Goal: Task Accomplishment & Management: Manage account settings

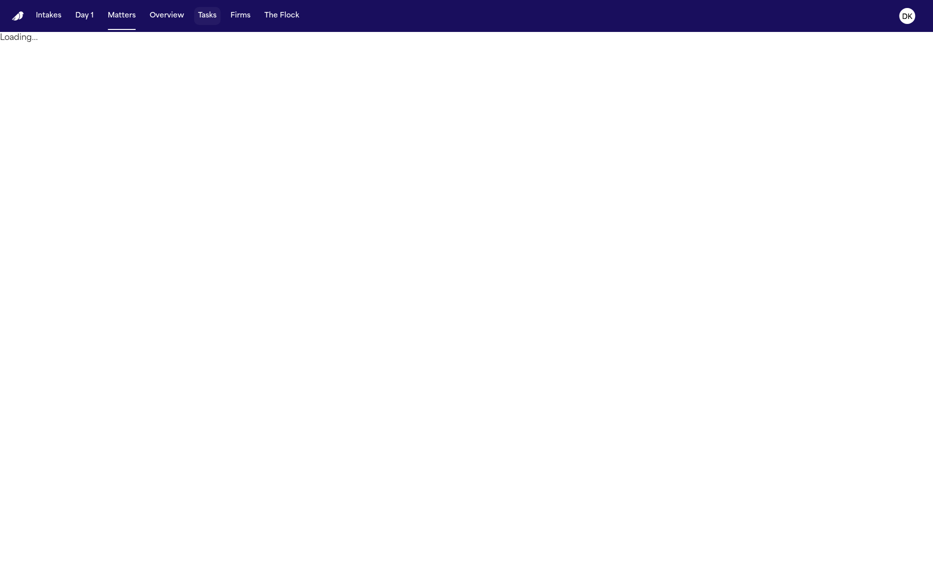
click at [210, 23] on button "Tasks" at bounding box center [207, 16] width 26 height 18
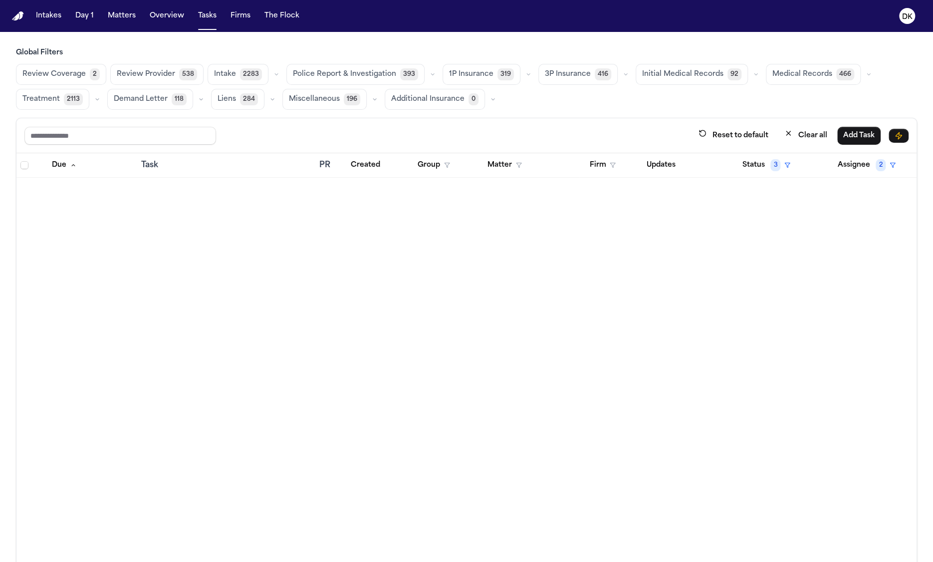
click at [326, 73] on span "Police Report & Investigation" at bounding box center [344, 74] width 103 height 10
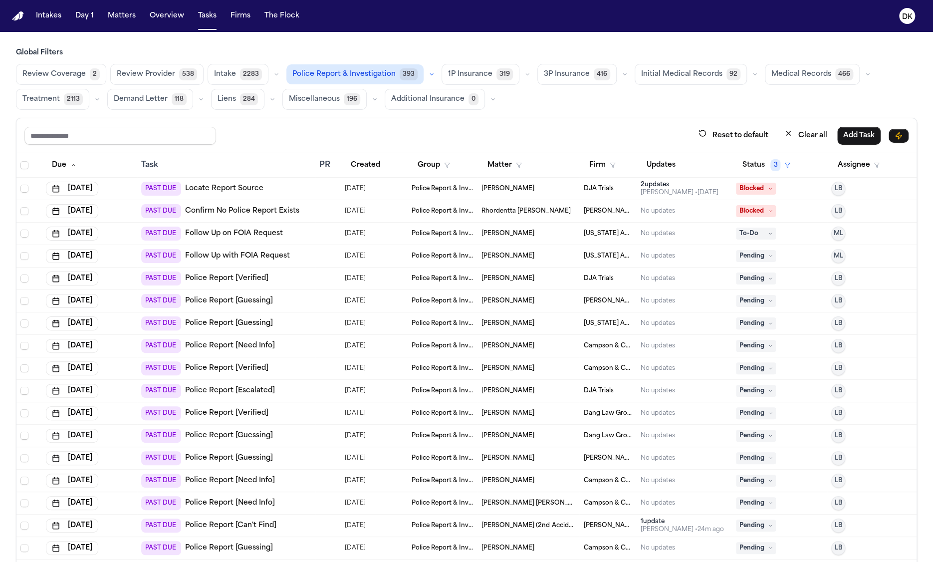
click at [292, 188] on div "PAST DUE Locate Report Source" at bounding box center [226, 189] width 170 height 14
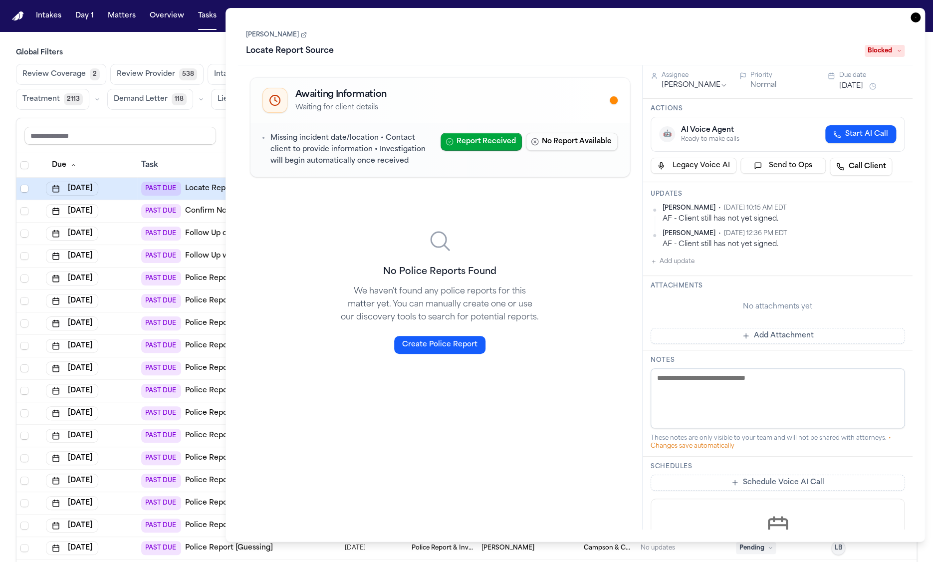
click at [131, 213] on div "[DATE]" at bounding box center [89, 211] width 87 height 14
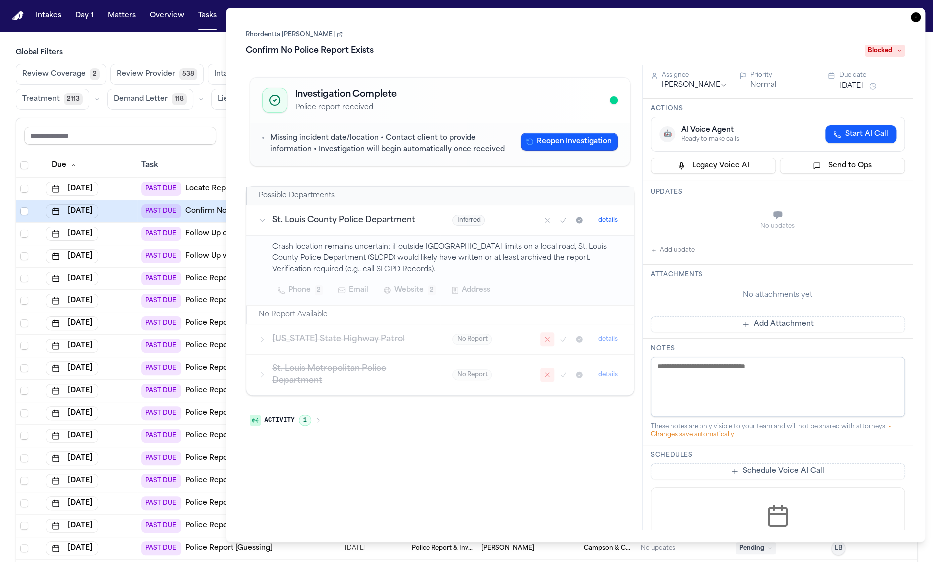
click at [117, 194] on td "[DATE]" at bounding box center [89, 189] width 95 height 22
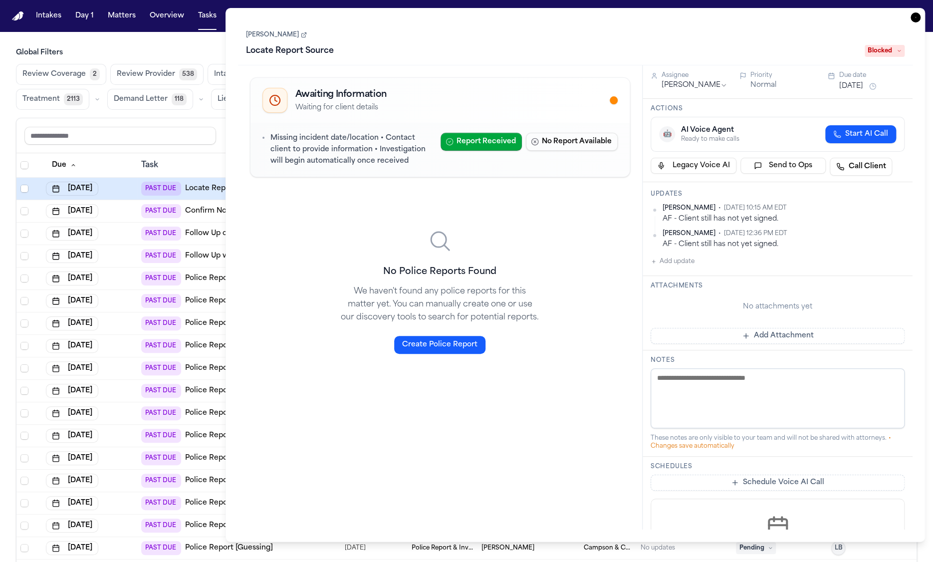
click at [117, 226] on div "[DATE]" at bounding box center [89, 233] width 87 height 14
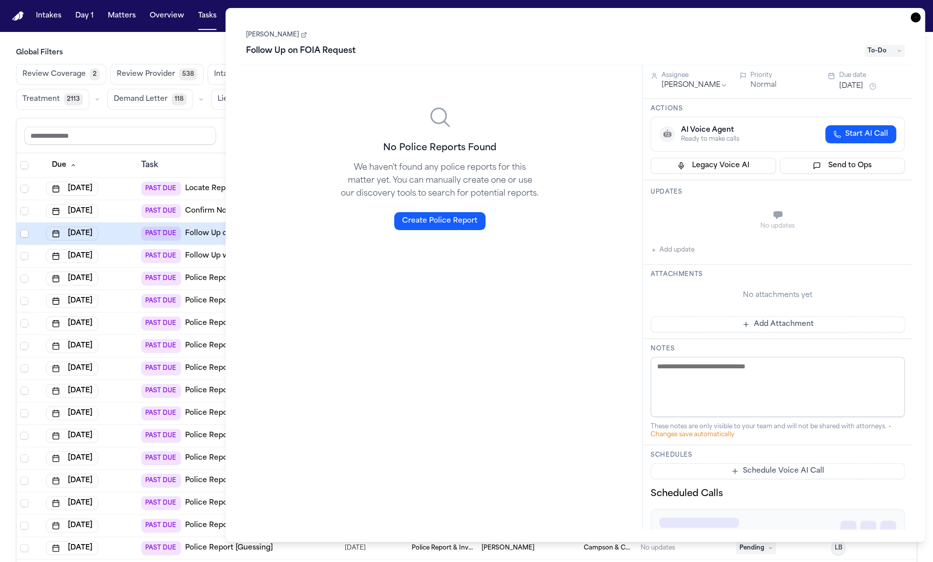
click at [120, 291] on td "[DATE]" at bounding box center [89, 301] width 95 height 22
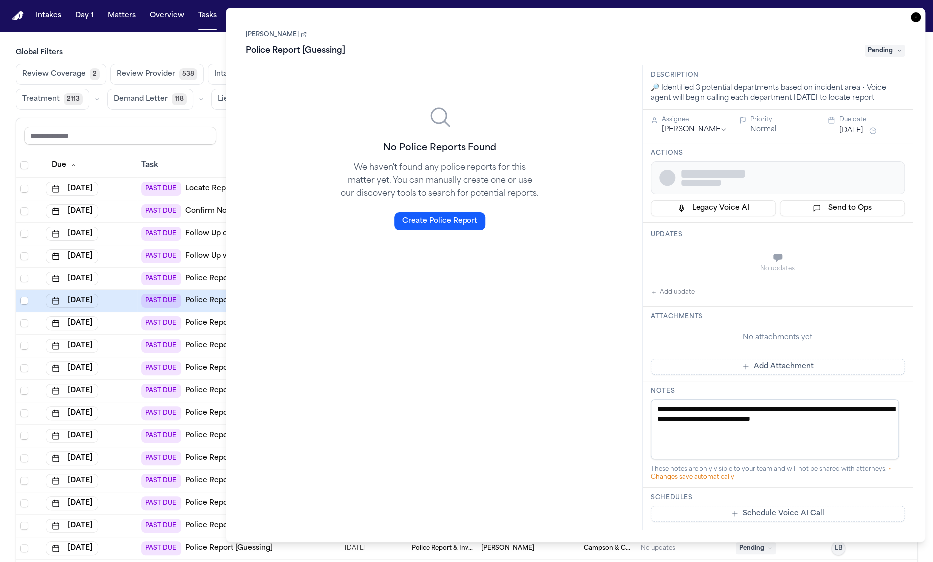
click at [132, 305] on td "[DATE]" at bounding box center [89, 301] width 95 height 22
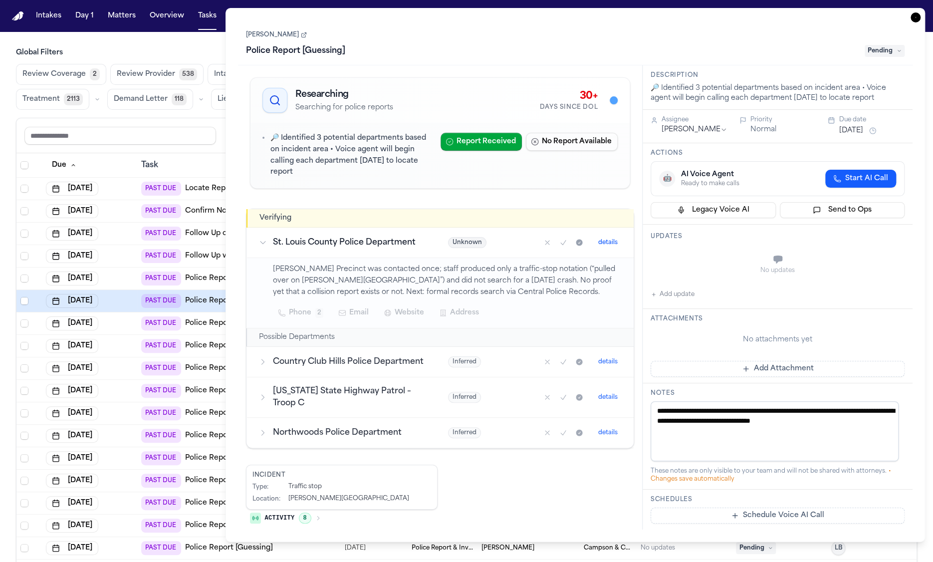
click at [912, 19] on icon "button" at bounding box center [915, 17] width 10 height 10
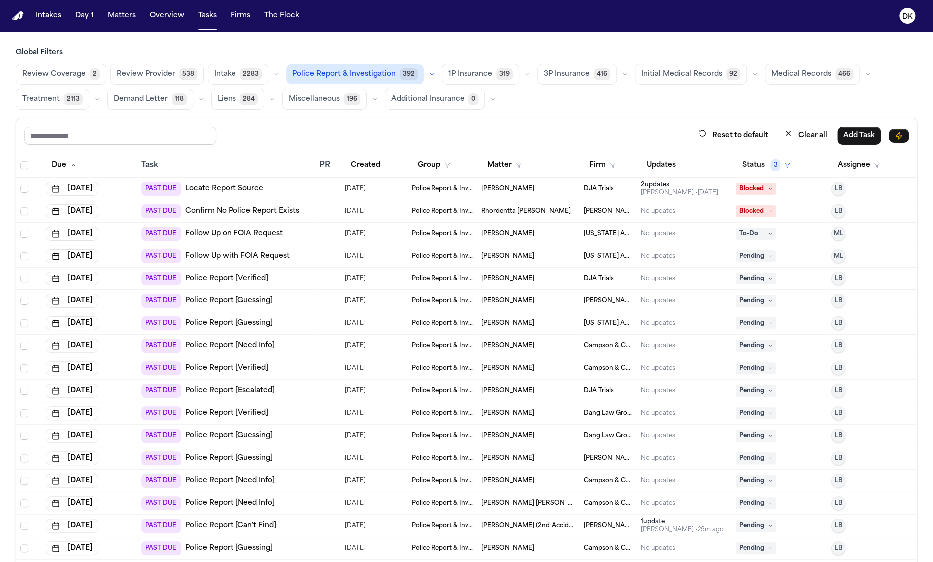
click at [426, 77] on button "button" at bounding box center [432, 74] width 12 height 12
click at [324, 116] on span "Police Report Escalation" at bounding box center [336, 119] width 87 height 10
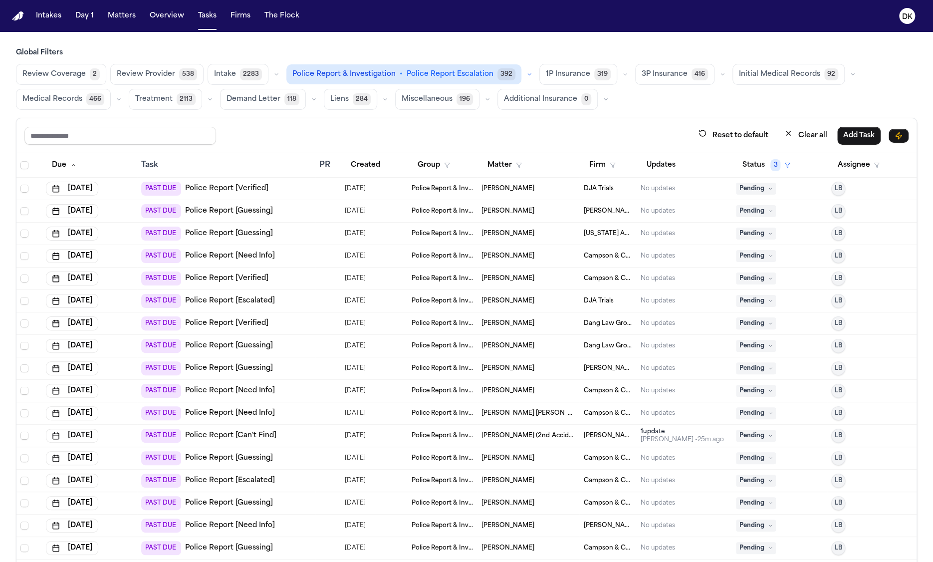
click at [306, 275] on div "PAST DUE Police Report [Verified]" at bounding box center [226, 278] width 170 height 14
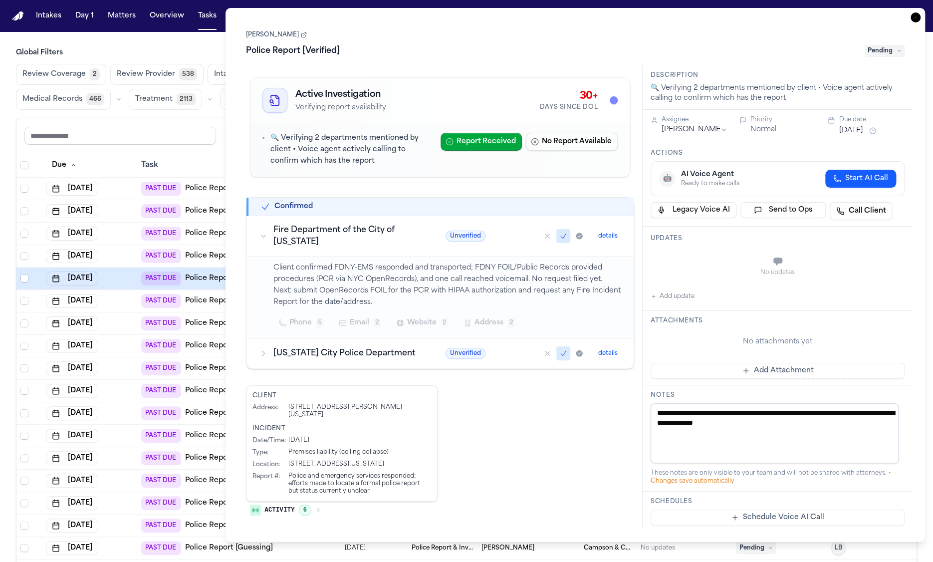
click at [421, 322] on span "Website" at bounding box center [421, 323] width 29 height 12
click at [417, 322] on span "Website" at bounding box center [421, 323] width 29 height 12
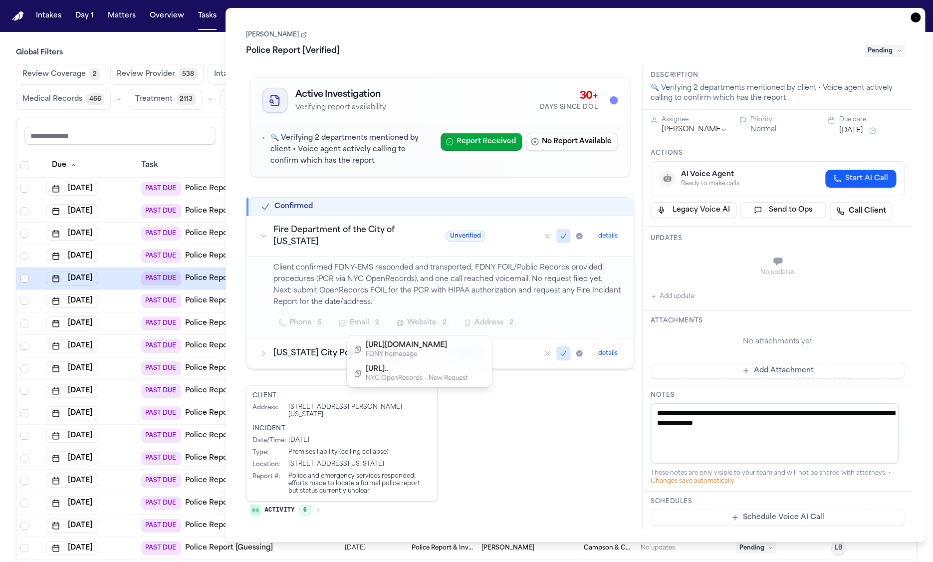
click at [417, 322] on span "Website" at bounding box center [421, 323] width 29 height 12
click at [368, 353] on h3 "[US_STATE] City Police Department" at bounding box center [347, 353] width 148 height 12
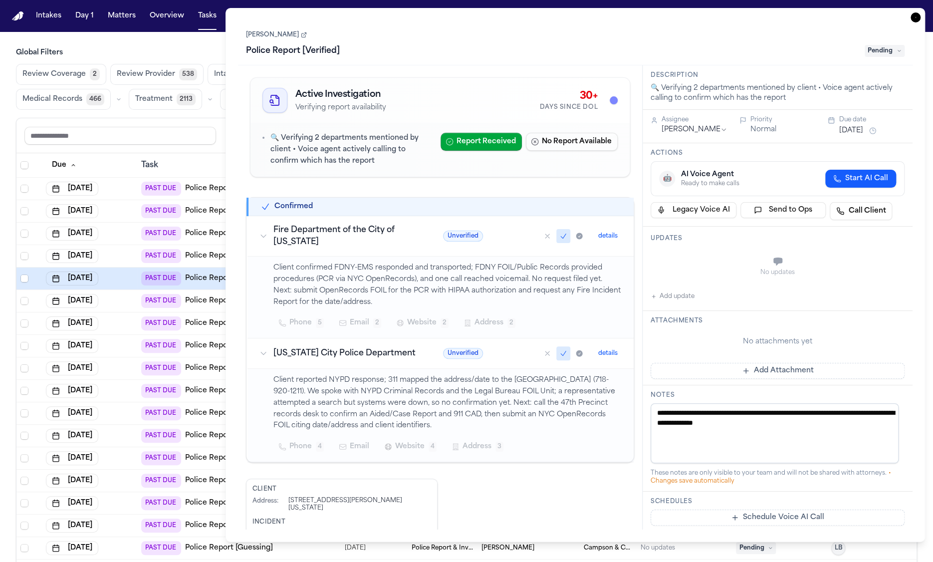
click at [392, 450] on button "Website 4" at bounding box center [410, 446] width 63 height 18
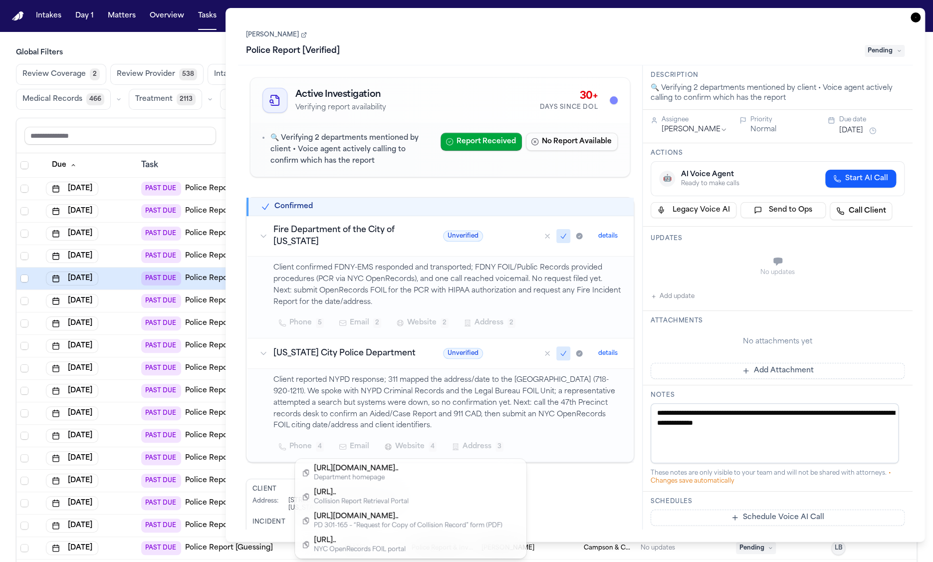
click at [393, 446] on button "Website 4" at bounding box center [410, 446] width 63 height 18
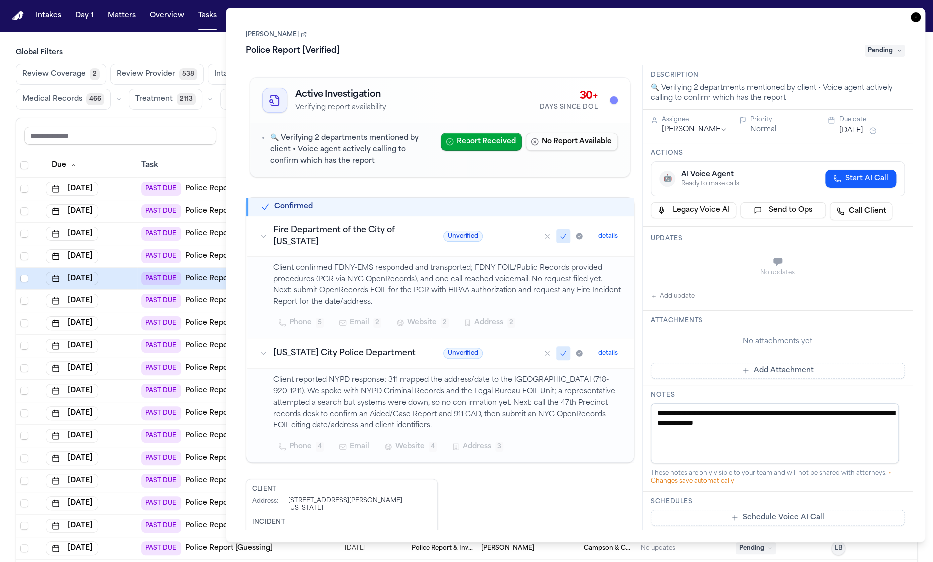
click at [123, 304] on div "[DATE]" at bounding box center [89, 301] width 87 height 14
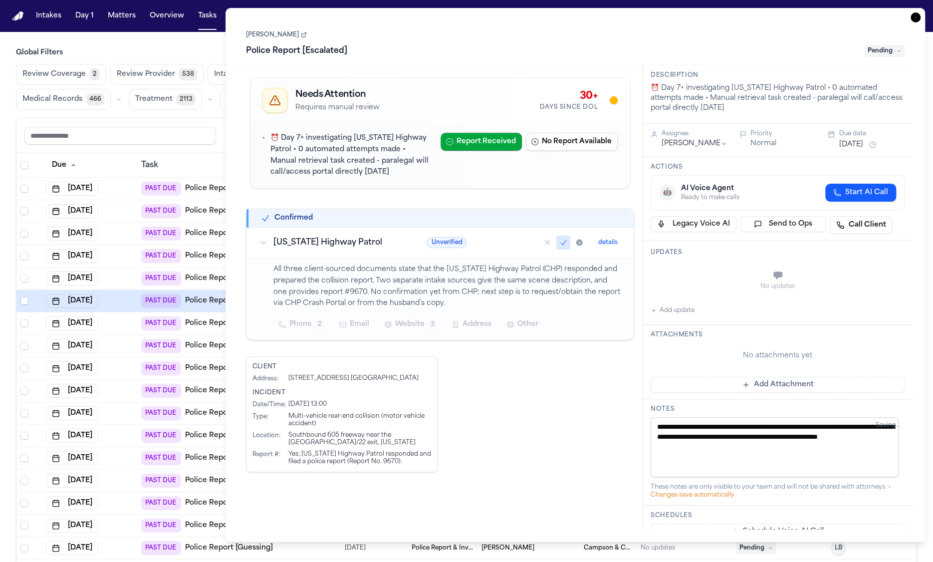
click at [127, 329] on td "[DATE]" at bounding box center [89, 323] width 95 height 22
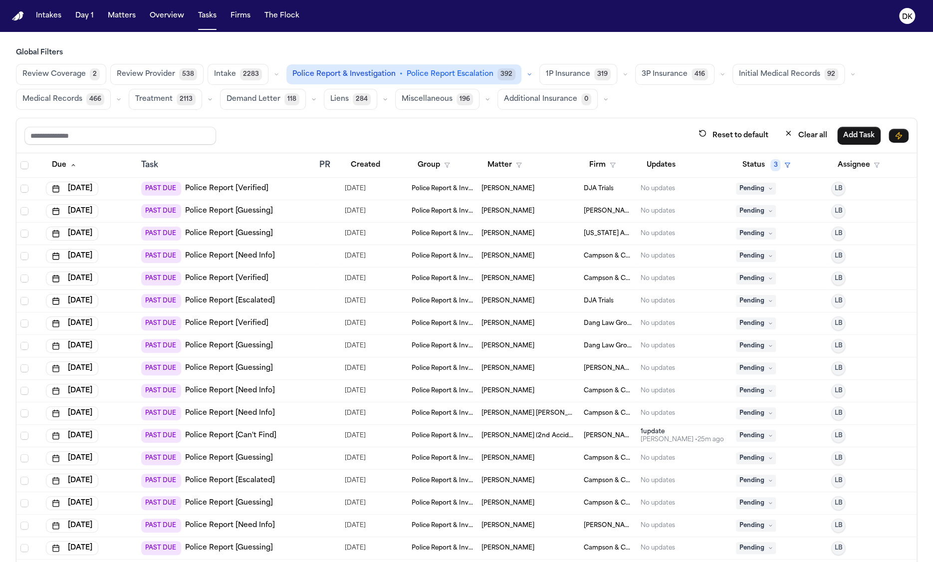
click at [128, 297] on div "[DATE]" at bounding box center [89, 301] width 87 height 14
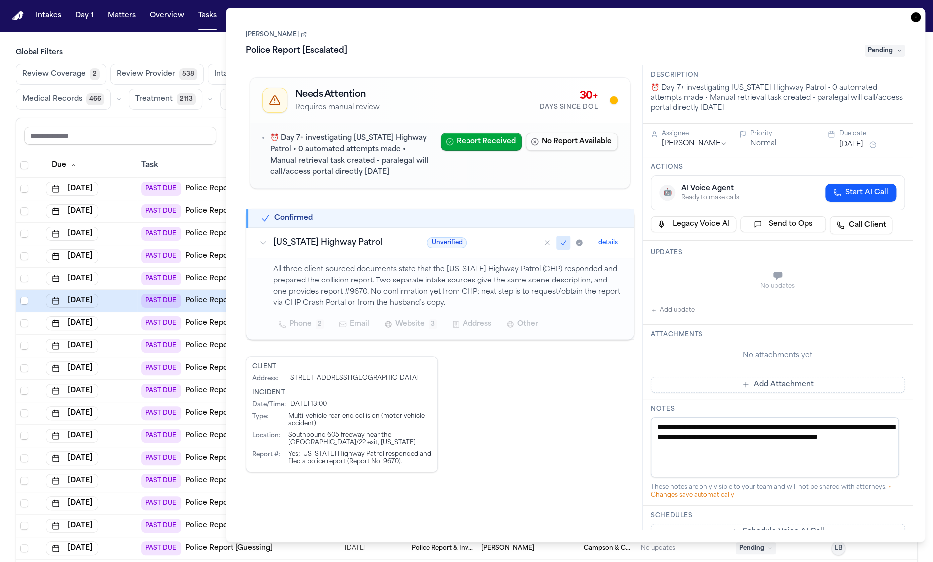
click at [422, 323] on span "Website" at bounding box center [409, 324] width 29 height 12
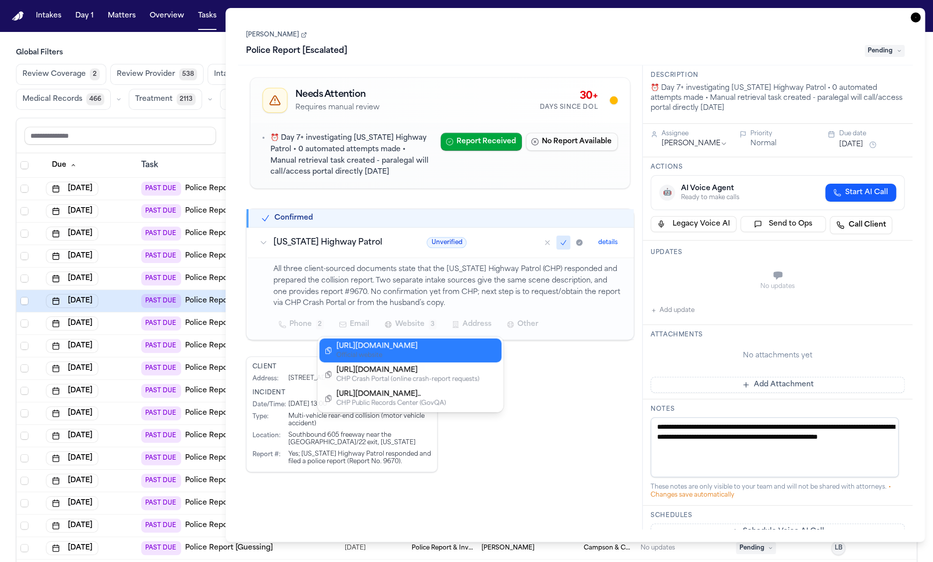
click at [433, 264] on div "All three client-sourced documents state that the [US_STATE] Highway Patrol (CH…" at bounding box center [447, 298] width 349 height 69
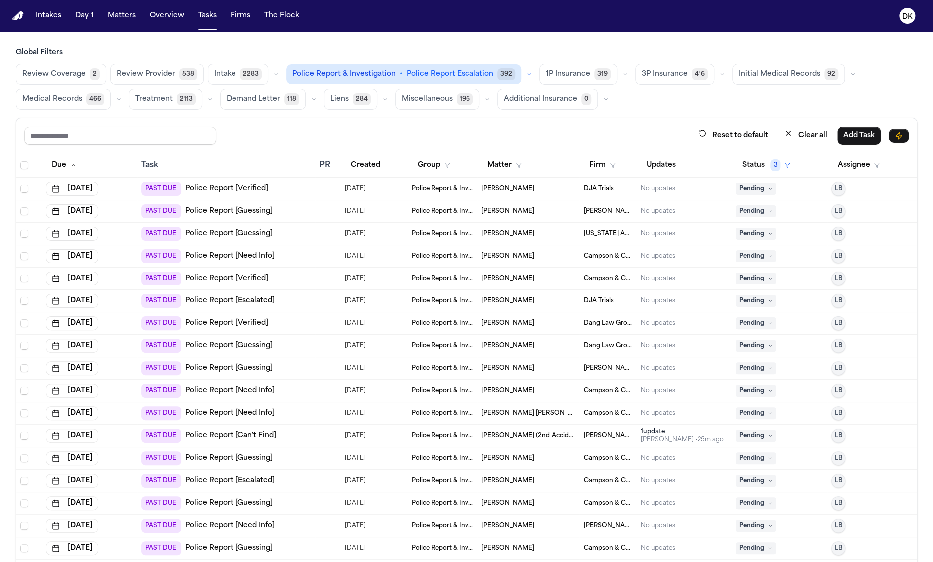
click at [308, 325] on td "PAST DUE Police Report [Verified]" at bounding box center [226, 323] width 178 height 22
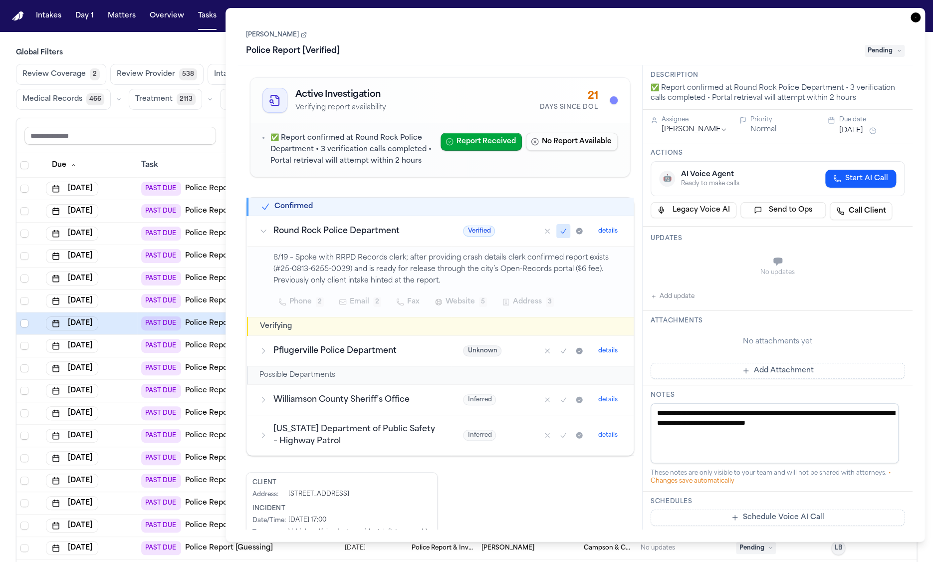
click at [445, 303] on span "Website" at bounding box center [459, 302] width 29 height 12
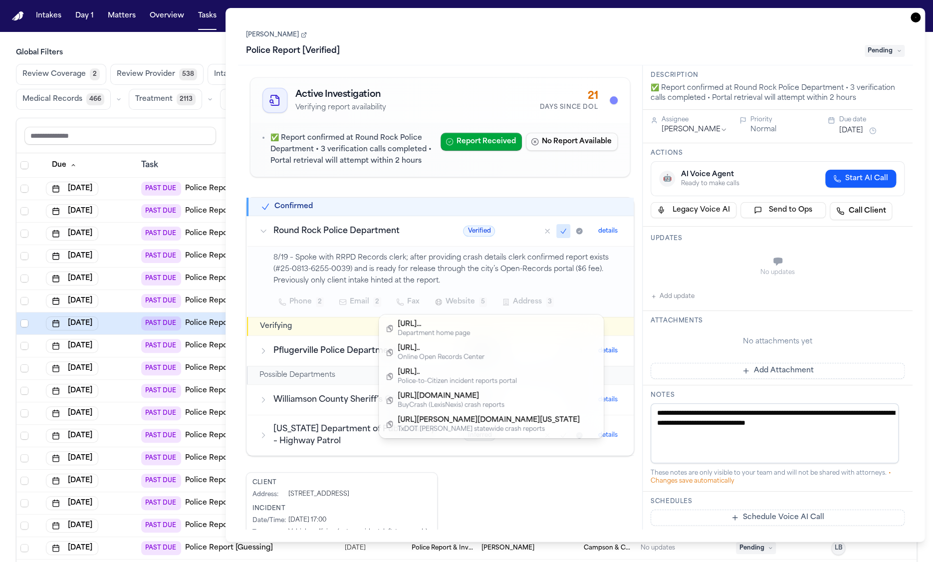
click at [445, 303] on span "Website" at bounding box center [459, 302] width 29 height 12
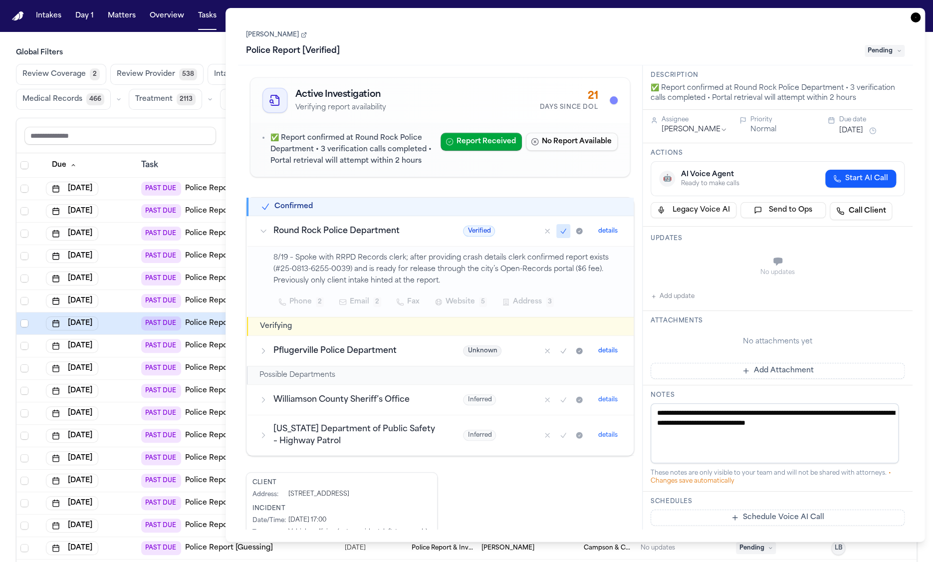
click at [431, 281] on p "8/19 – Spoke with RRPD Records clerk; after providing crash details clerk confi…" at bounding box center [447, 269] width 349 height 34
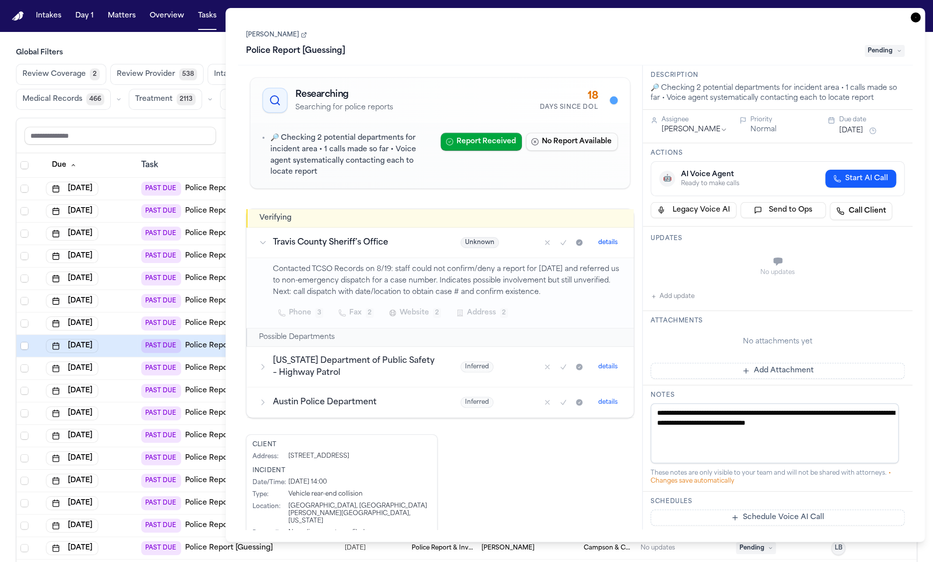
click at [413, 310] on span "Website" at bounding box center [414, 313] width 29 height 12
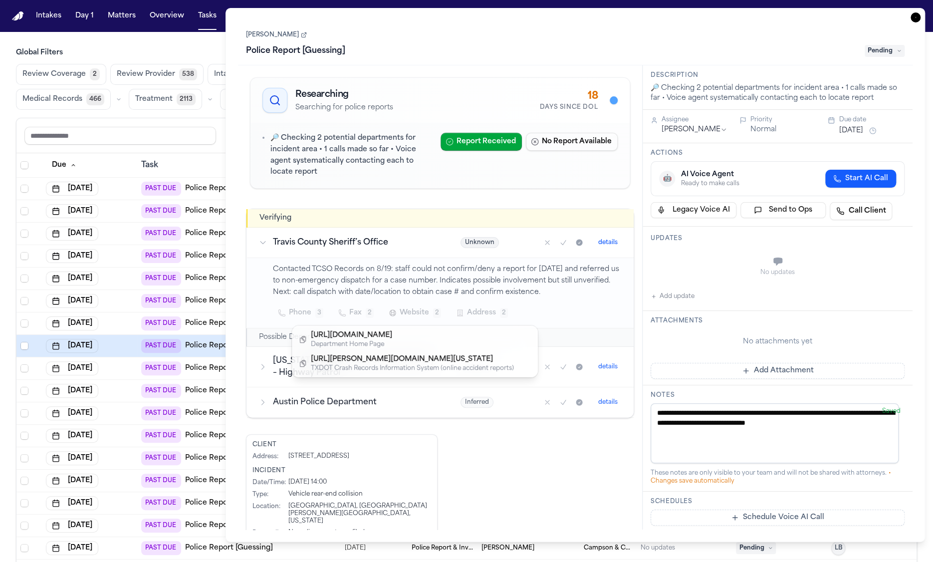
click at [418, 290] on div "Contacted TCSO Records on 8/19: staff could not confirm/deny a report for [DATE…" at bounding box center [447, 293] width 349 height 58
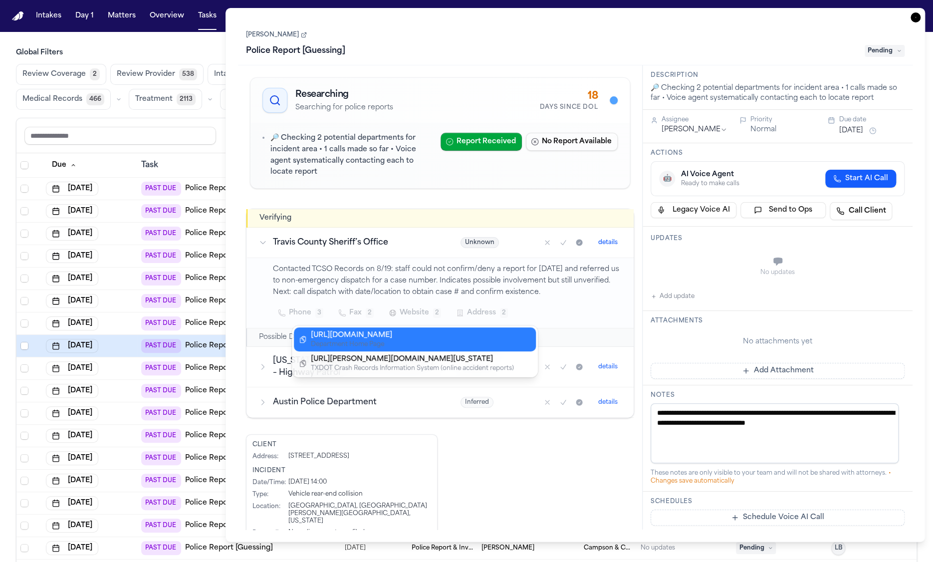
click at [433, 272] on div "Contacted TCSO Records on 8/19: staff could not confirm/deny a report for [DATE…" at bounding box center [447, 293] width 349 height 58
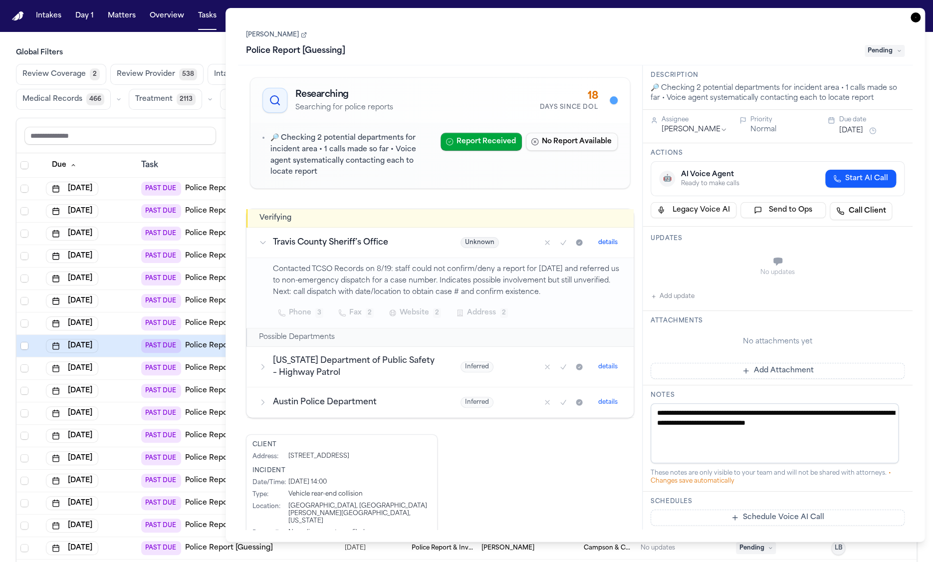
click at [378, 277] on p "Contacted TCSO Records on 8/19: staff could not confirm/deny a report for [DATE…" at bounding box center [447, 281] width 349 height 34
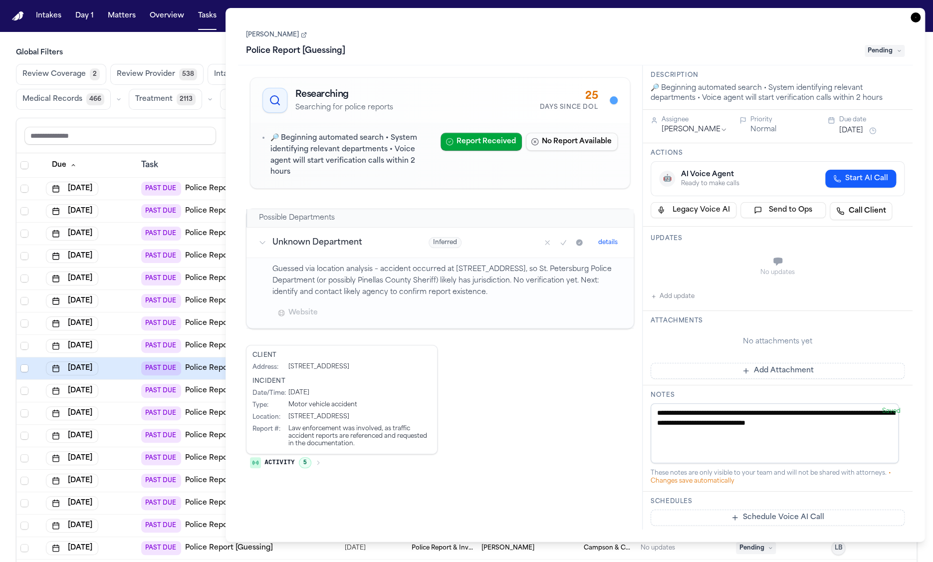
click at [310, 307] on span "Website" at bounding box center [302, 313] width 29 height 12
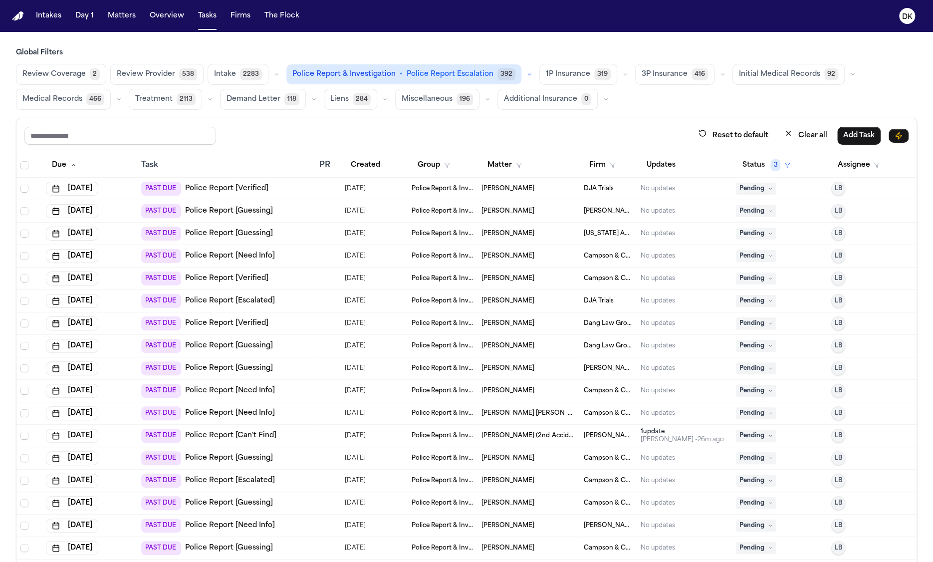
click at [130, 390] on div "[DATE]" at bounding box center [89, 391] width 87 height 14
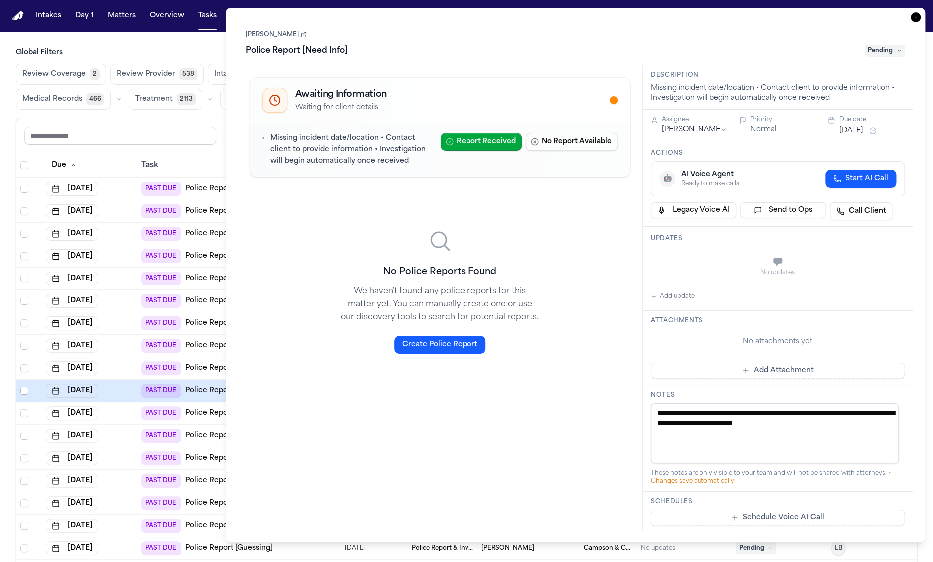
click at [348, 153] on p "Missing incident date/location • Contact client to provide information • Invest…" at bounding box center [351, 150] width 163 height 34
click at [129, 414] on div "[DATE]" at bounding box center [89, 413] width 87 height 14
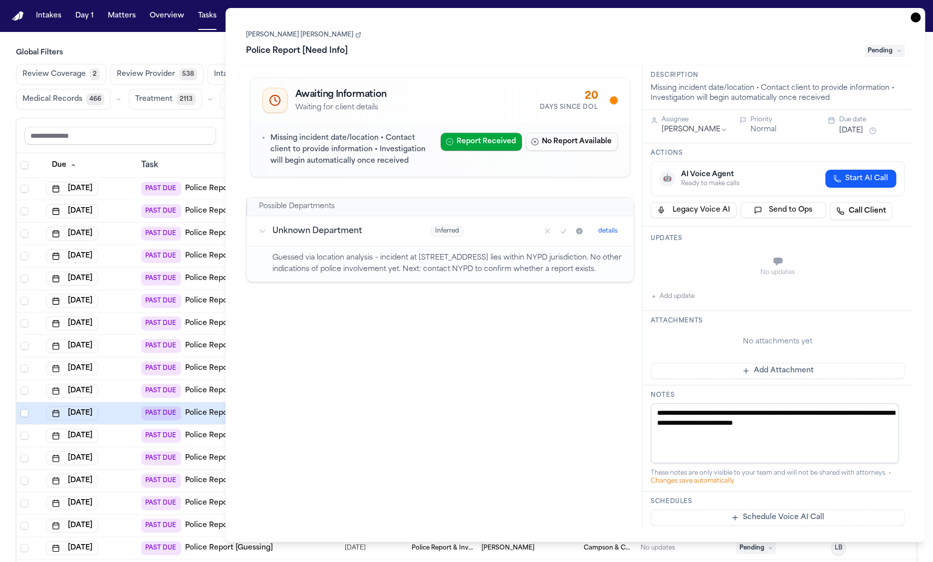
click at [129, 436] on div "[DATE]" at bounding box center [89, 436] width 87 height 14
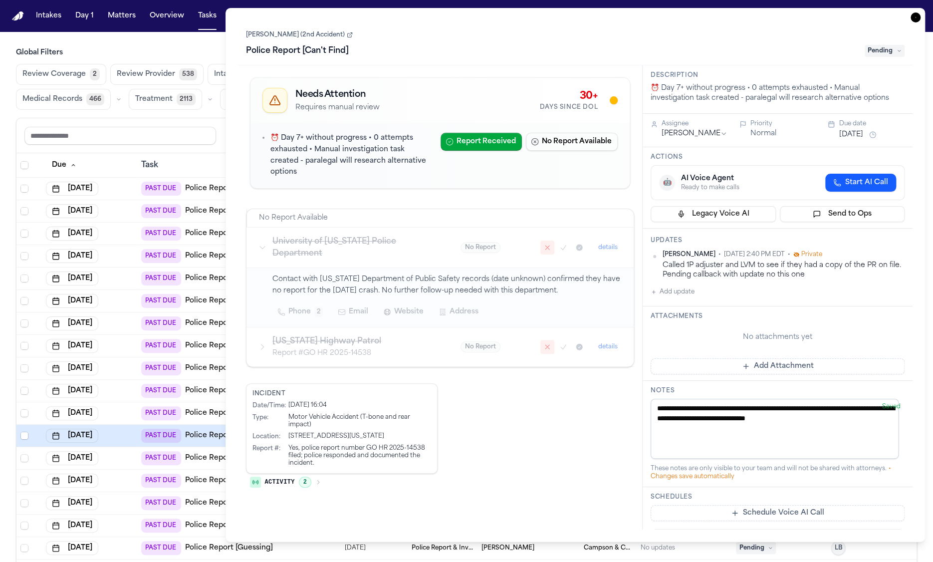
click at [403, 306] on span "Website" at bounding box center [408, 312] width 29 height 12
click at [127, 464] on td "[DATE]" at bounding box center [89, 458] width 95 height 22
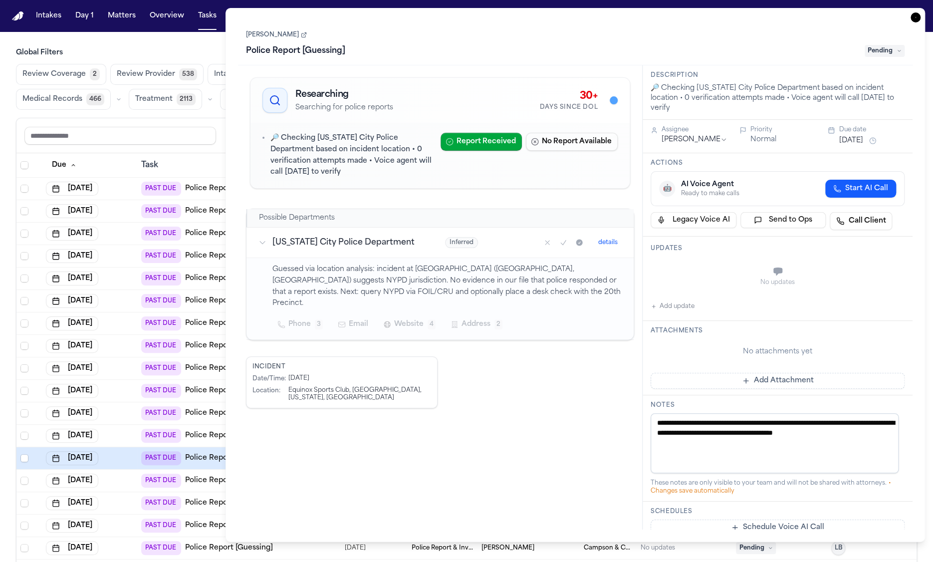
click at [428, 319] on span "4" at bounding box center [432, 324] width 8 height 10
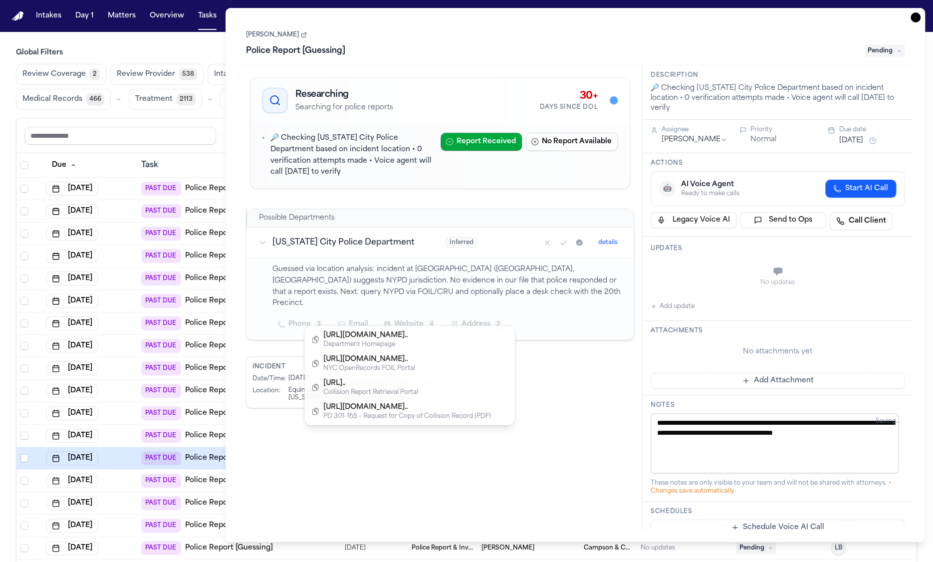
click at [426, 315] on button "Website 4" at bounding box center [409, 324] width 63 height 18
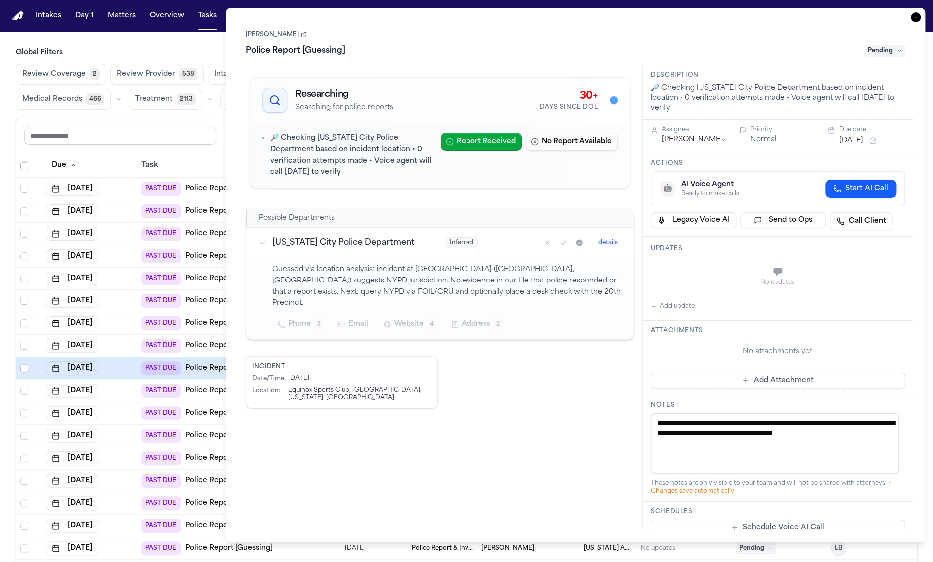
scroll to position [171, 0]
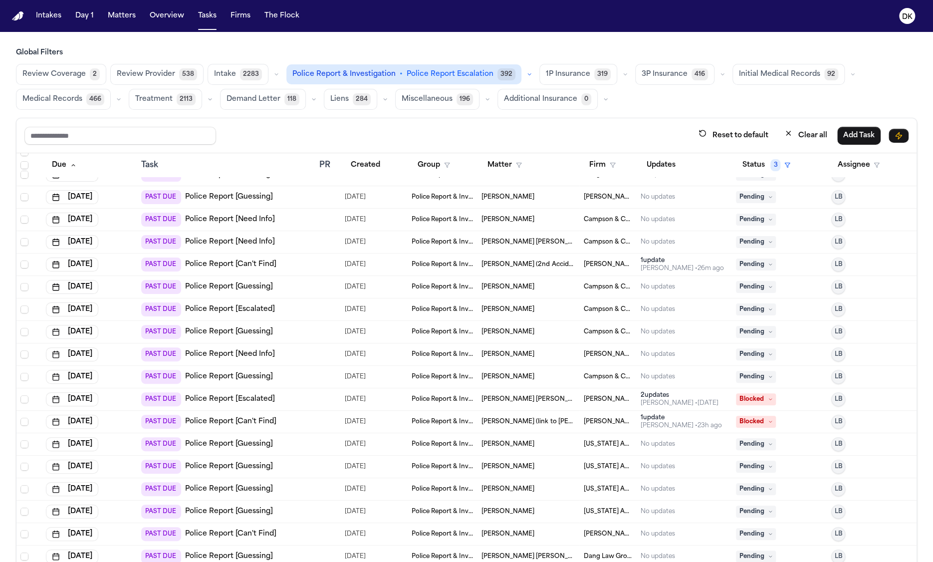
click at [121, 312] on div "[DATE]" at bounding box center [89, 309] width 87 height 14
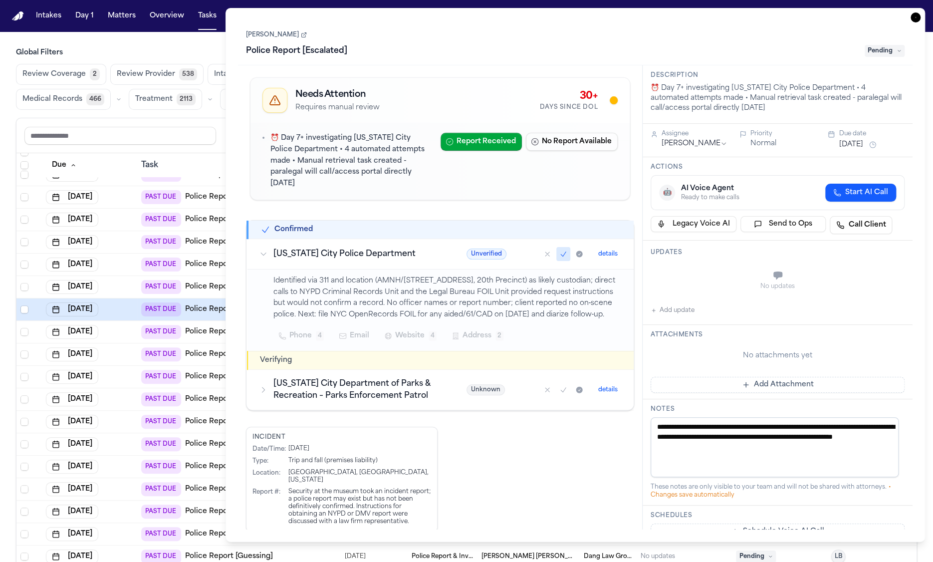
drag, startPoint x: 614, startPoint y: 307, endPoint x: 261, endPoint y: 277, distance: 353.4
click at [261, 277] on td "Identified via 311 and location (AMNH/[STREET_ADDRESS], 20th Precinct) as likel…" at bounding box center [440, 310] width 387 height 82
click at [281, 275] on p "Identified via 311 and location (AMNH/[STREET_ADDRESS], 20th Precinct) as likel…" at bounding box center [447, 297] width 349 height 45
click at [341, 389] on h3 "[US_STATE] City Department of Parks & Recreation – Parks Enforcement Patrol" at bounding box center [357, 390] width 169 height 24
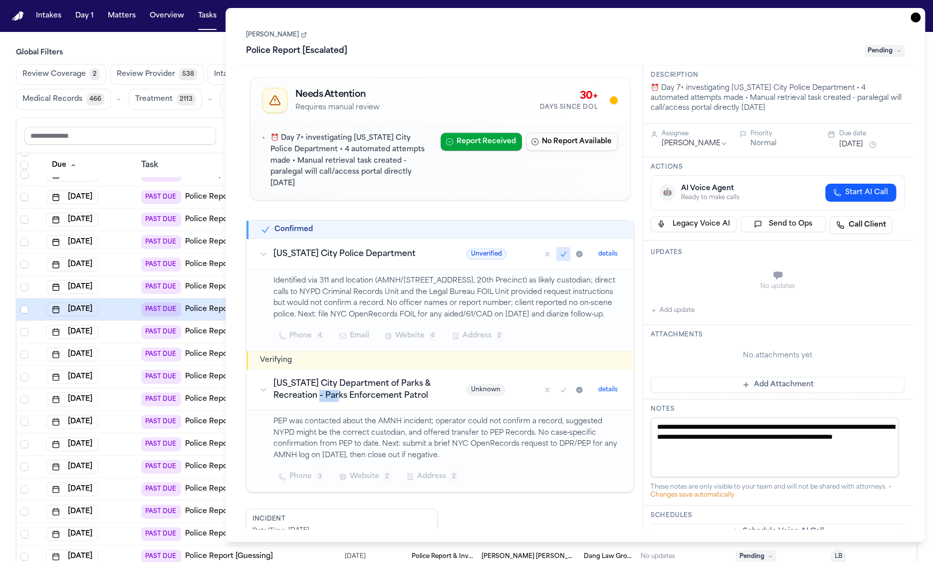
click at [341, 389] on h3 "[US_STATE] City Department of Parks & Recreation – Parks Enforcement Patrol" at bounding box center [357, 390] width 169 height 24
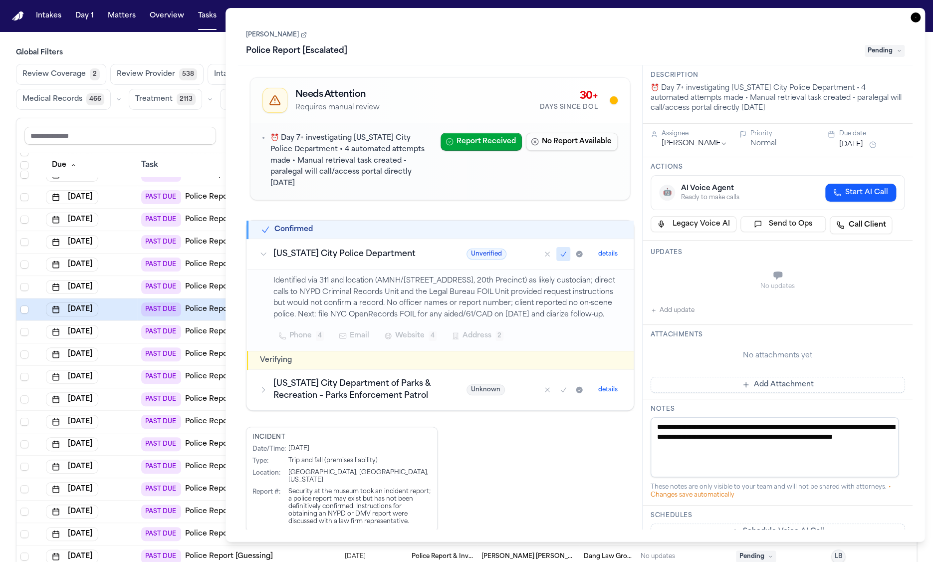
click at [370, 269] on td "Identified via 311 and location (AMNH/[STREET_ADDRESS], 20th Precinct) as likel…" at bounding box center [440, 310] width 387 height 82
click at [369, 248] on h3 "[US_STATE] City Police Department" at bounding box center [357, 254] width 169 height 12
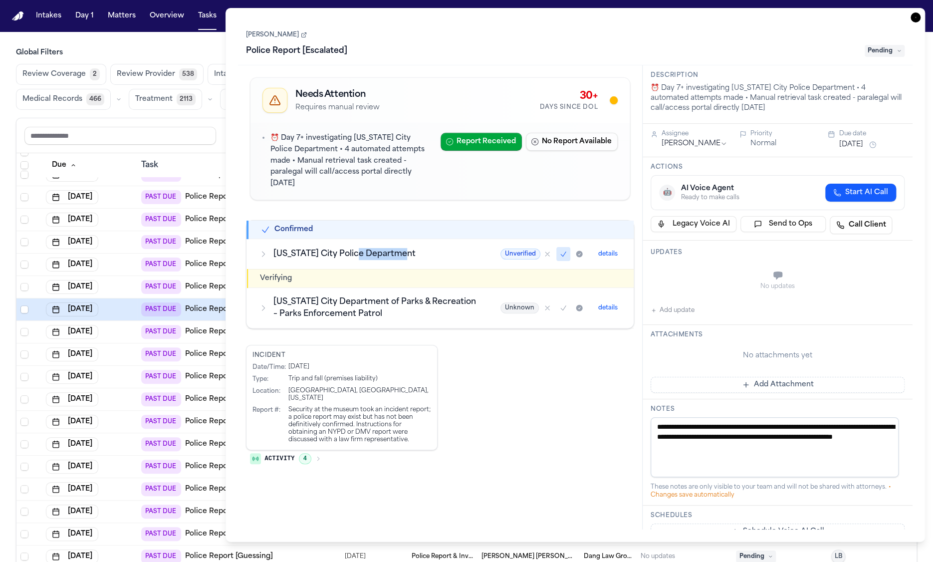
click at [369, 248] on h3 "[US_STATE] City Police Department" at bounding box center [375, 254] width 204 height 12
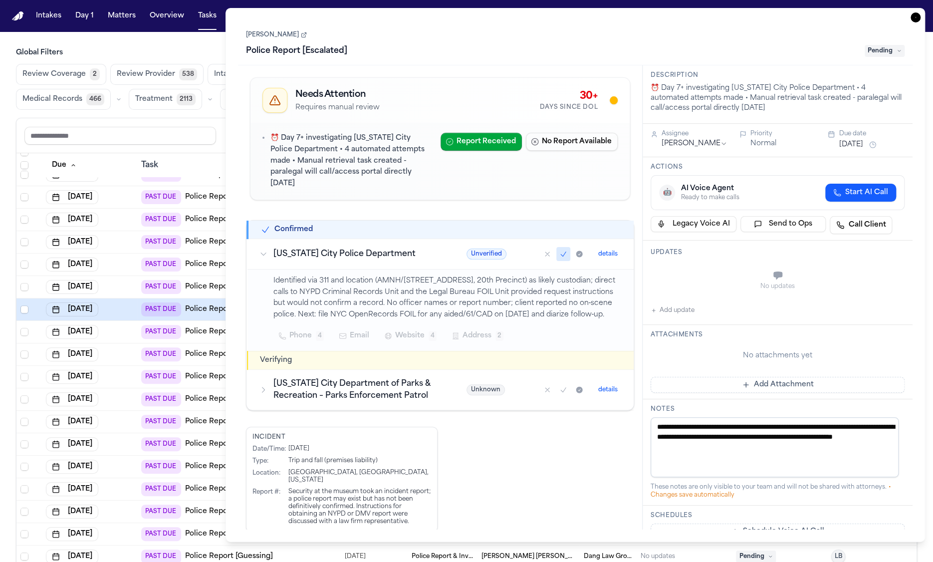
click at [379, 305] on p "Identified via 311 and location (AMNH/[STREET_ADDRESS], 20th Precinct) as likel…" at bounding box center [447, 297] width 349 height 45
click at [366, 248] on h3 "[US_STATE] City Police Department" at bounding box center [357, 254] width 169 height 12
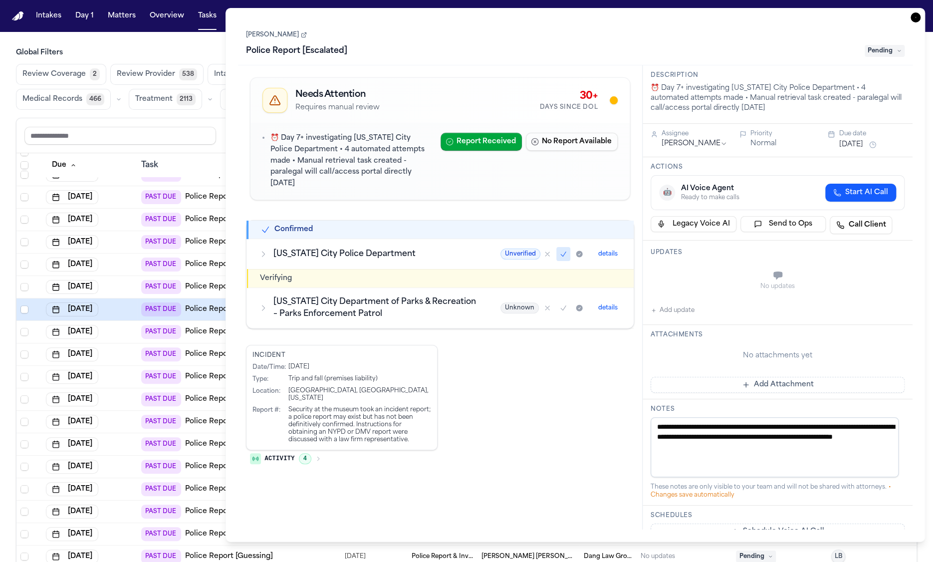
click at [332, 296] on h3 "[US_STATE] City Department of Parks & Recreation – Parks Enforcement Patrol" at bounding box center [375, 308] width 204 height 24
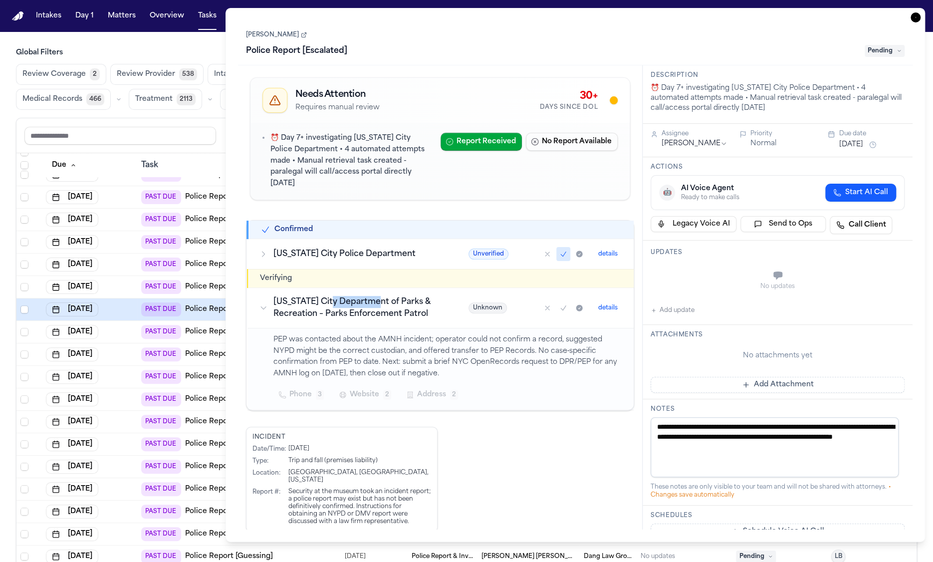
click at [332, 296] on h3 "[US_STATE] City Department of Parks & Recreation – Parks Enforcement Patrol" at bounding box center [358, 308] width 171 height 24
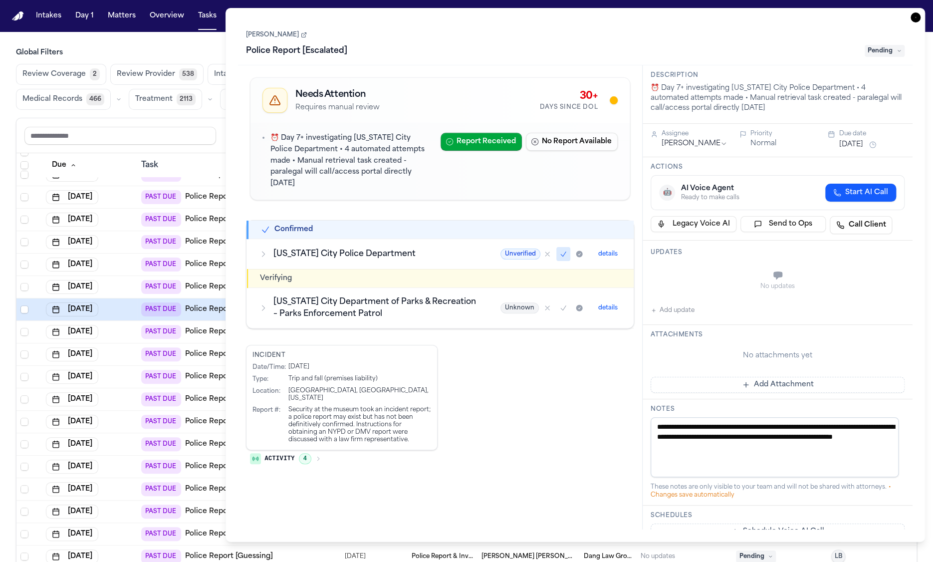
click at [352, 238] on td "[US_STATE] City Police Department" at bounding box center [367, 253] width 241 height 30
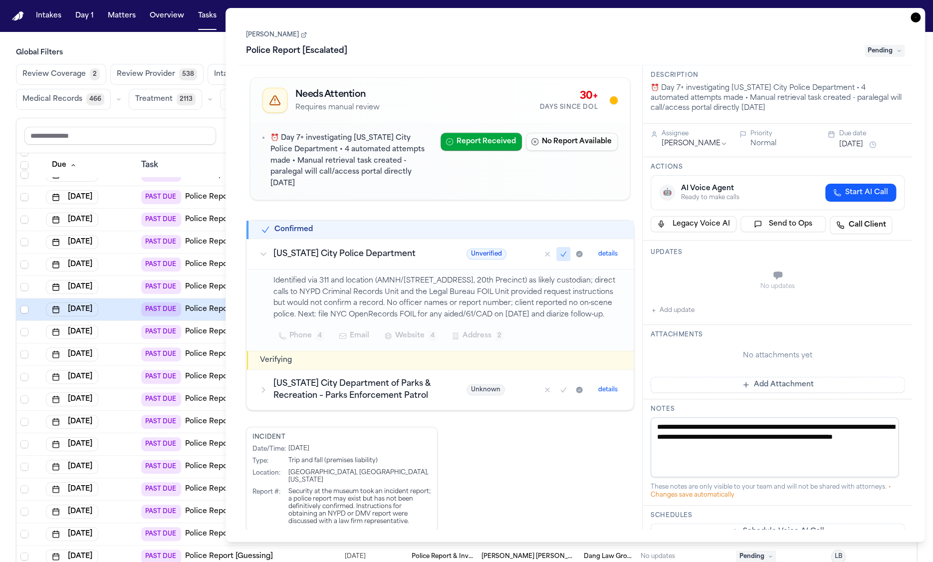
click at [351, 248] on h3 "[US_STATE] City Police Department" at bounding box center [357, 254] width 169 height 12
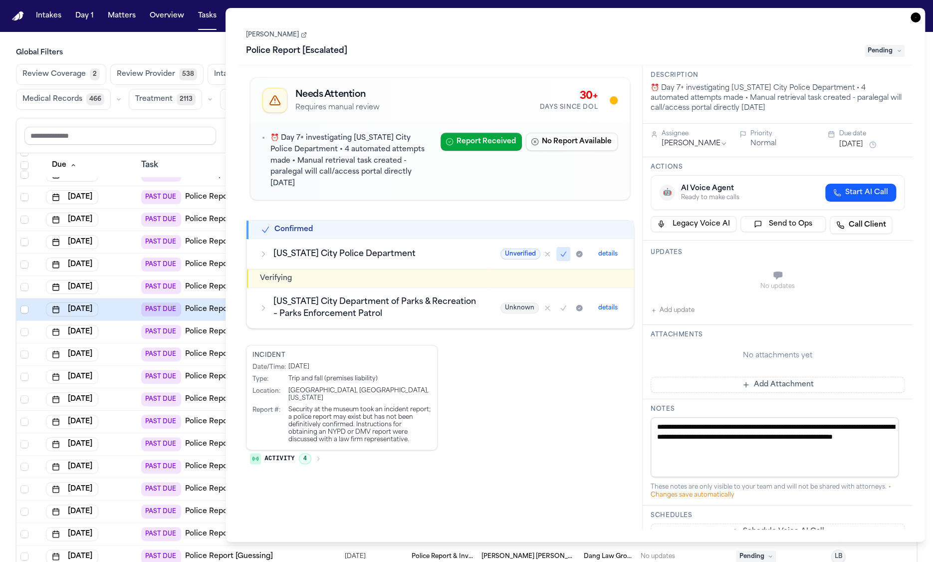
click at [355, 287] on td "[US_STATE] City Department of Parks & Recreation – Parks Enforcement Patrol" at bounding box center [367, 307] width 241 height 40
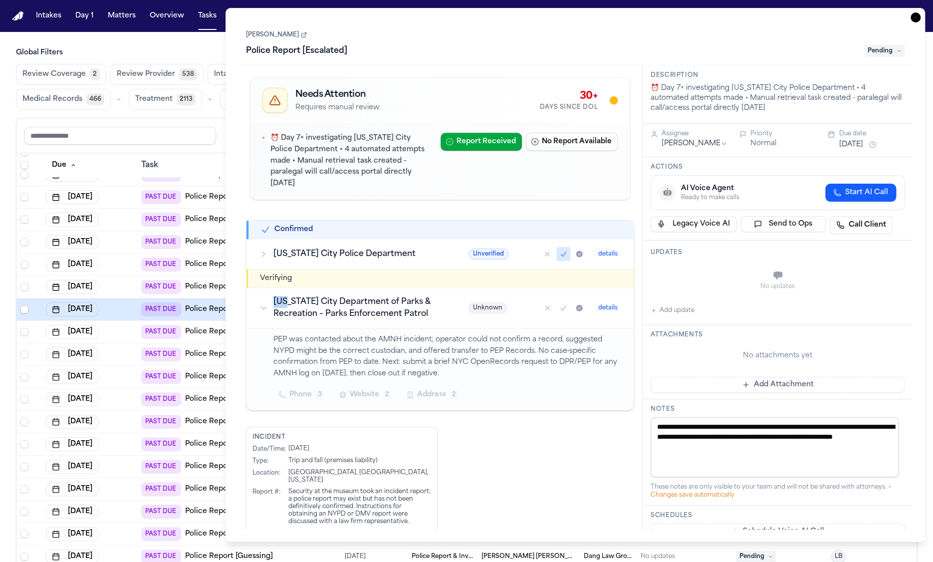
click at [355, 287] on td "[US_STATE] City Department of Parks & Recreation – Parks Enforcement Patrol" at bounding box center [351, 307] width 209 height 40
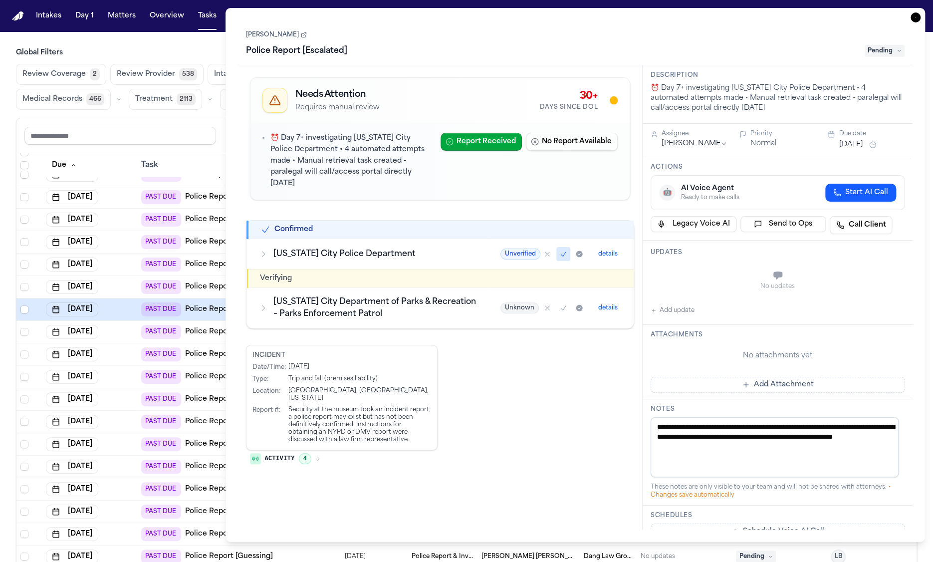
click at [377, 248] on h3 "[US_STATE] City Police Department" at bounding box center [375, 254] width 204 height 12
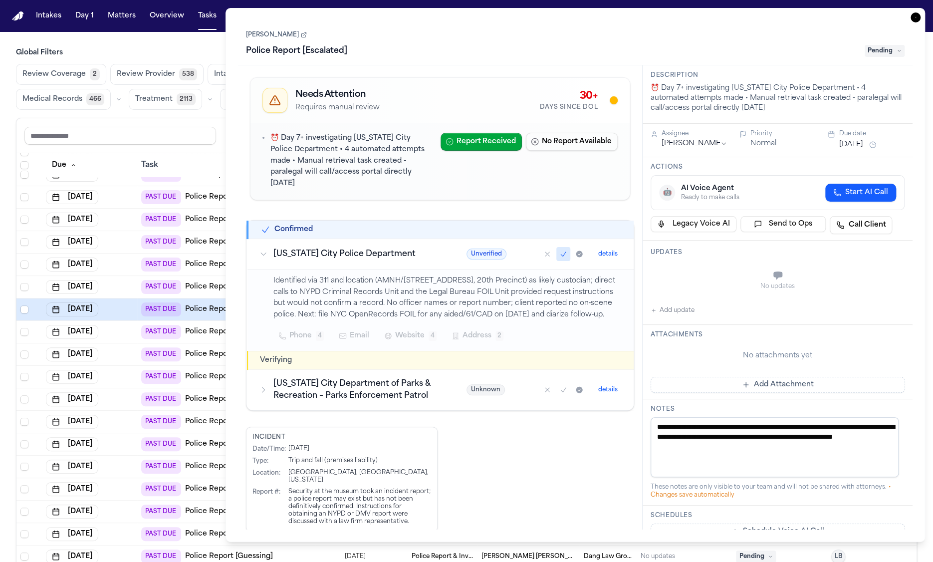
click at [371, 269] on td "Identified via 311 and location (AMNH/[STREET_ADDRESS], 20th Precinct) as likel…" at bounding box center [440, 310] width 387 height 82
click at [371, 276] on p "Identified via 311 and location (AMNH/[STREET_ADDRESS], 20th Precinct) as likel…" at bounding box center [447, 297] width 349 height 45
click at [376, 248] on h3 "[US_STATE] City Police Department" at bounding box center [357, 254] width 169 height 12
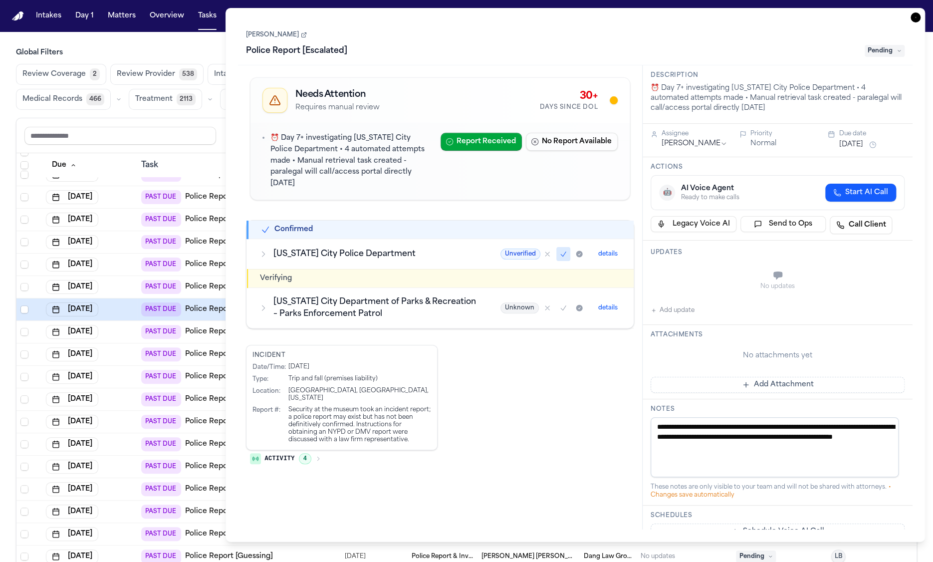
click at [375, 248] on h3 "[US_STATE] City Police Department" at bounding box center [375, 254] width 204 height 12
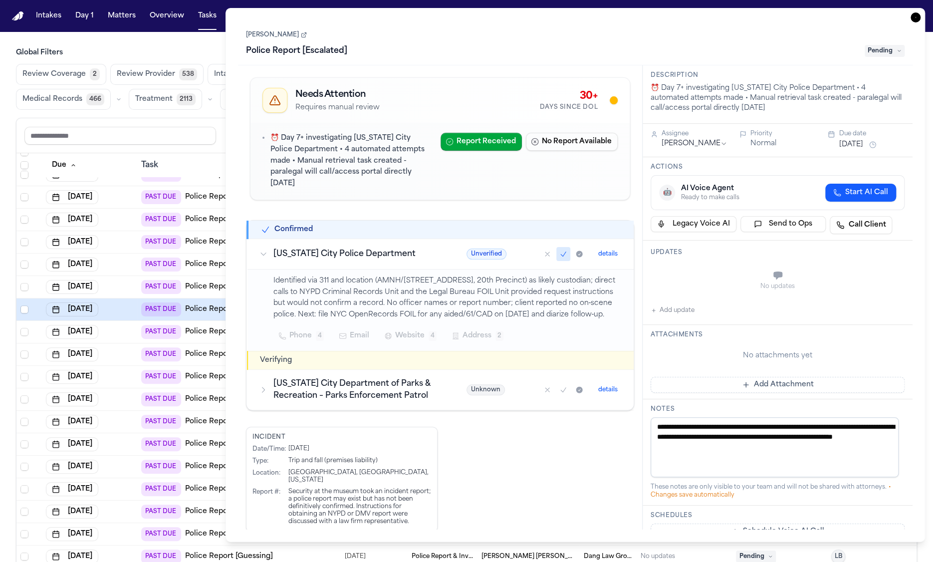
click at [373, 276] on p "Identified via 311 and location (AMNH/[STREET_ADDRESS], 20th Precinct) as likel…" at bounding box center [447, 297] width 349 height 45
click at [389, 248] on h3 "[US_STATE] City Police Department" at bounding box center [357, 254] width 169 height 12
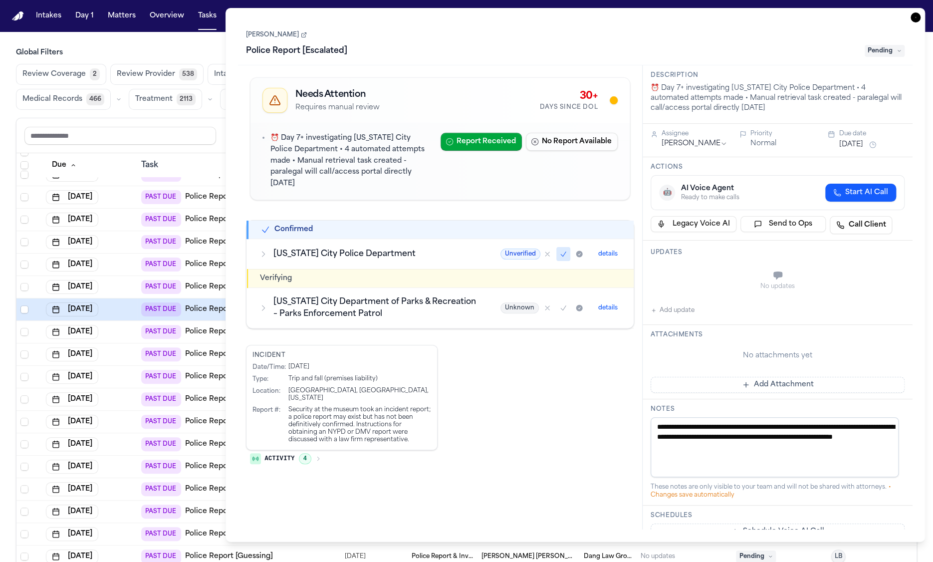
click at [365, 301] on h3 "[US_STATE] City Department of Parks & Recreation – Parks Enforcement Patrol" at bounding box center [375, 308] width 204 height 24
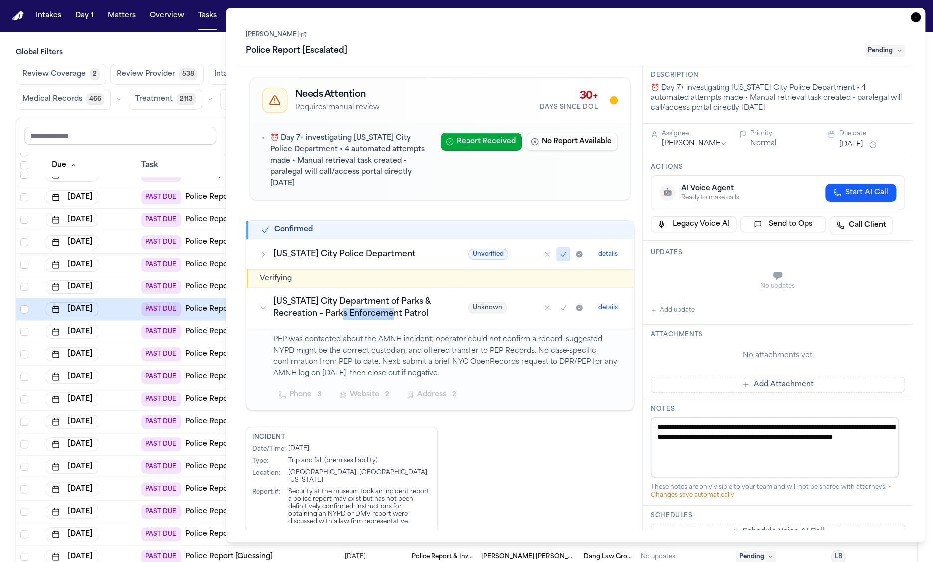
click at [366, 301] on h3 "[US_STATE] City Department of Parks & Recreation – Parks Enforcement Patrol" at bounding box center [358, 308] width 171 height 24
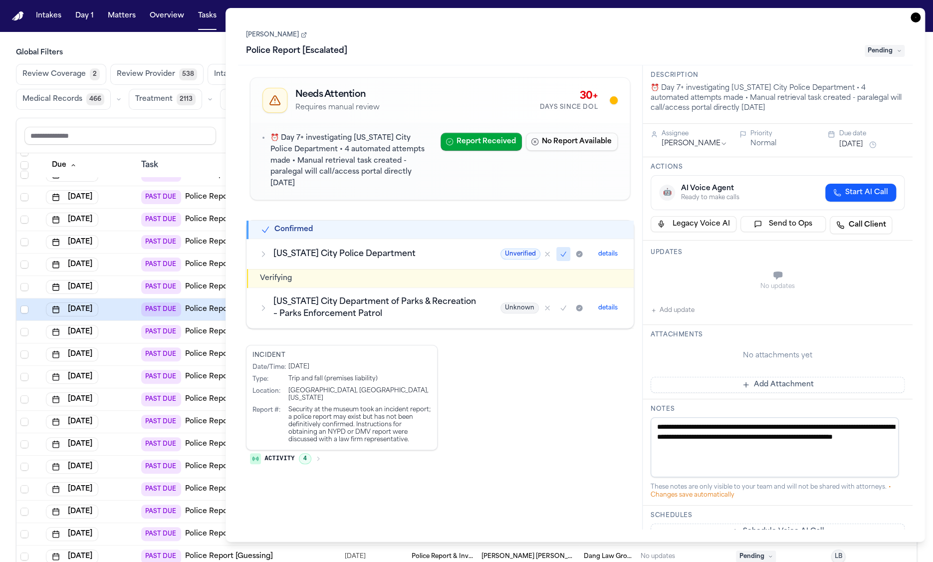
click at [372, 238] on td "[US_STATE] City Police Department" at bounding box center [367, 253] width 241 height 30
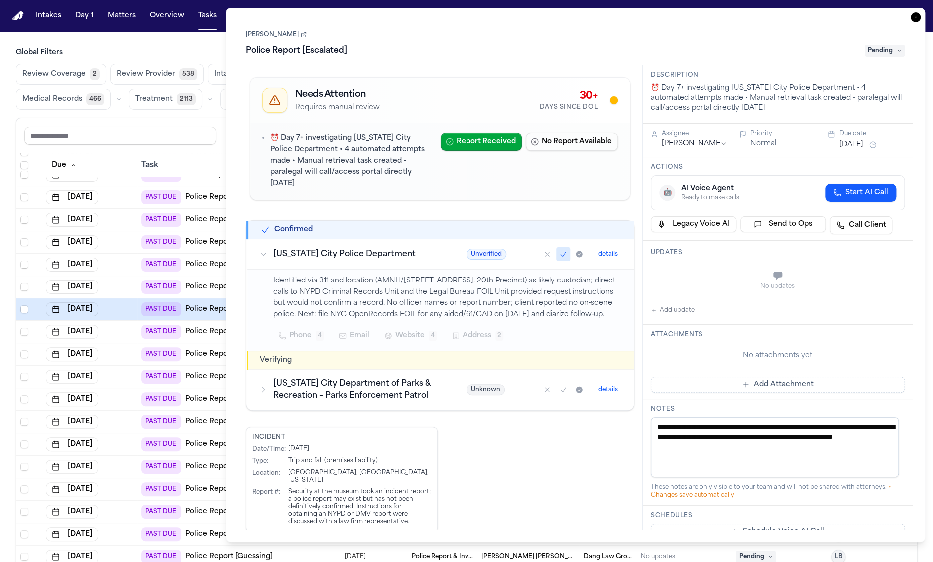
click at [365, 286] on p "Identified via 311 and location (AMNH/[STREET_ADDRESS], 20th Precinct) as likel…" at bounding box center [447, 297] width 349 height 45
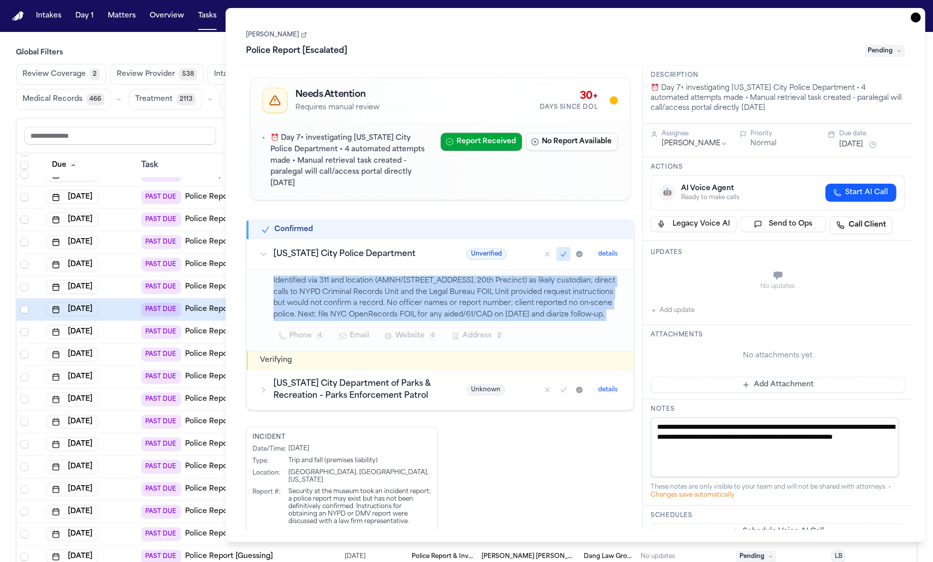
click at [365, 286] on p "Identified via 311 and location (AMNH/[STREET_ADDRESS], 20th Precinct) as likel…" at bounding box center [447, 297] width 349 height 45
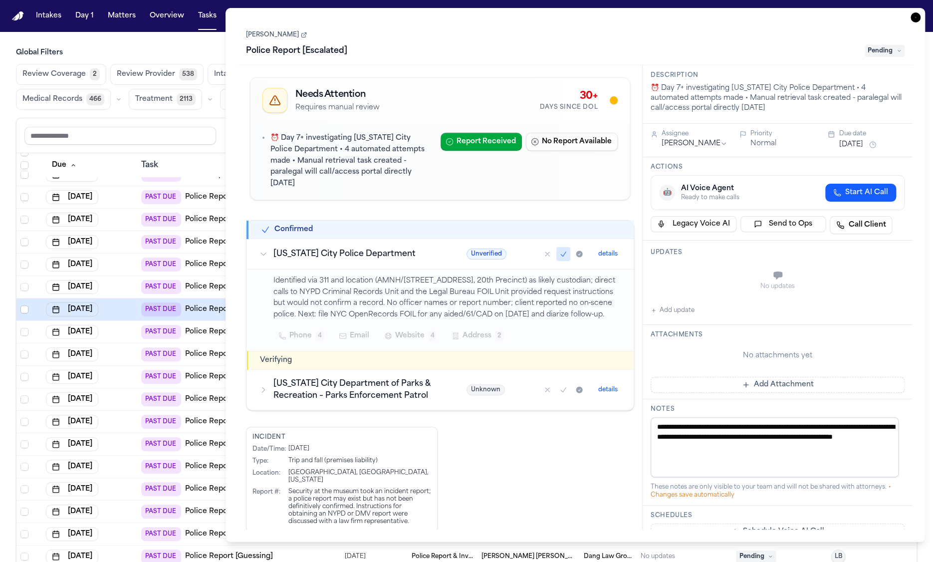
click at [376, 238] on td "[US_STATE] City Police Department" at bounding box center [350, 253] width 207 height 30
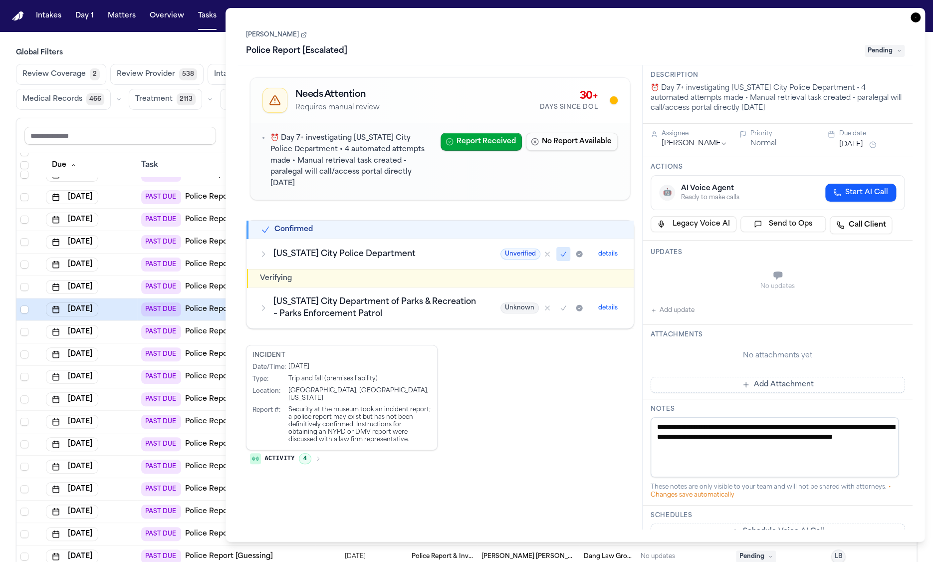
click at [372, 248] on h3 "[US_STATE] City Police Department" at bounding box center [375, 254] width 204 height 12
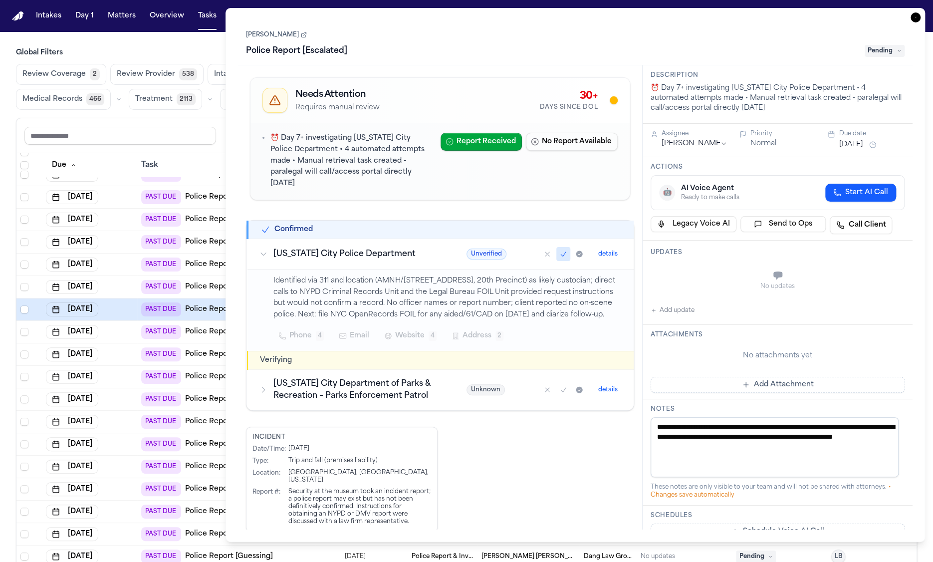
click at [367, 275] on p "Identified via 311 and location (AMNH/[STREET_ADDRESS], 20th Precinct) as likel…" at bounding box center [447, 297] width 349 height 45
click at [371, 248] on h3 "[US_STATE] City Police Department" at bounding box center [357, 254] width 169 height 12
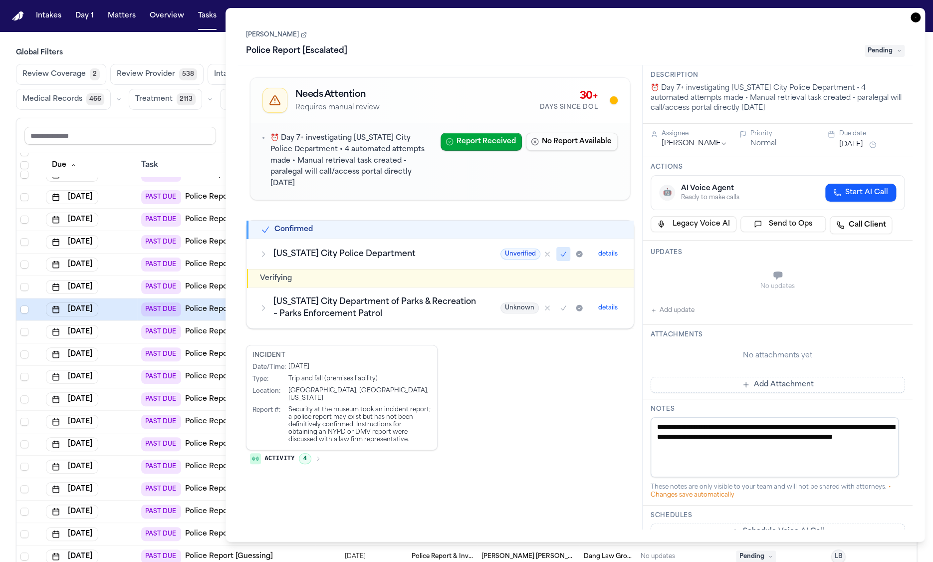
click at [354, 296] on h3 "[US_STATE] City Department of Parks & Recreation – Parks Enforcement Patrol" at bounding box center [375, 308] width 204 height 24
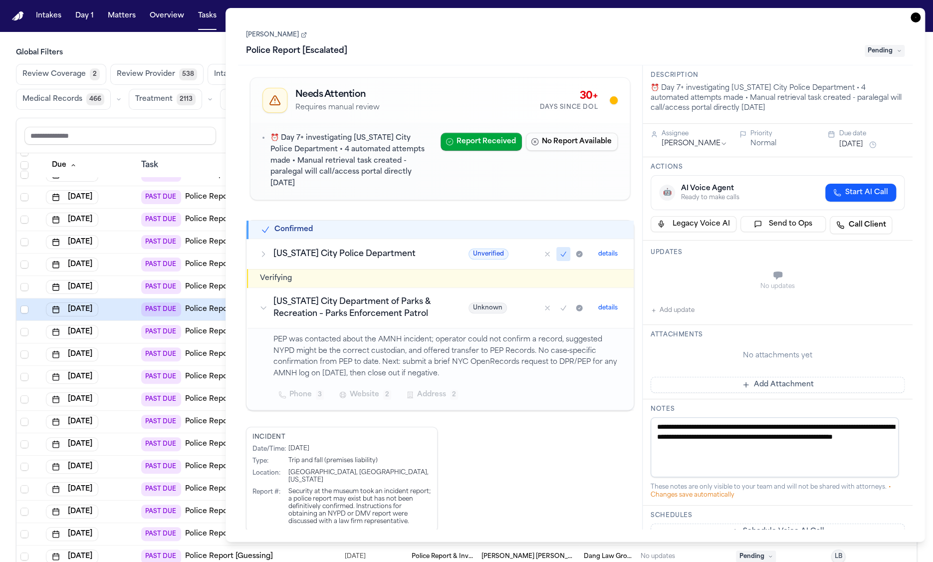
click at [355, 296] on h3 "[US_STATE] City Department of Parks & Recreation – Parks Enforcement Patrol" at bounding box center [358, 308] width 171 height 24
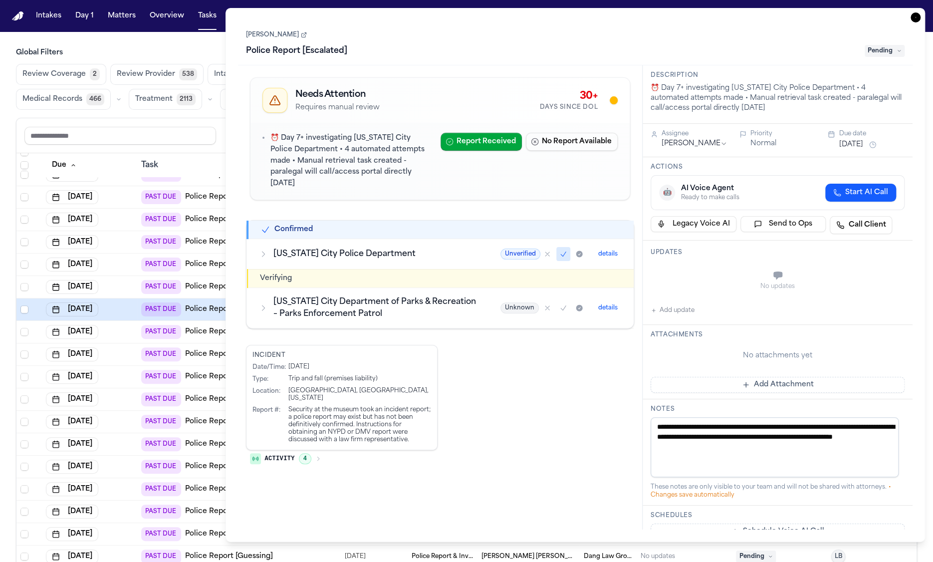
click at [360, 248] on h3 "[US_STATE] City Police Department" at bounding box center [375, 254] width 204 height 12
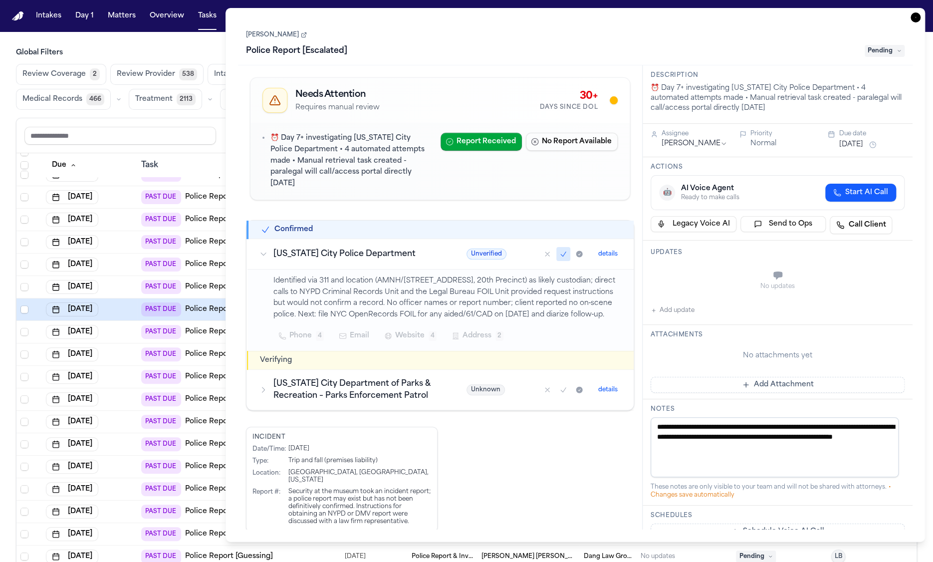
click at [360, 248] on h3 "[US_STATE] City Police Department" at bounding box center [357, 254] width 169 height 12
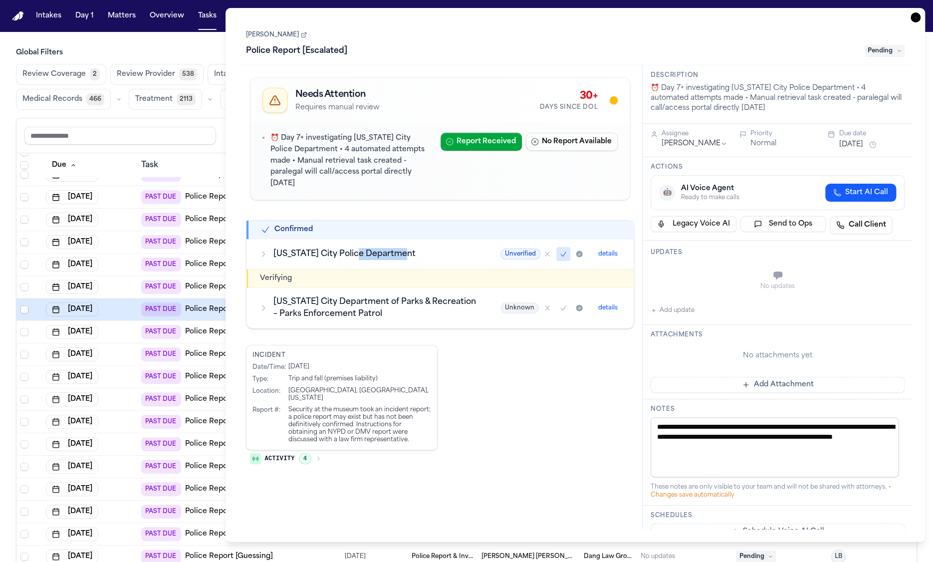
click at [360, 248] on h3 "[US_STATE] City Police Department" at bounding box center [375, 254] width 204 height 12
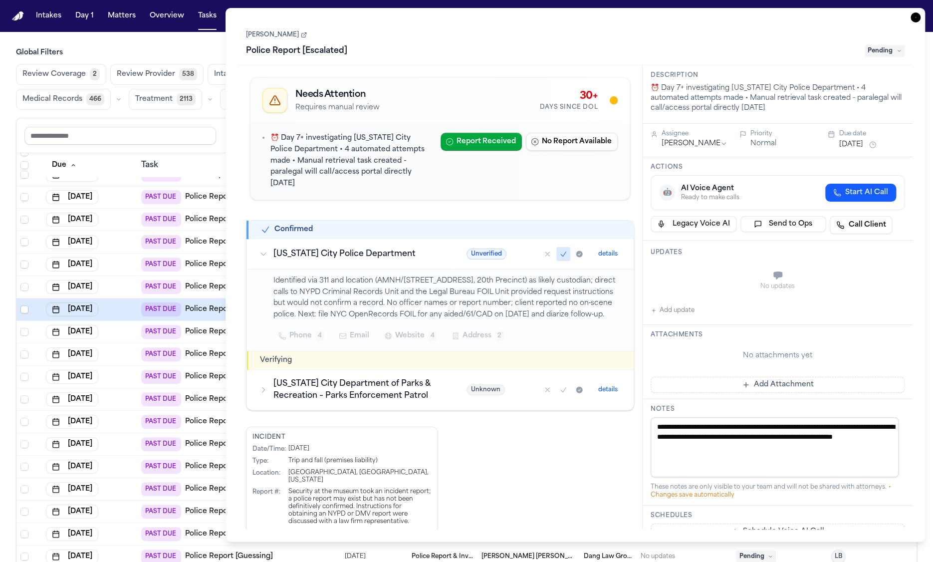
click at [322, 378] on h3 "[US_STATE] City Department of Parks & Recreation – Parks Enforcement Patrol" at bounding box center [357, 390] width 169 height 24
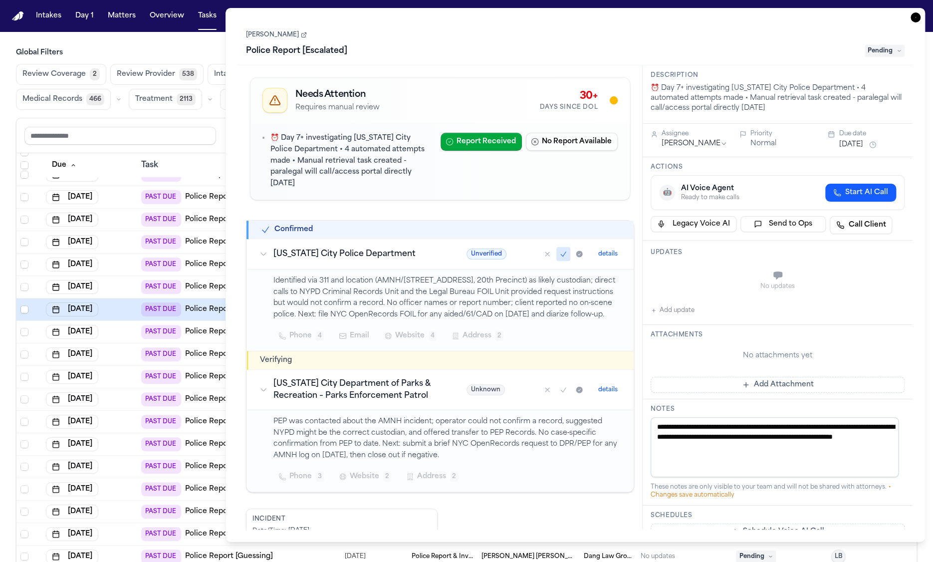
click at [375, 289] on p "Identified via 311 and location (AMNH/[STREET_ADDRESS], 20th Precinct) as likel…" at bounding box center [447, 297] width 349 height 45
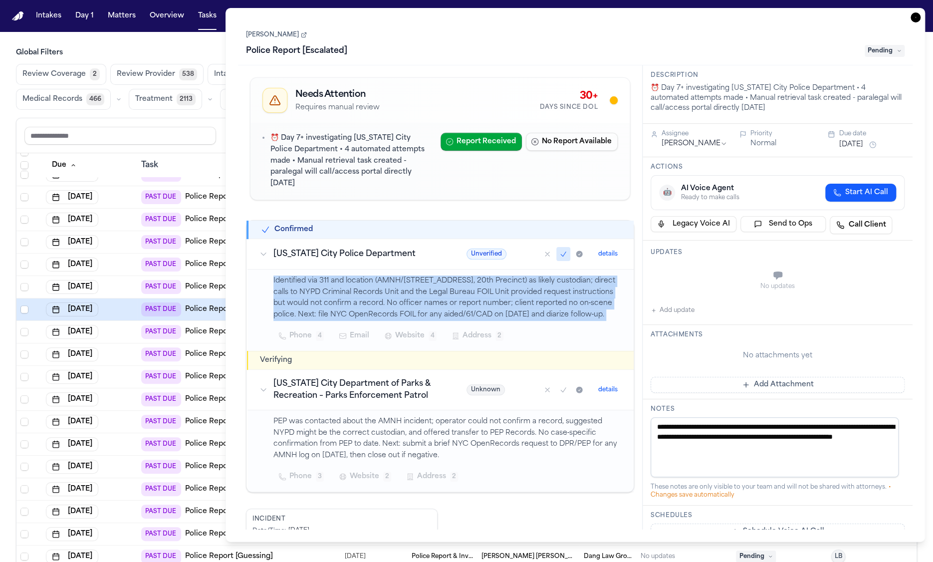
click at [375, 289] on p "Identified via 311 and location (AMNH/[STREET_ADDRESS], 20th Precinct) as likel…" at bounding box center [447, 297] width 349 height 45
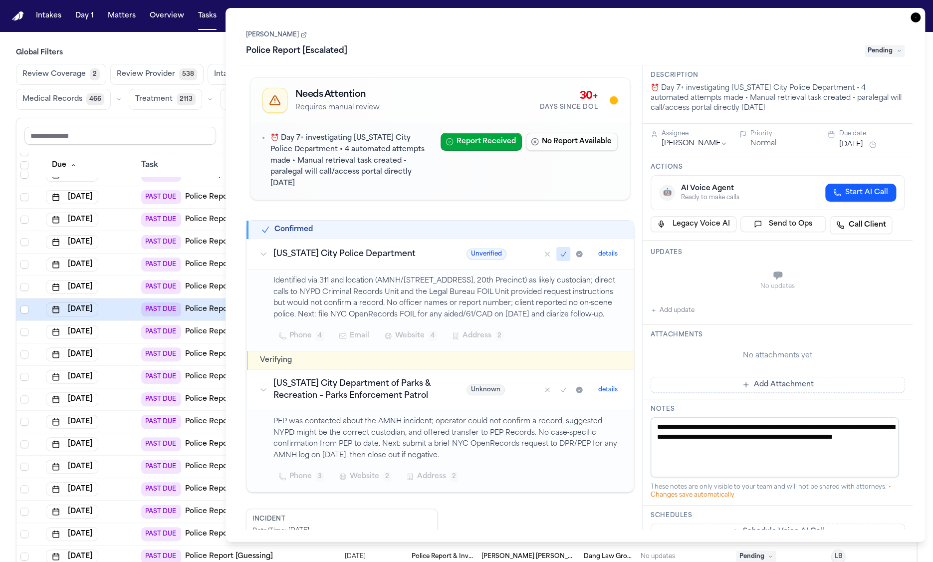
click at [355, 378] on h3 "[US_STATE] City Department of Parks & Recreation – Parks Enforcement Patrol" at bounding box center [357, 390] width 169 height 24
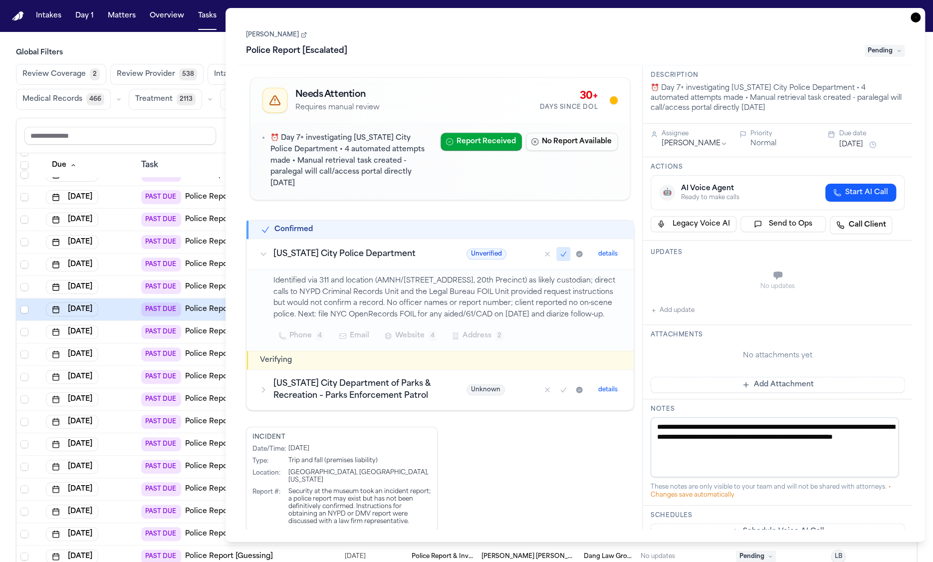
click at [364, 378] on h3 "[US_STATE] City Department of Parks & Recreation – Parks Enforcement Patrol" at bounding box center [357, 390] width 169 height 24
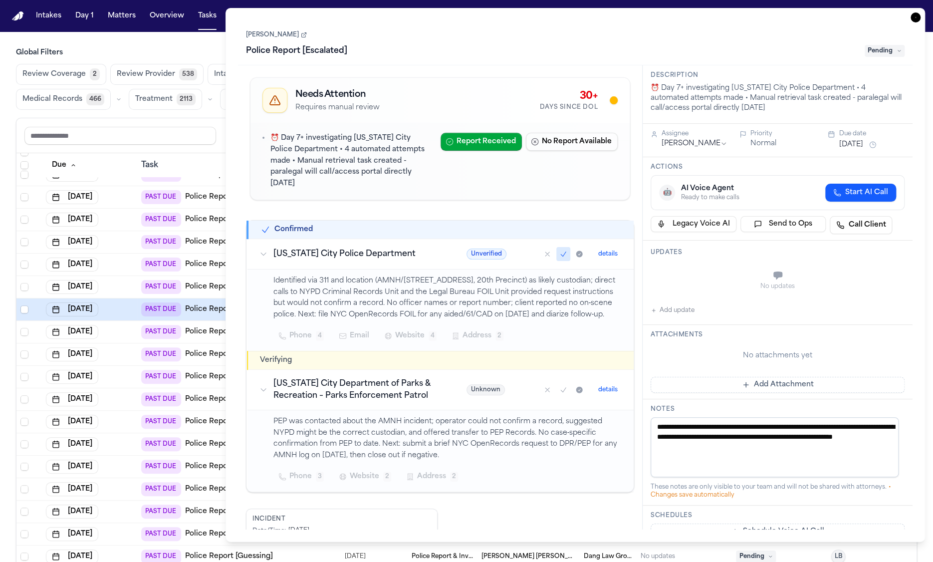
click at [371, 420] on p "PEP was contacted about the AMNH incident; operator could not confirm a record,…" at bounding box center [447, 438] width 349 height 45
click at [376, 312] on div "Identified via 311 and location (AMNH/[STREET_ADDRESS], 20th Precinct) as likel…" at bounding box center [447, 309] width 349 height 69
click at [372, 294] on p "Identified via 311 and location (AMNH/[STREET_ADDRESS], 20th Precinct) as likel…" at bounding box center [447, 297] width 349 height 45
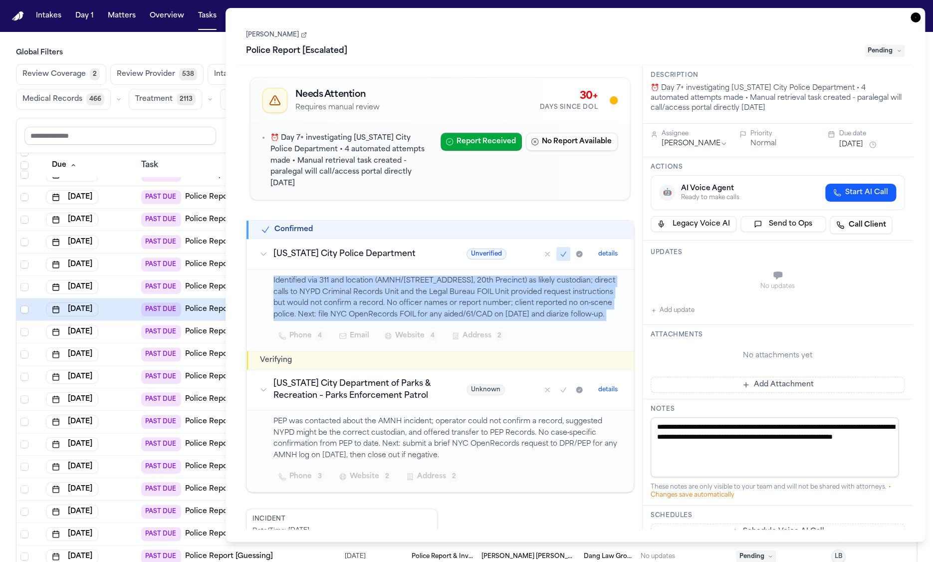
click at [372, 294] on p "Identified via 311 and location (AMNH/[STREET_ADDRESS], 20th Precinct) as likel…" at bounding box center [447, 297] width 349 height 45
click at [348, 290] on p "Identified via 311 and location (AMNH/[STREET_ADDRESS], 20th Precinct) as likel…" at bounding box center [447, 297] width 349 height 45
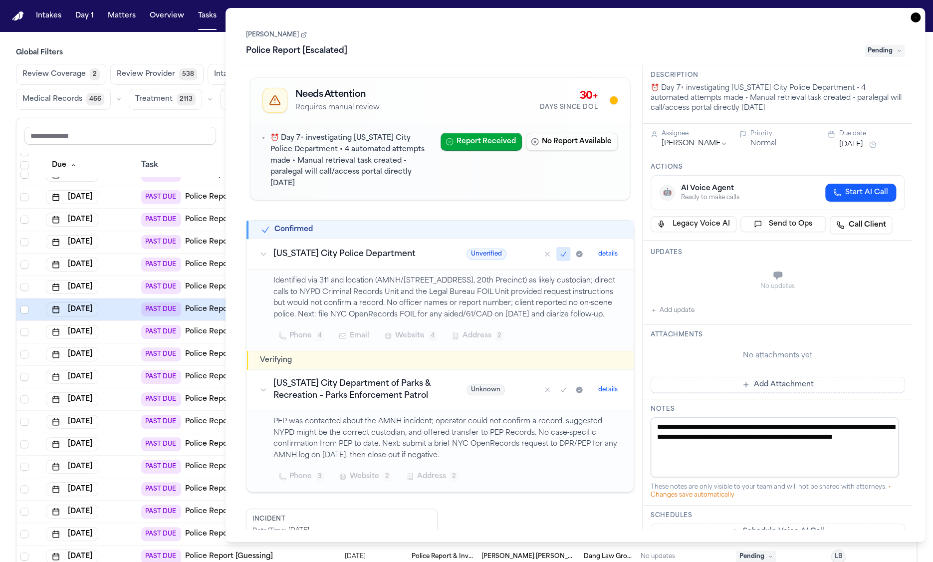
click at [334, 248] on h3 "[US_STATE] City Police Department" at bounding box center [357, 254] width 169 height 12
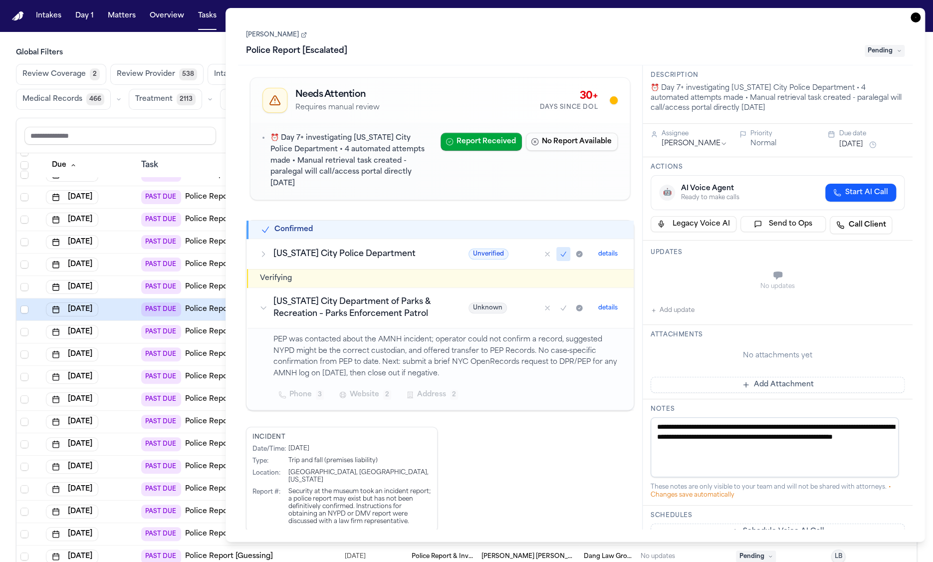
click at [345, 296] on h3 "[US_STATE] City Department of Parks & Recreation – Parks Enforcement Patrol" at bounding box center [358, 308] width 171 height 24
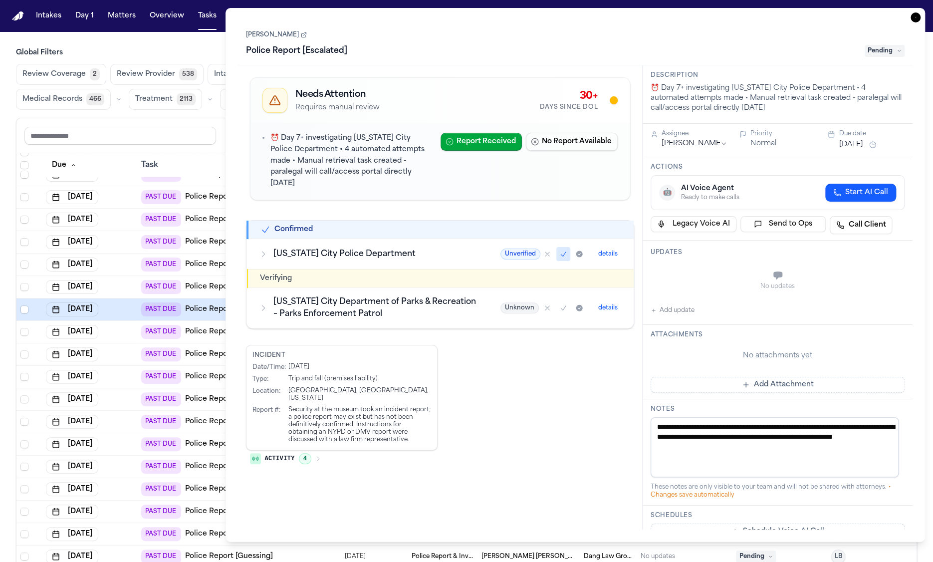
click at [558, 379] on div "Incident Date/Time : [DATE] Type : Trip and fall (premises liability) Location …" at bounding box center [440, 408] width 389 height 126
click at [390, 406] on div "Security at the museum took an incident report; a police report may exist but h…" at bounding box center [359, 424] width 143 height 37
click at [415, 287] on td "[US_STATE] City Department of Parks & Recreation – Parks Enforcement Patrol" at bounding box center [367, 307] width 241 height 40
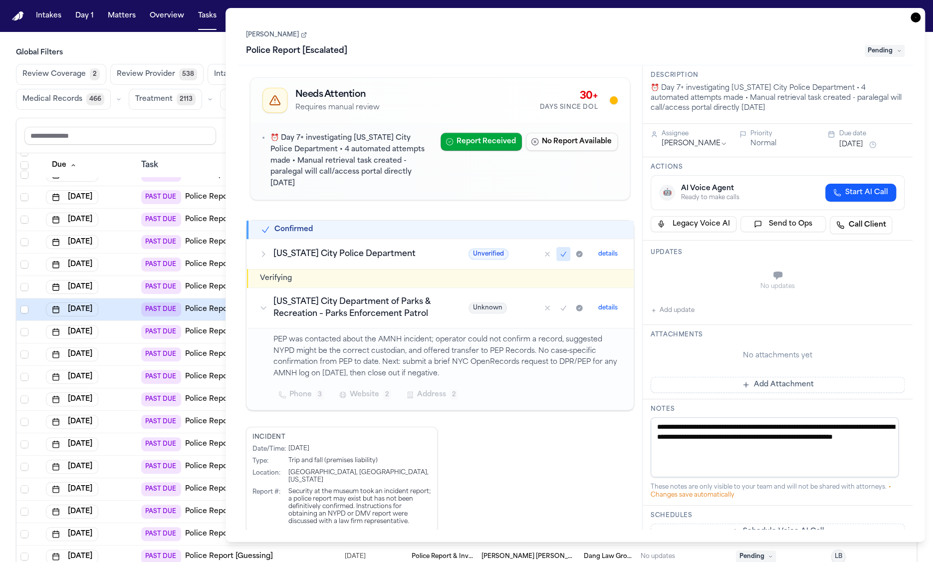
click at [405, 256] on td "[US_STATE] City Police Department" at bounding box center [351, 253] width 209 height 30
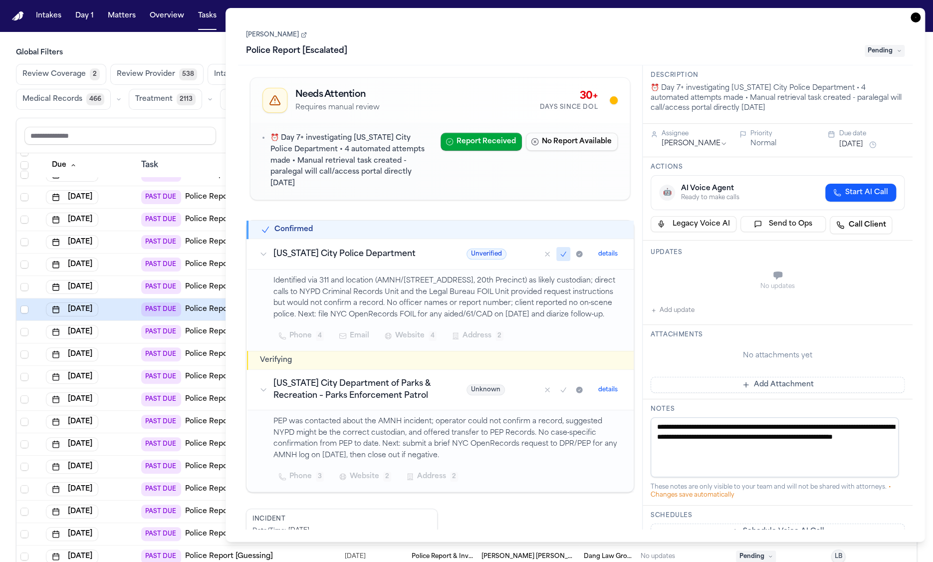
click at [412, 291] on p "Identified via 311 and location (AMNH/[STREET_ADDRESS], 20th Precinct) as likel…" at bounding box center [447, 297] width 349 height 45
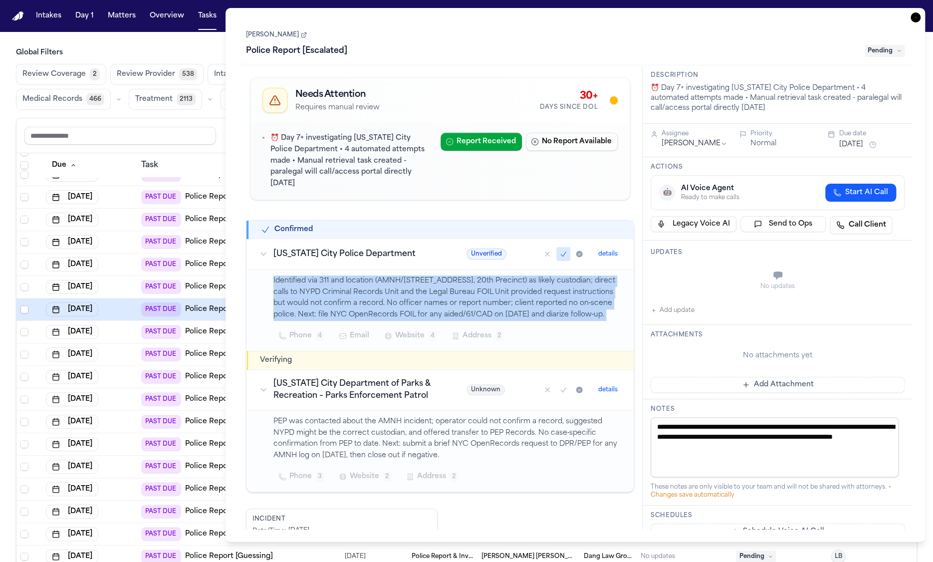
click at [412, 291] on p "Identified via 311 and location (AMNH/[STREET_ADDRESS], 20th Precinct) as likel…" at bounding box center [447, 297] width 349 height 45
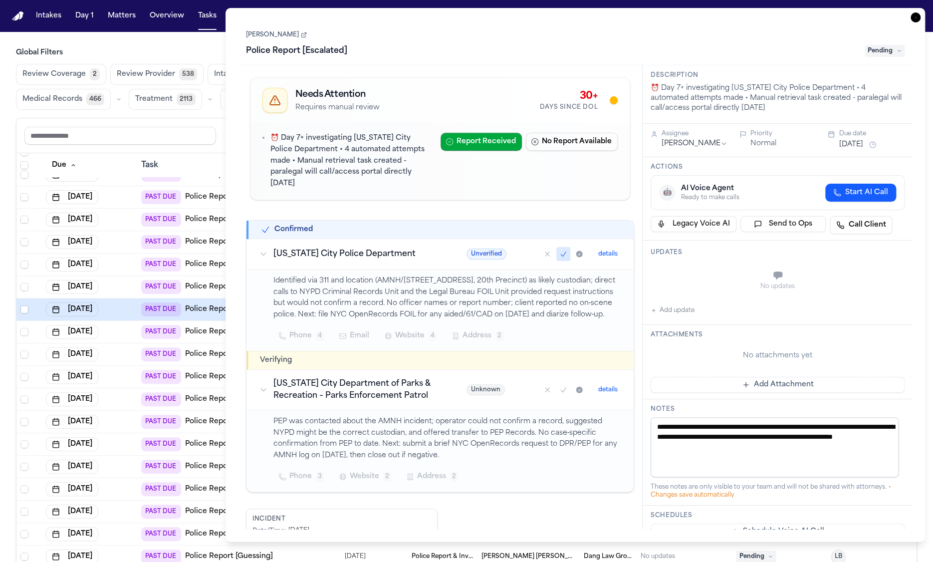
click at [376, 248] on h3 "[US_STATE] City Police Department" at bounding box center [357, 254] width 169 height 12
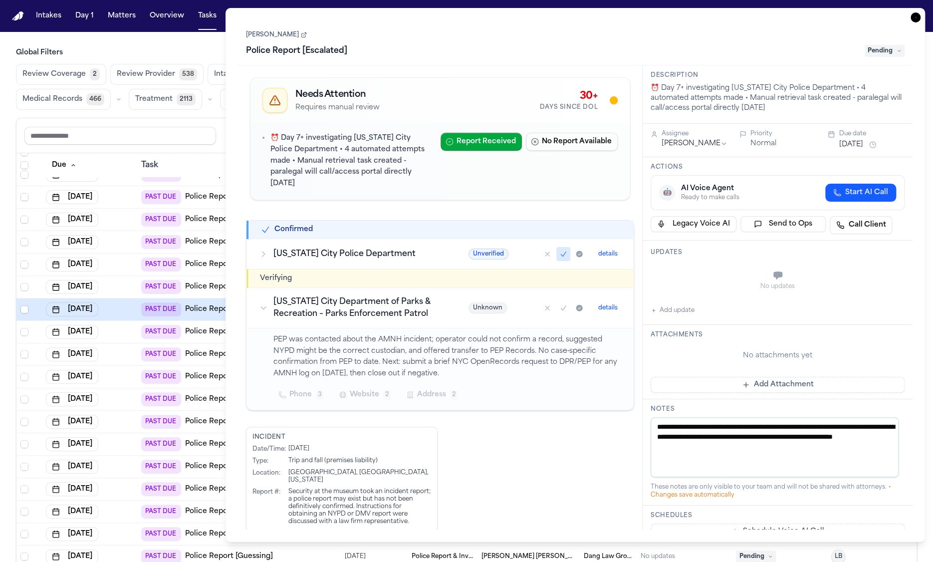
click at [376, 248] on h3 "[US_STATE] City Police Department" at bounding box center [358, 254] width 171 height 12
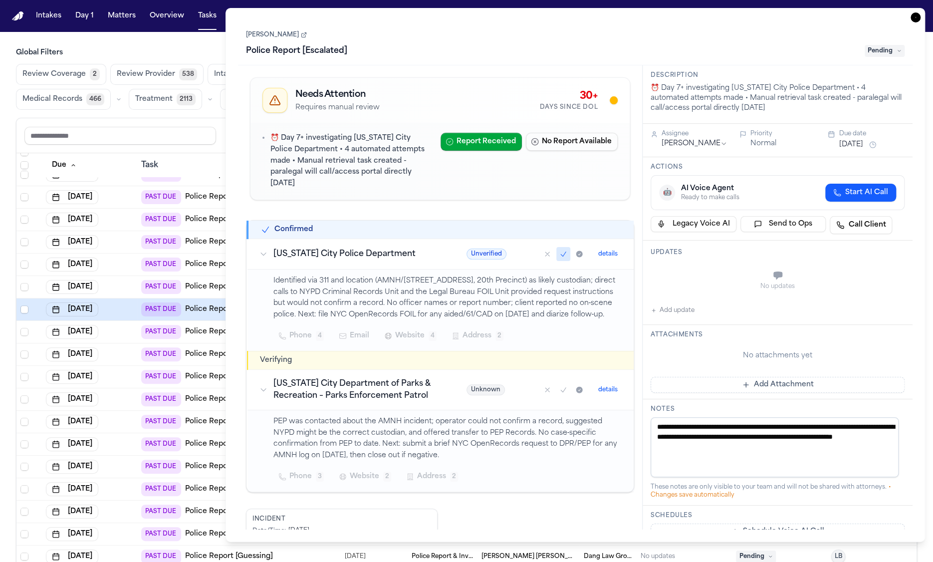
click at [414, 330] on span "Website" at bounding box center [409, 336] width 29 height 12
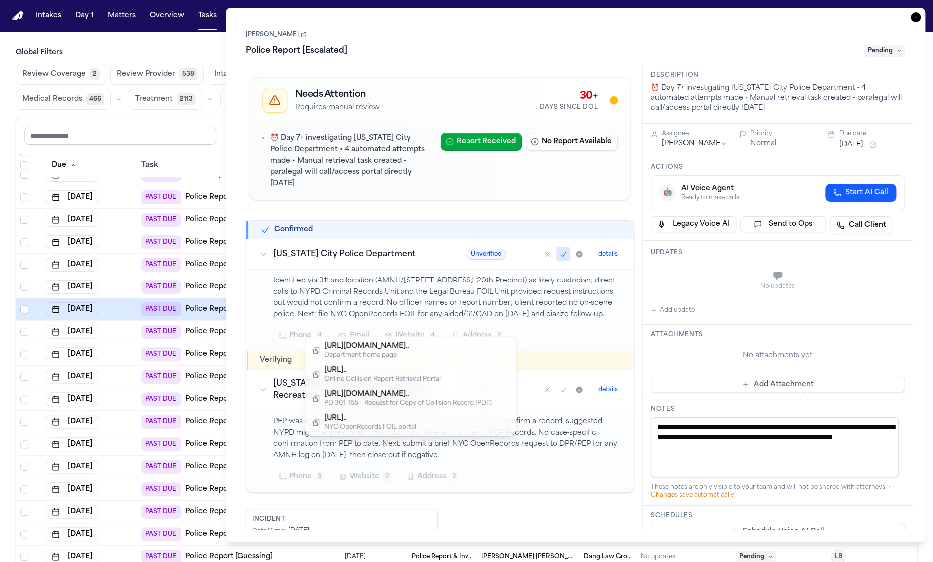
click at [413, 330] on span "Website" at bounding box center [409, 336] width 29 height 12
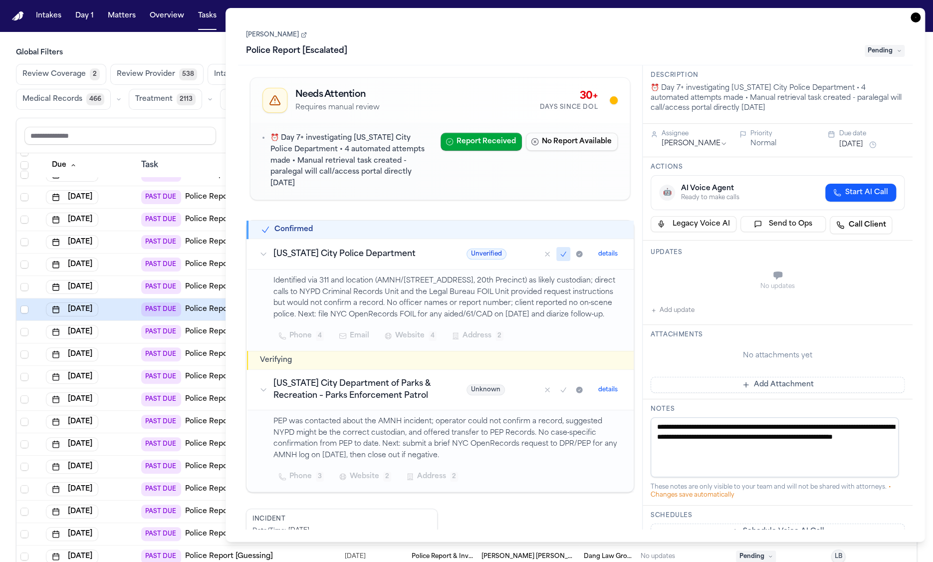
click at [129, 335] on div "[DATE]" at bounding box center [89, 332] width 87 height 14
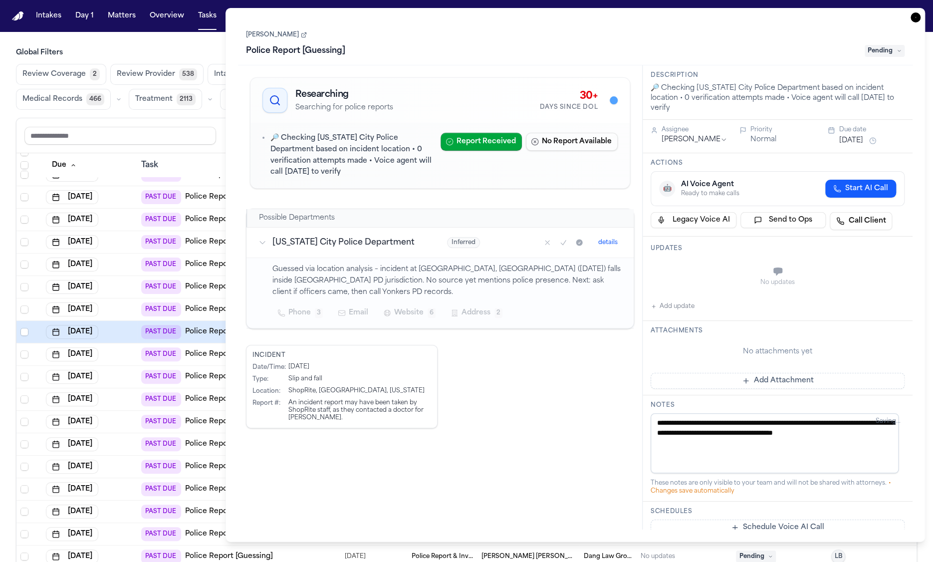
click at [124, 358] on div "[DATE]" at bounding box center [89, 354] width 87 height 14
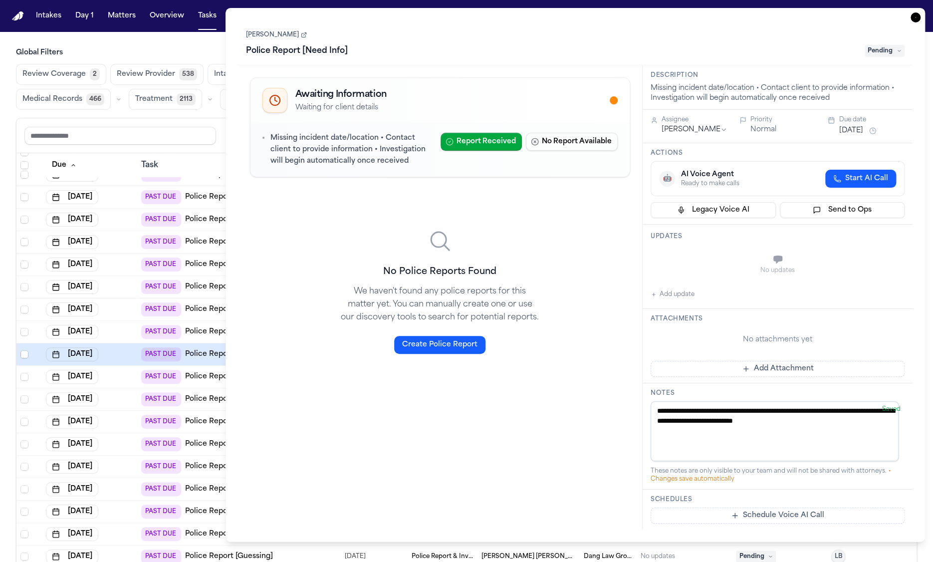
click at [129, 381] on div "[DATE]" at bounding box center [89, 377] width 87 height 14
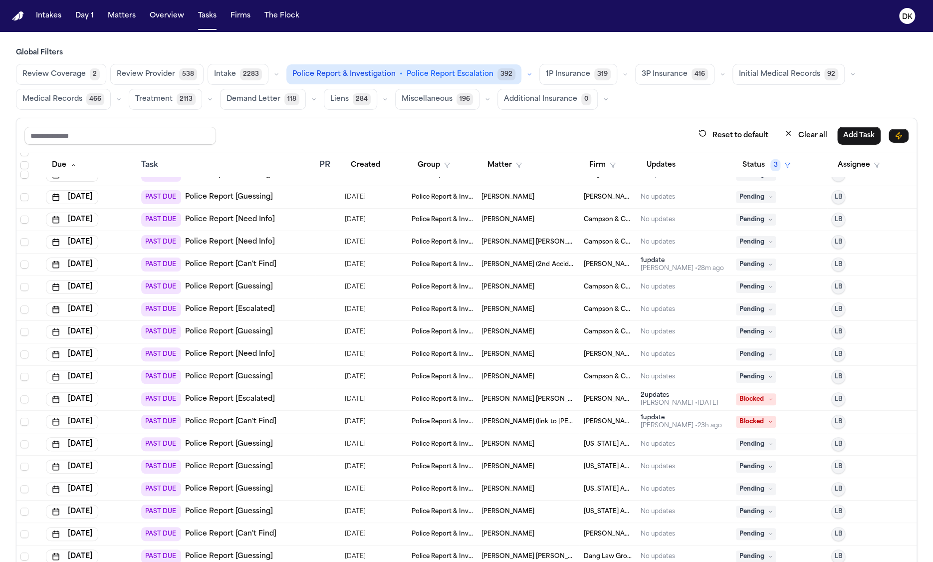
click at [128, 400] on div "[DATE]" at bounding box center [89, 399] width 87 height 14
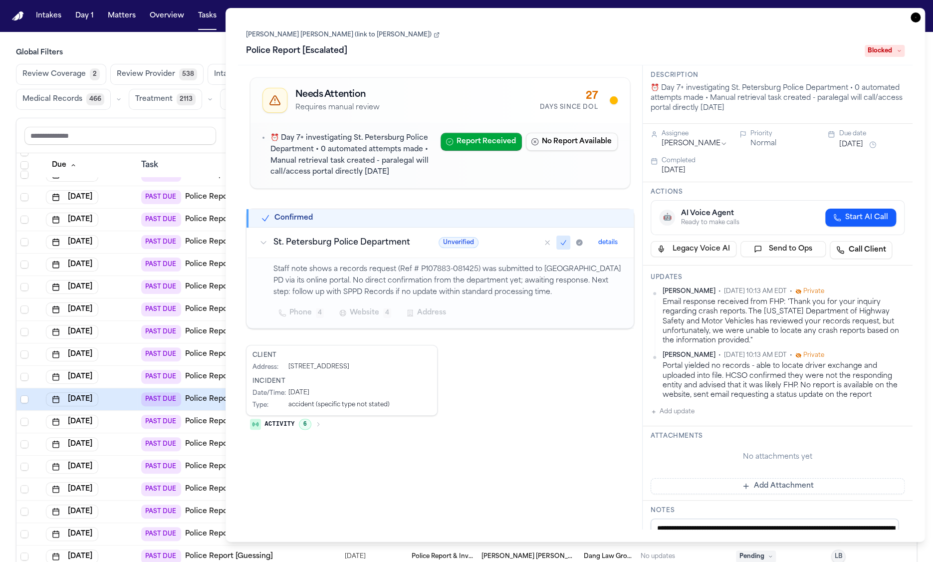
click at [121, 427] on td "[DATE]" at bounding box center [89, 422] width 95 height 22
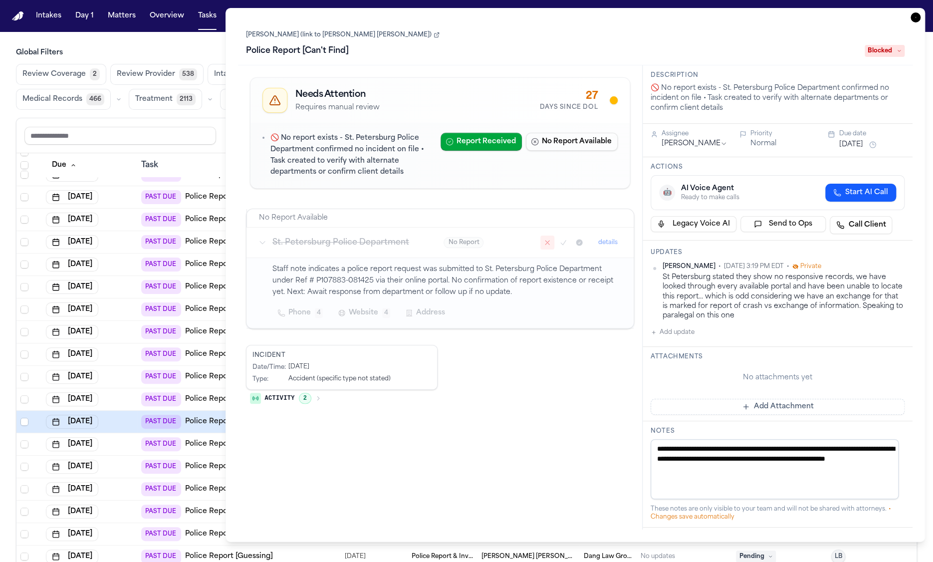
click at [124, 447] on div "[DATE]" at bounding box center [89, 444] width 87 height 14
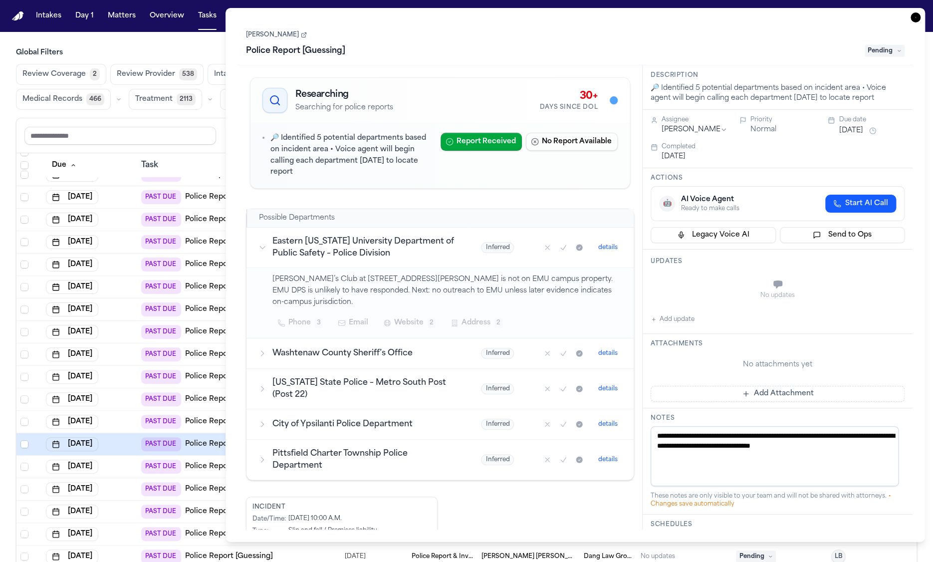
scroll to position [186, 0]
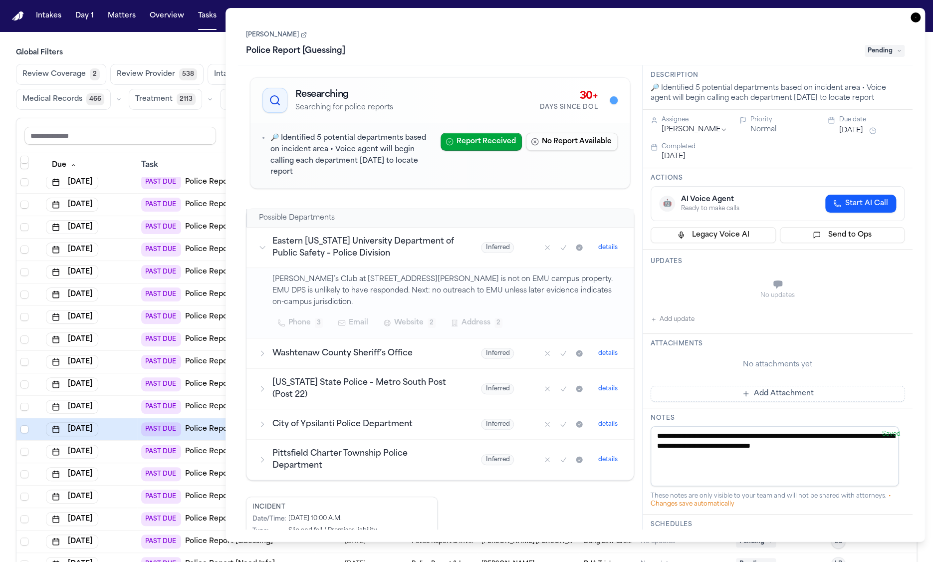
click at [129, 447] on div "[DATE]" at bounding box center [89, 451] width 87 height 14
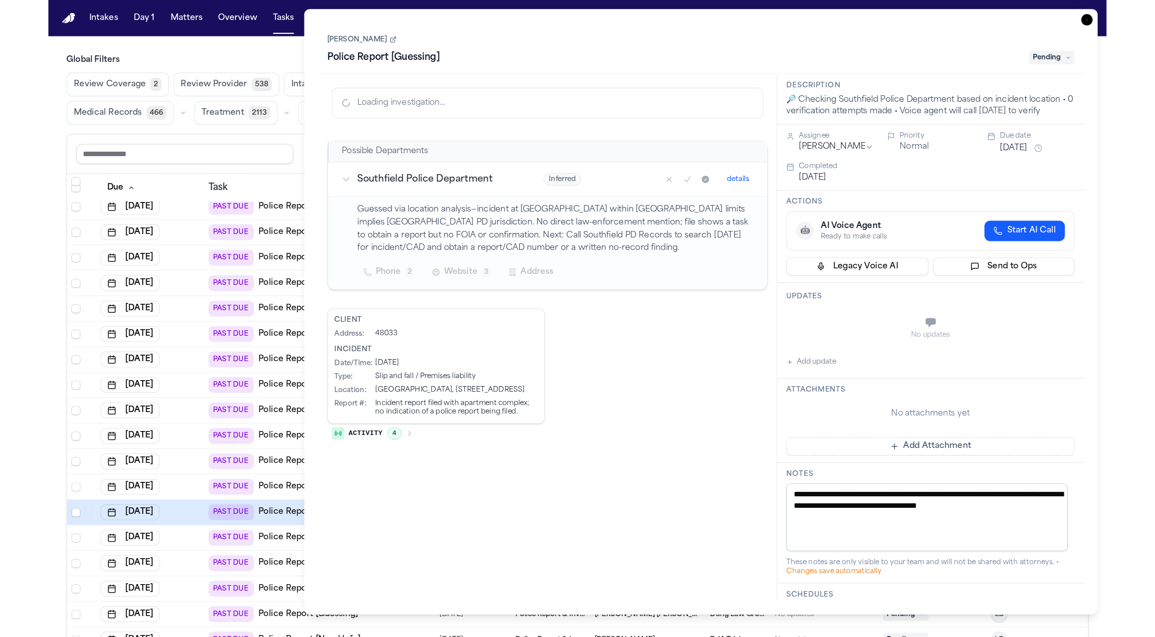
scroll to position [219, 0]
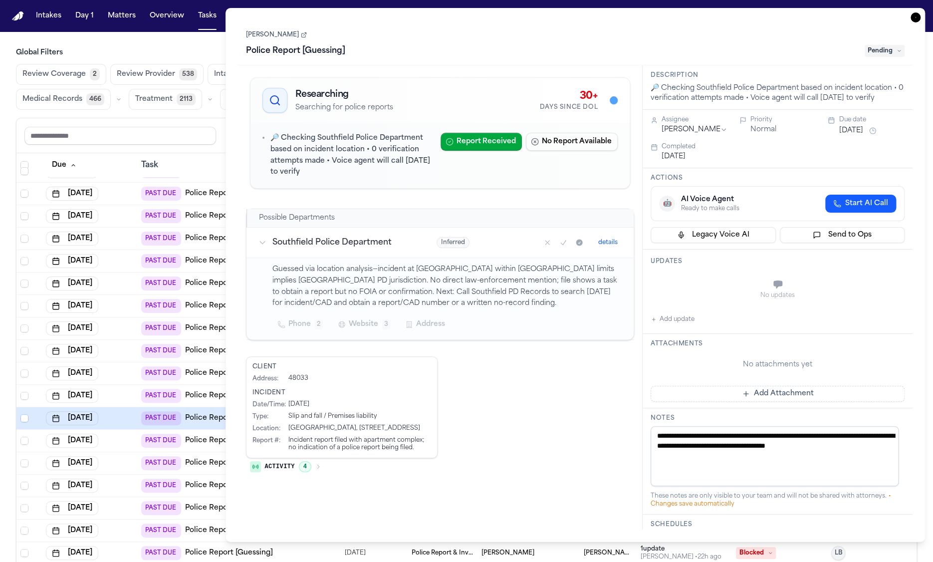
click at [126, 440] on div "[DATE]" at bounding box center [89, 440] width 87 height 14
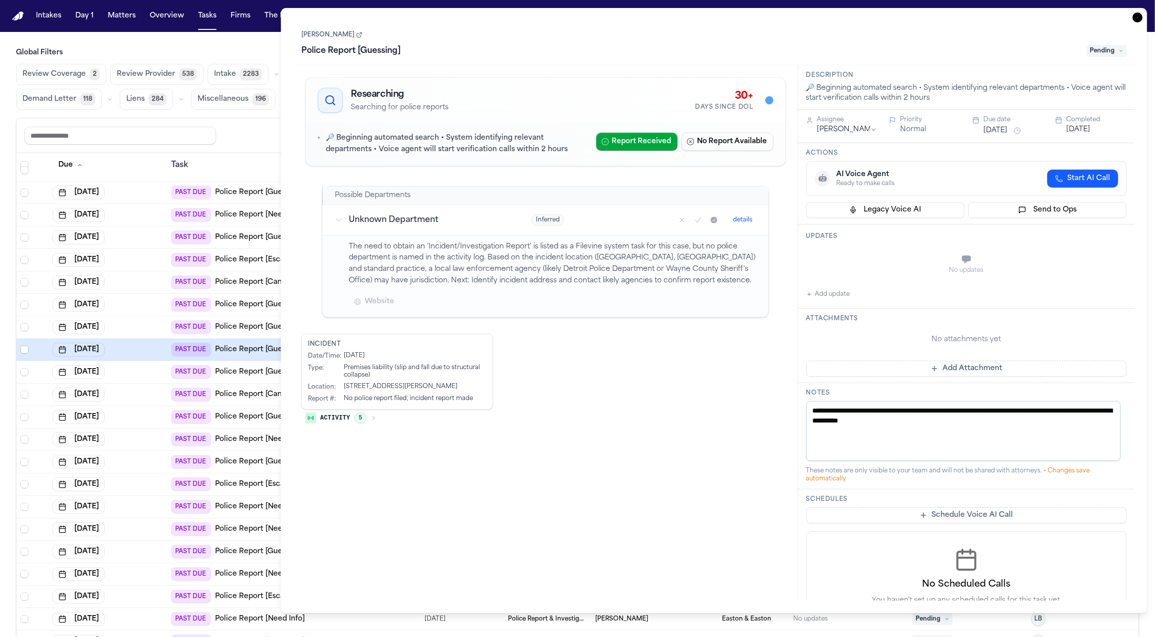
scroll to position [439, 0]
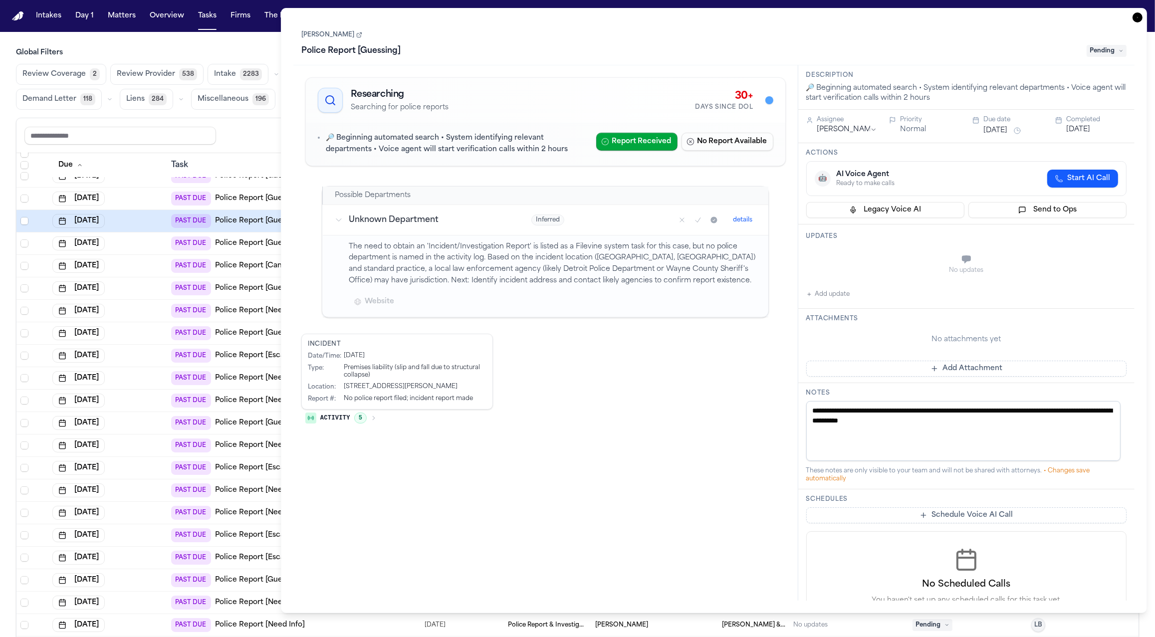
click at [143, 356] on div "[DATE]" at bounding box center [107, 356] width 111 height 14
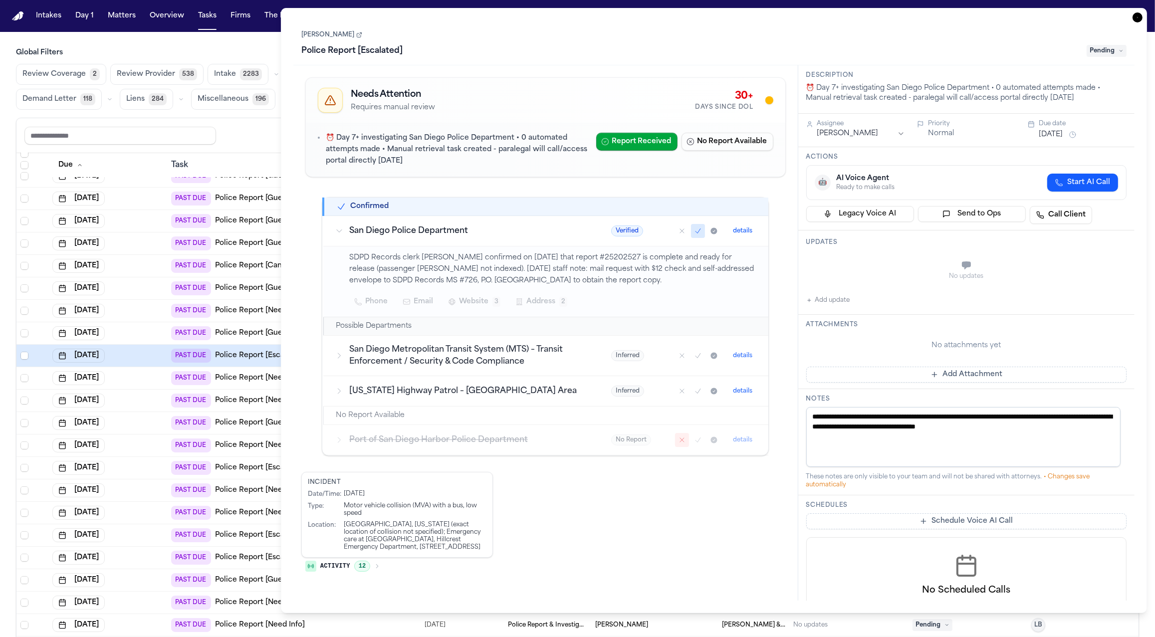
click at [447, 347] on h3 "San Diego Metropolitan Transit System (MTS) – Transit Enforcement / Security & …" at bounding box center [468, 356] width 238 height 24
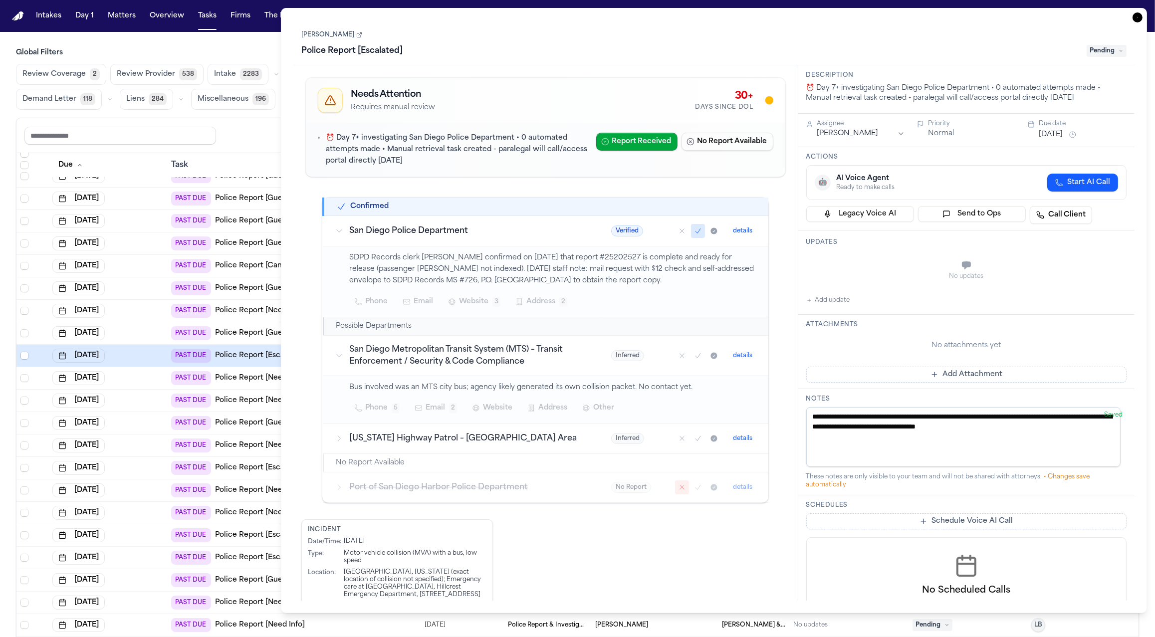
click at [506, 443] on h3 "[US_STATE] Highway Patrol – [GEOGRAPHIC_DATA] Area" at bounding box center [468, 438] width 238 height 12
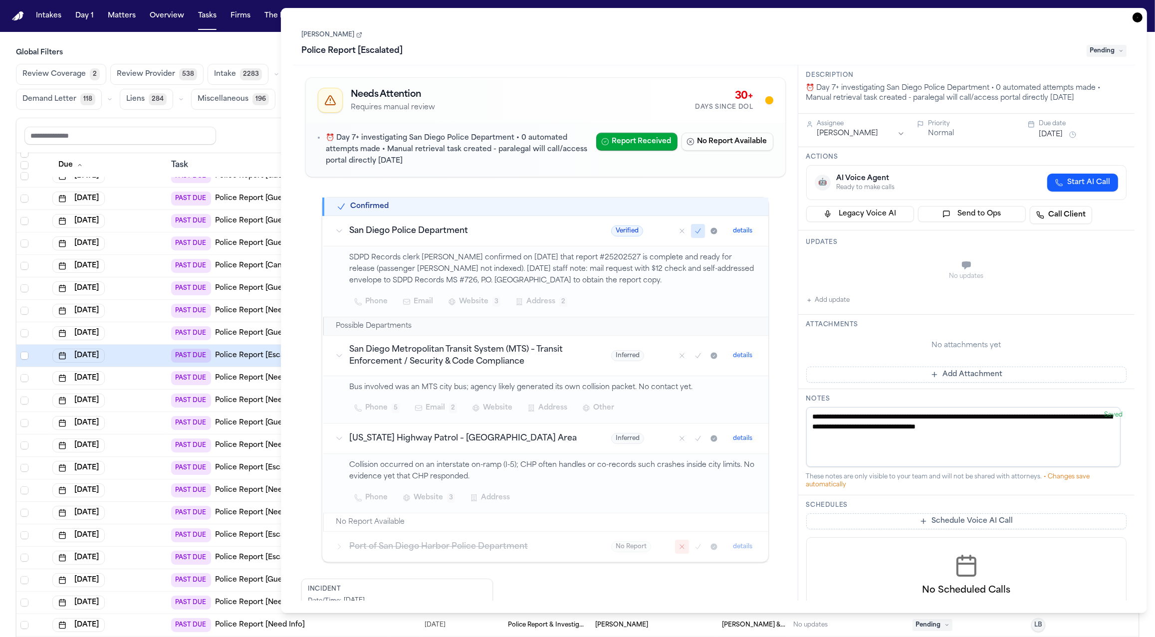
click at [440, 498] on button "Website 3" at bounding box center [429, 498] width 63 height 18
click at [439, 498] on button "Website 3" at bounding box center [429, 498] width 63 height 18
click at [439, 498] on span "Website" at bounding box center [428, 498] width 29 height 12
click at [140, 378] on div "[DATE]" at bounding box center [107, 378] width 111 height 14
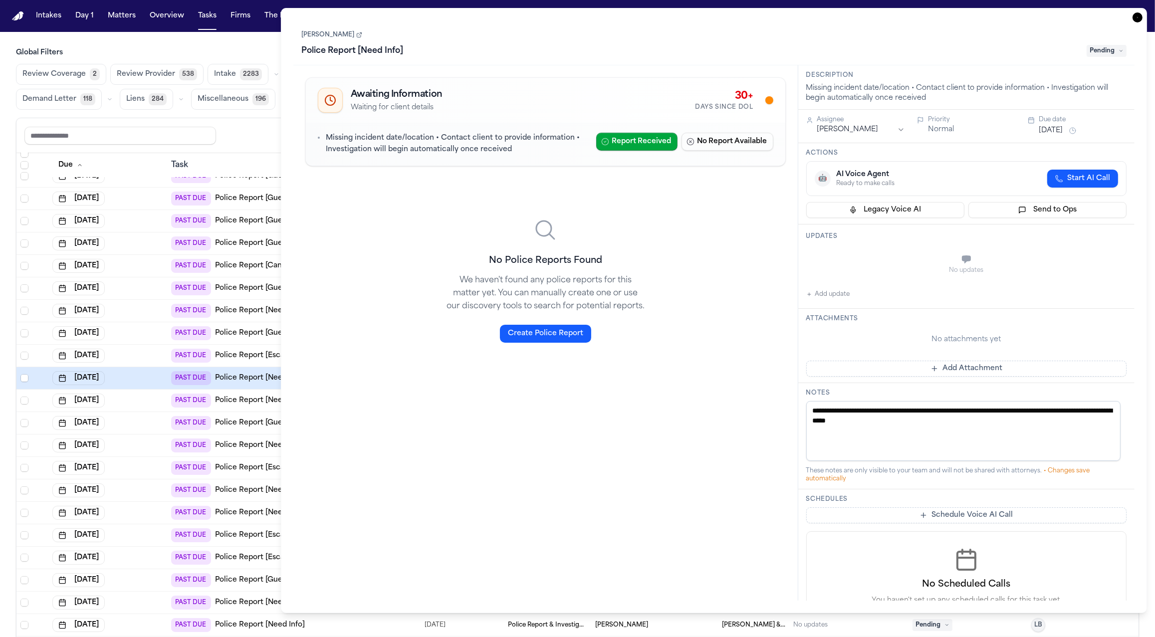
click at [145, 404] on div "[DATE]" at bounding box center [107, 401] width 111 height 14
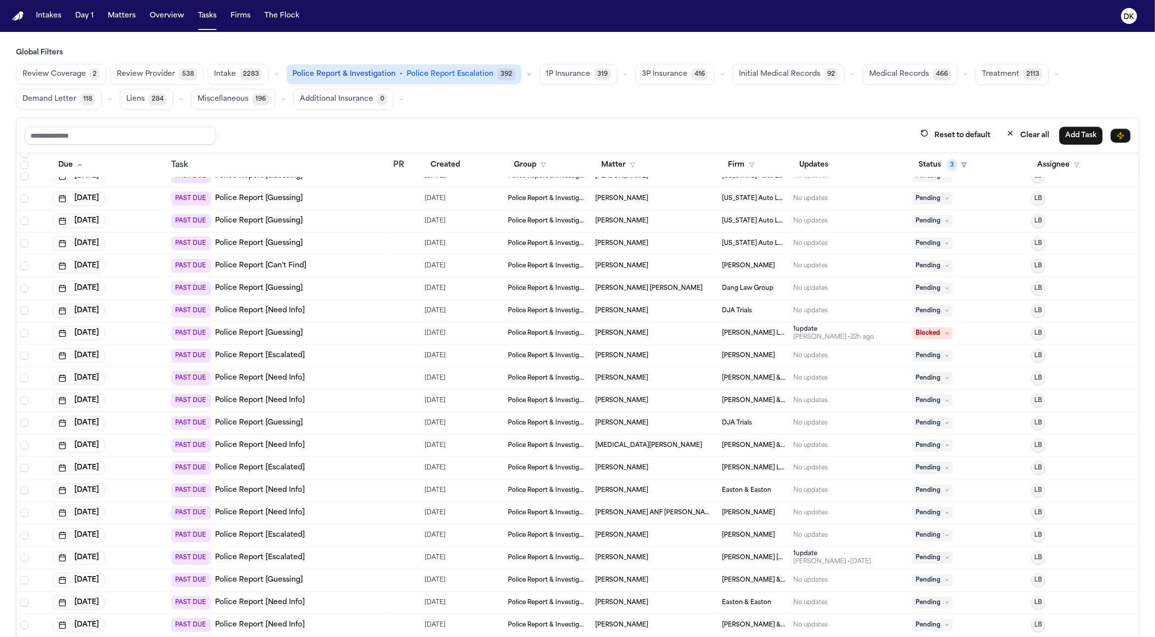
click at [146, 428] on div "[DATE]" at bounding box center [107, 423] width 111 height 14
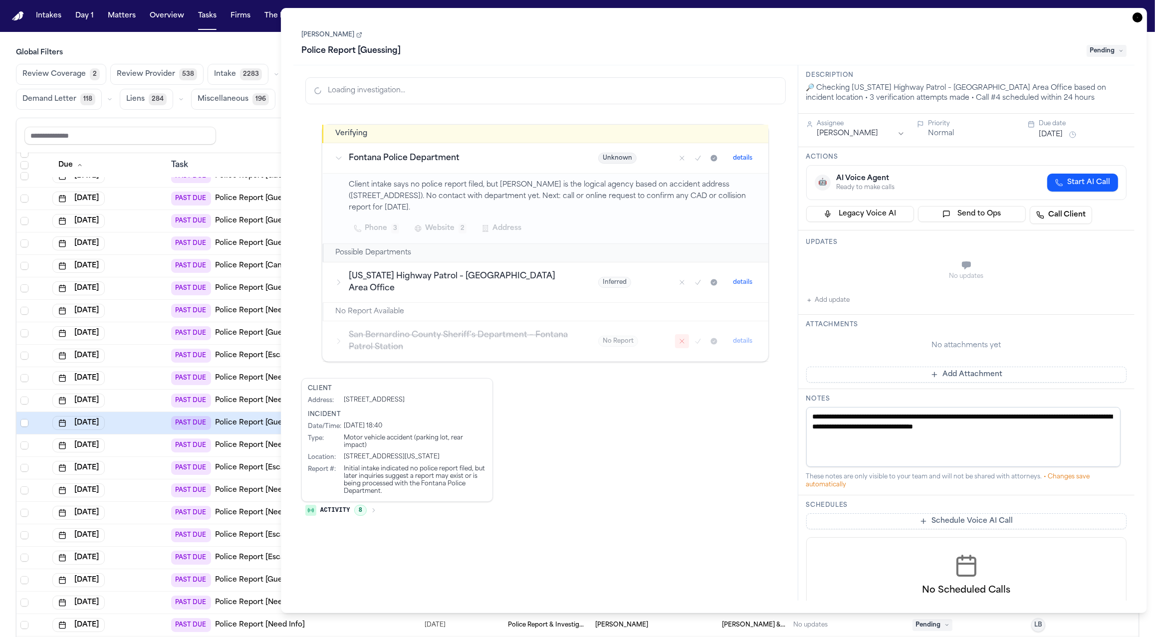
click at [519, 270] on h3 "[US_STATE] Highway Patrol – [GEOGRAPHIC_DATA] Area Office" at bounding box center [461, 282] width 225 height 24
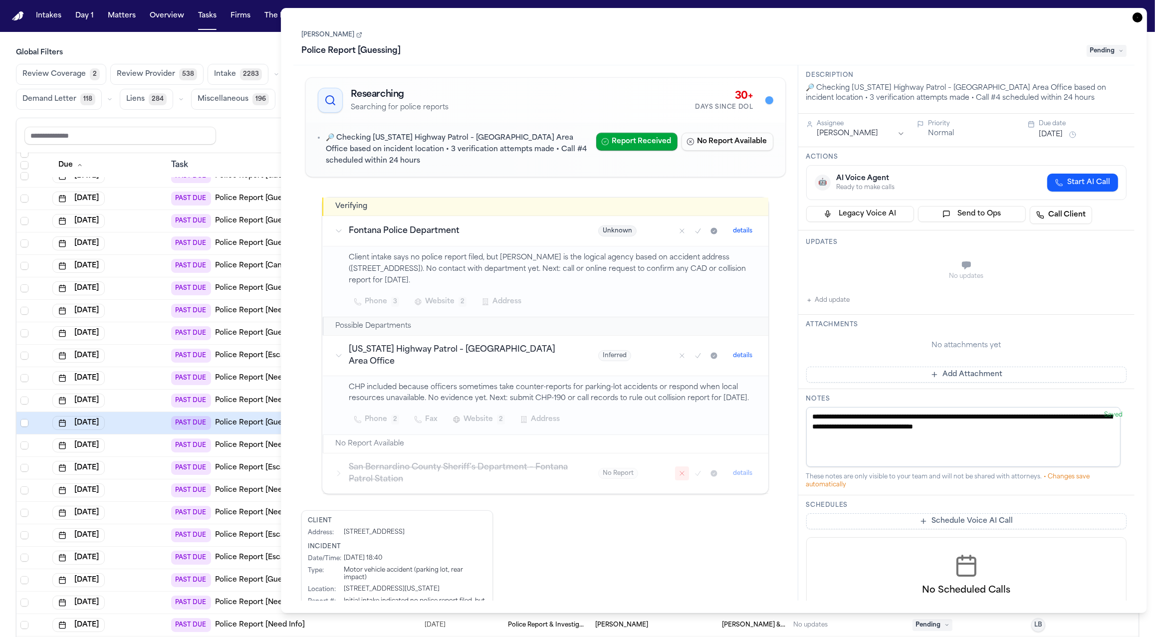
click at [483, 414] on span "Website" at bounding box center [477, 420] width 29 height 12
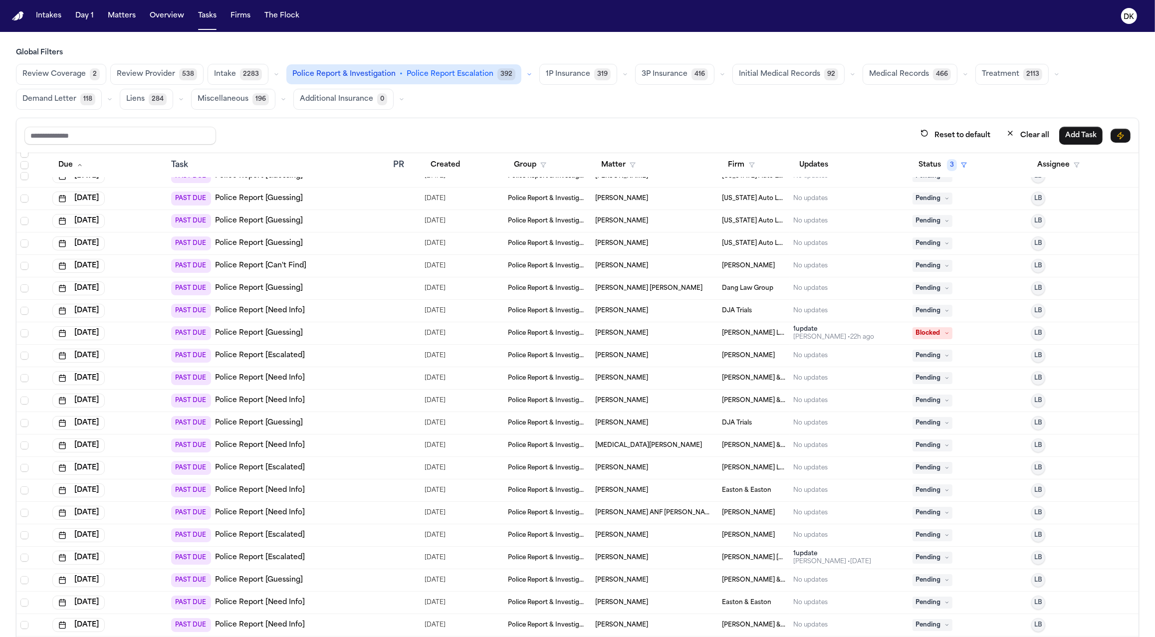
click at [130, 443] on div "[DATE]" at bounding box center [107, 445] width 111 height 14
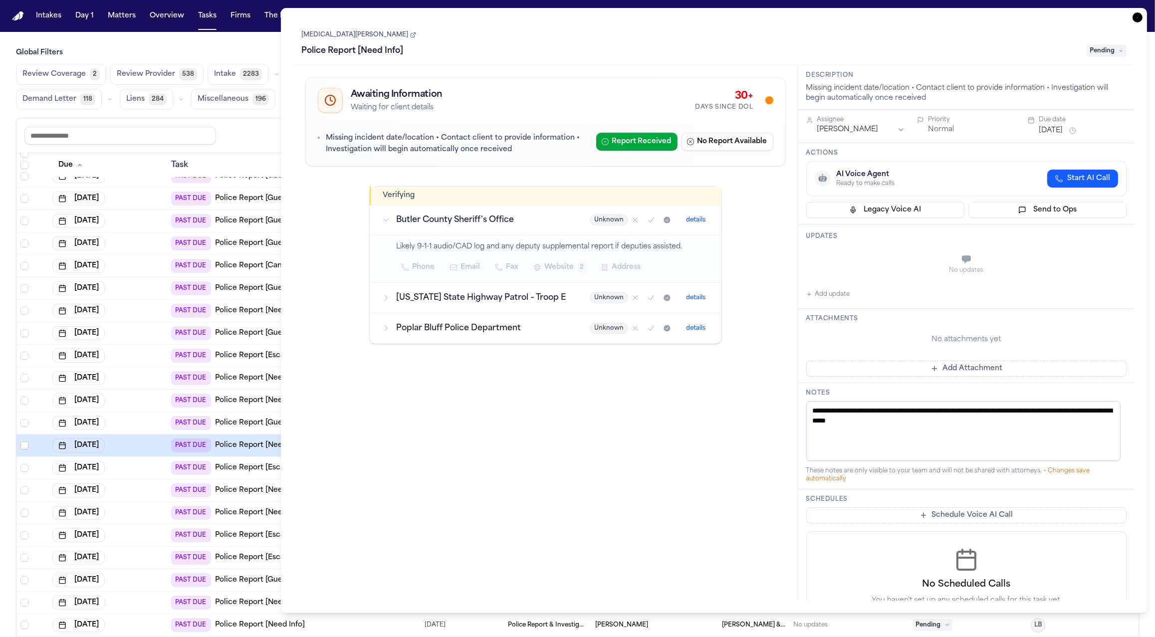
click at [485, 304] on td "[US_STATE] State Highway Patrol – Troop E" at bounding box center [474, 298] width 208 height 30
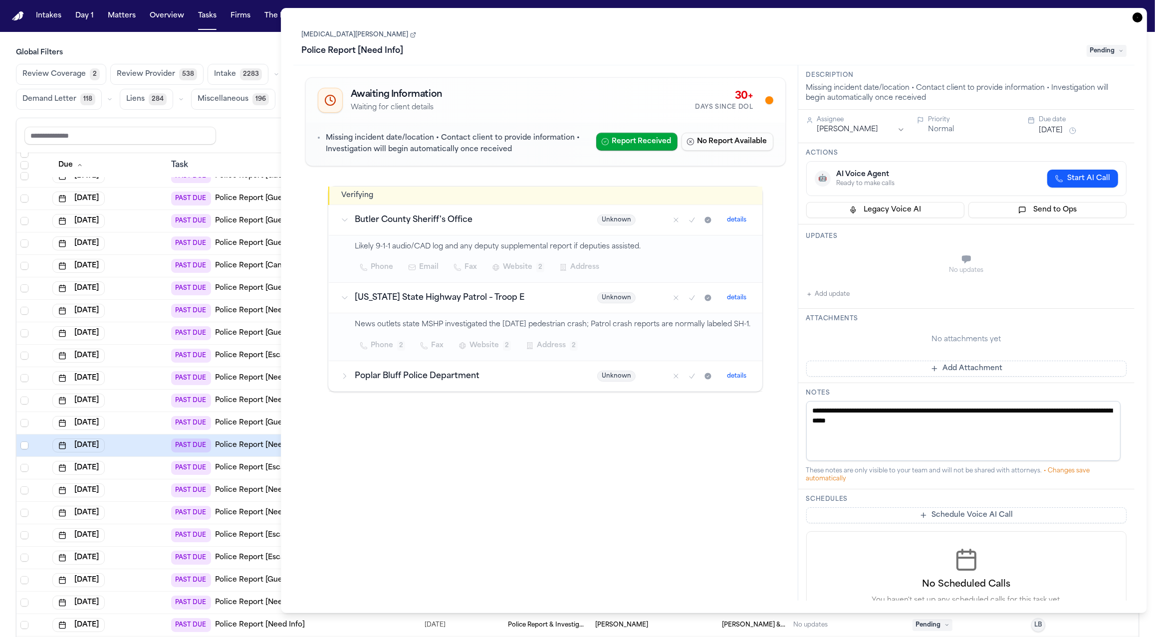
click at [449, 405] on div "Awaiting Information Waiting for client details 30+ Days Since DOL Missing inci…" at bounding box center [545, 240] width 488 height 335
click at [449, 392] on td "Poplar Bluff Police Department" at bounding box center [457, 376] width 256 height 30
click at [444, 382] on h3 "Poplar Bluff Police Department" at bounding box center [464, 376] width 218 height 12
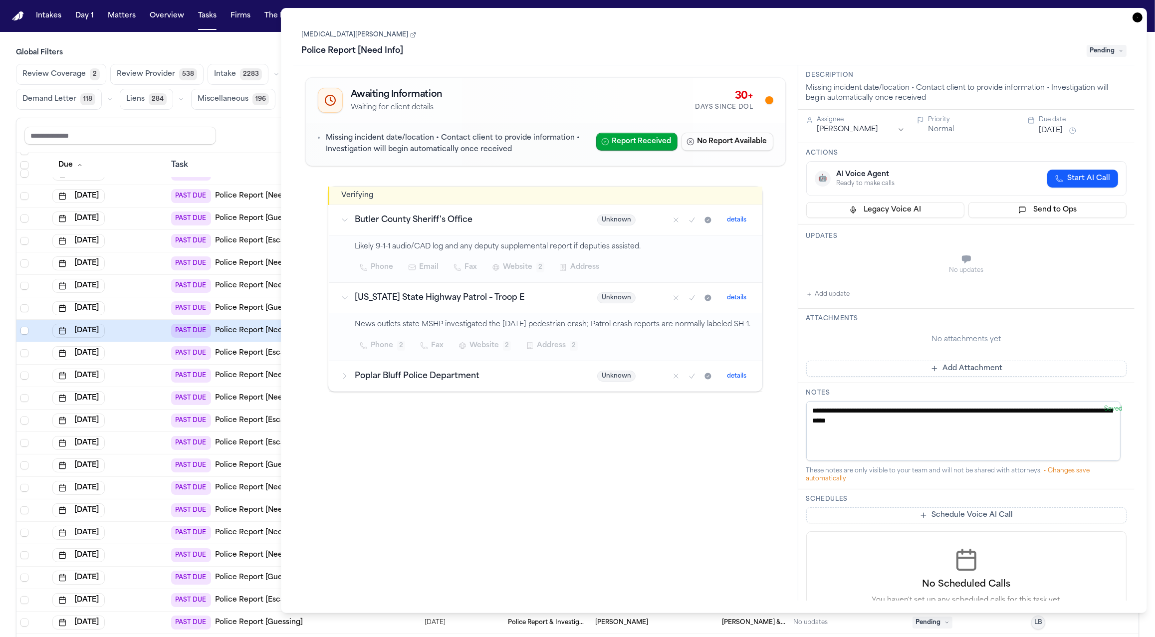
scroll to position [669, 0]
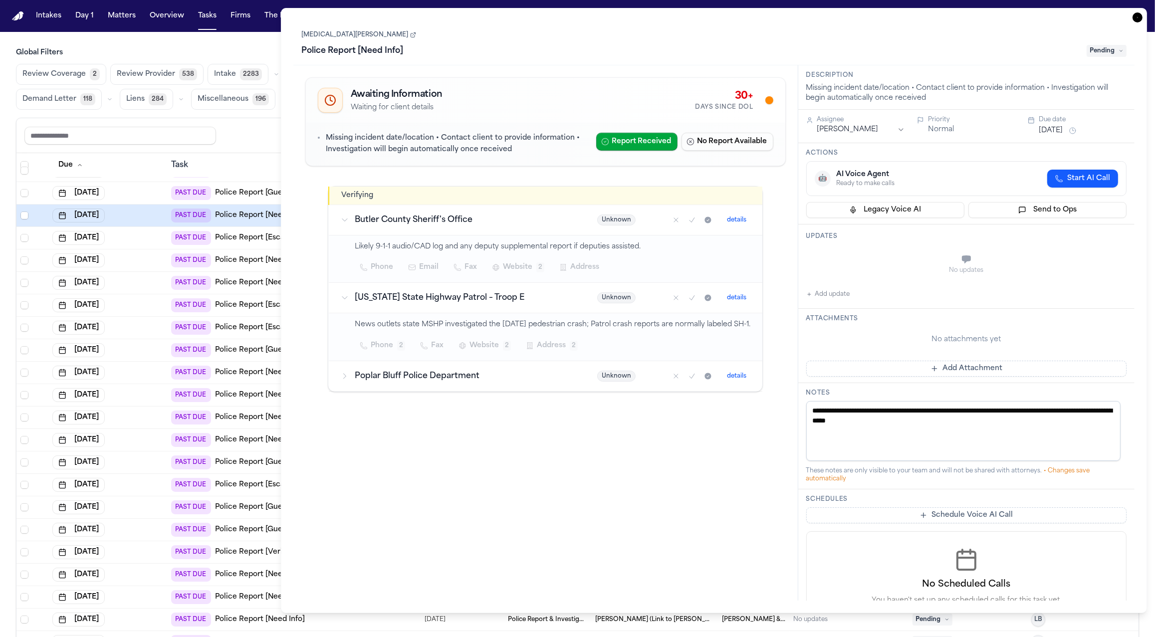
click at [128, 436] on div "[DATE]" at bounding box center [107, 440] width 111 height 14
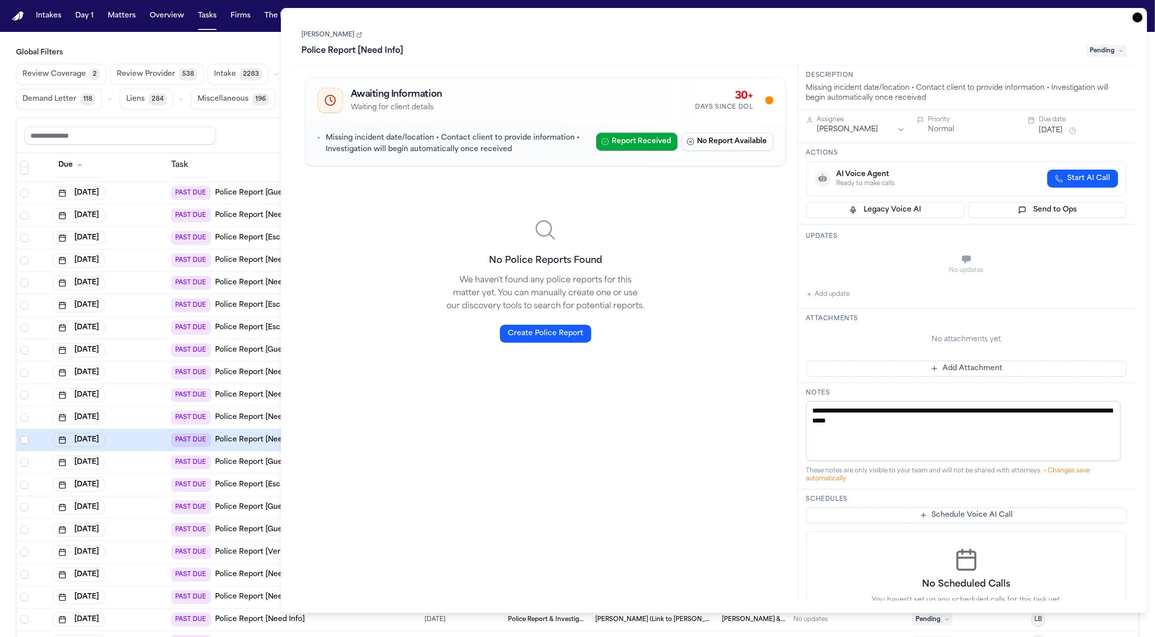
click at [128, 482] on div "[DATE]" at bounding box center [107, 485] width 111 height 14
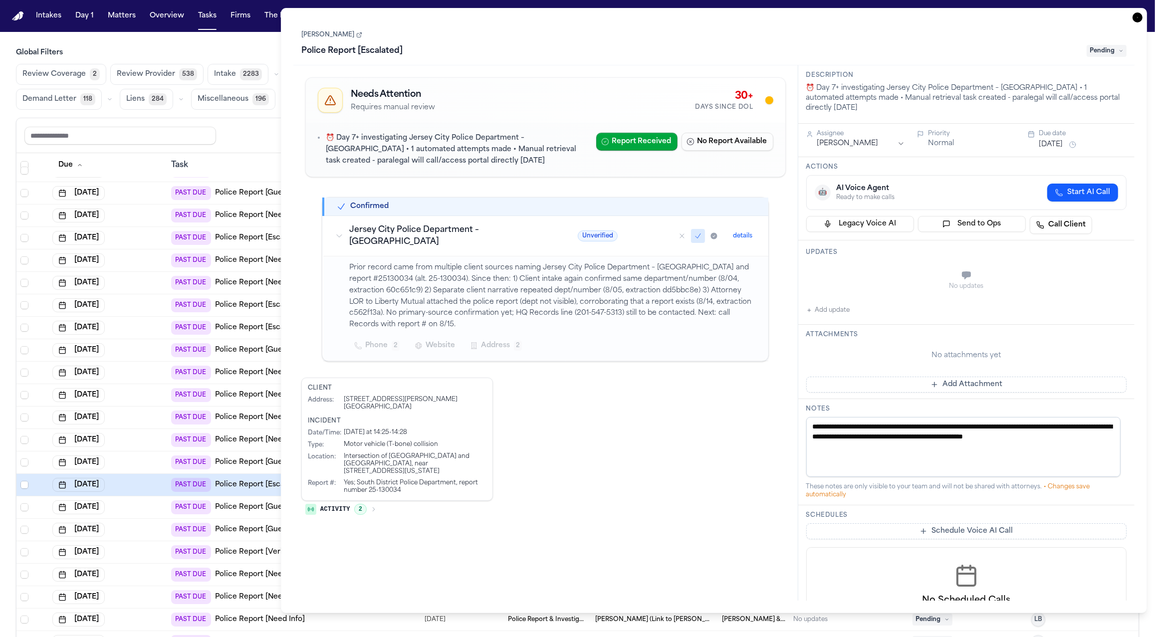
click at [932, 15] on icon "button" at bounding box center [1137, 17] width 10 height 10
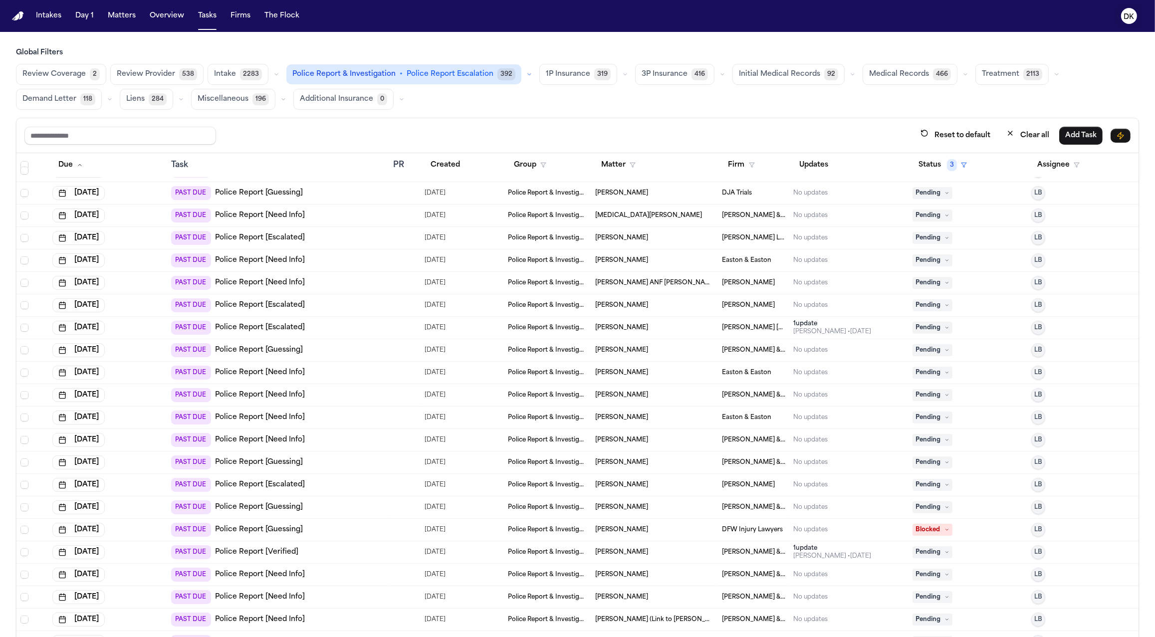
click at [932, 14] on button "DK" at bounding box center [1129, 16] width 28 height 22
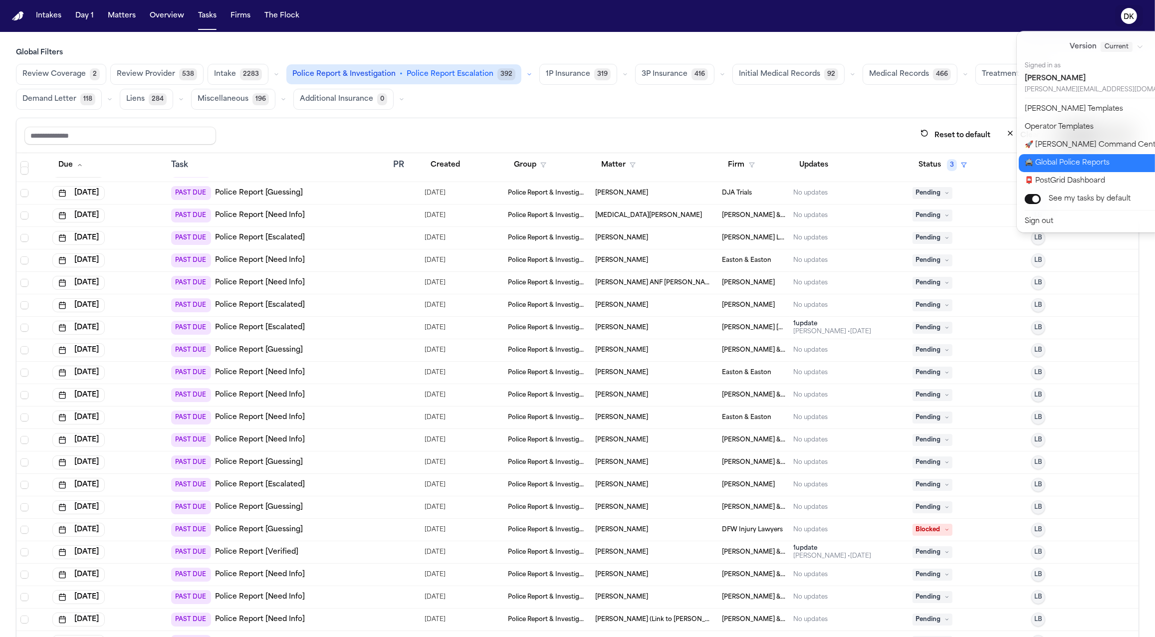
click at [932, 160] on button "🚔 Global Police Reports" at bounding box center [1113, 163] width 188 height 18
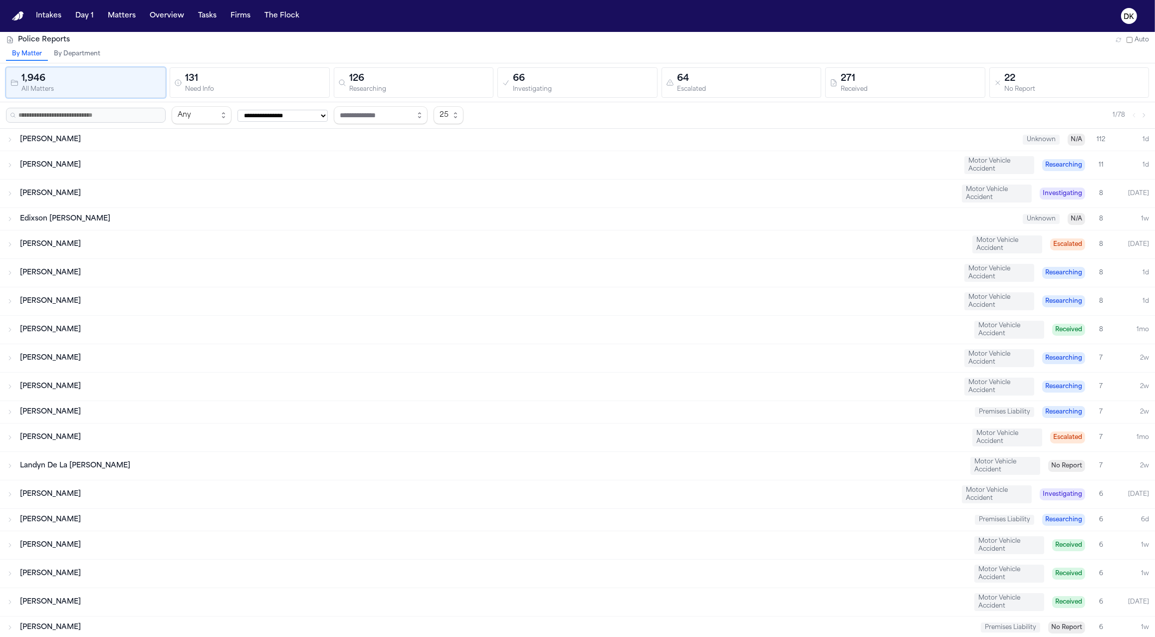
click at [260, 86] on div "Need Info" at bounding box center [255, 89] width 140 height 7
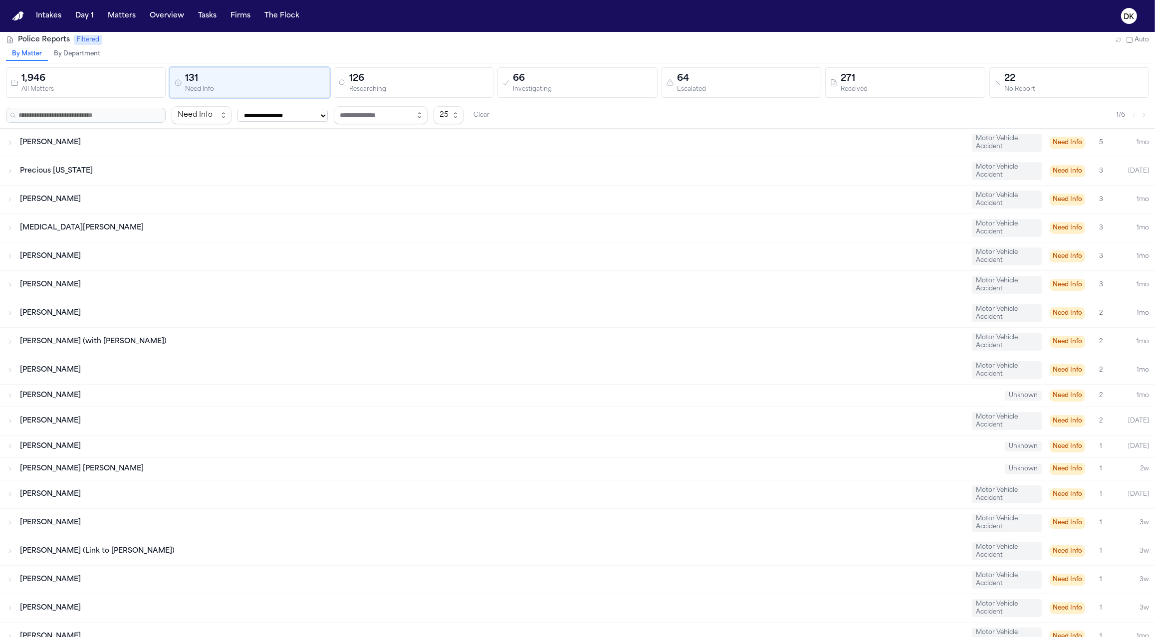
click at [432, 75] on div "126" at bounding box center [419, 79] width 140 height 14
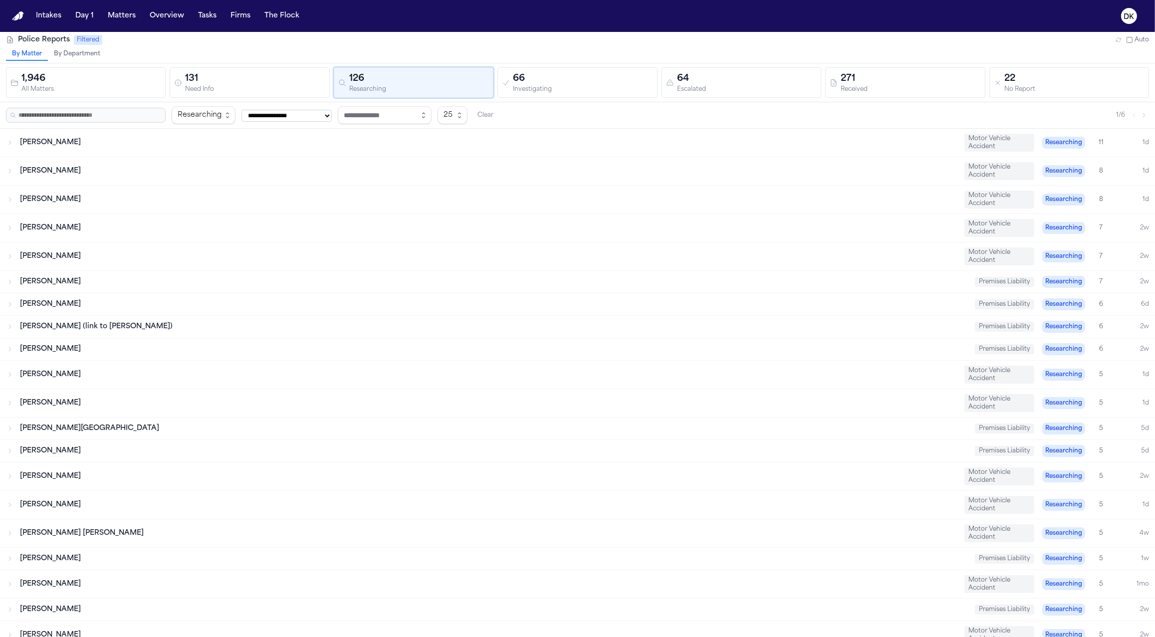
click at [206, 188] on div "[PERSON_NAME] Motor Vehicle Accident Researching 8 1d" at bounding box center [577, 200] width 1155 height 28
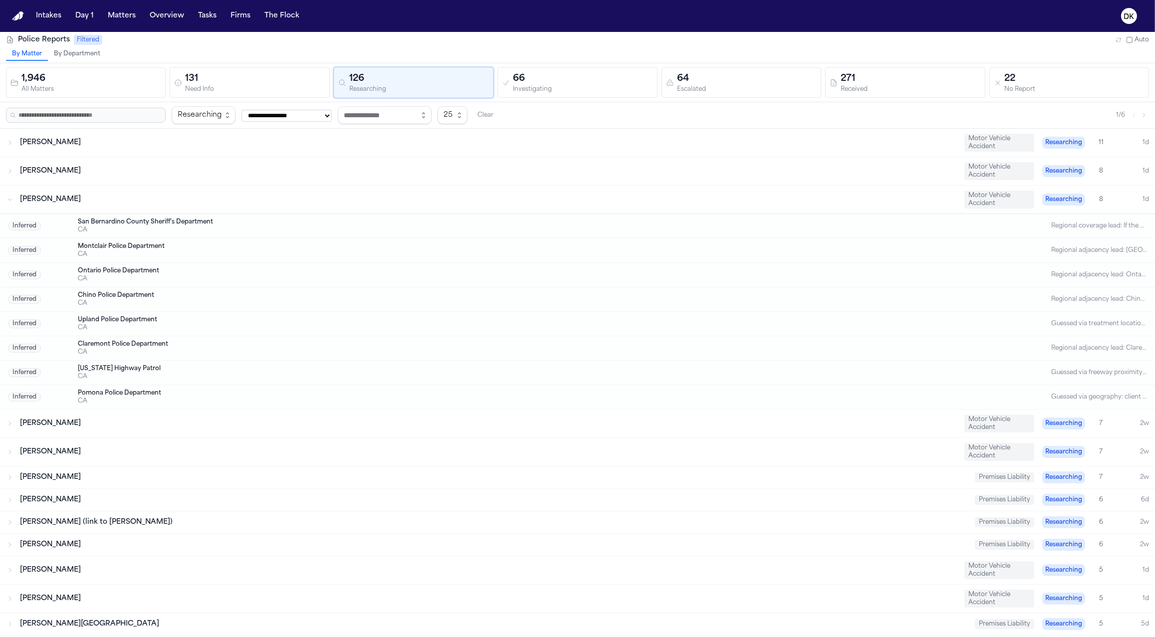
click at [209, 244] on div "Montclair Police Department" at bounding box center [537, 246] width 919 height 8
click at [463, 325] on div "CA" at bounding box center [537, 328] width 919 height 8
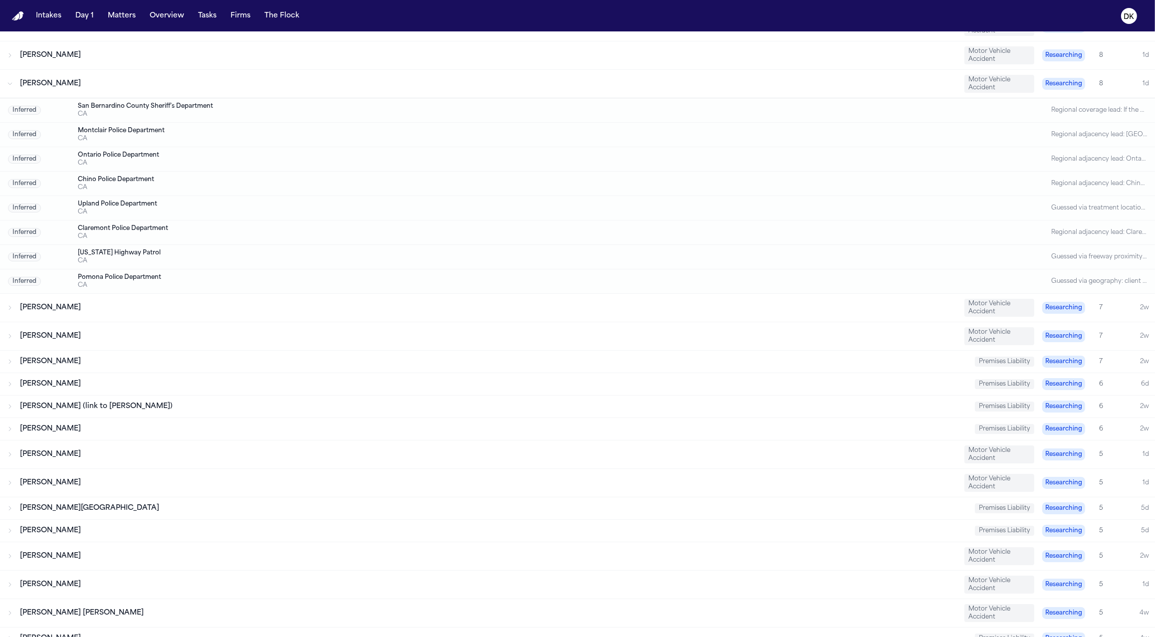
click at [355, 402] on div "[PERSON_NAME] (link to [PERSON_NAME])" at bounding box center [493, 407] width 947 height 10
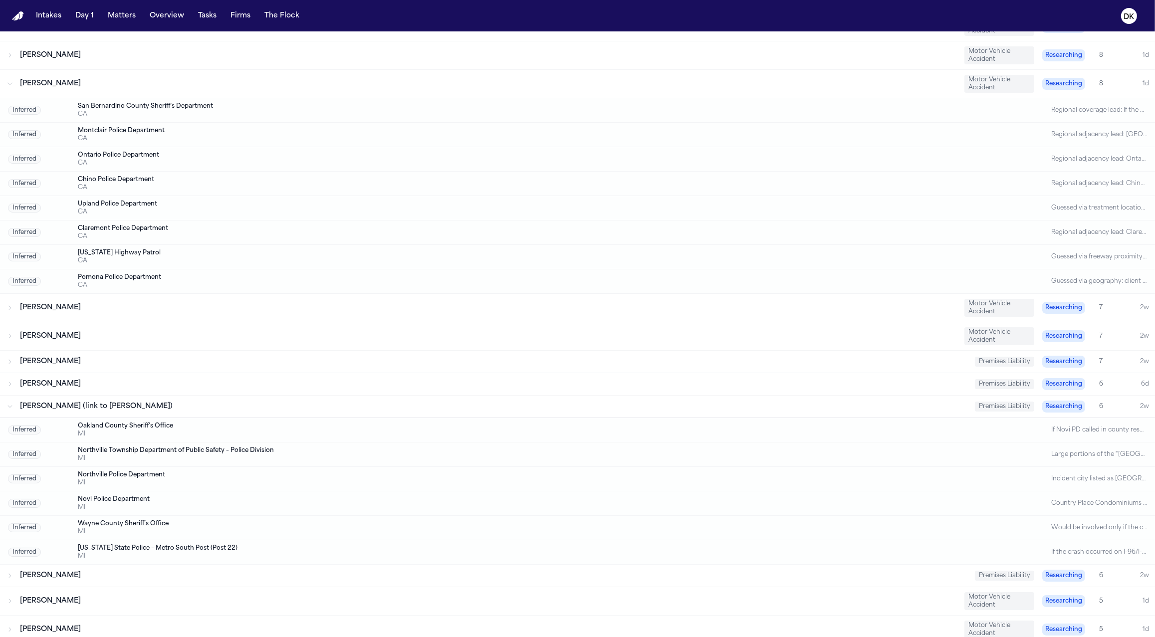
click at [367, 381] on div "[PERSON_NAME]" at bounding box center [493, 384] width 947 height 10
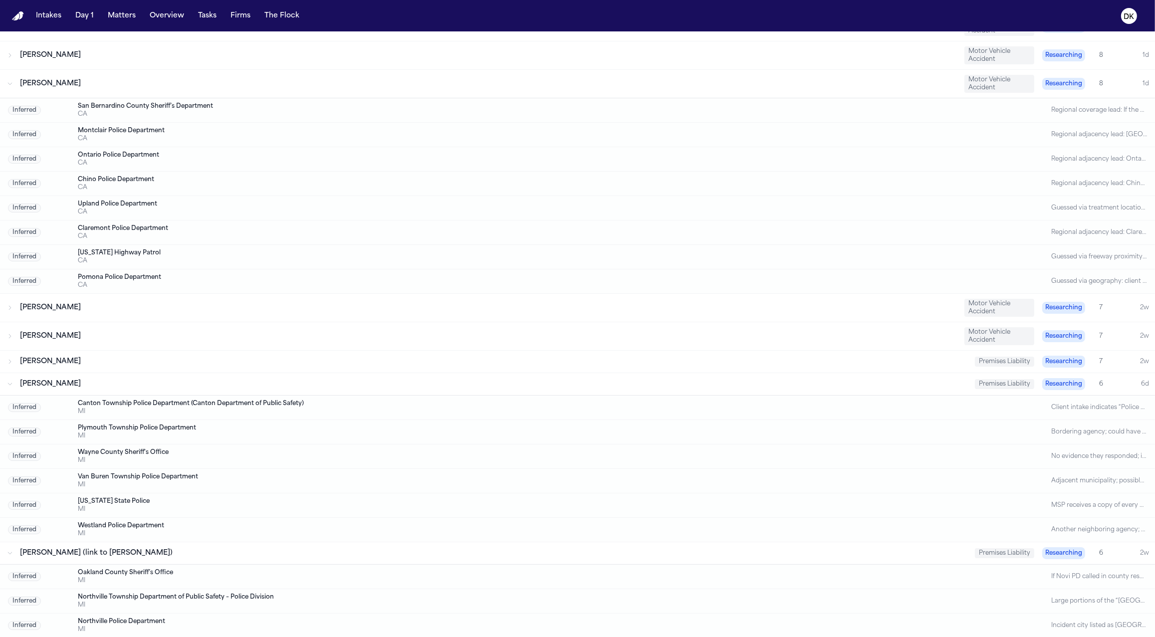
click at [383, 342] on div "[PERSON_NAME] Motor Vehicle Accident Researching 7 2w" at bounding box center [577, 336] width 1155 height 28
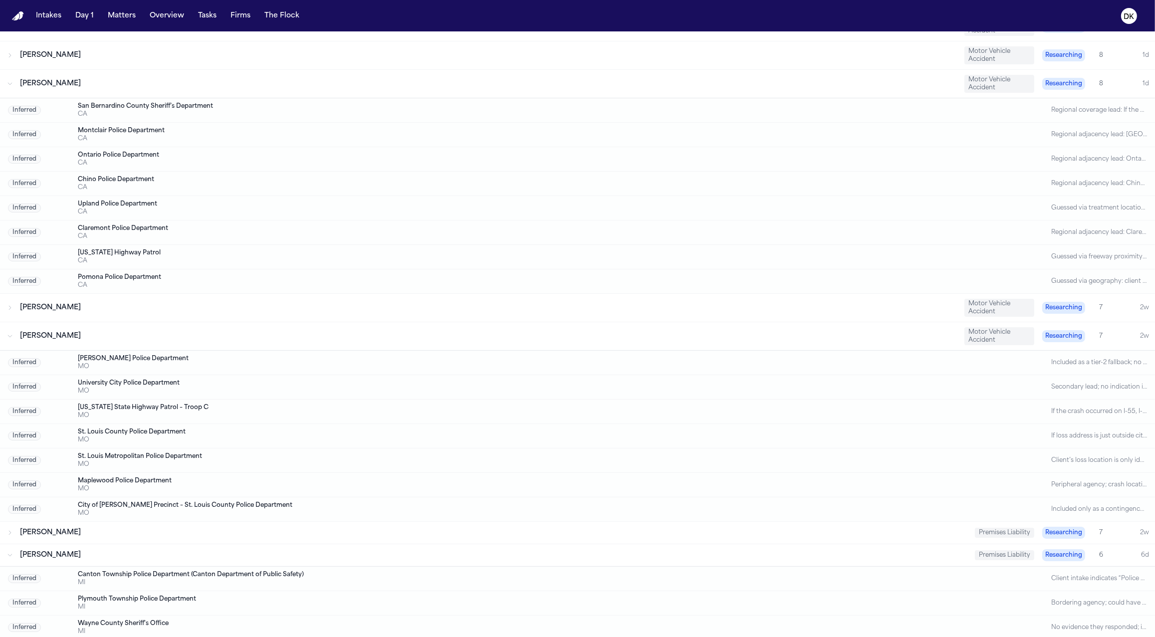
click at [393, 308] on div "[PERSON_NAME]" at bounding box center [488, 308] width 936 height 10
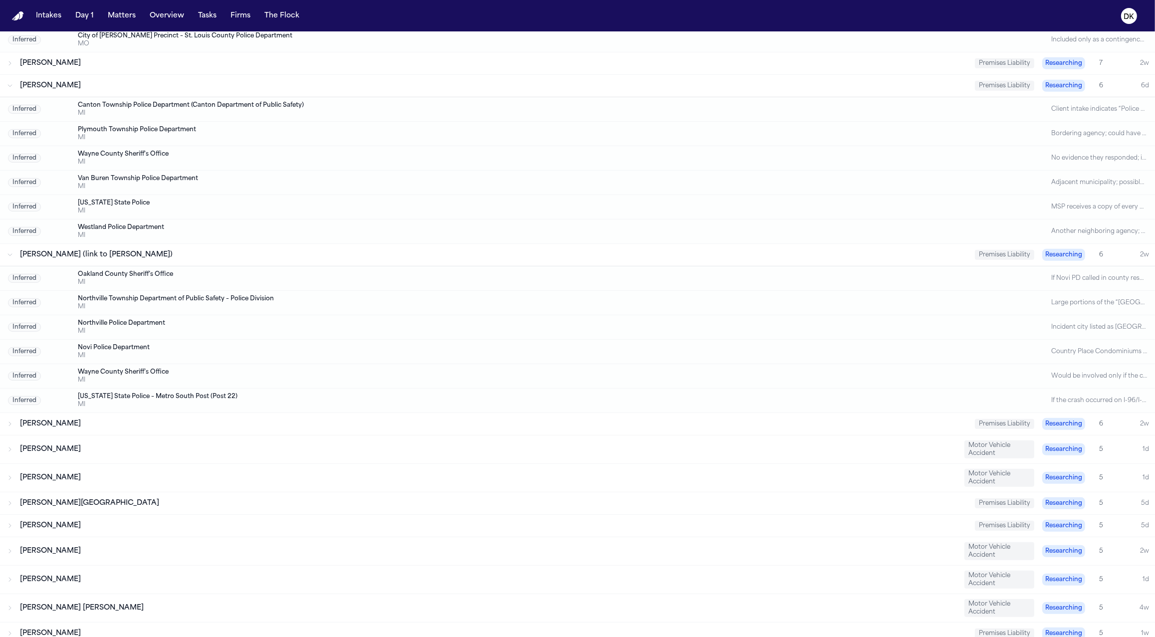
scroll to position [960, 0]
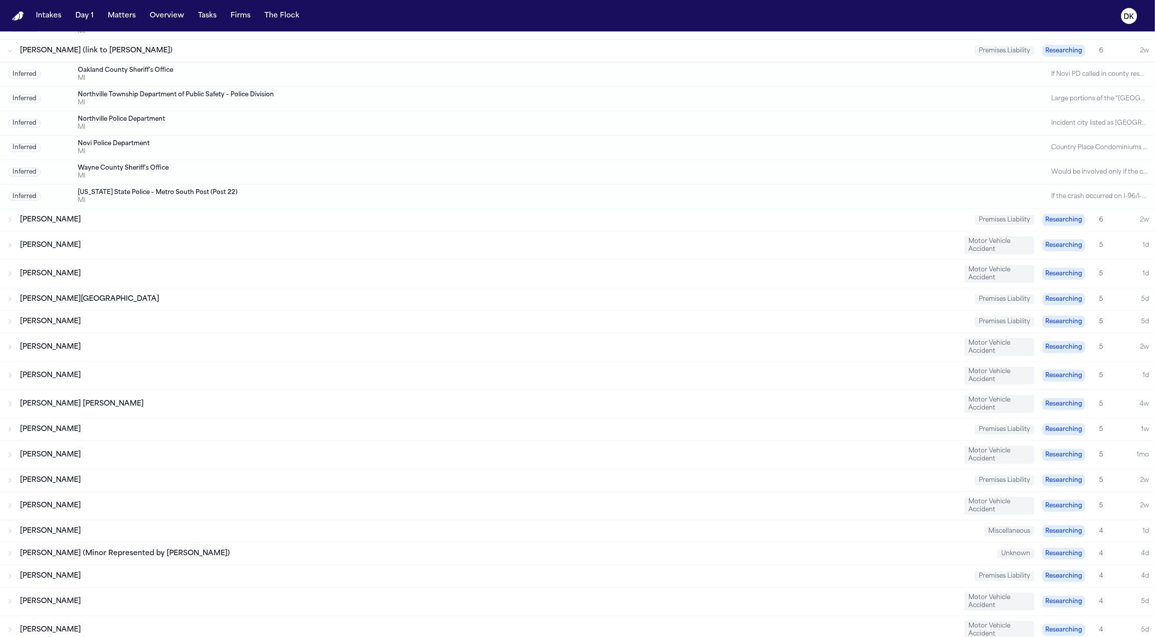
click at [269, 425] on div "[PERSON_NAME]" at bounding box center [493, 430] width 947 height 10
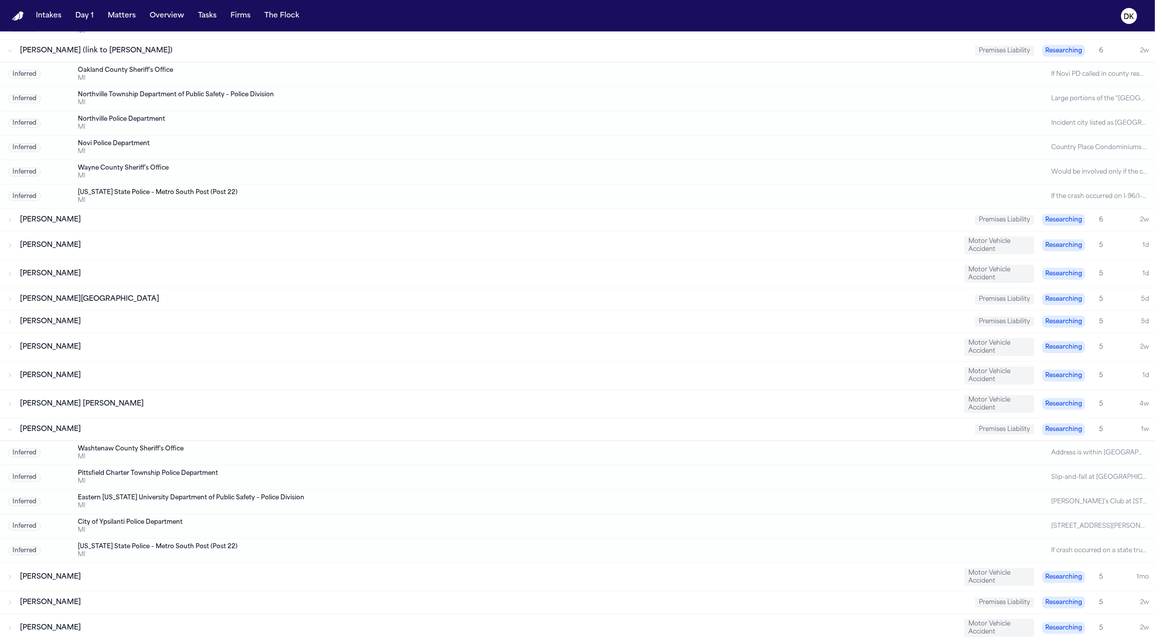
click at [294, 391] on div "[PERSON_NAME] [PERSON_NAME] Motor Vehicle Accident Researching 5 4w" at bounding box center [577, 404] width 1155 height 28
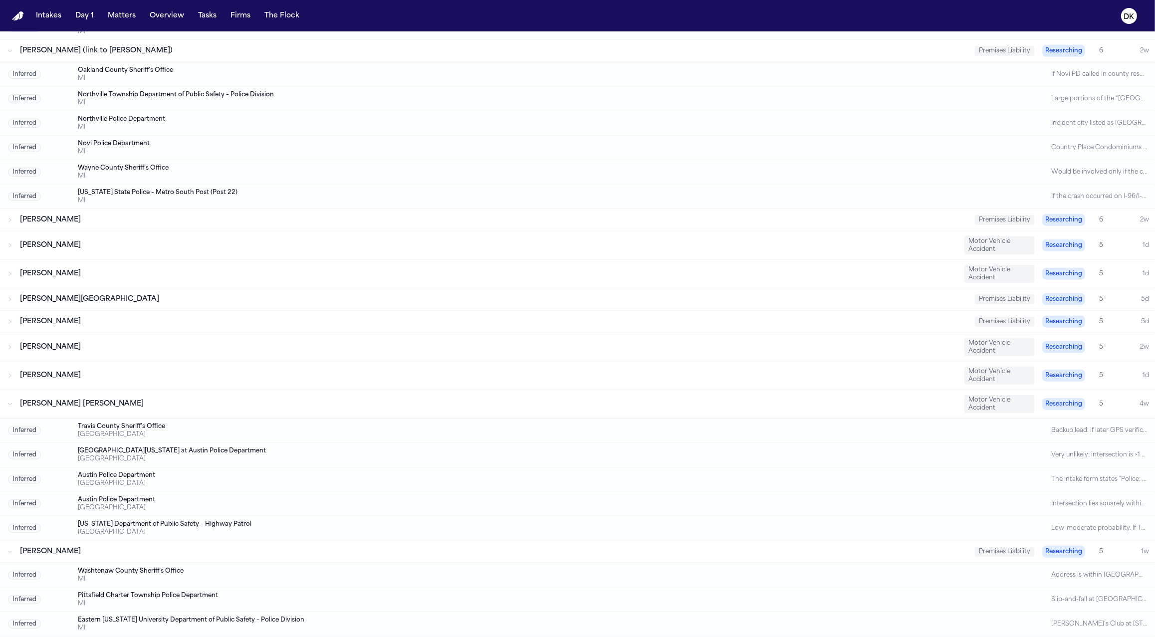
click at [332, 362] on div "[PERSON_NAME] Motor Vehicle Accident Researching 5 1d" at bounding box center [577, 376] width 1155 height 28
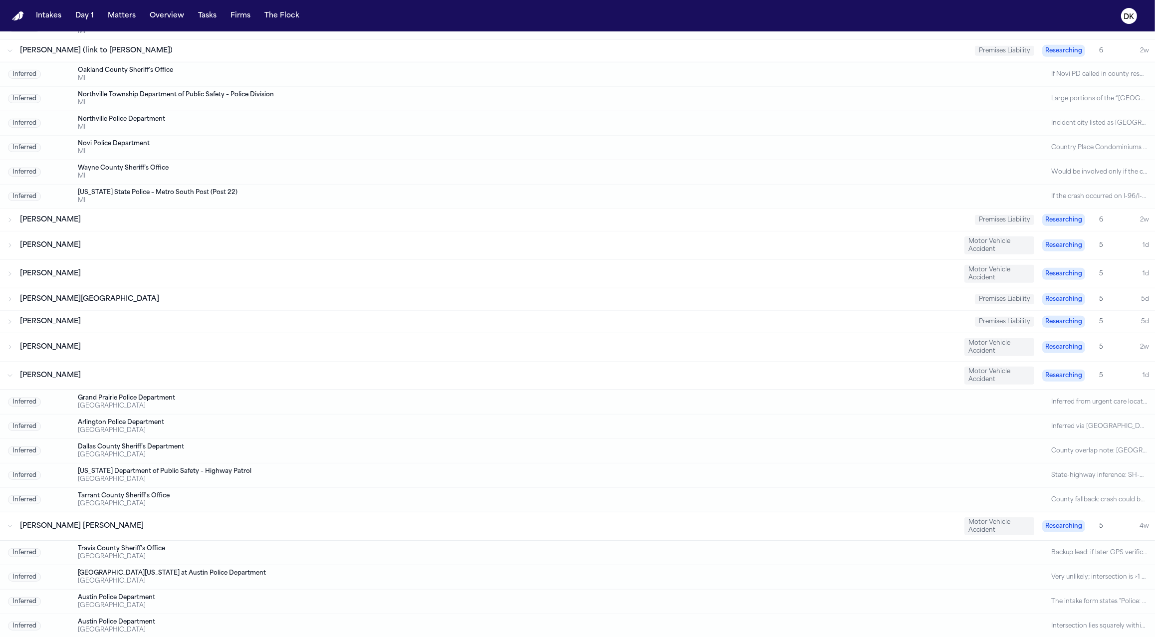
click at [365, 317] on div "[PERSON_NAME]" at bounding box center [493, 322] width 947 height 10
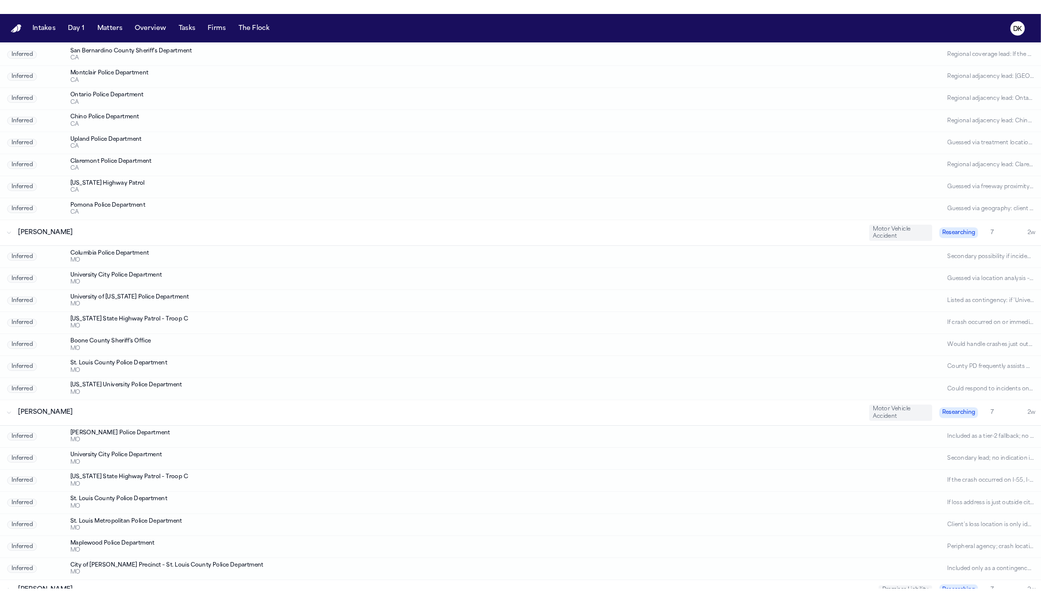
scroll to position [0, 0]
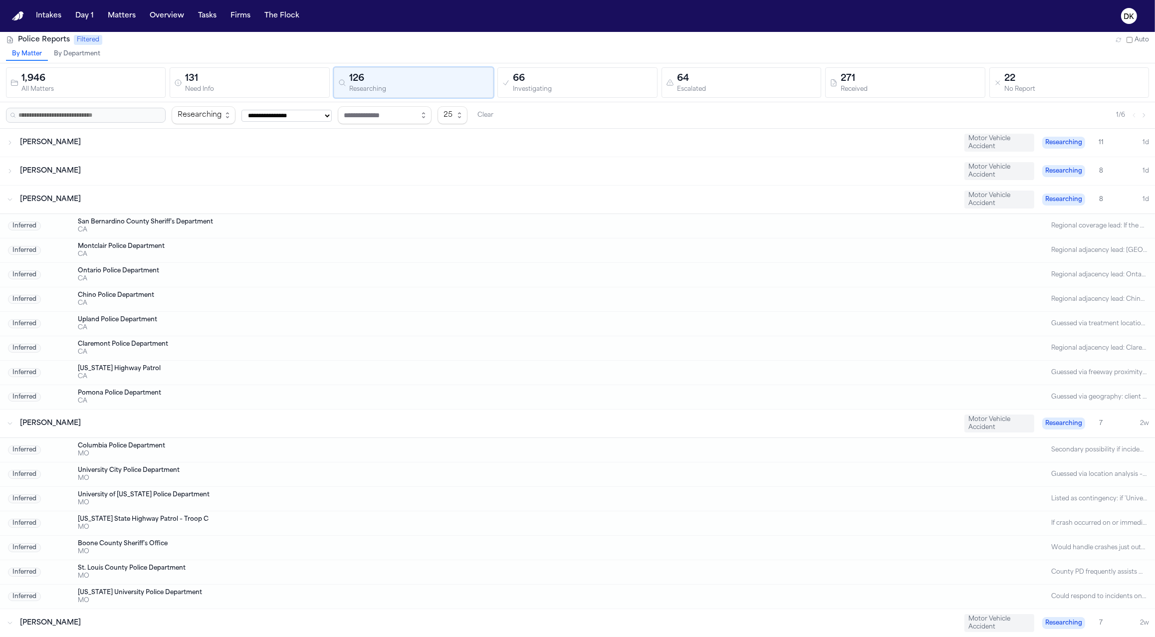
click at [434, 142] on div "[PERSON_NAME]" at bounding box center [488, 143] width 936 height 10
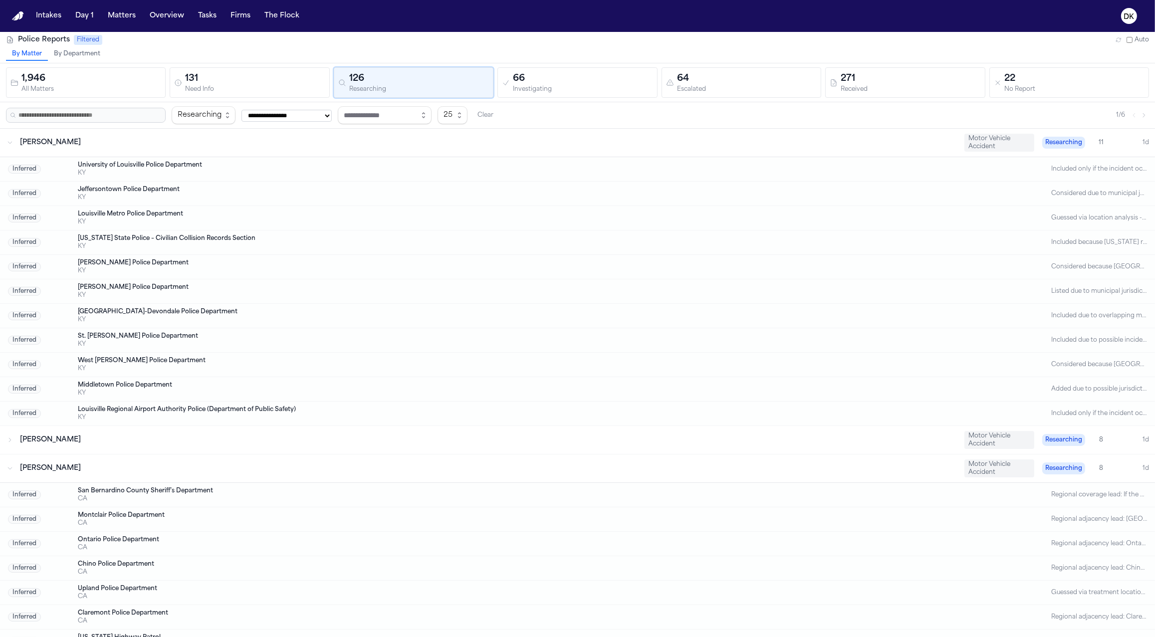
click at [446, 138] on div "[PERSON_NAME]" at bounding box center [488, 143] width 936 height 10
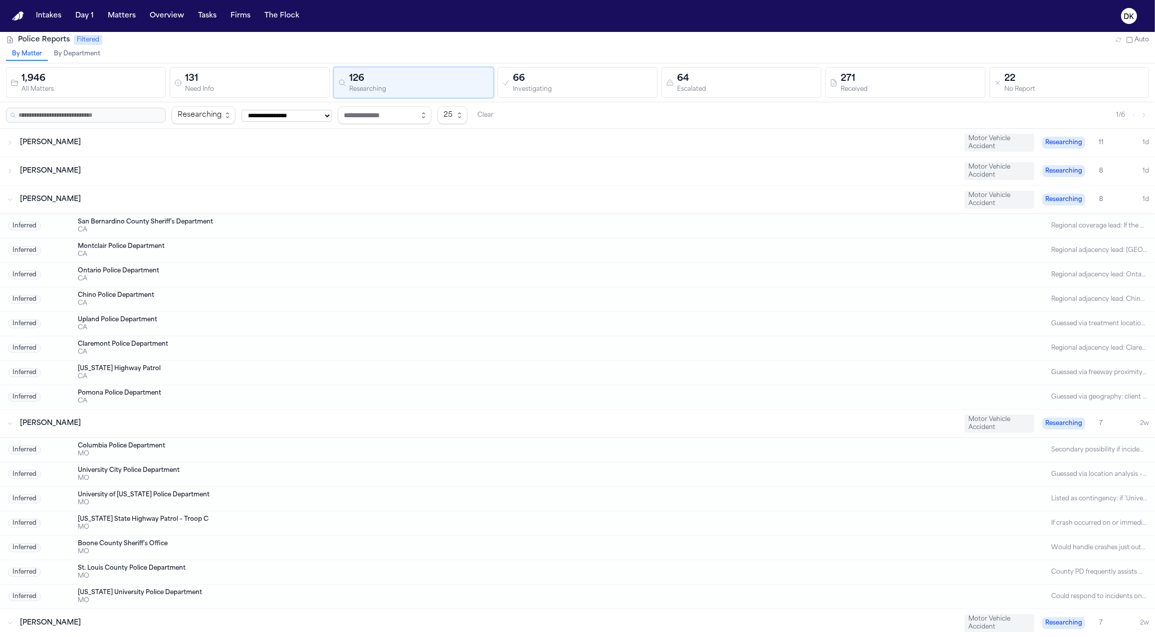
click at [373, 181] on div "[PERSON_NAME] Motor Vehicle Accident Researching 8 1d" at bounding box center [577, 171] width 1155 height 28
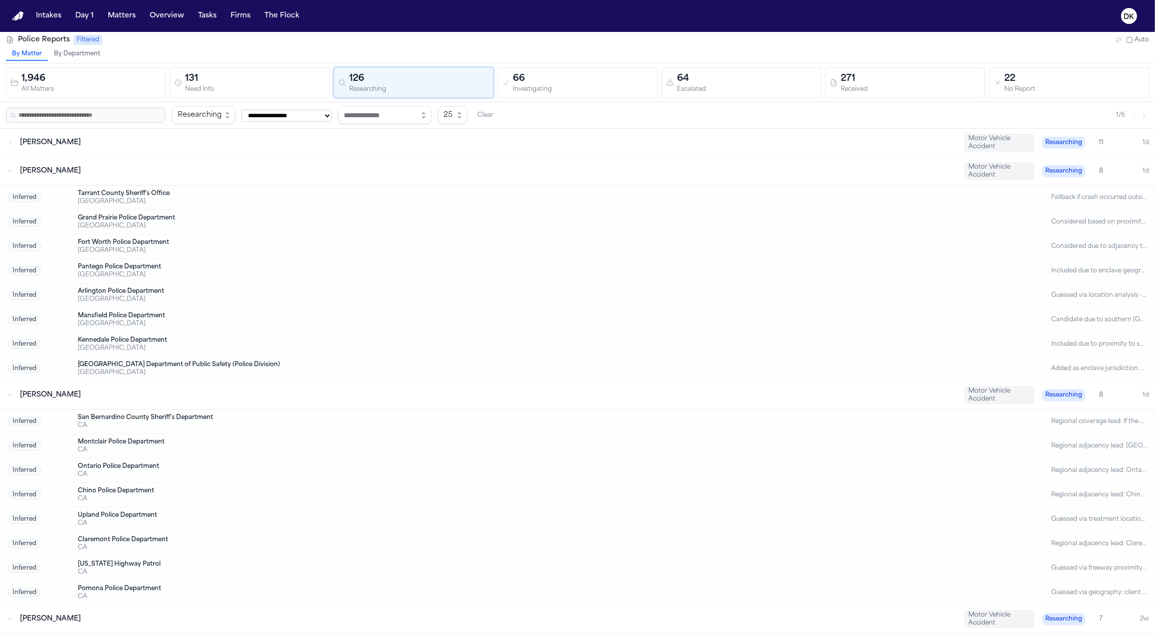
click at [366, 162] on div "[PERSON_NAME] Motor Vehicle Accident Researching 8 1d" at bounding box center [577, 171] width 1155 height 28
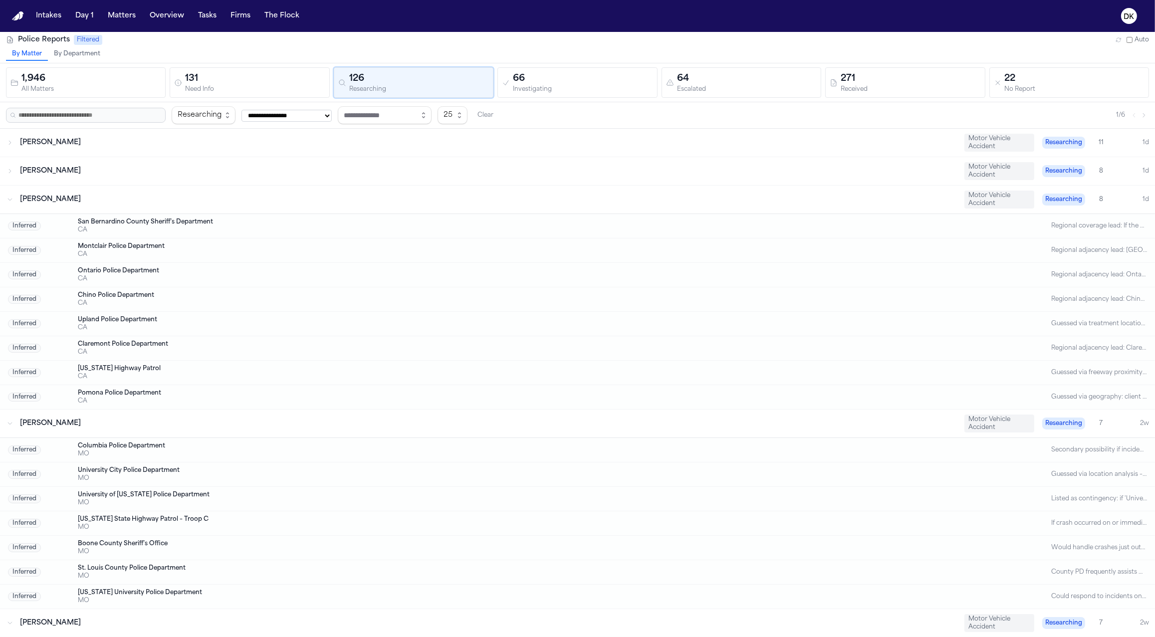
click at [342, 195] on div "[PERSON_NAME]" at bounding box center [488, 200] width 936 height 10
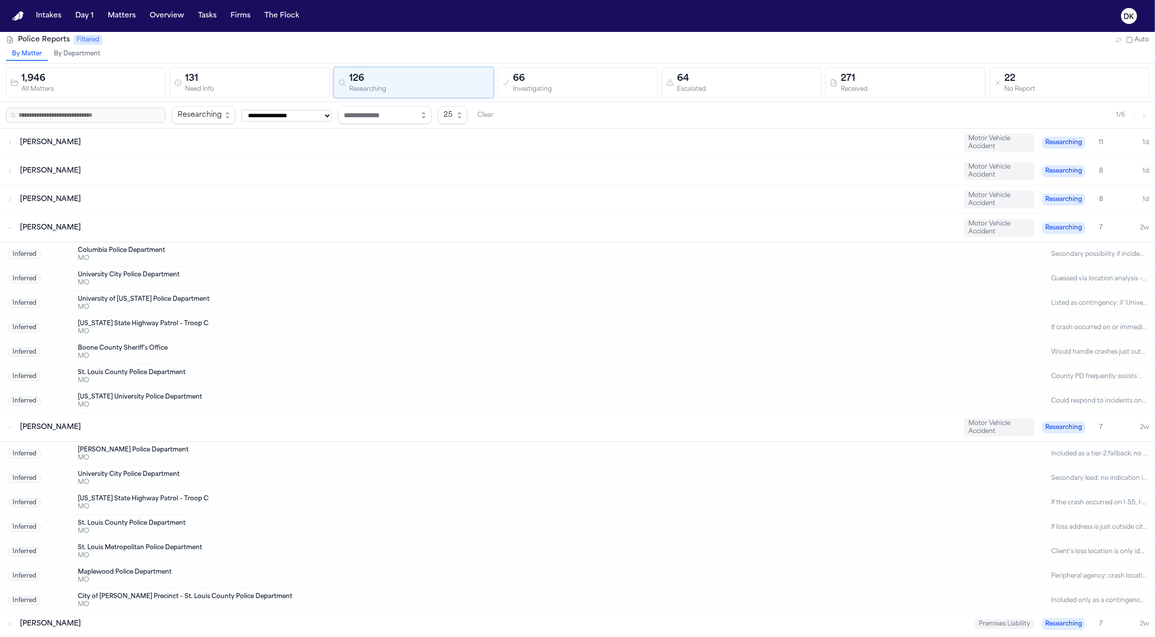
click at [253, 223] on div "[PERSON_NAME]" at bounding box center [488, 228] width 936 height 10
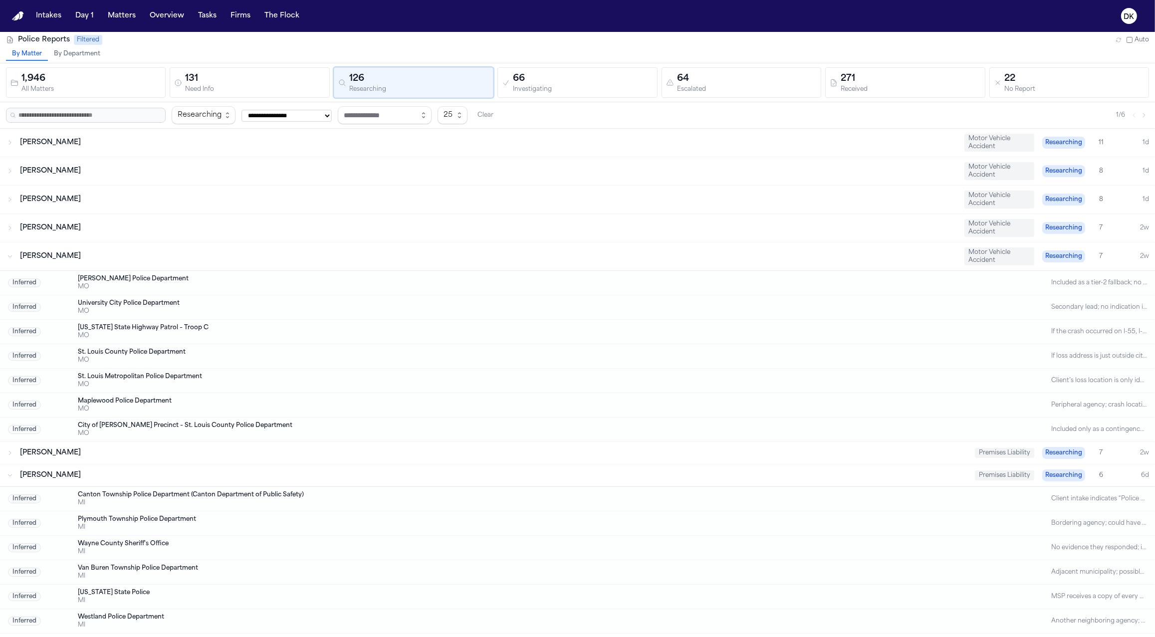
drag, startPoint x: 426, startPoint y: 102, endPoint x: 441, endPoint y: 113, distance: 19.3
click at [427, 102] on div "**********" at bounding box center [577, 115] width 1155 height 26
click at [467, 122] on span "25" at bounding box center [452, 115] width 30 height 18
click at [452, 116] on div "**********" at bounding box center [577, 115] width 1143 height 18
click at [428, 117] on icon "button" at bounding box center [424, 115] width 8 height 8
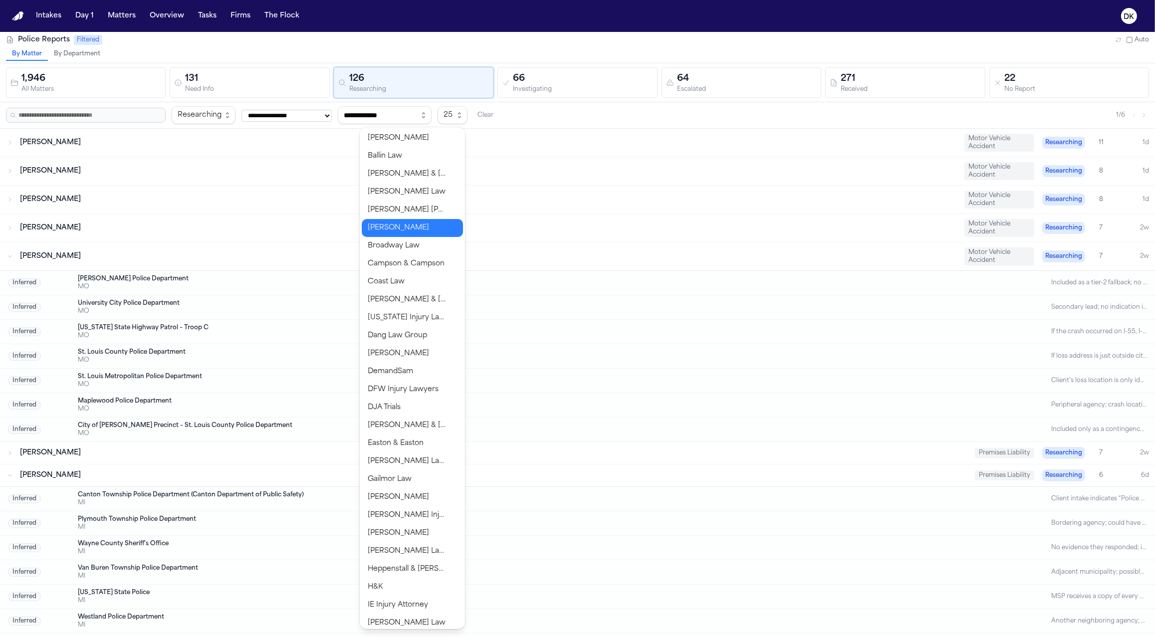
click at [420, 229] on body "**********" at bounding box center [577, 318] width 1155 height 637
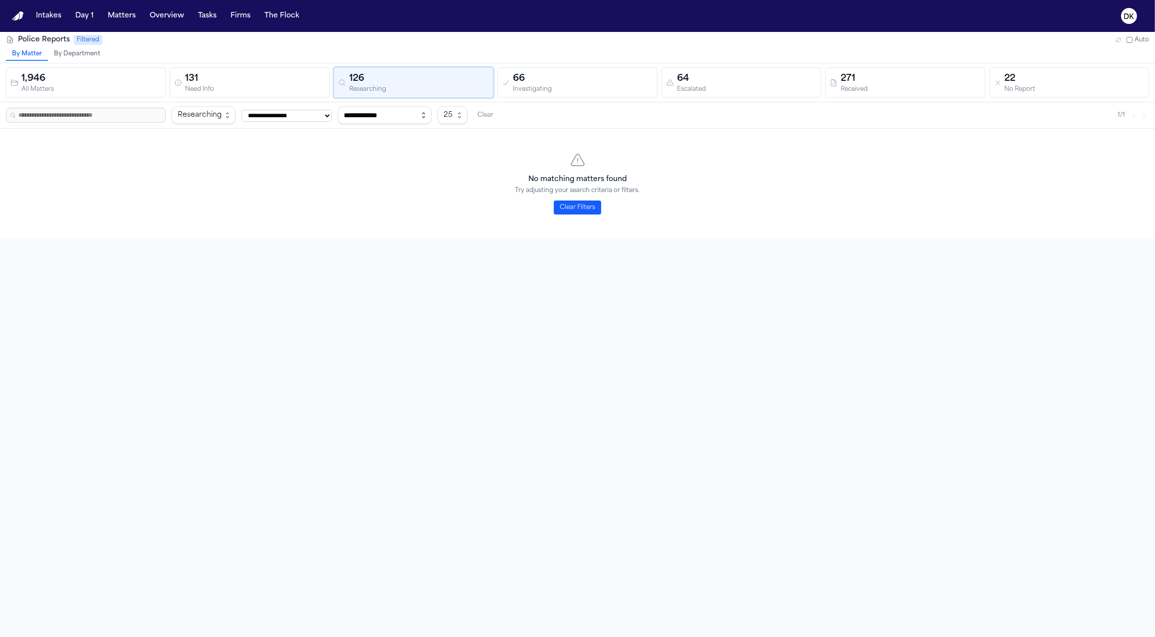
click at [428, 115] on icon "button" at bounding box center [424, 115] width 8 height 8
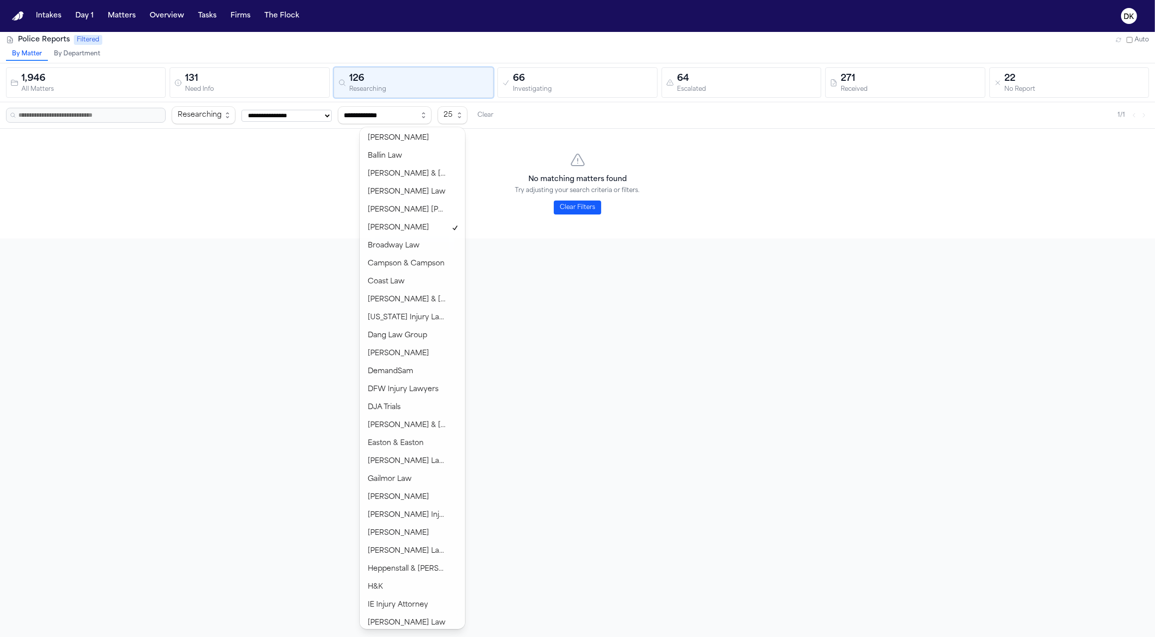
type input "**********"
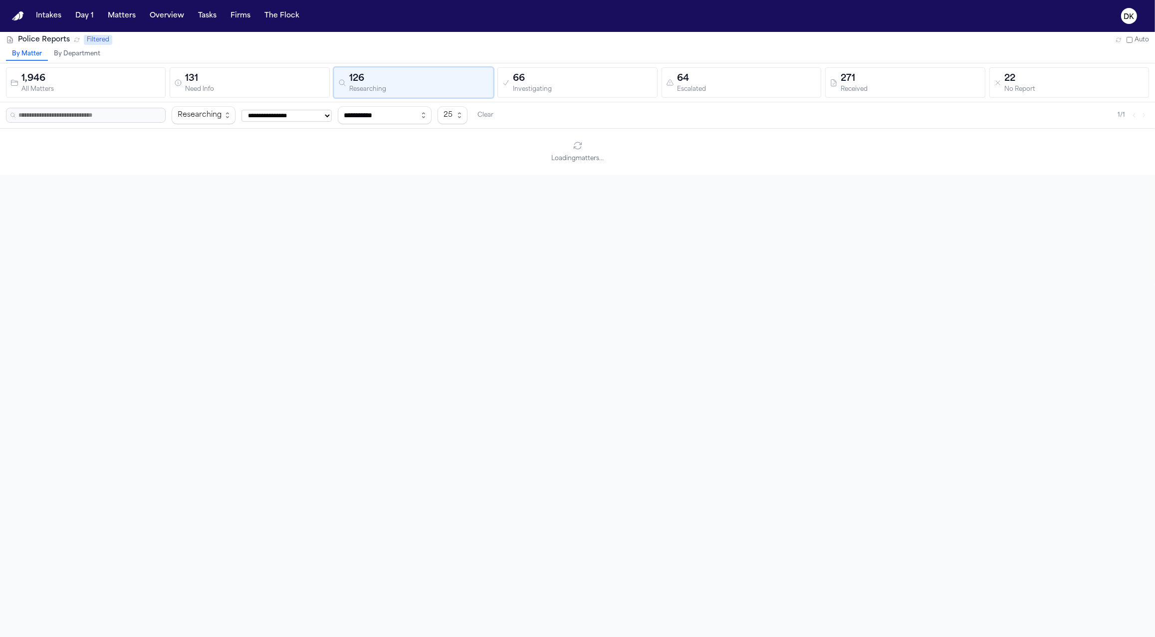
click at [415, 212] on body "**********" at bounding box center [577, 318] width 1155 height 637
click at [452, 135] on div "[PERSON_NAME]" at bounding box center [504, 140] width 969 height 10
click at [318, 185] on div "Clayton County Sheriff’s Office" at bounding box center [537, 184] width 919 height 8
click at [147, 167] on div "GA" at bounding box center [537, 167] width 919 height 8
click at [156, 186] on div "Clayton County Sheriff’s Office" at bounding box center [537, 184] width 919 height 8
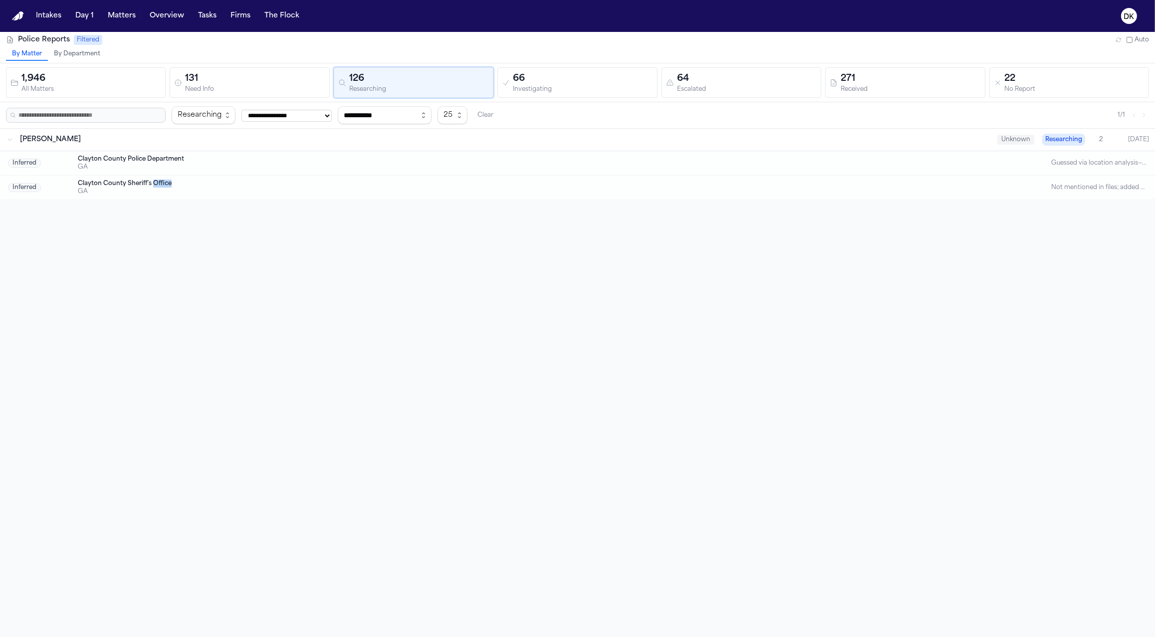
click at [156, 186] on div "Clayton County Sheriff’s Office" at bounding box center [537, 184] width 919 height 8
click at [153, 194] on div "GA" at bounding box center [537, 192] width 919 height 8
click at [151, 183] on div "Clayton County Sheriff’s Office" at bounding box center [537, 184] width 919 height 8
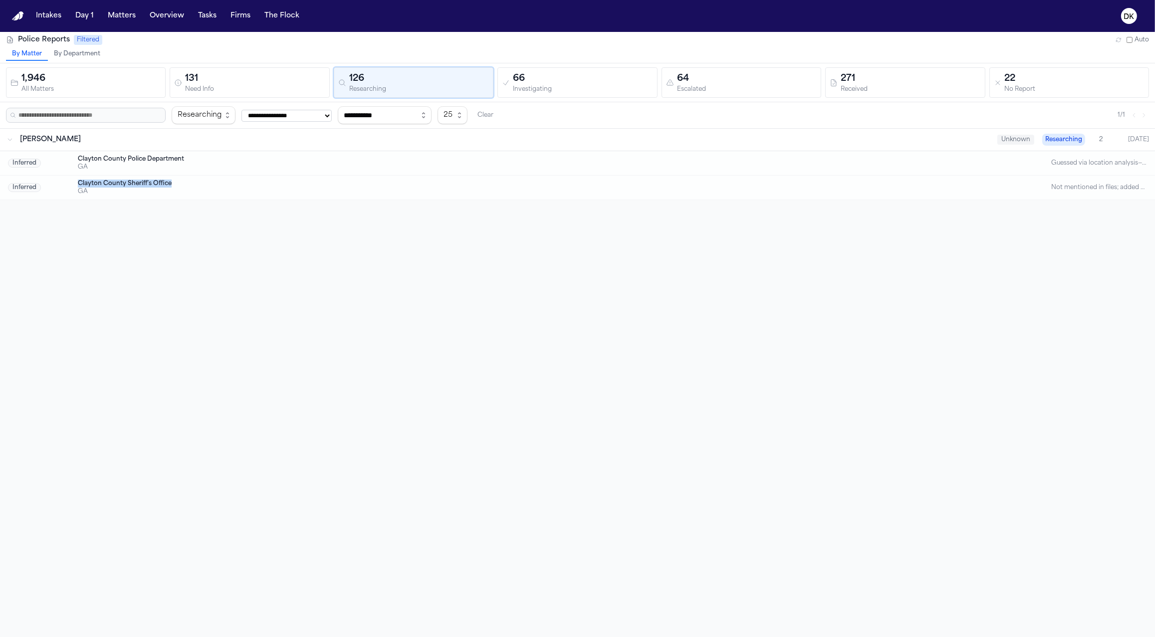
click at [151, 183] on div "Clayton County Sheriff’s Office" at bounding box center [537, 184] width 919 height 8
click at [149, 172] on div "Inferred Clayton County Police Department GA Guessed via location analysis—clie…" at bounding box center [577, 163] width 1155 height 24
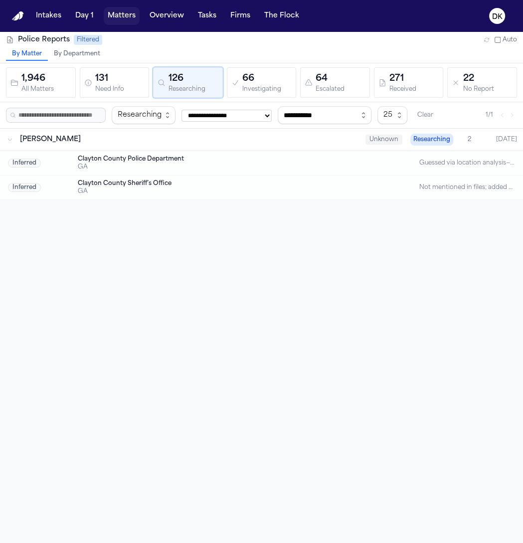
click at [125, 20] on button "Matters" at bounding box center [122, 16] width 36 height 18
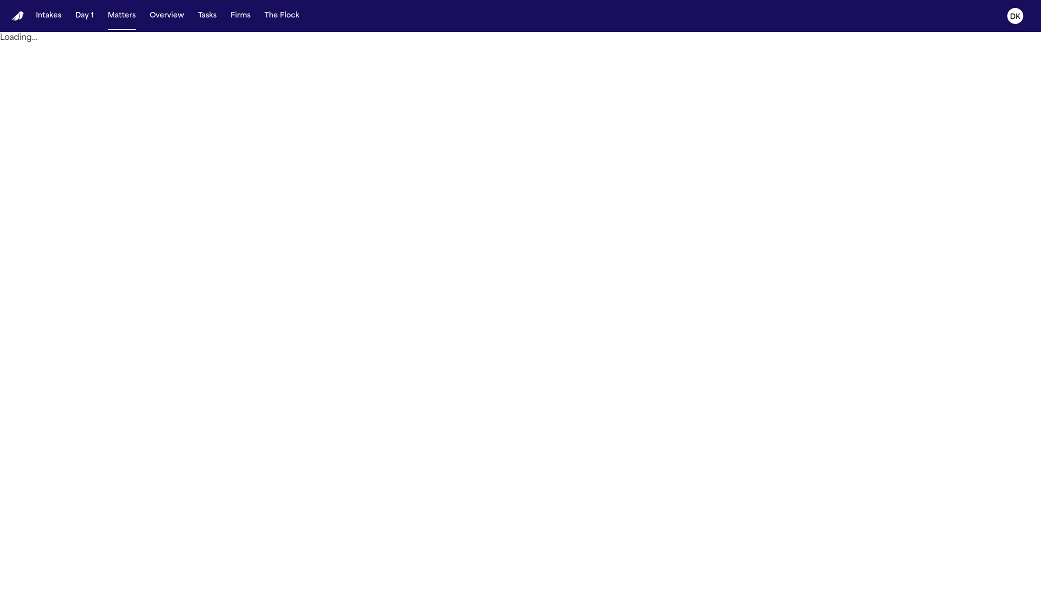
click at [403, 139] on main "Loading..." at bounding box center [520, 317] width 1041 height 570
click at [43, 44] on p "Loading..." at bounding box center [520, 38] width 1041 height 12
click at [45, 44] on div "Loading..." at bounding box center [520, 38] width 1041 height 12
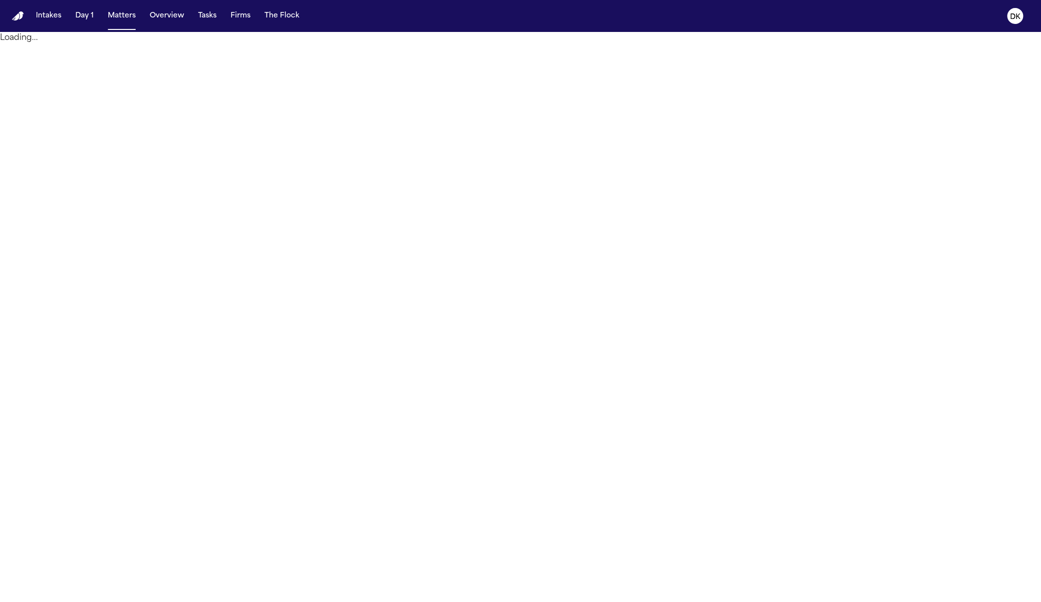
click at [39, 44] on p "Loading..." at bounding box center [520, 38] width 1041 height 12
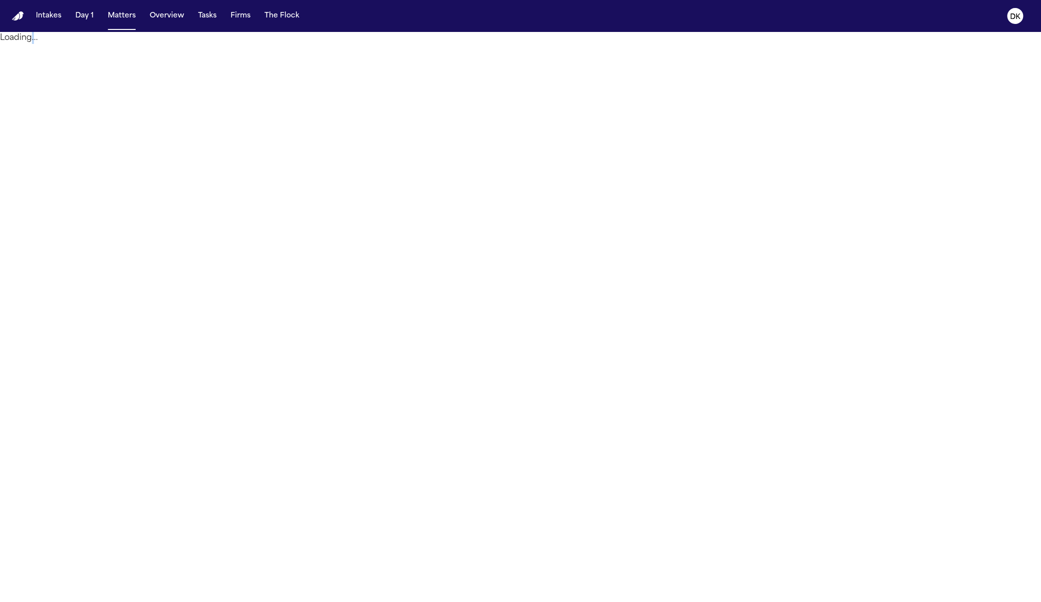
click at [39, 44] on p "Loading..." at bounding box center [520, 38] width 1041 height 12
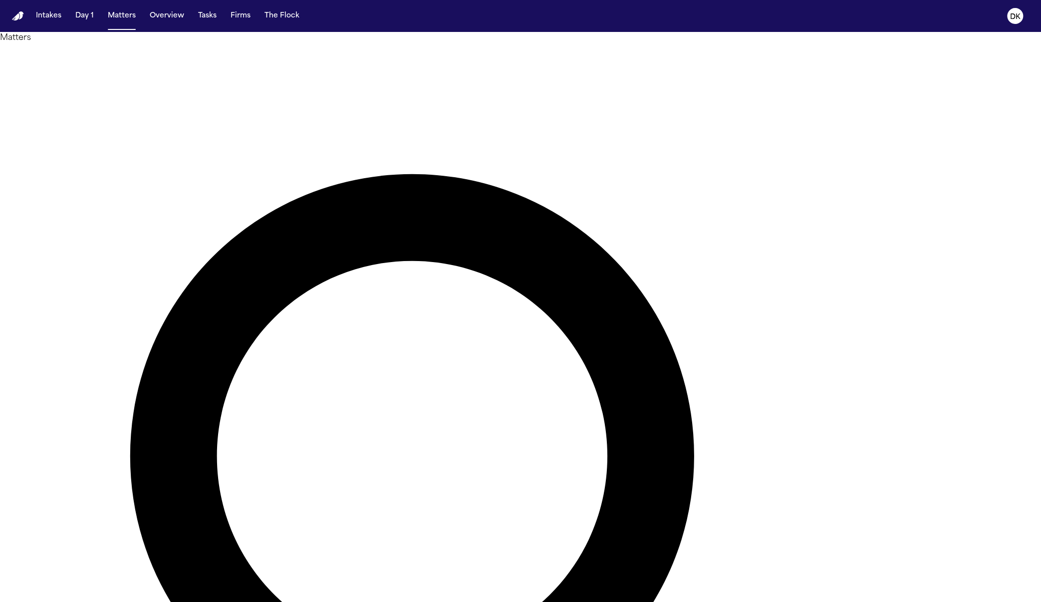
click at [41, 44] on h1 "Matters" at bounding box center [520, 38] width 1041 height 12
type input "********"
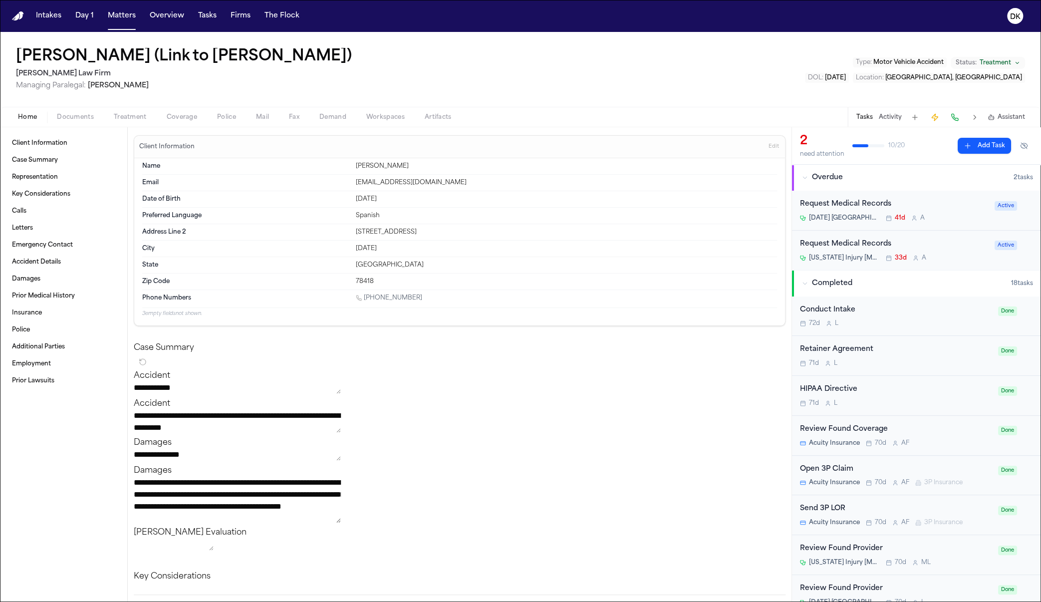
click at [226, 119] on span "Police" at bounding box center [226, 117] width 19 height 8
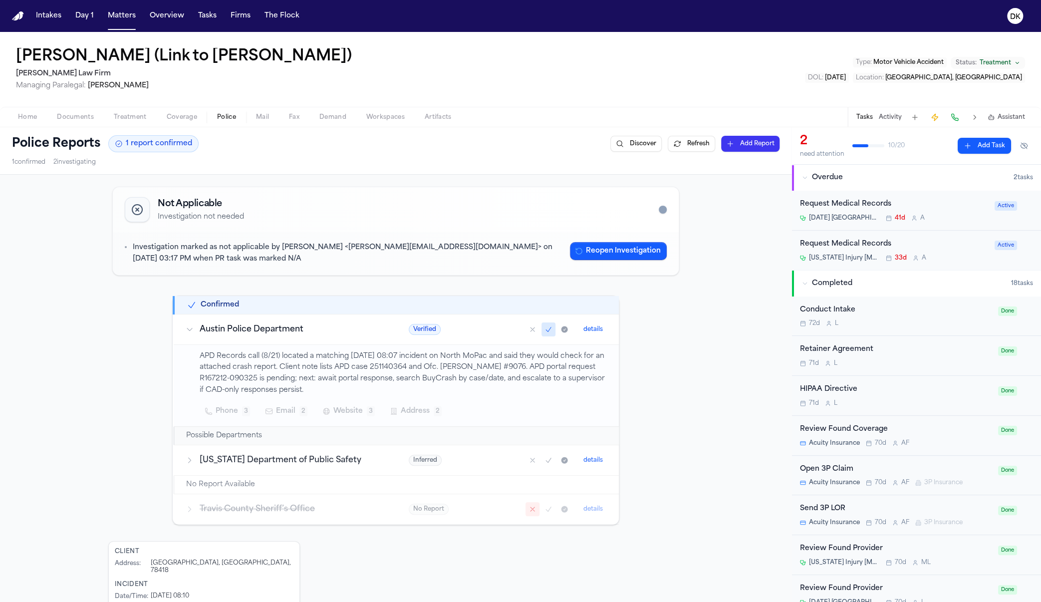
click at [259, 362] on p "APD Records call (8/21) located a matching [DATE] 08:07 incident on North MoPac…" at bounding box center [403, 373] width 407 height 45
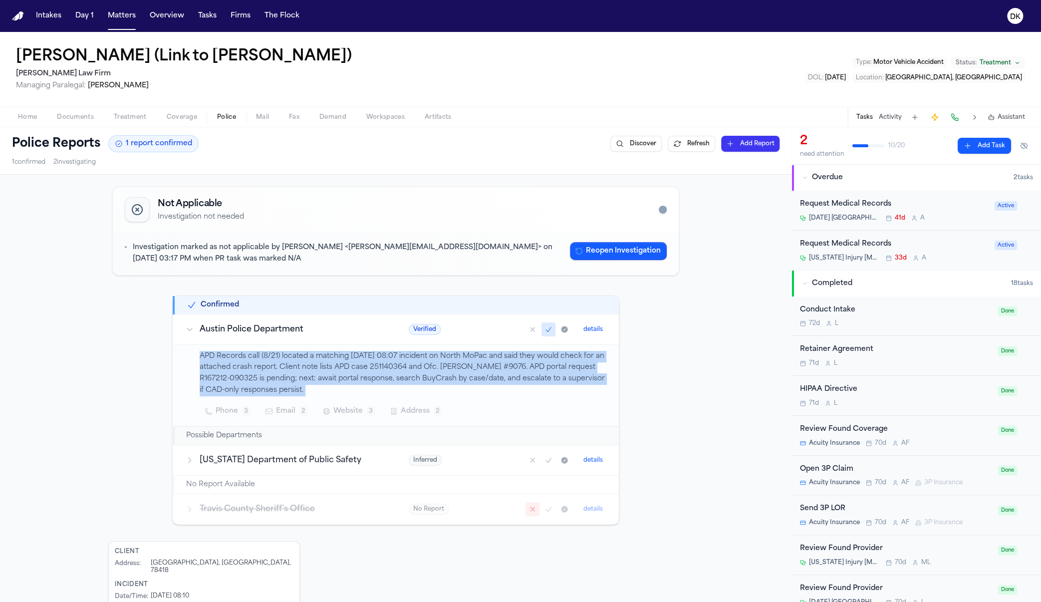
click at [259, 362] on p "APD Records call (8/21) located a matching [DATE] 08:07 incident on North MoPac…" at bounding box center [403, 373] width 407 height 45
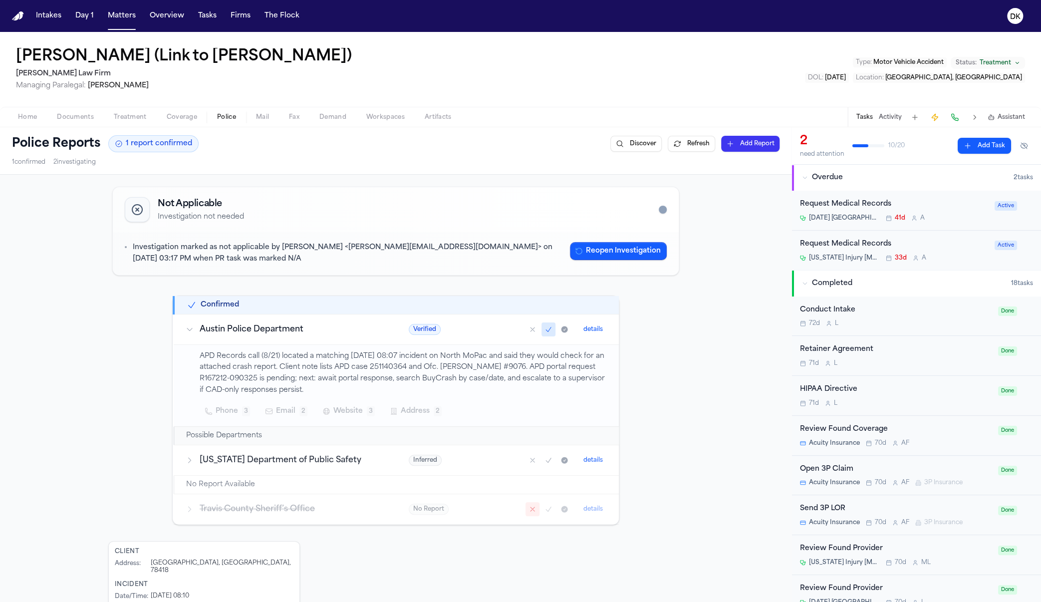
click at [262, 367] on p "APD Records call (8/21) located a matching [DATE] 08:07 incident on North MoPac…" at bounding box center [403, 373] width 407 height 45
click at [421, 117] on button "Artifacts" at bounding box center [438, 117] width 47 height 12
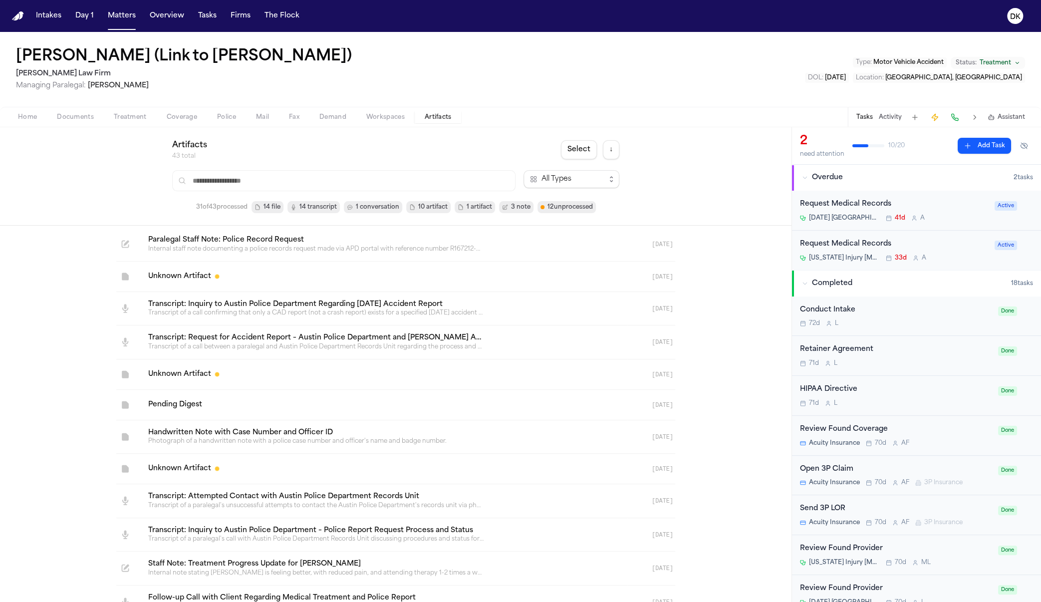
click at [359, 206] on span "1 conversation" at bounding box center [377, 207] width 43 height 10
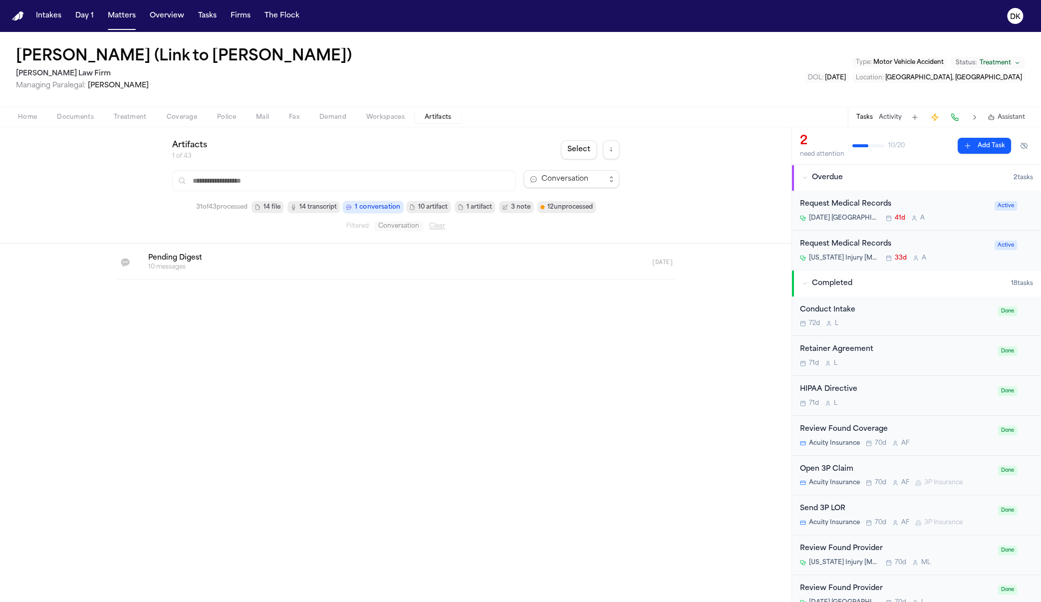
click at [317, 268] on link at bounding box center [383, 261] width 487 height 33
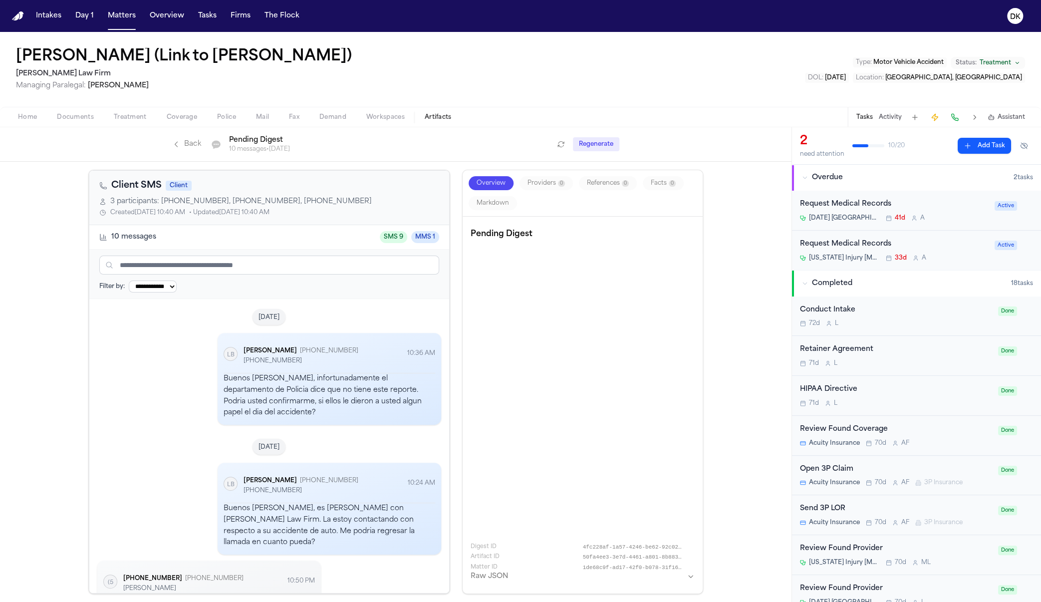
click at [394, 240] on span "SMS 9" at bounding box center [393, 237] width 27 height 12
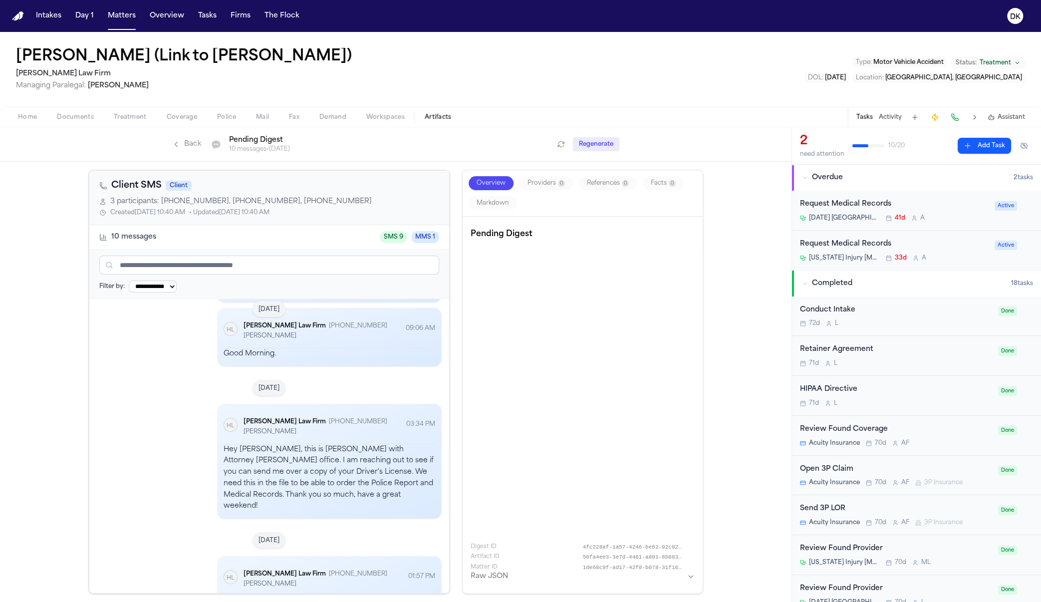
scroll to position [724, 0]
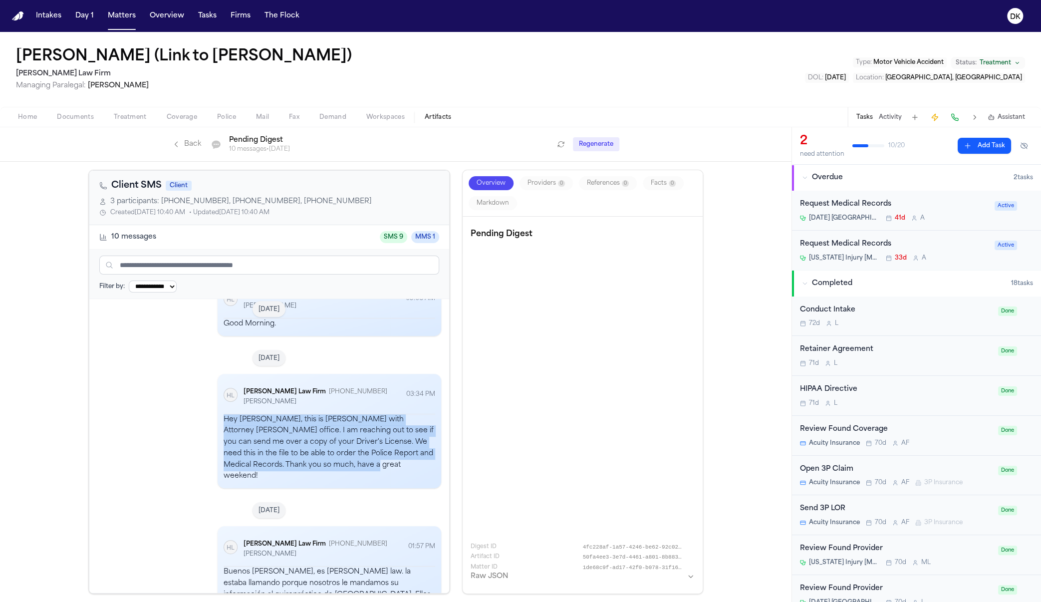
drag, startPoint x: 355, startPoint y: 443, endPoint x: 211, endPoint y: 400, distance: 150.7
click at [217, 400] on div "[PERSON_NAME] Law Firm [PERSON_NAME] Law Firm [PHONE_NUMBER] [PERSON_NAME] 03:3…" at bounding box center [328, 431] width 223 height 115
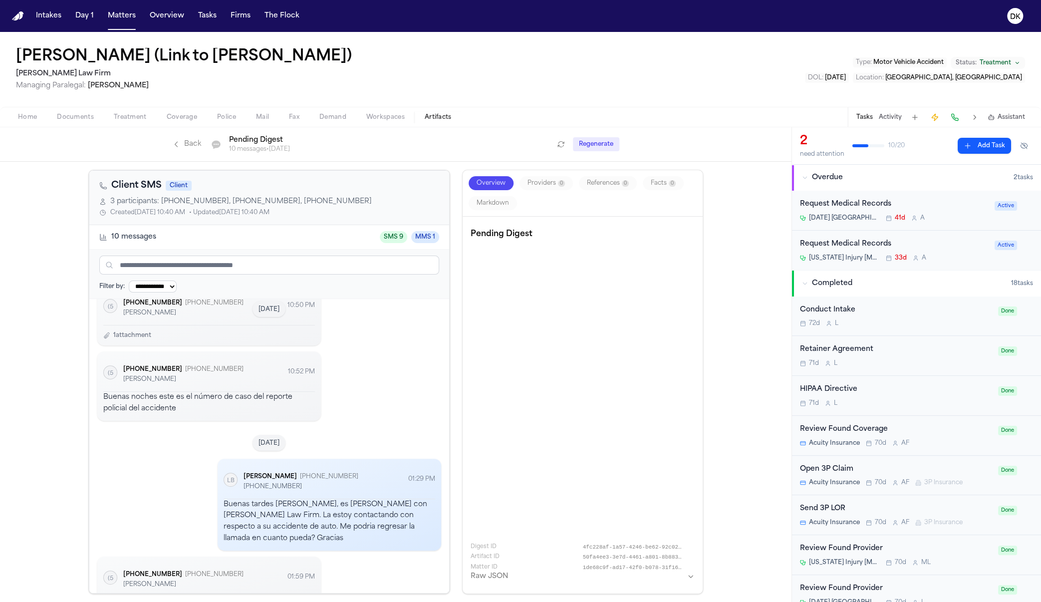
scroll to position [0, 0]
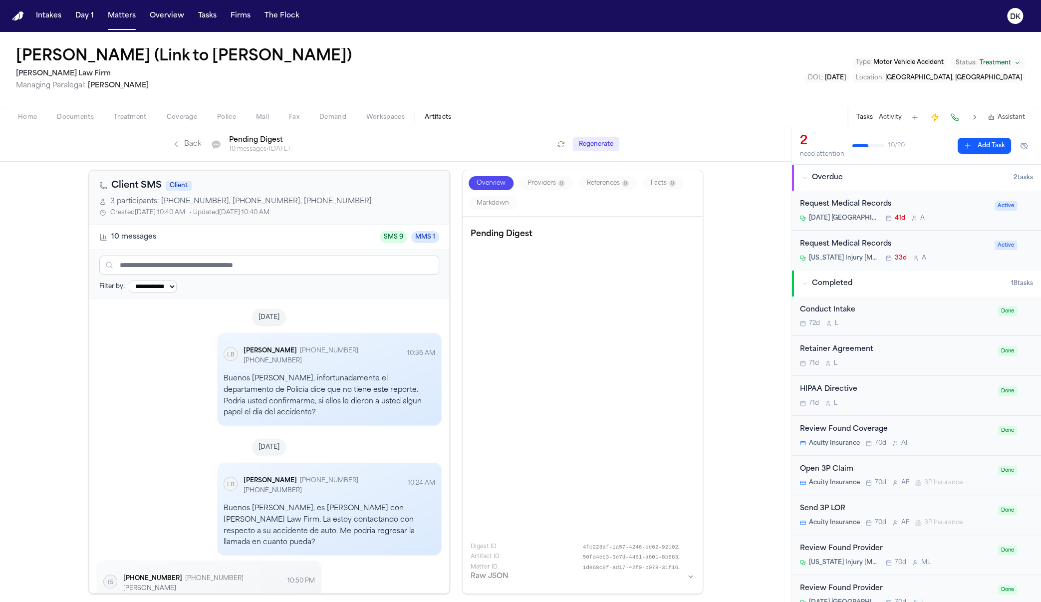
click at [269, 412] on div "Buenos [PERSON_NAME], infortunadamente el departamento de Policia dice que no t…" at bounding box center [329, 395] width 212 height 45
drag, startPoint x: 353, startPoint y: 396, endPoint x: 354, endPoint y: 419, distance: 23.5
click at [354, 419] on div "Buenos [PERSON_NAME], infortunadamente el departamento de Policia dice que no t…" at bounding box center [329, 395] width 212 height 45
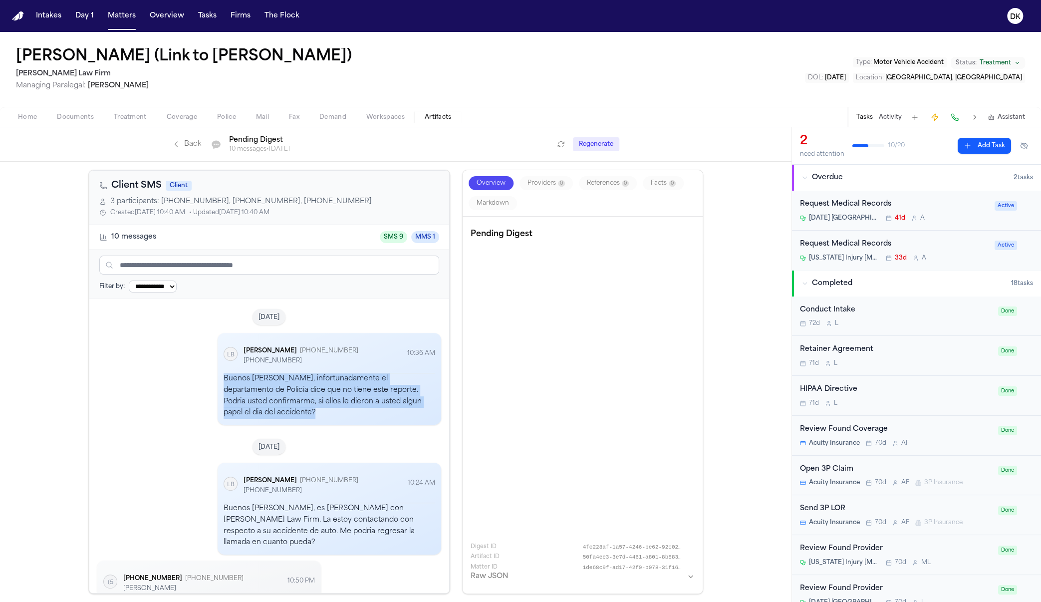
click at [354, 419] on div "Buenos [PERSON_NAME], infortunadamente el departamento de Policia dice que no t…" at bounding box center [329, 395] width 212 height 45
click at [354, 418] on div "Buenos [PERSON_NAME], infortunadamente el departamento de Policia dice que no t…" at bounding box center [329, 395] width 212 height 45
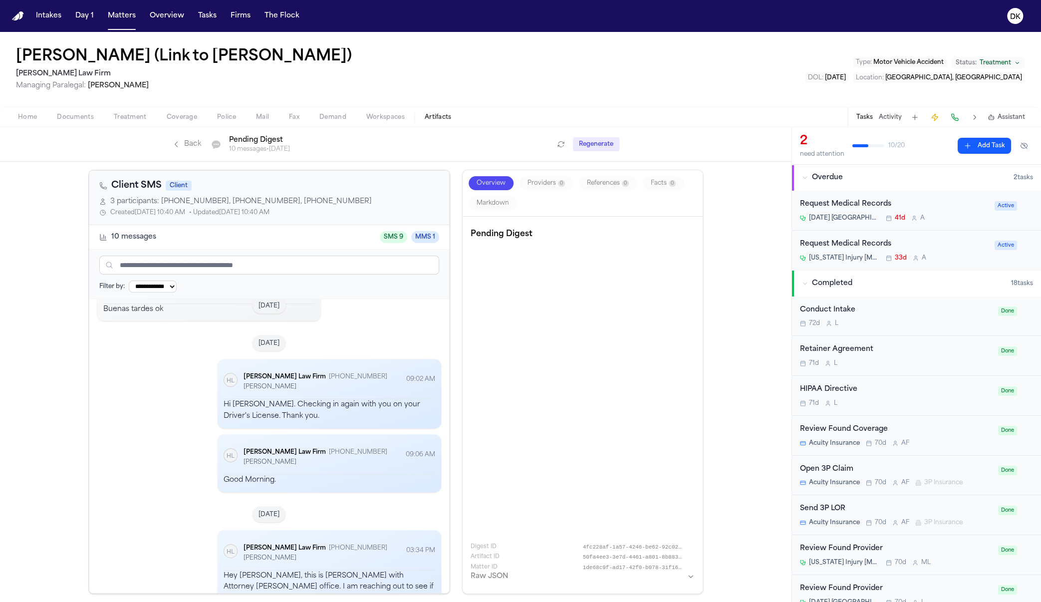
scroll to position [724, 0]
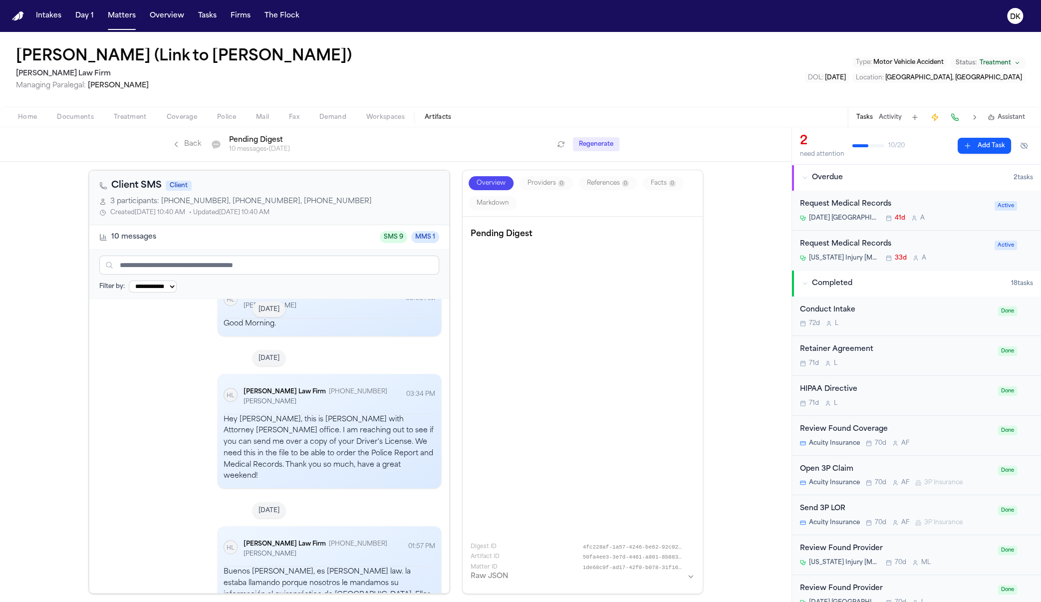
click at [311, 500] on div "[DATE]" at bounding box center [269, 510] width 344 height 20
drag, startPoint x: 344, startPoint y: 442, endPoint x: 251, endPoint y: 385, distance: 109.2
click at [251, 385] on div "[PERSON_NAME] Law Firm [PERSON_NAME] Law Firm [PHONE_NUMBER] [PERSON_NAME] 03:3…" at bounding box center [328, 431] width 223 height 115
click at [277, 419] on div "Hey [PERSON_NAME], this is [PERSON_NAME] with Attorney [PERSON_NAME] office. I …" at bounding box center [329, 448] width 212 height 68
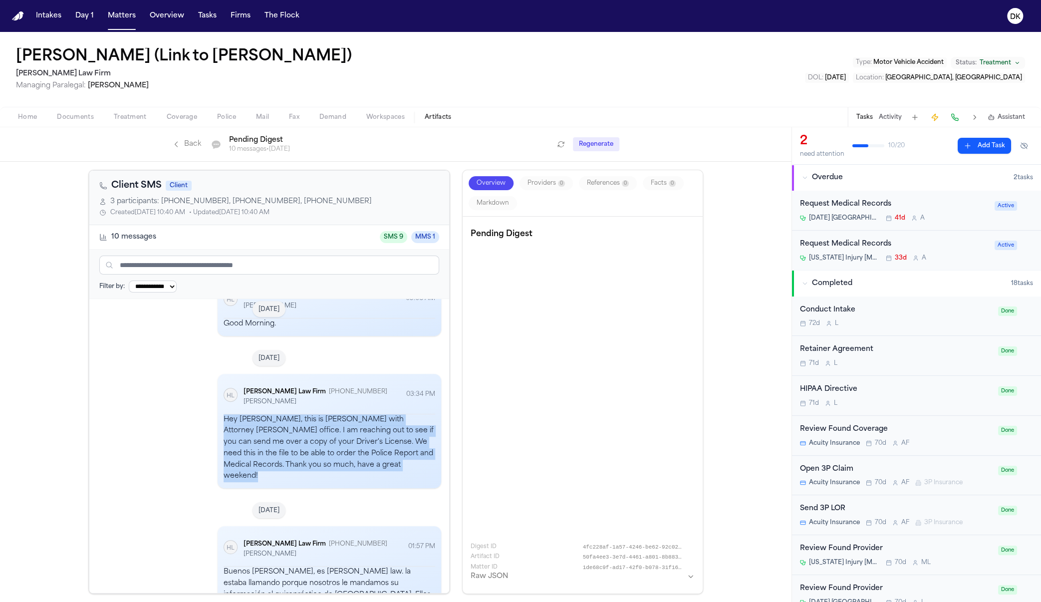
click at [277, 419] on div "Hey [PERSON_NAME], this is [PERSON_NAME] with Attorney [PERSON_NAME] office. I …" at bounding box center [329, 448] width 212 height 68
click at [275, 443] on div "Hey [PERSON_NAME], this is [PERSON_NAME] with Attorney [PERSON_NAME] office. I …" at bounding box center [329, 448] width 212 height 68
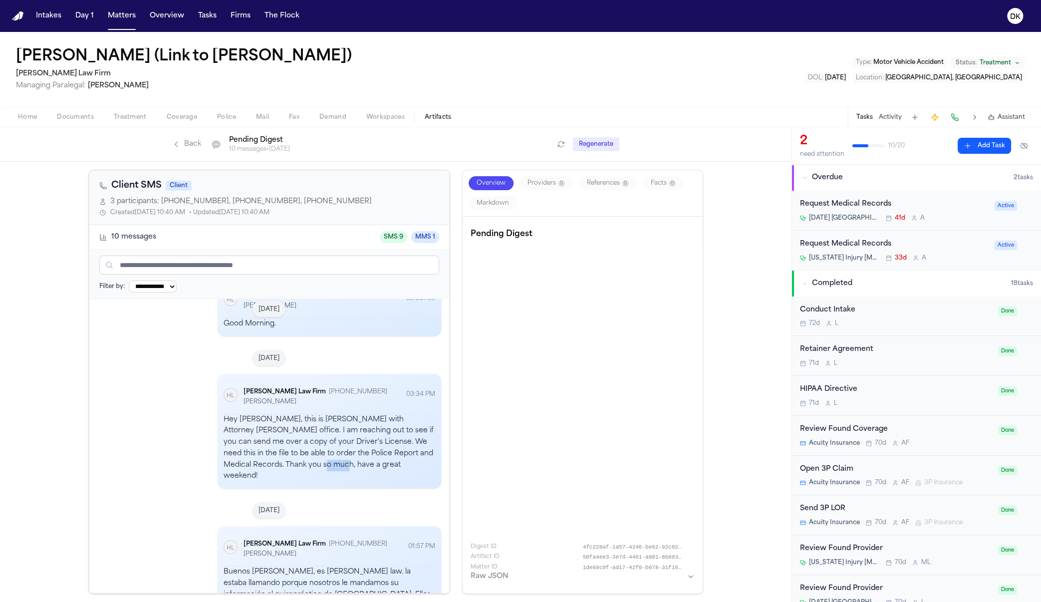
click at [275, 443] on div "Hey [PERSON_NAME], this is [PERSON_NAME] with Attorney [PERSON_NAME] office. I …" at bounding box center [329, 448] width 212 height 68
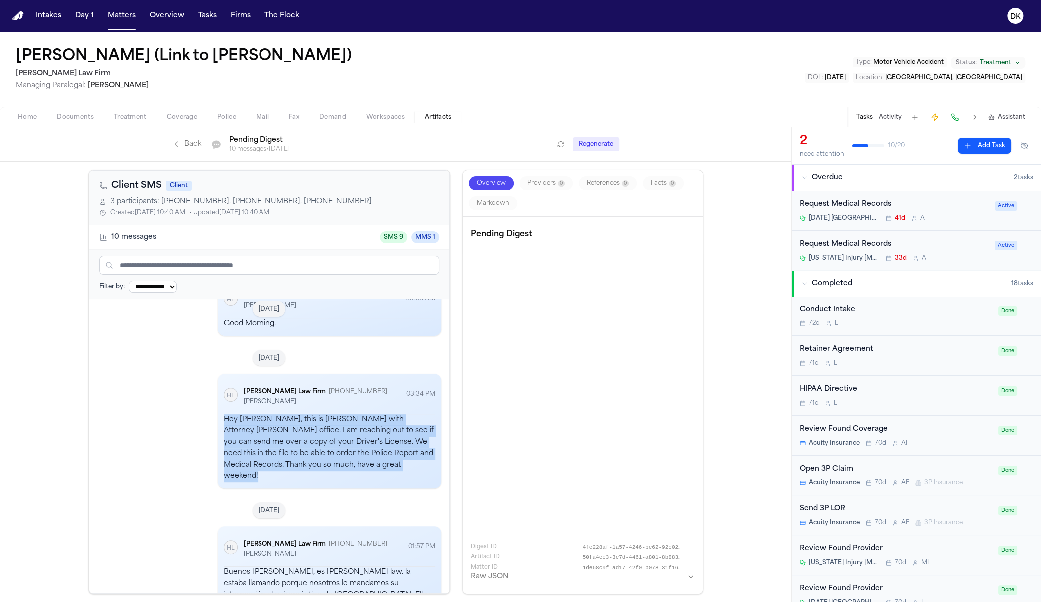
click at [275, 443] on div "Hey [PERSON_NAME], this is [PERSON_NAME] with Attorney [PERSON_NAME] office. I …" at bounding box center [329, 448] width 212 height 68
click at [275, 440] on div "Hey [PERSON_NAME], this is [PERSON_NAME] with Attorney [PERSON_NAME] office. I …" at bounding box center [329, 448] width 212 height 68
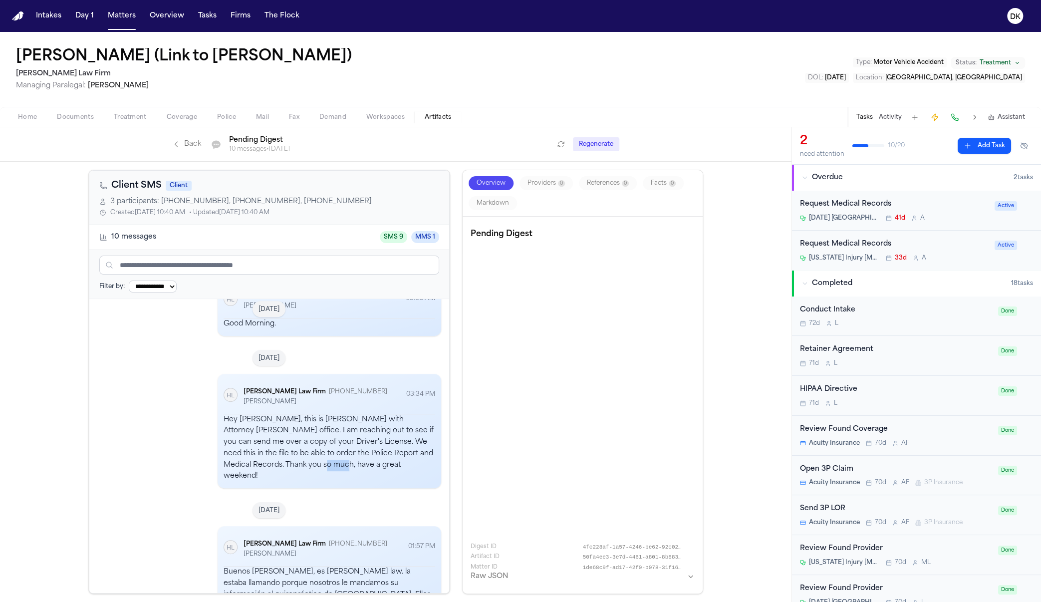
click at [275, 440] on div "Hey [PERSON_NAME], this is [PERSON_NAME] with Attorney [PERSON_NAME] office. I …" at bounding box center [329, 448] width 212 height 68
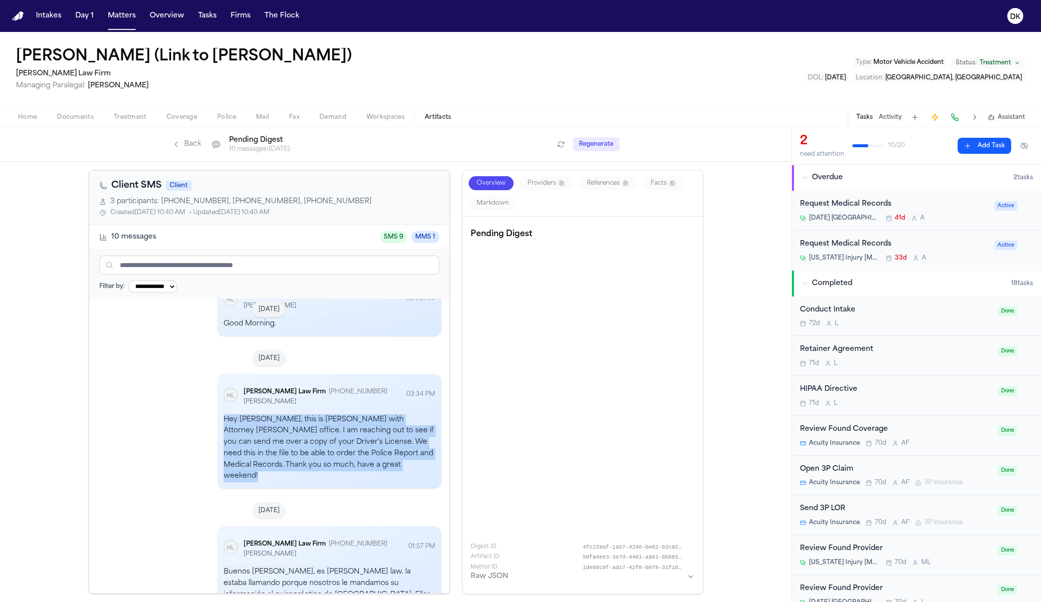
click at [275, 440] on div "Hey [PERSON_NAME], this is [PERSON_NAME] with Attorney [PERSON_NAME] office. I …" at bounding box center [329, 448] width 212 height 68
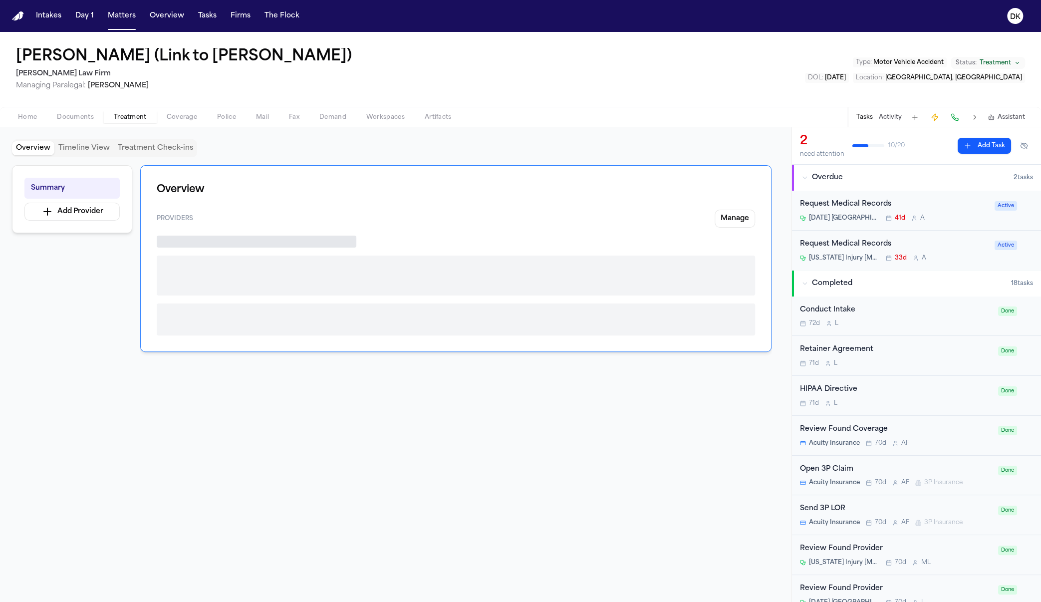
click at [106, 119] on button "Treatment" at bounding box center [130, 117] width 53 height 12
click at [86, 125] on div "Home Documents Treatment Coverage Police Mail Fax Demand Workspaces Artifacts T…" at bounding box center [520, 117] width 1041 height 20
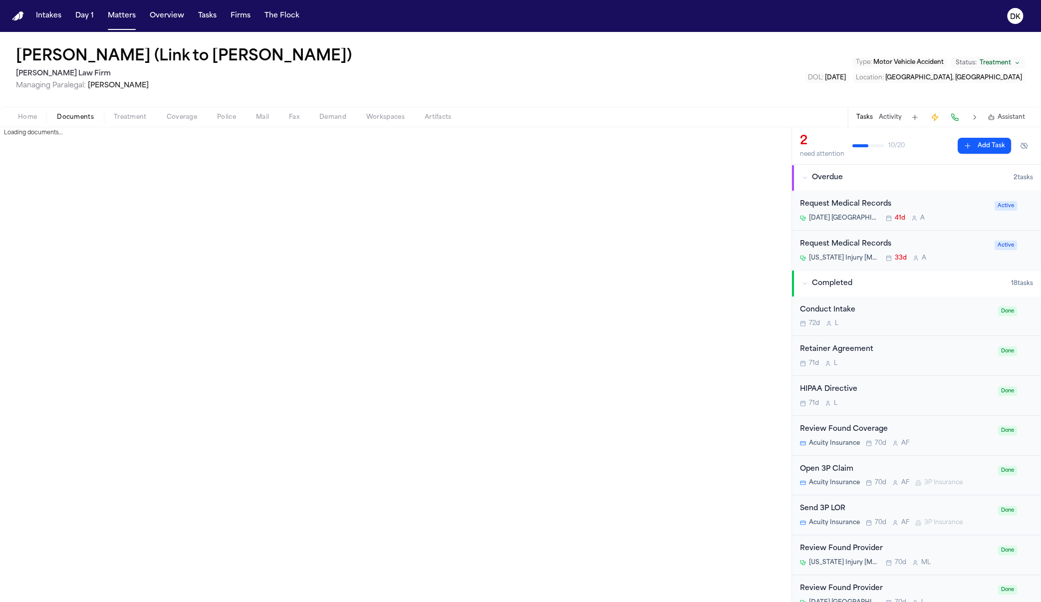
click at [82, 114] on span "Documents" at bounding box center [75, 117] width 37 height 8
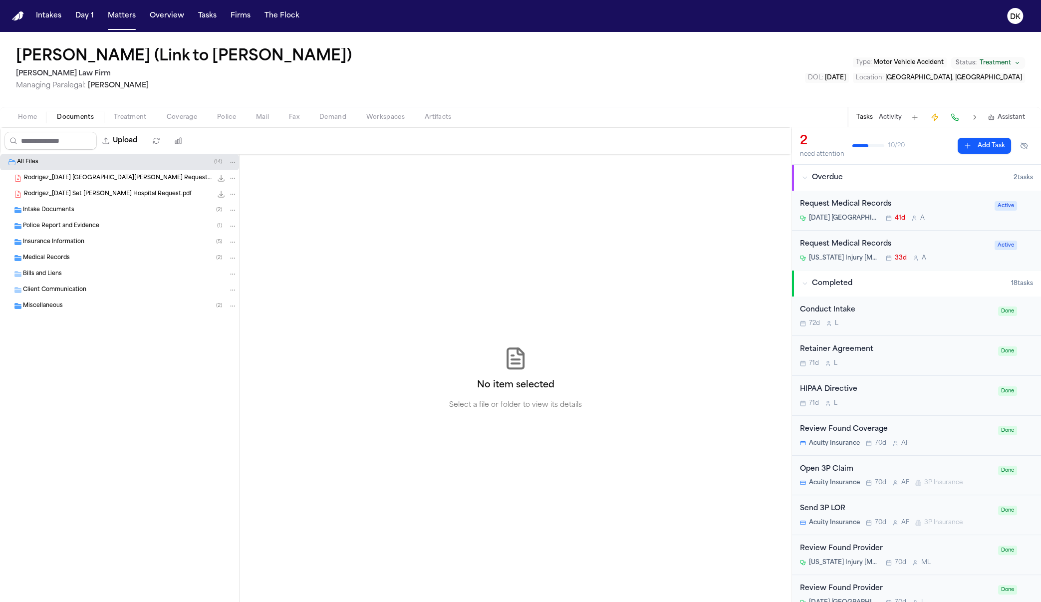
click at [143, 218] on div "Police Report and Evidence ( 1 )" at bounding box center [119, 226] width 239 height 16
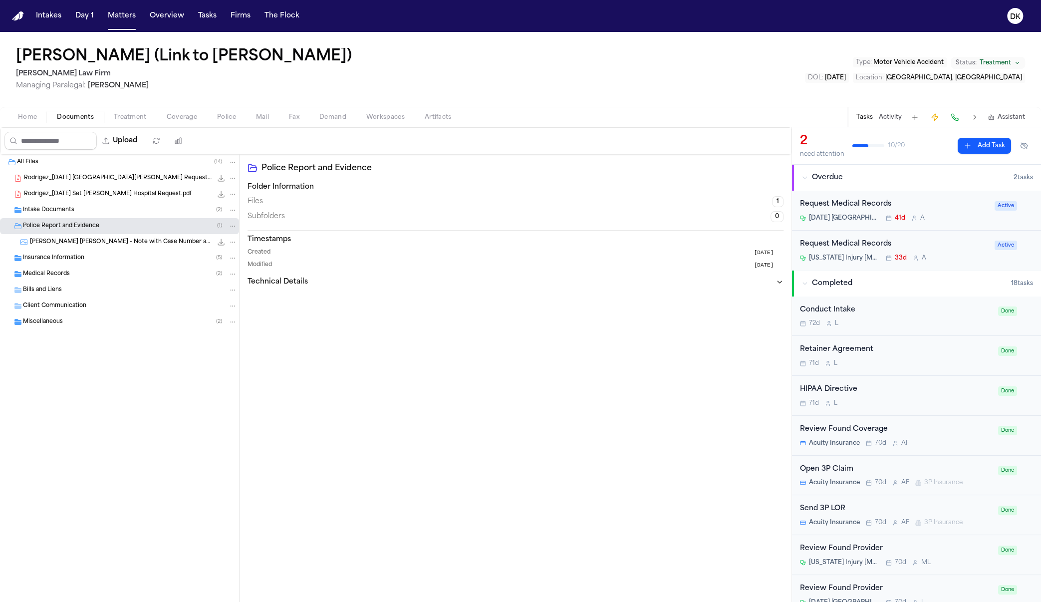
click at [149, 208] on div "Intake Documents ( 2 )" at bounding box center [130, 210] width 214 height 9
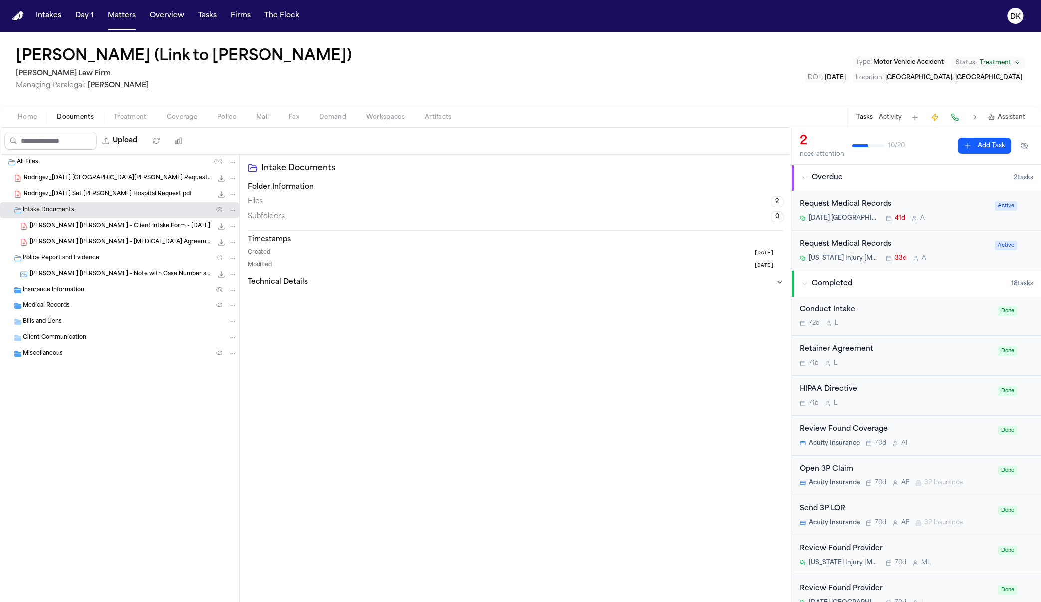
click at [135, 278] on div "[PERSON_NAME] [PERSON_NAME] - Note with Case Number and Officer Info - [DATE] 9…" at bounding box center [133, 274] width 207 height 10
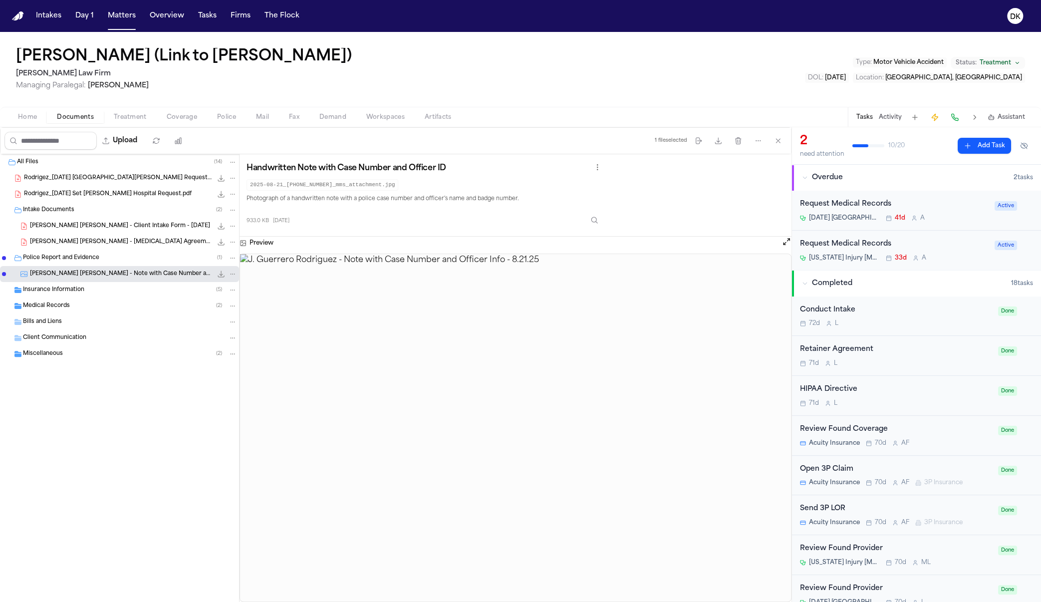
click at [651, 391] on img at bounding box center [515, 427] width 551 height 347
click at [624, 406] on img at bounding box center [515, 427] width 551 height 347
click at [754, 375] on img at bounding box center [515, 427] width 551 height 347
click at [503, 231] on div "Handwritten Note with Case Number and Officer ID 2025-08-21_[PHONE_NUMBER]_mms_…" at bounding box center [515, 195] width 552 height 82
click at [523, 367] on img at bounding box center [515, 427] width 551 height 347
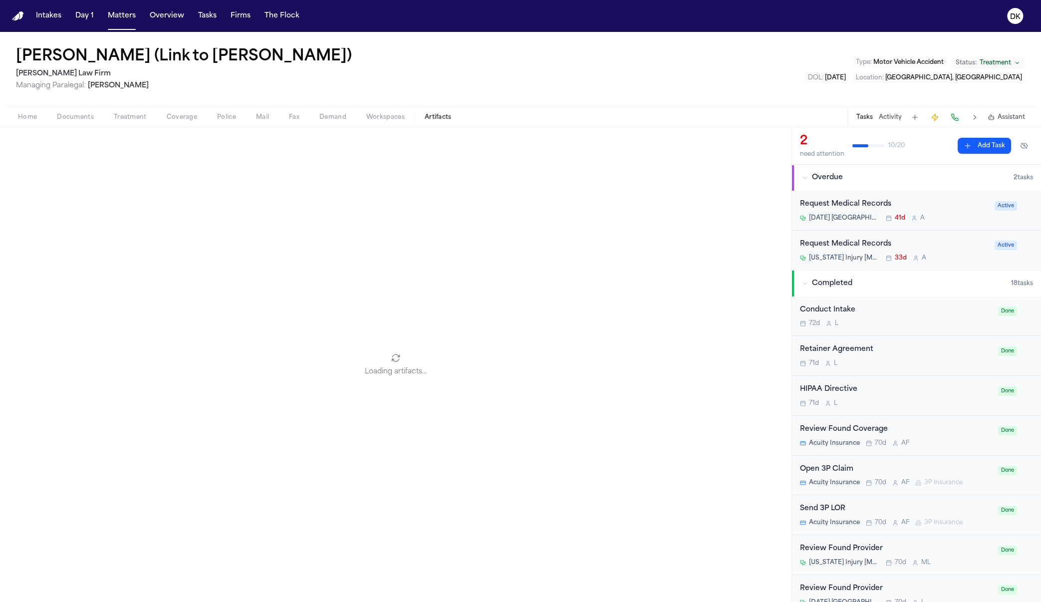
click at [435, 111] on button "Artifacts" at bounding box center [438, 117] width 47 height 12
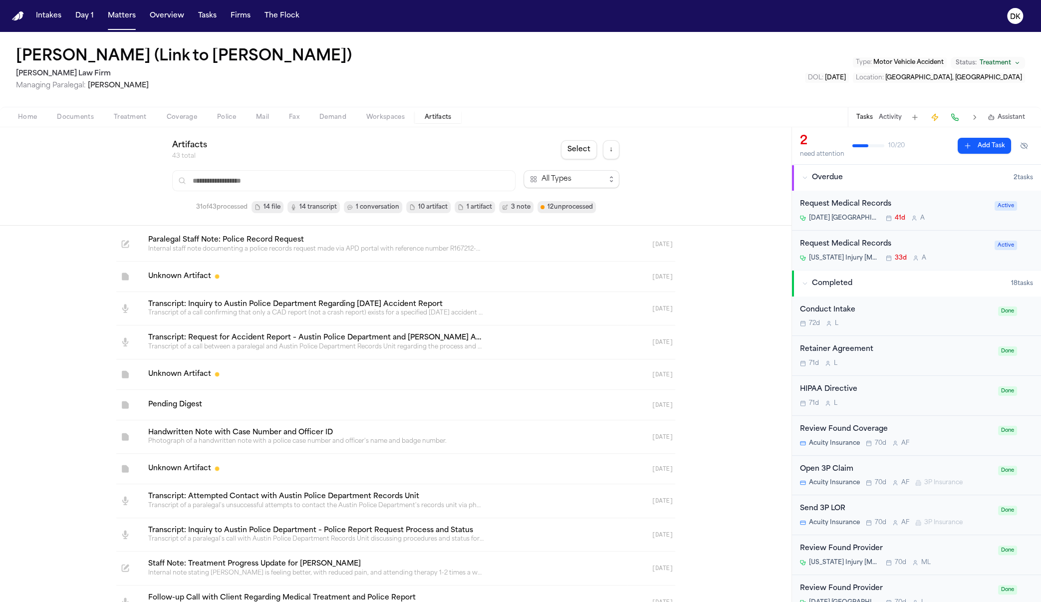
click at [366, 210] on span "1 conversation" at bounding box center [377, 207] width 43 height 10
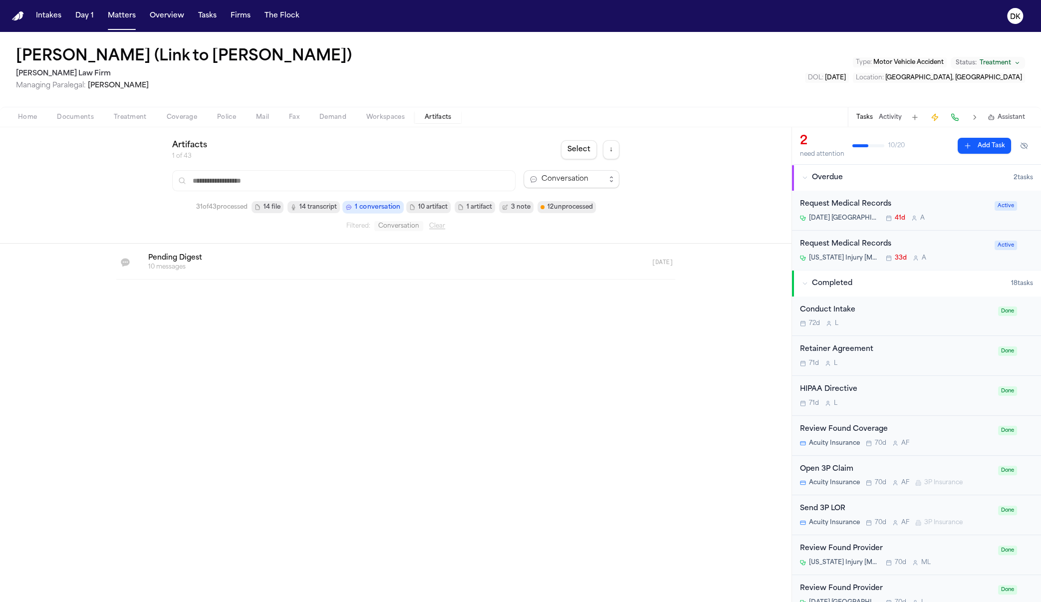
click at [293, 226] on div "Filtered: Conversation Clear" at bounding box center [395, 226] width 447 height 10
click at [287, 249] on link at bounding box center [383, 261] width 487 height 33
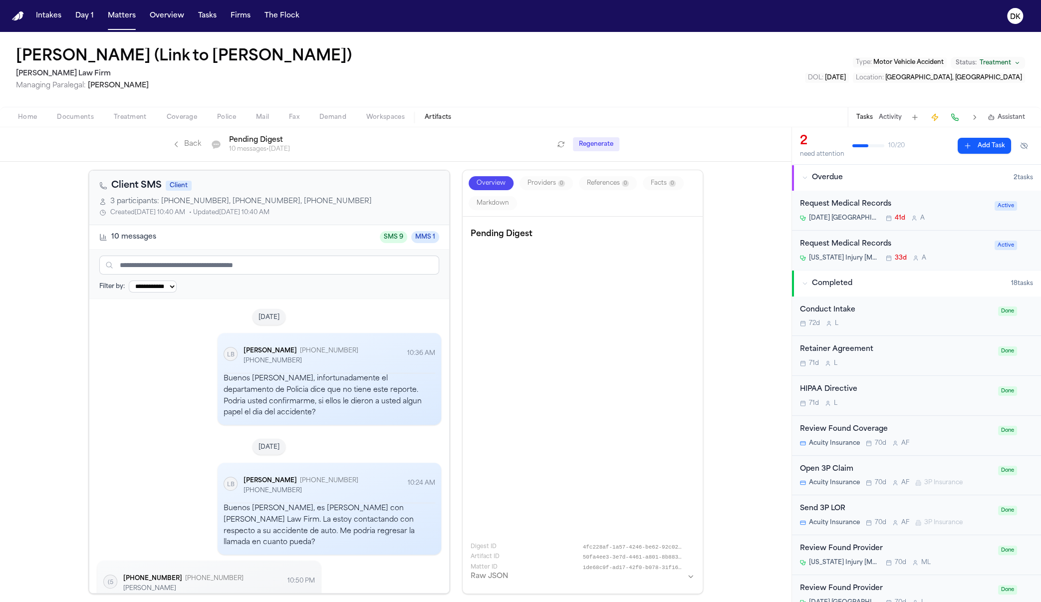
click at [899, 109] on div "Tasks Activity Assistant" at bounding box center [940, 116] width 186 height 19
click at [886, 120] on button "Activity" at bounding box center [889, 117] width 23 height 8
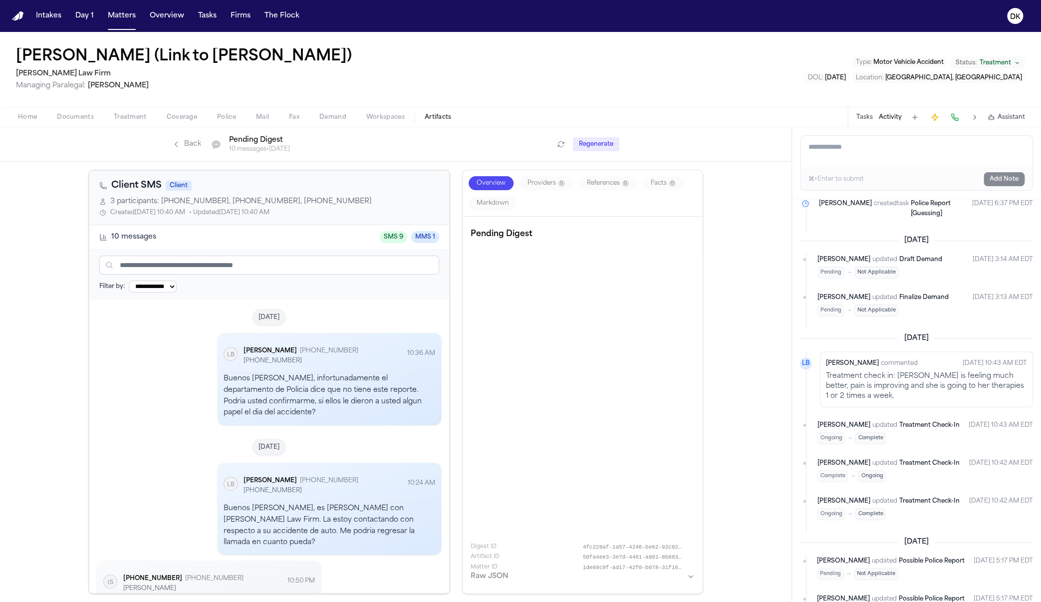
scroll to position [584, 0]
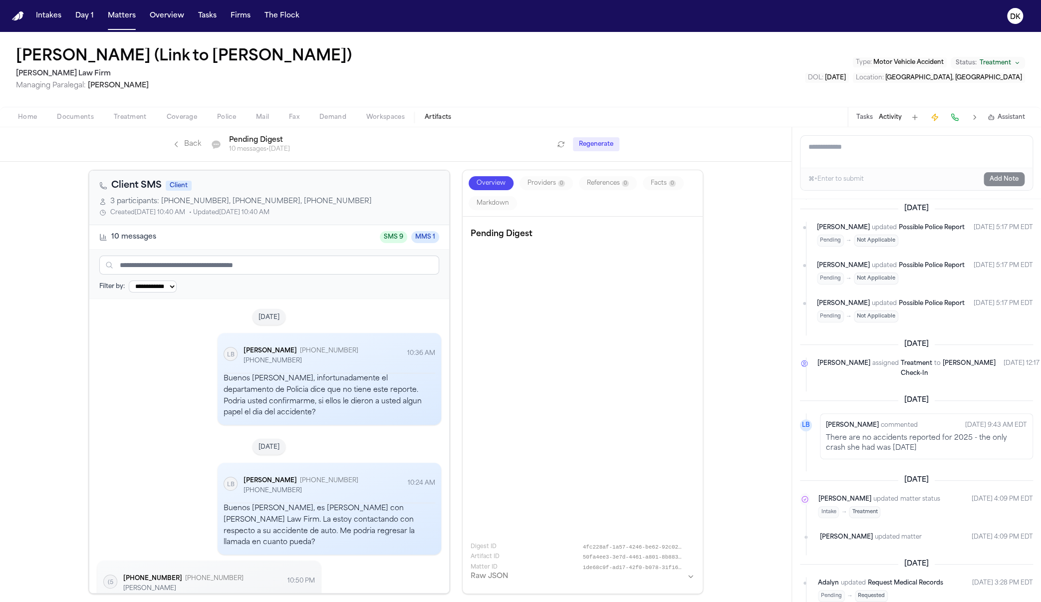
click at [421, 348] on div "[PERSON_NAME] LB [PERSON_NAME] [PHONE_NUMBER] [PHONE_NUMBER] 10:36 AM" at bounding box center [329, 356] width 212 height 34
click at [344, 360] on div "[PERSON_NAME] [PHONE_NUMBER] [PHONE_NUMBER]" at bounding box center [323, 356] width 160 height 18
click at [348, 360] on div "[PERSON_NAME] [PHONE_NUMBER] [PHONE_NUMBER]" at bounding box center [323, 356] width 160 height 18
click at [330, 378] on div "Buenos [PERSON_NAME], infortunadamente el departamento de Policia dice que no t…" at bounding box center [329, 395] width 212 height 45
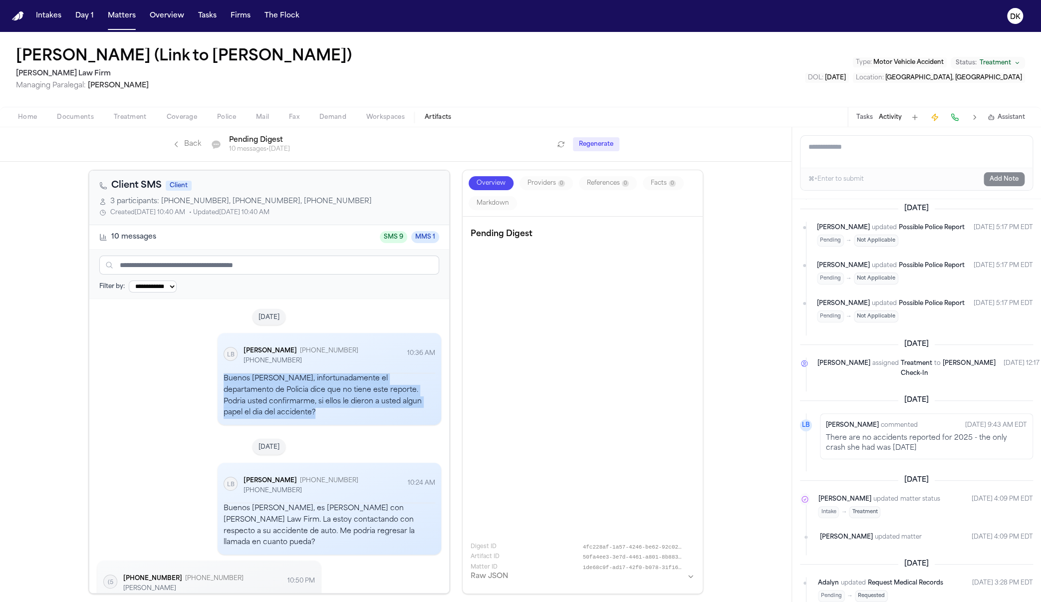
click at [330, 378] on div "Buenos [PERSON_NAME], infortunadamente el departamento de Policia dice que no t…" at bounding box center [329, 395] width 212 height 45
click at [333, 377] on div "Buenos [PERSON_NAME], infortunadamente el departamento de Policia dice que no t…" at bounding box center [329, 395] width 212 height 45
click at [337, 376] on div "Buenos [PERSON_NAME], infortunadamente el departamento de Policia dice que no t…" at bounding box center [329, 395] width 212 height 45
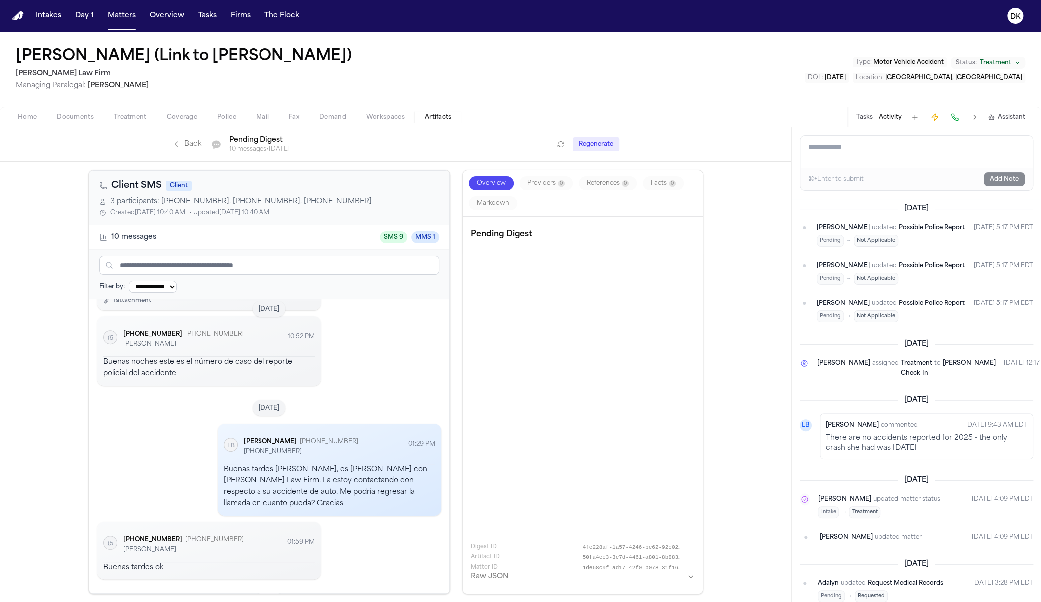
click at [183, 344] on div "[PHONE_NUMBER] ([PHONE_NUMBER] [PHONE_NUMBER] [PERSON_NAME] 10:52 PM" at bounding box center [209, 339] width 212 height 34
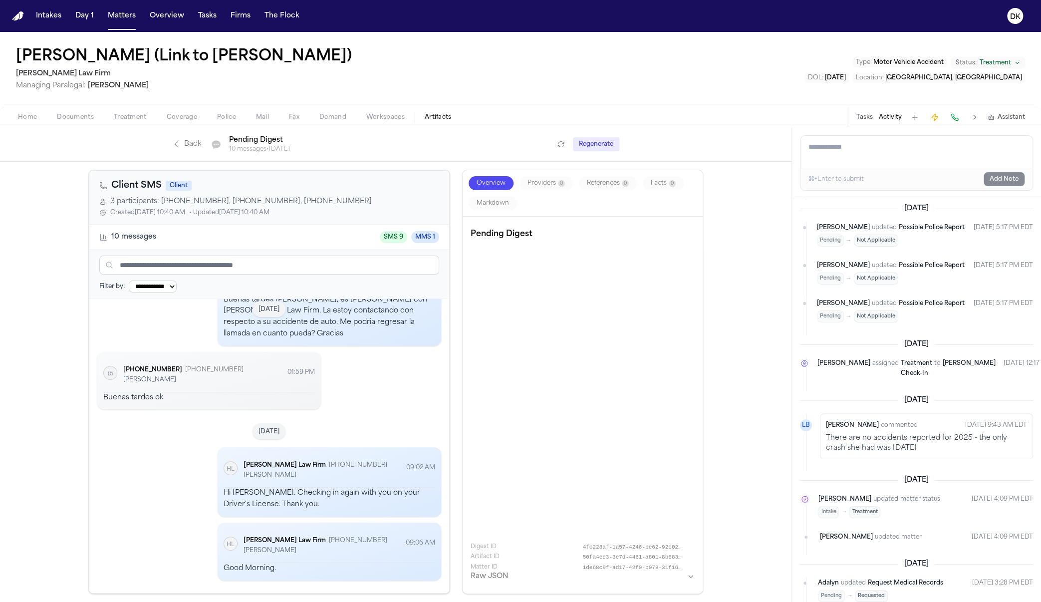
click at [183, 358] on div "[PHONE_NUMBER] ([PHONE_NUMBER] [PHONE_NUMBER] [PERSON_NAME] 01:59 PM" at bounding box center [209, 375] width 212 height 34
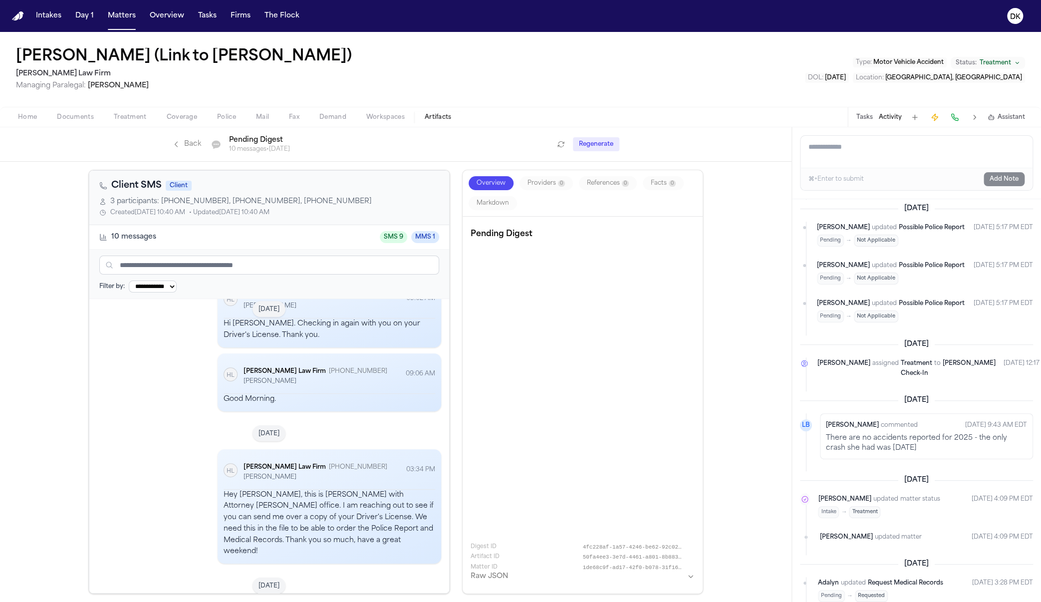
scroll to position [724, 0]
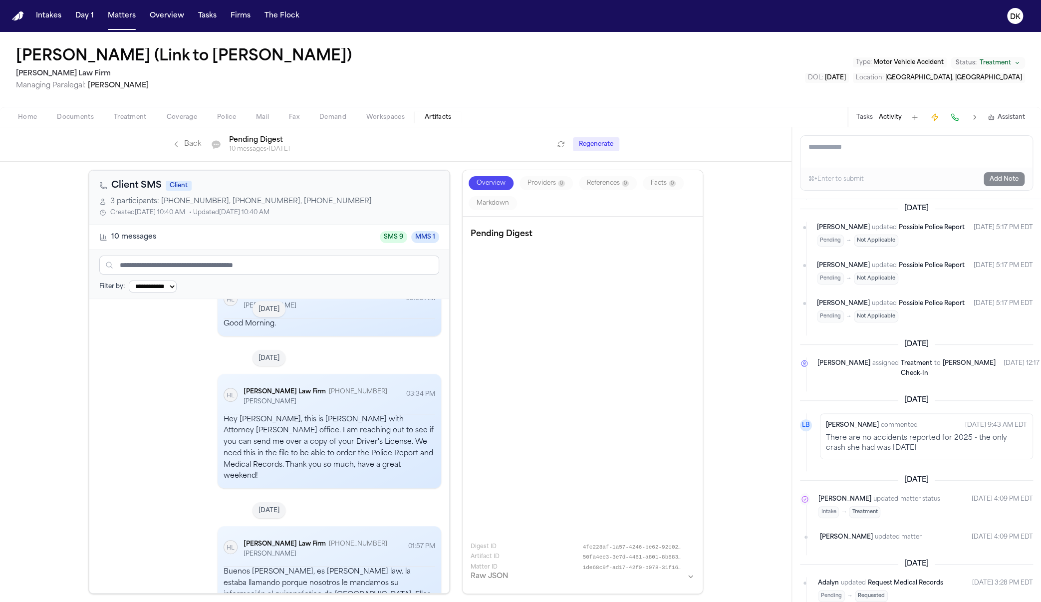
click at [217, 374] on div "[PERSON_NAME] Law Firm [PERSON_NAME] Law Firm [PHONE_NUMBER] [PERSON_NAME] 03:3…" at bounding box center [328, 431] width 223 height 115
click at [228, 388] on icon "[PERSON_NAME] Law Firm HL" at bounding box center [230, 394] width 13 height 13
click at [289, 414] on div "Hey [PERSON_NAME], this is [PERSON_NAME] with Attorney [PERSON_NAME] office. I …" at bounding box center [329, 448] width 212 height 68
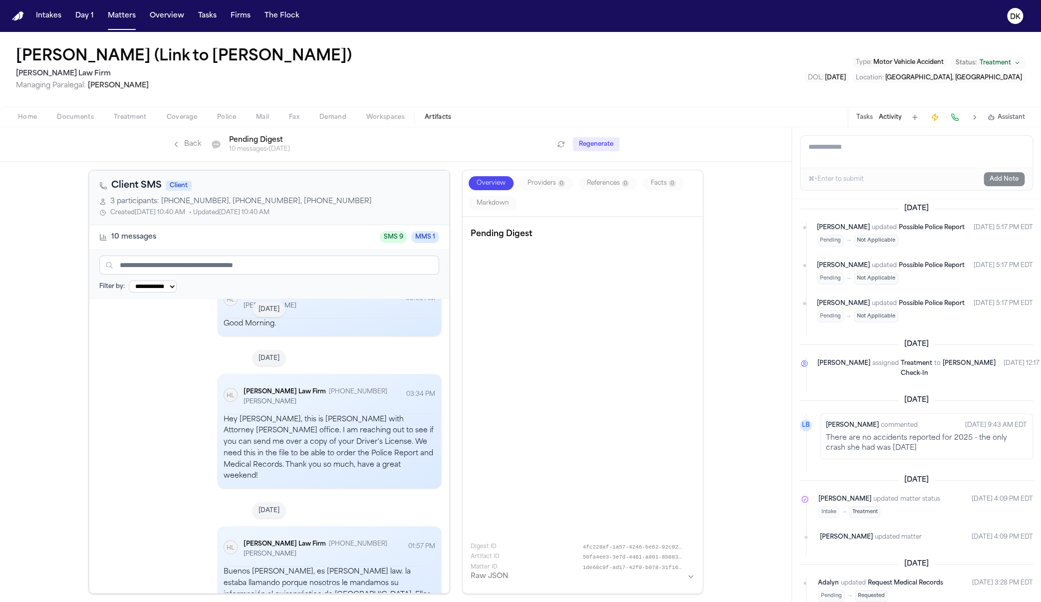
click at [298, 264] on input "text" at bounding box center [269, 264] width 340 height 19
click at [166, 275] on div "**********" at bounding box center [269, 273] width 360 height 49
click at [168, 280] on select "**********" at bounding box center [153, 286] width 48 height 12
click at [129, 280] on select "**********" at bounding box center [153, 286] width 48 height 12
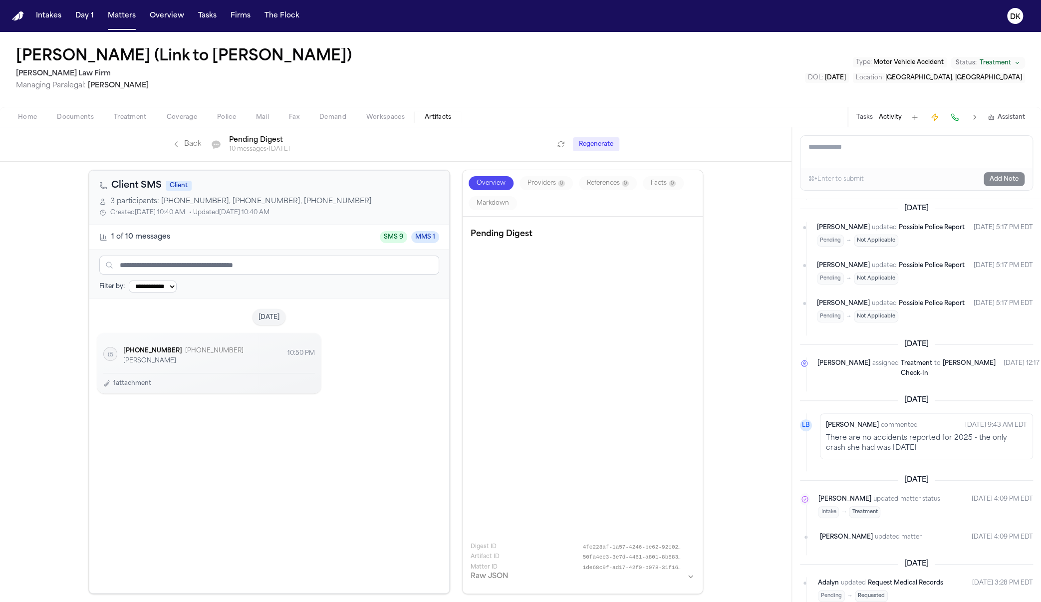
scroll to position [0, 0]
click at [153, 380] on div "[PHONE_NUMBER] ([PHONE_NUMBER] [PHONE_NUMBER] [PERSON_NAME] 10:50 PM 1 attachme…" at bounding box center [208, 363] width 223 height 60
click at [142, 383] on span "1 attachment" at bounding box center [132, 383] width 38 height 8
click at [140, 384] on span "1 attachment" at bounding box center [132, 383] width 38 height 8
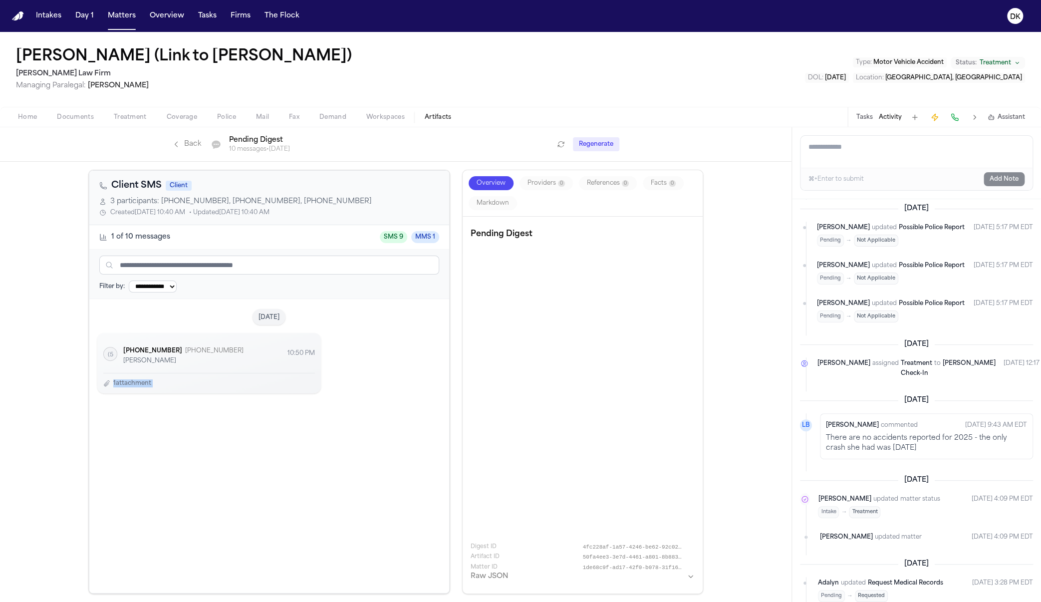
click at [140, 384] on span "1 attachment" at bounding box center [132, 383] width 38 height 8
click at [156, 369] on div "[PHONE_NUMBER] ([PHONE_NUMBER] [PHONE_NUMBER] [PERSON_NAME] 10:50 PM" at bounding box center [209, 356] width 212 height 34
click at [176, 281] on select "**********" at bounding box center [153, 286] width 48 height 12
select select "***"
click at [129, 280] on select "**********" at bounding box center [153, 286] width 48 height 12
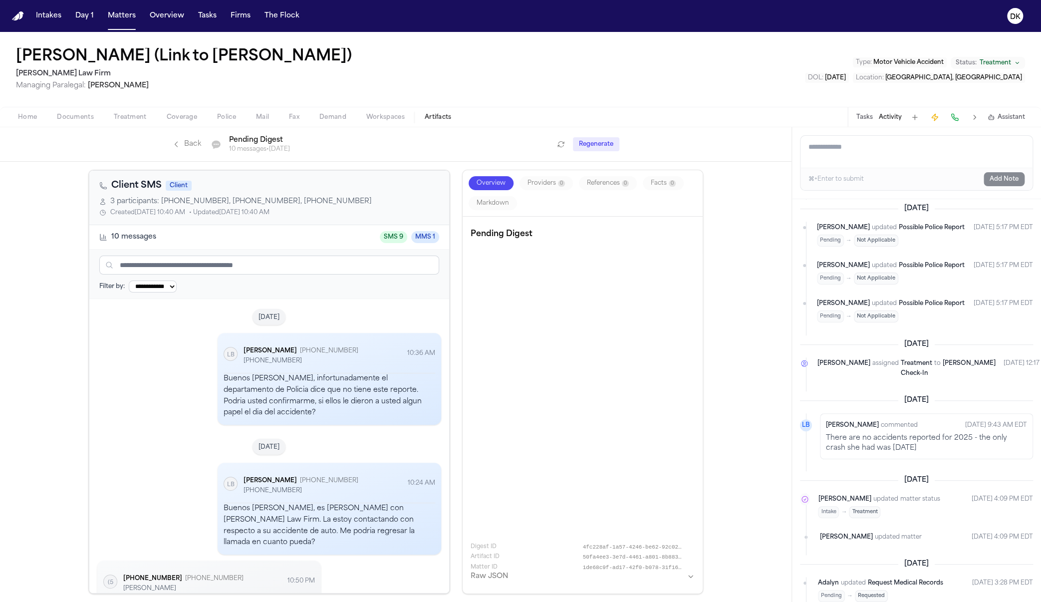
click at [232, 332] on div "[DATE] [PERSON_NAME] LB [PERSON_NAME] [PHONE_NUMBER] [PHONE_NUMBER] 10:36 AM Bu…" at bounding box center [269, 366] width 344 height 118
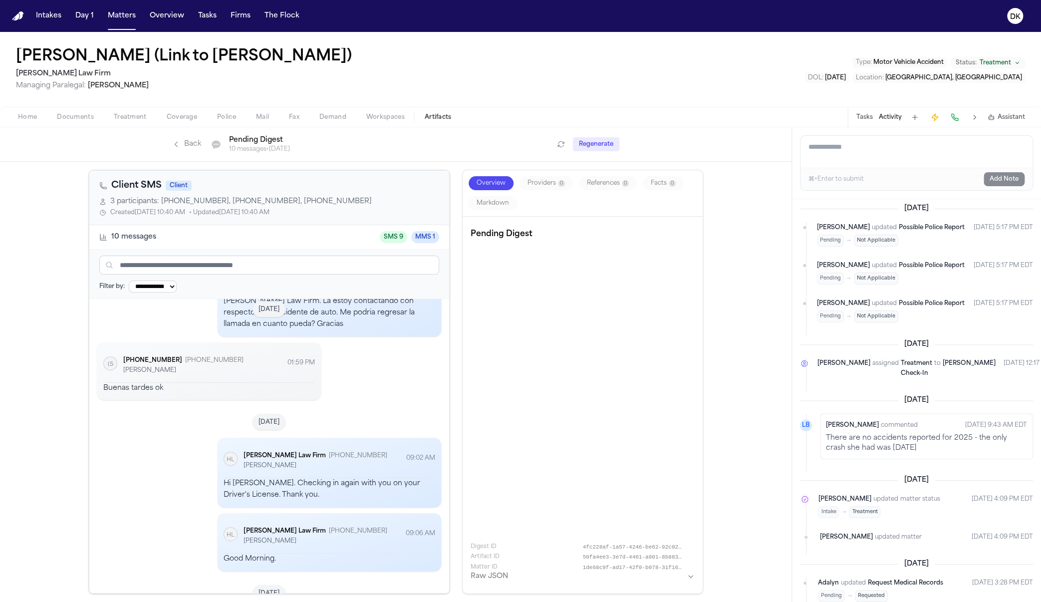
scroll to position [724, 0]
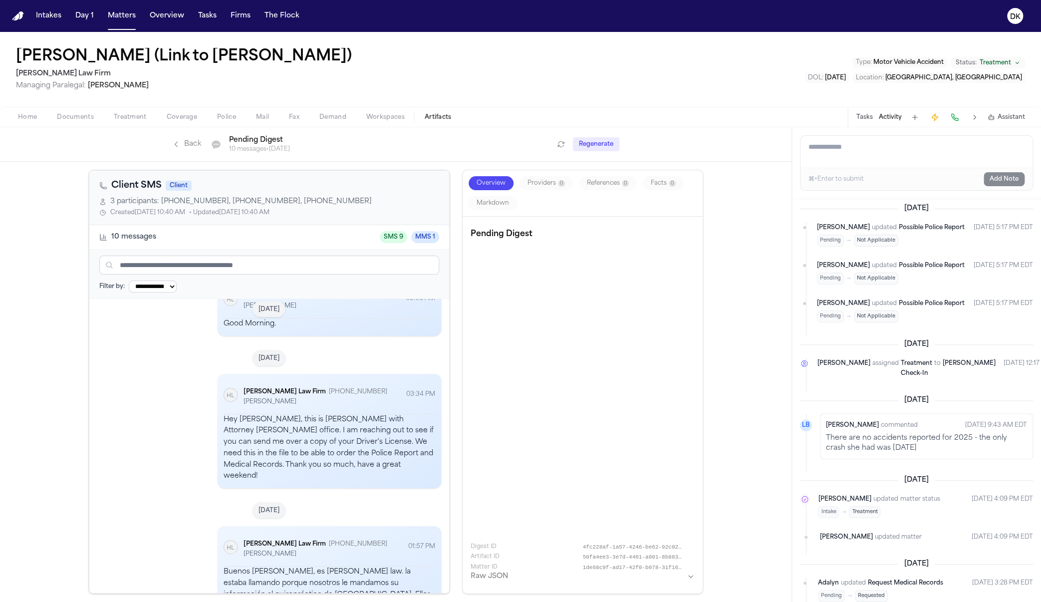
click at [269, 374] on div "[PERSON_NAME] Law Firm [PERSON_NAME] Law Firm [PHONE_NUMBER] [PERSON_NAME] 03:3…" at bounding box center [328, 431] width 223 height 115
click at [273, 348] on div "[DATE] [PERSON_NAME] Law Firm [PERSON_NAME] Law Firm [PHONE_NUMBER] [PERSON_NAM…" at bounding box center [269, 418] width 344 height 141
click at [239, 236] on div "10 messages SMS 9 MMS 1" at bounding box center [269, 237] width 340 height 12
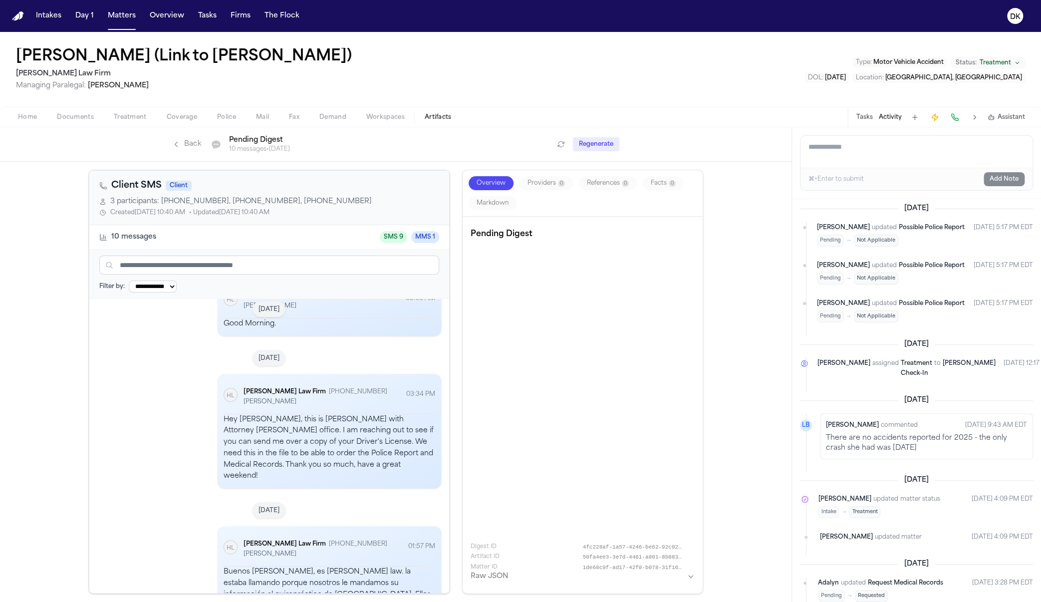
click at [245, 209] on span "• Updated [DATE] 10:40 AM" at bounding box center [229, 213] width 80 height 8
click at [247, 192] on div "Client SMS Client" at bounding box center [269, 186] width 340 height 14
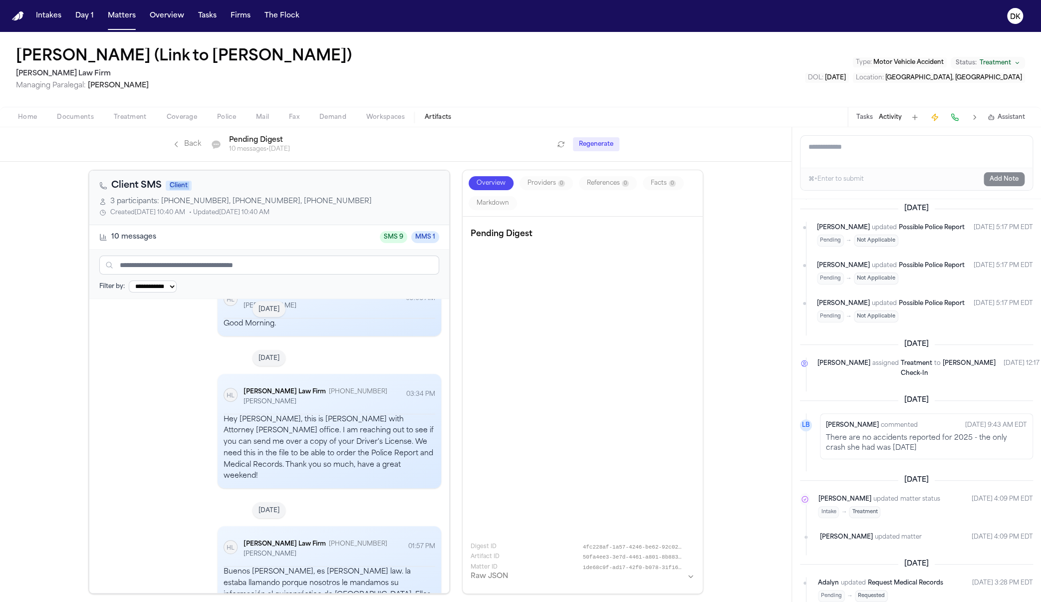
click at [247, 192] on div "Client SMS Client" at bounding box center [269, 186] width 340 height 14
click at [197, 139] on link "Back" at bounding box center [186, 144] width 29 height 10
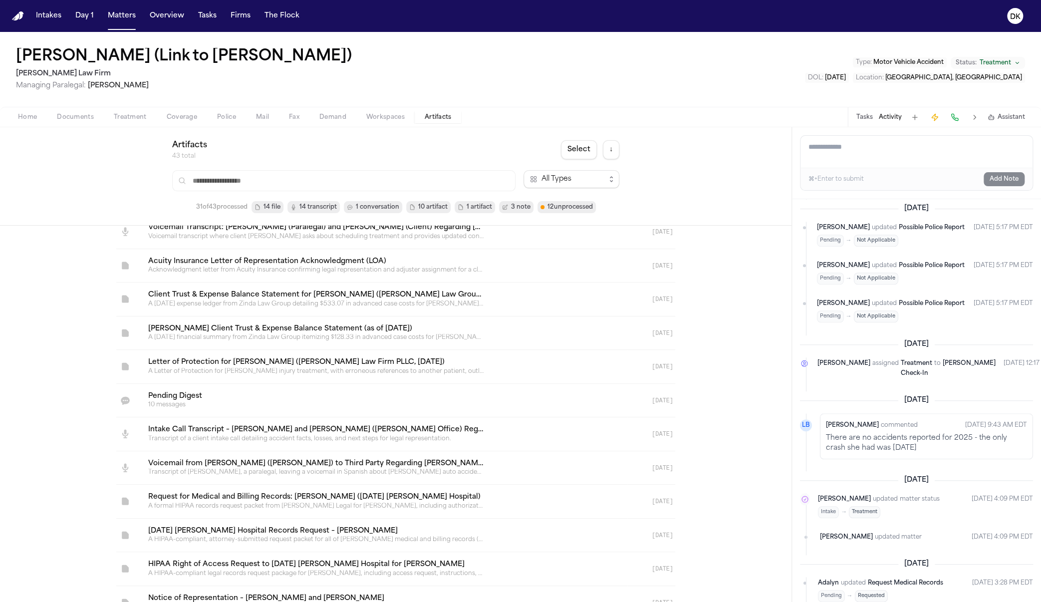
scroll to position [1041, 0]
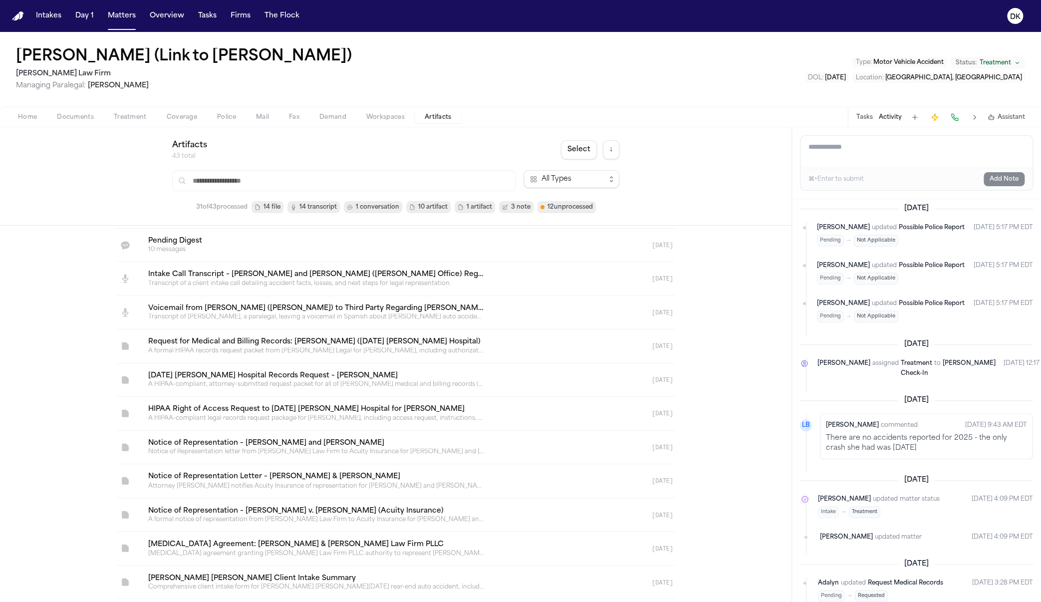
click at [271, 198] on div "Artifacts 43 total Select ↓ All Types 31 of 43 processed 14 file 14 transcript …" at bounding box center [395, 176] width 447 height 74
click at [273, 212] on span "14 file" at bounding box center [267, 207] width 32 height 12
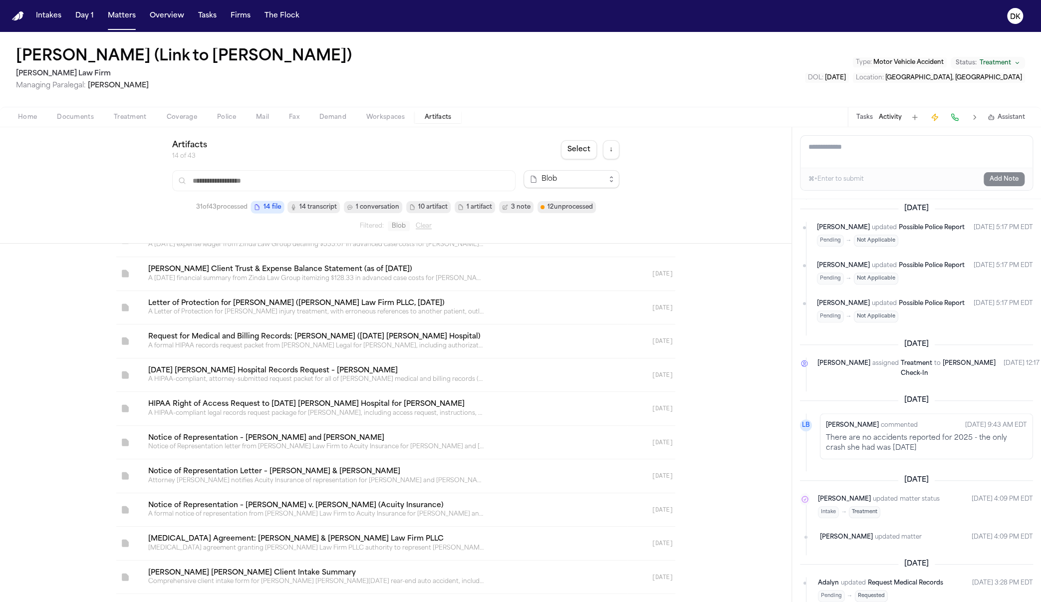
scroll to position [103, 0]
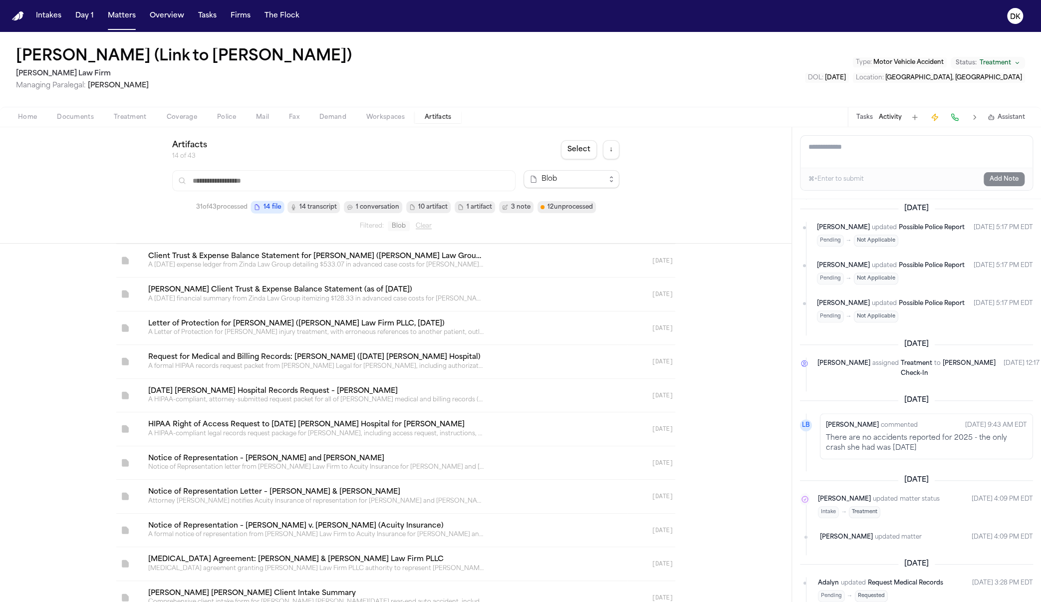
click at [316, 205] on span "14 transcript" at bounding box center [317, 207] width 37 height 10
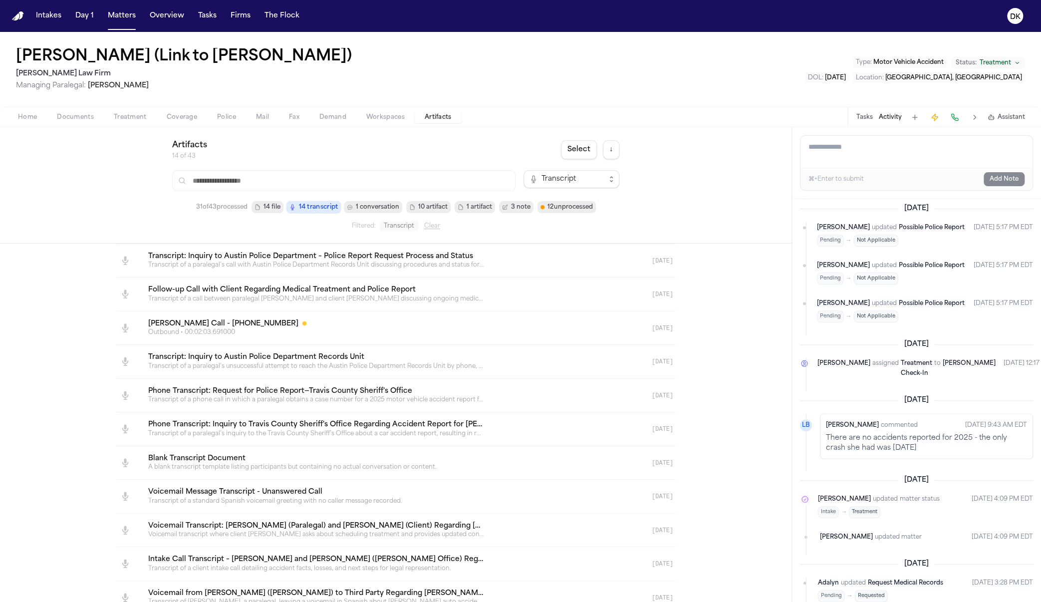
click at [375, 204] on span "1 conversation" at bounding box center [377, 207] width 43 height 10
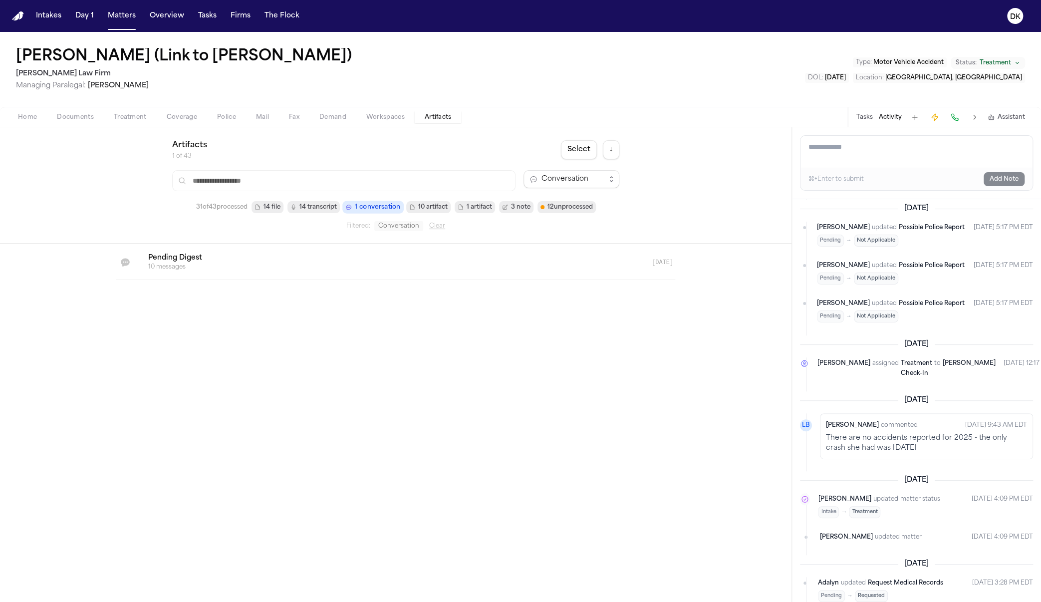
click at [435, 210] on span "10 artifact" at bounding box center [432, 207] width 29 height 10
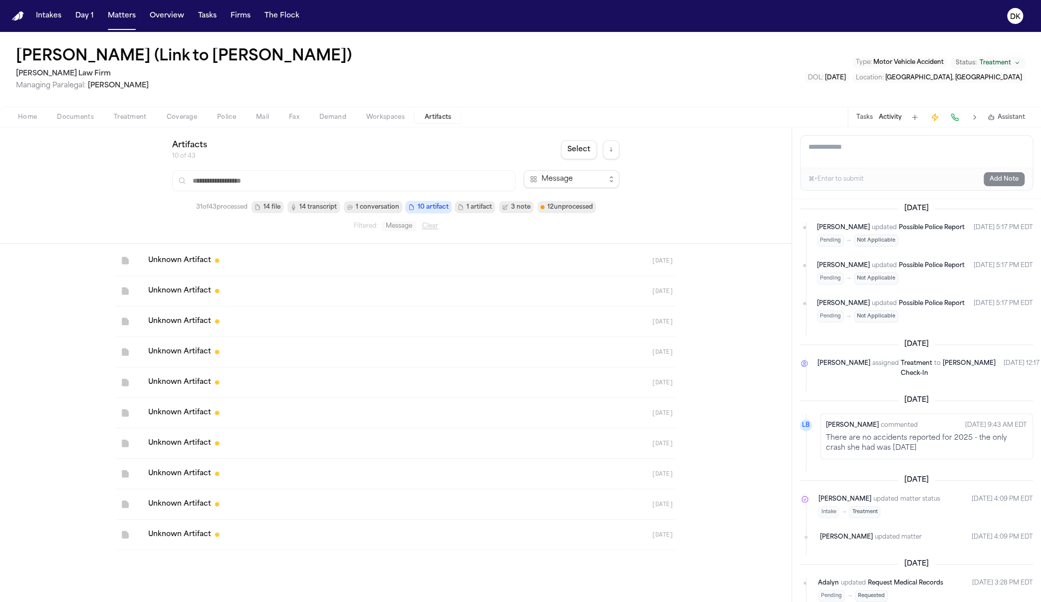
click at [535, 212] on div "31 of 43 processed 14 file 14 transcript 1 conversation 10 artifact 1 artifact …" at bounding box center [395, 207] width 447 height 12
click at [507, 205] on icon "button" at bounding box center [505, 207] width 6 height 6
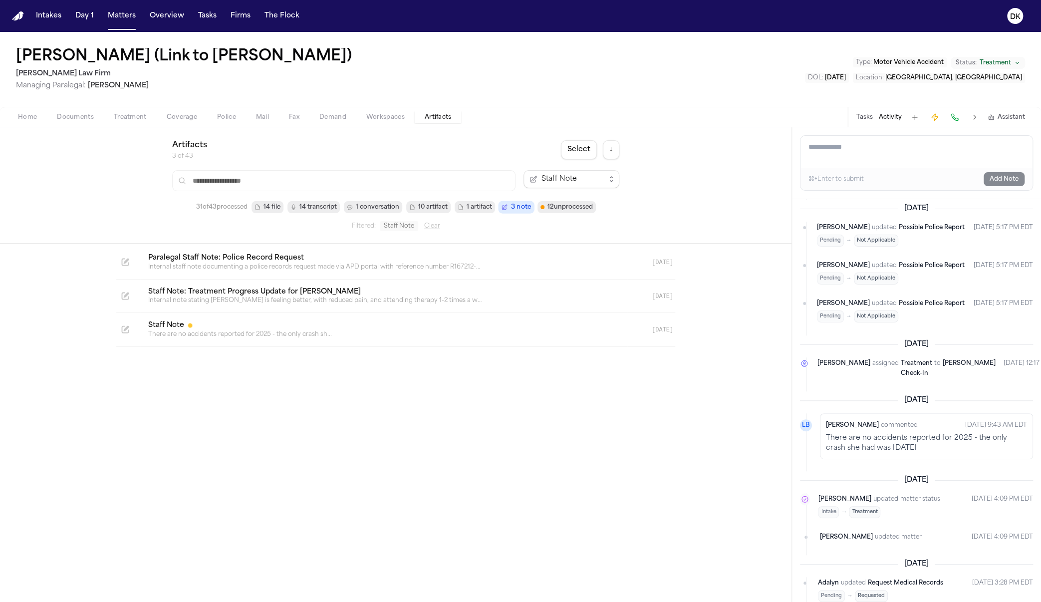
click at [575, 203] on span "12 unprocessed" at bounding box center [569, 207] width 45 height 10
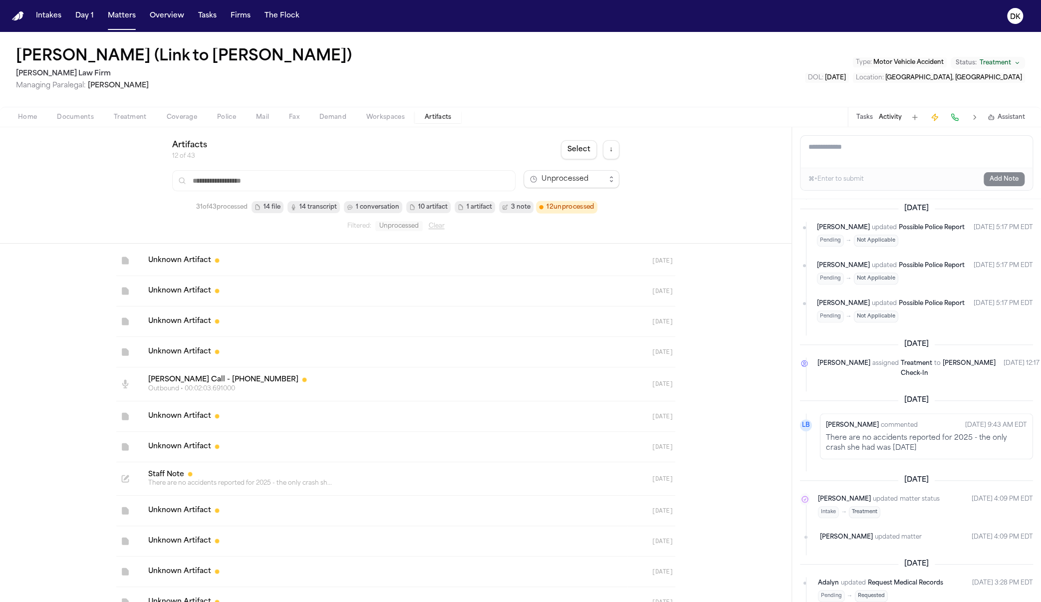
click at [339, 287] on link at bounding box center [383, 291] width 487 height 30
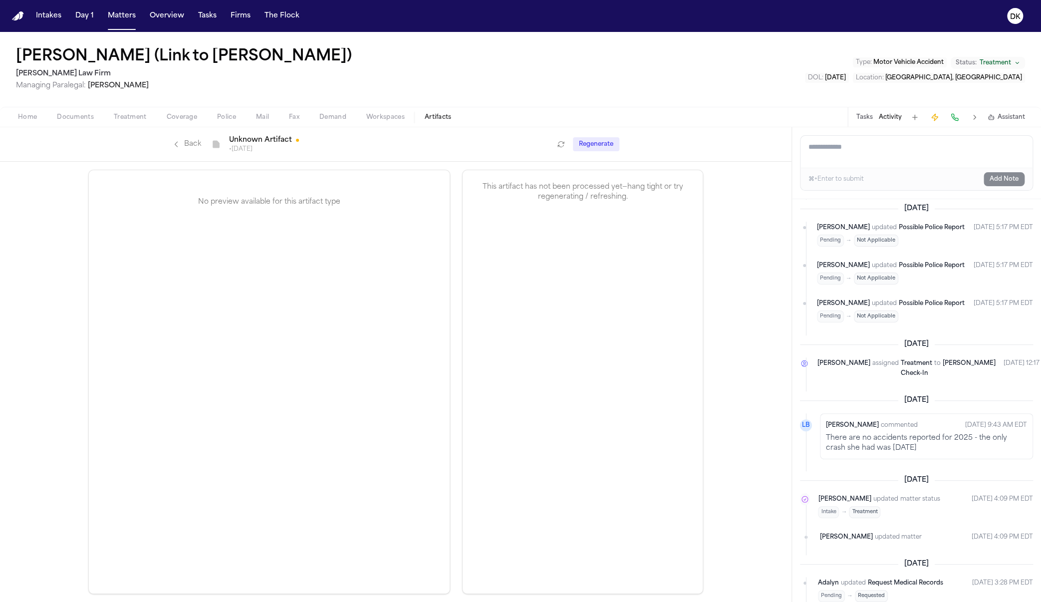
click at [192, 145] on link "Back" at bounding box center [186, 144] width 29 height 10
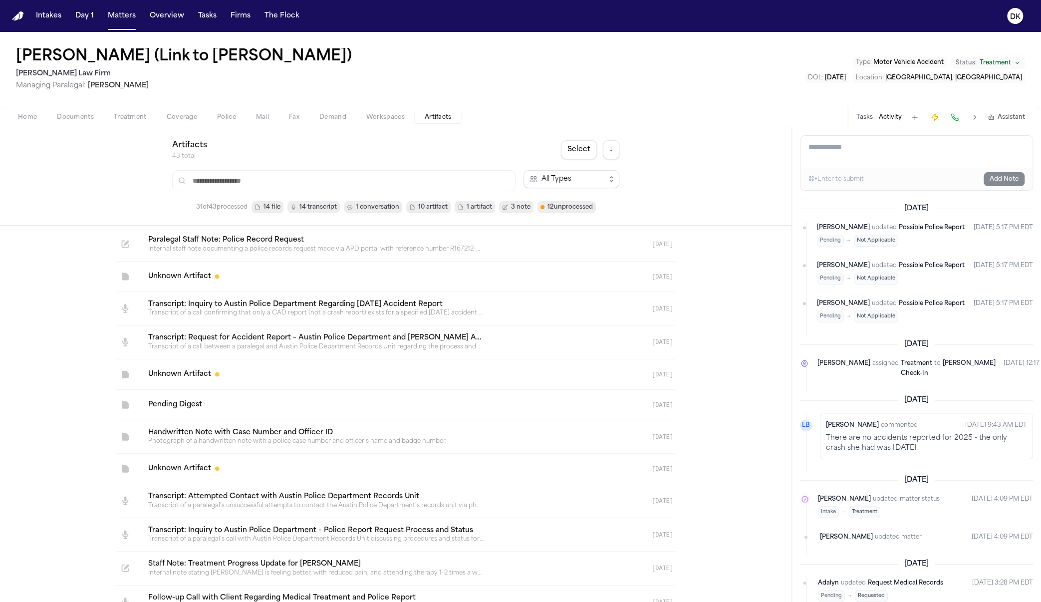
click at [561, 215] on div "Artifacts 43 total Select ↓ All Types 31 of 43 processed 14 file 14 transcript …" at bounding box center [395, 176] width 791 height 98
click at [565, 211] on span "12 unprocessed" at bounding box center [569, 207] width 45 height 10
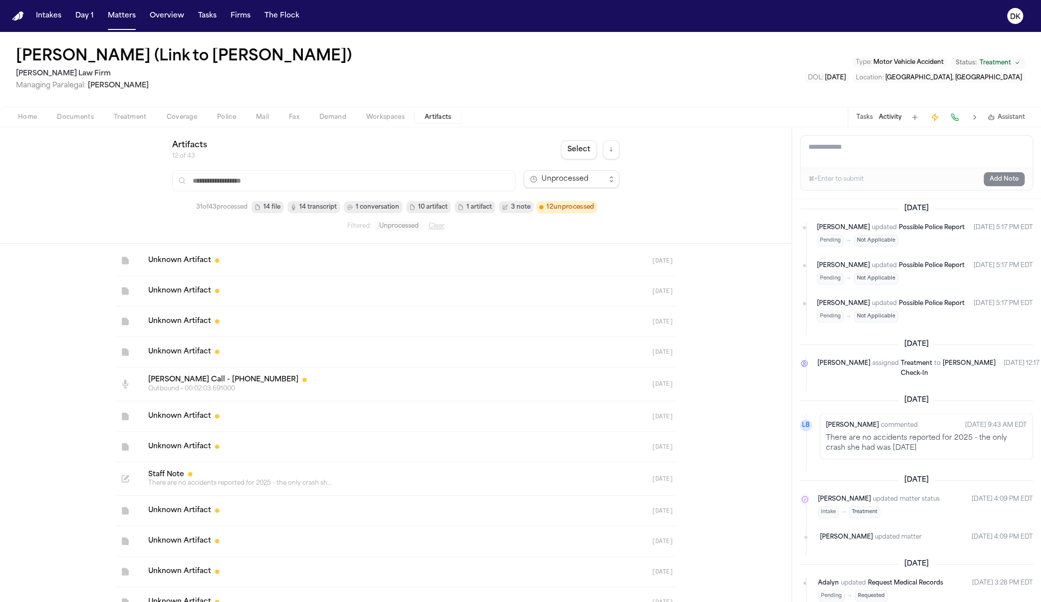
scroll to position [21, 0]
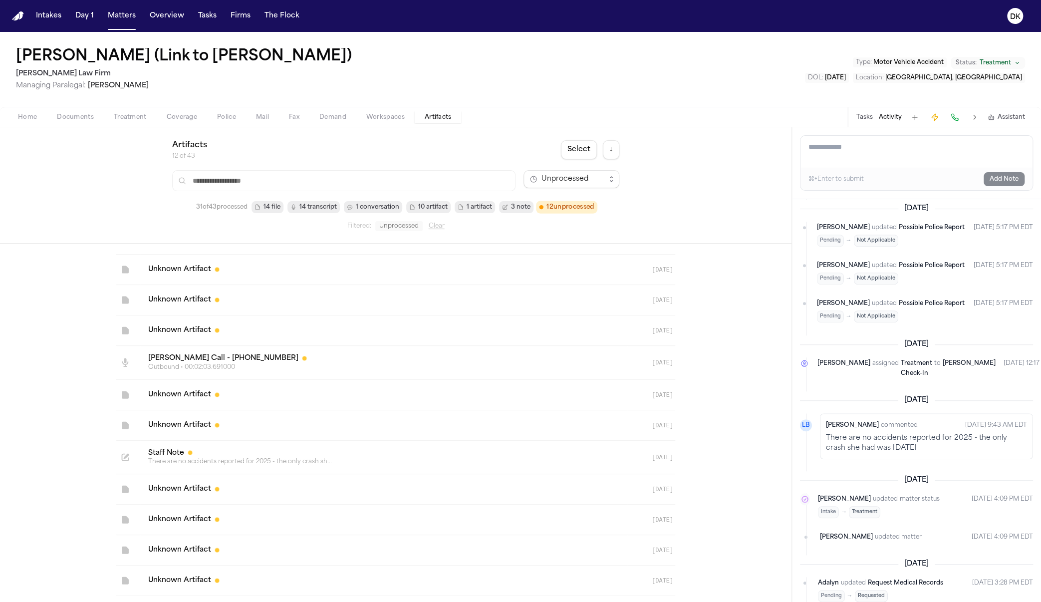
click at [277, 466] on link at bounding box center [383, 456] width 487 height 33
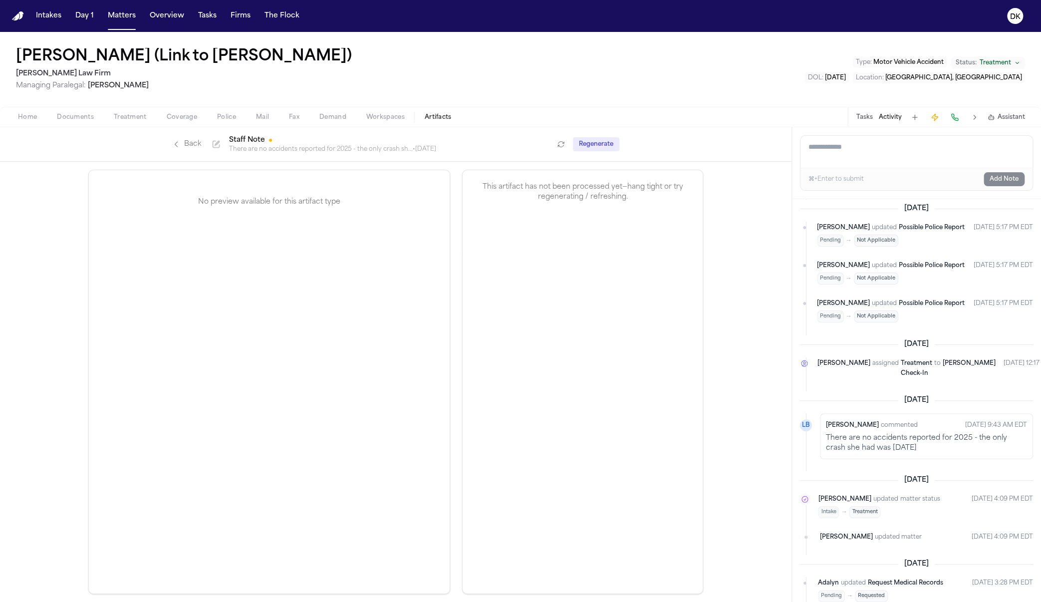
click at [188, 145] on link "Back" at bounding box center [186, 144] width 29 height 10
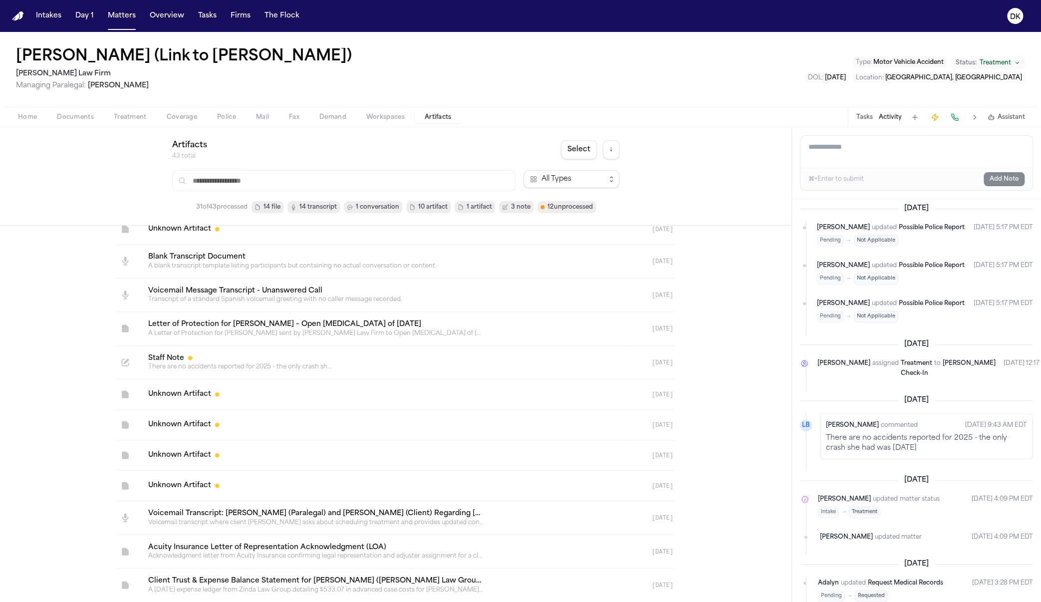
scroll to position [934, 0]
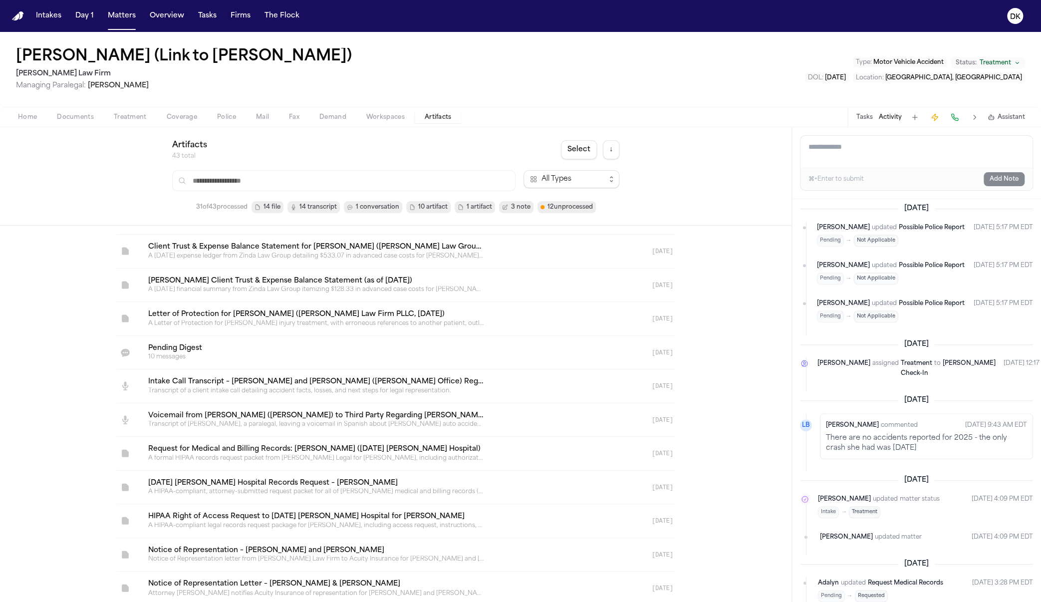
click at [506, 205] on icon "button" at bounding box center [505, 207] width 6 height 6
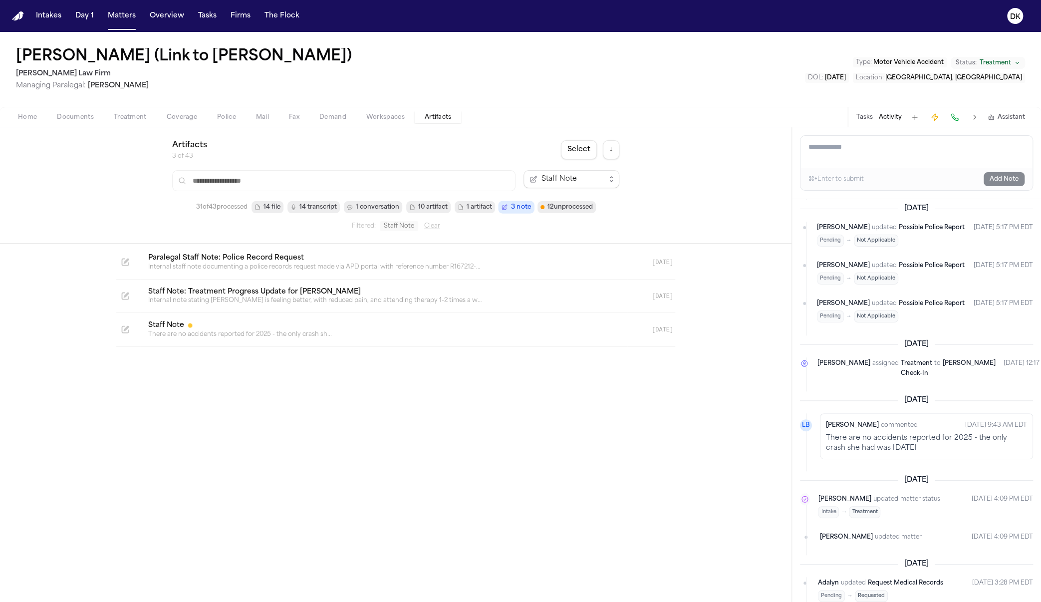
scroll to position [0, 0]
click at [334, 342] on link at bounding box center [383, 329] width 487 height 33
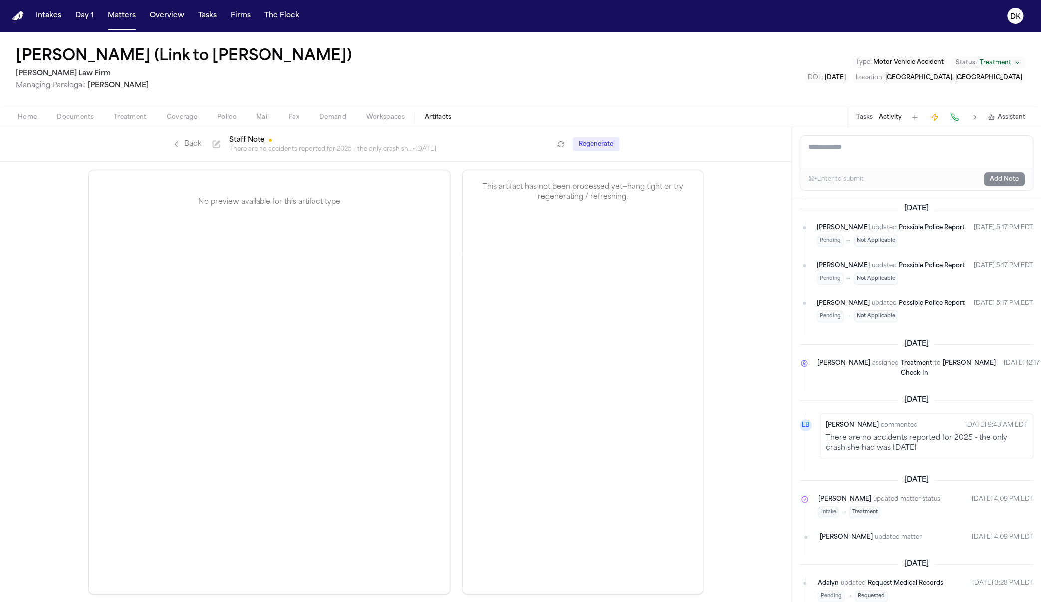
click at [436, 152] on p "There are no accidents reported for 2025 - the only crash sh... • [DATE]" at bounding box center [332, 149] width 207 height 8
click at [404, 150] on p "There are no accidents reported for 2025 - the only crash sh... • [DATE]" at bounding box center [332, 149] width 207 height 8
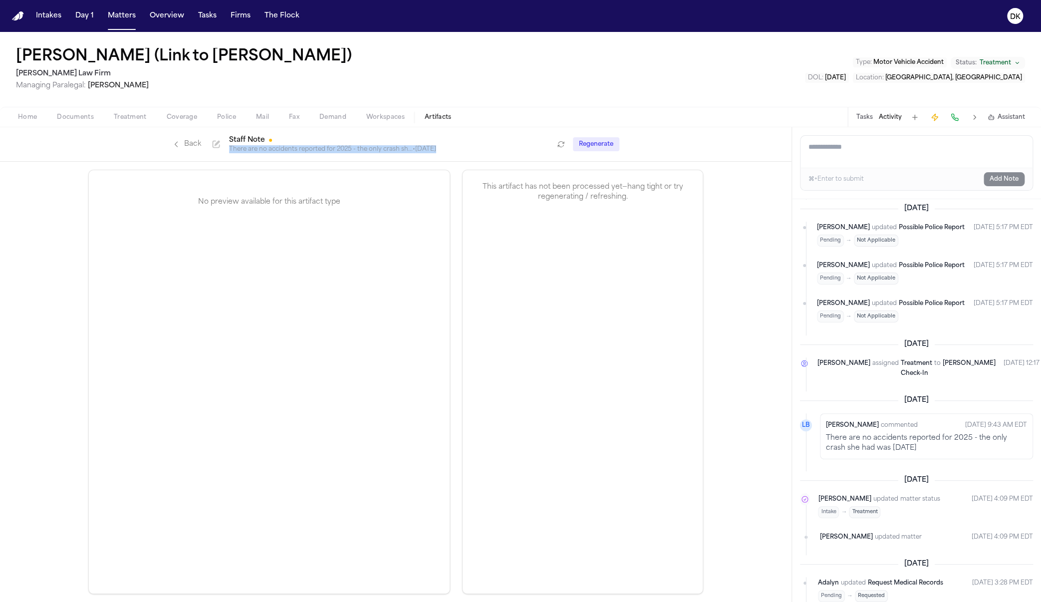
click at [404, 150] on p "There are no accidents reported for 2025 - the only crash sh... • [DATE]" at bounding box center [332, 149] width 207 height 8
click at [446, 143] on div "Back Note Staff Note There are no accidents reported for 2025 - the only crash …" at bounding box center [362, 144] width 381 height 18
click at [606, 147] on button "Regenerate" at bounding box center [596, 144] width 46 height 14
click at [452, 187] on div "No preview available for this artifact type This artifact has not been processe…" at bounding box center [395, 382] width 639 height 440
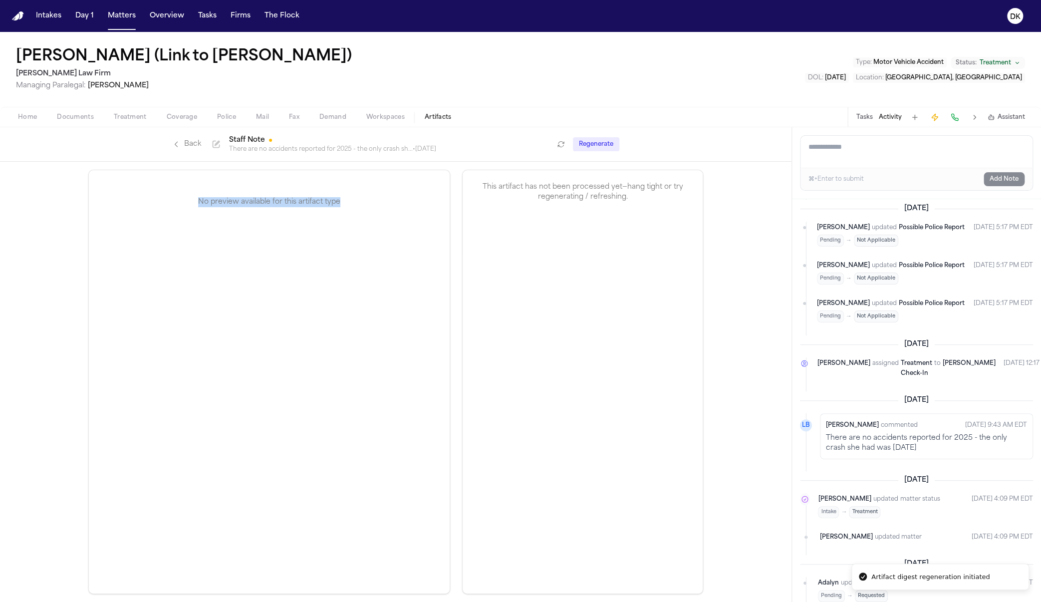
drag, startPoint x: 412, startPoint y: 218, endPoint x: 270, endPoint y: 195, distance: 143.1
click at [270, 195] on div "No preview available for this artifact type" at bounding box center [269, 202] width 361 height 64
click at [268, 218] on div "No preview available for this artifact type" at bounding box center [269, 202] width 361 height 64
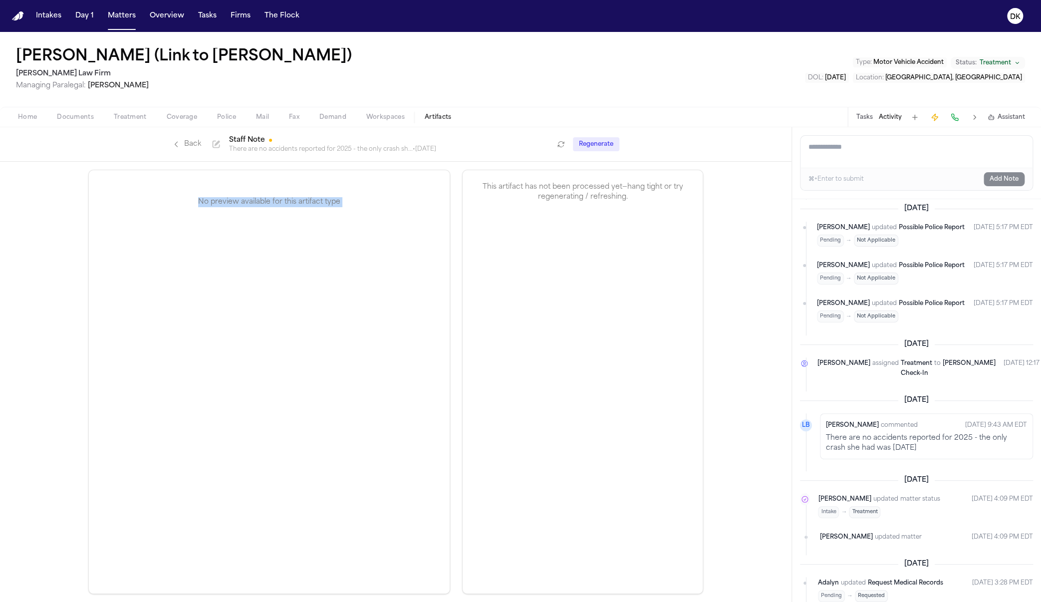
click at [268, 218] on div "No preview available for this artifact type" at bounding box center [269, 202] width 361 height 64
click at [274, 198] on div "No preview available for this artifact type" at bounding box center [269, 202] width 361 height 64
click at [274, 199] on div "No preview available for this artifact type" at bounding box center [269, 202] width 361 height 64
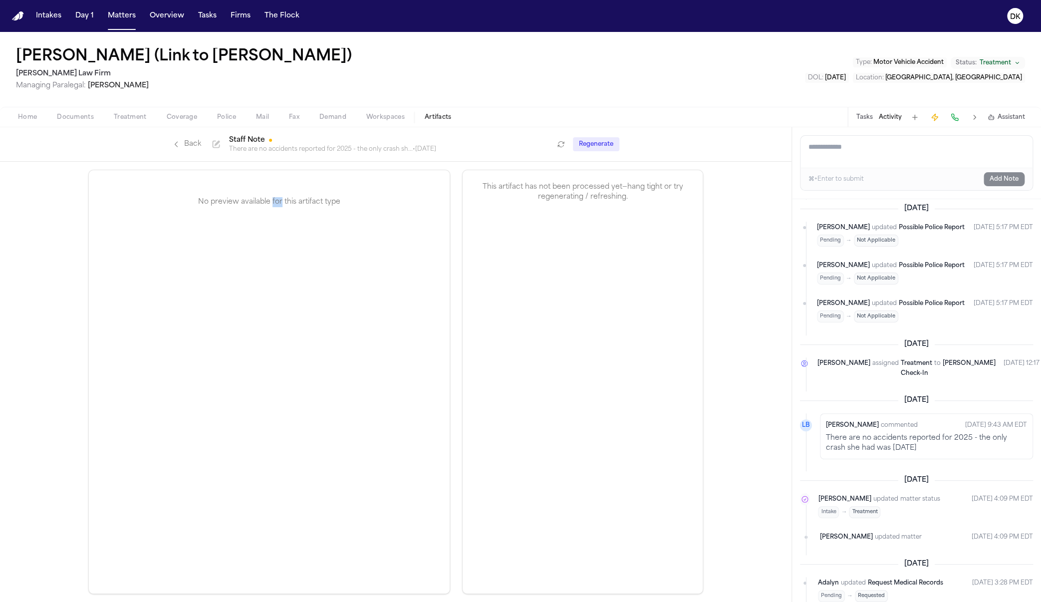
click at [275, 200] on div "No preview available for this artifact type" at bounding box center [269, 202] width 361 height 64
click at [286, 200] on div "No preview available for this artifact type" at bounding box center [269, 202] width 361 height 64
click at [285, 200] on div "No preview available for this artifact type" at bounding box center [269, 202] width 361 height 64
click at [559, 144] on icon "Refresh" at bounding box center [561, 144] width 8 height 8
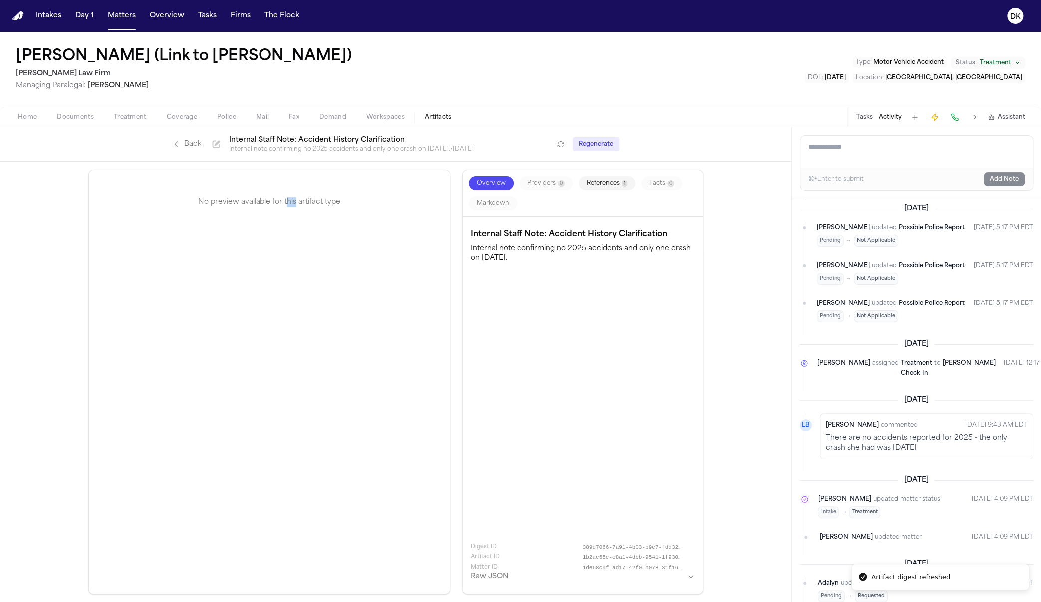
click at [558, 145] on icon "Refresh" at bounding box center [561, 144] width 8 height 8
click at [591, 183] on button "References 1" at bounding box center [607, 183] width 56 height 14
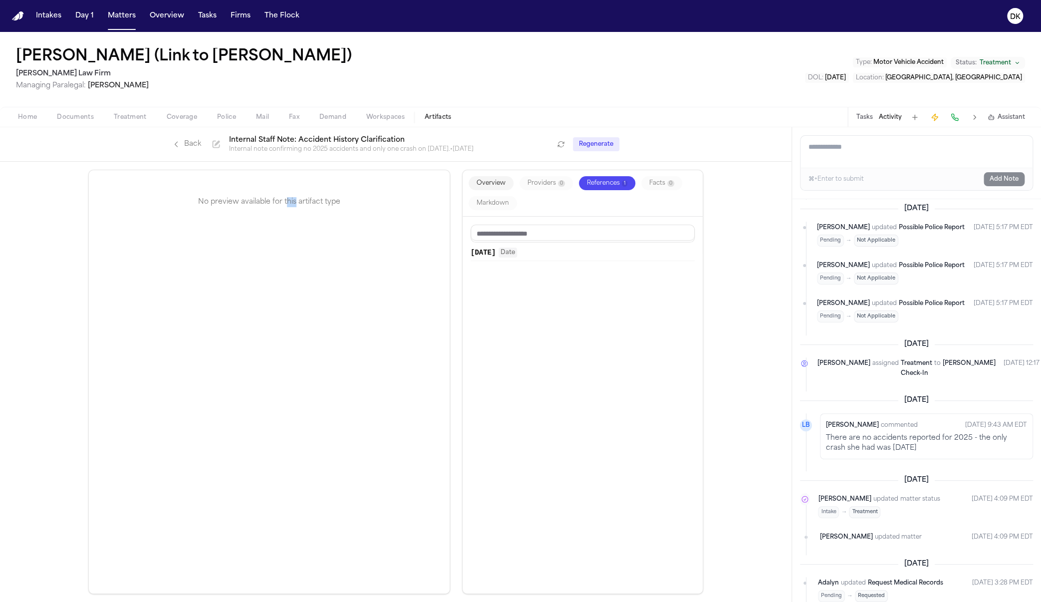
click at [517, 250] on span "Date" at bounding box center [507, 252] width 18 height 10
click at [890, 117] on button "Activity" at bounding box center [889, 117] width 23 height 8
click at [883, 125] on div "Tasks Activity Assistant" at bounding box center [940, 116] width 186 height 19
click at [886, 120] on button "Activity" at bounding box center [889, 117] width 23 height 8
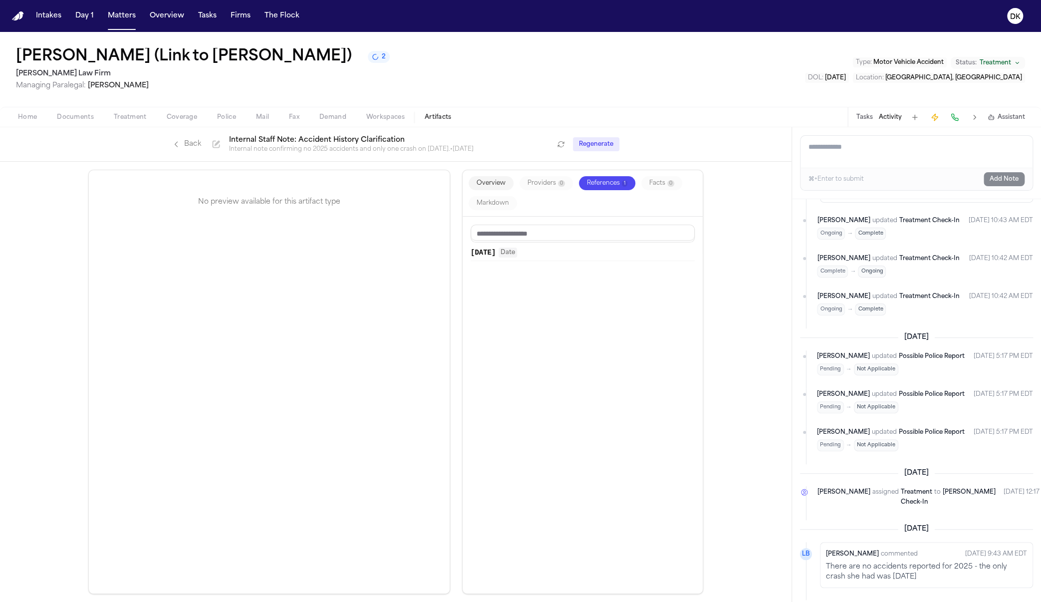
scroll to position [694, 0]
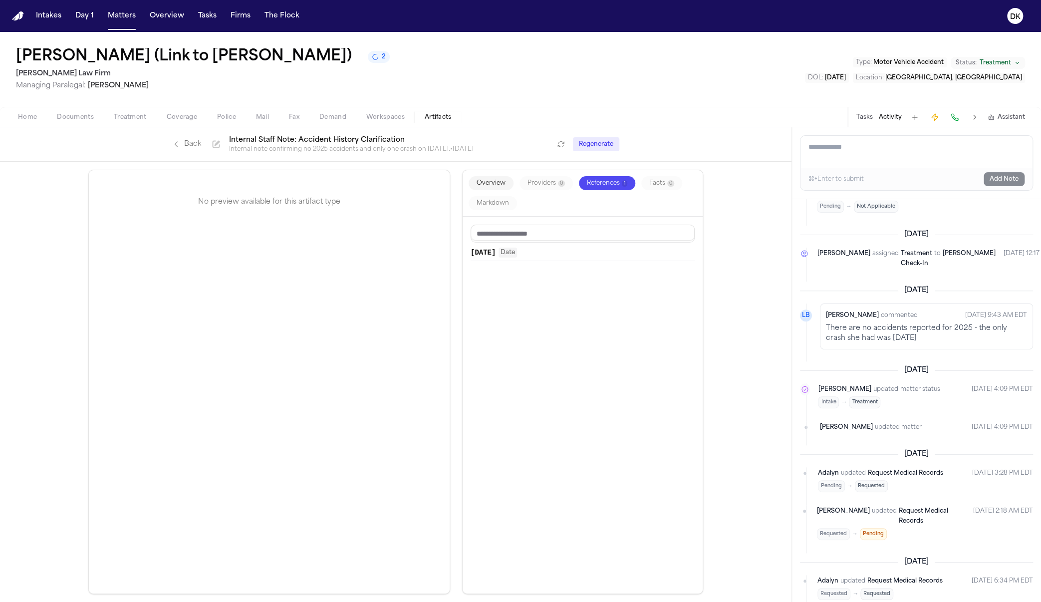
click at [899, 349] on div "[PERSON_NAME] commented [DATE] 9:43 AM EDT There are no accidents reported for …" at bounding box center [926, 326] width 213 height 46
click at [907, 343] on p "There are no accidents reported for 2025 - the only crash she had was [DATE]" at bounding box center [926, 333] width 201 height 20
click at [900, 343] on p "There are no accidents reported for 2025 - the only crash she had was [DATE]" at bounding box center [926, 333] width 201 height 20
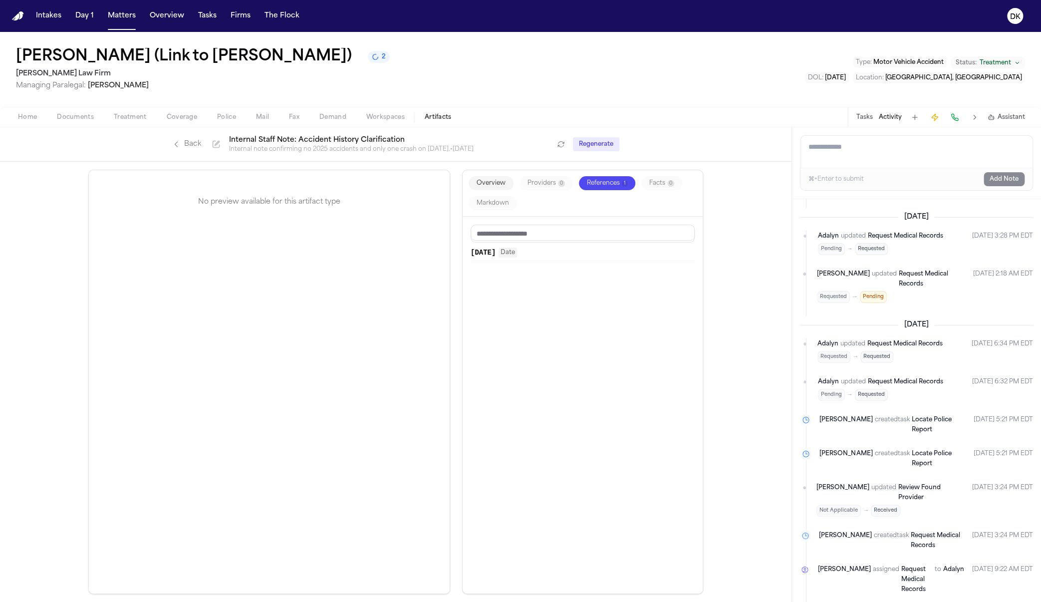
scroll to position [972, 0]
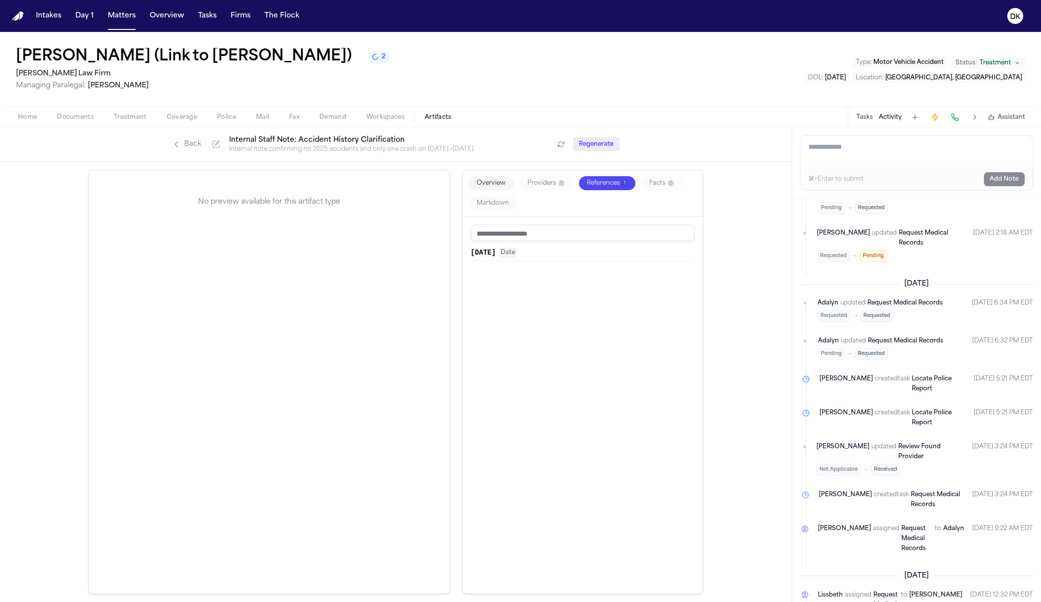
click at [232, 121] on span "Police" at bounding box center [226, 117] width 19 height 8
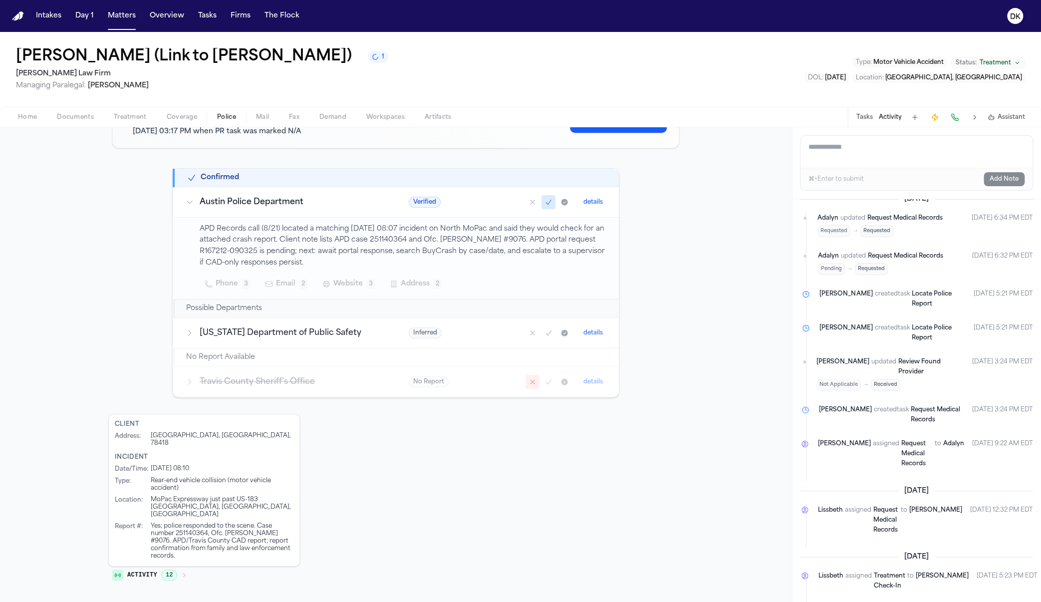
scroll to position [1411, 0]
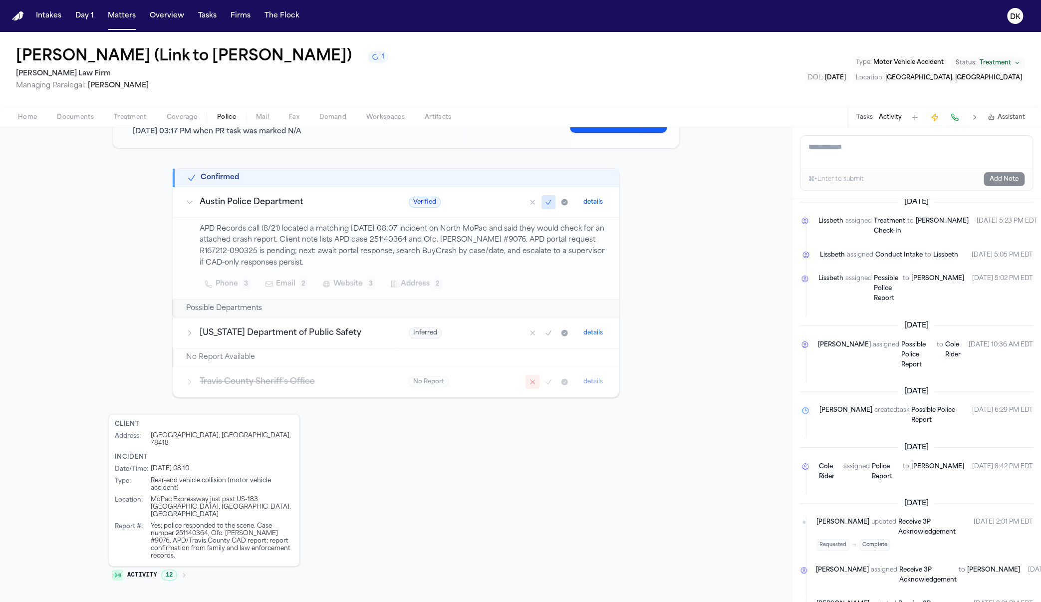
click at [863, 114] on button "Tasks" at bounding box center [864, 117] width 16 height 8
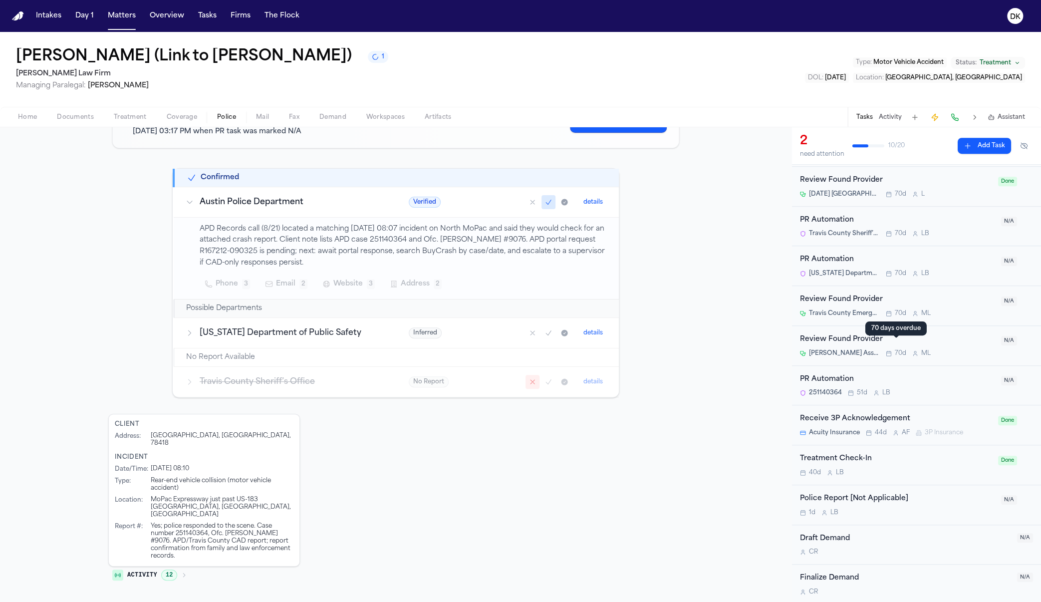
scroll to position [334, 0]
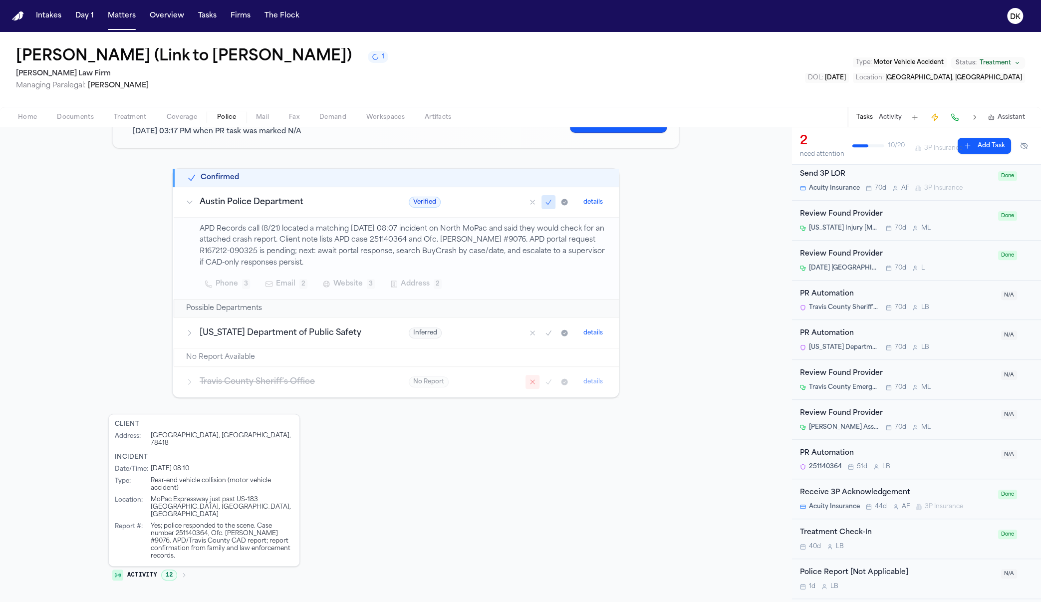
click at [823, 329] on div "PR Automation" at bounding box center [897, 333] width 195 height 11
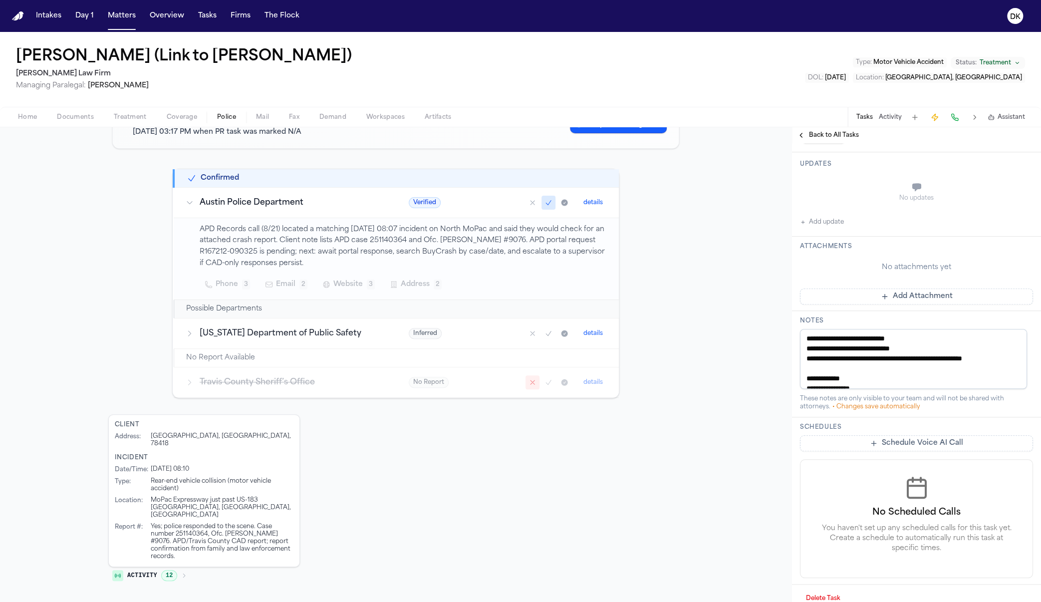
scroll to position [204, 0]
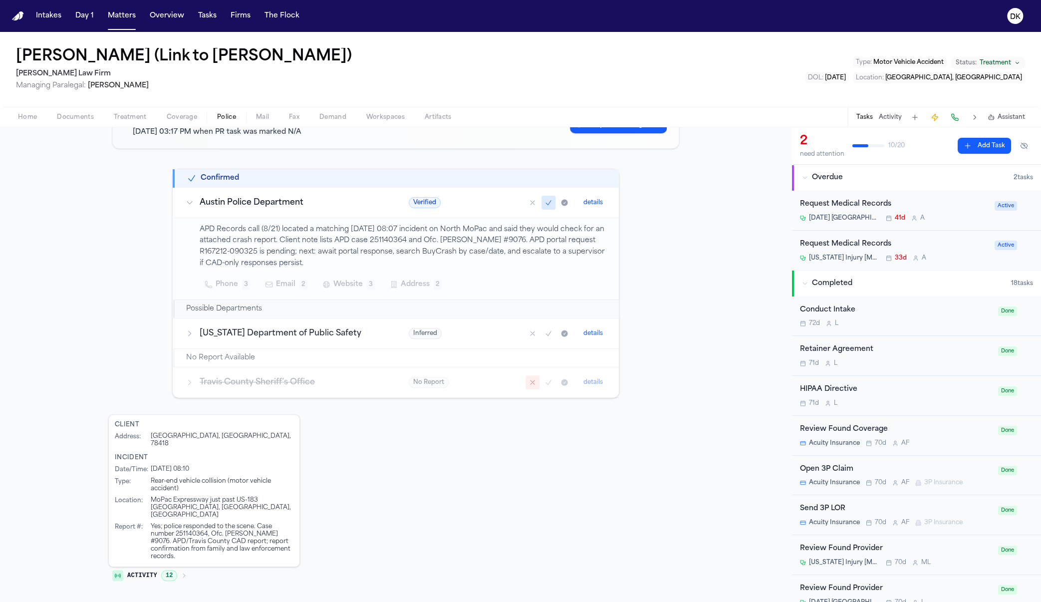
scroll to position [157, 0]
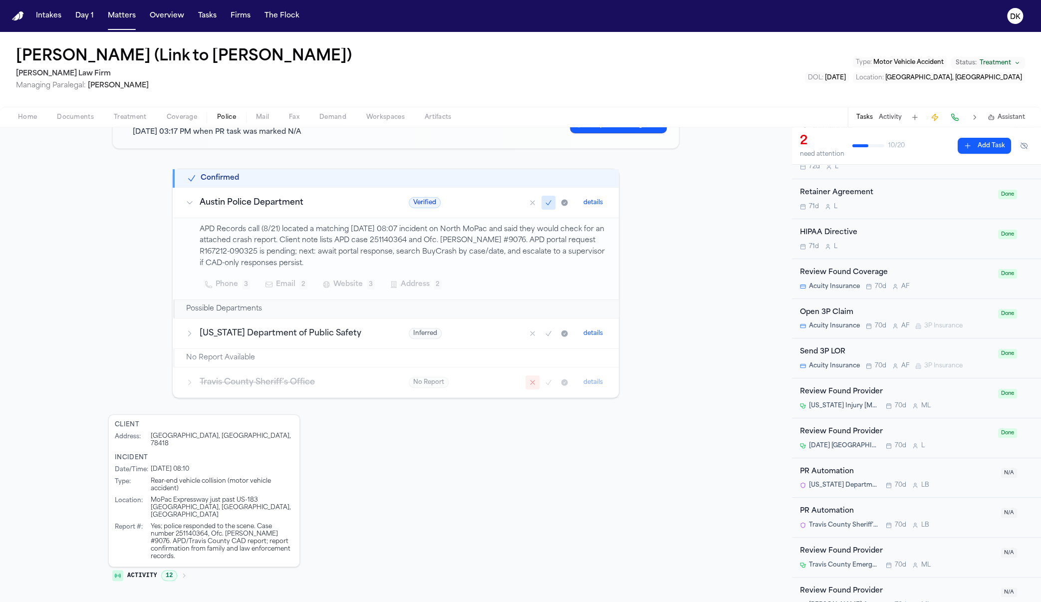
click at [841, 463] on div "PR Automation [US_STATE] Department of Public Safety 70d L B N/A" at bounding box center [916, 478] width 249 height 40
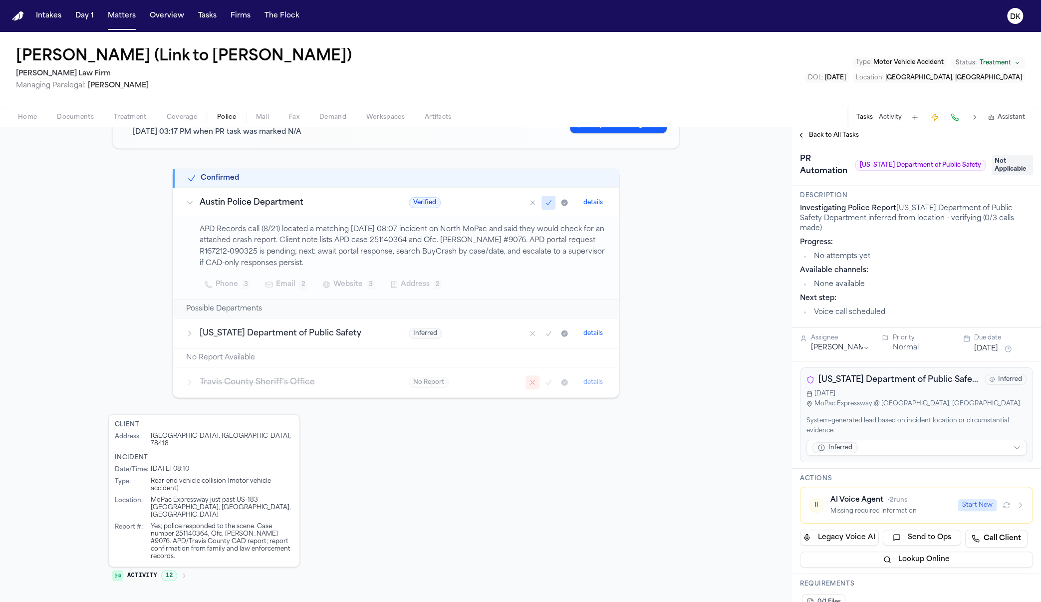
click at [875, 199] on h3 "Description" at bounding box center [916, 196] width 233 height 8
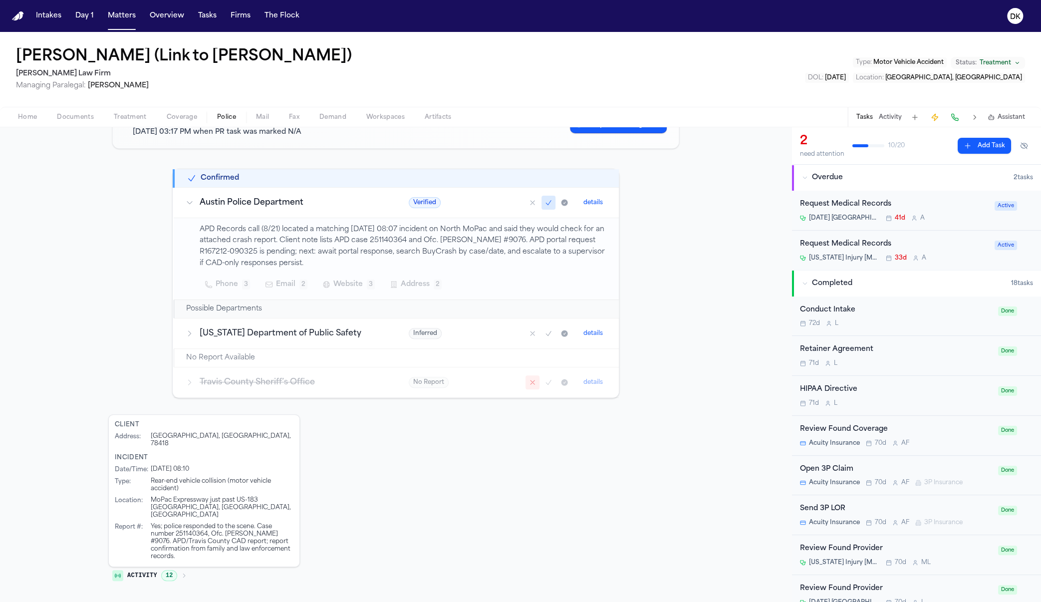
click at [558, 425] on div "Client Address : [DATE][GEOGRAPHIC_DATA], 78418 Incident Date/Time : [DATE] 08:…" at bounding box center [395, 501] width 575 height 174
click at [232, 523] on div "Yes; police responded to the scene. Case number 251140364, Ofc. [PERSON_NAME] #…" at bounding box center [222, 541] width 143 height 37
click at [238, 538] on div "Yes; police responded to the scene. Case number 251140364, Ofc. [PERSON_NAME] #…" at bounding box center [222, 541] width 143 height 37
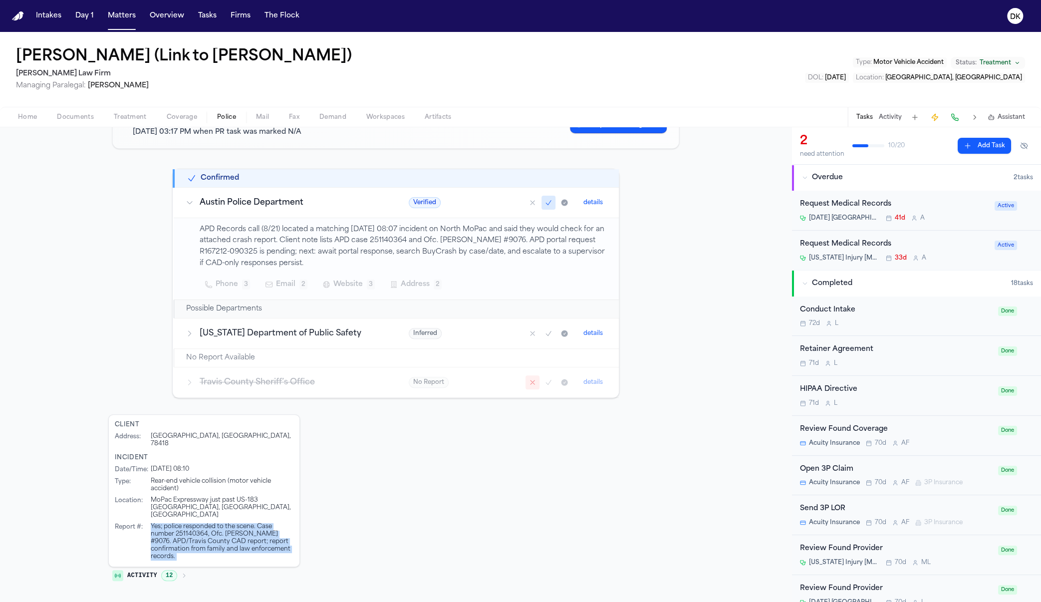
click at [389, 529] on div "Client Address : [DATE][GEOGRAPHIC_DATA], 78418 Incident Date/Time : [DATE] 08:…" at bounding box center [395, 501] width 575 height 174
drag, startPoint x: 249, startPoint y: 558, endPoint x: 147, endPoint y: 493, distance: 120.8
click at [147, 493] on div "Client Address : [DATE][GEOGRAPHIC_DATA], 78418 Incident Date/Time : [DATE] 08:…" at bounding box center [395, 501] width 575 height 174
click at [151, 496] on div "MoPac Expressway just past US-183 [GEOGRAPHIC_DATA], [GEOGRAPHIC_DATA], [GEOGRA…" at bounding box center [222, 507] width 143 height 22
drag, startPoint x: 205, startPoint y: 540, endPoint x: 163, endPoint y: 502, distance: 56.2
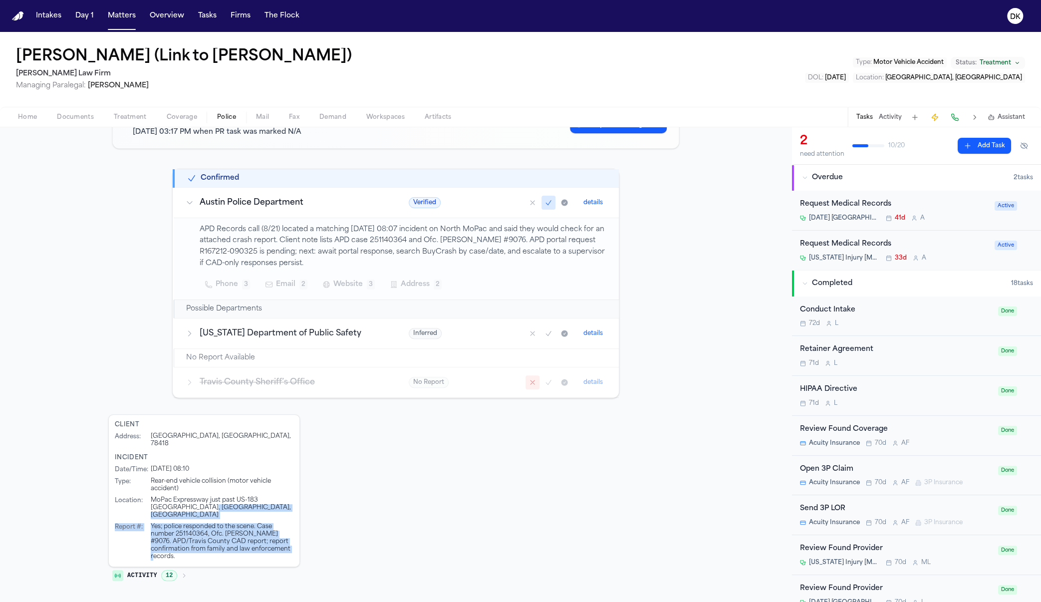
click at [163, 502] on div "Date/Time : [DATE] 08:10 Type : Rear-end vehicle collision (motor vehicle accid…" at bounding box center [204, 512] width 179 height 95
click at [163, 502] on div "MoPac Expressway just past US-183 [GEOGRAPHIC_DATA], [GEOGRAPHIC_DATA], [GEOGRA…" at bounding box center [222, 507] width 143 height 22
click at [159, 523] on div "Yes; police responded to the scene. Case number 251140364, Ofc. [PERSON_NAME] #…" at bounding box center [222, 541] width 143 height 37
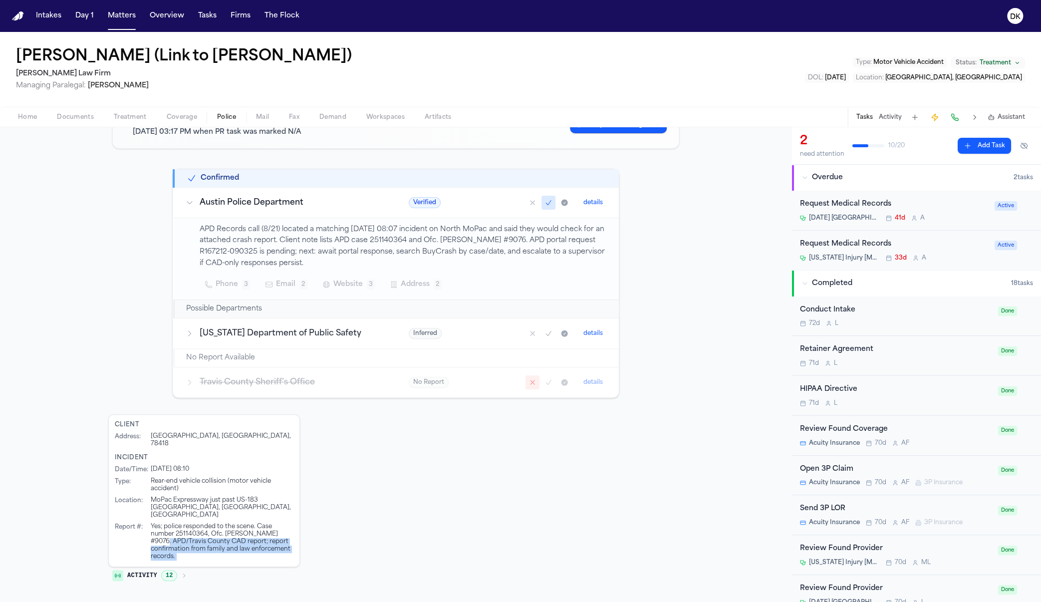
click at [166, 528] on div "Yes; police responded to the scene. Case number 251140364, Ofc. [PERSON_NAME] #…" at bounding box center [222, 541] width 143 height 37
click at [163, 561] on span "12" at bounding box center [169, 575] width 16 height 11
click at [207, 523] on div "Yes; police responded to the scene. Case number 251140364, Ofc. [PERSON_NAME] #…" at bounding box center [222, 541] width 143 height 37
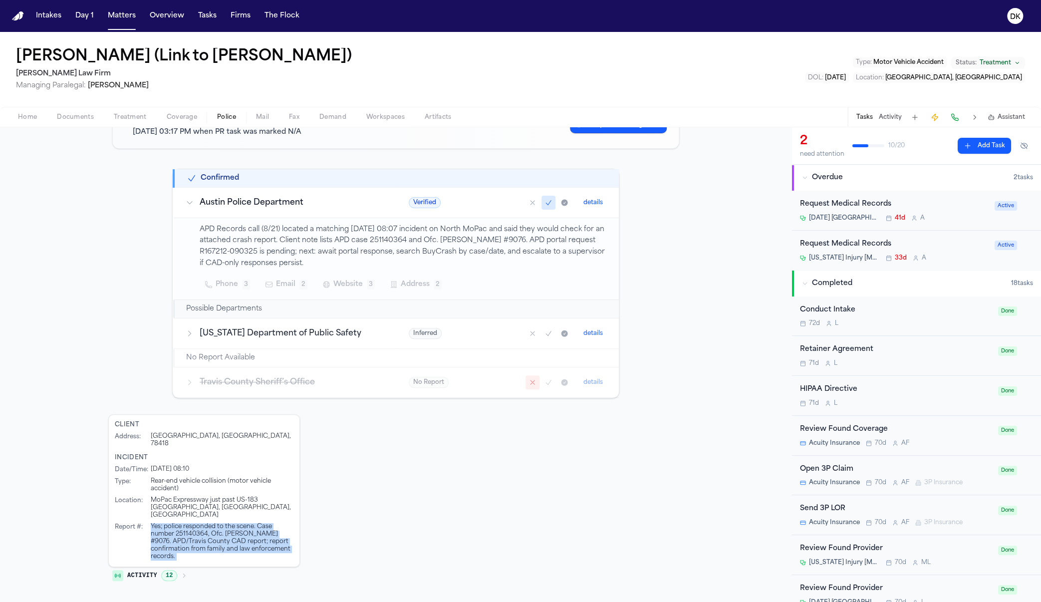
click at [207, 523] on div "Yes; police responded to the scene. Case number 251140364, Ofc. [PERSON_NAME] #…" at bounding box center [222, 541] width 143 height 37
click at [203, 528] on div "Yes; police responded to the scene. Case number 251140364, Ofc. [PERSON_NAME] #…" at bounding box center [222, 541] width 143 height 37
drag, startPoint x: 203, startPoint y: 539, endPoint x: 156, endPoint y: 513, distance: 53.6
click at [156, 523] on div "Yes; police responded to the scene. Case number 251140364, Ofc. [PERSON_NAME] #…" at bounding box center [222, 541] width 143 height 37
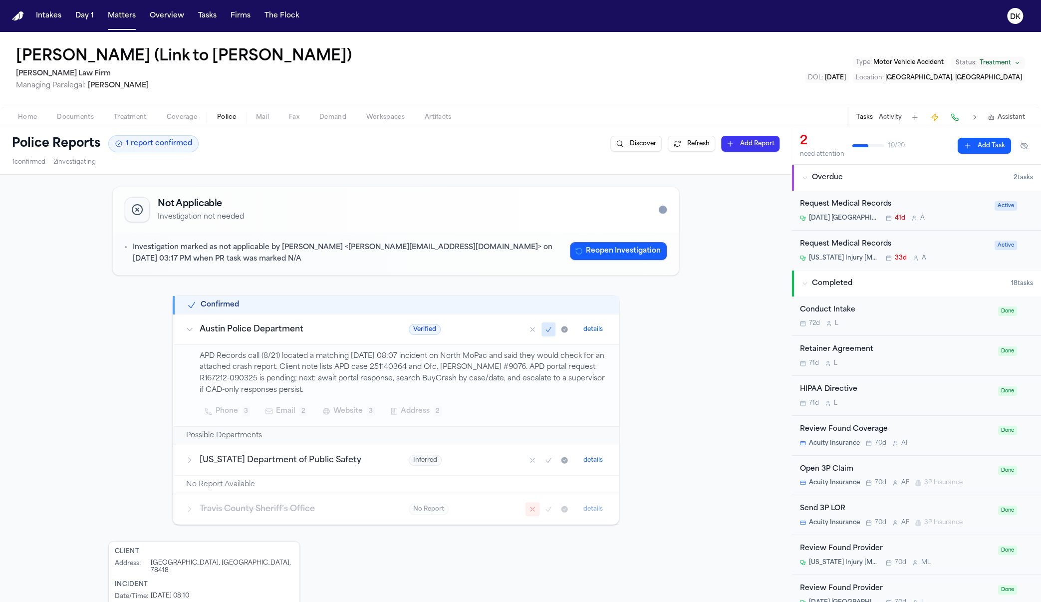
click at [308, 388] on p "APD Records call (8/21) located a matching [DATE] 08:07 incident on North MoPac…" at bounding box center [403, 373] width 407 height 45
click at [256, 381] on p "APD Records call (8/21) located a matching [DATE] 08:07 incident on North MoPac…" at bounding box center [403, 373] width 407 height 45
drag, startPoint x: 264, startPoint y: 378, endPoint x: 498, endPoint y: 365, distance: 234.3
click at [498, 365] on p "APD Records call (8/21) located a matching [DATE] 08:07 incident on North MoPac…" at bounding box center [403, 373] width 407 height 45
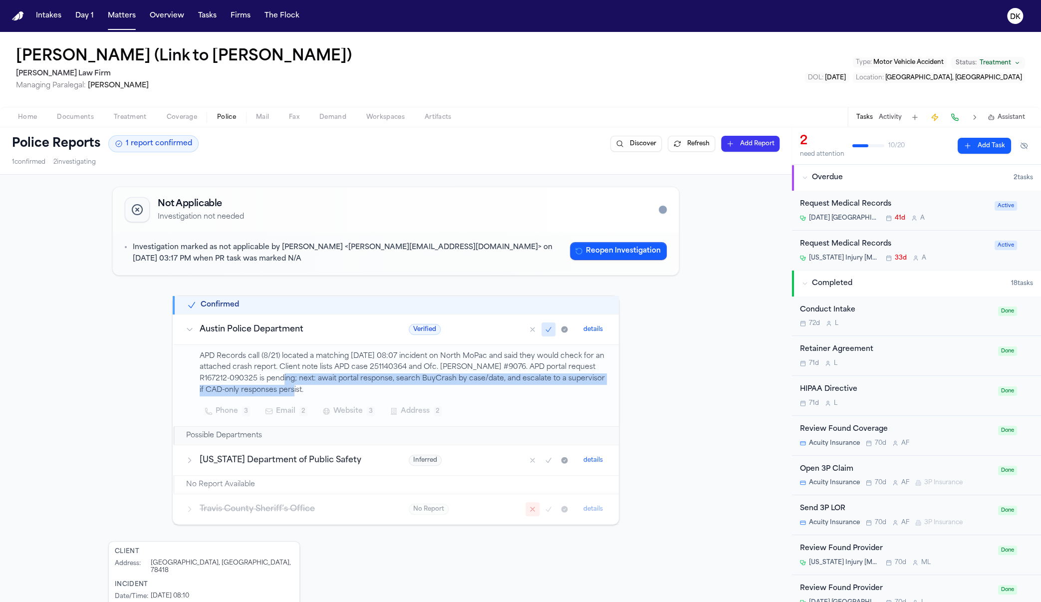
drag, startPoint x: 406, startPoint y: 386, endPoint x: 264, endPoint y: 373, distance: 141.8
click at [264, 373] on p "APD Records call (8/21) located a matching [DATE] 08:07 incident on North MoPac…" at bounding box center [403, 373] width 407 height 45
drag, startPoint x: 384, startPoint y: 391, endPoint x: 269, endPoint y: 375, distance: 115.8
click at [269, 375] on p "APD Records call (8/21) located a matching [DATE] 08:07 incident on North MoPac…" at bounding box center [403, 373] width 407 height 45
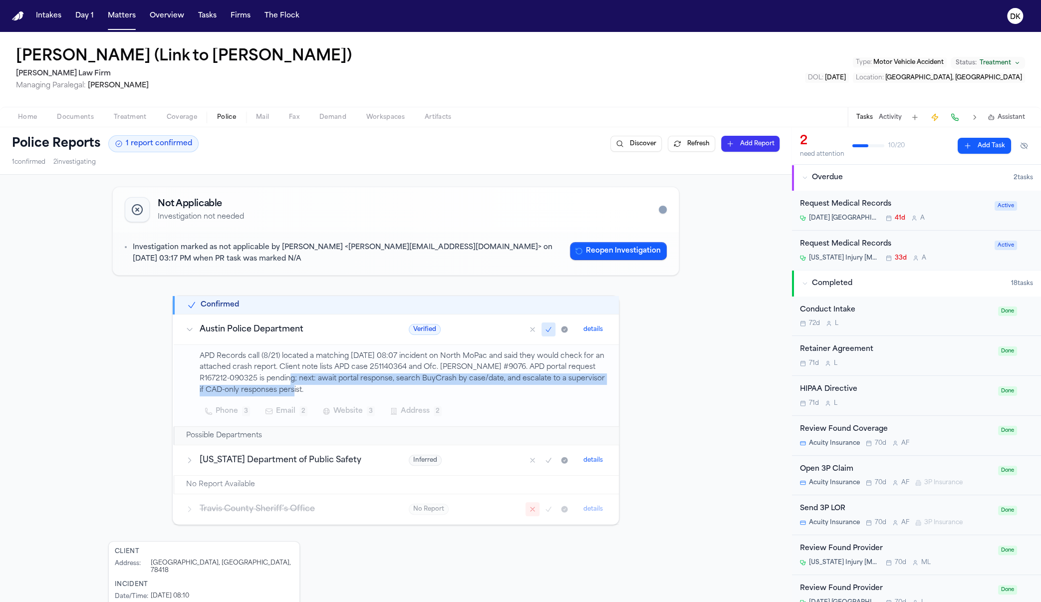
click at [269, 375] on p "APD Records call (8/21) located a matching [DATE] 08:07 incident on North MoPac…" at bounding box center [403, 373] width 407 height 45
drag, startPoint x: 269, startPoint y: 375, endPoint x: 426, endPoint y: 389, distance: 156.8
click at [426, 389] on p "APD Records call (8/21) located a matching [DATE] 08:07 incident on North MoPac…" at bounding box center [403, 373] width 407 height 45
drag, startPoint x: 426, startPoint y: 388, endPoint x: 268, endPoint y: 376, distance: 158.0
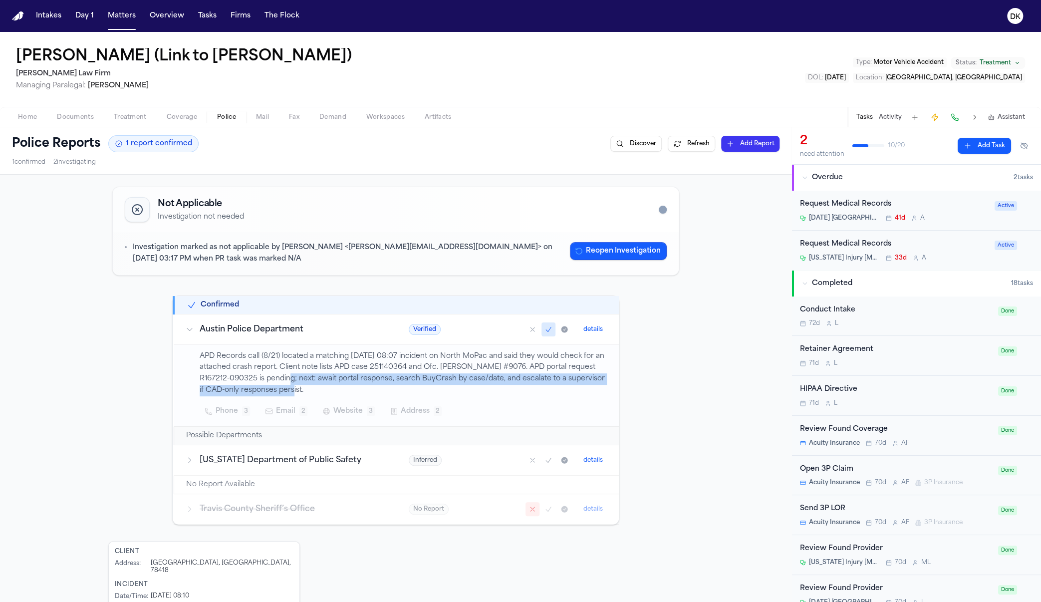
click at [268, 376] on p "APD Records call (8/21) located a matching [DATE] 08:07 incident on North MoPac…" at bounding box center [403, 373] width 407 height 45
click at [124, 17] on button "Matters" at bounding box center [122, 16] width 36 height 18
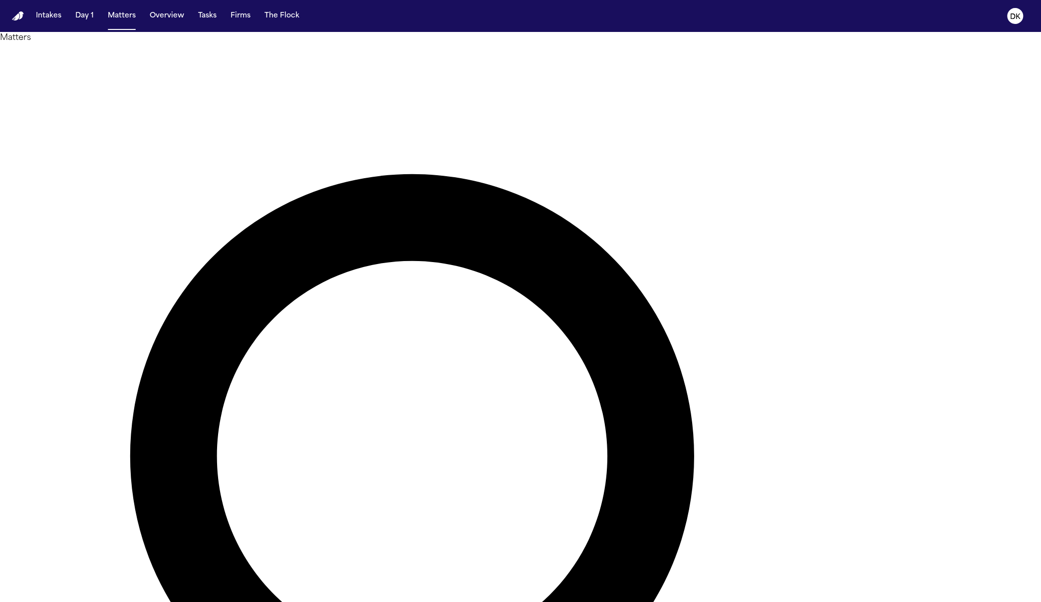
type input "******"
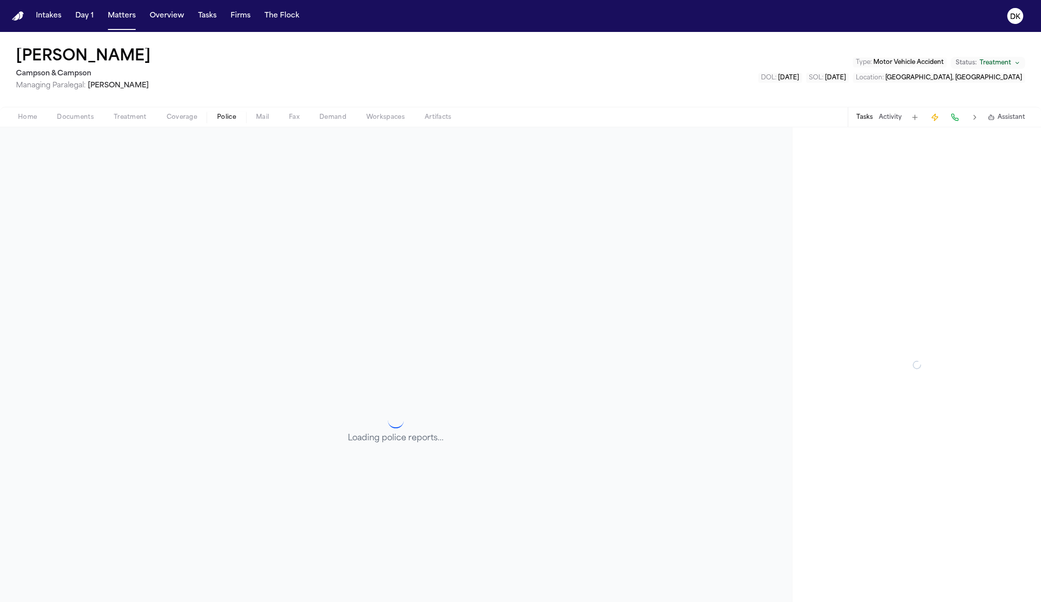
click at [226, 113] on span "Police" at bounding box center [226, 117] width 19 height 8
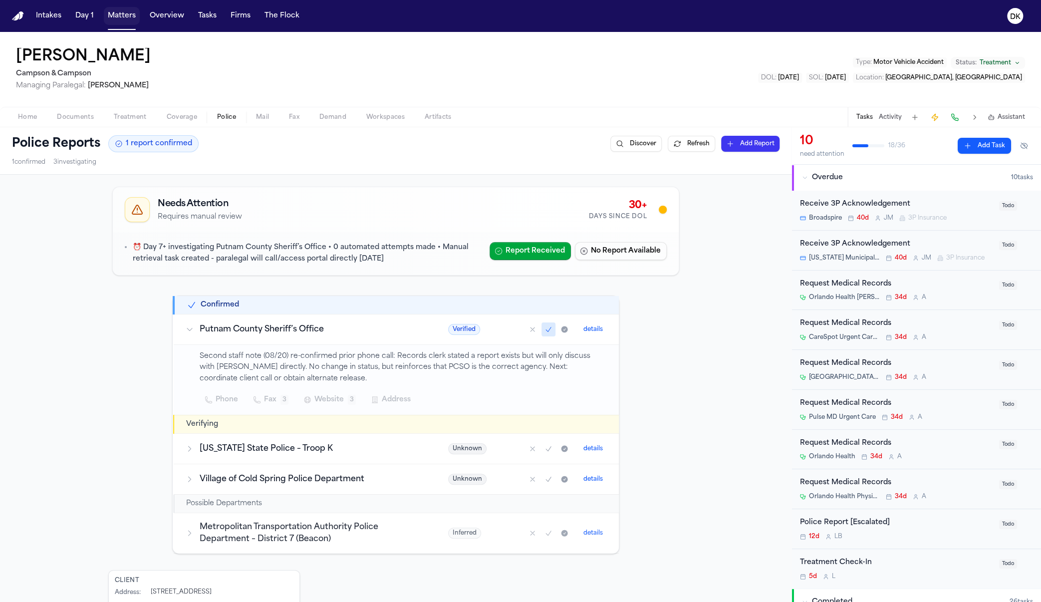
click at [108, 18] on button "Matters" at bounding box center [122, 16] width 36 height 18
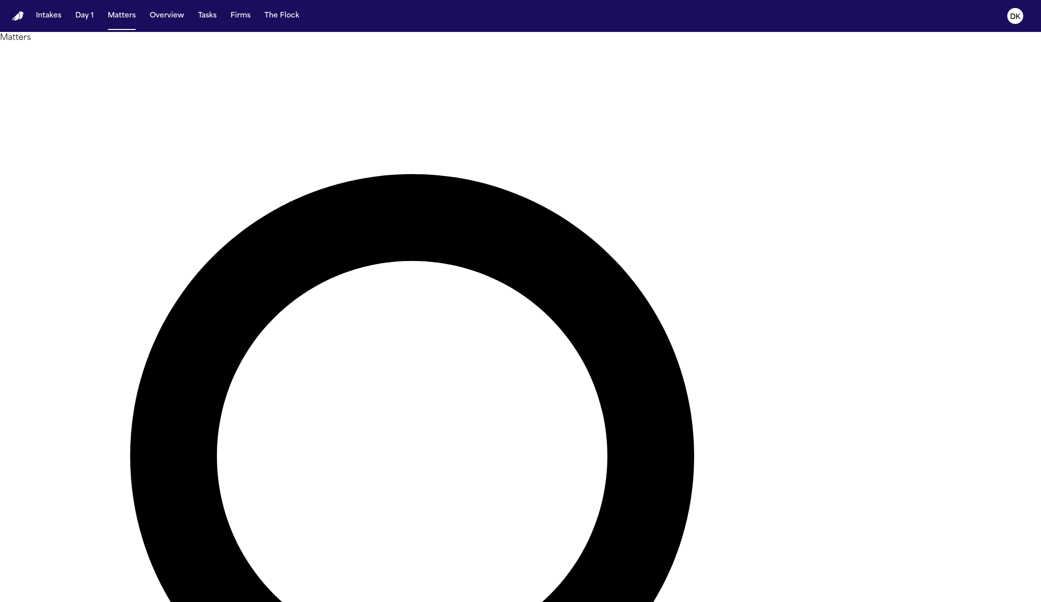
paste input "**********"
type input "**********"
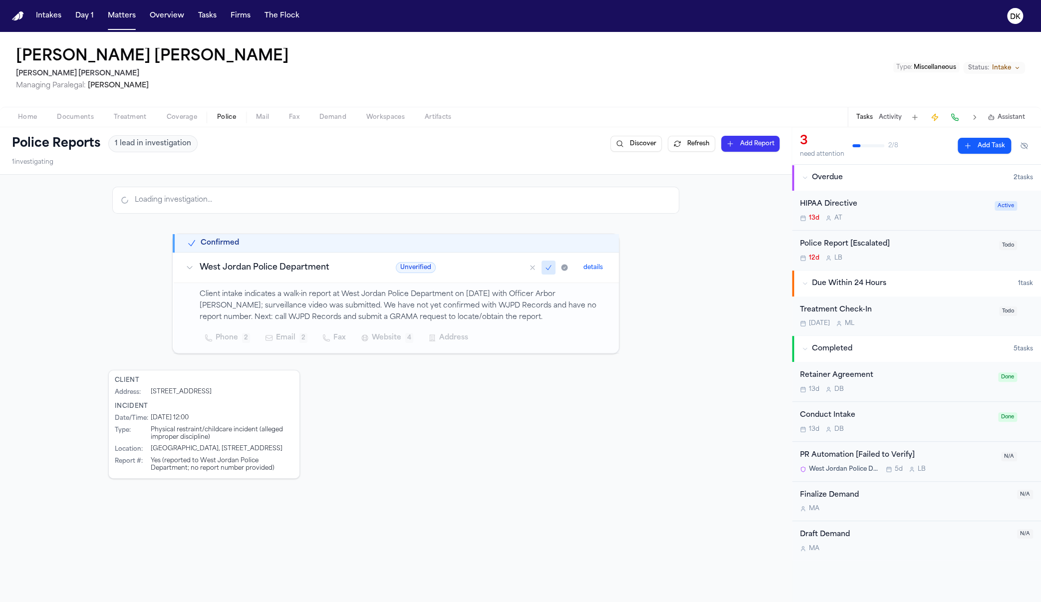
click at [220, 114] on span "Police" at bounding box center [226, 117] width 19 height 8
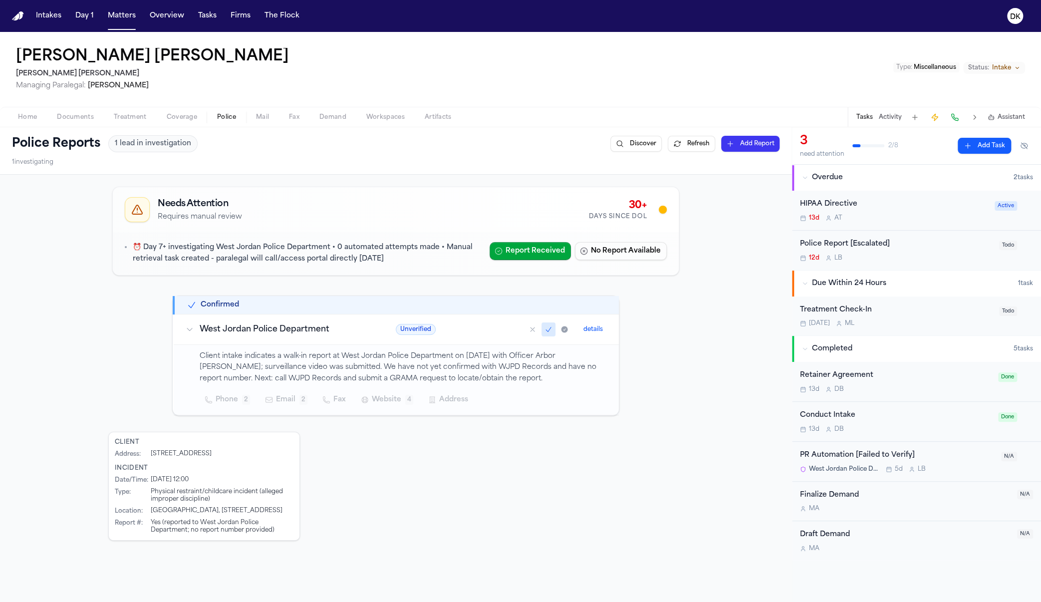
click at [245, 331] on h3 "West Jordan Police Department" at bounding box center [286, 329] width 172 height 12
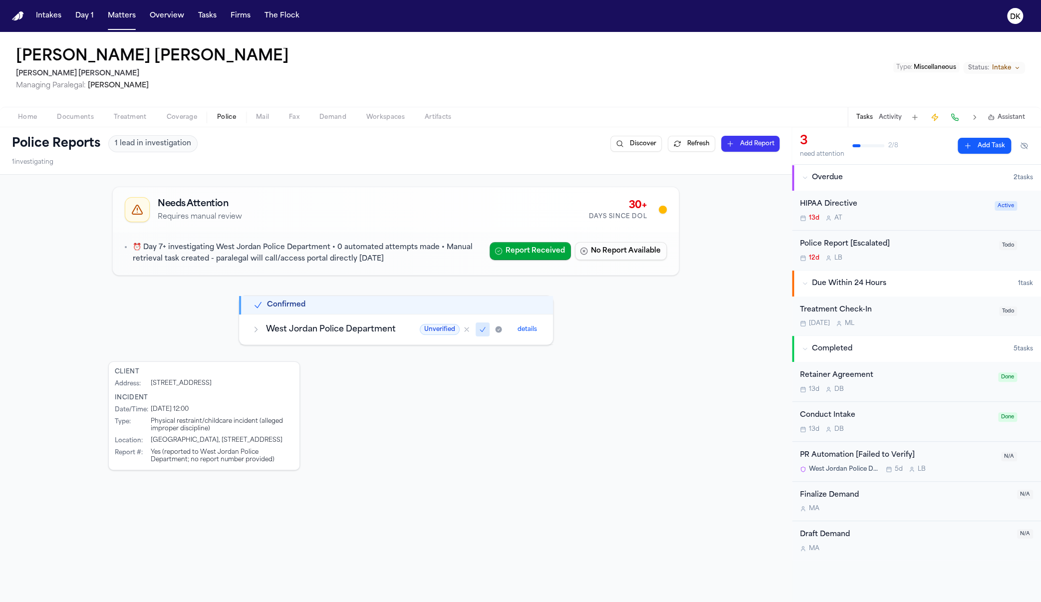
click at [282, 329] on h3 "West Jordan Police Department" at bounding box center [331, 329] width 130 height 12
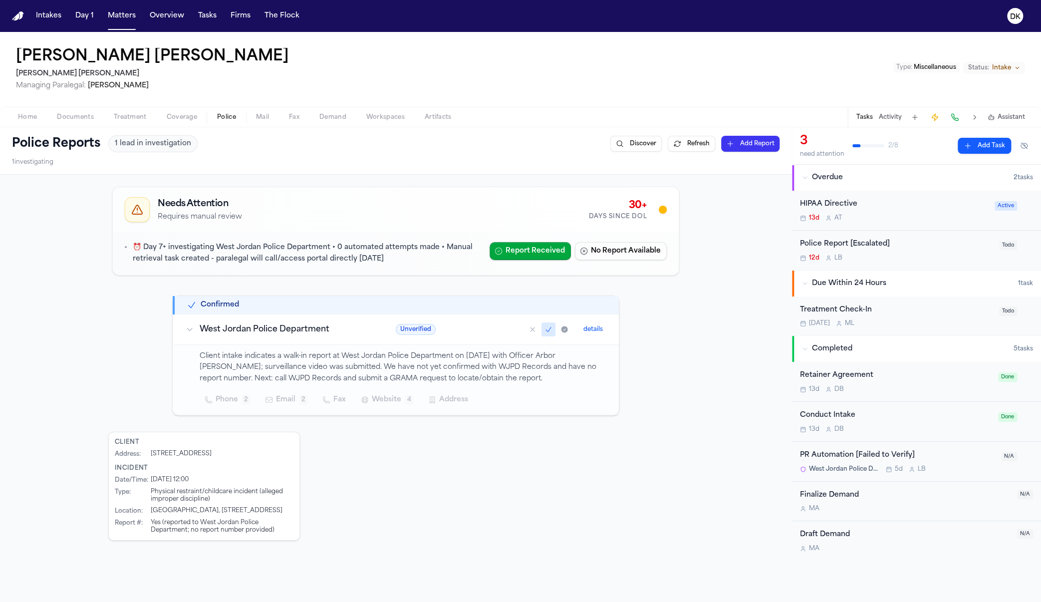
click at [590, 324] on button "details" at bounding box center [592, 329] width 27 height 12
click at [332, 375] on p "Client intake indicates a walk-in report at West Jordan Police Department on [D…" at bounding box center [403, 368] width 407 height 34
click at [381, 400] on span "Website" at bounding box center [386, 400] width 29 height 12
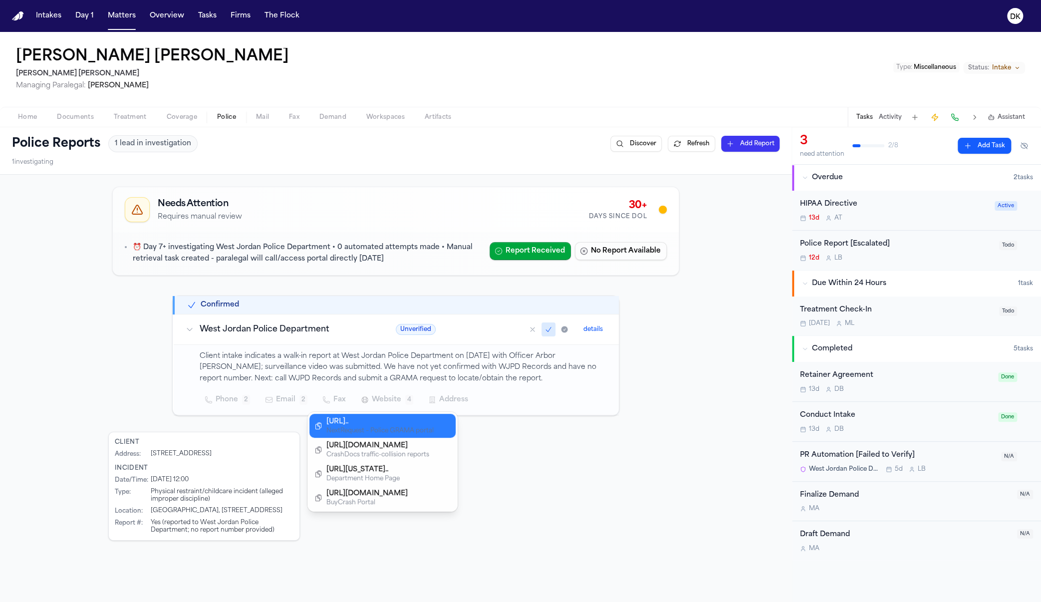
click at [375, 422] on div "[URL].." at bounding box center [379, 422] width 107 height 10
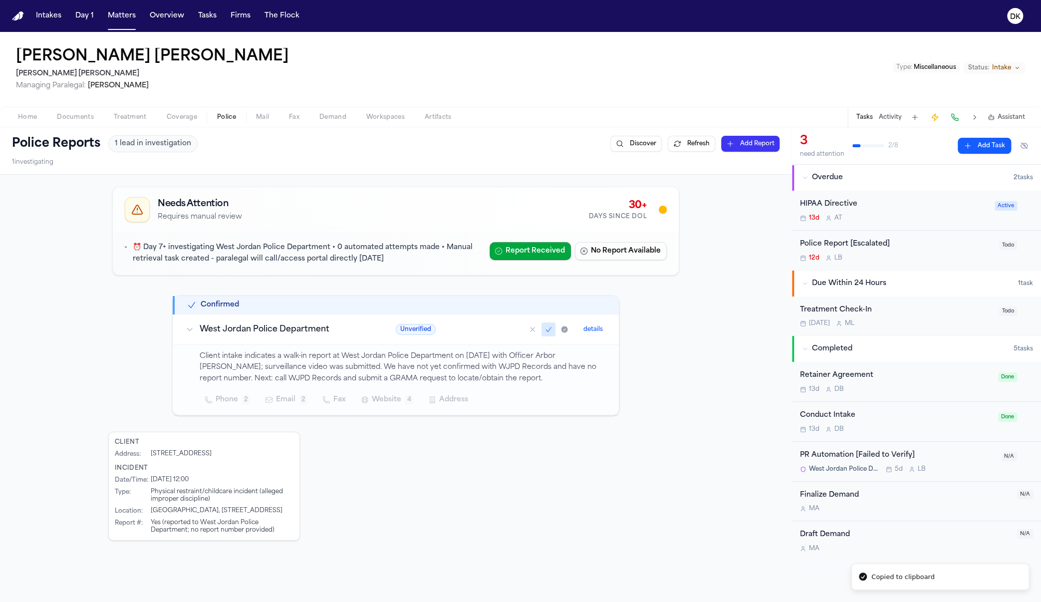
click at [126, 10] on button "Matters" at bounding box center [122, 16] width 36 height 18
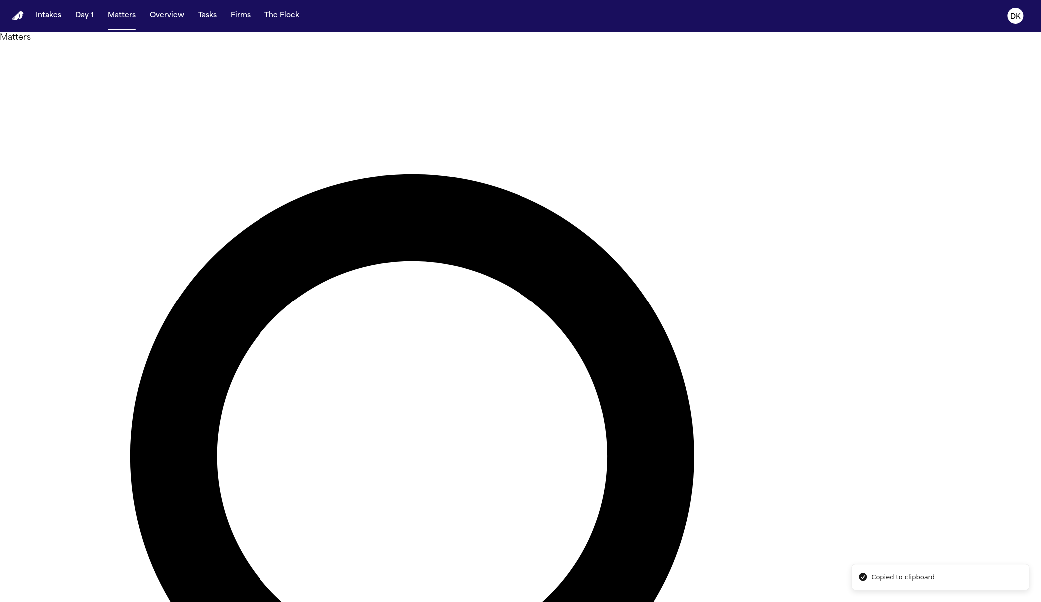
paste input "text"
type input "**********"
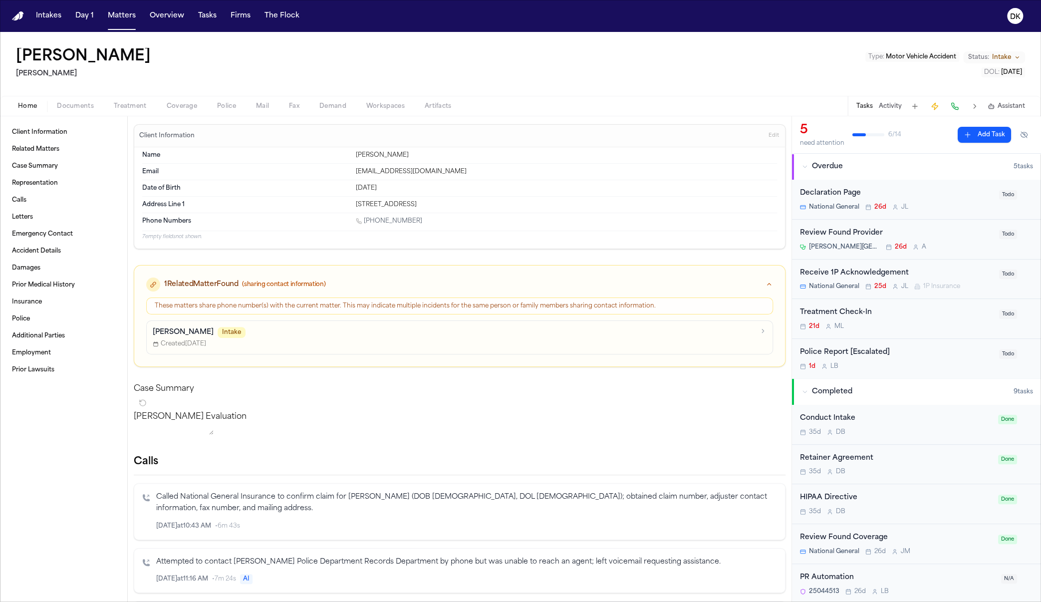
click at [214, 115] on div "Home Documents Treatment Coverage Police Mail Fax Demand Workspaces Artifacts T…" at bounding box center [520, 106] width 1041 height 20
click at [219, 106] on span "Police" at bounding box center [226, 106] width 19 height 8
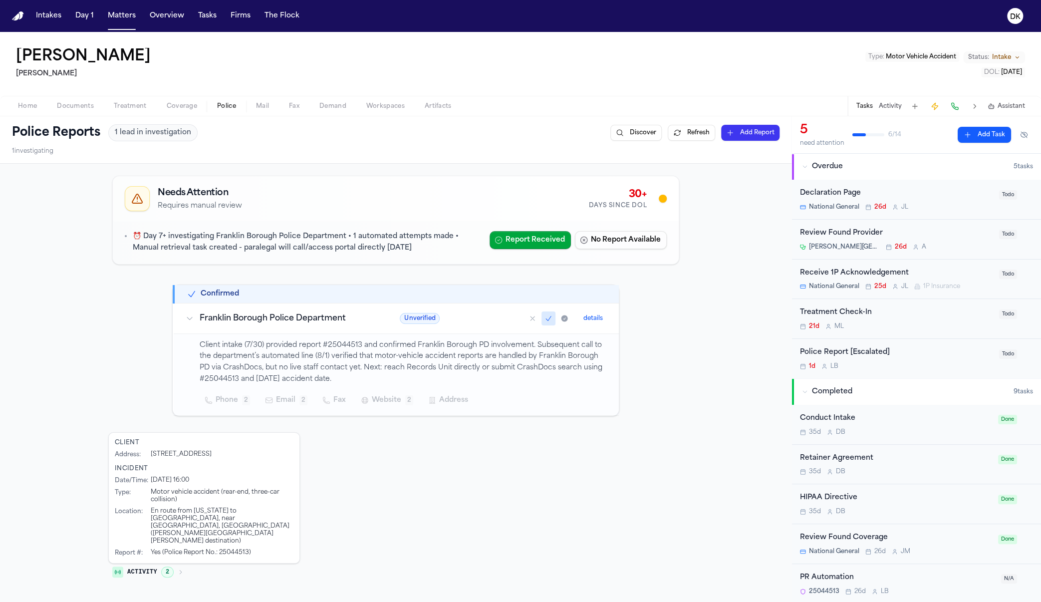
click at [351, 343] on p "Client intake (7/30) provided report #25044513 and confirmed Franklin Borough P…" at bounding box center [403, 362] width 407 height 45
copy p "25044513"
click at [596, 319] on button "details" at bounding box center [592, 318] width 27 height 12
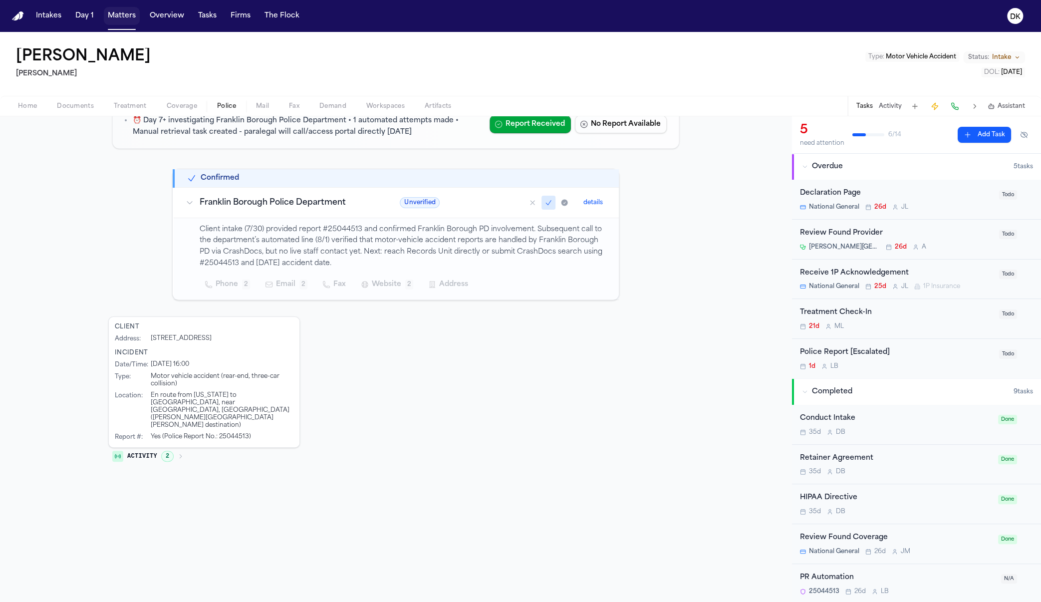
click at [119, 11] on button "Matters" at bounding box center [122, 16] width 36 height 18
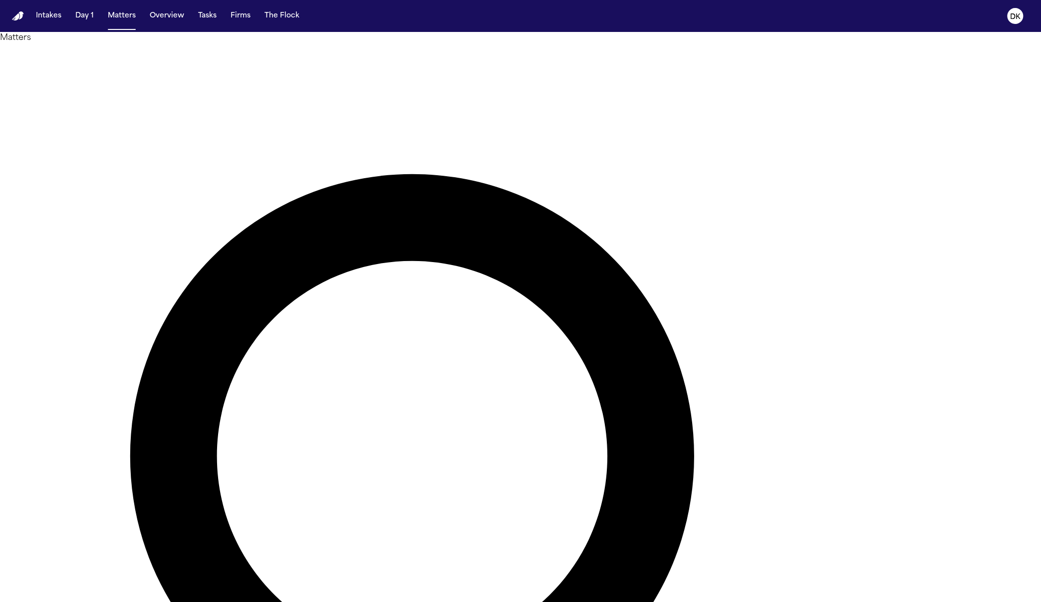
type input "*******"
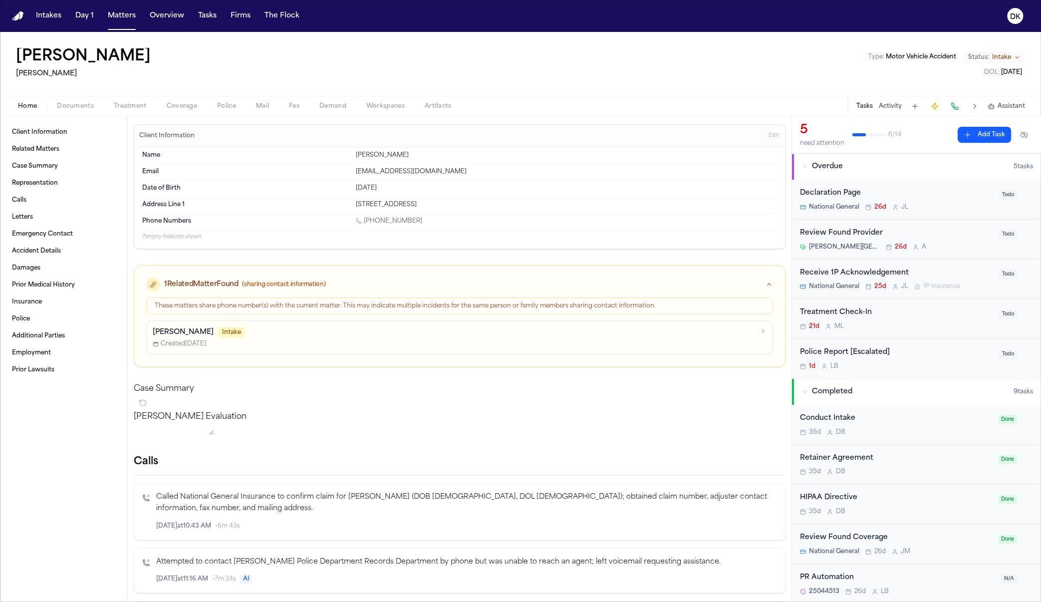
click at [95, 108] on button "Documents" at bounding box center [75, 106] width 57 height 12
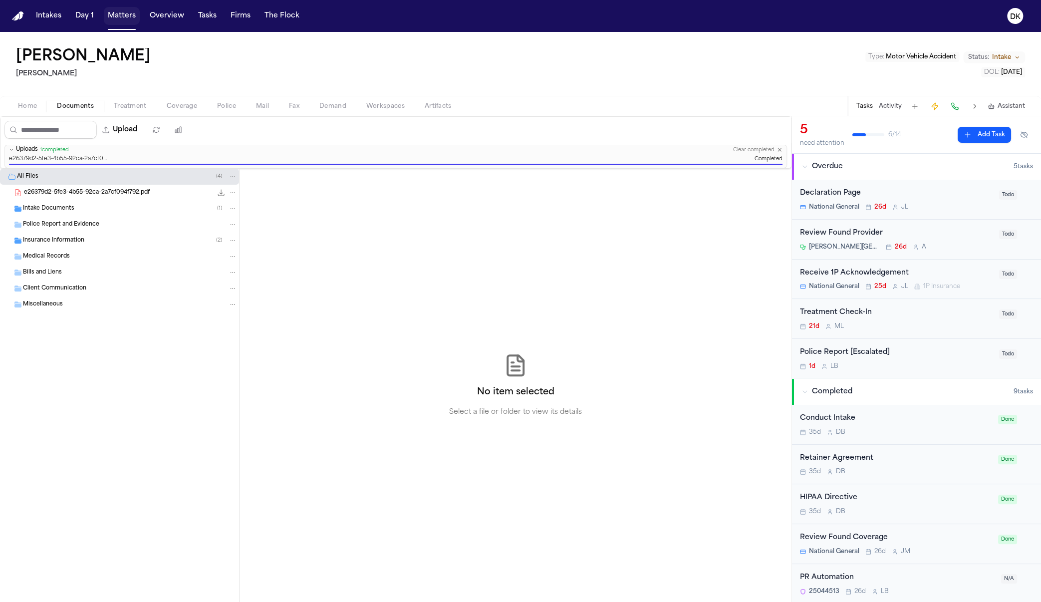
click at [118, 14] on button "Matters" at bounding box center [122, 16] width 36 height 18
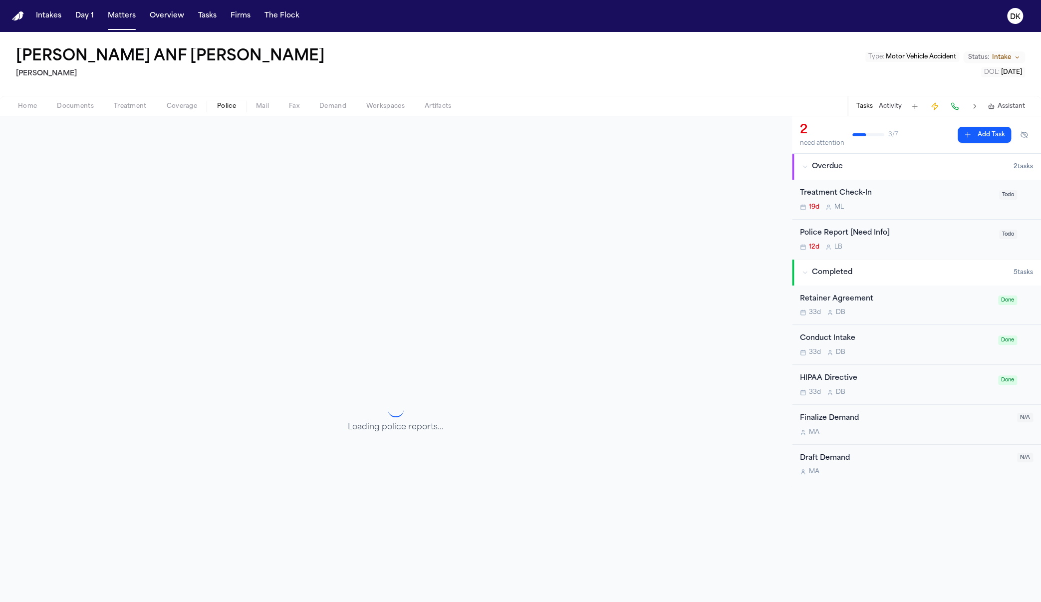
click at [228, 108] on span "Police" at bounding box center [226, 106] width 19 height 8
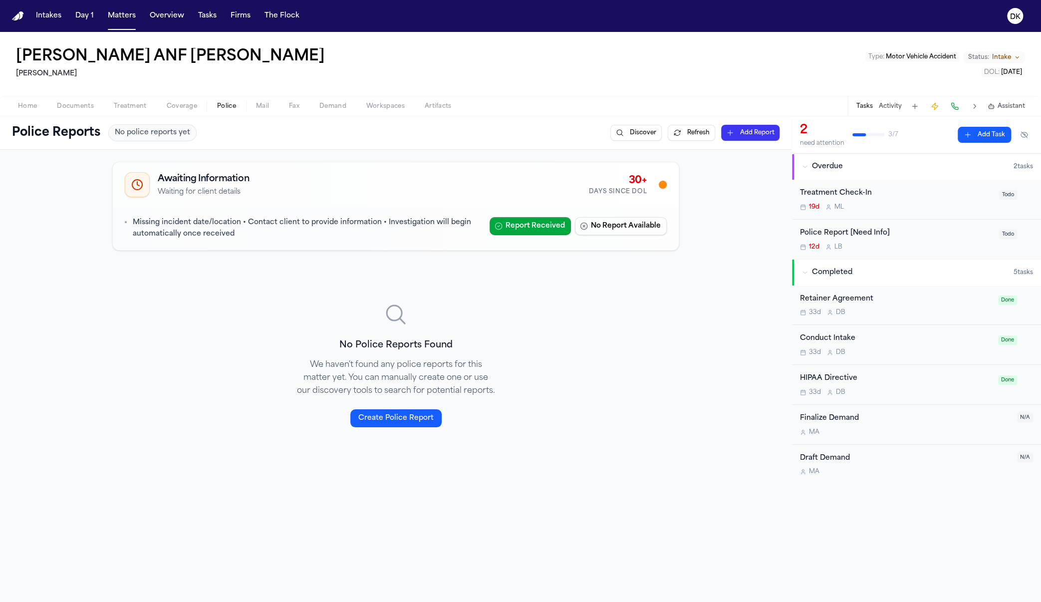
click at [69, 104] on span "Documents" at bounding box center [75, 106] width 37 height 8
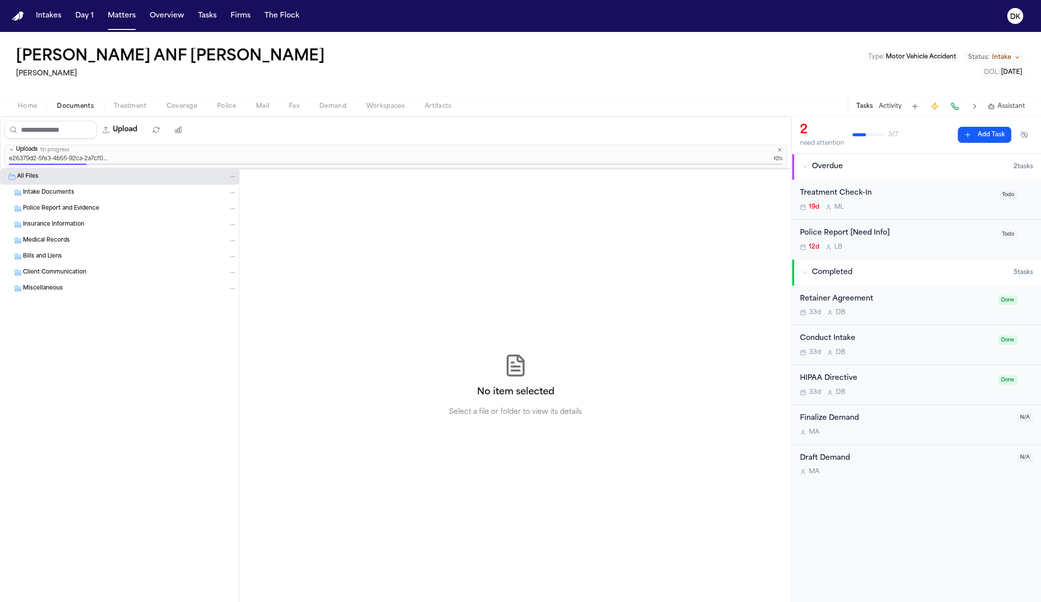
click at [166, 319] on div "All Files Intake Documents Police Report and Evidence Insurance Information Med…" at bounding box center [119, 258] width 239 height 178
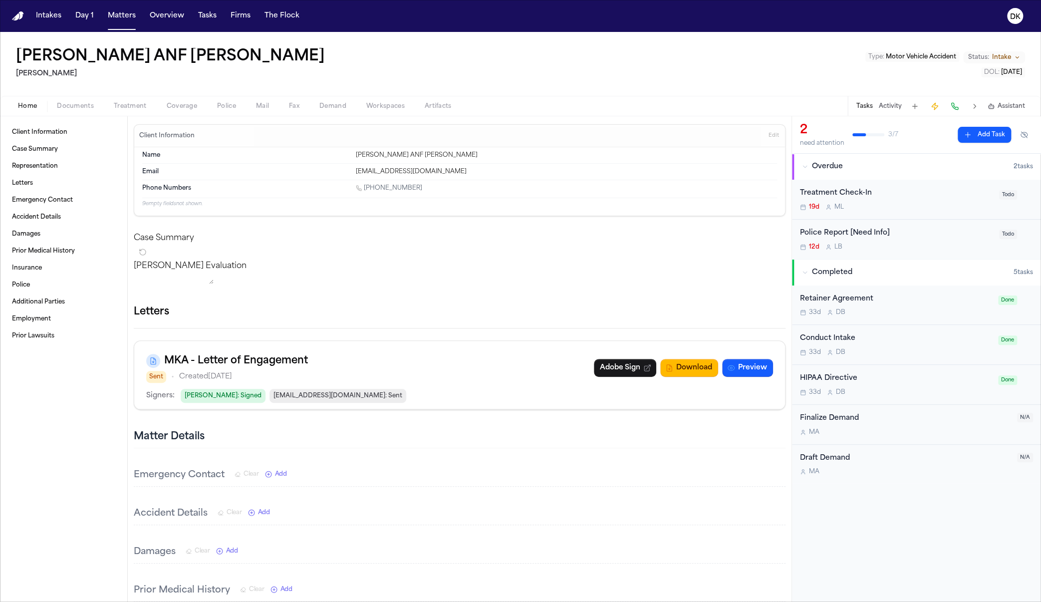
click at [82, 110] on span "Documents" at bounding box center [75, 106] width 37 height 8
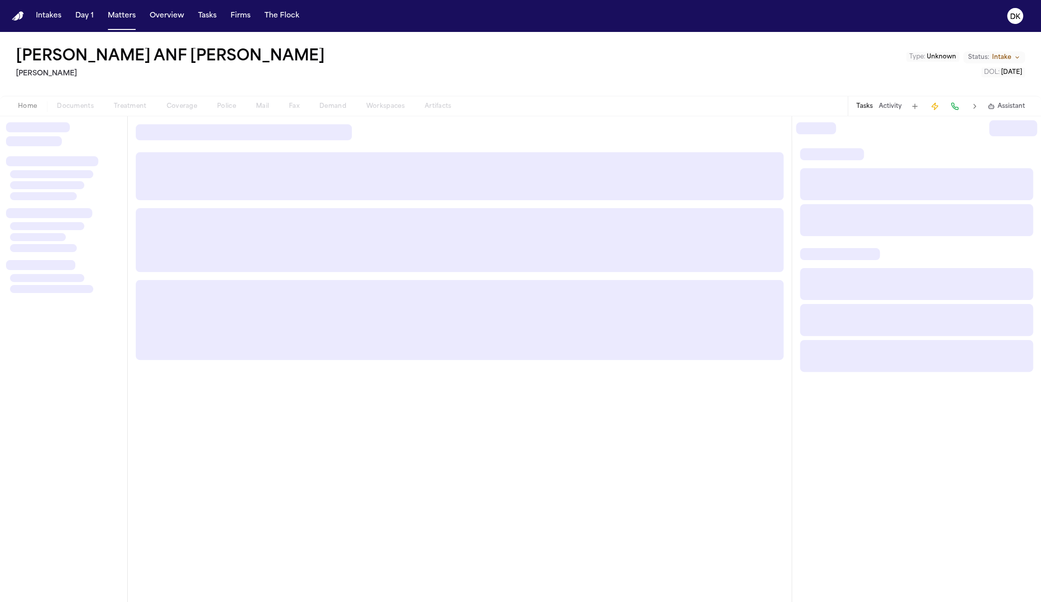
click at [78, 104] on div "Home Documents Treatment Coverage Police Mail Fax Demand Workspaces Artifacts" at bounding box center [234, 106] width 453 height 12
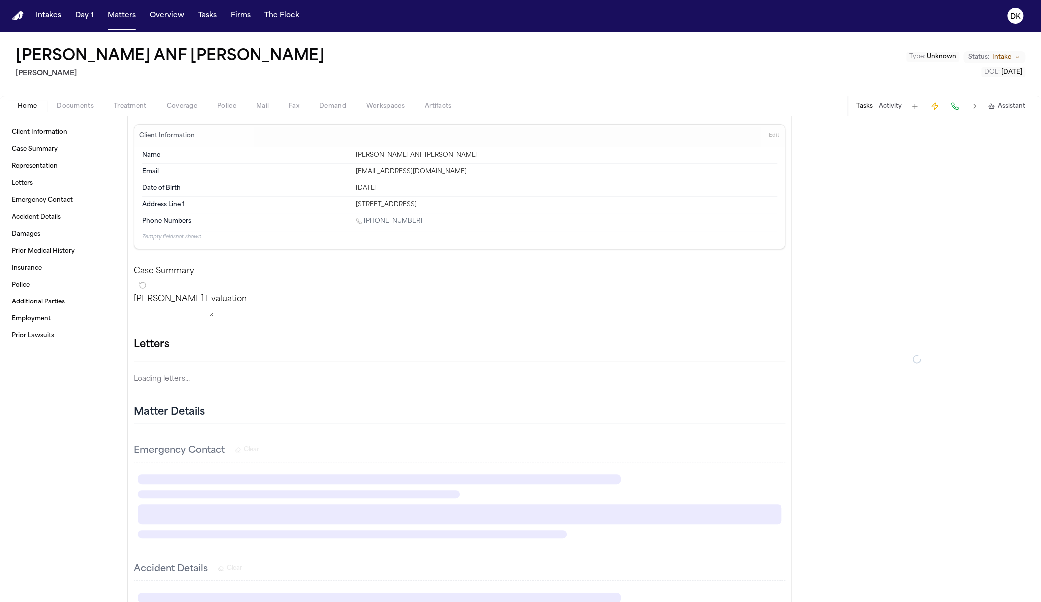
click at [80, 109] on span "Documents" at bounding box center [75, 106] width 37 height 8
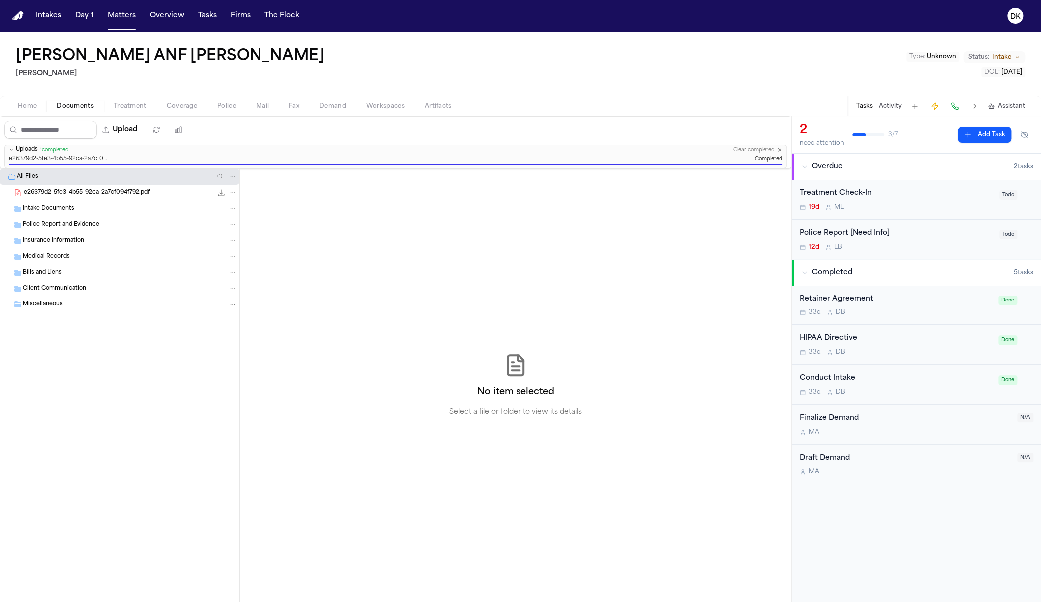
click at [393, 236] on div "No item selected Select a file or folder to view its details" at bounding box center [515, 385] width 552 height 433
click at [583, 288] on div "No item selected Select a file or folder to view its details" at bounding box center [515, 385] width 552 height 433
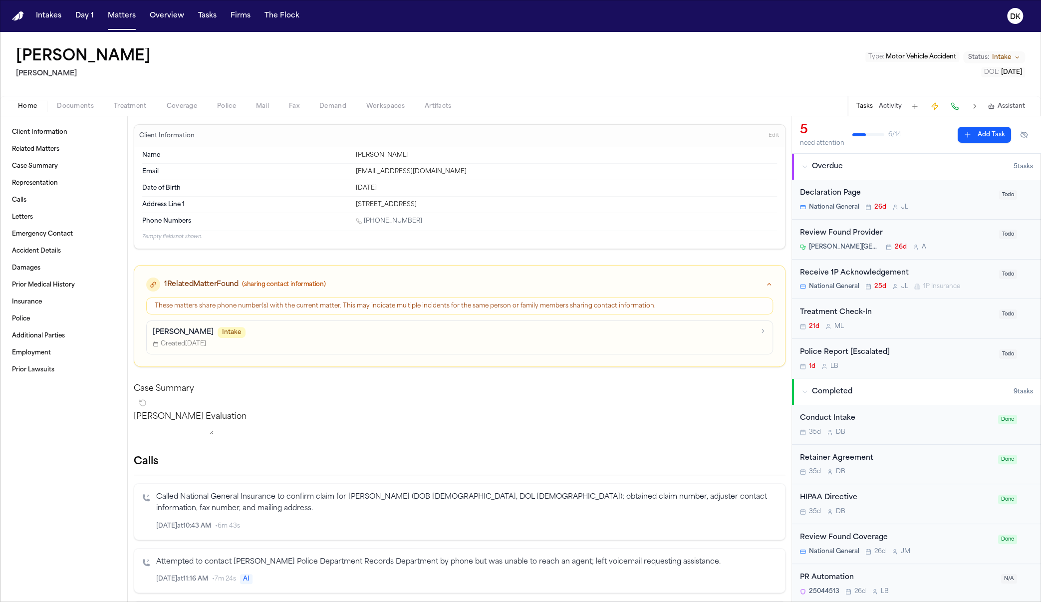
click at [79, 111] on span "button" at bounding box center [75, 111] width 49 height 1
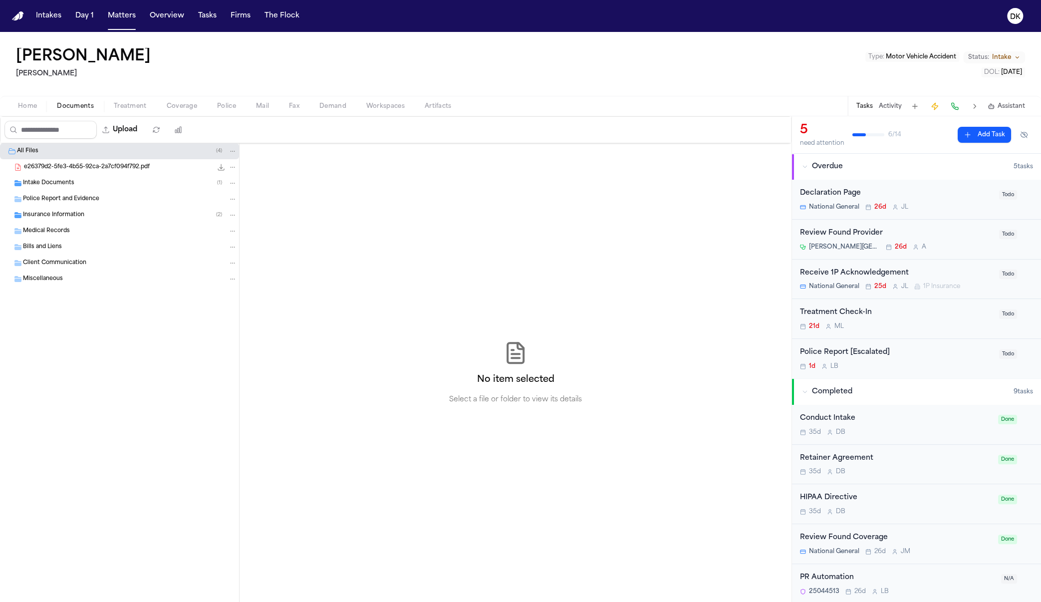
click at [185, 108] on span "Coverage" at bounding box center [182, 106] width 30 height 8
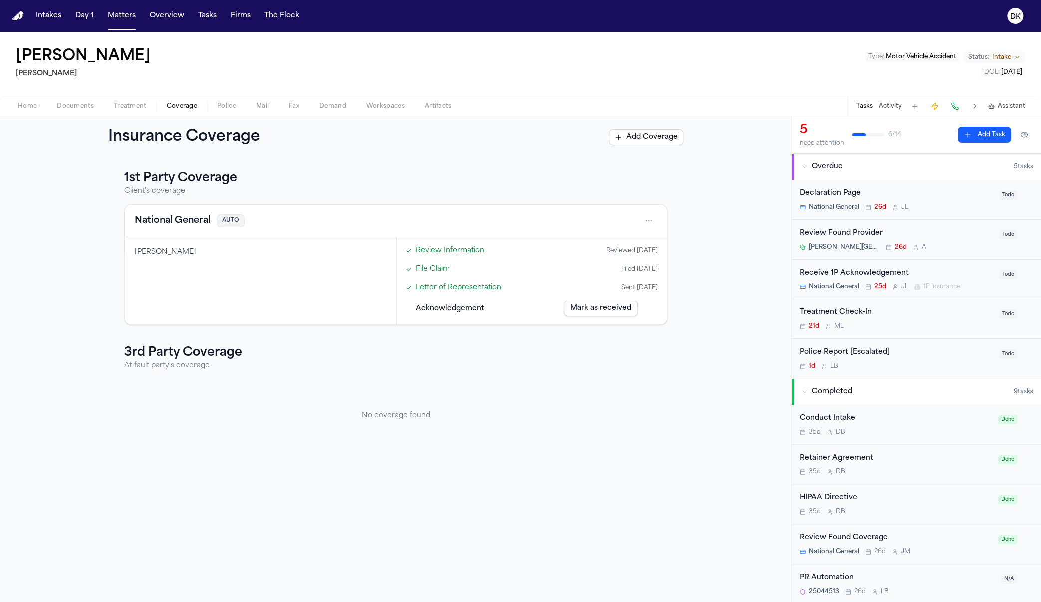
click at [227, 102] on span "Police" at bounding box center [226, 106] width 19 height 8
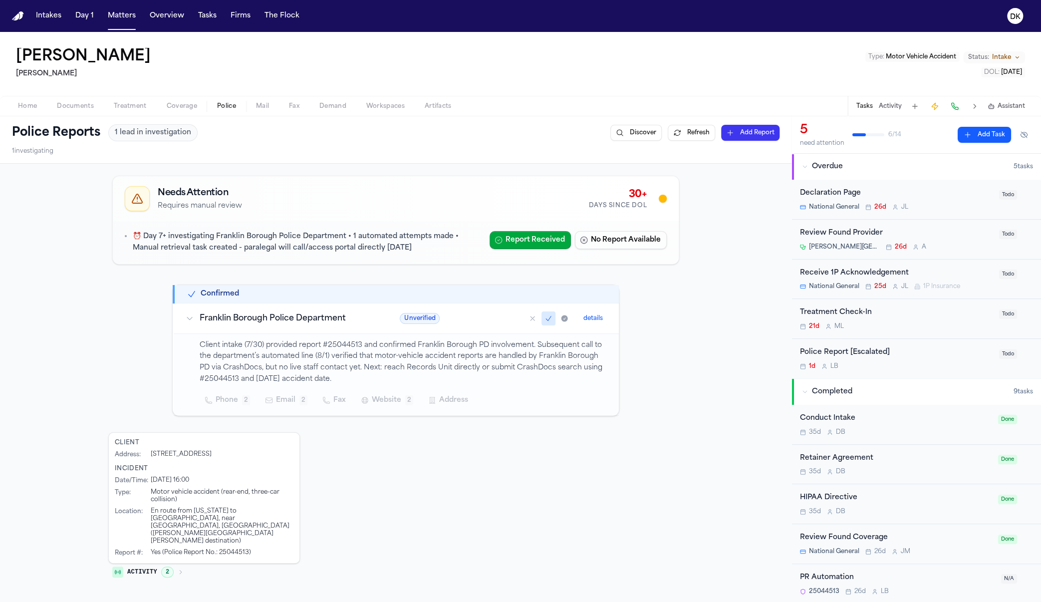
click at [95, 96] on div "Home Documents Treatment Coverage Police Mail Fax Demand Workspaces Artifacts T…" at bounding box center [520, 106] width 1041 height 20
click at [90, 102] on span "Documents" at bounding box center [75, 106] width 37 height 8
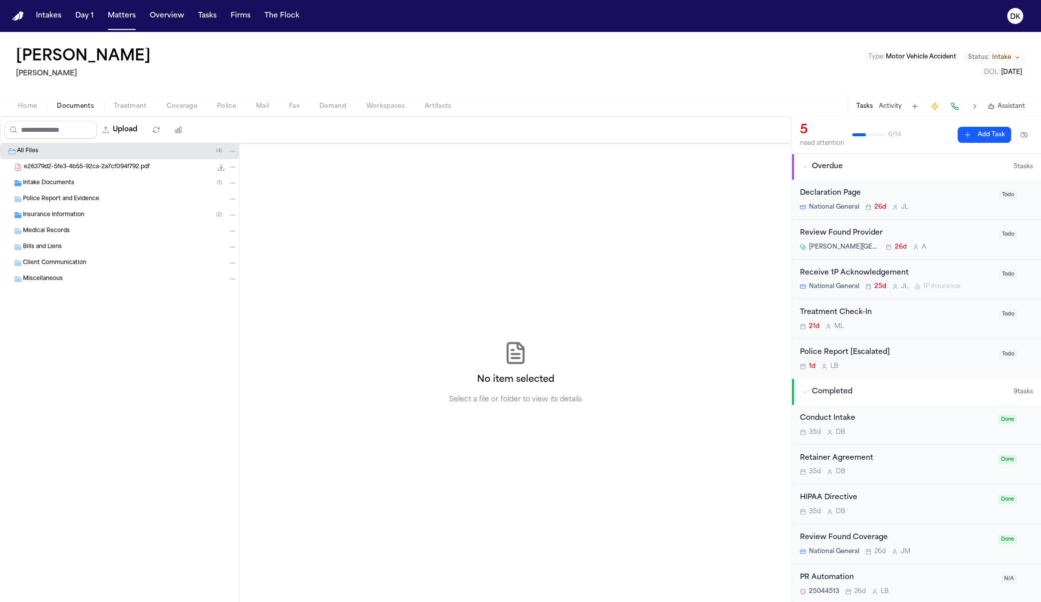
click at [120, 169] on span "e26379d2-5fe3-4b55-92ca-2a7cf094f792.pdf" at bounding box center [87, 167] width 126 height 8
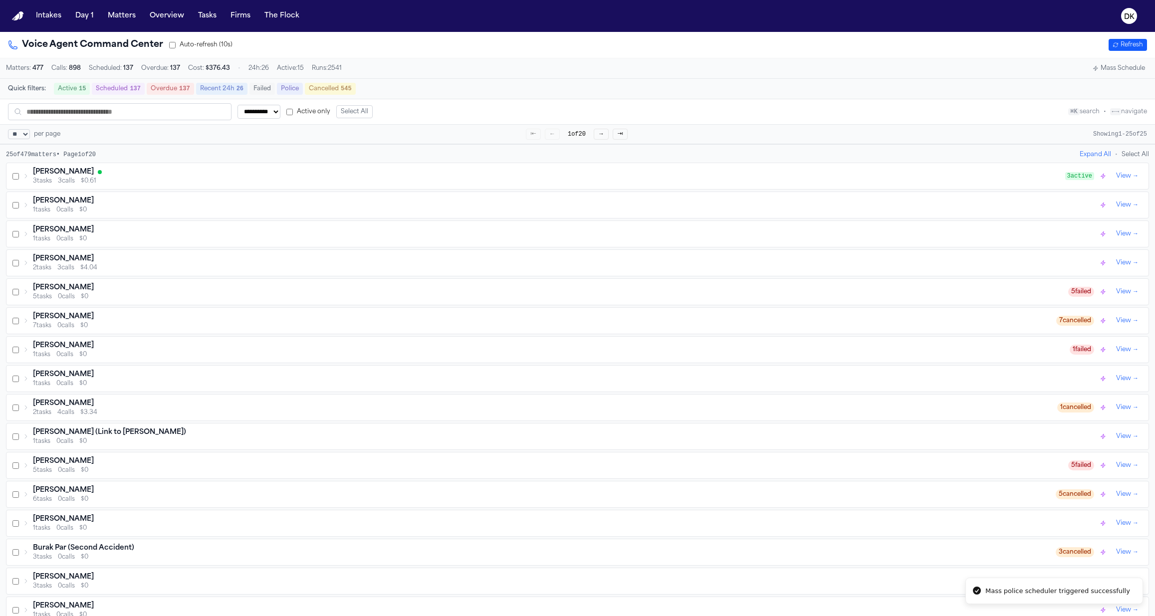
select select "**"
click at [112, 14] on button "Matters" at bounding box center [122, 16] width 36 height 18
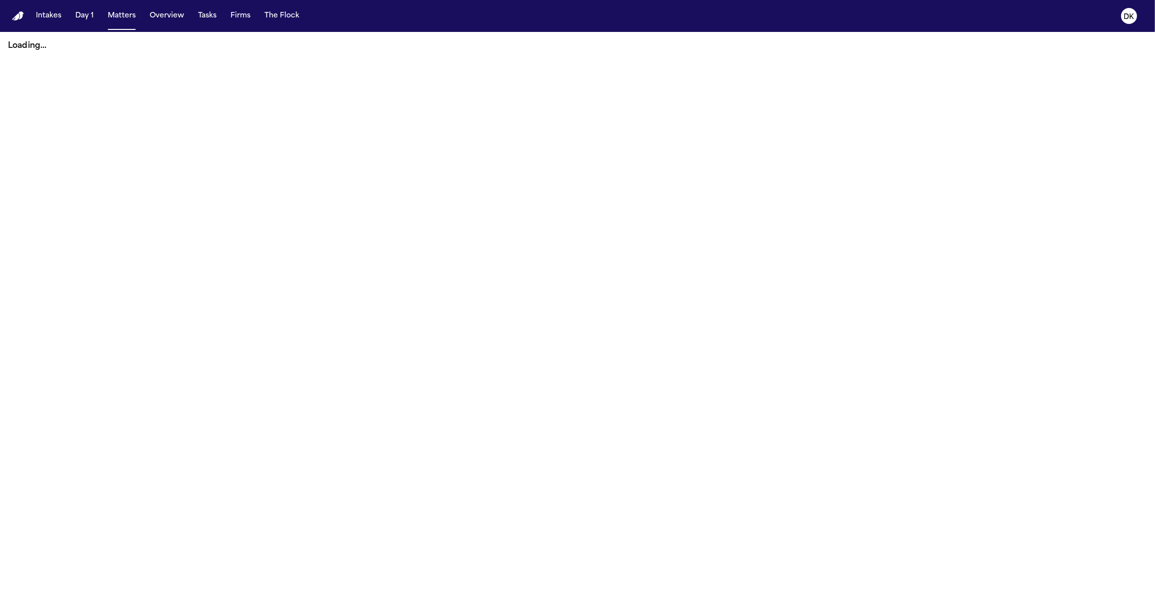
click at [400, 15] on nav "Intakes Day 1 Matters Overview Tasks Firms The Flock DK" at bounding box center [577, 16] width 1155 height 32
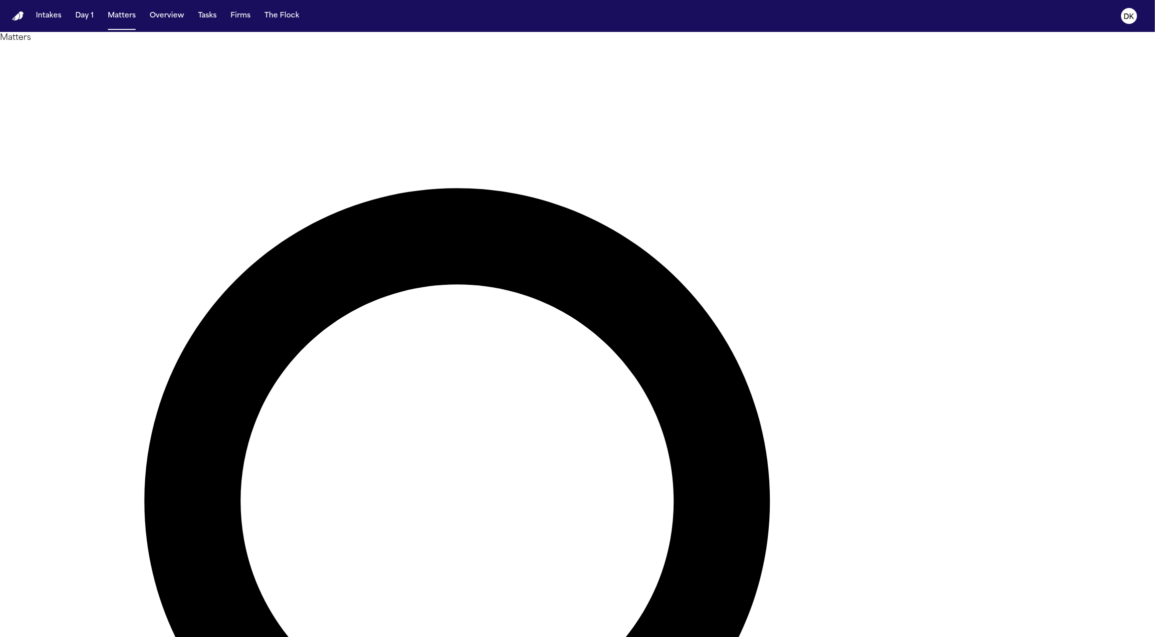
type input "*****"
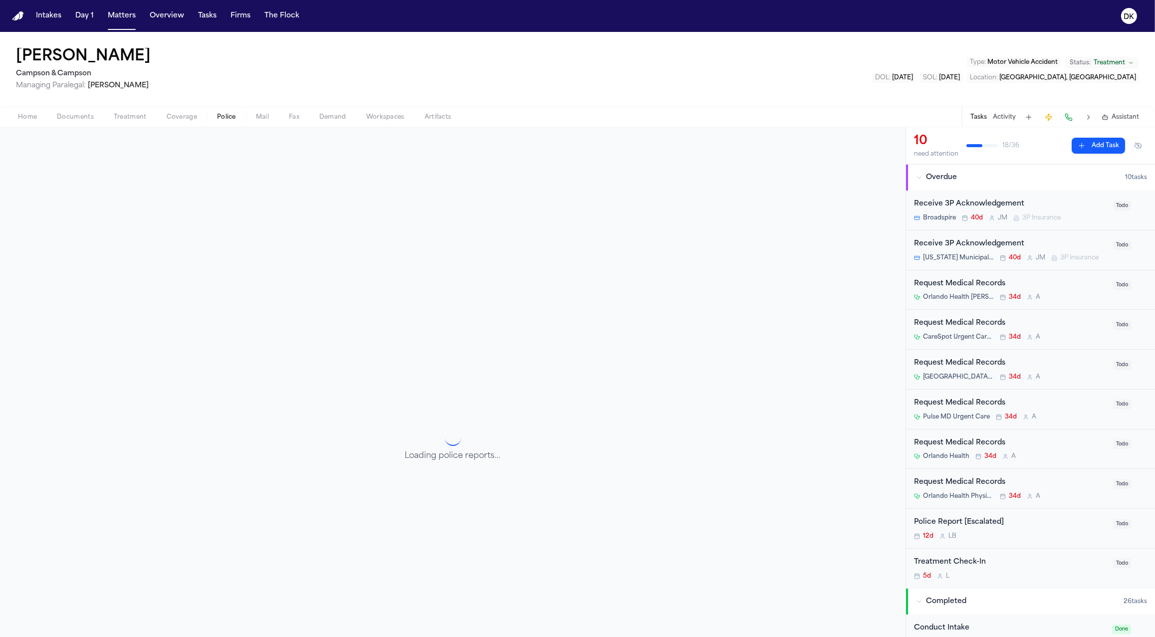
click at [227, 114] on span "Police" at bounding box center [226, 117] width 19 height 8
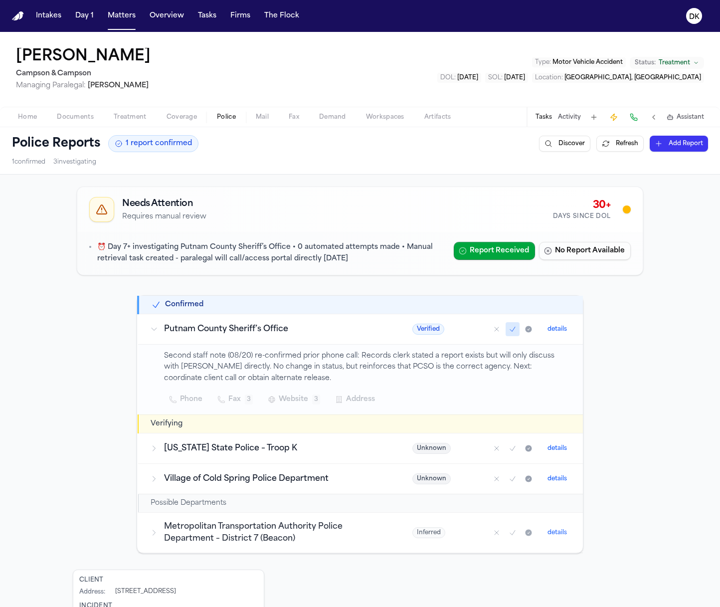
click at [90, 119] on span "Documents" at bounding box center [75, 117] width 37 height 8
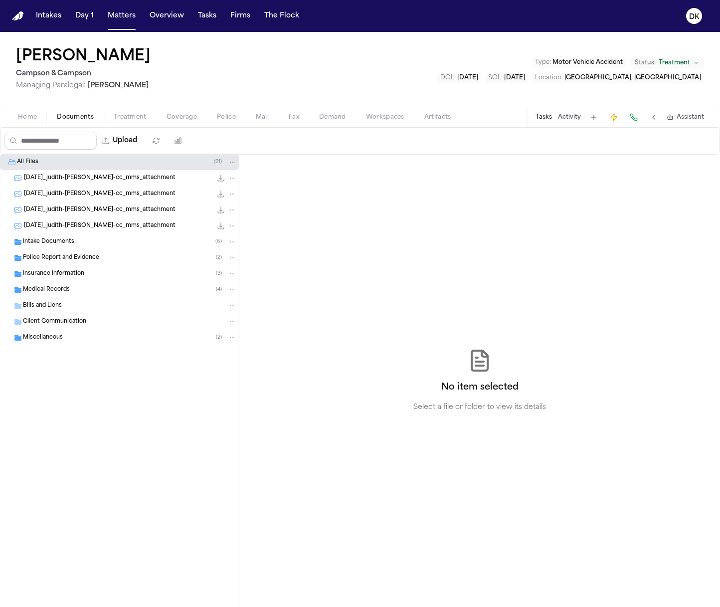
click at [123, 198] on div "2025-08-21_judith-faivre-cc_mms_attachment 107.3 KB • JPG" at bounding box center [130, 194] width 213 height 10
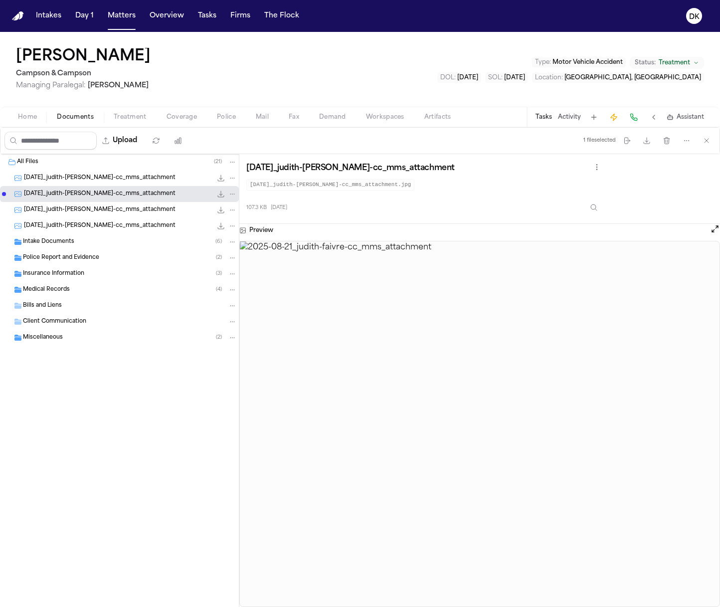
click at [123, 228] on span "2025-08-21_judith-faivre-cc_mms_attachment" at bounding box center [100, 226] width 152 height 8
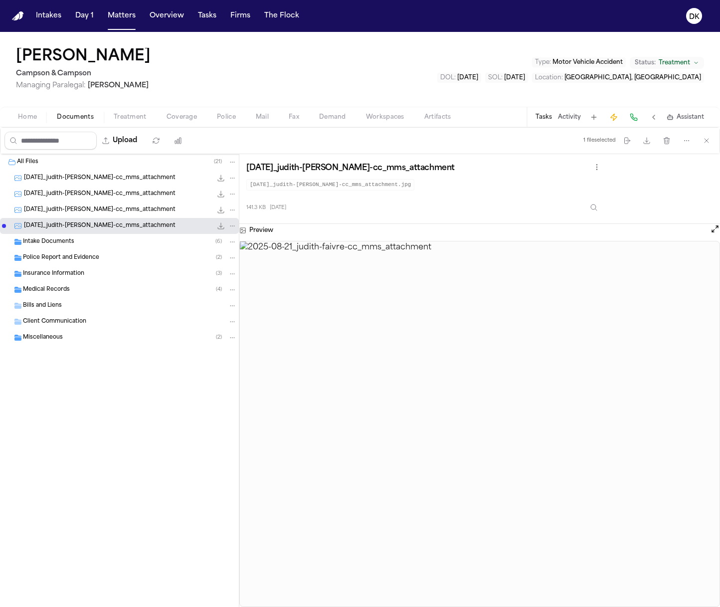
click at [133, 204] on div "2025-08-21_judith-faivre-cc_mms_attachment 102.1 KB • JPG" at bounding box center [119, 210] width 239 height 16
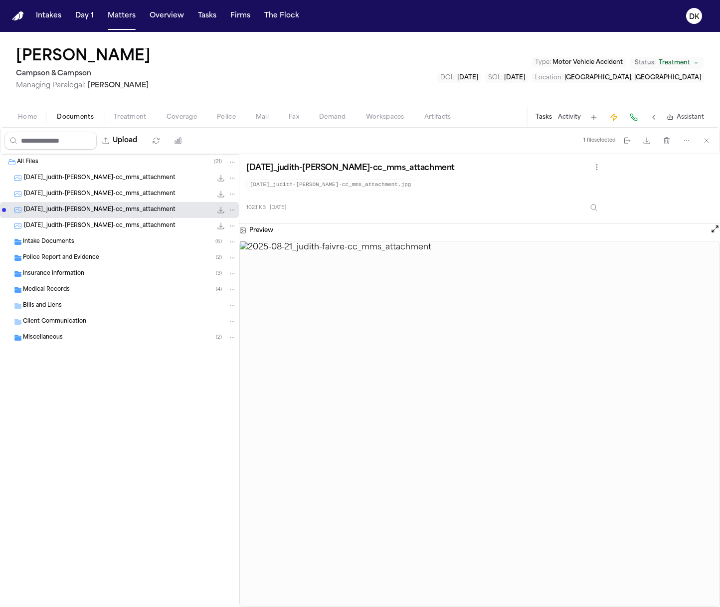
click at [136, 172] on div "2025-08-21_judith-faivre-cc_mms_attachment 126.8 KB • JPG" at bounding box center [119, 178] width 239 height 16
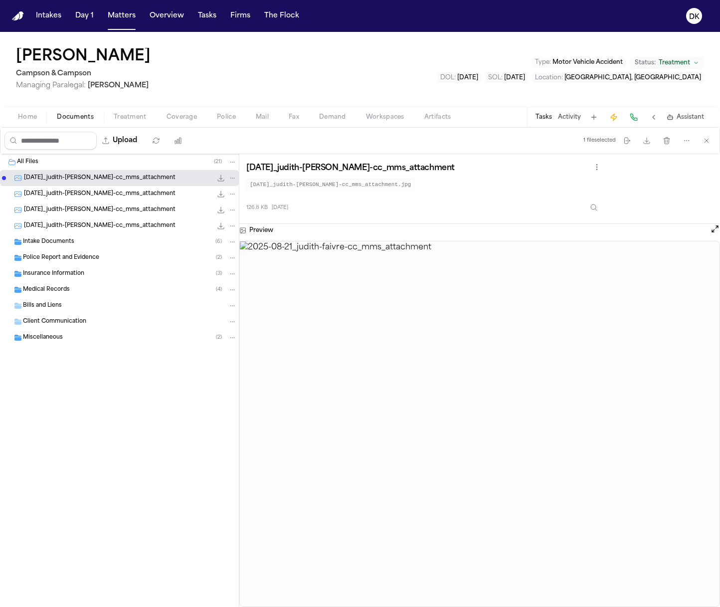
click at [114, 235] on div "Intake Documents ( 6 )" at bounding box center [119, 242] width 239 height 16
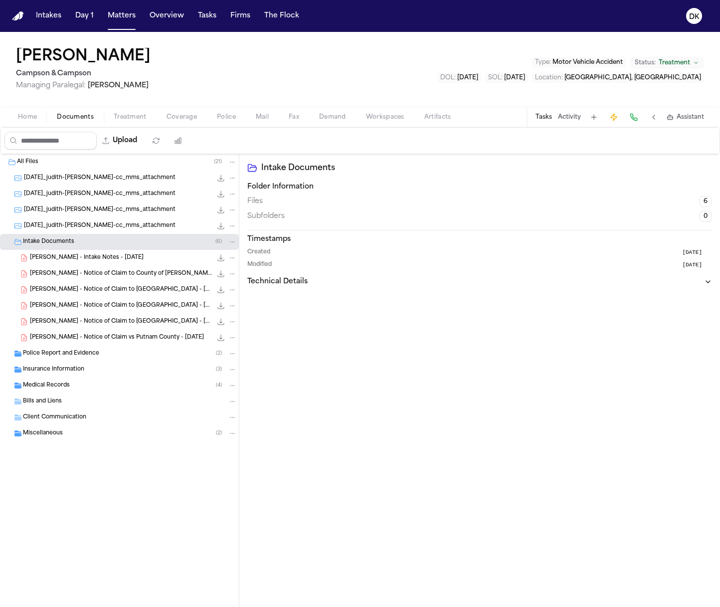
click at [106, 262] on div "J. Faivre - Intake Notes - 1.16.25 479.3 KB • PDF" at bounding box center [133, 258] width 207 height 10
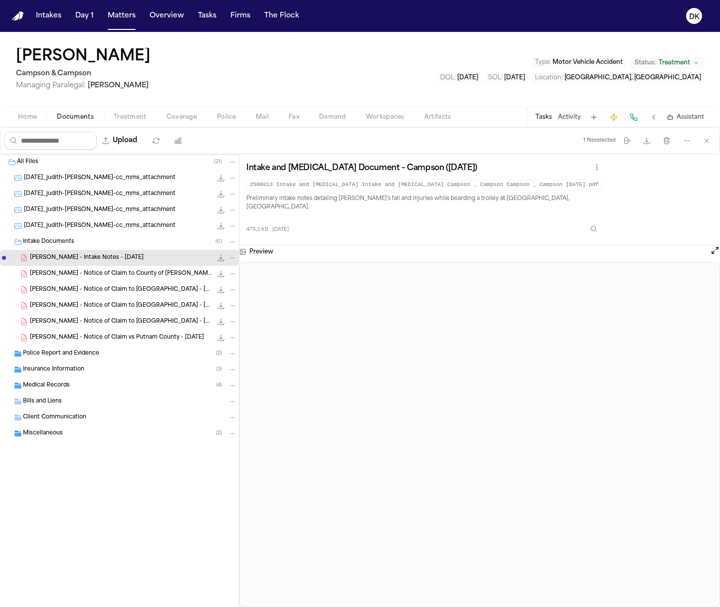
click at [84, 270] on span "J. Faivre - Notice of Claim to County of Putnam - 1.22.25" at bounding box center [121, 274] width 182 height 8
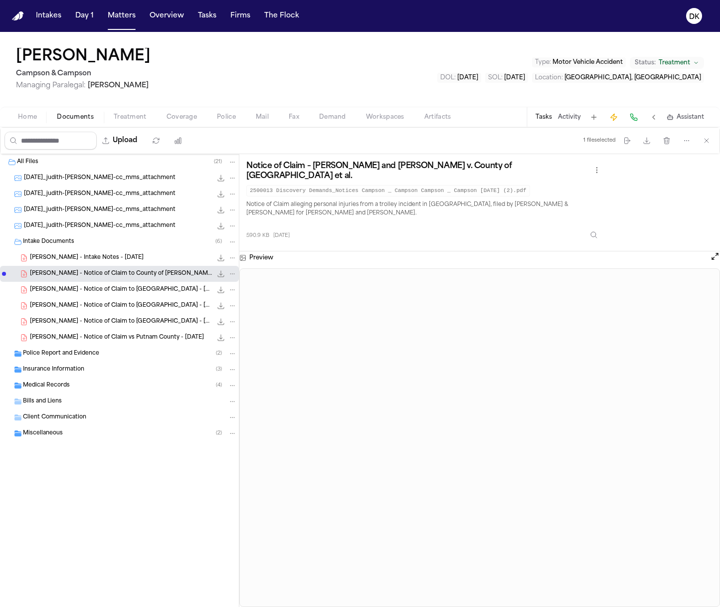
click at [137, 296] on div "J. Faivre - Notice of Claim to Putnam County - 1.22.25 207.0 KB • PDF" at bounding box center [119, 290] width 239 height 16
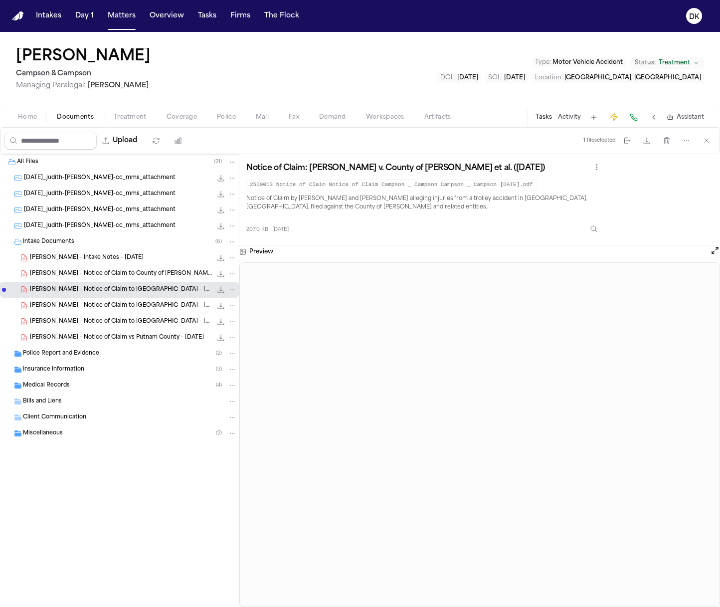
click at [89, 347] on div "Police Report and Evidence ( 2 )" at bounding box center [119, 354] width 239 height 16
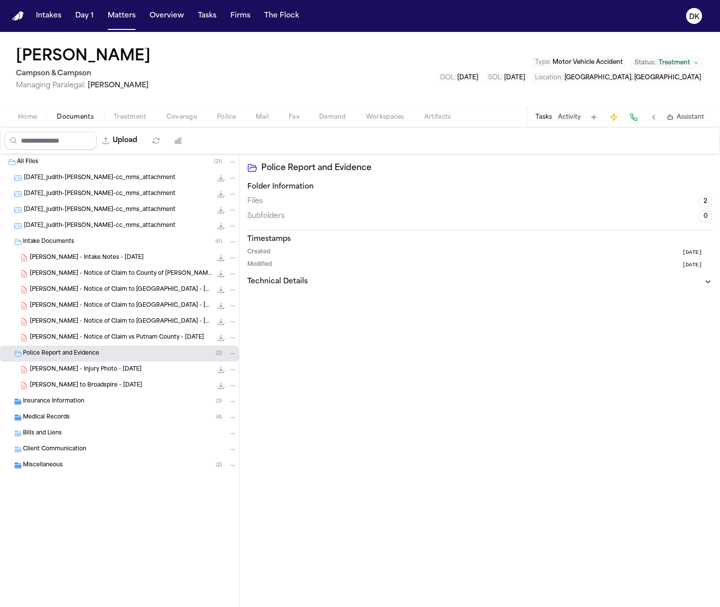
click at [93, 373] on div "J. Faivre - Injury Photo - 1.13.25 681.0 KB • PDF" at bounding box center [133, 370] width 207 height 10
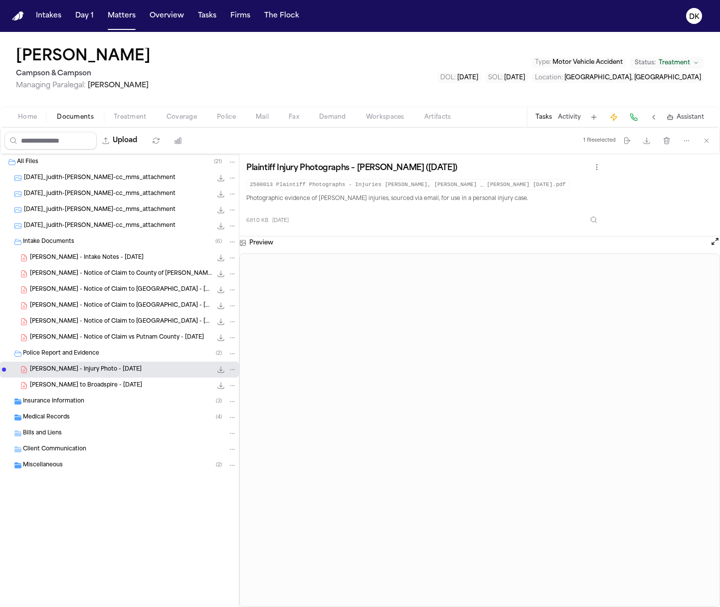
click at [98, 383] on span "J. Faivre - LOR to Broadspire - 7.14.25" at bounding box center [86, 386] width 112 height 8
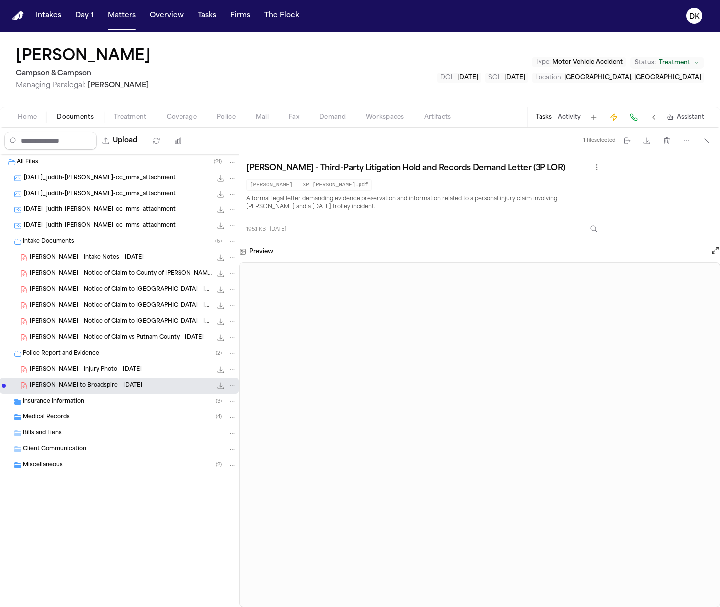
click at [98, 403] on div "Insurance Information ( 3 )" at bounding box center [130, 401] width 214 height 9
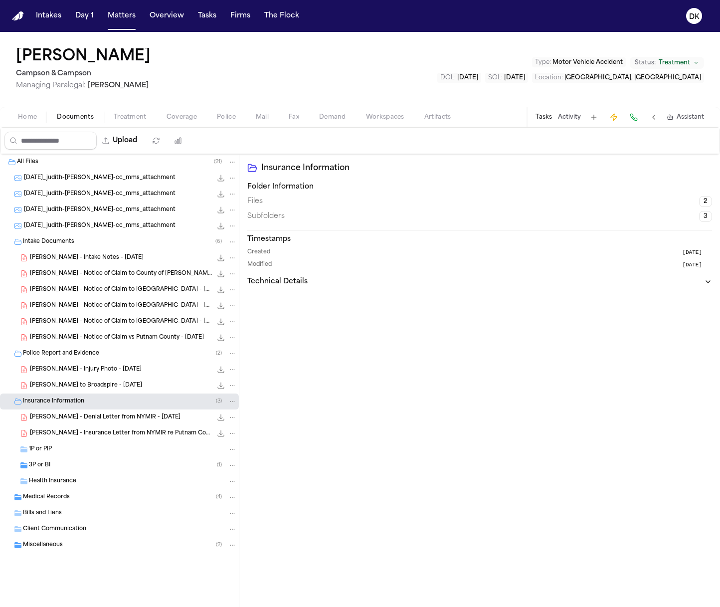
click at [104, 430] on span "J. Faivre - Insurance Letter from NYMIR re Putnam County - 4.1.25" at bounding box center [121, 433] width 182 height 8
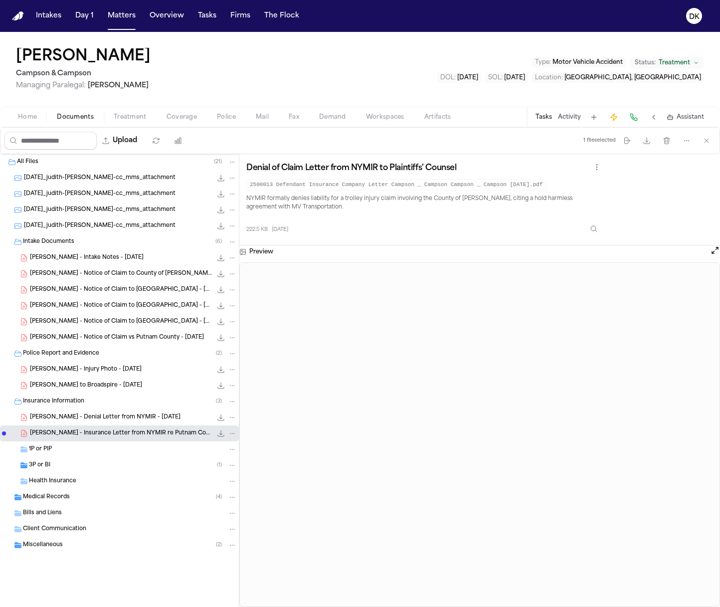
click at [90, 473] on div "Health Insurance" at bounding box center [119, 481] width 239 height 16
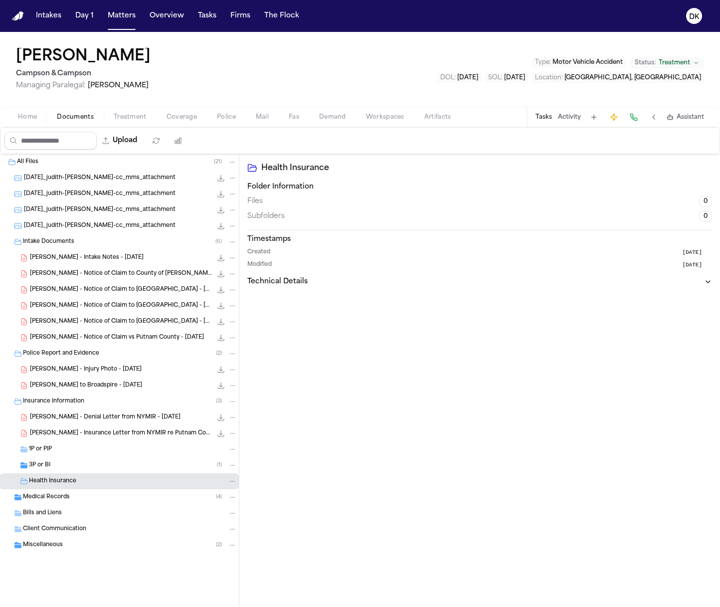
click at [100, 461] on div "3P or BI ( 1 )" at bounding box center [133, 465] width 208 height 9
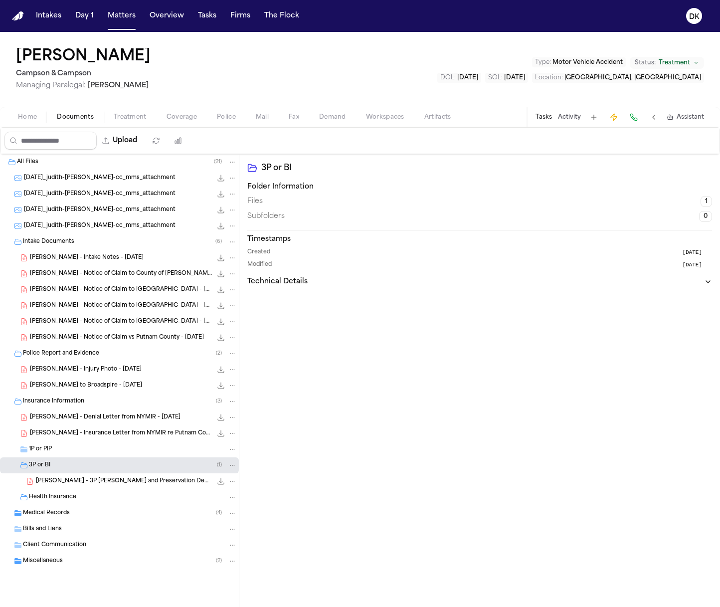
click at [78, 514] on div "Medical Records ( 4 )" at bounding box center [130, 513] width 214 height 9
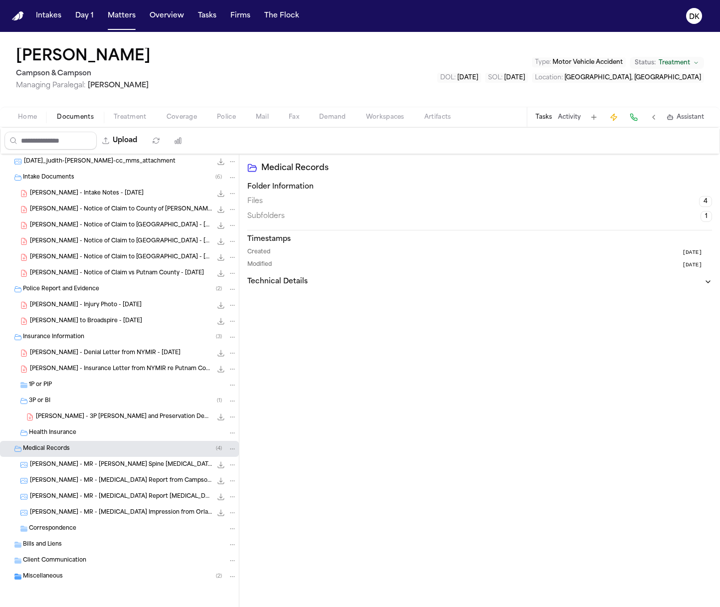
click at [47, 573] on span "Miscellaneous" at bounding box center [43, 577] width 40 height 8
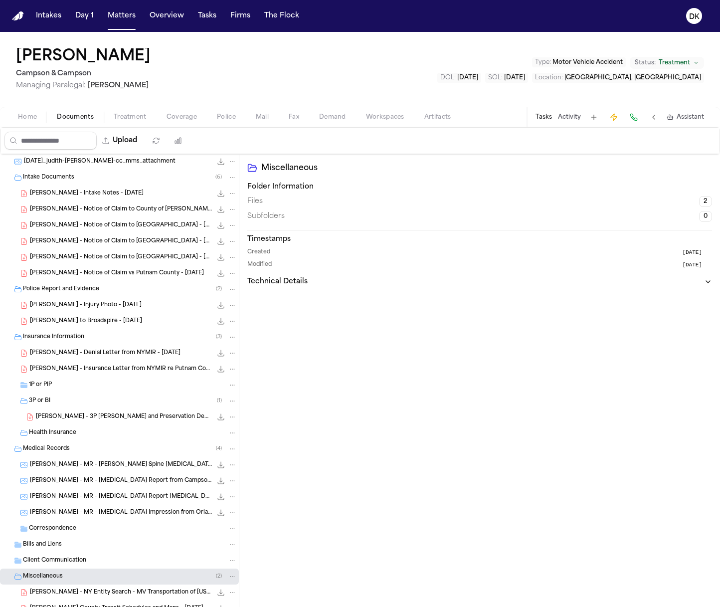
scroll to position [96, 0]
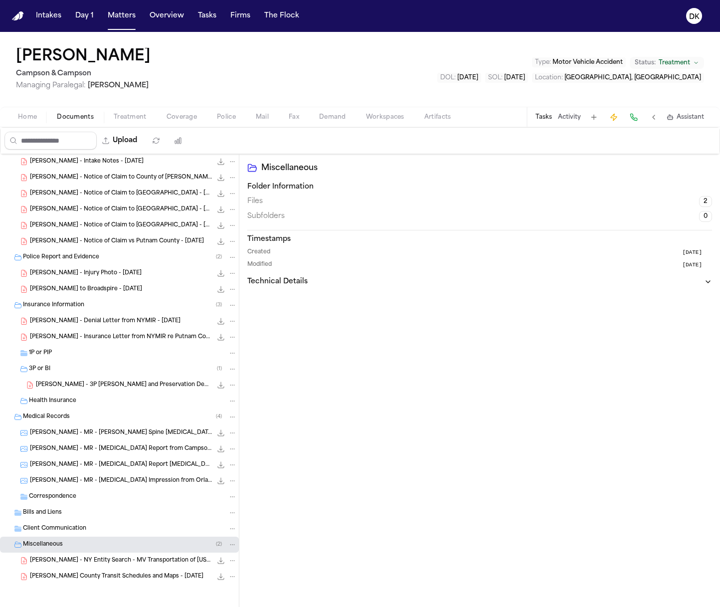
click at [96, 560] on span "J. Faivre - NY Entity Search - MV Transportation of California - 4.22.25" at bounding box center [121, 561] width 182 height 8
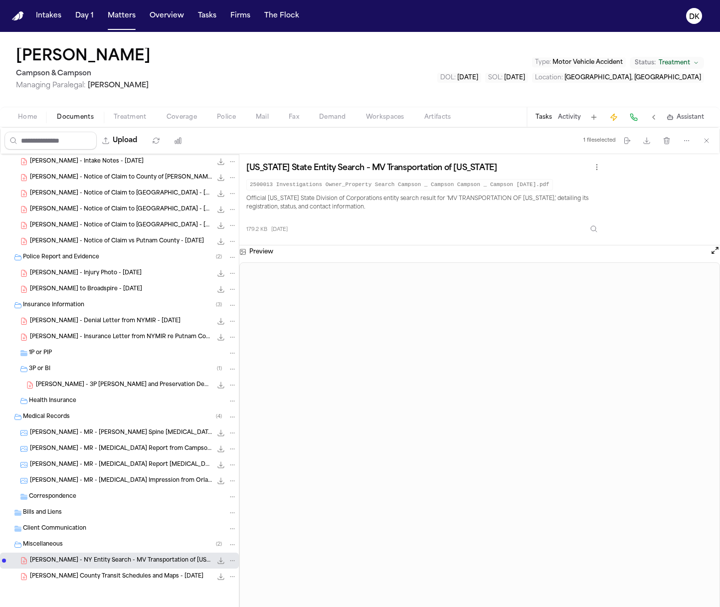
click at [76, 589] on div "2025-08-21_judith-faivre-cc_mms_attachment 126.8 KB • JPG 2025-08-21_judith-fai…" at bounding box center [119, 346] width 239 height 577
click at [108, 572] on div "J. Faivre - Putnam County Transit Schedules and Maps - 1.16.25 5.4 MB • PDF" at bounding box center [133, 577] width 207 height 10
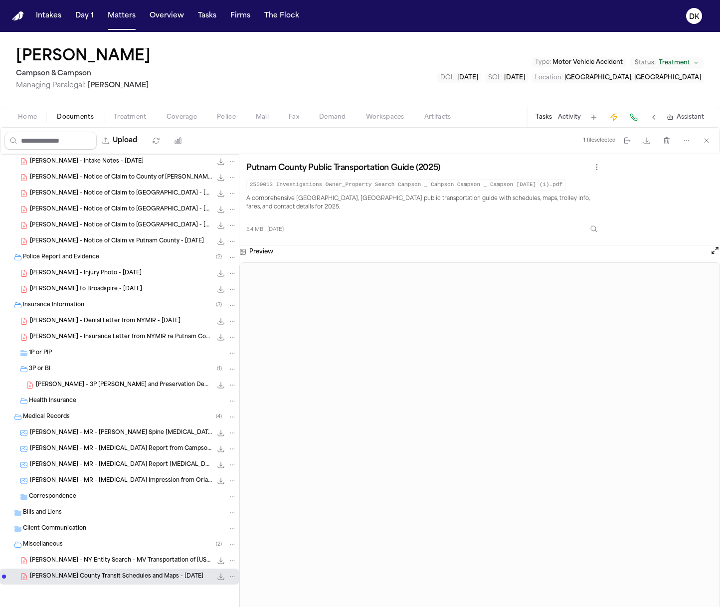
scroll to position [0, 0]
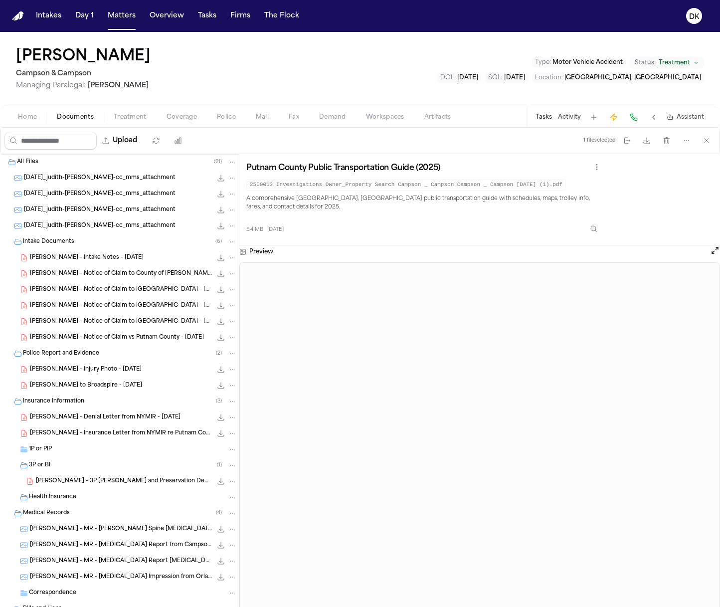
click at [27, 117] on span "Home" at bounding box center [27, 117] width 19 height 8
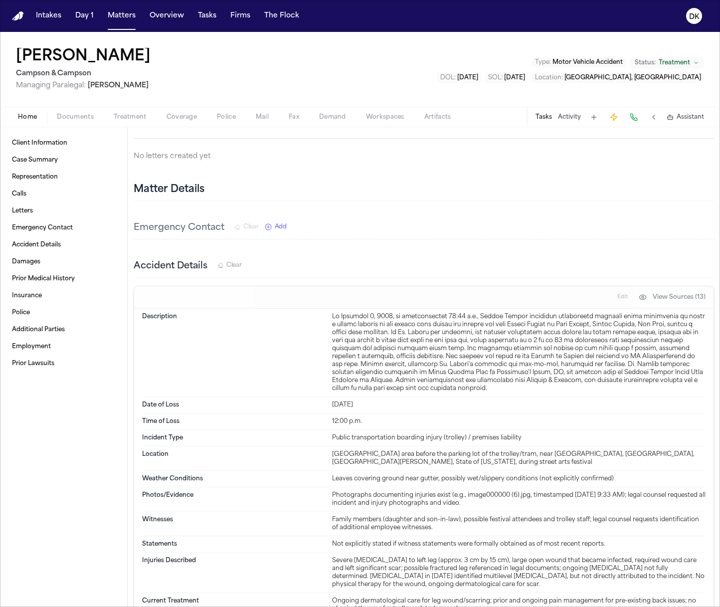
scroll to position [523, 0]
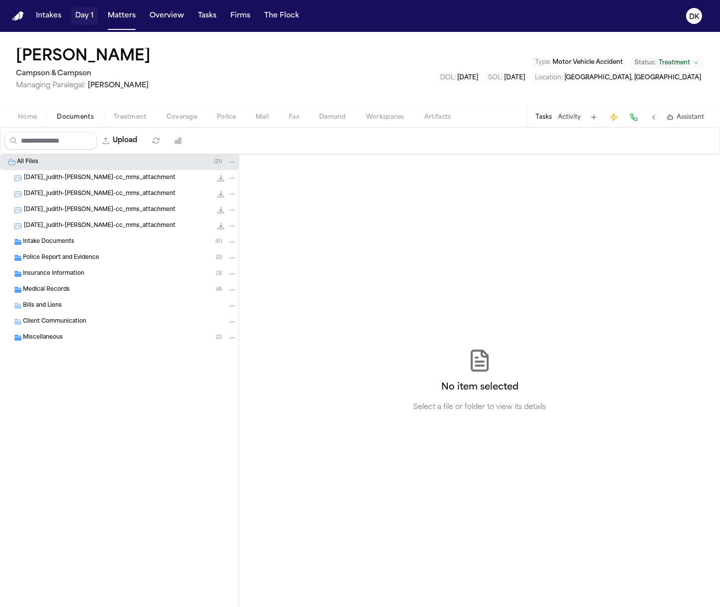
click at [95, 20] on button "Day 1" at bounding box center [84, 16] width 26 height 18
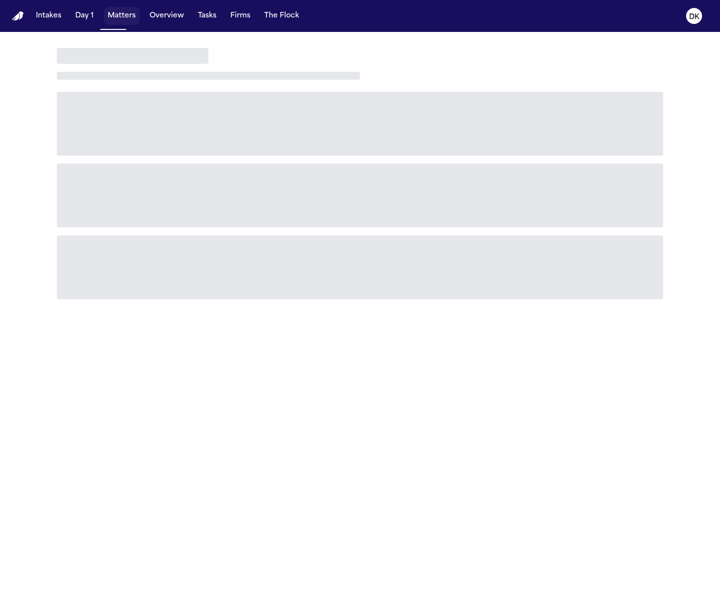
click at [126, 19] on button "Matters" at bounding box center [122, 16] width 36 height 18
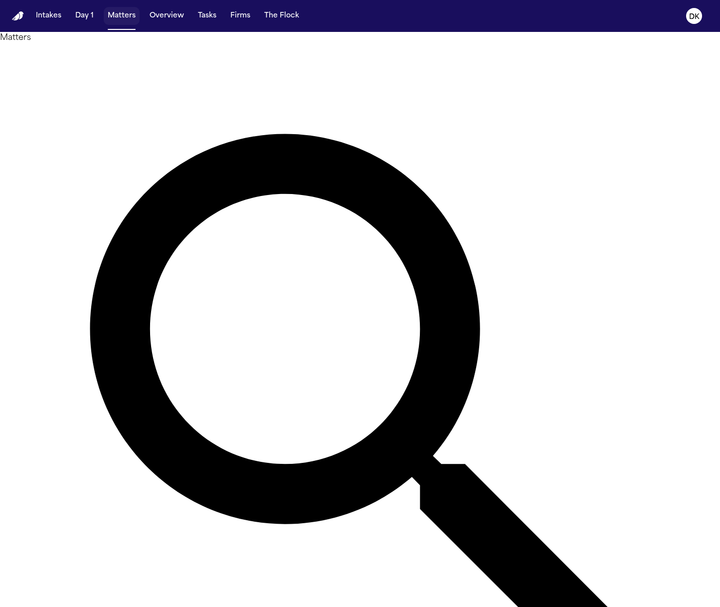
click at [126, 19] on button "Matters" at bounding box center [122, 16] width 36 height 18
click at [400, 44] on div "Matters ***** Overview Add Matter" at bounding box center [360, 410] width 720 height 756
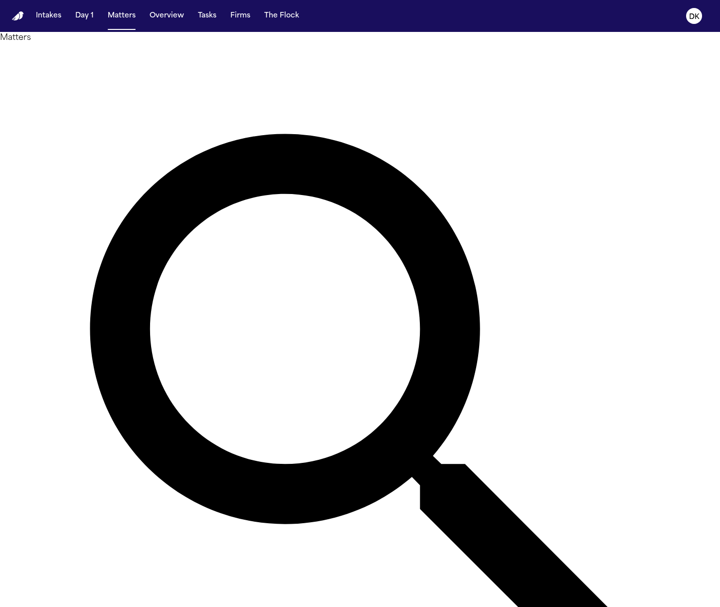
type input "*****"
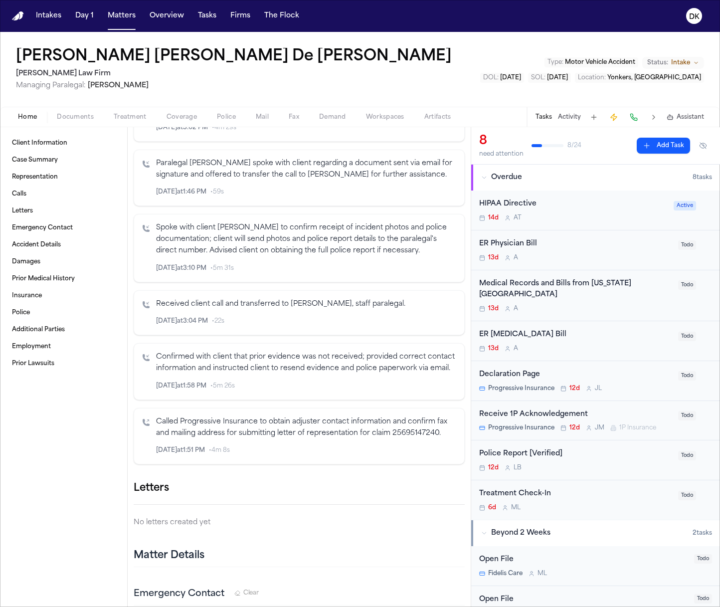
scroll to position [10, 0]
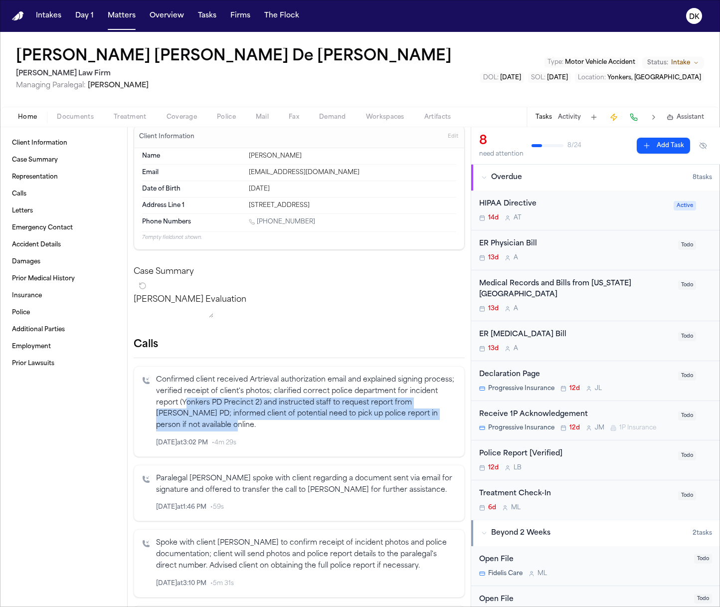
drag, startPoint x: 293, startPoint y: 430, endPoint x: 215, endPoint y: 410, distance: 80.5
click at [215, 410] on p "Confirmed client received Artrieval authorization email and explained signing p…" at bounding box center [306, 403] width 300 height 57
drag, startPoint x: 193, startPoint y: 410, endPoint x: 309, endPoint y: 429, distance: 117.8
click at [309, 429] on p "Confirmed client received Artrieval authorization email and explained signing p…" at bounding box center [306, 403] width 300 height 57
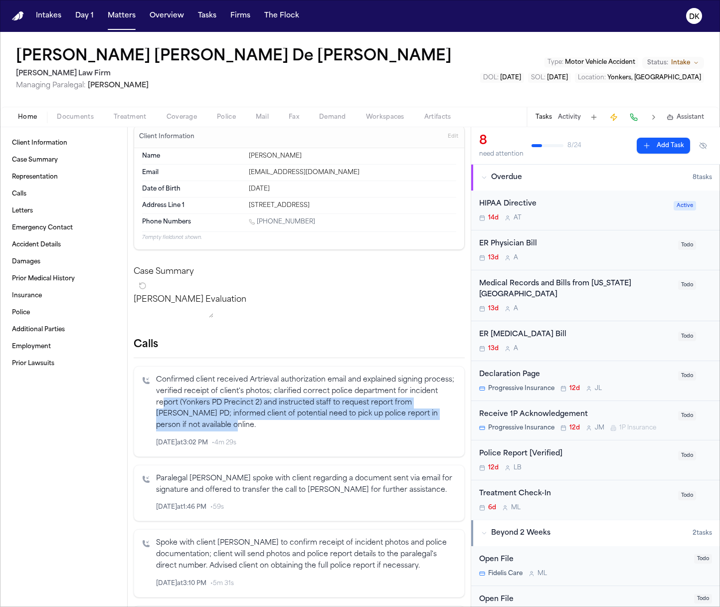
click at [309, 429] on p "Confirmed client received Artrieval authorization email and explained signing p…" at bounding box center [306, 403] width 300 height 57
drag, startPoint x: 314, startPoint y: 429, endPoint x: 208, endPoint y: 409, distance: 108.2
click at [208, 409] on p "Confirmed client received Artrieval authorization email and explained signing p…" at bounding box center [306, 403] width 300 height 57
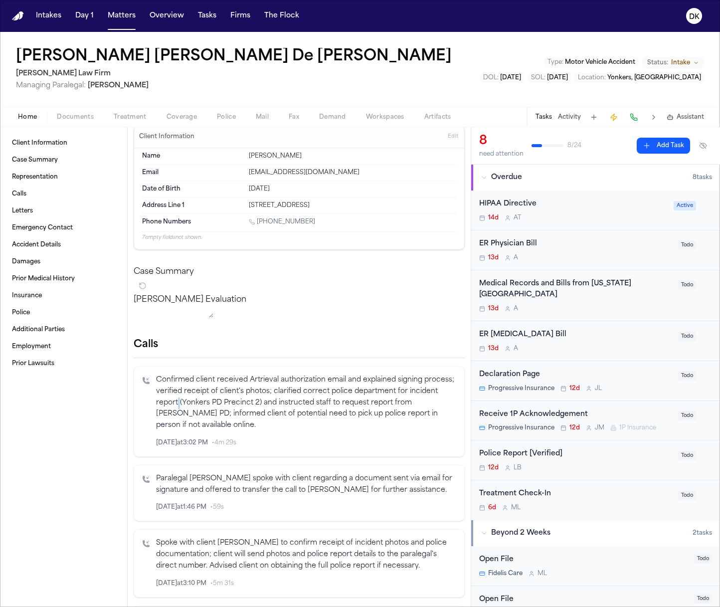
click at [208, 409] on p "Confirmed client received Artrieval authorization email and explained signing p…" at bounding box center [306, 403] width 300 height 57
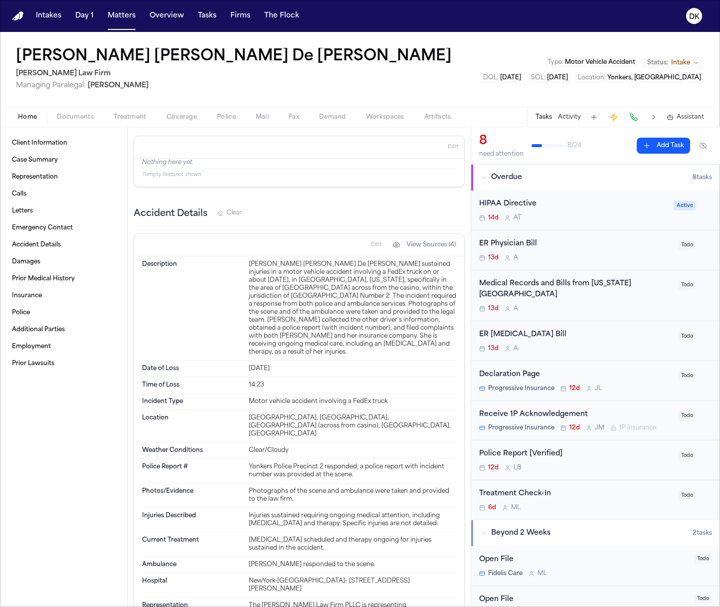
scroll to position [798, 0]
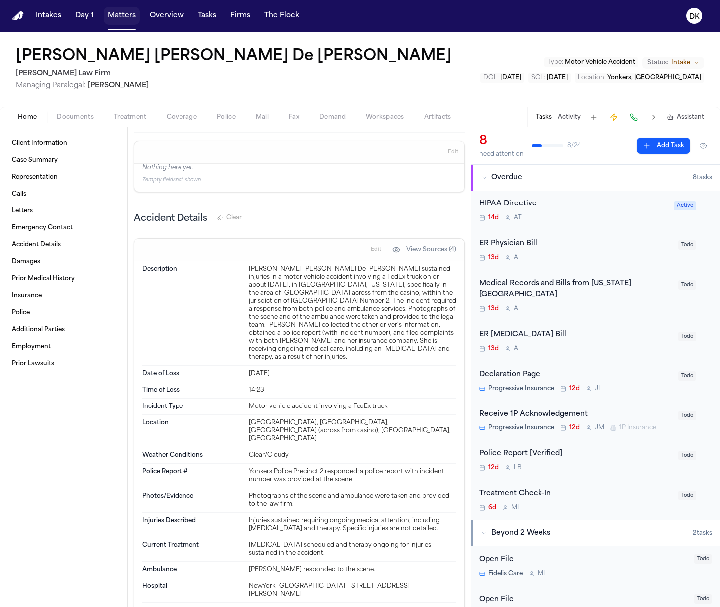
click at [128, 9] on button "Matters" at bounding box center [122, 16] width 36 height 18
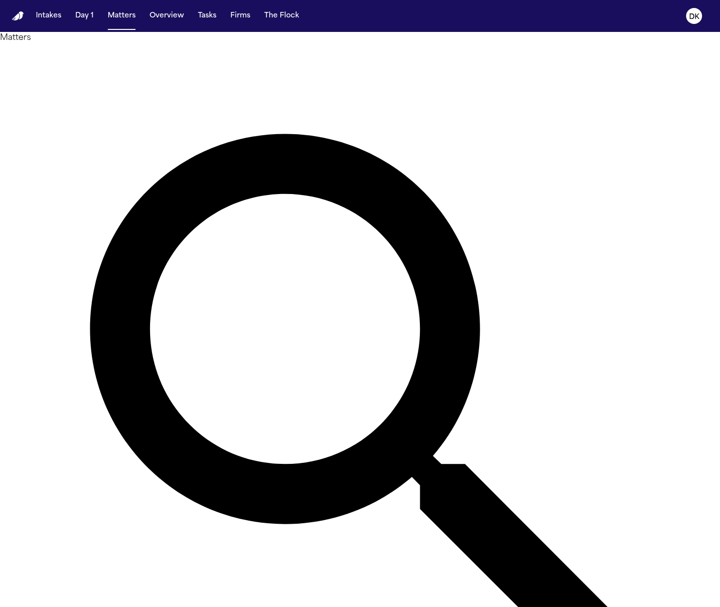
type input "******"
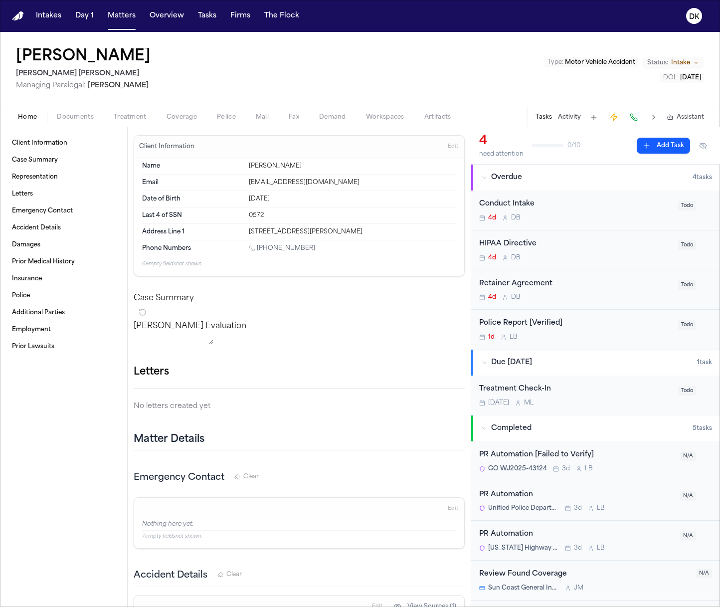
click at [216, 111] on button "Police" at bounding box center [226, 117] width 39 height 12
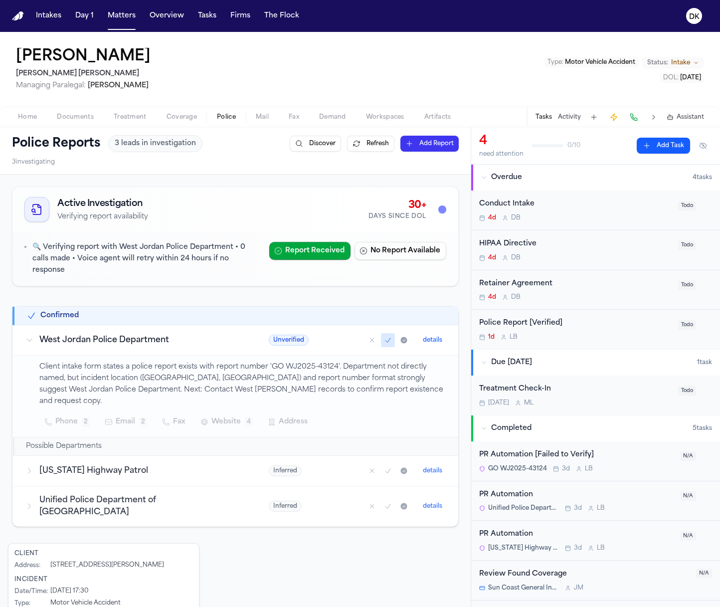
scroll to position [97, 0]
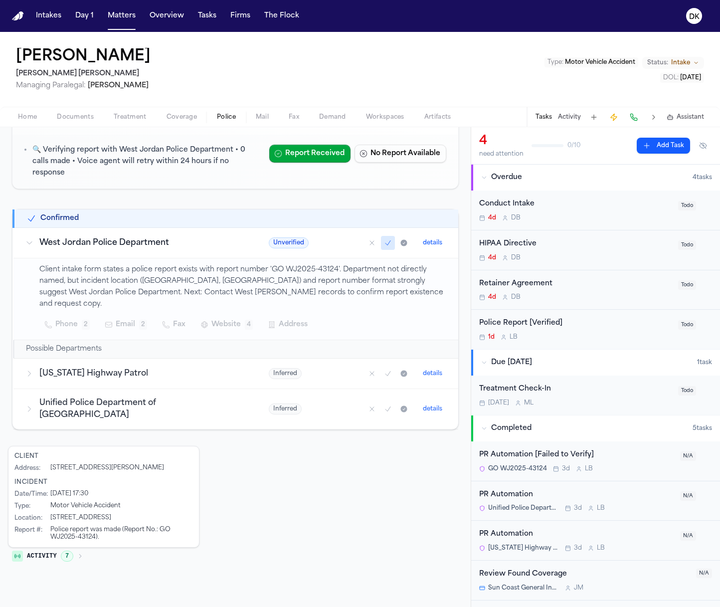
click at [143, 269] on p "Client intake form states a police report exists with report number 'GO WJ2025-…" at bounding box center [242, 286] width 407 height 45
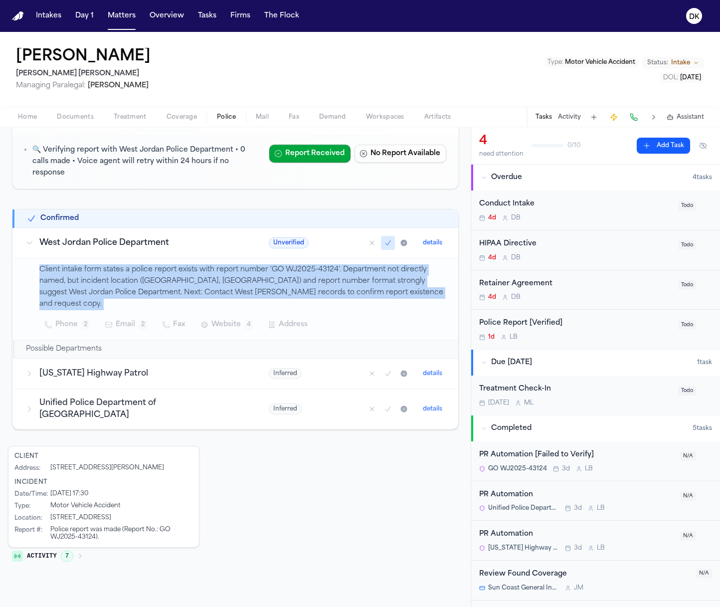
click at [143, 269] on p "Client intake form states a police report exists with report number 'GO WJ2025-…" at bounding box center [242, 286] width 407 height 45
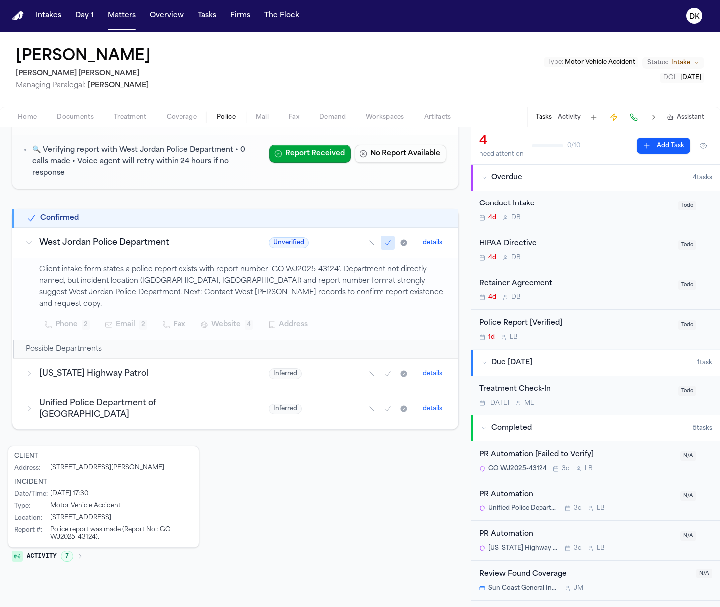
click at [99, 277] on p "Client intake form states a police report exists with report number 'GO WJ2025-…" at bounding box center [242, 286] width 407 height 45
click at [212, 319] on span "Website" at bounding box center [226, 325] width 29 height 12
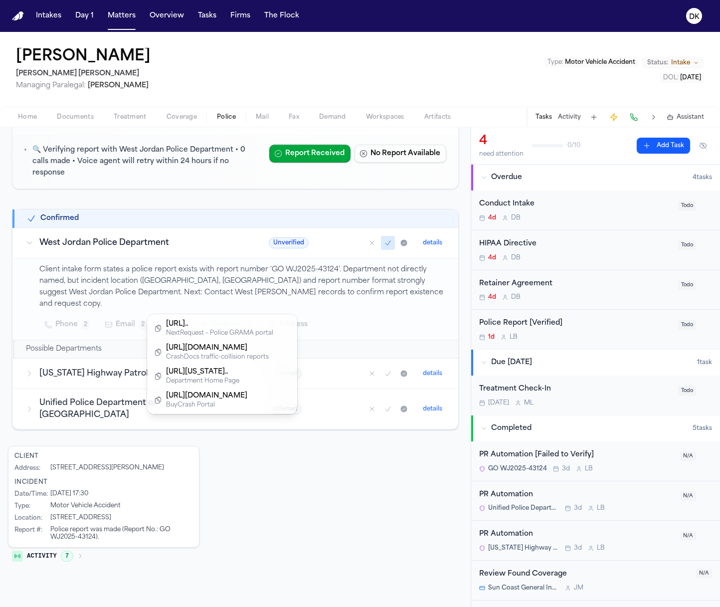
click at [186, 264] on div "Client intake form states a police report exists with report number 'GO WJ2025-…" at bounding box center [242, 298] width 407 height 69
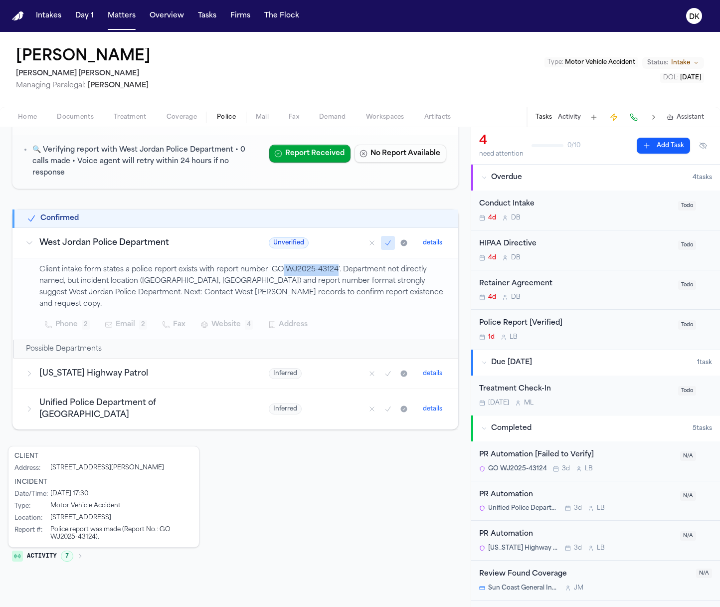
drag, startPoint x: 331, startPoint y: 257, endPoint x: 278, endPoint y: 255, distance: 52.9
click at [278, 264] on p "Client intake form states a police report exists with report number 'GO WJ2025-…" at bounding box center [242, 286] width 407 height 45
click at [76, 548] on button "Activity 7" at bounding box center [47, 556] width 79 height 17
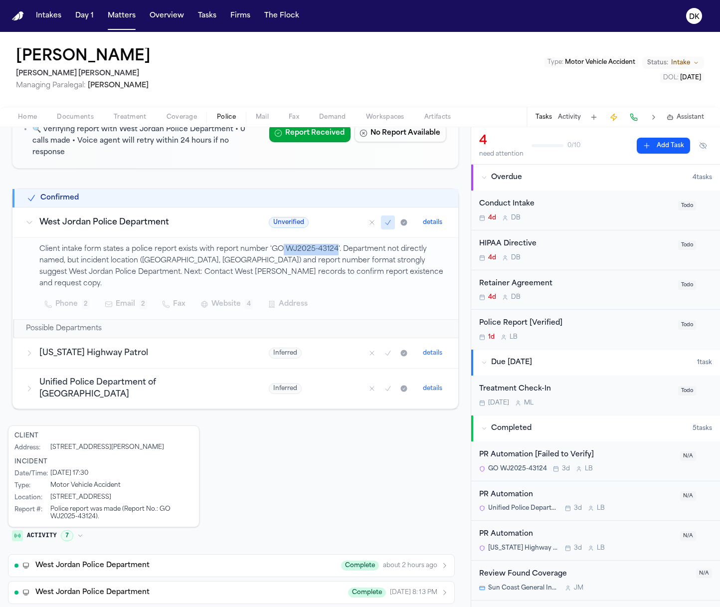
scroll to position [225, 0]
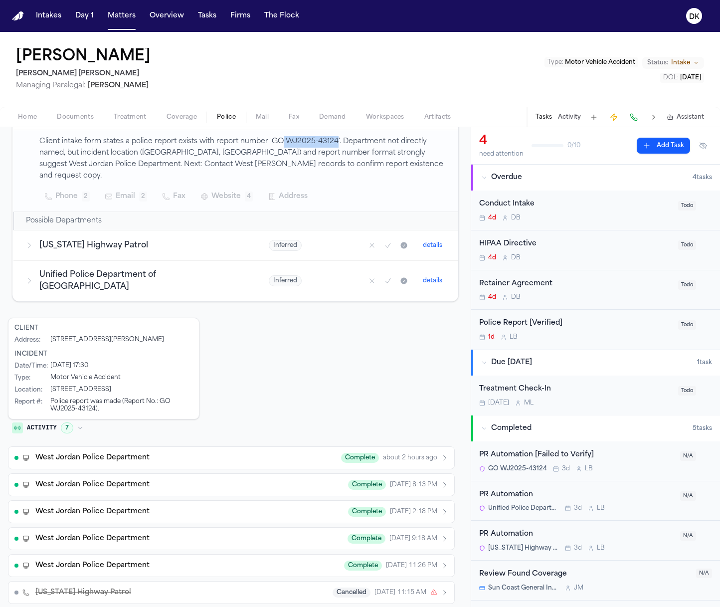
click at [202, 453] on div "West Jordan Police Department Complete about 2 hours ago" at bounding box center [241, 458] width 413 height 10
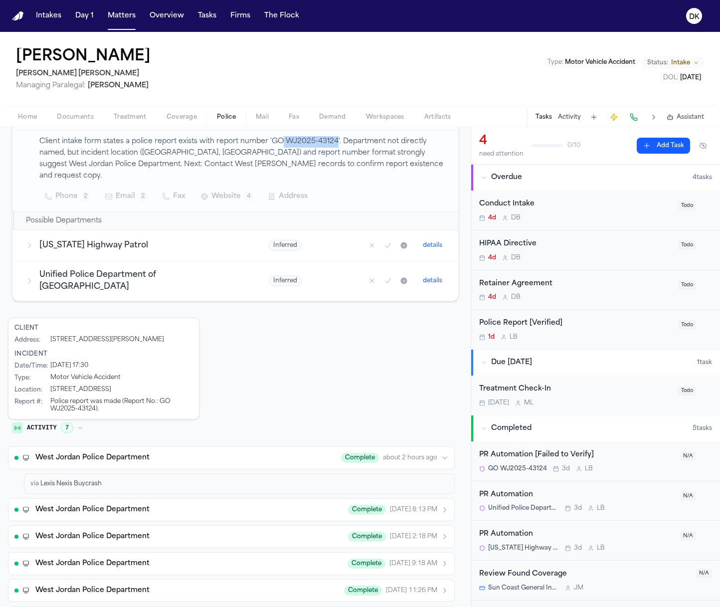
click at [202, 453] on div "West Jordan Police Department Complete about 2 hours ago" at bounding box center [241, 458] width 413 height 10
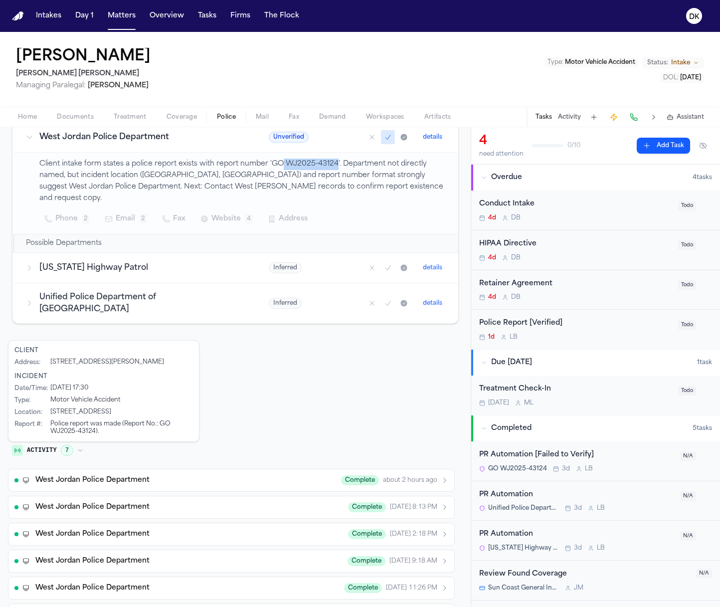
scroll to position [96, 0]
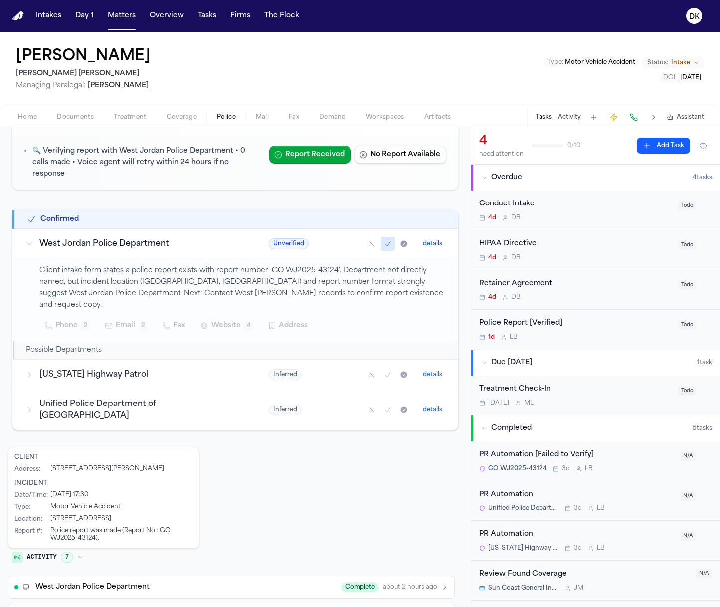
click at [269, 265] on p "Client intake form states a police report exists with report number 'GO WJ2025-…" at bounding box center [242, 287] width 407 height 45
drag, startPoint x: 267, startPoint y: 258, endPoint x: 331, endPoint y: 259, distance: 63.9
click at [331, 265] on p "Client intake form states a police report exists with report number 'GO WJ2025-…" at bounding box center [242, 287] width 407 height 45
copy p "GO WJ2025-43124"
click at [236, 317] on button "Website 4" at bounding box center [227, 326] width 63 height 18
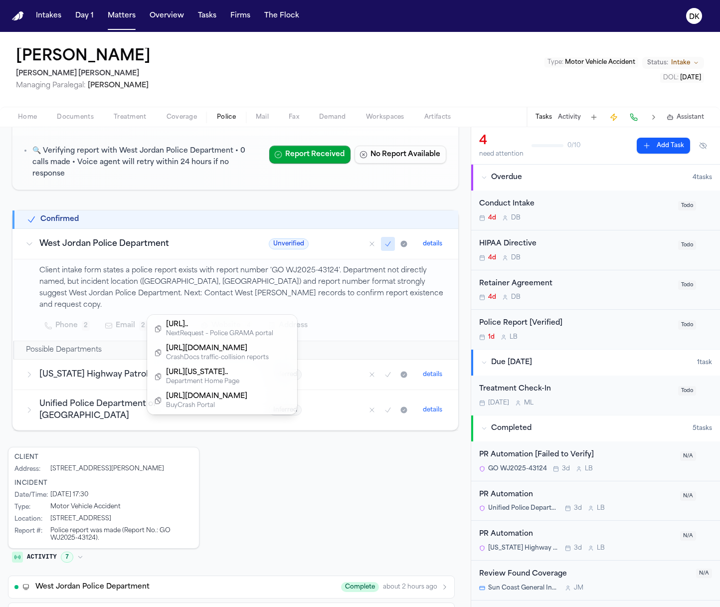
click at [79, 117] on div "Franklin Mendez Steele Adams Hosman Managing Paralegal: Jacqueline Maldonado Ty…" at bounding box center [360, 319] width 720 height 575
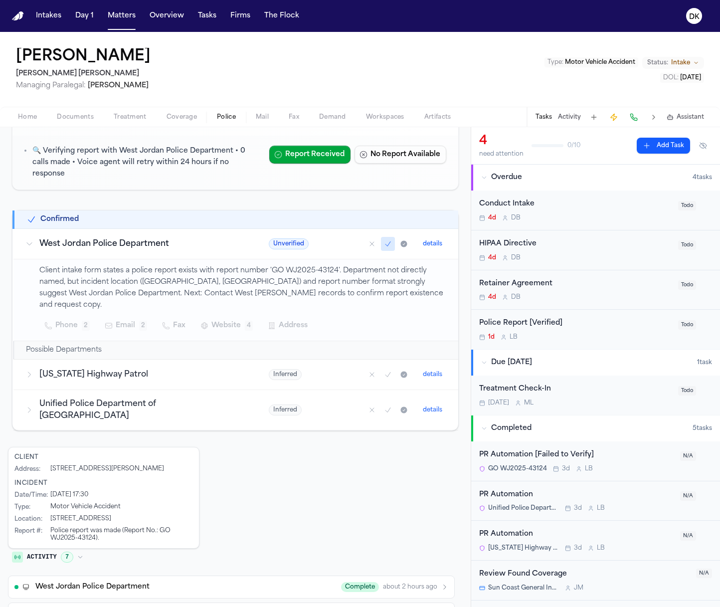
click at [85, 124] on div "Home Documents Treatment Coverage Police Mail Fax Demand Workspaces Artifacts T…" at bounding box center [360, 117] width 720 height 20
click at [85, 117] on span "Documents" at bounding box center [75, 117] width 37 height 8
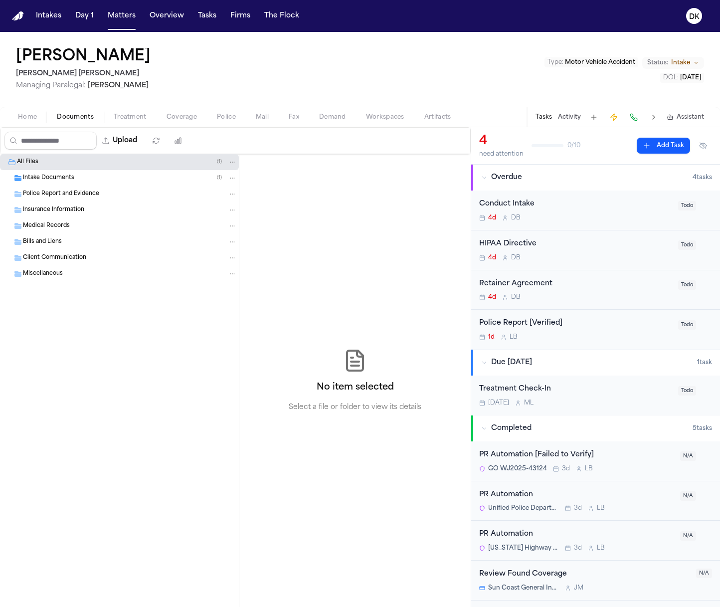
click at [113, 188] on div "Police Report and Evidence" at bounding box center [119, 194] width 239 height 16
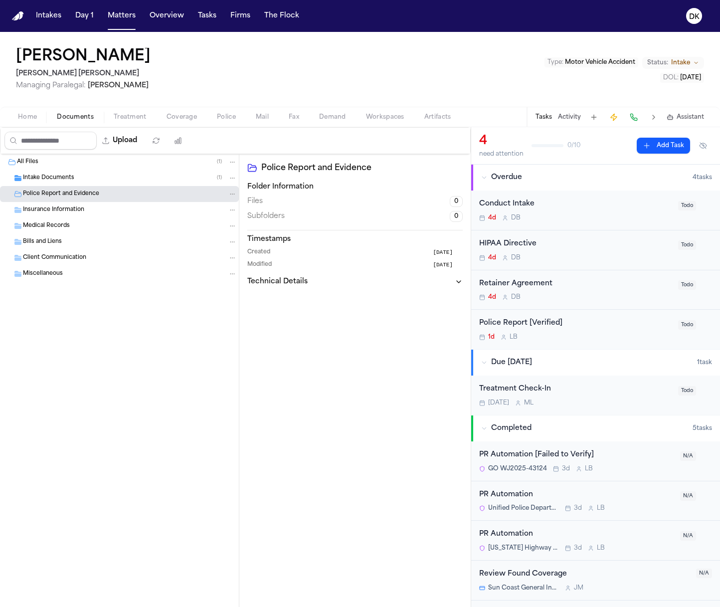
click at [115, 181] on div "Intake Documents ( 1 )" at bounding box center [130, 178] width 214 height 9
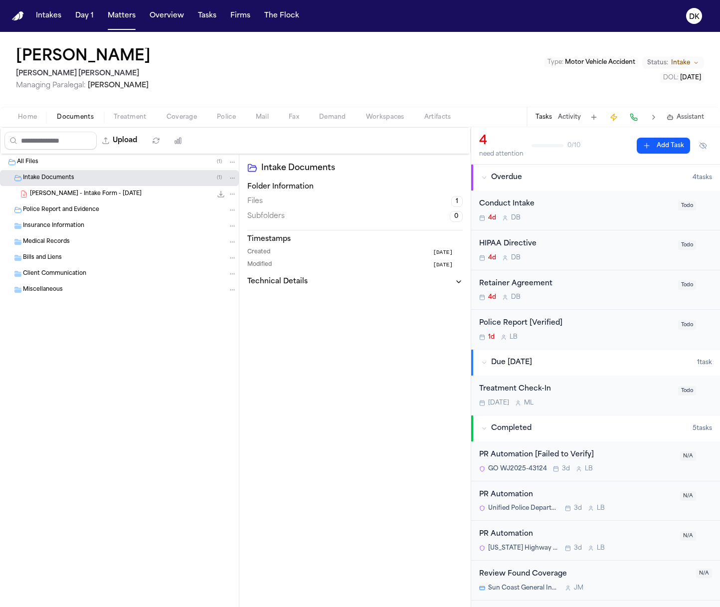
click at [125, 194] on div "F. Mendez - Intake Form - 8.30.25 22.7 KB • PDF" at bounding box center [133, 194] width 207 height 10
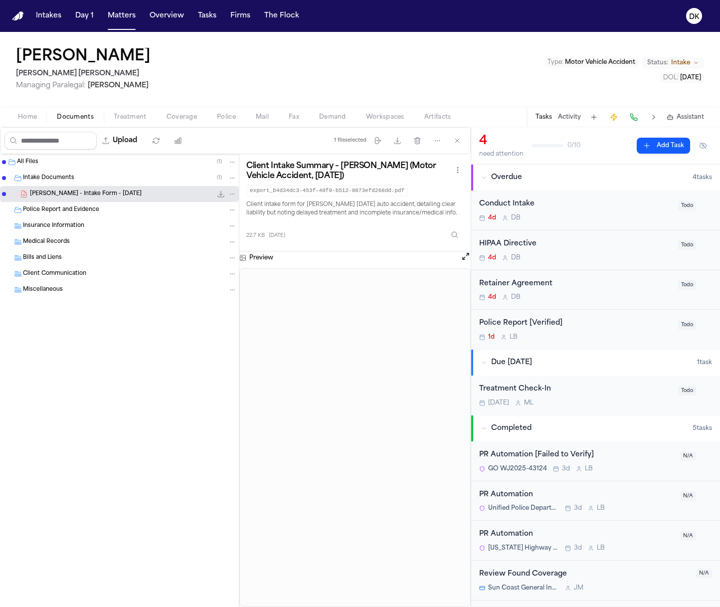
click at [94, 209] on span "Police Report and Evidence" at bounding box center [61, 210] width 76 height 8
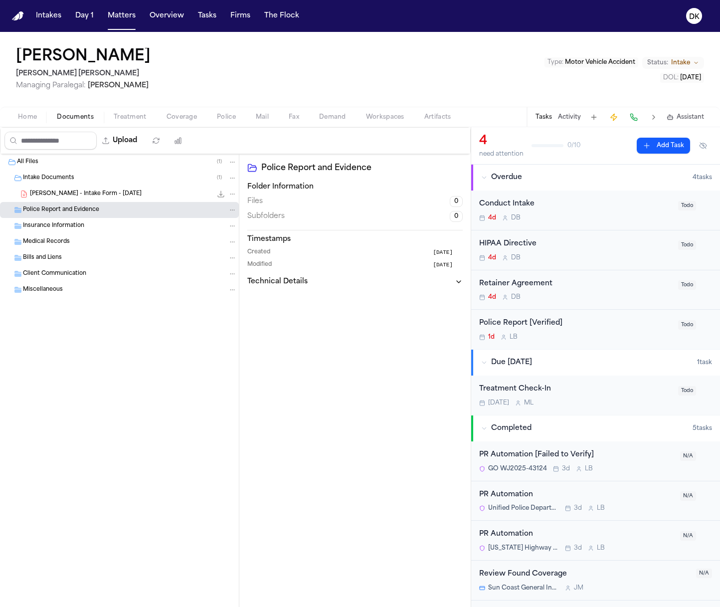
click at [95, 195] on span "F. Mendez - Intake Form - 8.30.25" at bounding box center [86, 194] width 112 height 8
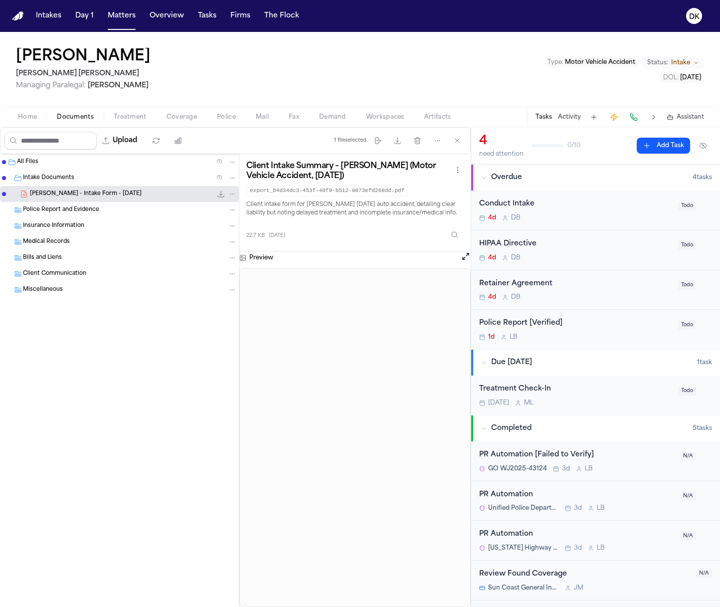
click at [17, 118] on button "Home" at bounding box center [27, 117] width 39 height 12
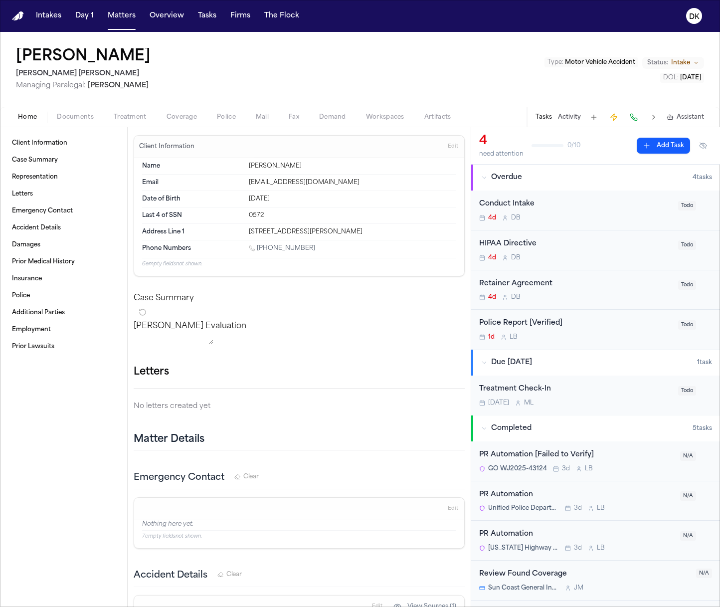
click at [221, 120] on span "Police" at bounding box center [226, 117] width 19 height 8
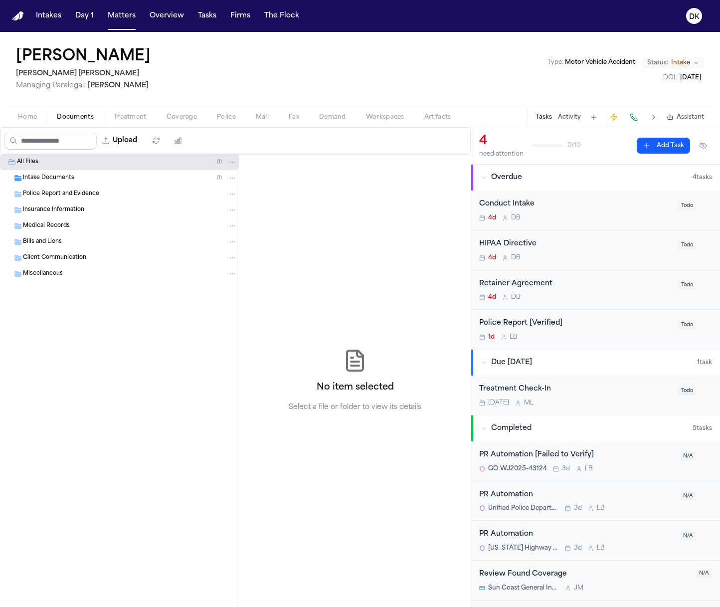
click at [26, 118] on span "Home" at bounding box center [27, 117] width 19 height 8
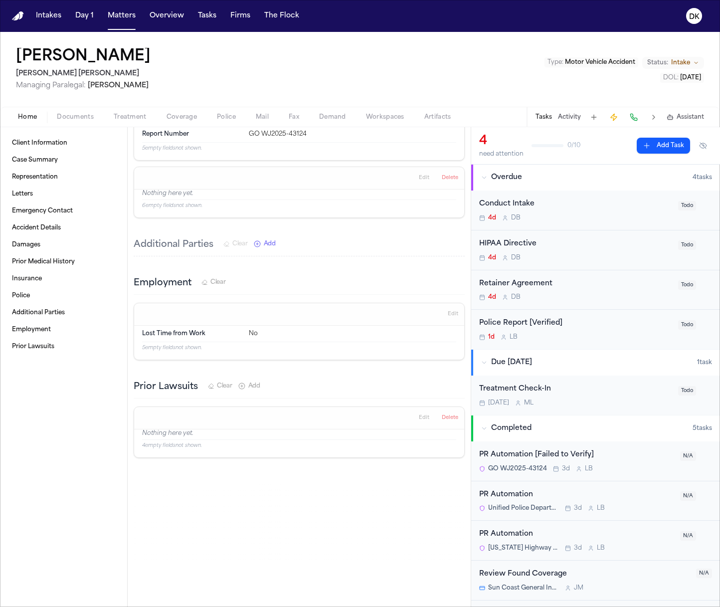
scroll to position [1069, 0]
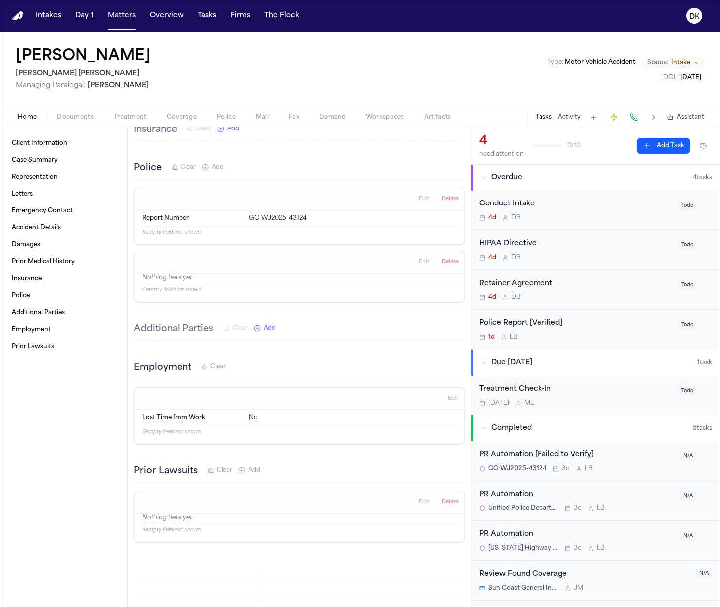
click at [287, 217] on div "Report Number GO WJ2025-43124" at bounding box center [299, 219] width 314 height 16
drag, startPoint x: 317, startPoint y: 223, endPoint x: 268, endPoint y: 223, distance: 48.9
click at [268, 222] on div "GO WJ2025-43124" at bounding box center [353, 218] width 208 height 8
copy div "2025-43124"
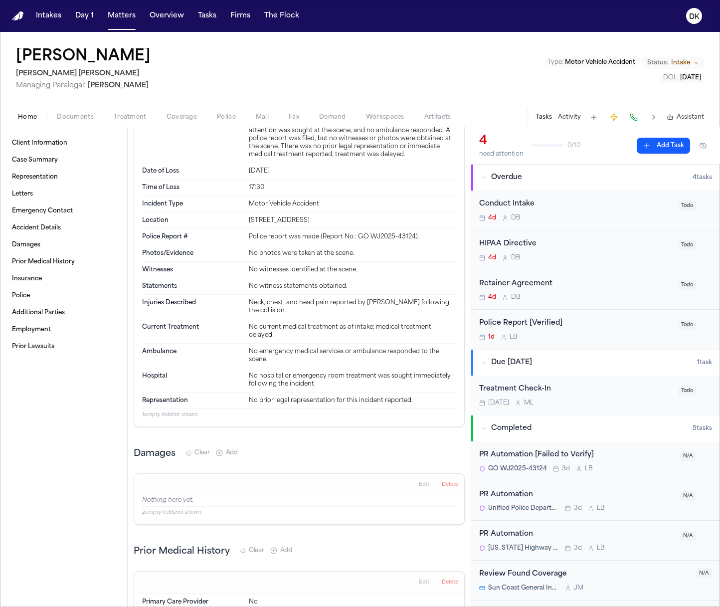
scroll to position [324, 0]
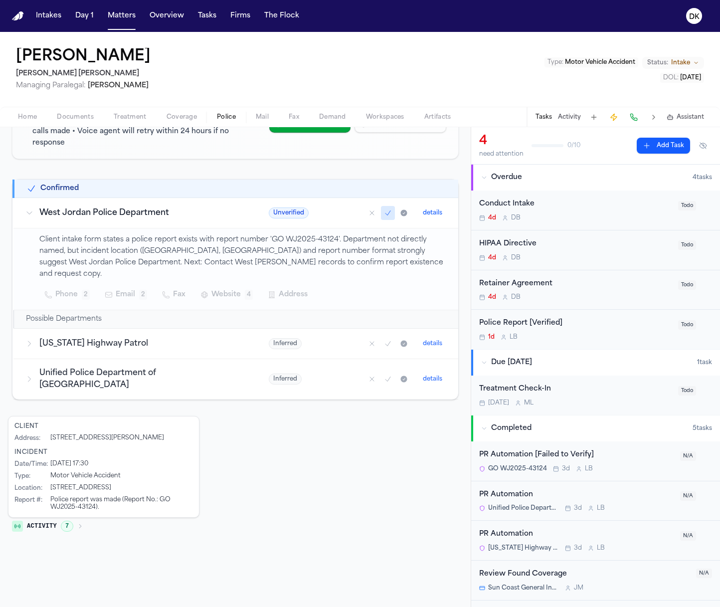
click at [235, 113] on button "Police" at bounding box center [226, 117] width 39 height 12
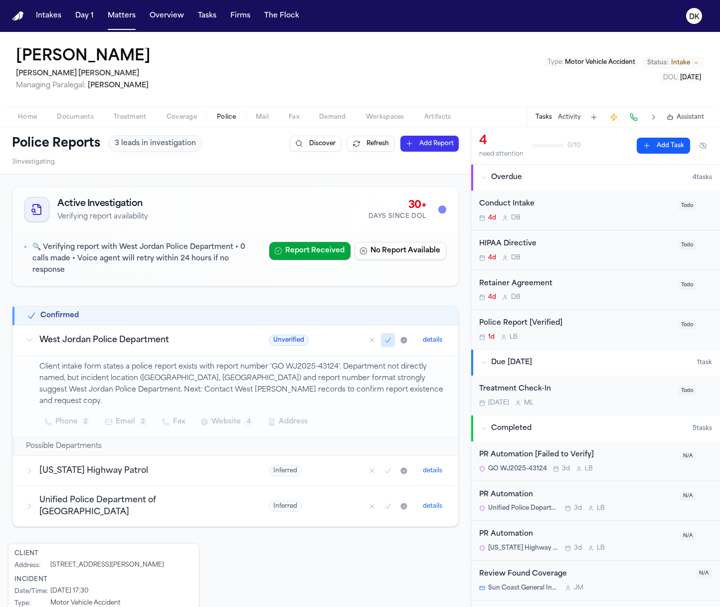
click at [81, 114] on span "Documents" at bounding box center [75, 117] width 37 height 8
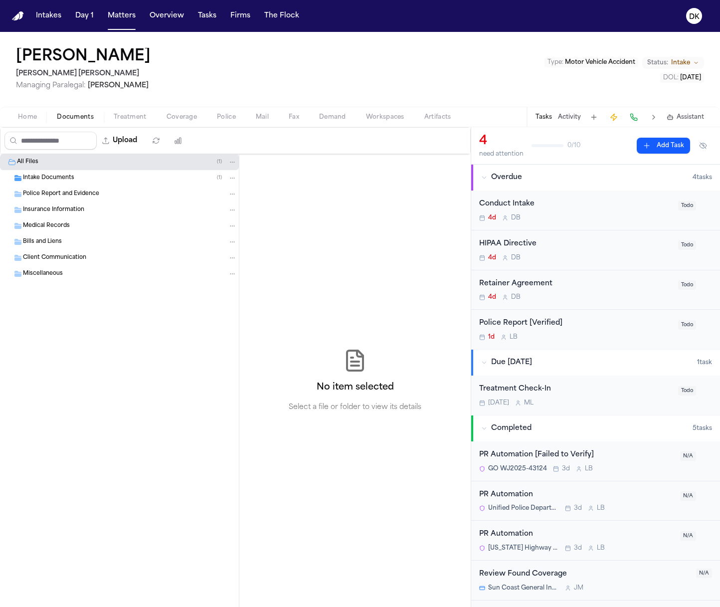
click at [104, 182] on div "Intake Documents ( 1 )" at bounding box center [119, 178] width 239 height 16
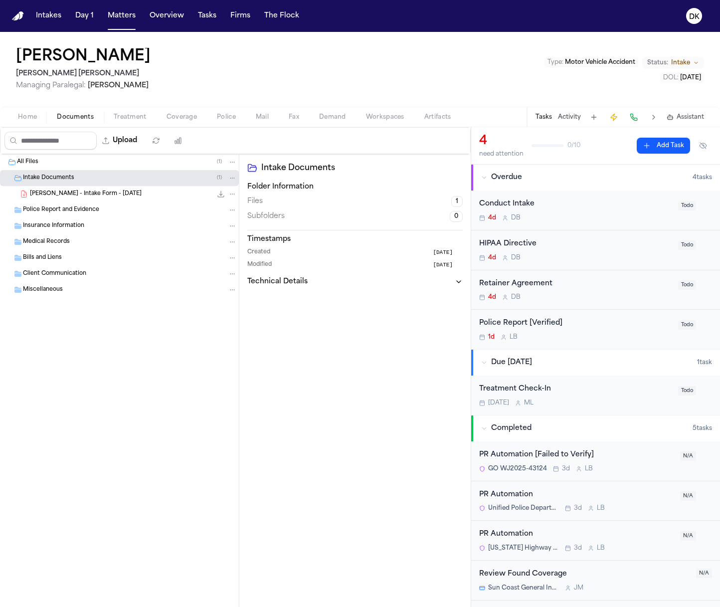
click at [129, 185] on div "Intake Documents ( 1 )" at bounding box center [119, 178] width 239 height 16
click at [130, 186] on div "Police Report and Evidence" at bounding box center [119, 194] width 239 height 16
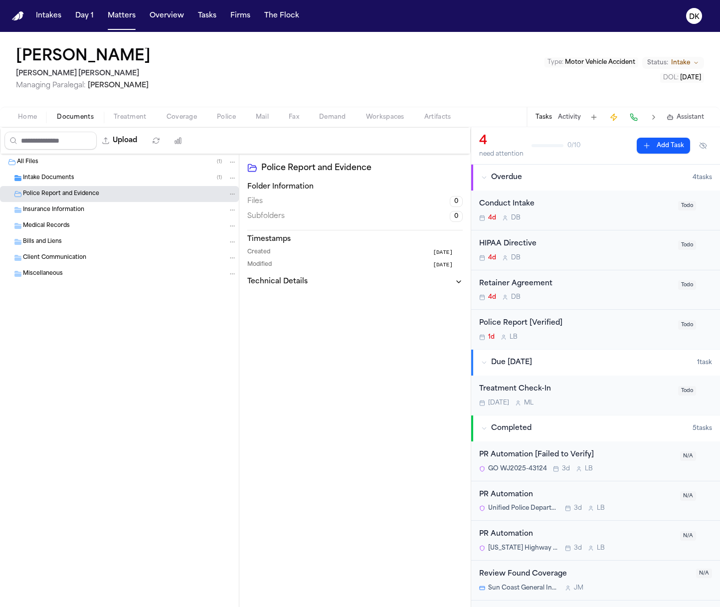
click at [132, 181] on div "Intake Documents ( 1 )" at bounding box center [130, 178] width 214 height 9
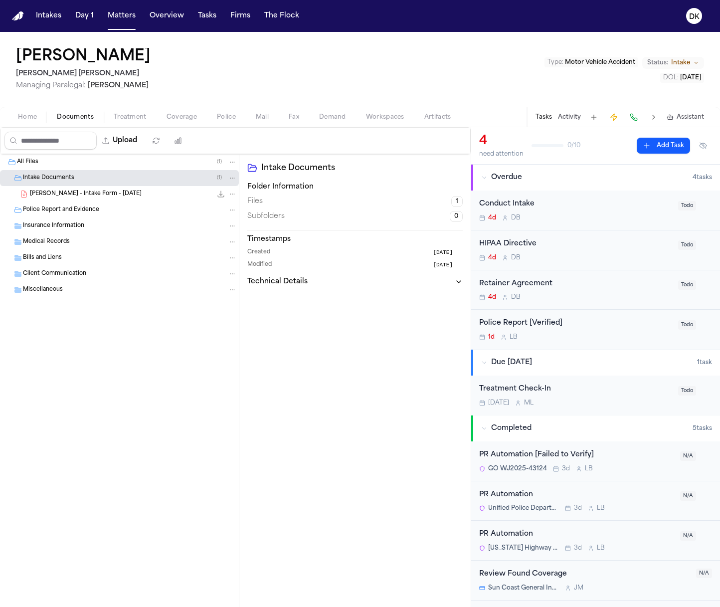
click at [129, 192] on div "F. Mendez - Intake Form - 8.30.25 22.7 KB • PDF" at bounding box center [133, 194] width 207 height 10
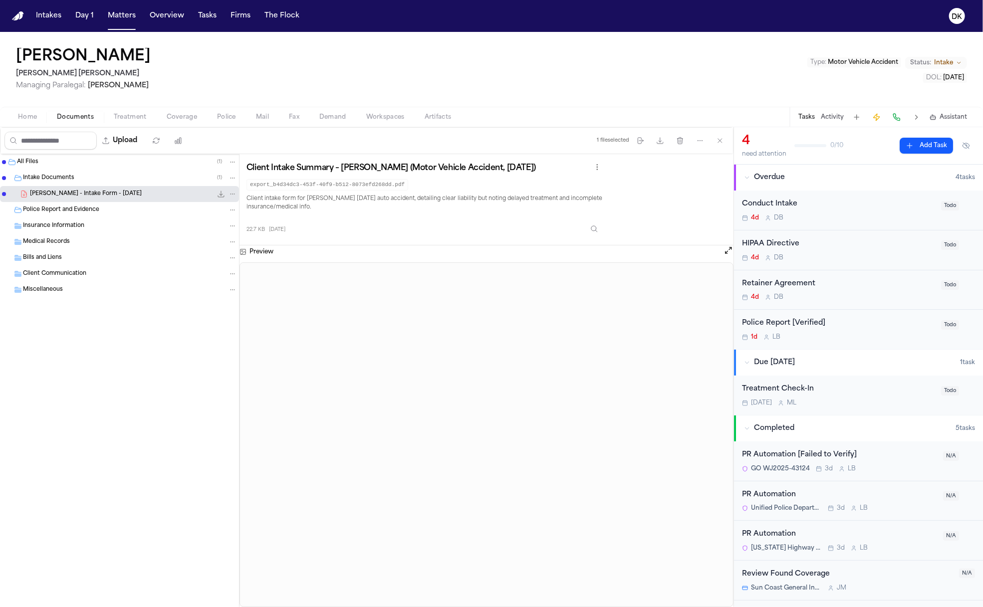
click at [193, 121] on span "Coverage" at bounding box center [182, 117] width 30 height 8
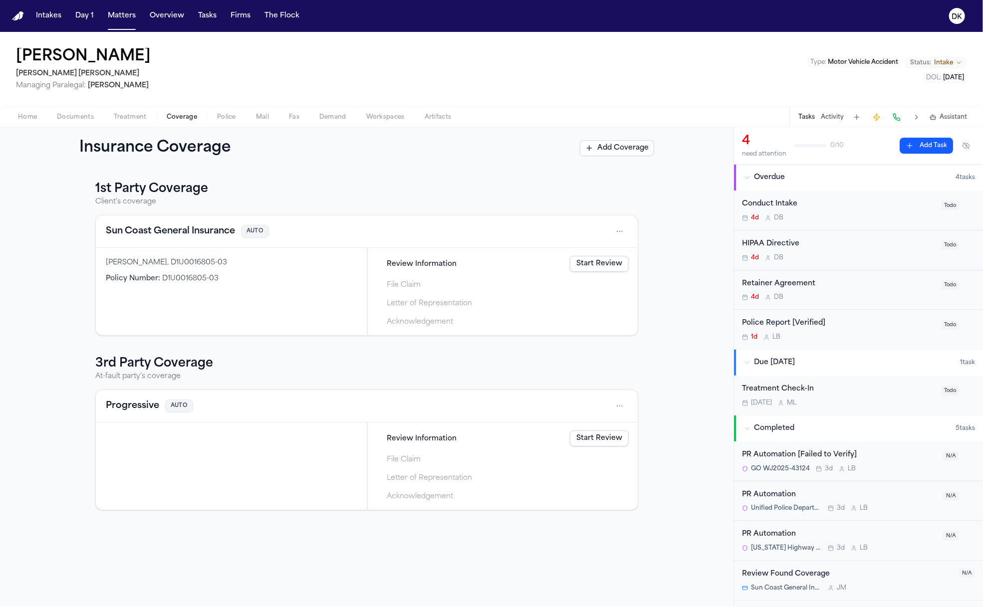
click at [236, 286] on div "Franklin Mendez, D1U0016805-03 Policy Number : D1U0016805-03" at bounding box center [231, 291] width 271 height 87
click at [227, 280] on div "Policy Number : D1U0016805-03" at bounding box center [231, 279] width 251 height 10
click at [209, 266] on div "Franklin Mendez, D1U0016805-03" at bounding box center [231, 263] width 251 height 10
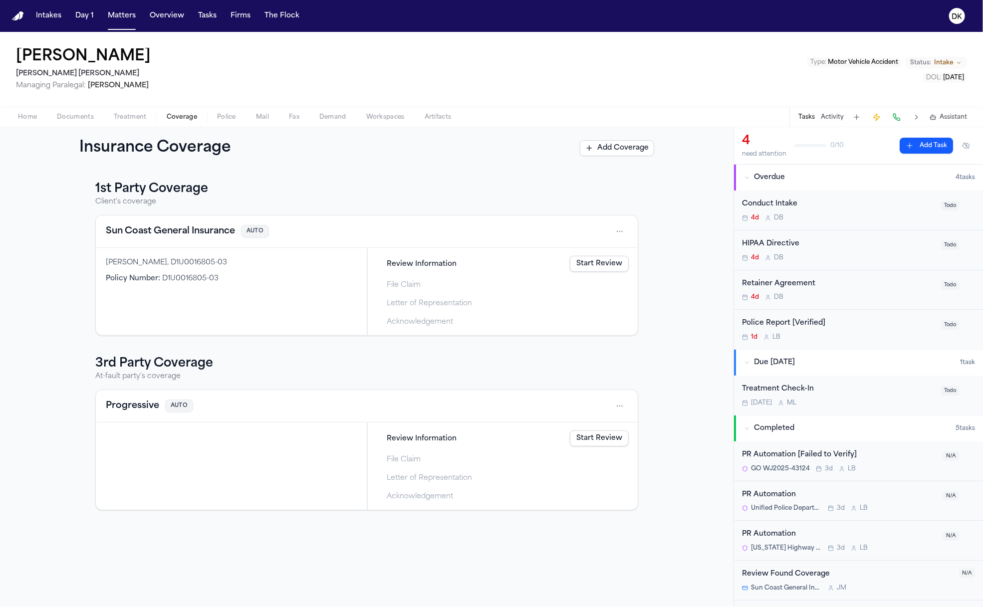
drag, startPoint x: 100, startPoint y: 10, endPoint x: 115, endPoint y: 16, distance: 16.1
click at [100, 10] on div "Intakes Day 1 Matters Overview Tasks Firms The Flock" at bounding box center [167, 16] width 271 height 18
click at [116, 17] on button "Matters" at bounding box center [122, 16] width 36 height 18
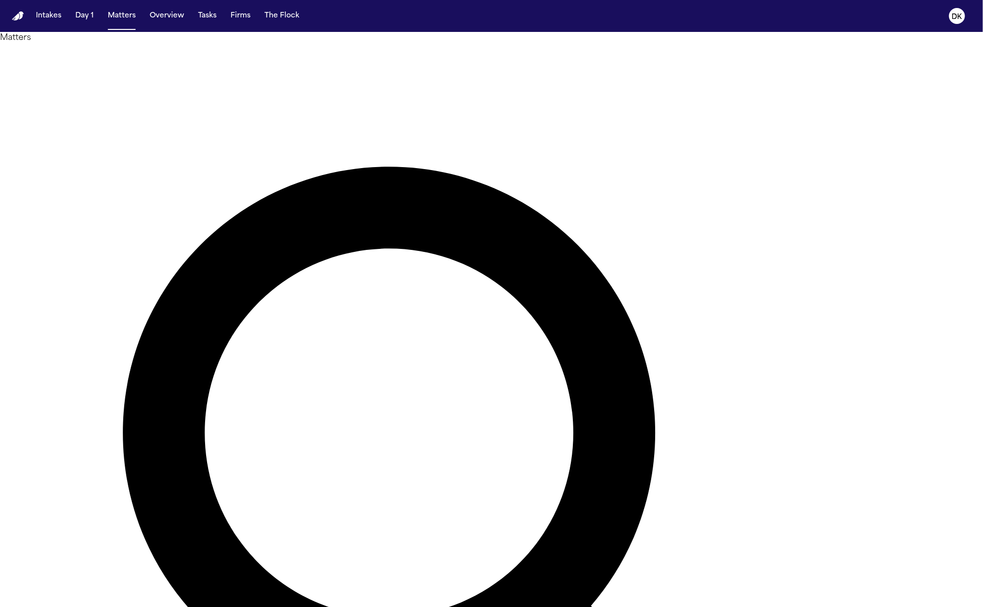
click at [671, 68] on div "Matters ****** Overview Add Matter" at bounding box center [491, 541] width 983 height 1019
type input "****"
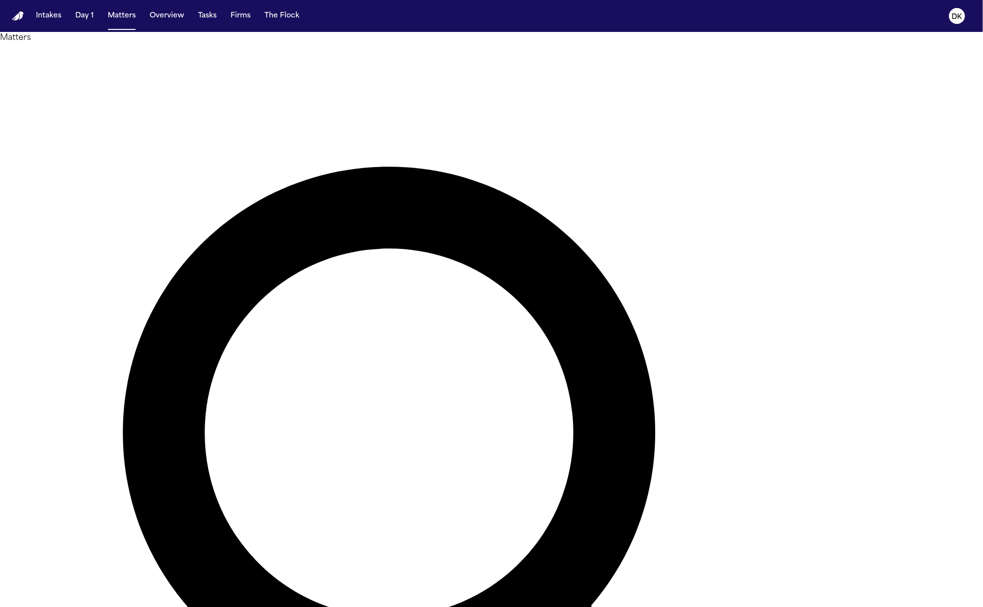
type input "******"
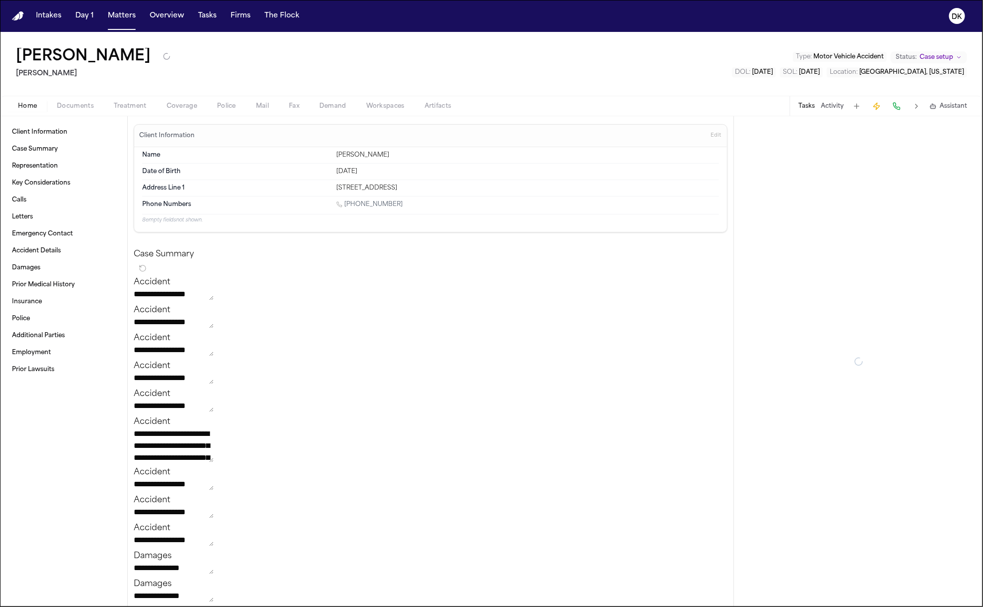
type textarea "*"
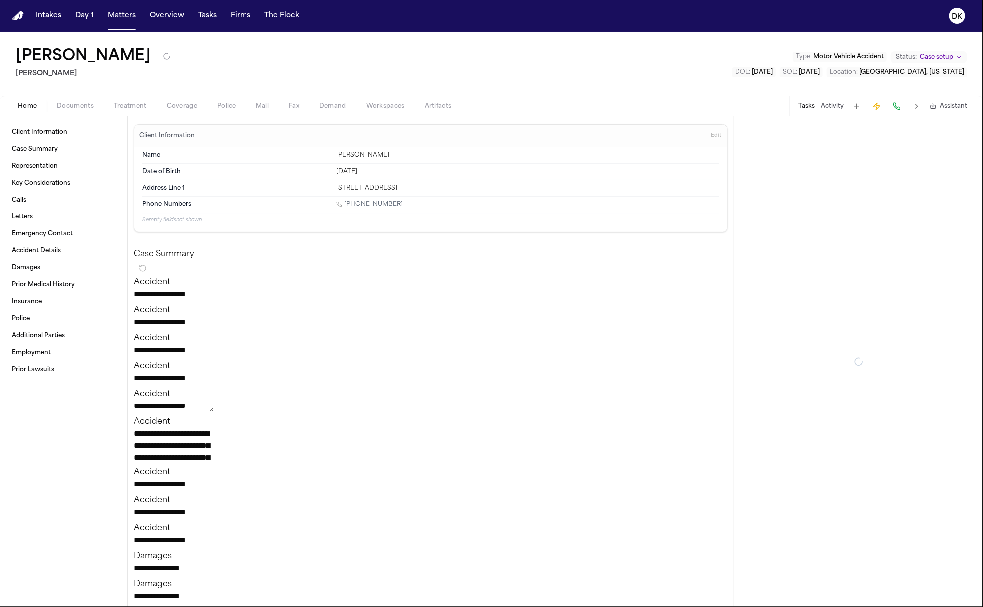
type textarea "*"
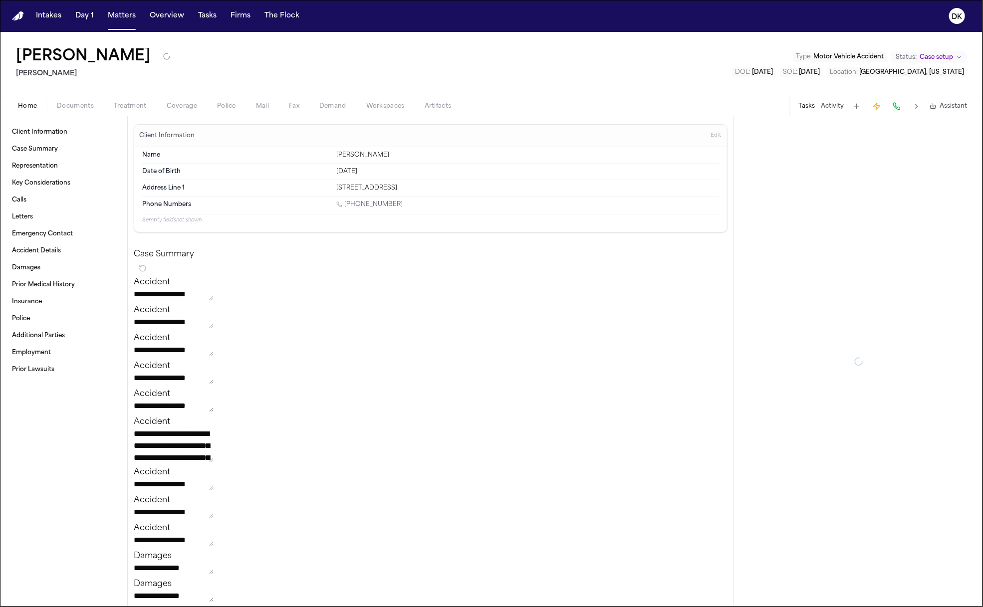
type textarea "*"
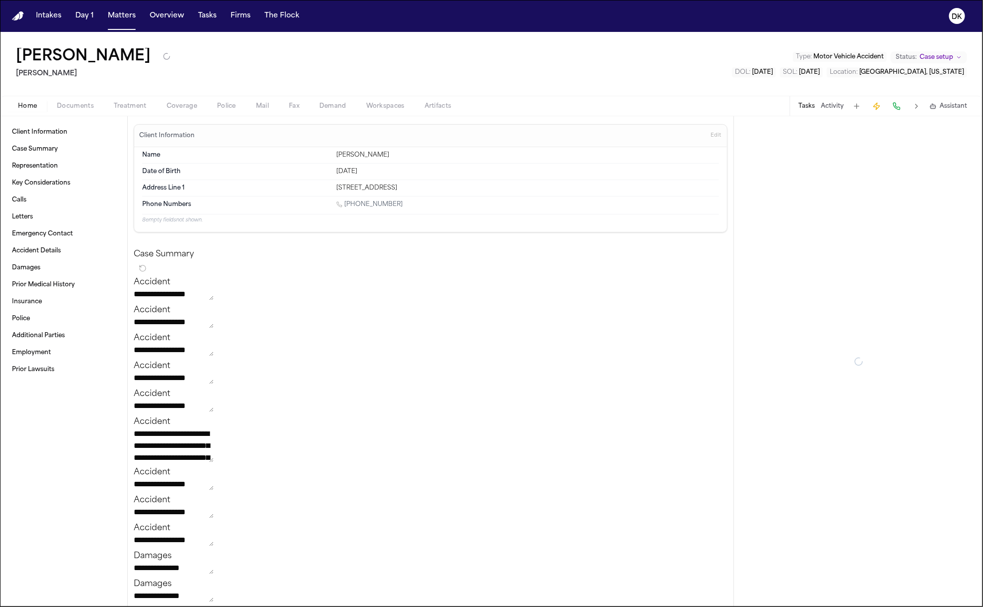
type textarea "*"
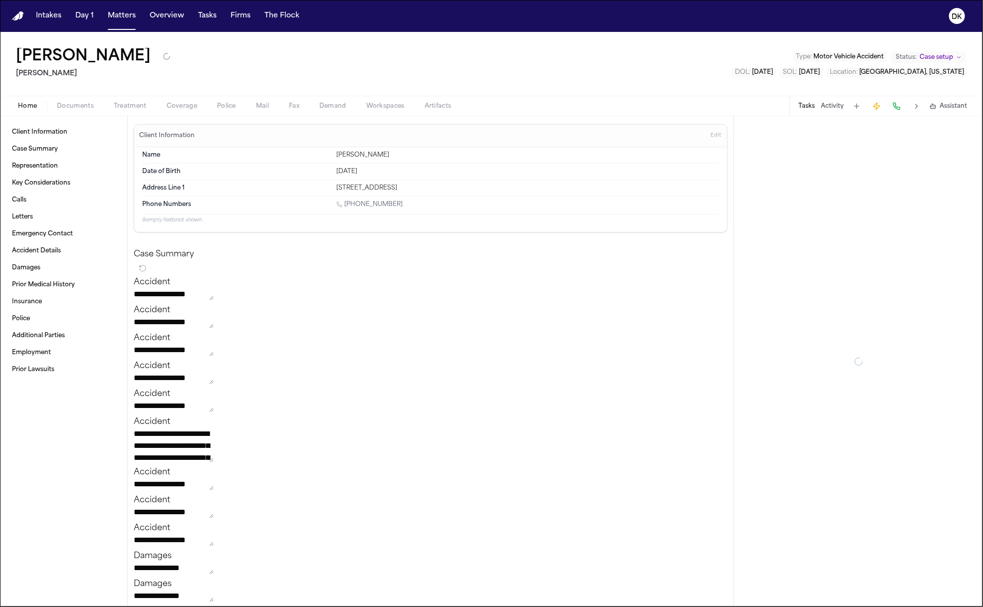
type textarea "*"
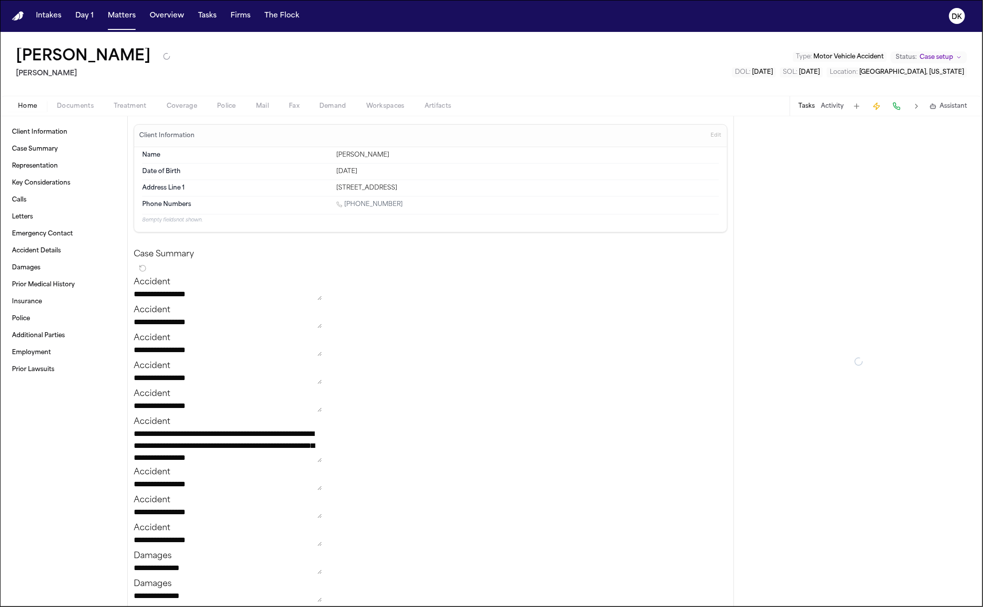
type textarea "*"
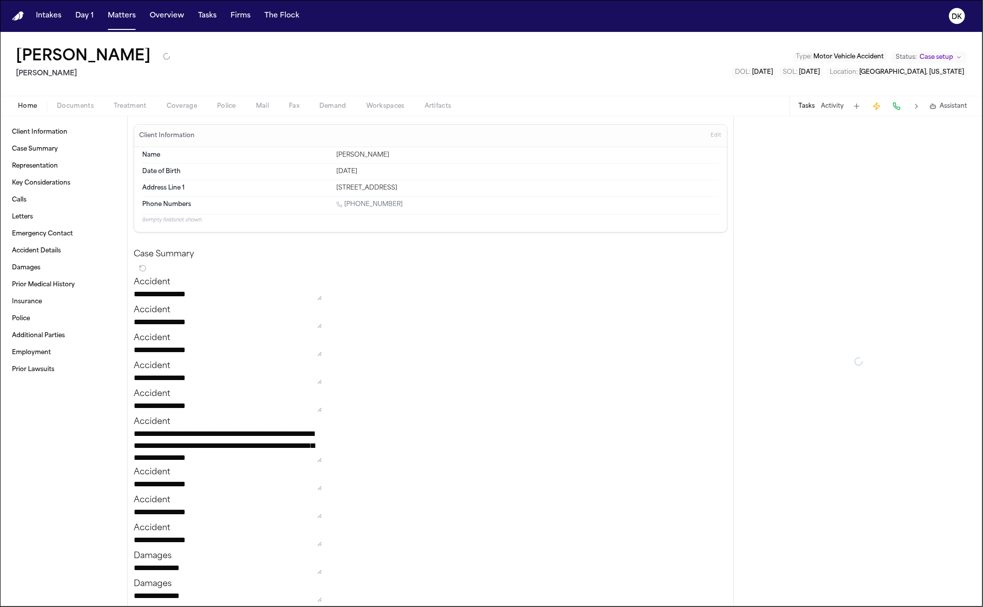
type textarea "*"
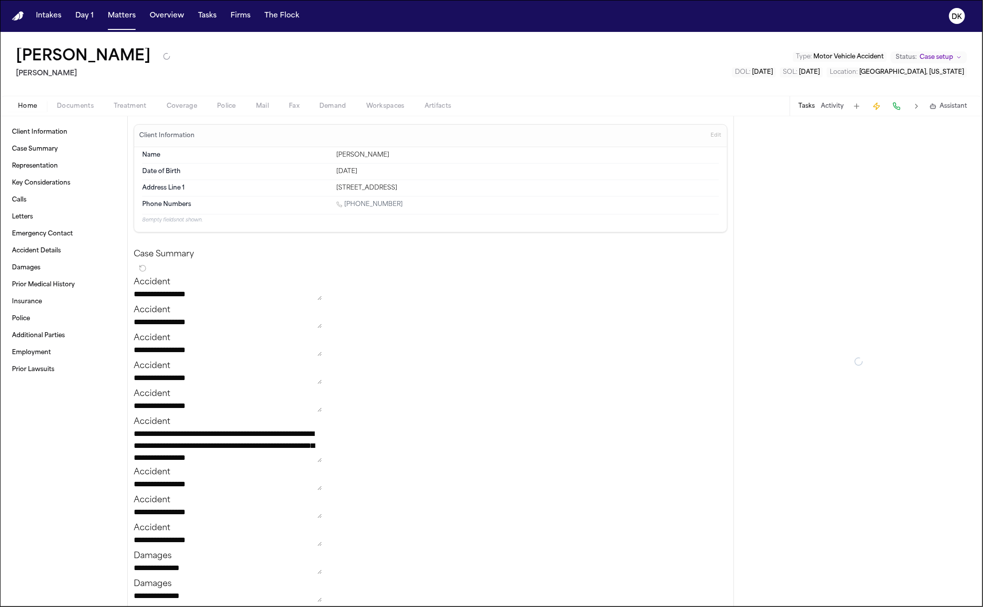
type textarea "*"
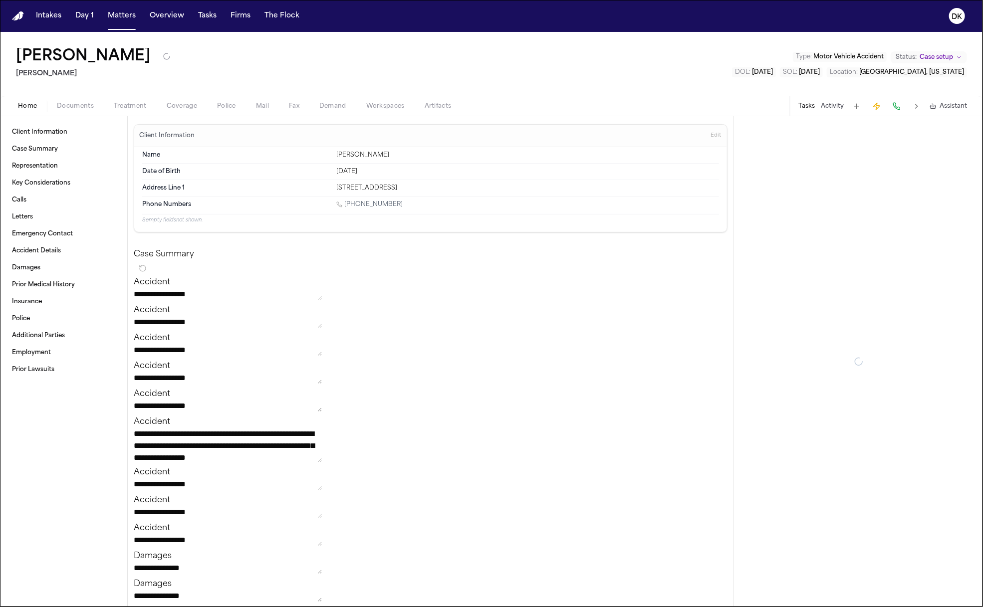
type textarea "*"
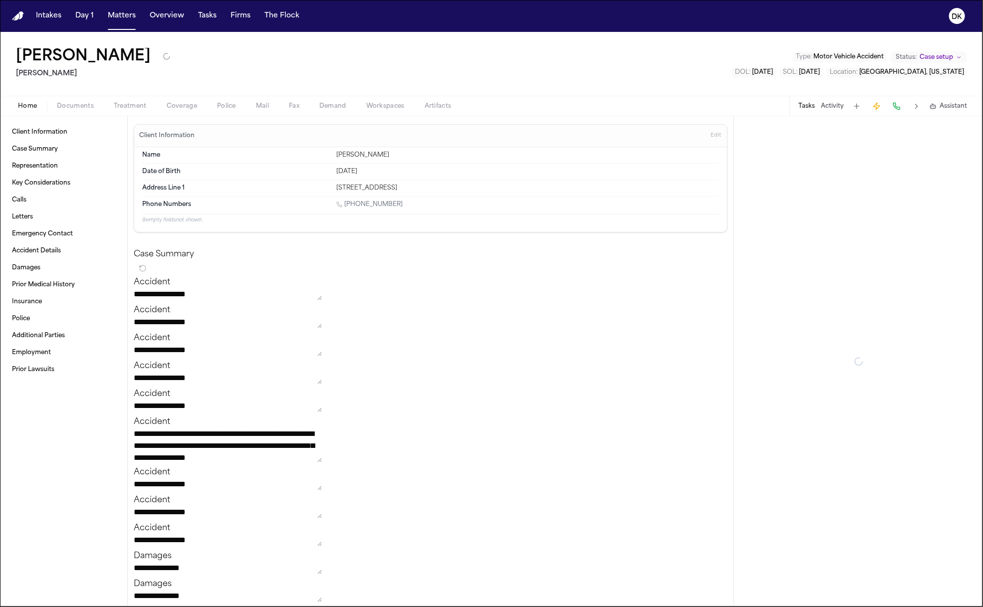
type textarea "*"
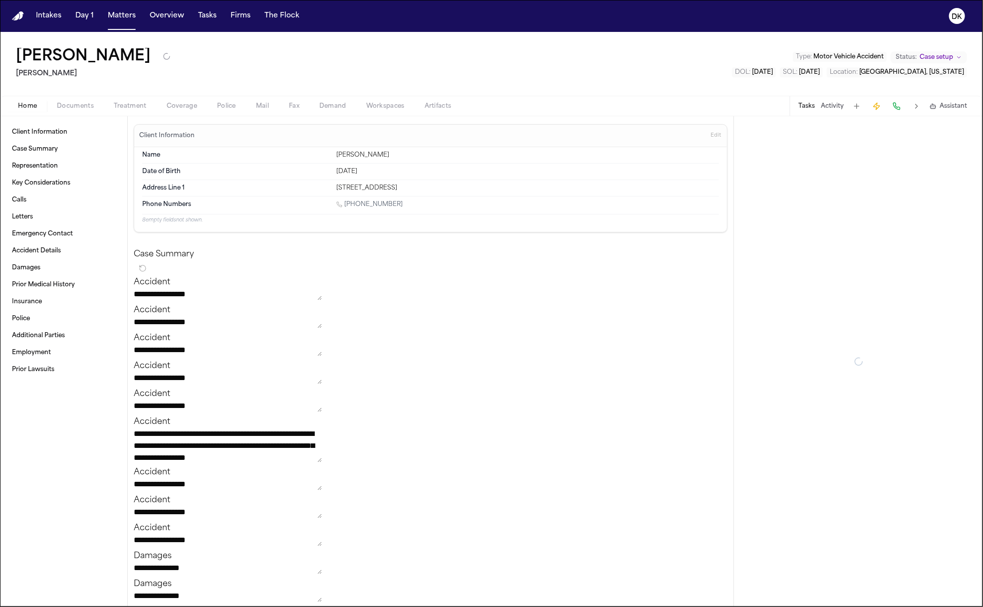
type textarea "*"
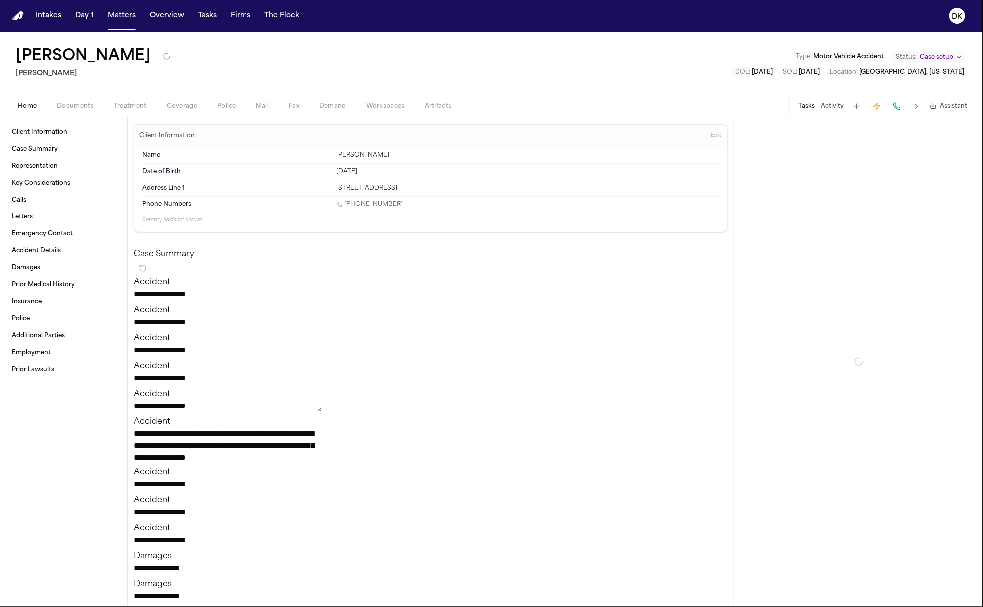
type textarea "*"
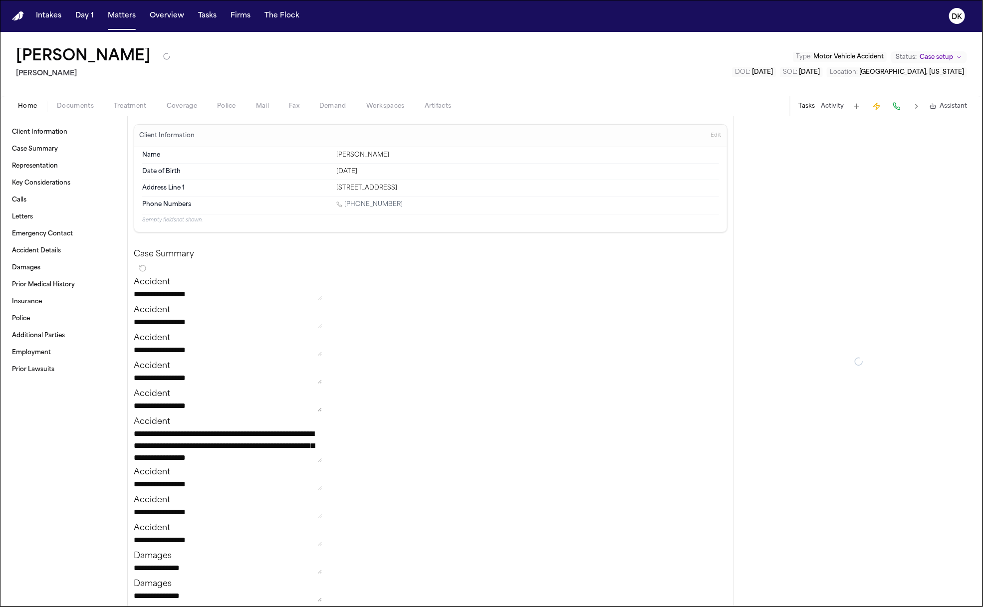
type textarea "*"
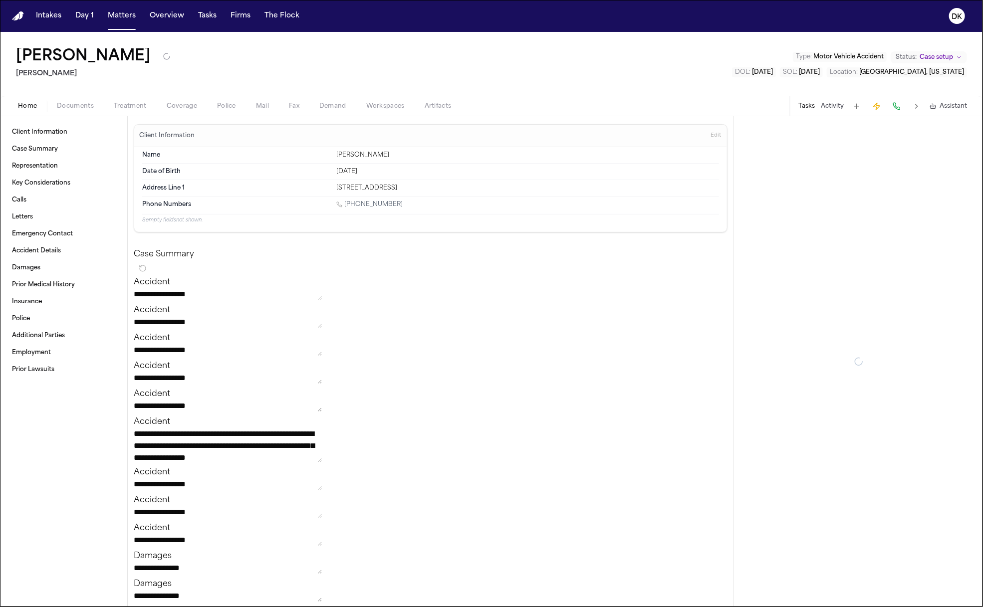
type textarea "*"
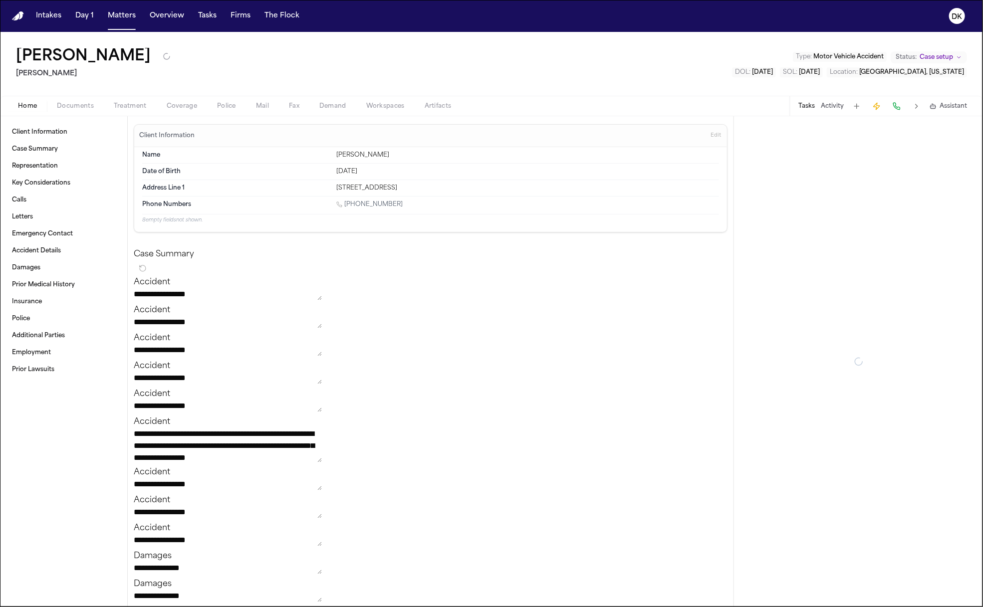
type textarea "*"
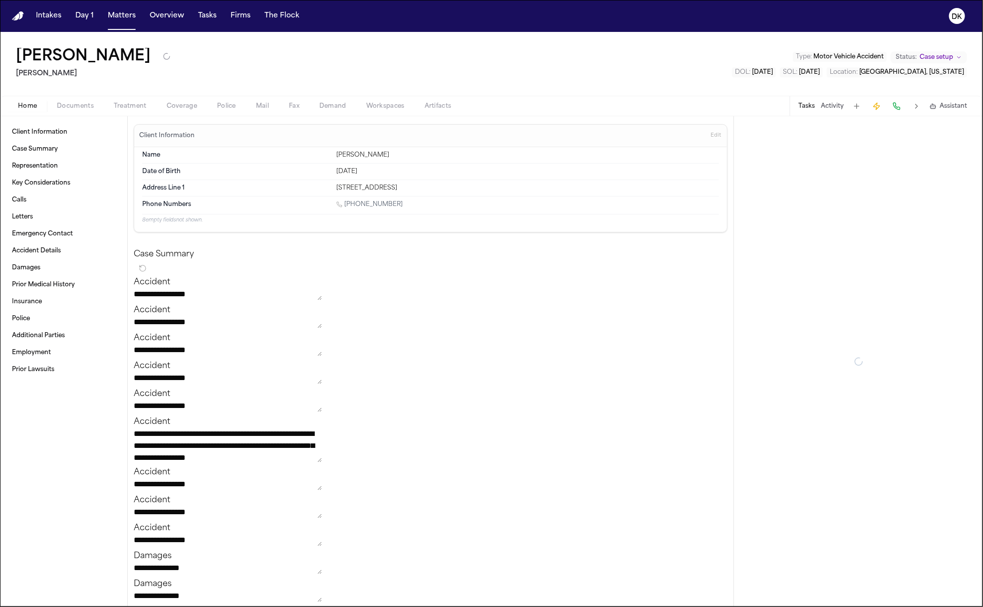
type textarea "*"
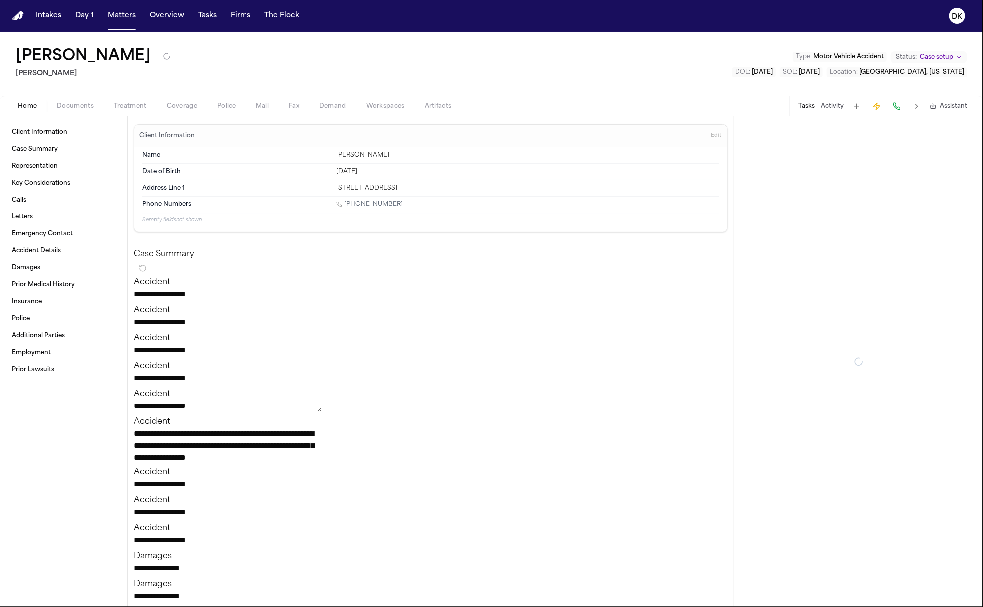
type textarea "*"
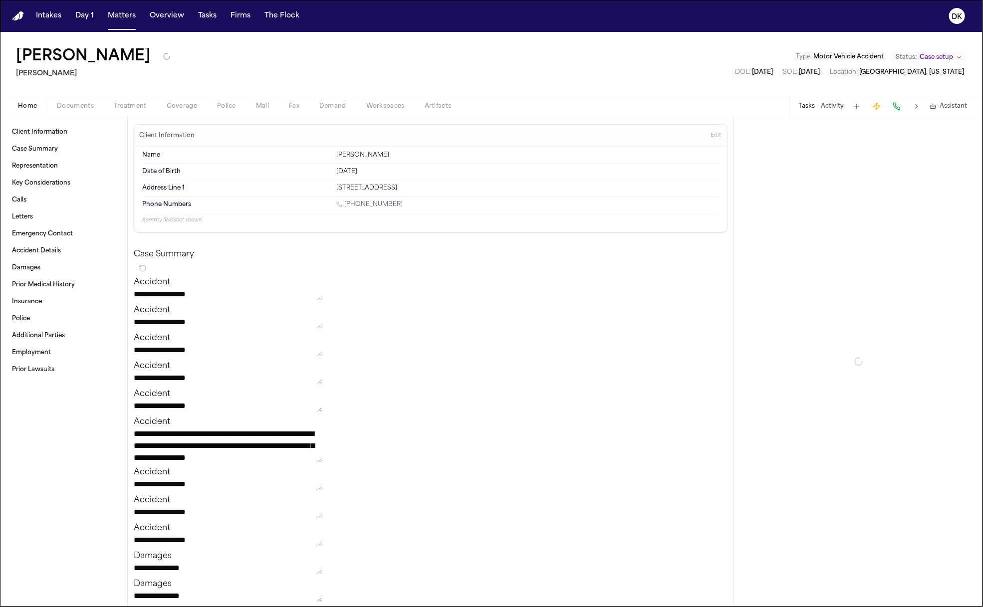
type textarea "*"
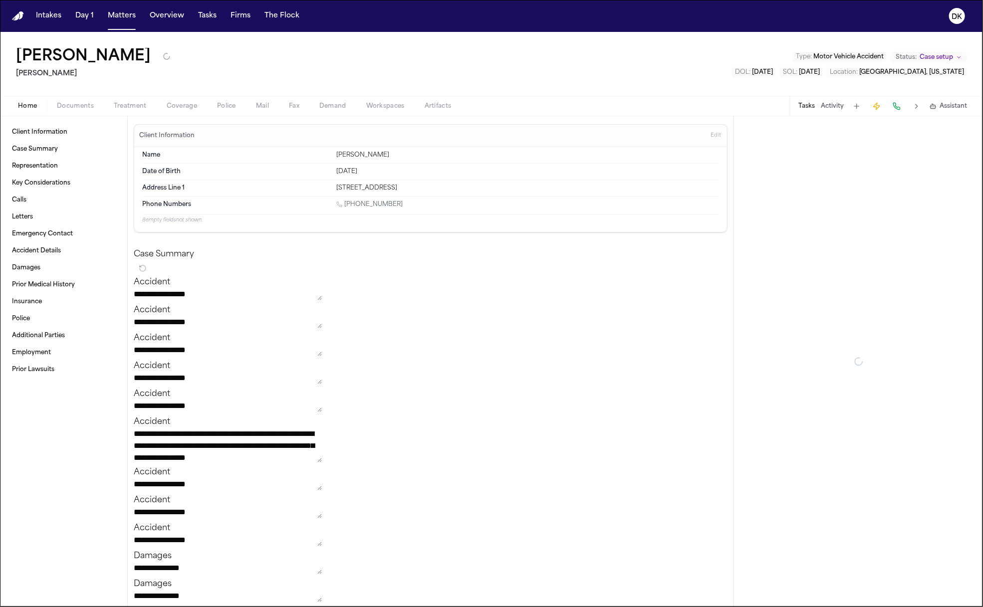
type textarea "*"
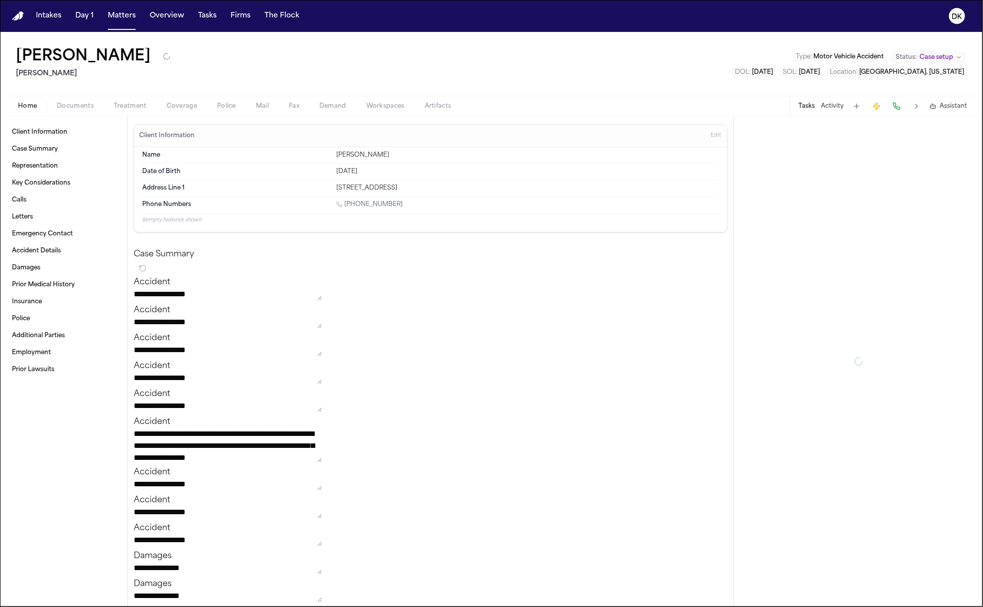
type textarea "*"
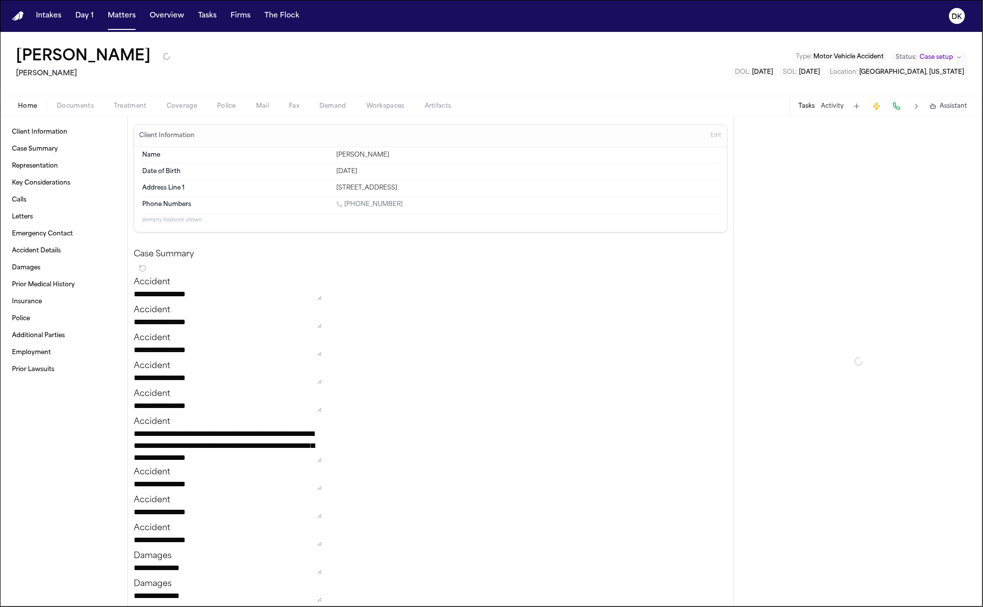
type textarea "*"
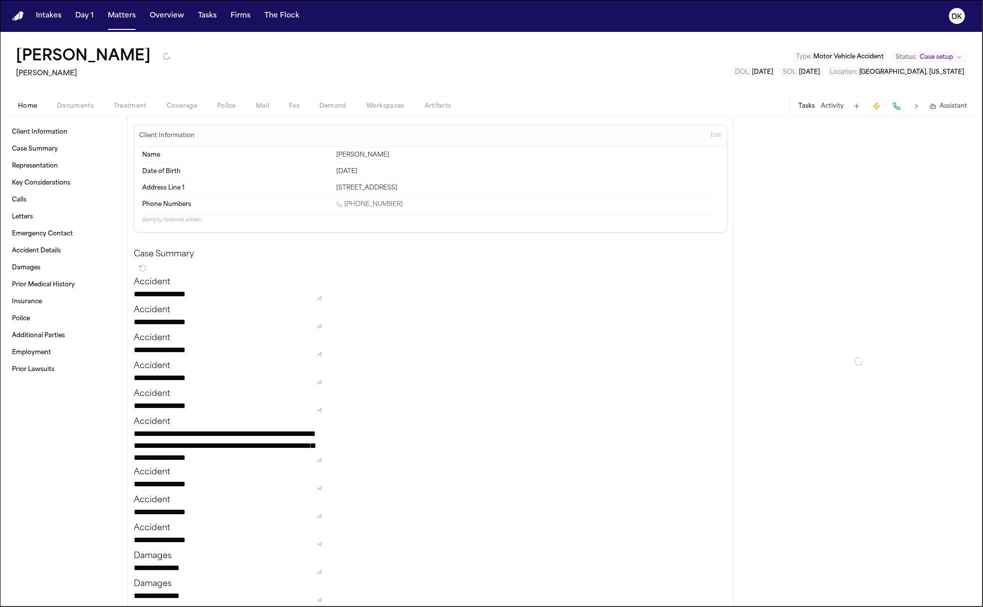
type textarea "*"
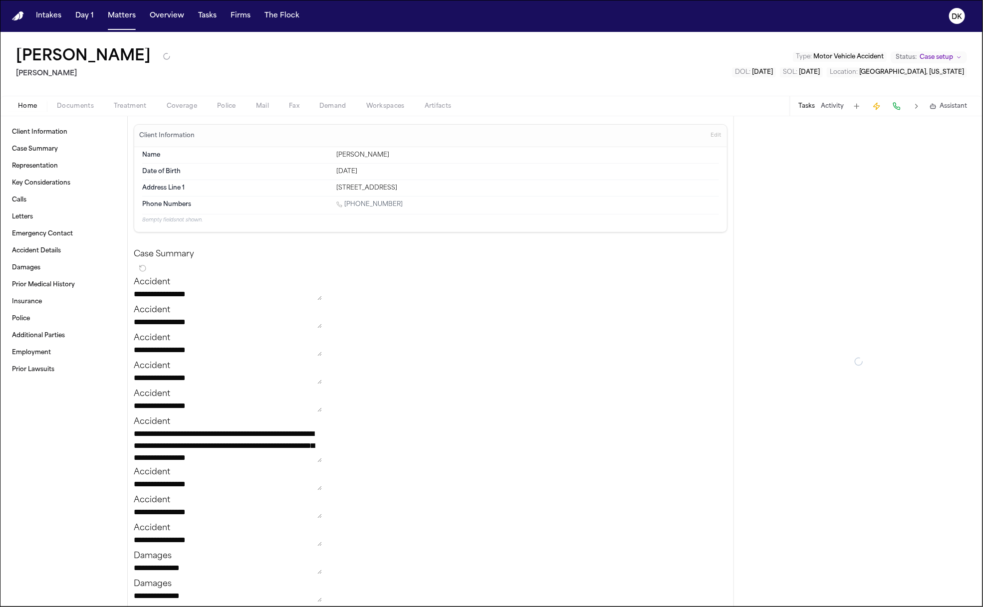
type textarea "*"
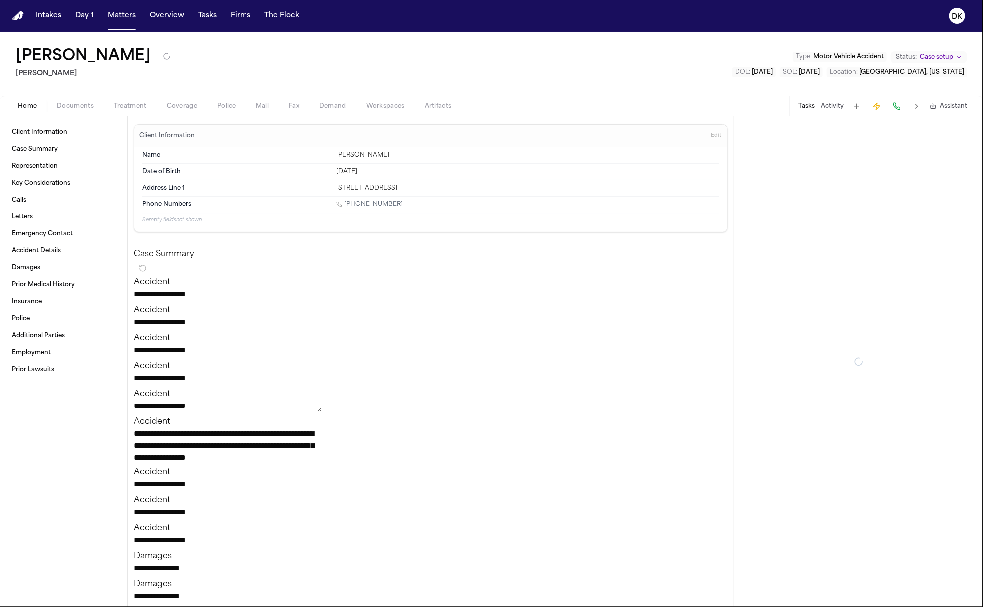
type textarea "*"
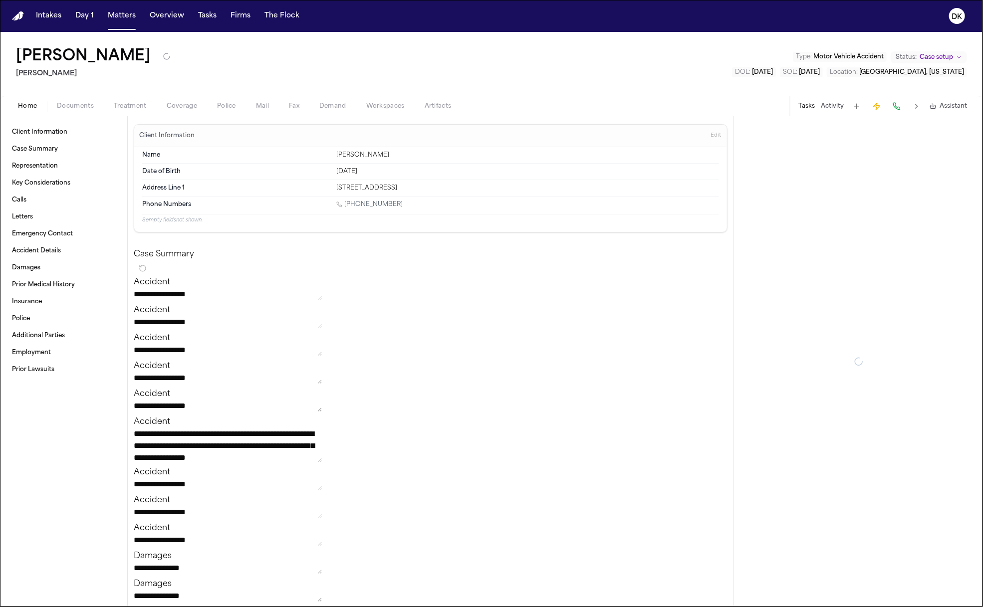
type textarea "*"
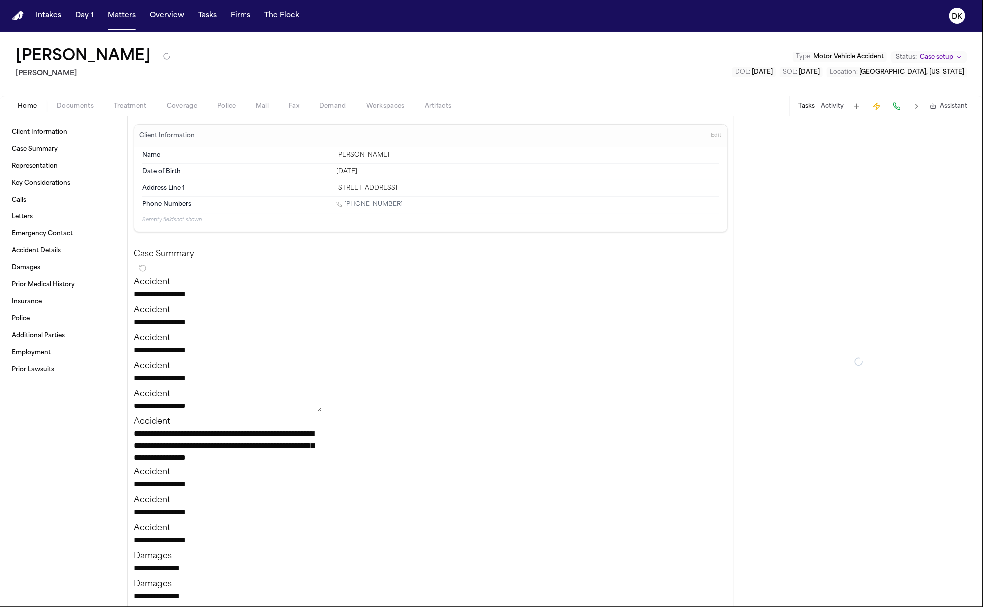
type textarea "*"
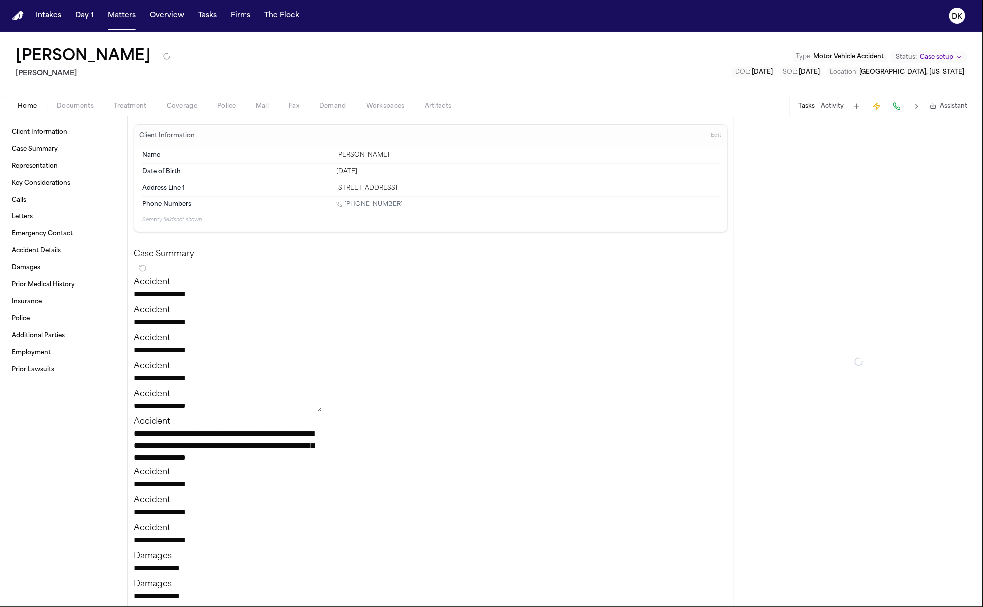
type textarea "*"
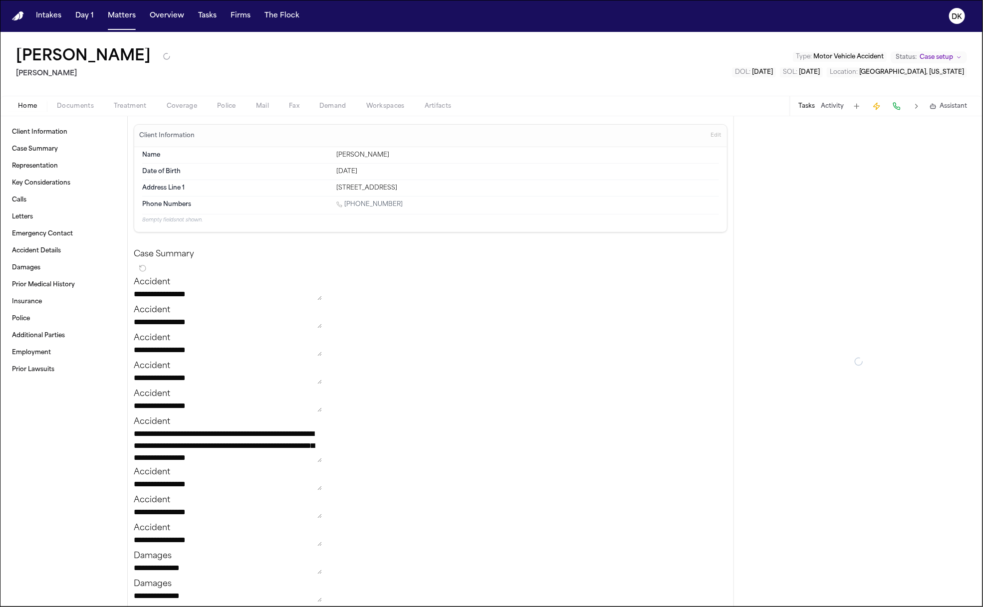
type textarea "*"
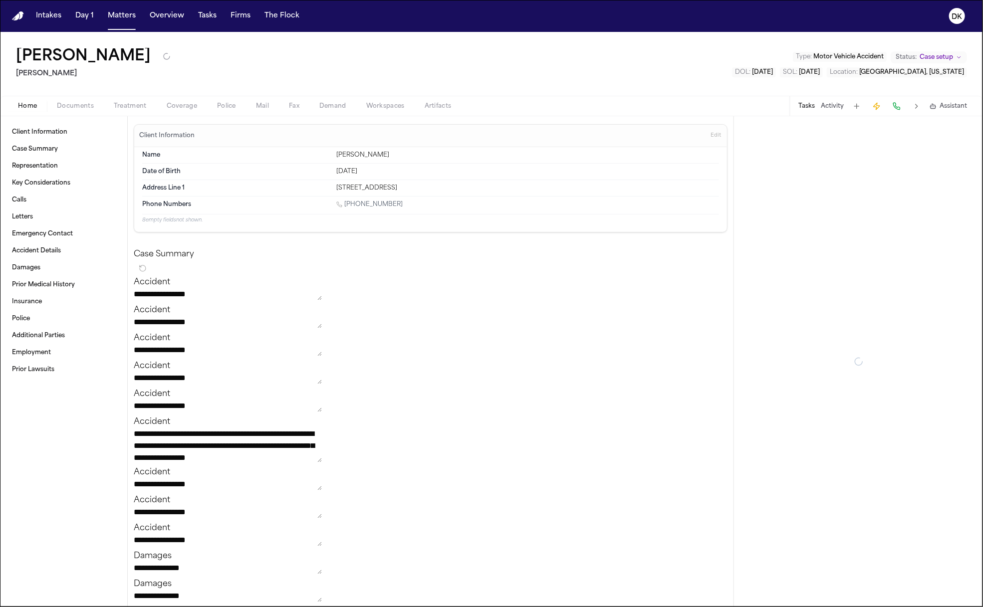
type textarea "*"
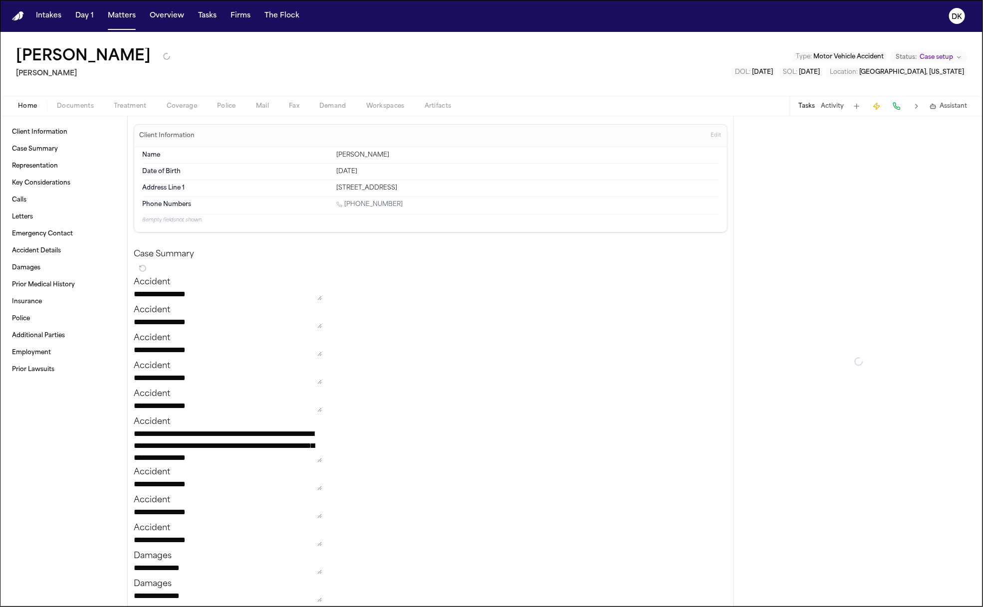
type textarea "*"
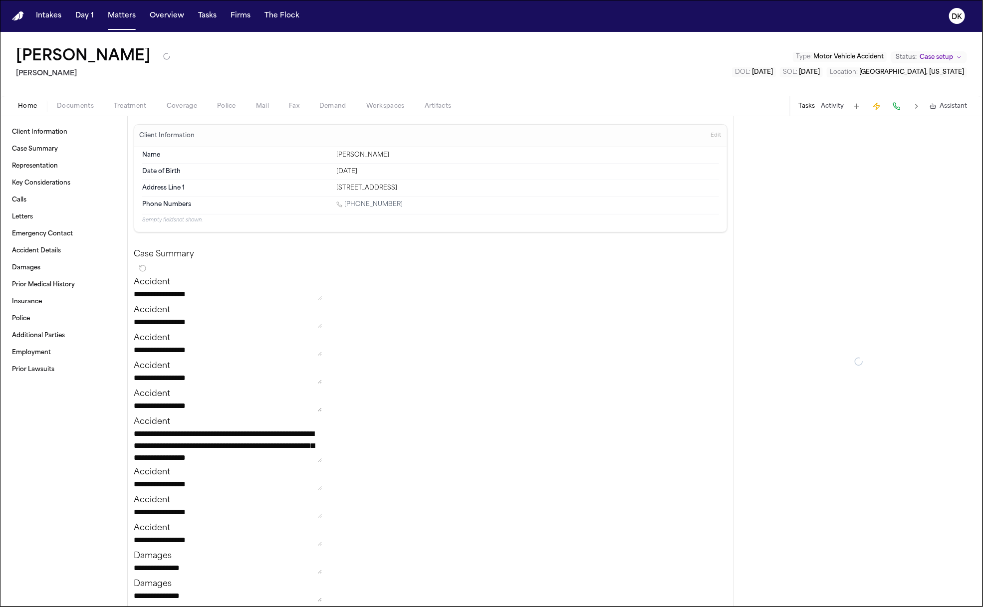
type textarea "*"
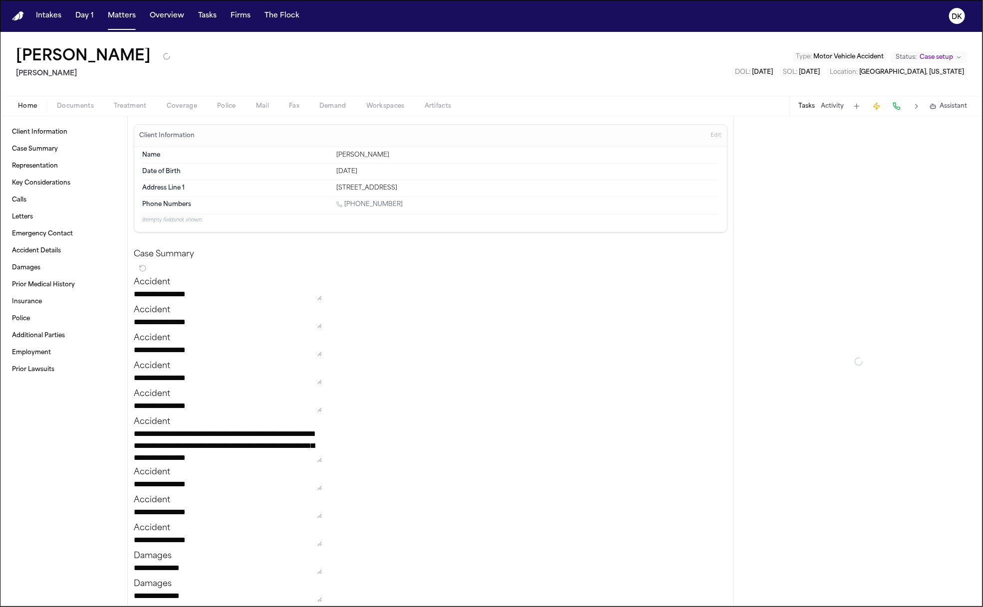
type textarea "*"
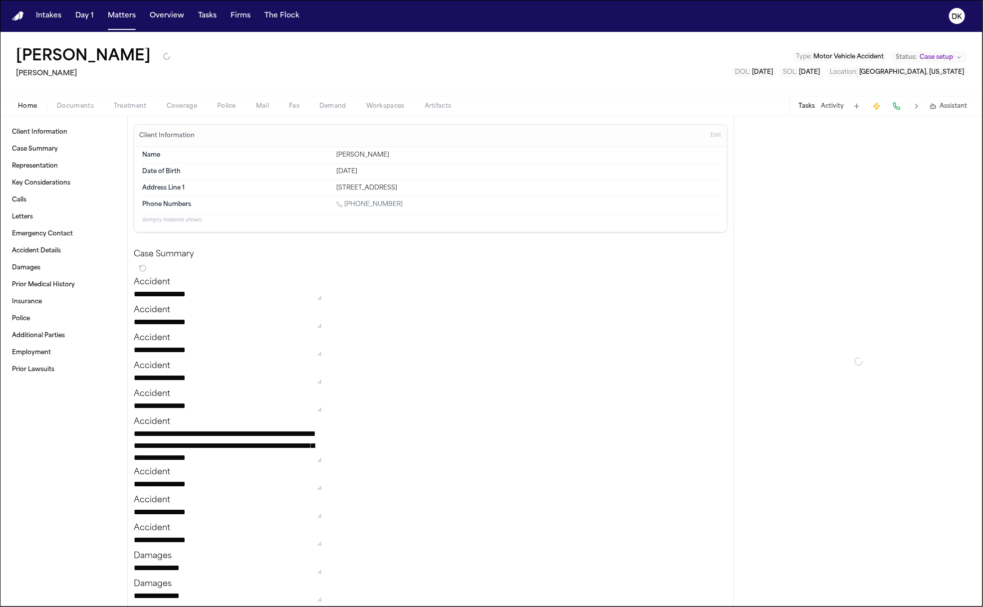
type textarea "*"
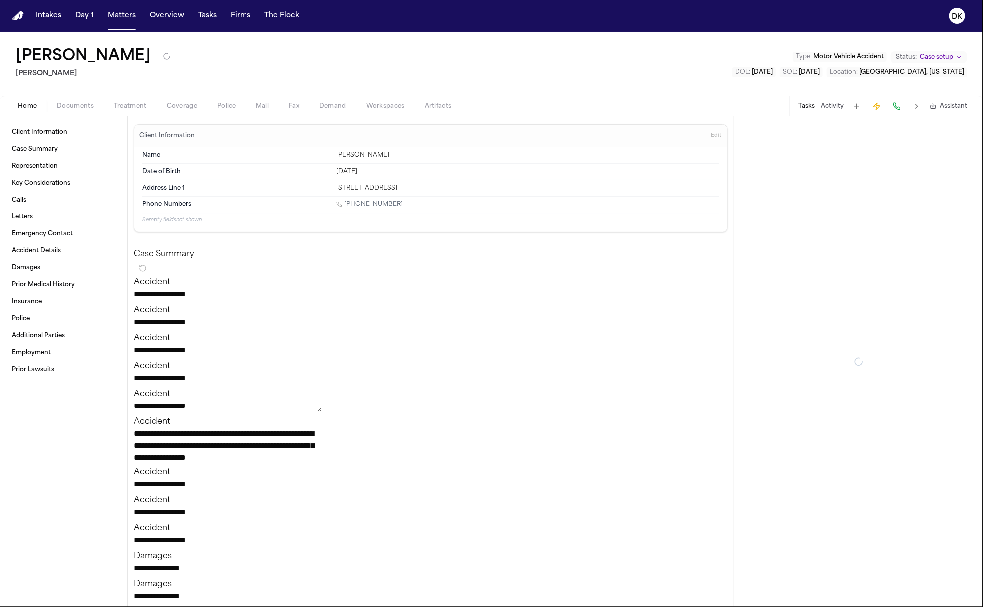
type textarea "*"
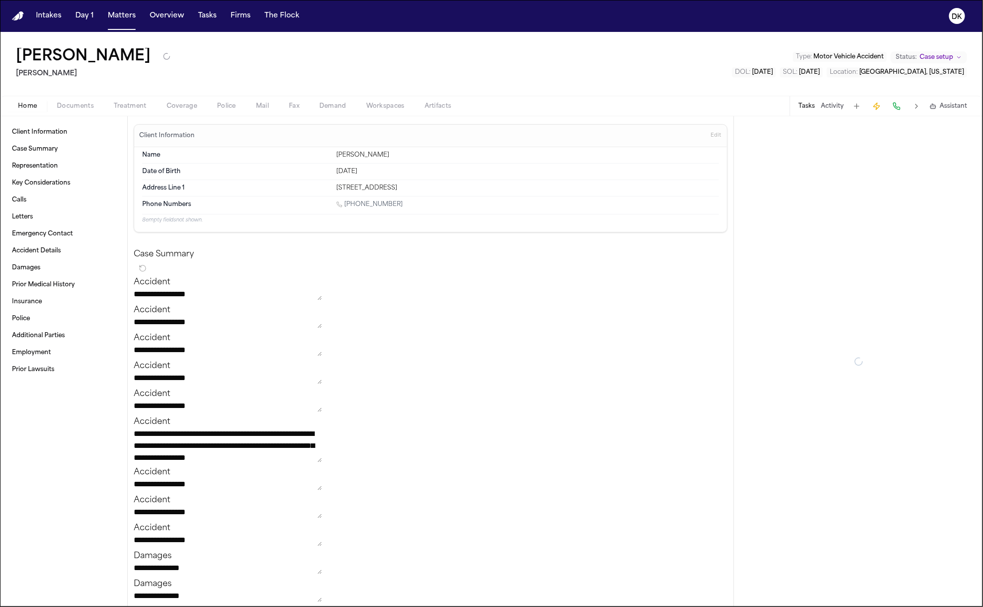
type textarea "*"
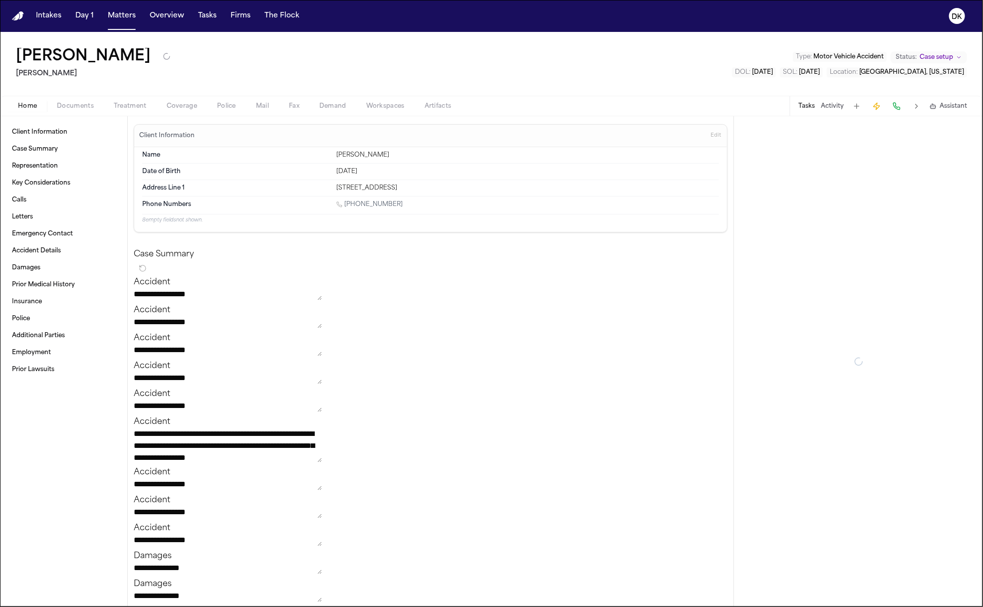
type textarea "*"
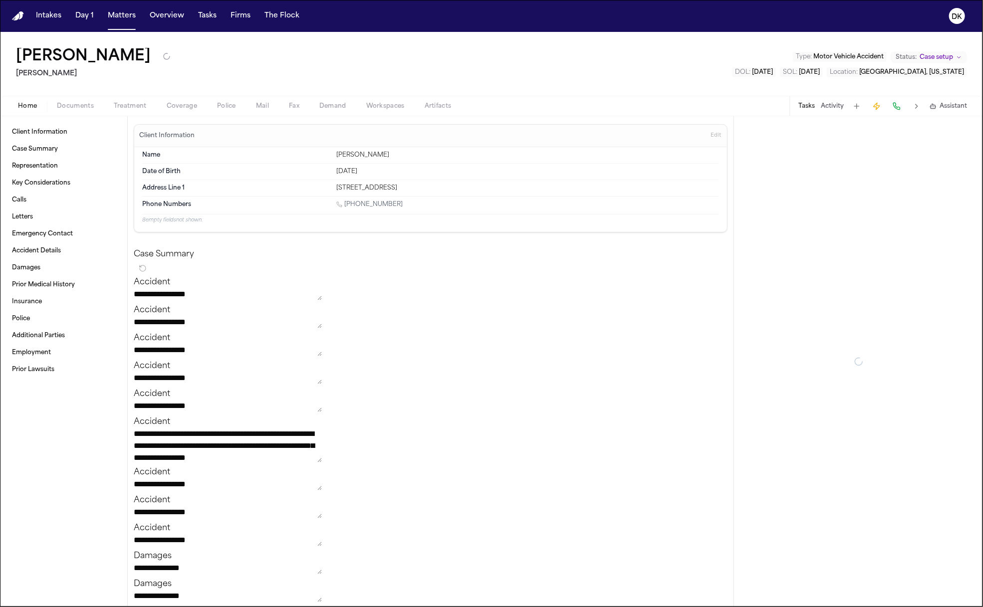
type textarea "*"
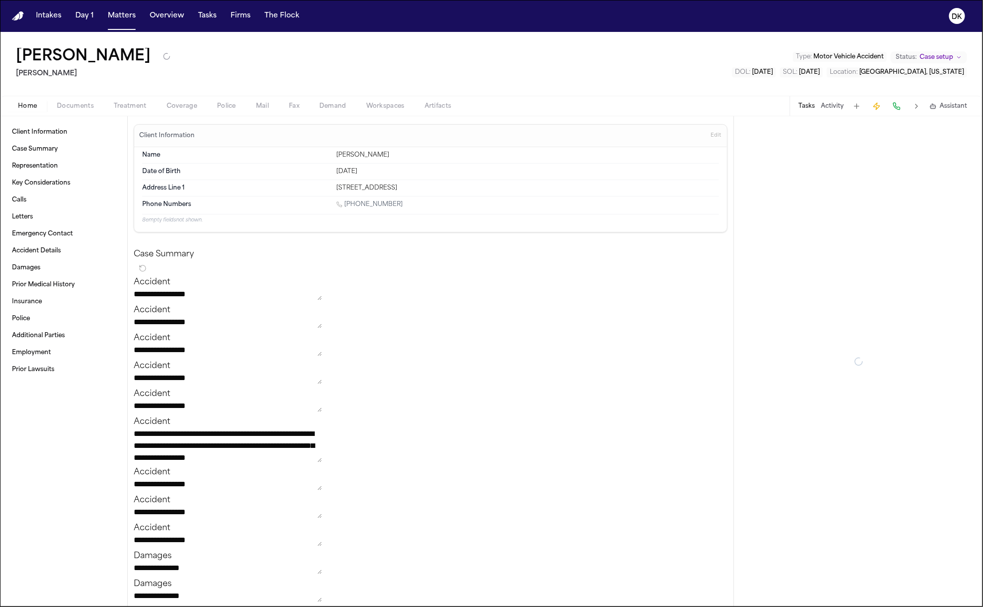
type textarea "*"
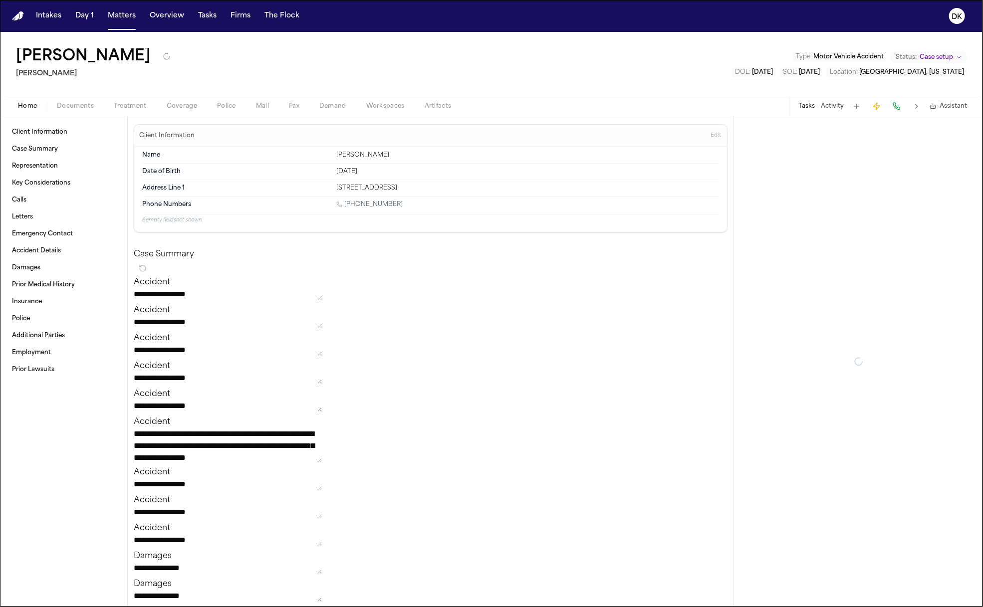
type textarea "*"
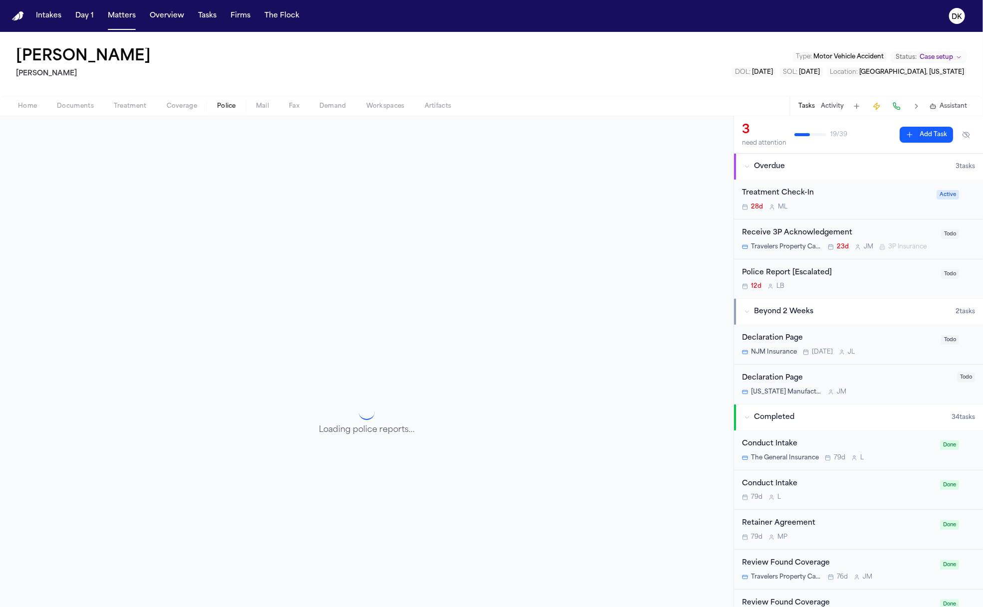
click at [223, 108] on span "Police" at bounding box center [226, 106] width 19 height 8
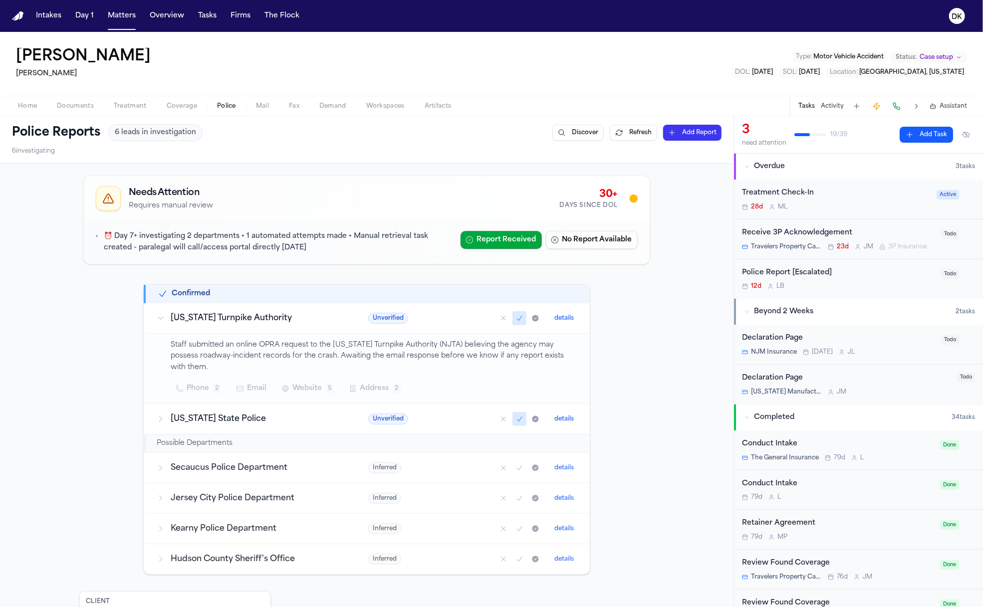
click at [829, 108] on button "Activity" at bounding box center [832, 106] width 23 height 8
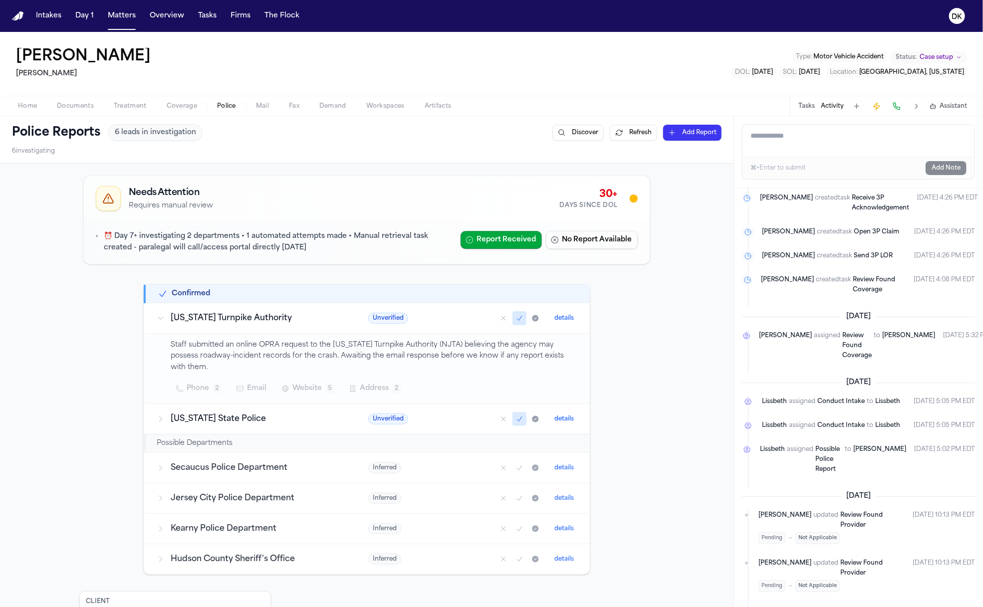
scroll to position [1793, 0]
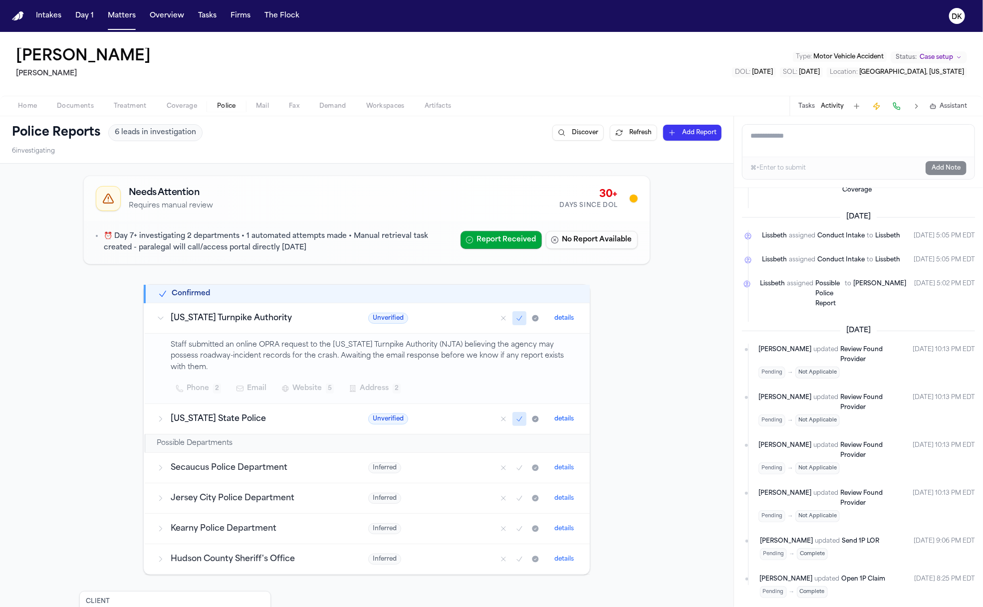
click at [659, 488] on div "Needs Attention Requires manual review 30+ Days Since DOL ⏰ Day 7+ investigatin…" at bounding box center [366, 472] width 733 height 617
click at [227, 466] on h3 "Secaucus Police Department" at bounding box center [258, 468] width 174 height 12
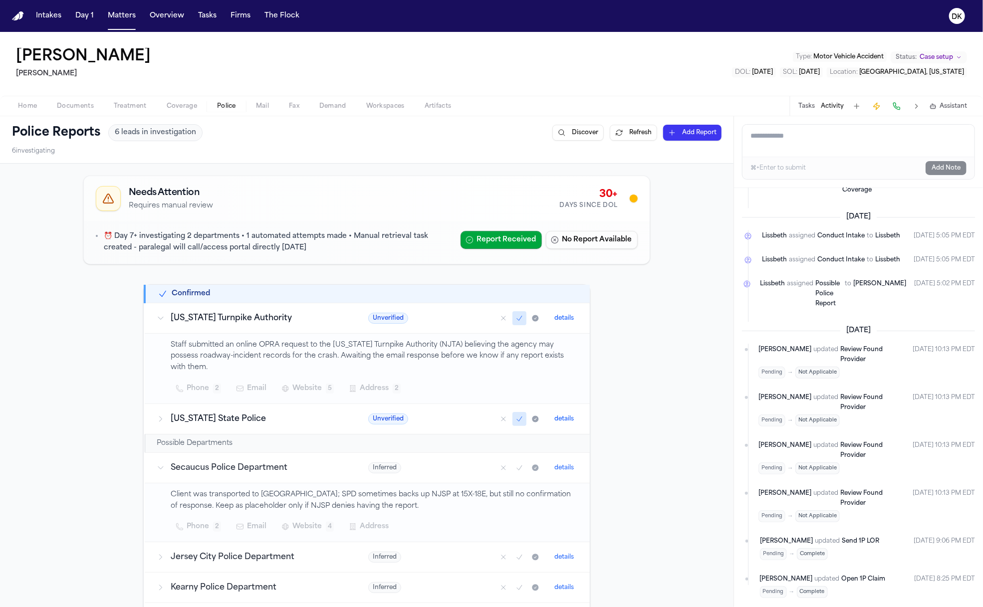
click at [232, 401] on td "Staff submitted an online OPRA request to the New Jersey Turnpike Authority (NJ…" at bounding box center [367, 368] width 445 height 70
click at [230, 409] on td "New Jersey State Police" at bounding box center [251, 419] width 212 height 30
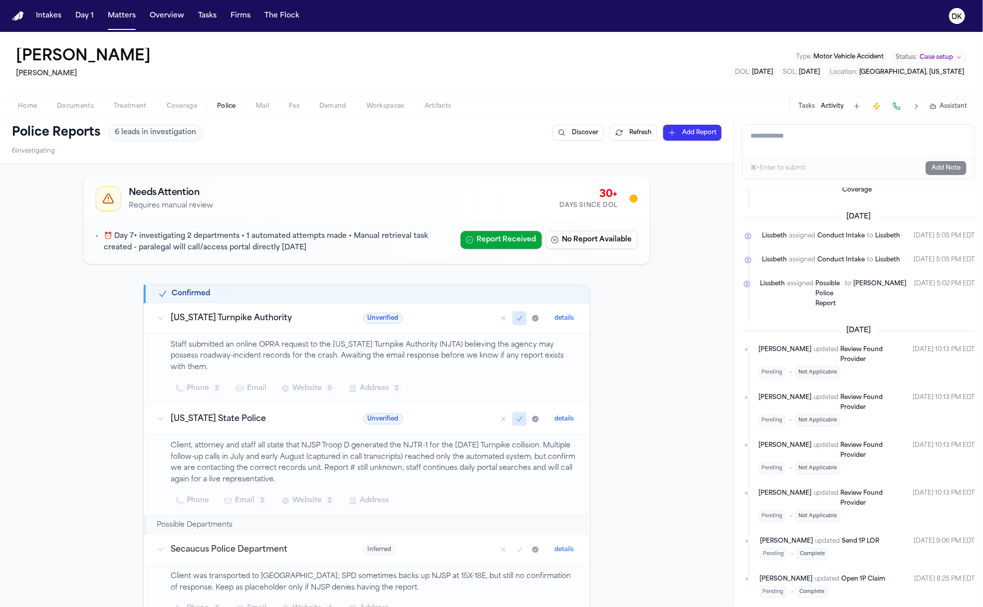
click at [397, 459] on p "Client, attorney and staff all state that NJSP Troop D generated the NJTR-1 for…" at bounding box center [374, 462] width 407 height 45
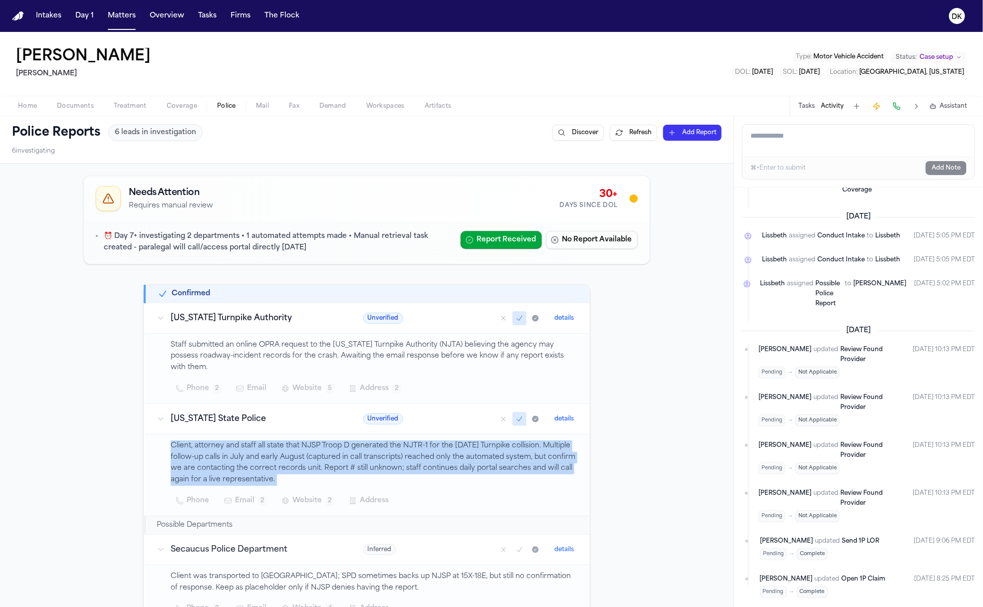
click at [397, 459] on p "Client, attorney and staff all state that NJSP Troop D generated the NJTR-1 for…" at bounding box center [374, 462] width 407 height 45
click at [395, 465] on p "Client, attorney and staff all state that NJSP Troop D generated the NJTR-1 for…" at bounding box center [374, 462] width 407 height 45
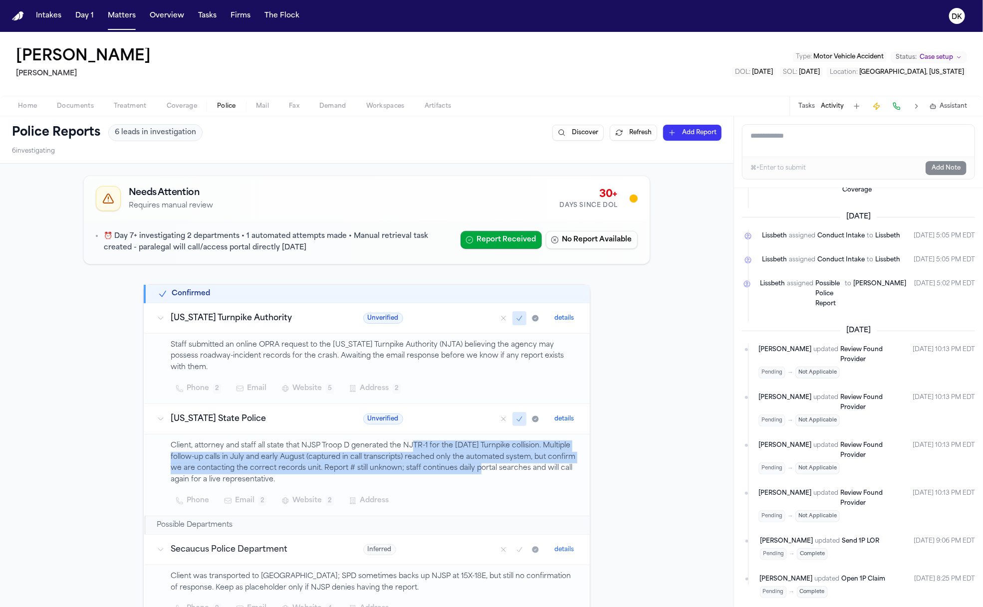
drag, startPoint x: 470, startPoint y: 471, endPoint x: 408, endPoint y: 441, distance: 69.4
click at [408, 441] on p "Client, attorney and staff all state that NJSP Troop D generated the NJTR-1 for…" at bounding box center [374, 462] width 407 height 45
click at [407, 441] on p "Client, attorney and staff all state that NJSP Troop D generated the NJTR-1 for…" at bounding box center [374, 462] width 407 height 45
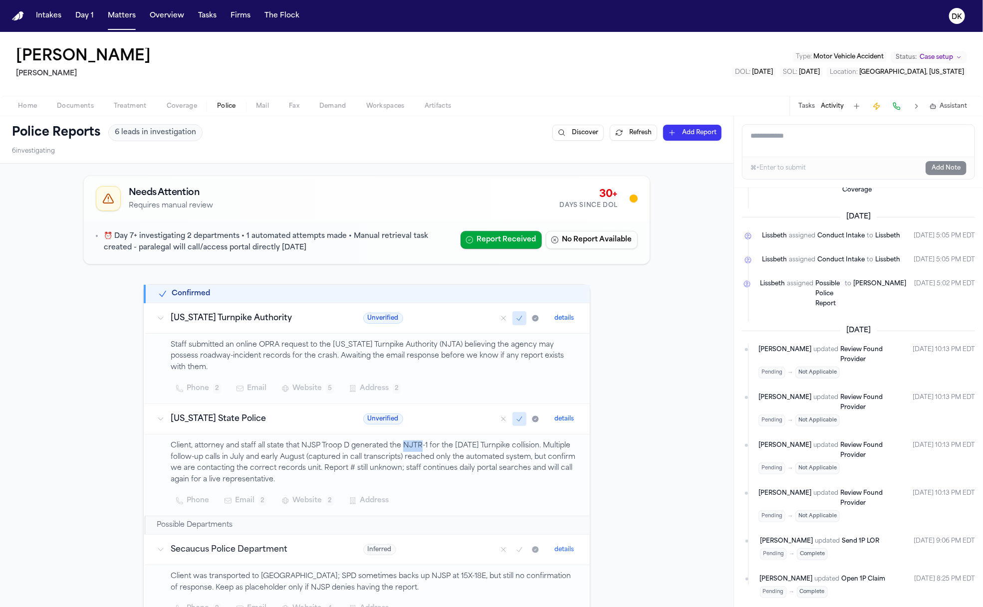
click at [407, 441] on p "Client, attorney and staff all state that NJSP Troop D generated the NJTR-1 for…" at bounding box center [374, 462] width 407 height 45
click at [404, 445] on p "Client, attorney and staff all state that NJSP Troop D generated the NJTR-1 for…" at bounding box center [374, 462] width 407 height 45
click at [396, 453] on p "Client, attorney and staff all state that NJSP Troop D generated the NJTR-1 for…" at bounding box center [374, 462] width 407 height 45
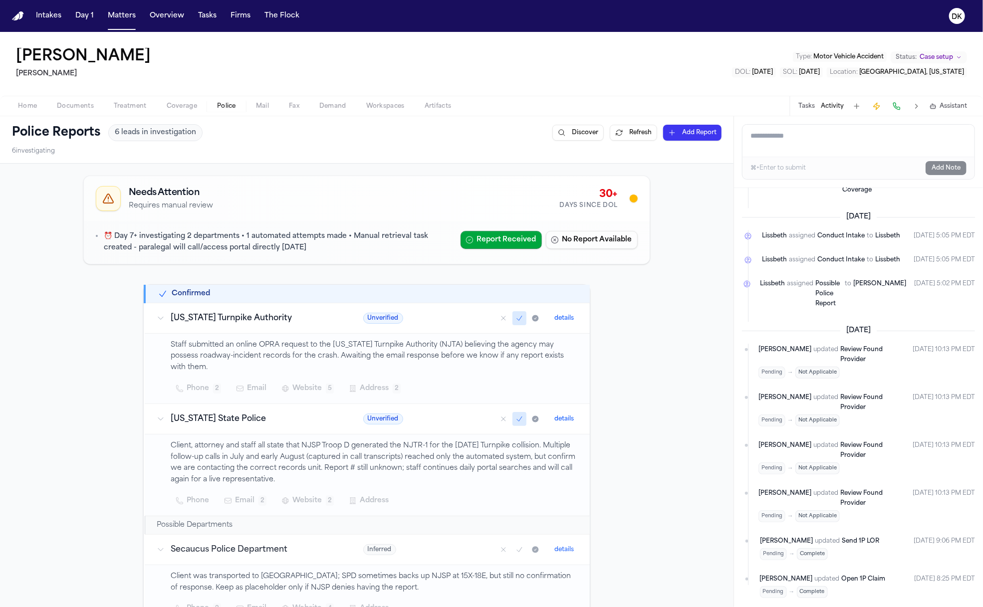
click at [391, 458] on p "Client, attorney and staff all state that NJSP Troop D generated the NJTR-1 for…" at bounding box center [374, 462] width 407 height 45
click at [380, 467] on p "Client, attorney and staff all state that NJSP Troop D generated the NJTR-1 for…" at bounding box center [374, 462] width 407 height 45
click at [317, 470] on p "Client, attorney and staff all state that NJSP Troop D generated the NJTR-1 for…" at bounding box center [374, 462] width 407 height 45
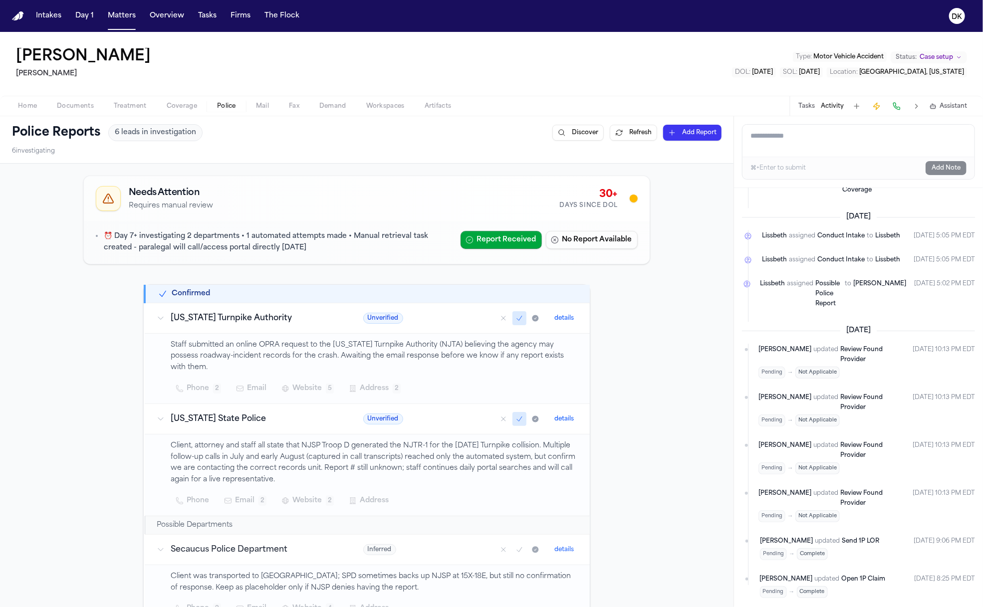
drag, startPoint x: 305, startPoint y: 478, endPoint x: 313, endPoint y: 463, distance: 17.0
click at [313, 463] on p "Client, attorney and staff all state that NJSP Troop D generated the NJTR-1 for…" at bounding box center [374, 462] width 407 height 45
drag, startPoint x: 320, startPoint y: 463, endPoint x: 333, endPoint y: 477, distance: 19.1
click at [333, 477] on p "Client, attorney and staff all state that NJSP Troop D generated the NJTR-1 for…" at bounding box center [374, 462] width 407 height 45
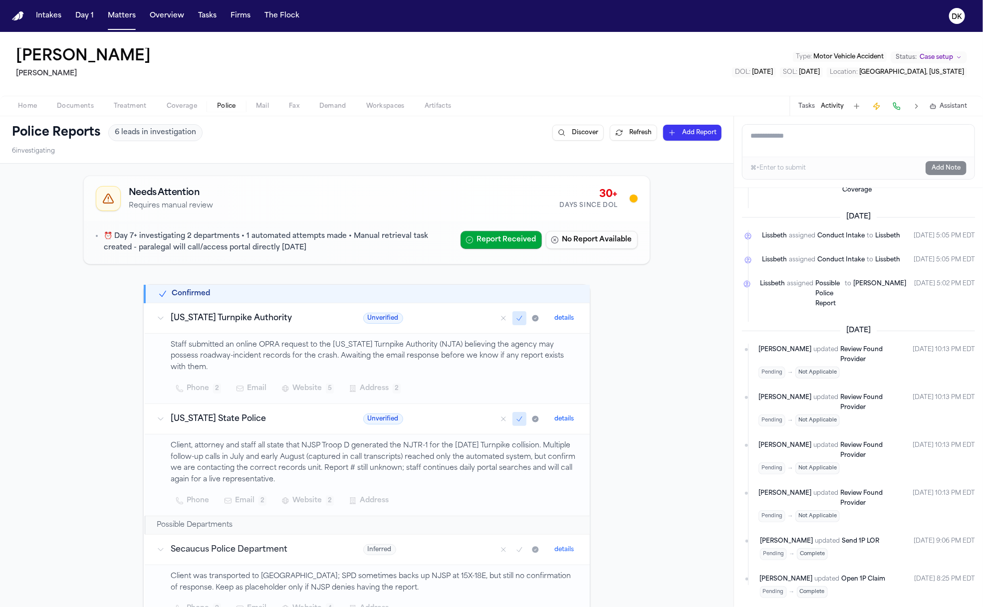
click at [333, 477] on p "Client, attorney and staff all state that NJSP Troop D generated the NJTR-1 for…" at bounding box center [374, 462] width 407 height 45
drag, startPoint x: 333, startPoint y: 477, endPoint x: 321, endPoint y: 467, distance: 15.9
click at [321, 467] on p "Client, attorney and staff all state that NJSP Troop D generated the NJTR-1 for…" at bounding box center [374, 462] width 407 height 45
drag, startPoint x: 320, startPoint y: 467, endPoint x: 399, endPoint y: 484, distance: 80.5
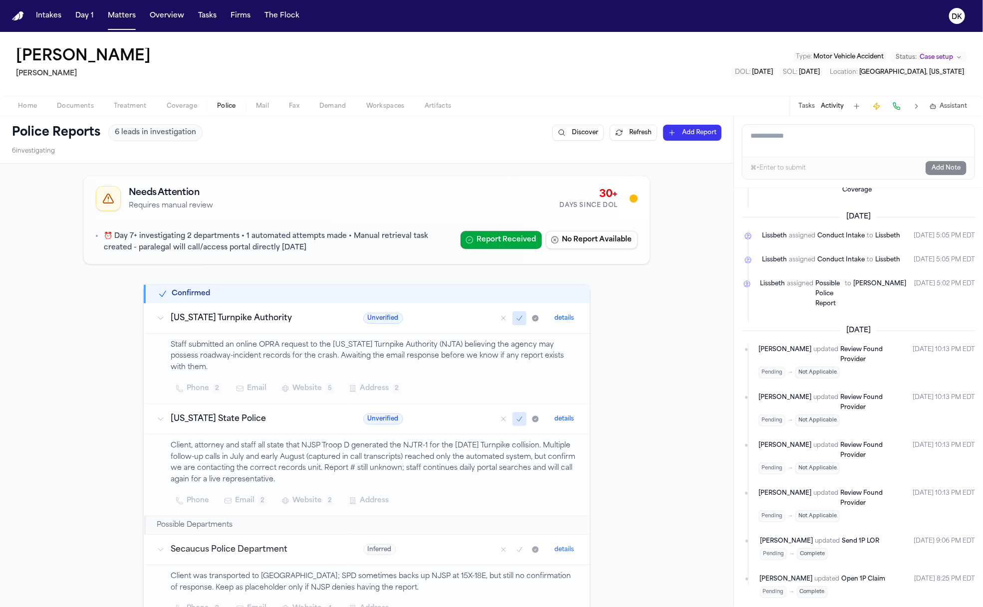
click at [399, 484] on p "Client, attorney and staff all state that NJSP Troop D generated the NJTR-1 for…" at bounding box center [374, 462] width 407 height 45
drag, startPoint x: 392, startPoint y: 479, endPoint x: 285, endPoint y: 447, distance: 111.4
click at [285, 447] on p "Client, attorney and staff all state that NJSP Troop D generated the NJTR-1 for…" at bounding box center [374, 462] width 407 height 45
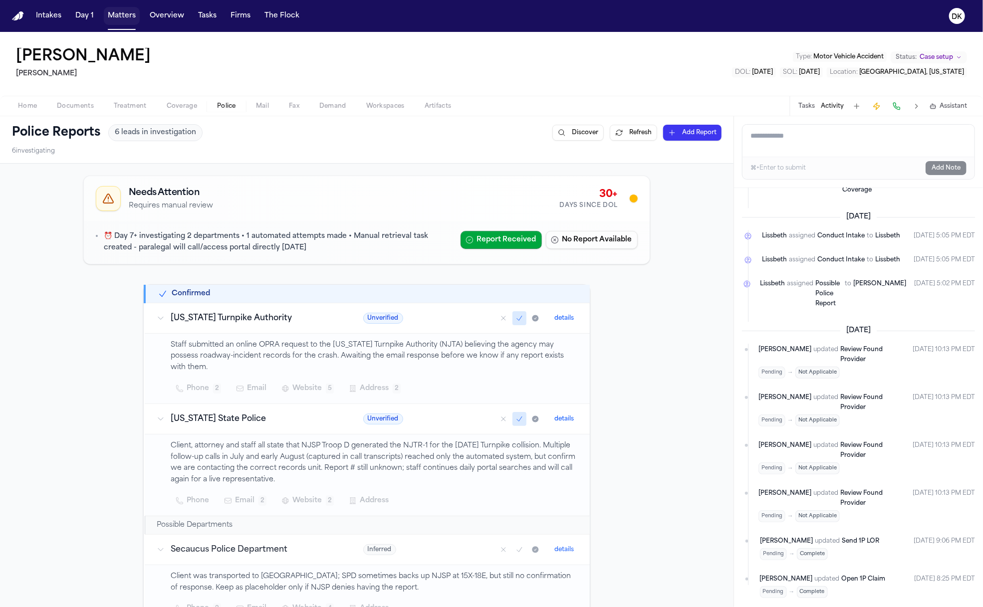
click at [125, 14] on button "Matters" at bounding box center [122, 16] width 36 height 18
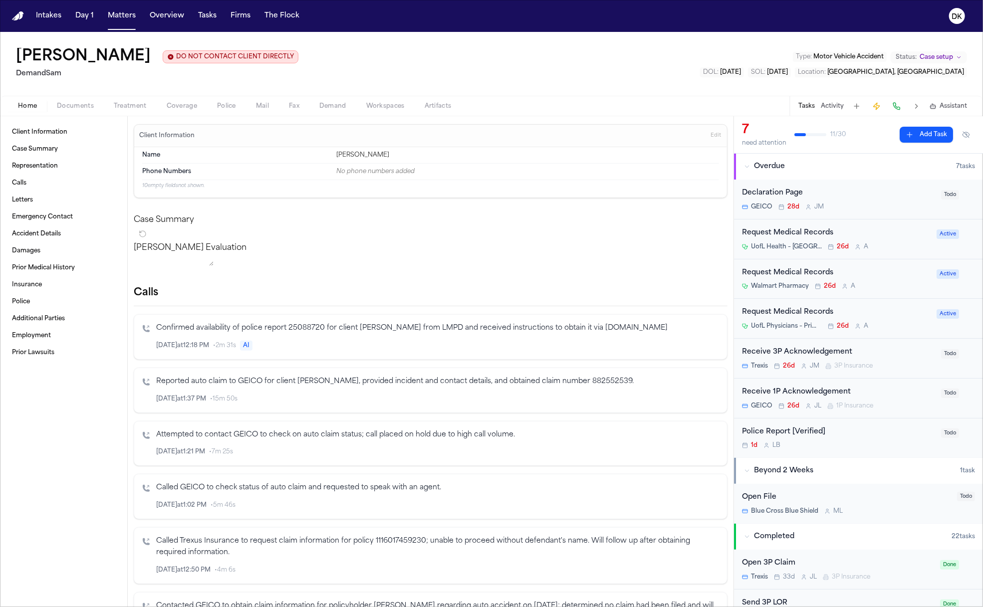
click at [230, 105] on span "Police" at bounding box center [226, 106] width 19 height 8
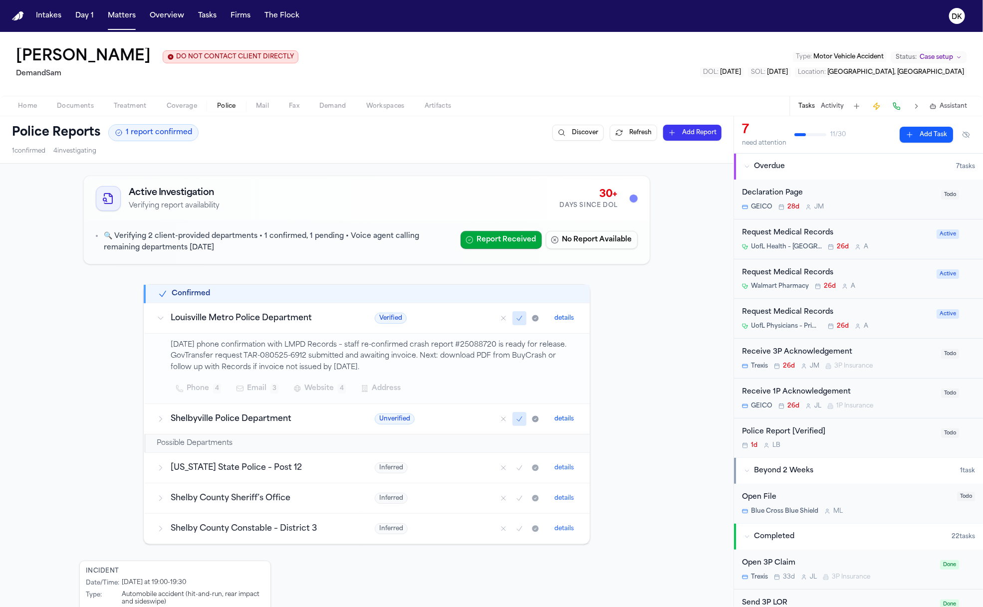
click at [492, 344] on p "08/07/2025 phone confirmation with LMPD Records – staff re-confirmed crash repo…" at bounding box center [374, 357] width 407 height 34
copy p "25088720"
click at [495, 345] on p "08/07/2025 phone confirmation with LMPD Records – staff re-confirmed crash repo…" at bounding box center [374, 357] width 407 height 34
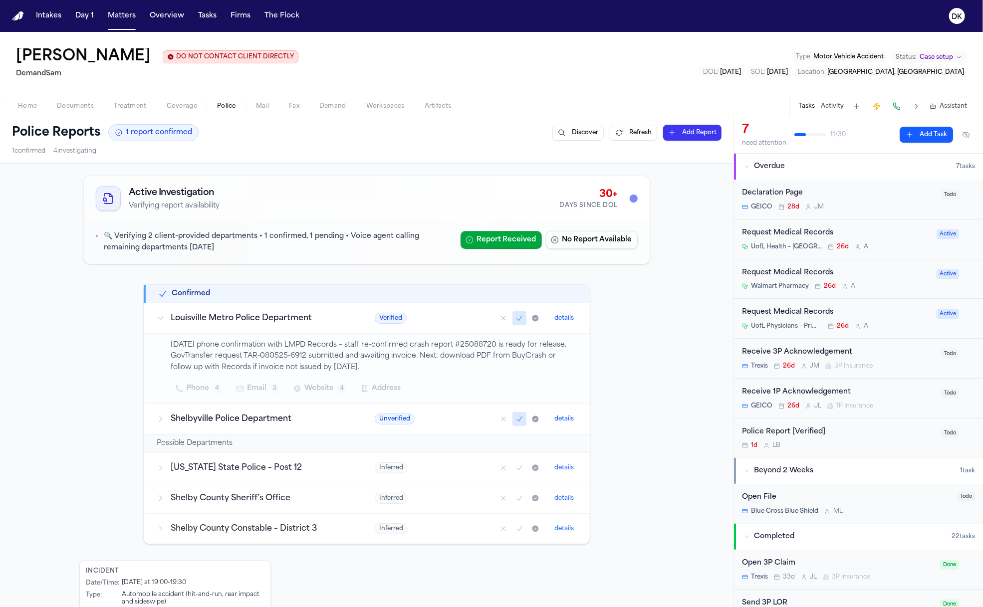
click at [259, 340] on p "08/07/2025 phone confirmation with LMPD Records – staff re-confirmed crash repo…" at bounding box center [374, 357] width 407 height 34
click at [276, 324] on h3 "Louisville Metro Police Department" at bounding box center [261, 318] width 180 height 12
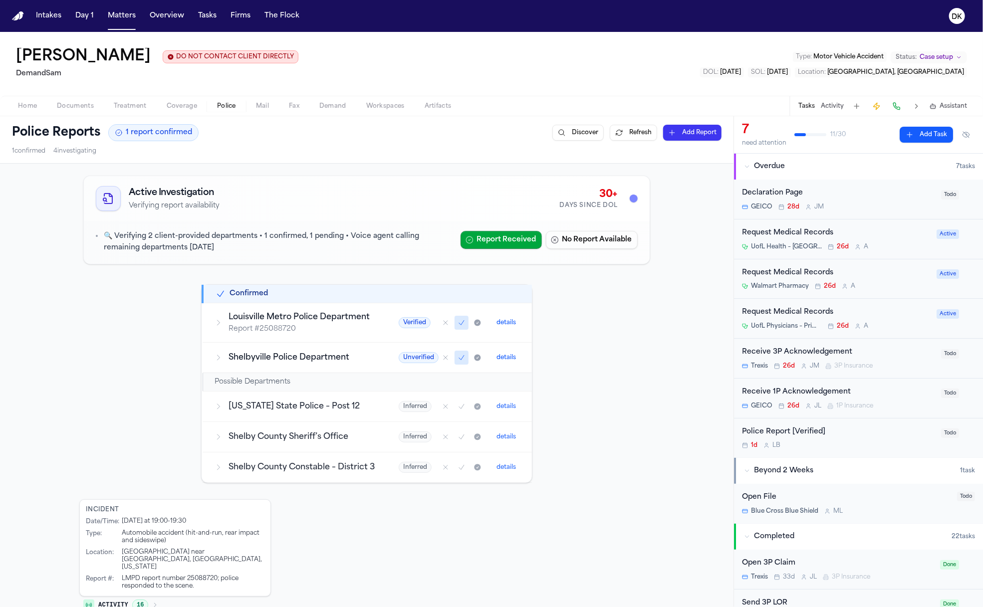
click at [324, 335] on td "Louisville Metro Police Department Report # 25088720" at bounding box center [295, 322] width 184 height 39
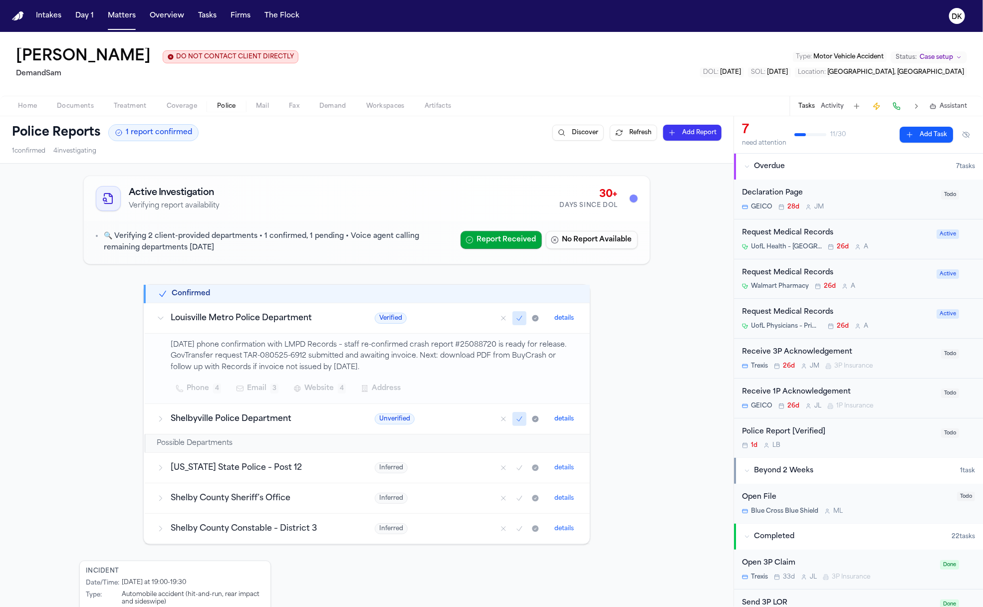
click at [383, 355] on p "08/07/2025 phone confirmation with LMPD Records – staff re-confirmed crash repo…" at bounding box center [374, 357] width 407 height 34
click at [369, 360] on p "08/07/2025 phone confirmation with LMPD Records – staff re-confirmed crash repo…" at bounding box center [374, 357] width 407 height 34
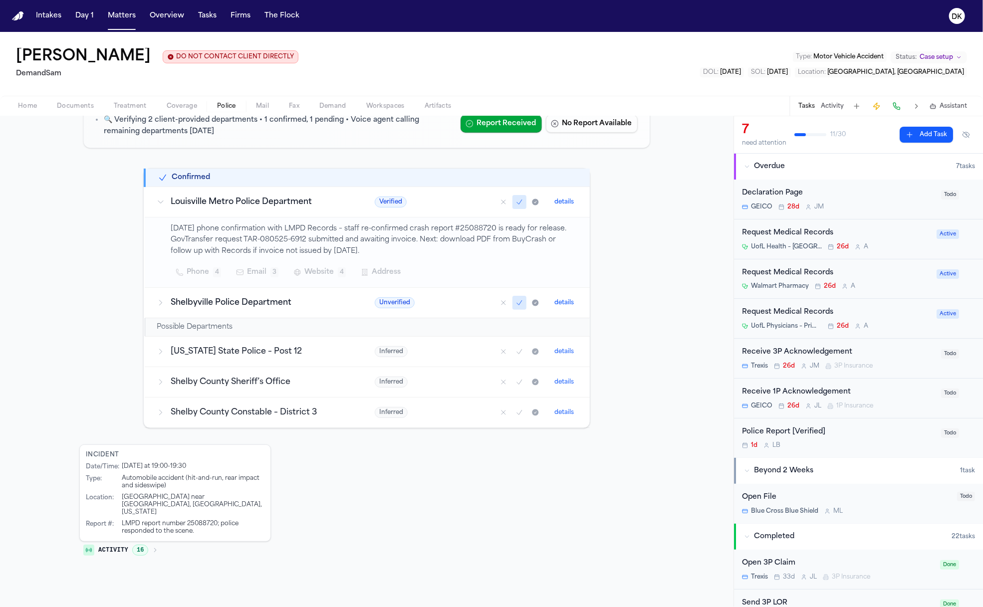
click at [125, 546] on span "Activity" at bounding box center [113, 550] width 30 height 8
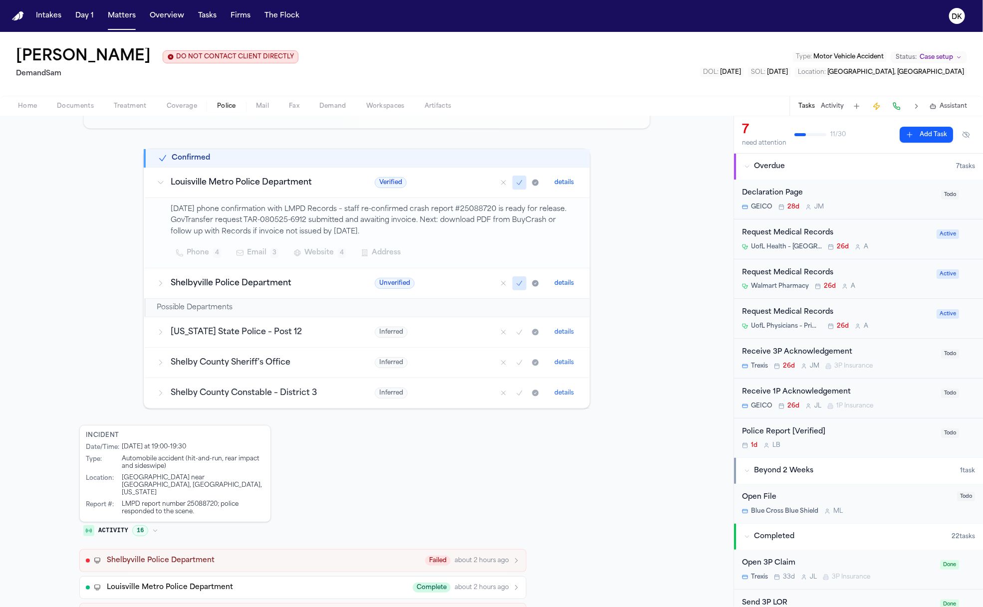
scroll to position [251, 0]
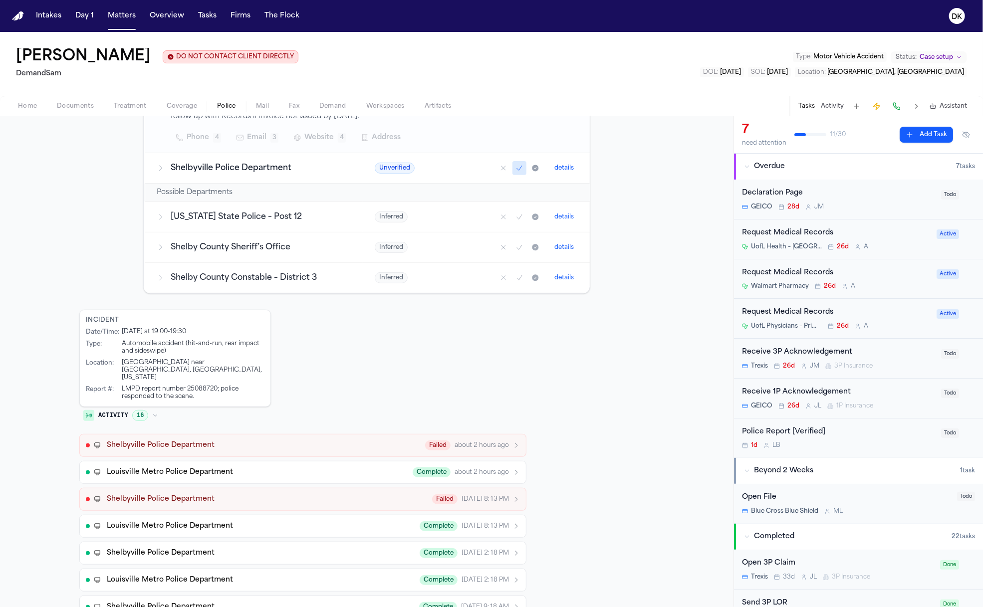
click at [338, 467] on div "Louisville Metro Police Department Complete about 2 hours ago" at bounding box center [313, 472] width 413 height 10
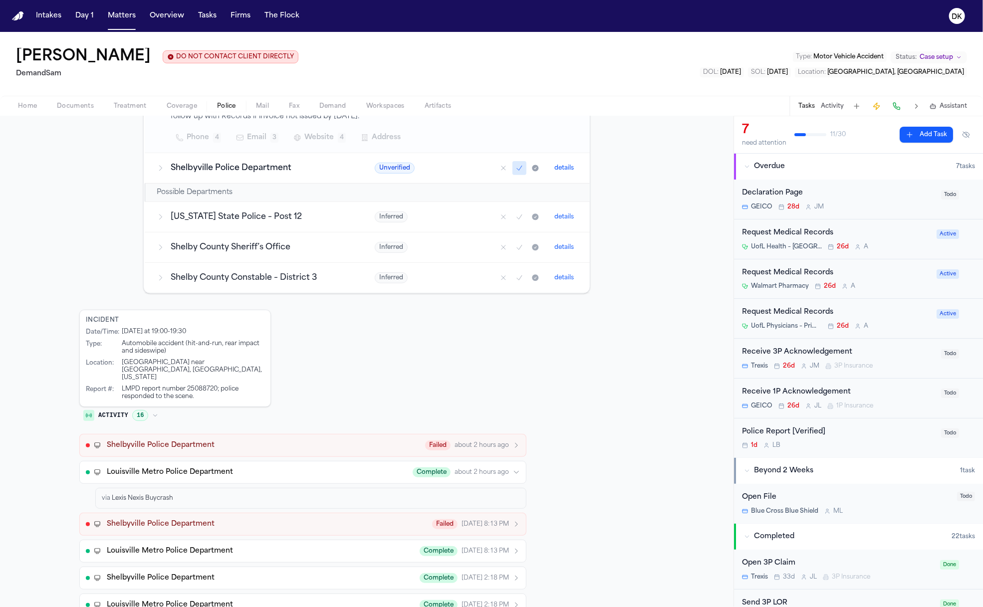
click at [240, 494] on div "via Lexis Nexis Buycrash" at bounding box center [311, 498] width 418 height 8
click at [255, 461] on button "Louisville Metro Police Department Complete about 2 hours ago" at bounding box center [302, 472] width 447 height 23
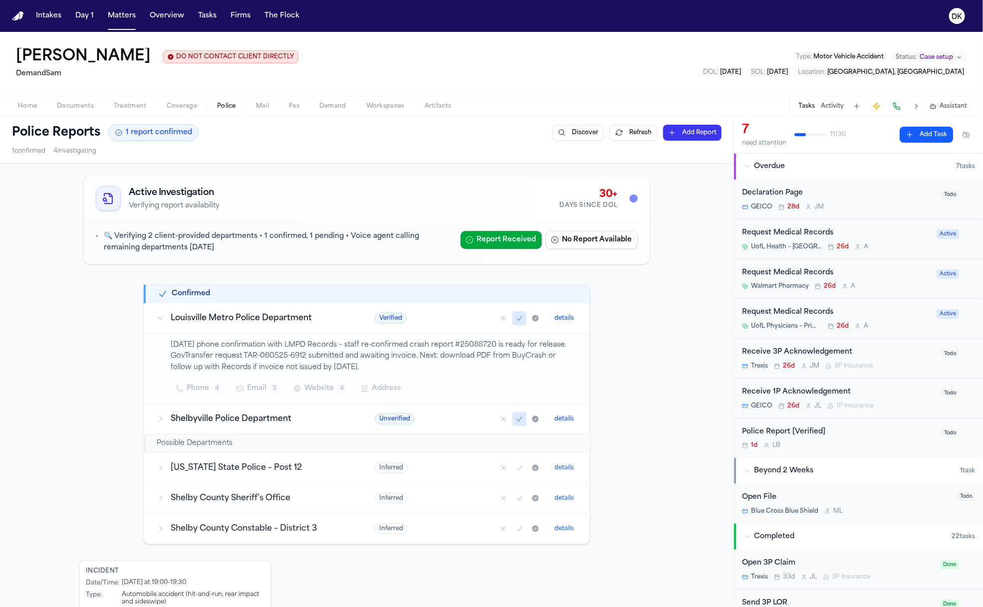
scroll to position [157, 0]
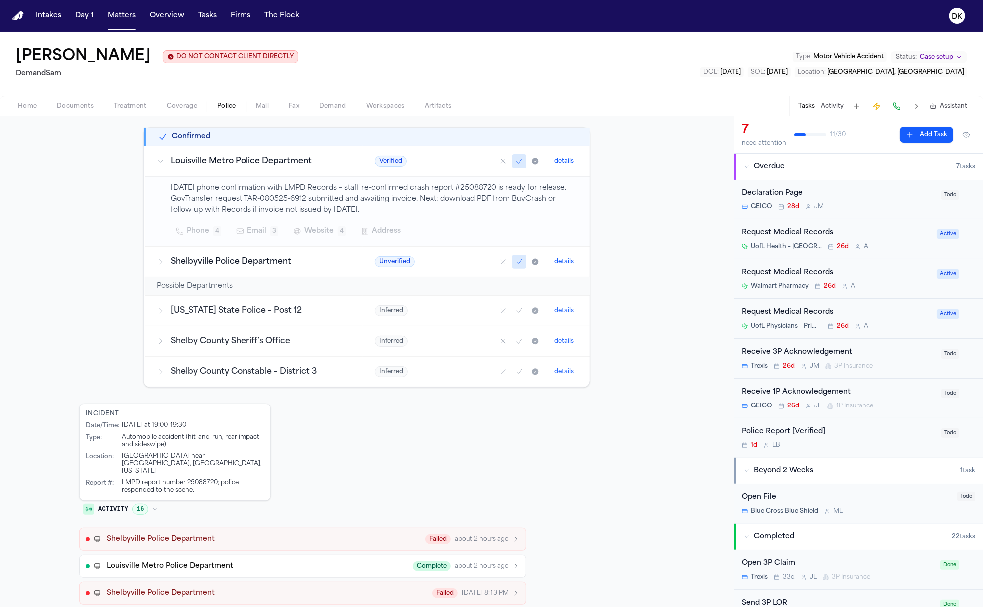
click at [175, 538] on button "Shelbyville Police Department Failed about 2 hours ago" at bounding box center [302, 539] width 447 height 23
click at [195, 537] on button "Shelbyville Police Department Failed about 2 hours ago" at bounding box center [302, 539] width 447 height 23
click at [177, 561] on span "Louisville Metro Police Department" at bounding box center [170, 566] width 126 height 10
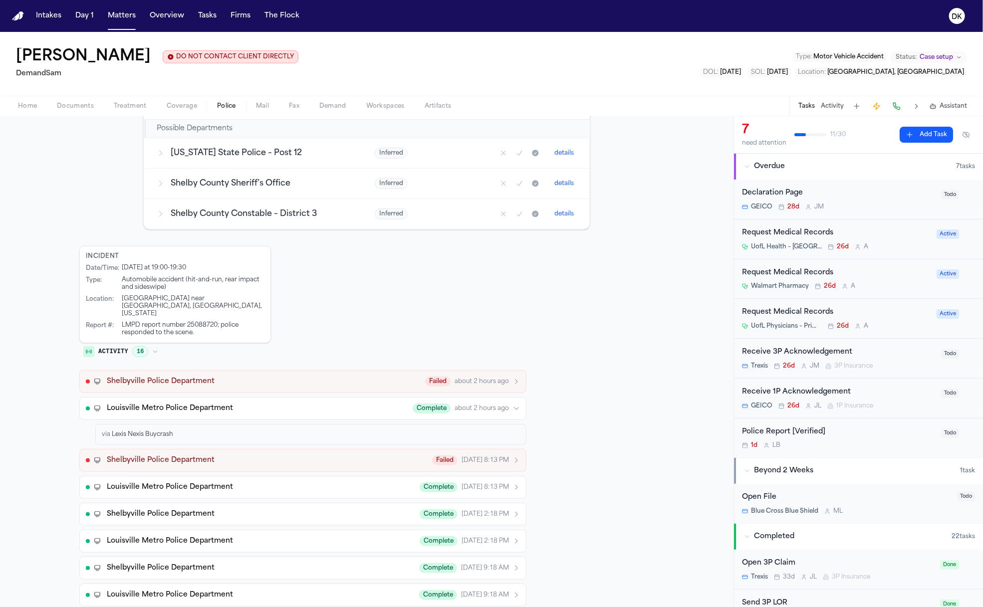
click at [174, 429] on div "via Lexis Nexis Buycrash" at bounding box center [310, 434] width 431 height 21
click at [164, 431] on span "Lexis Nexis Buycrash" at bounding box center [142, 434] width 61 height 6
click at [513, 405] on icon "button" at bounding box center [516, 408] width 7 height 7
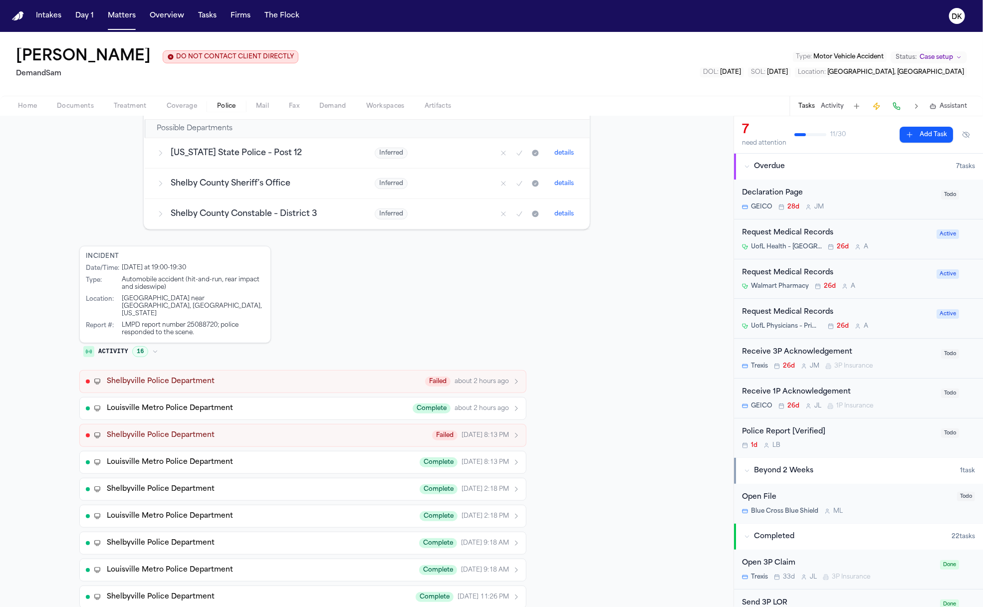
click at [513, 405] on icon "button" at bounding box center [516, 408] width 7 height 7
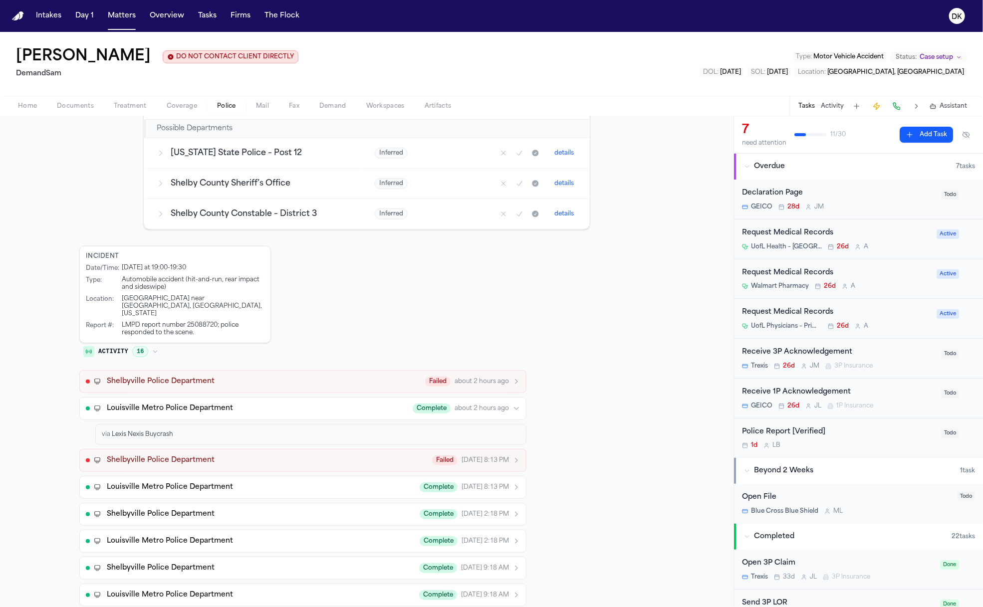
click at [321, 430] on div "via Lexis Nexis Buycrash" at bounding box center [311, 434] width 418 height 8
click at [327, 404] on div "Louisville Metro Police Department Complete about 2 hours ago" at bounding box center [313, 409] width 413 height 10
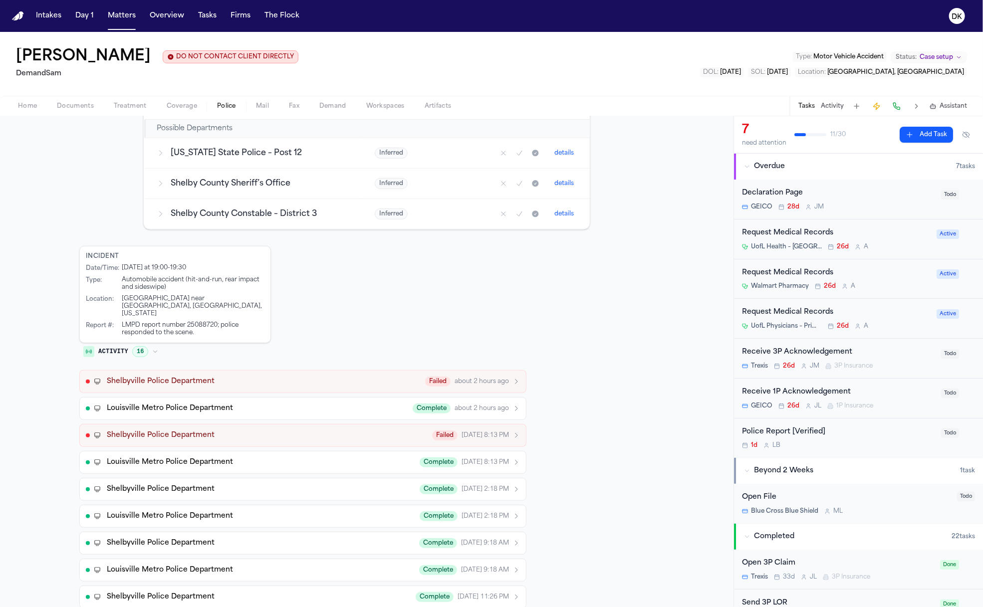
click at [835, 114] on div "Tasks Activity Assistant" at bounding box center [882, 105] width 186 height 19
click at [833, 108] on button "Activity" at bounding box center [832, 106] width 23 height 8
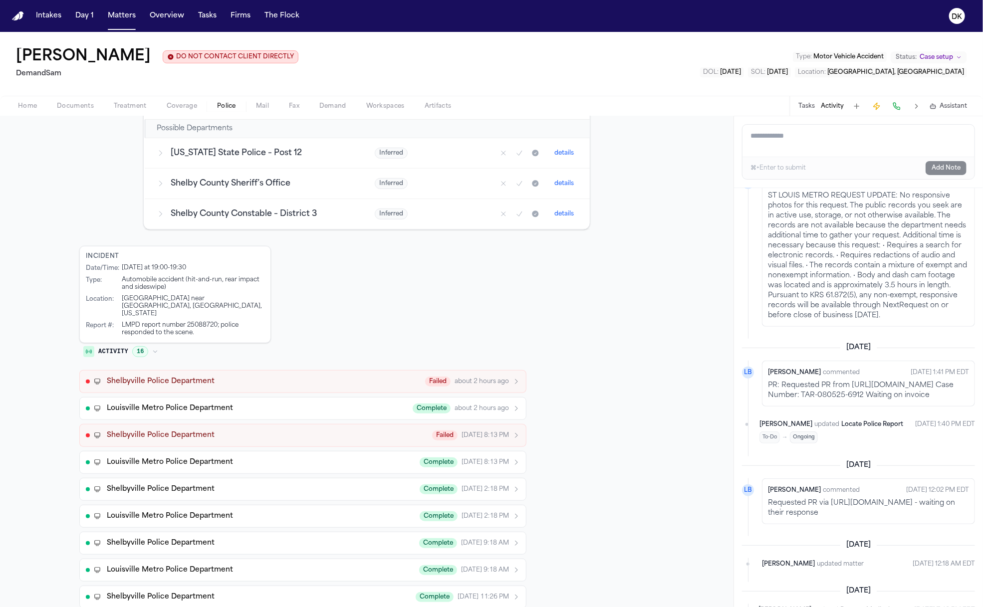
scroll to position [390, 0]
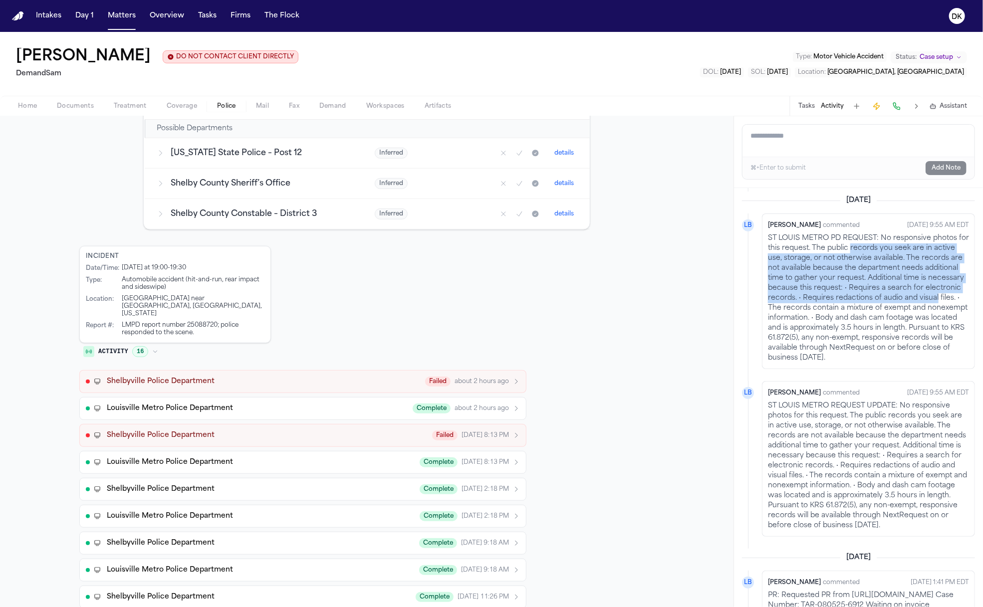
drag, startPoint x: 936, startPoint y: 313, endPoint x: 860, endPoint y: 262, distance: 90.9
click at [860, 262] on p "ST LOUIS METRO PD REQUEST: No responsive photos for this request. The public re…" at bounding box center [868, 298] width 201 height 130
click at [860, 263] on p "ST LOUIS METRO PD REQUEST: No responsive photos for this request. The public re…" at bounding box center [868, 298] width 201 height 130
drag, startPoint x: 839, startPoint y: 259, endPoint x: 919, endPoint y: 322, distance: 101.9
click at [919, 322] on p "ST LOUIS METRO PD REQUEST: No responsive photos for this request. The public re…" at bounding box center [868, 298] width 201 height 130
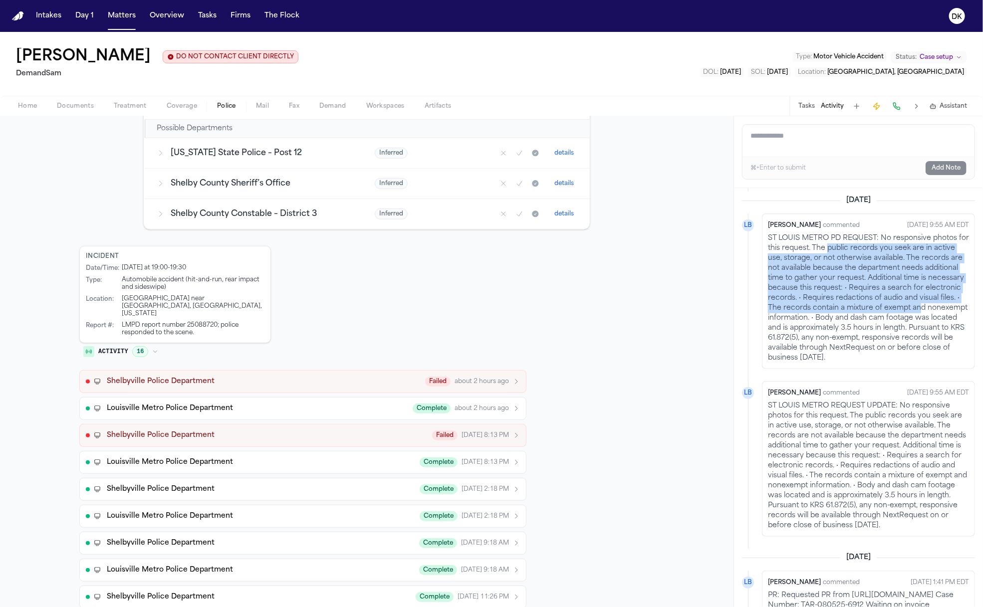
click at [919, 324] on p "ST LOUIS METRO PD REQUEST: No responsive photos for this request. The public re…" at bounding box center [868, 298] width 201 height 130
drag, startPoint x: 931, startPoint y: 370, endPoint x: 858, endPoint y: 325, distance: 86.4
click at [858, 325] on p "ST LOUIS METRO PD REQUEST: No responsive photos for this request. The public re…" at bounding box center [868, 298] width 201 height 130
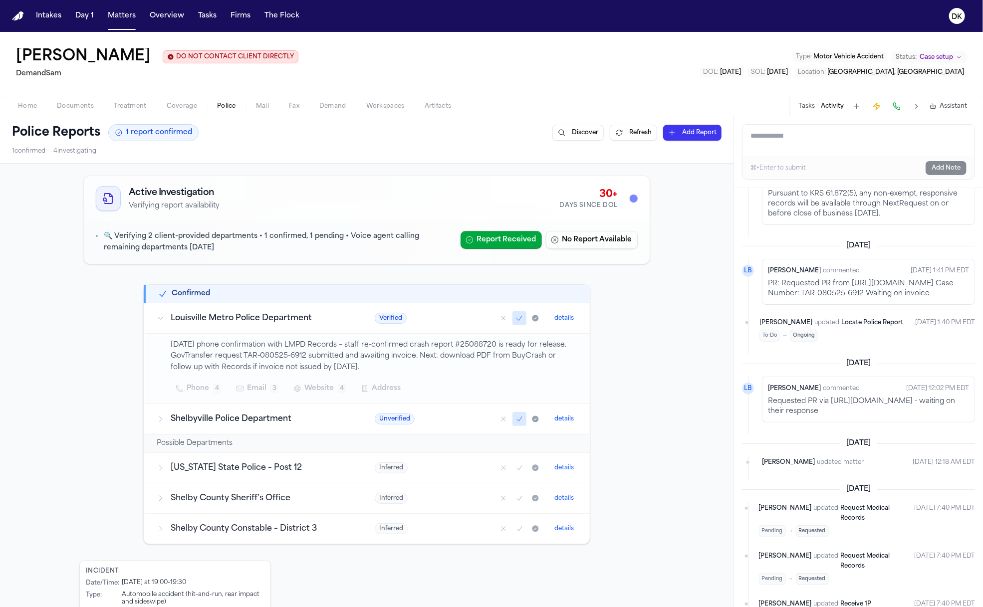
scroll to position [870, 0]
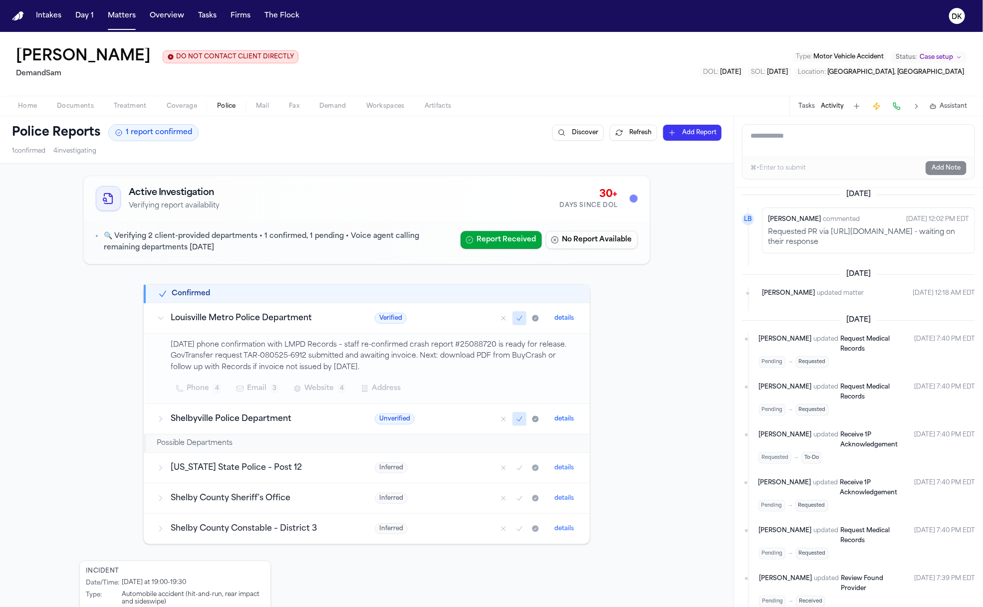
drag, startPoint x: 854, startPoint y: 303, endPoint x: 769, endPoint y: 295, distance: 85.7
click at [769, 247] on p "Requested PR via https://app.govtransfer.com/ViewCase/ce56c222-ae35-45a4-9bd9-c…" at bounding box center [868, 237] width 201 height 20
click at [876, 247] on p "Requested PR via https://app.govtransfer.com/ViewCase/ce56c222-ae35-45a4-9bd9-c…" at bounding box center [868, 237] width 201 height 20
drag, startPoint x: 861, startPoint y: 305, endPoint x: 777, endPoint y: 297, distance: 84.2
click at [777, 247] on p "Requested PR via https://app.govtransfer.com/ViewCase/ce56c222-ae35-45a4-9bd9-c…" at bounding box center [868, 237] width 201 height 20
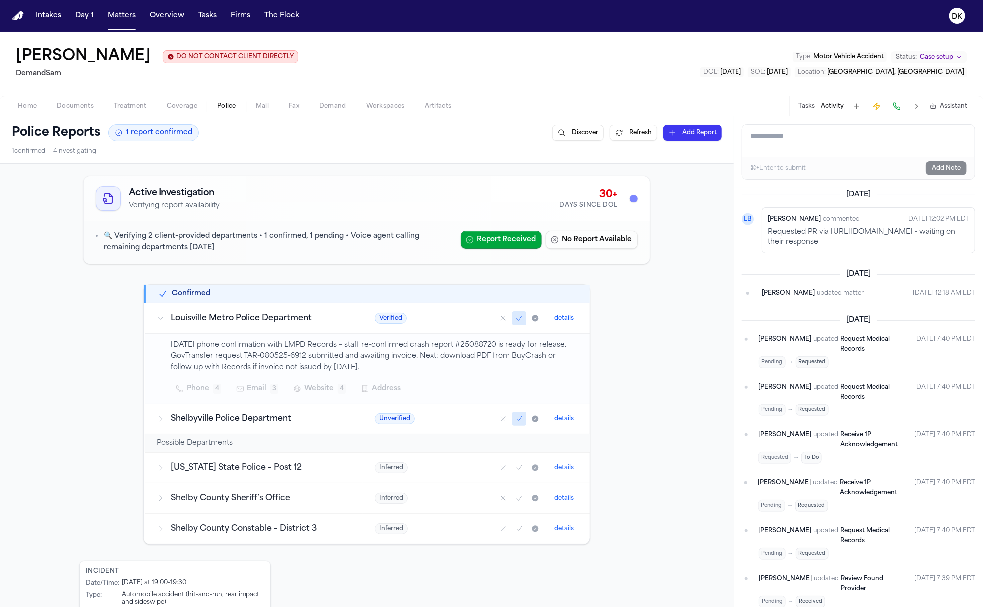
click at [492, 342] on p "08/07/2025 phone confirmation with LMPD Records – staff re-confirmed crash repo…" at bounding box center [374, 357] width 407 height 34
copy p "25088720"
click at [269, 320] on h3 "Louisville Metro Police Department" at bounding box center [261, 318] width 180 height 12
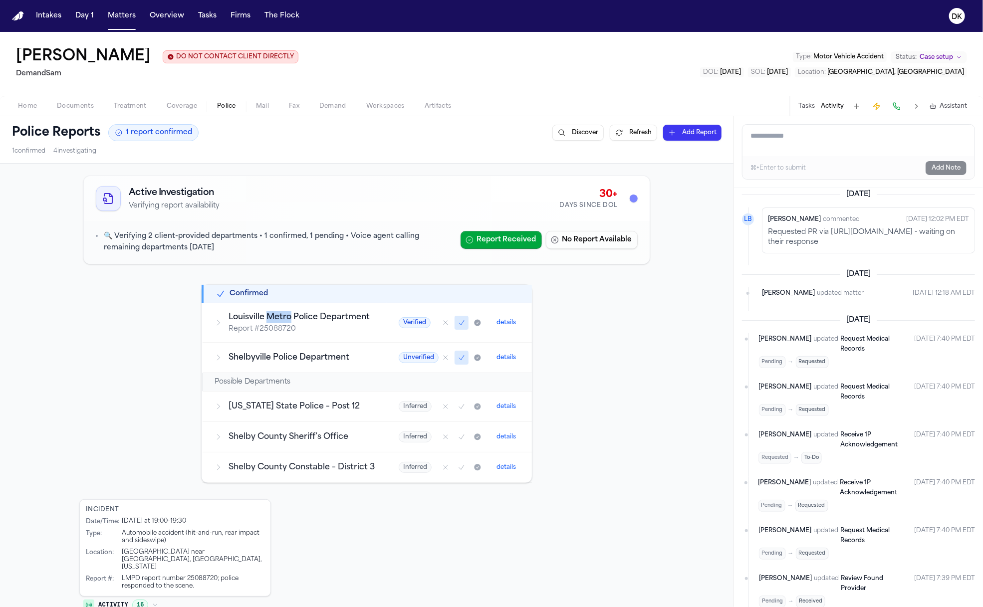
click at [269, 320] on h3 "Louisville Metro Police Department" at bounding box center [301, 317] width 146 height 12
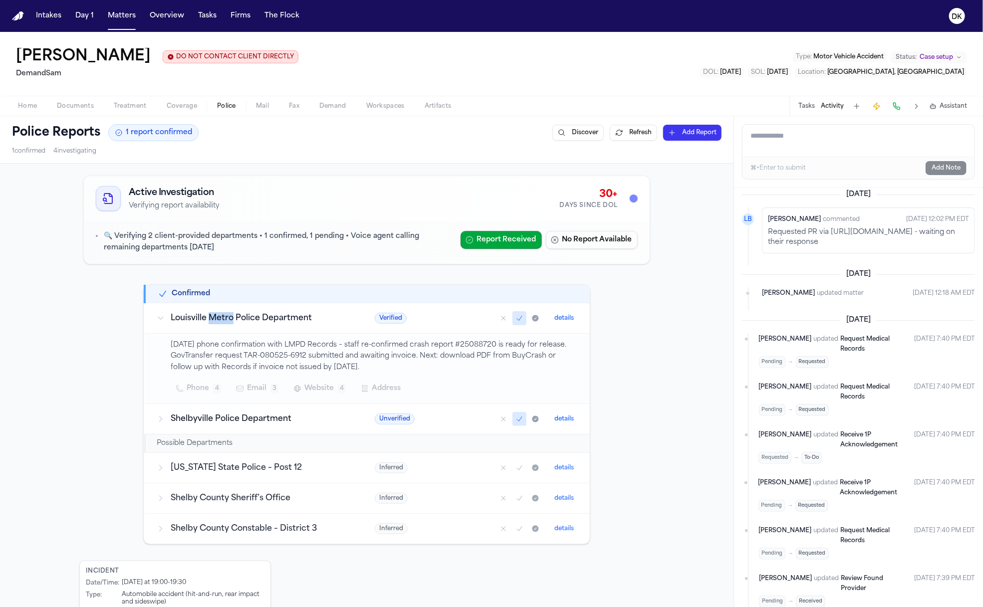
click at [316, 386] on span "Website" at bounding box center [318, 389] width 29 height 12
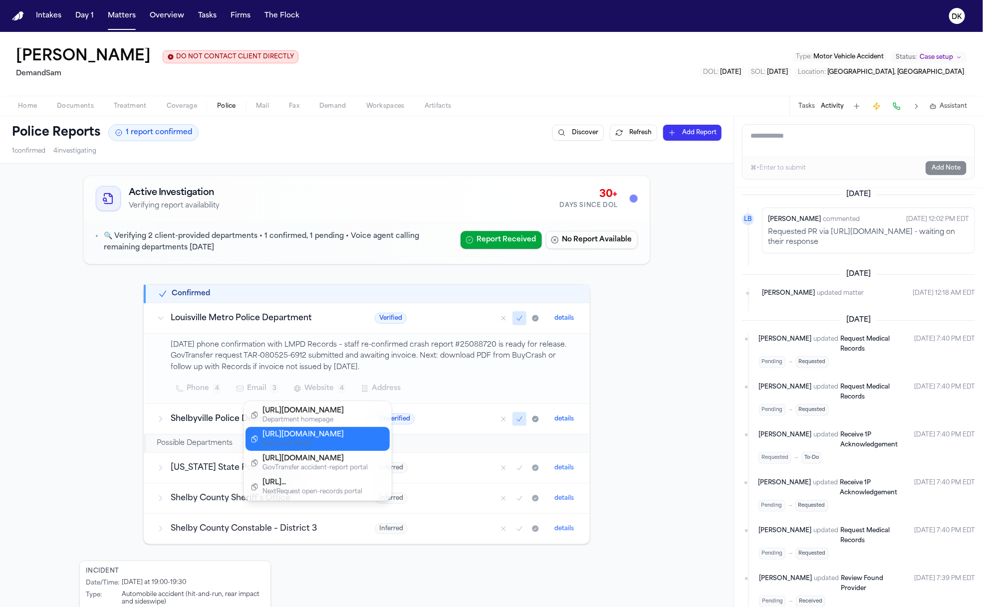
click at [333, 430] on div "[URL][DOMAIN_NAME]" at bounding box center [314, 435] width 105 height 10
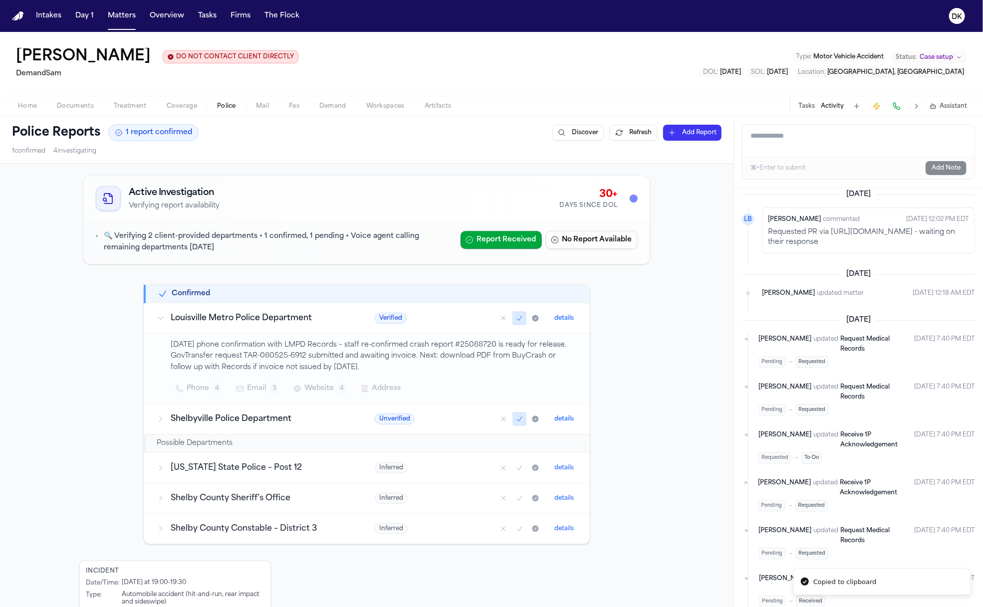
click at [320, 350] on p "08/07/2025 phone confirmation with LMPD Records – staff re-confirmed crash repo…" at bounding box center [374, 357] width 407 height 34
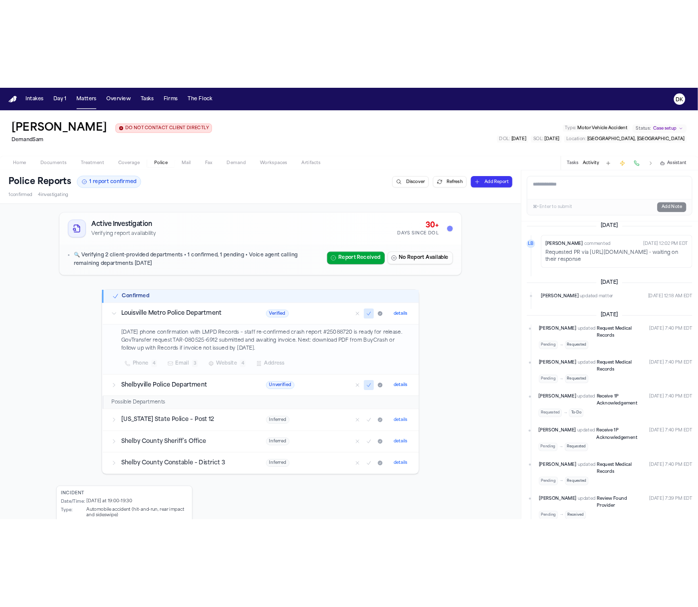
scroll to position [198, 0]
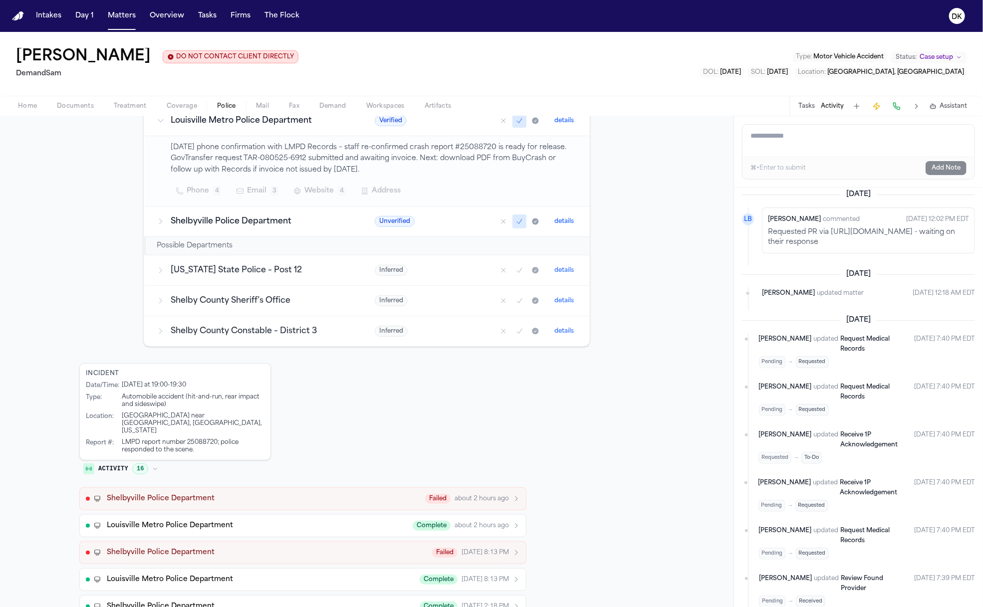
click at [261, 521] on div "Louisville Metro Police Department Complete about 2 hours ago" at bounding box center [313, 526] width 413 height 10
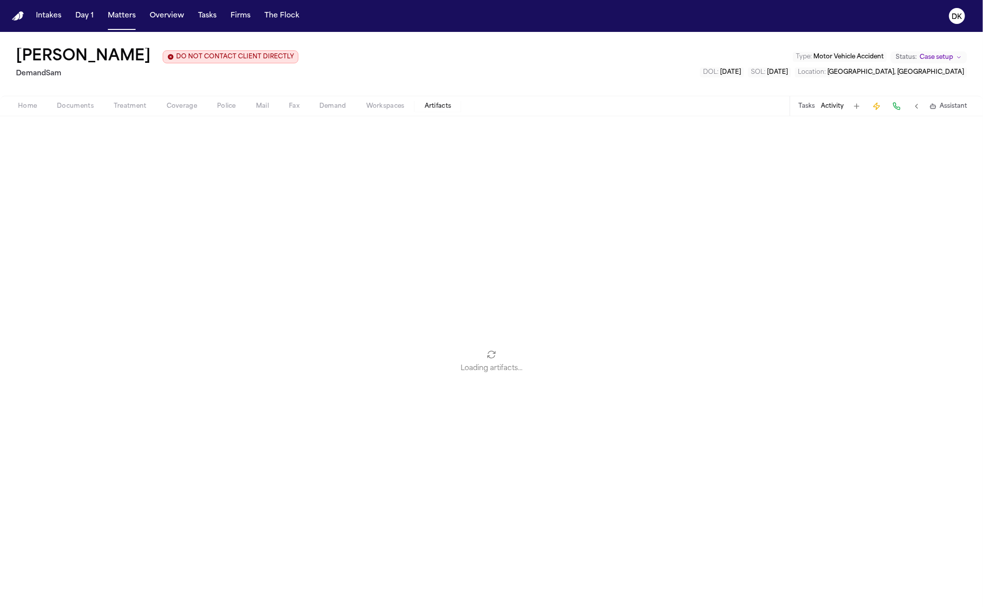
click at [447, 104] on span "Artifacts" at bounding box center [438, 106] width 27 height 8
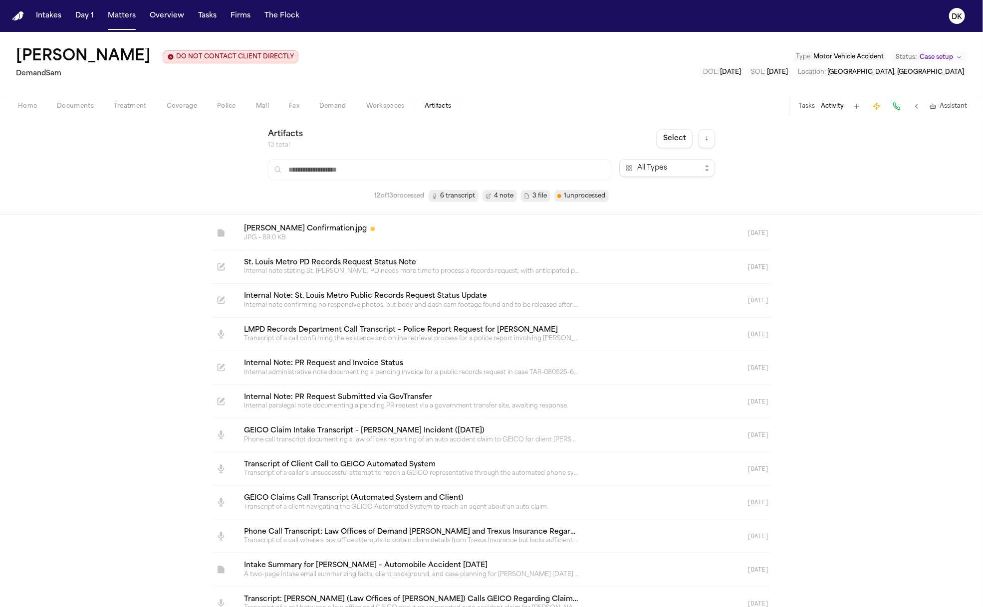
click at [342, 155] on div "Artifacts 13 total Select ↓ All Types 12 of 13 processed 6 transcript 4 note 3 …" at bounding box center [491, 165] width 447 height 74
click at [343, 169] on input "text" at bounding box center [439, 169] width 343 height 21
paste input "********"
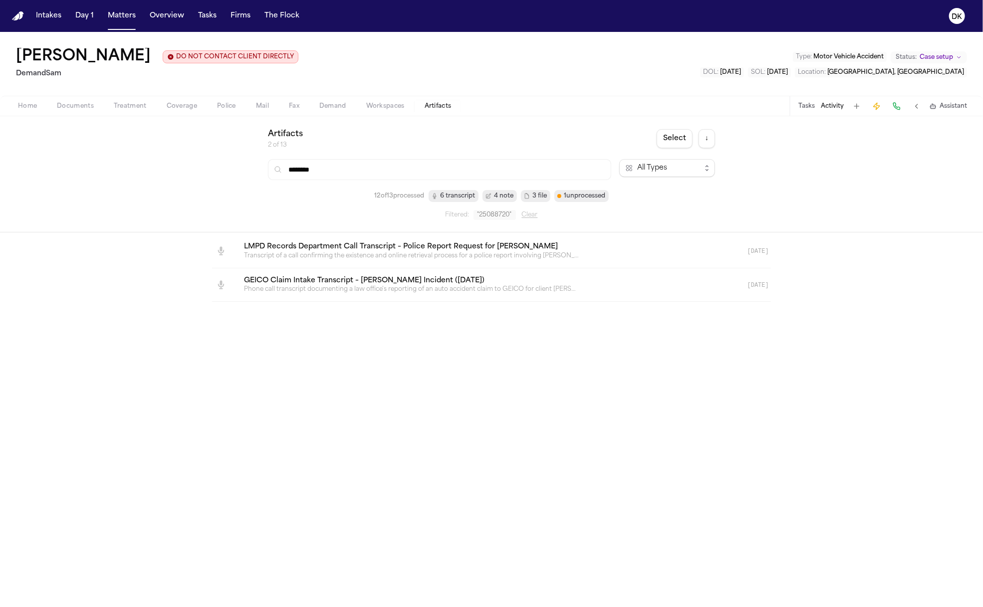
click at [428, 288] on link at bounding box center [479, 284] width 487 height 33
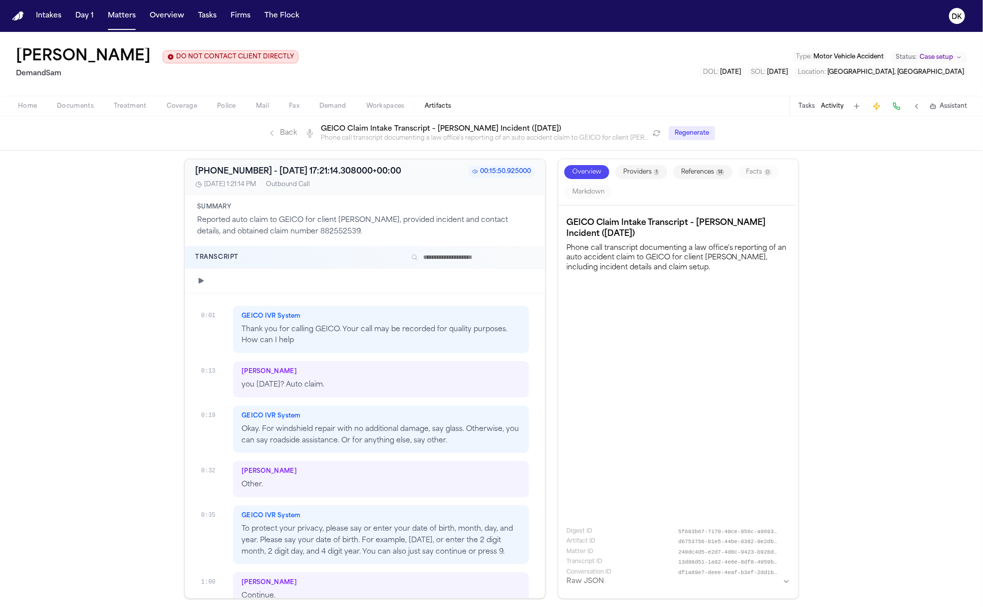
click at [475, 259] on input "text" at bounding box center [471, 257] width 128 height 12
paste input "********"
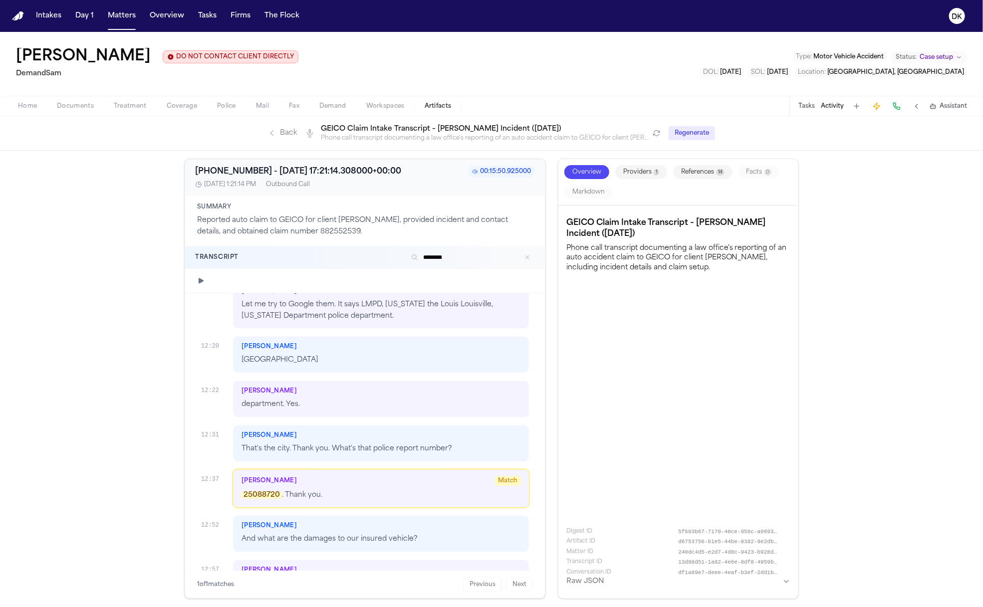
scroll to position [3908, 0]
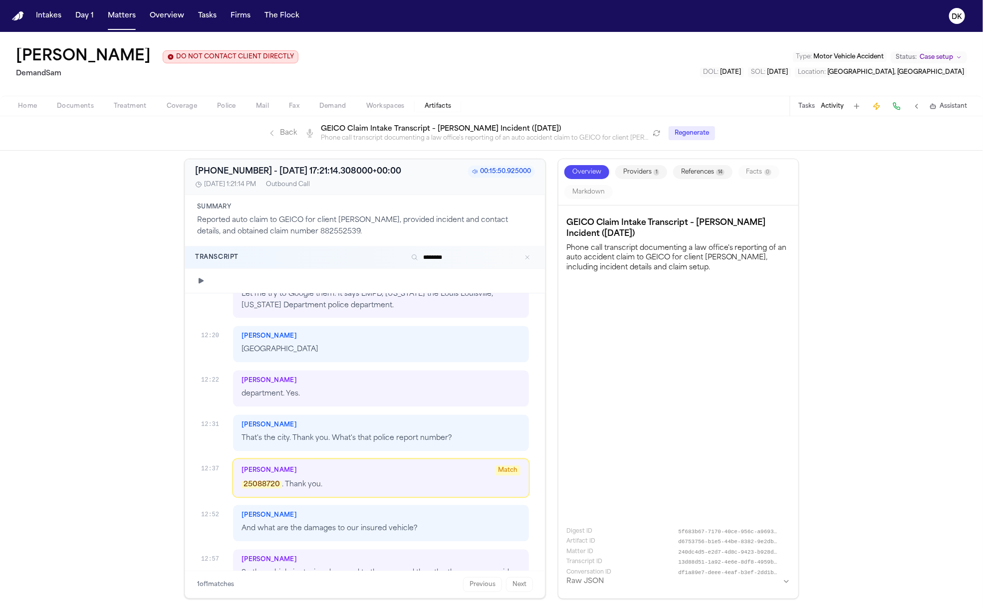
click at [317, 480] on p "25088720 . Thank you." at bounding box center [380, 485] width 279 height 11
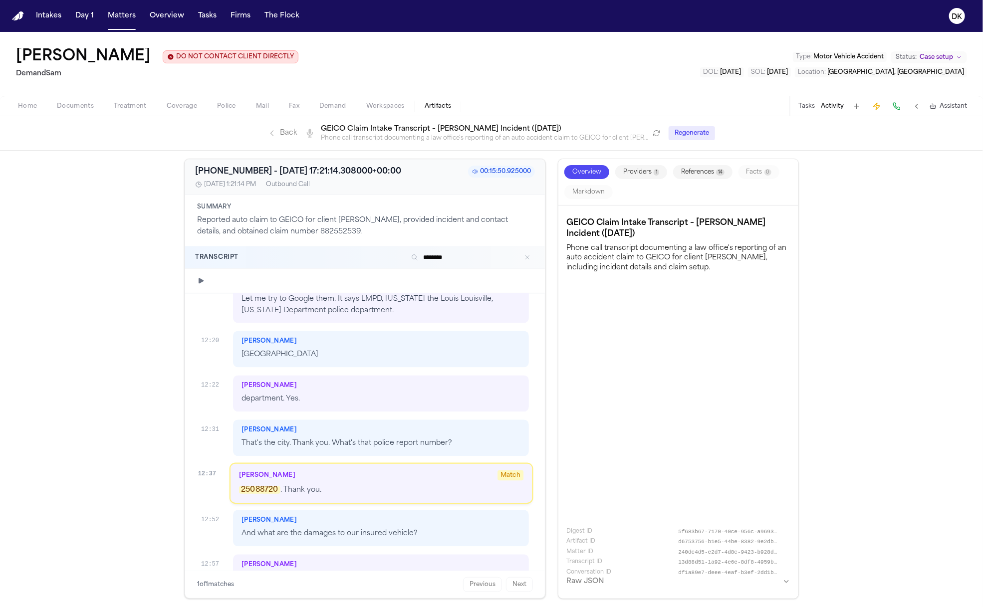
click at [316, 485] on p "25088720 . Thank you." at bounding box center [381, 490] width 284 height 11
click at [621, 251] on p "Phone call transcript documenting a law office's reporting of an auto accident …" at bounding box center [678, 256] width 224 height 31
click at [702, 171] on button "References 14" at bounding box center [702, 172] width 59 height 14
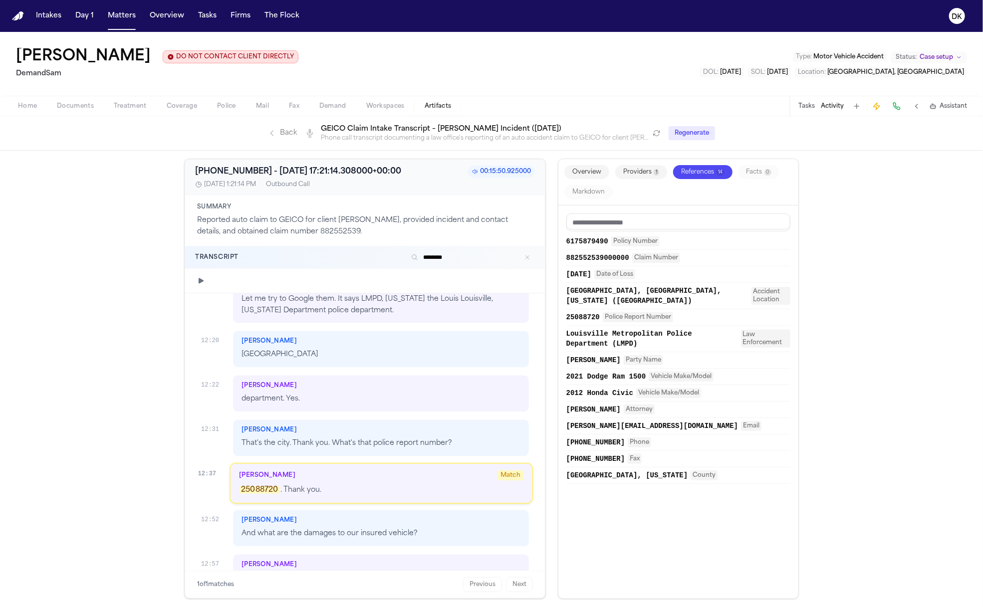
click at [377, 464] on div "Julie Match 25088720 . Thank you." at bounding box center [381, 483] width 302 height 39
click at [208, 279] on div at bounding box center [365, 281] width 360 height 24
click at [204, 281] on icon "button" at bounding box center [201, 281] width 8 height 8
click at [276, 470] on div "Julie Match Playing" at bounding box center [381, 475] width 284 height 10
click at [301, 420] on div "Massey That's the city. Thank you. What's that police report number?" at bounding box center [381, 438] width 296 height 36
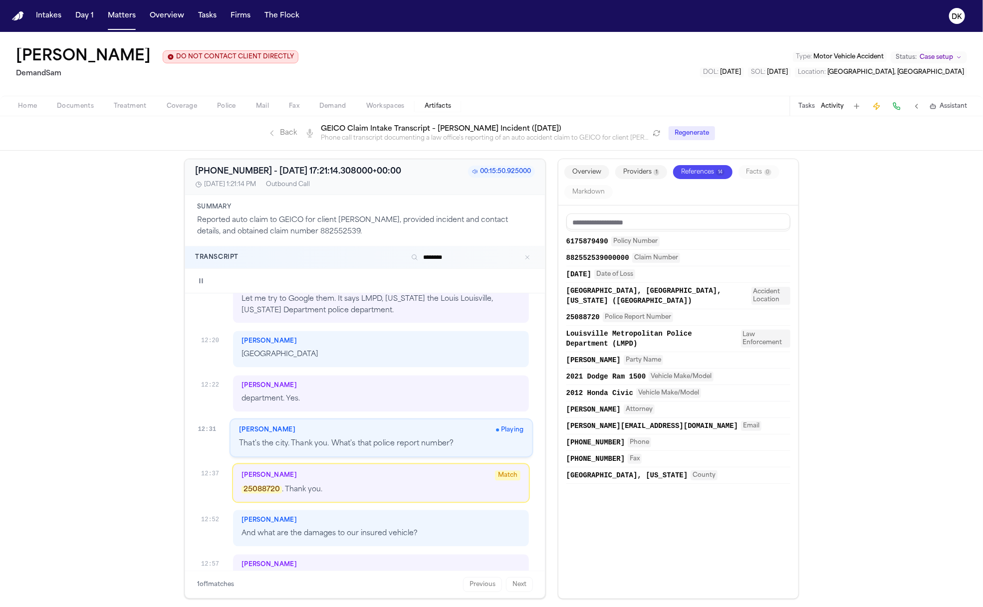
scroll to position [3858, 0]
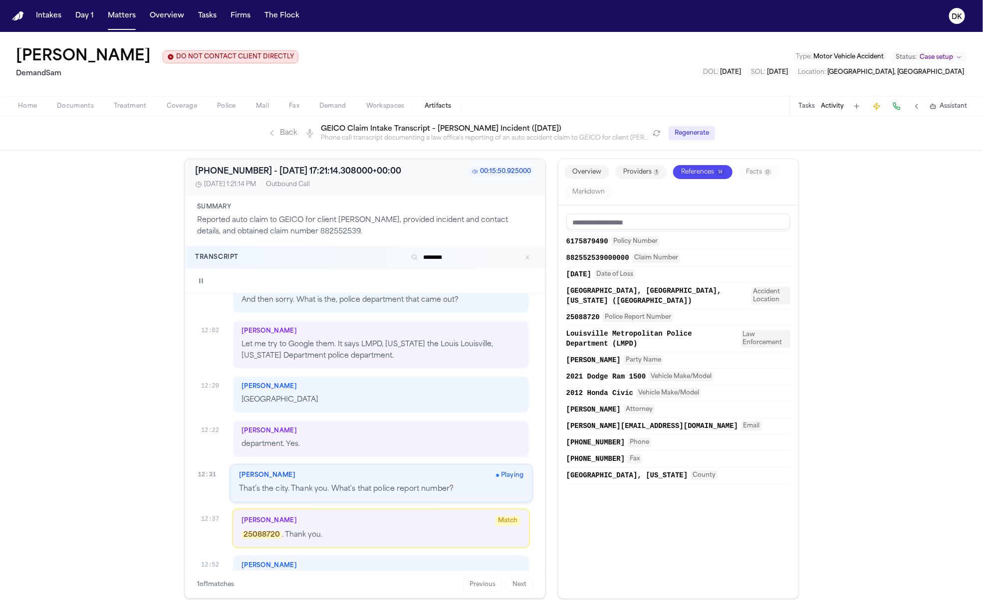
click at [346, 484] on p "That's the city. Thank you. What's that police report number?" at bounding box center [381, 489] width 284 height 11
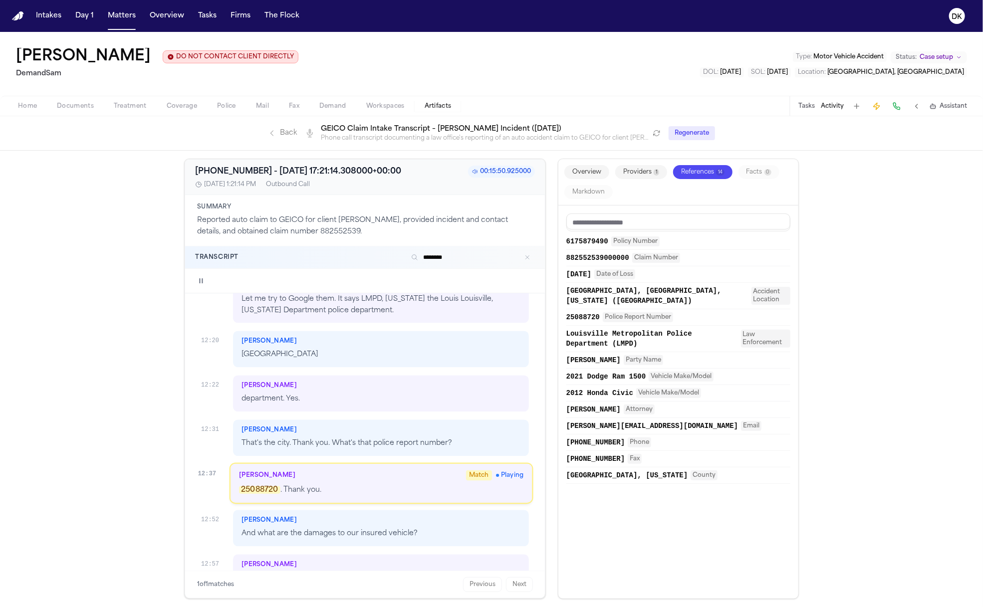
click at [207, 276] on div at bounding box center [365, 281] width 360 height 24
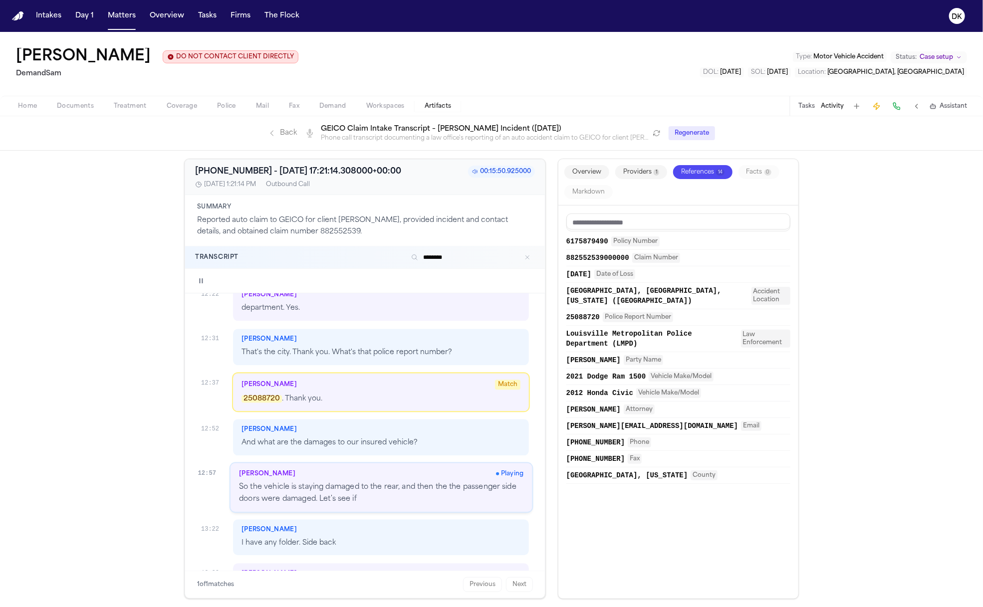
scroll to position [3997, 0]
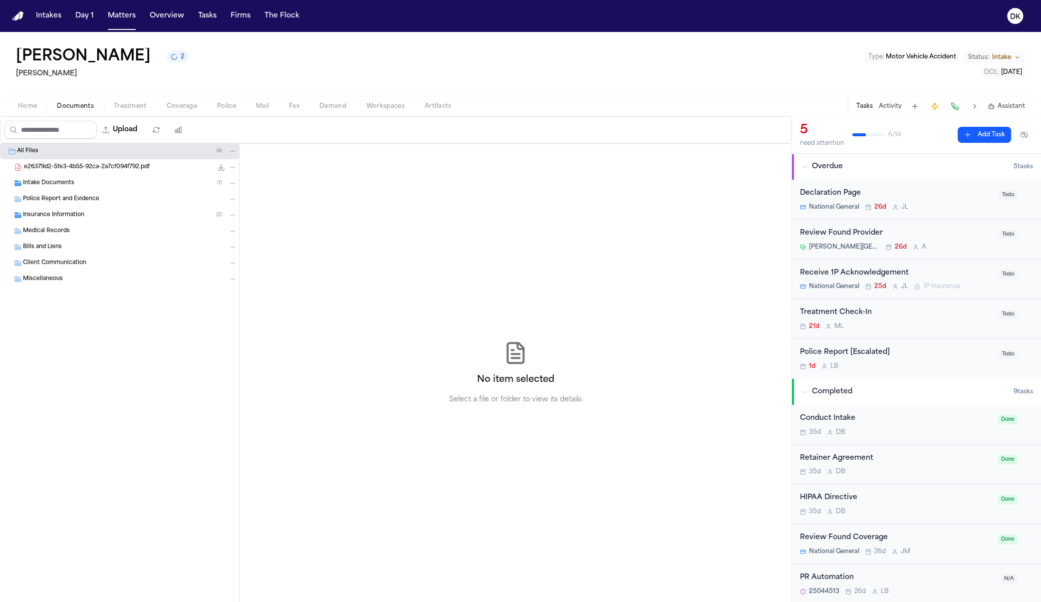
click at [170, 61] on icon "2 active tasks" at bounding box center [174, 56] width 9 height 9
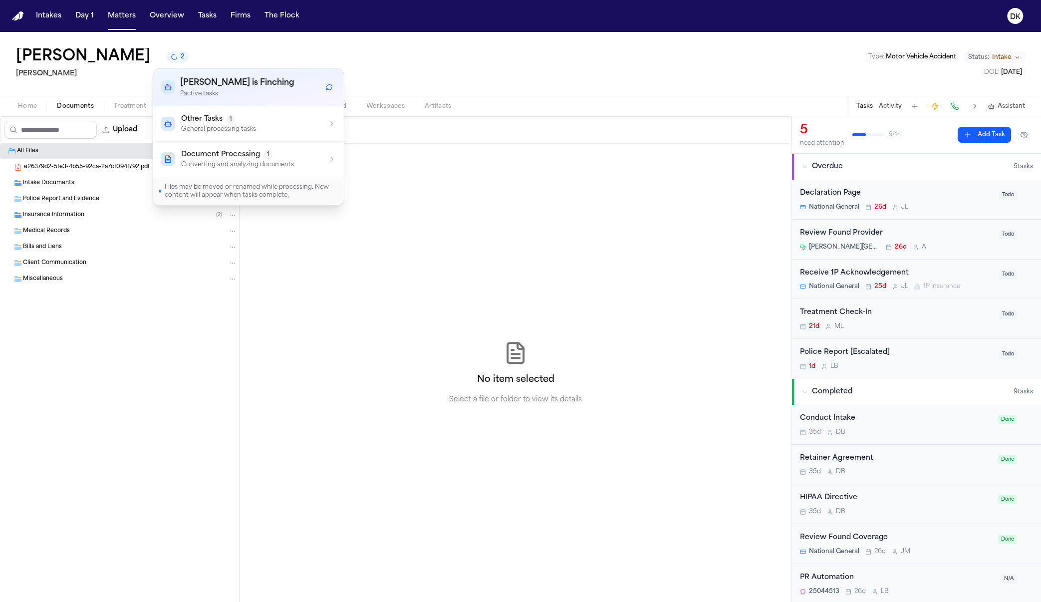
click at [288, 150] on div "Document Processing 1" at bounding box center [237, 155] width 113 height 10
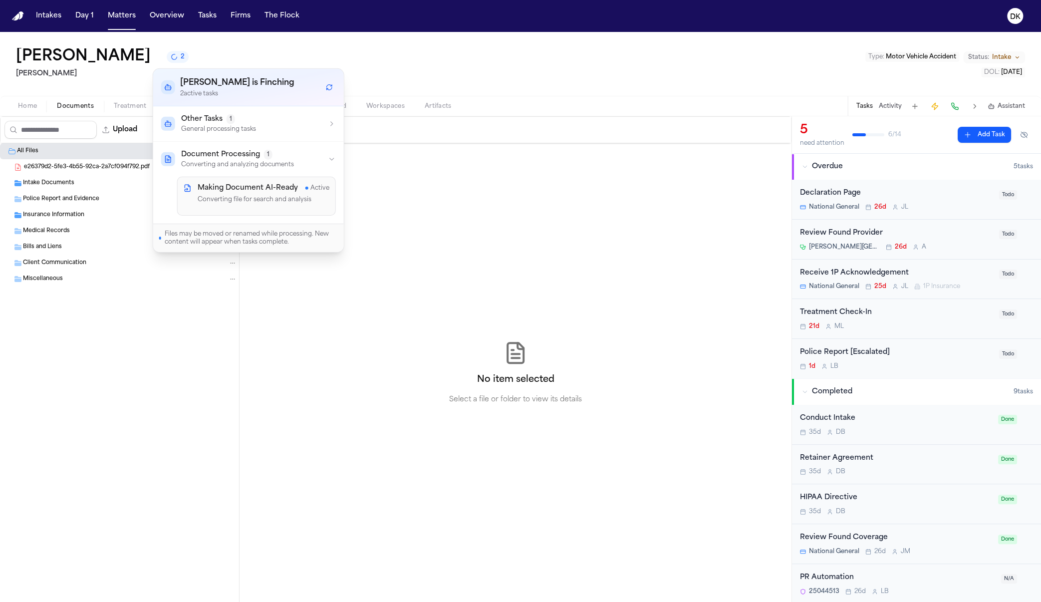
click at [288, 125] on div "Other Tasks 1 General processing tasks" at bounding box center [248, 123] width 175 height 19
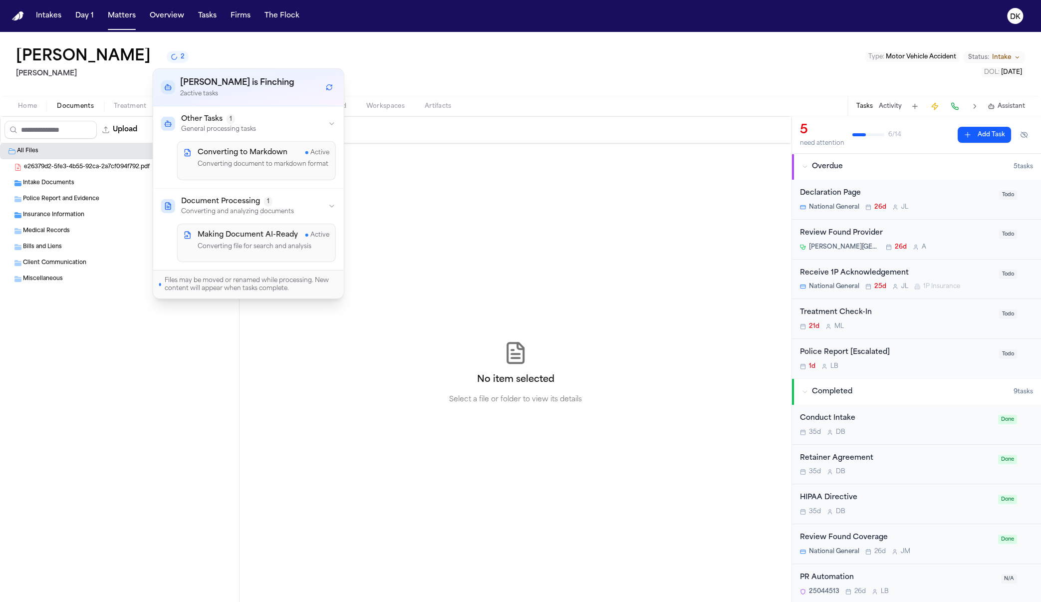
click at [287, 127] on div "Other Tasks 1 General processing tasks" at bounding box center [248, 123] width 175 height 19
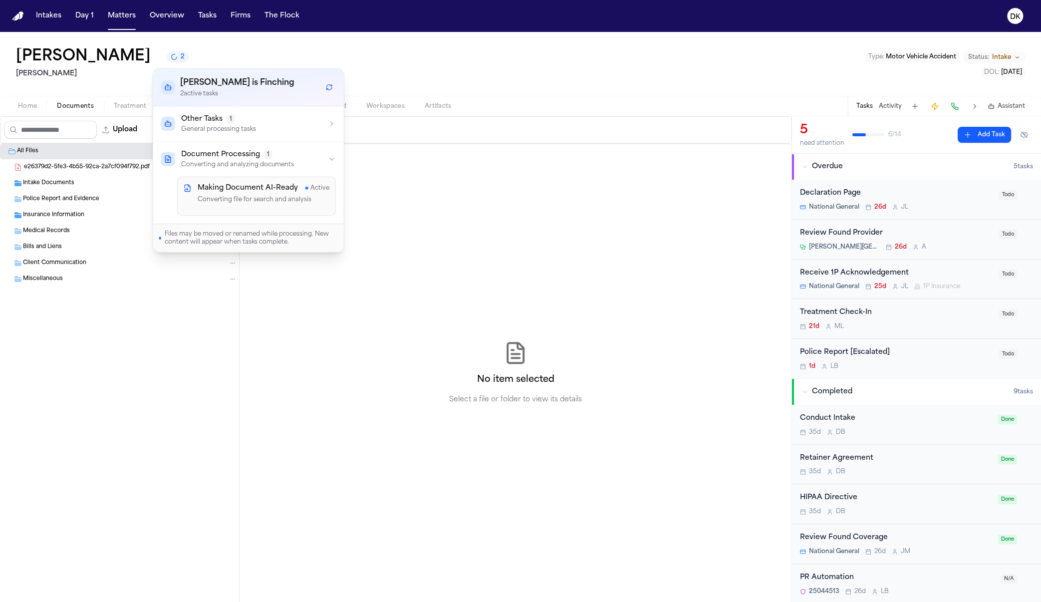
click at [412, 232] on div "No item selected Select a file or folder to view its details" at bounding box center [515, 372] width 552 height 458
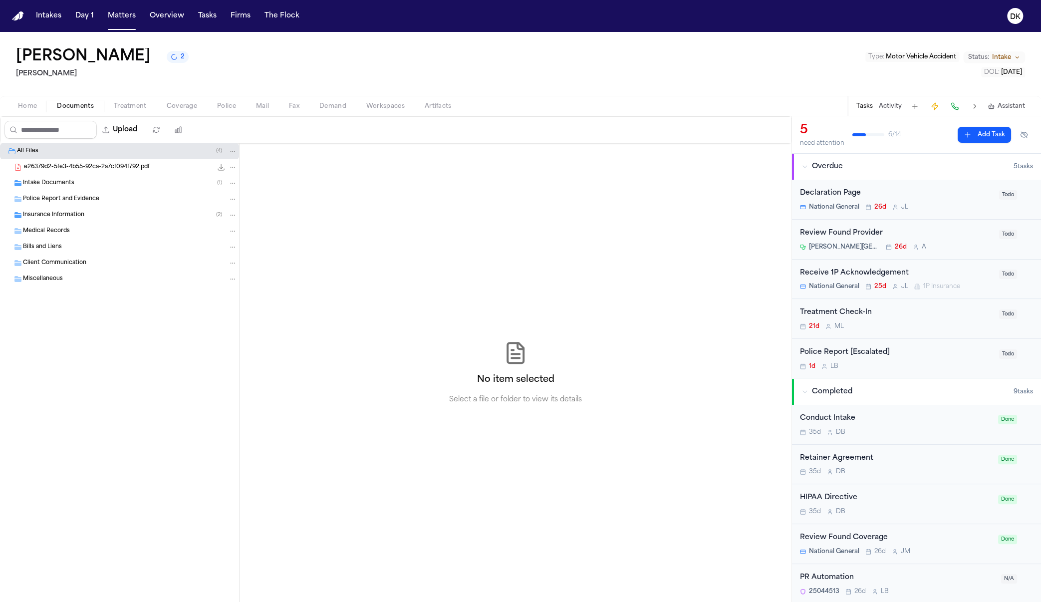
click at [192, 104] on span "Coverage" at bounding box center [182, 106] width 30 height 8
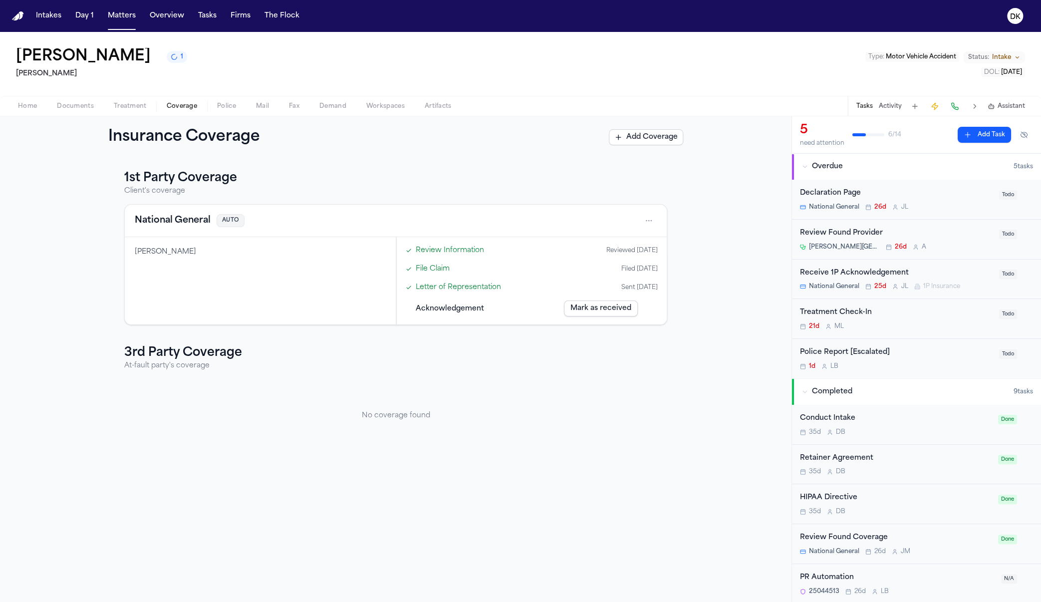
click at [265, 257] on div "[PERSON_NAME]" at bounding box center [260, 280] width 271 height 87
click at [436, 253] on link "Review Information" at bounding box center [450, 250] width 68 height 10
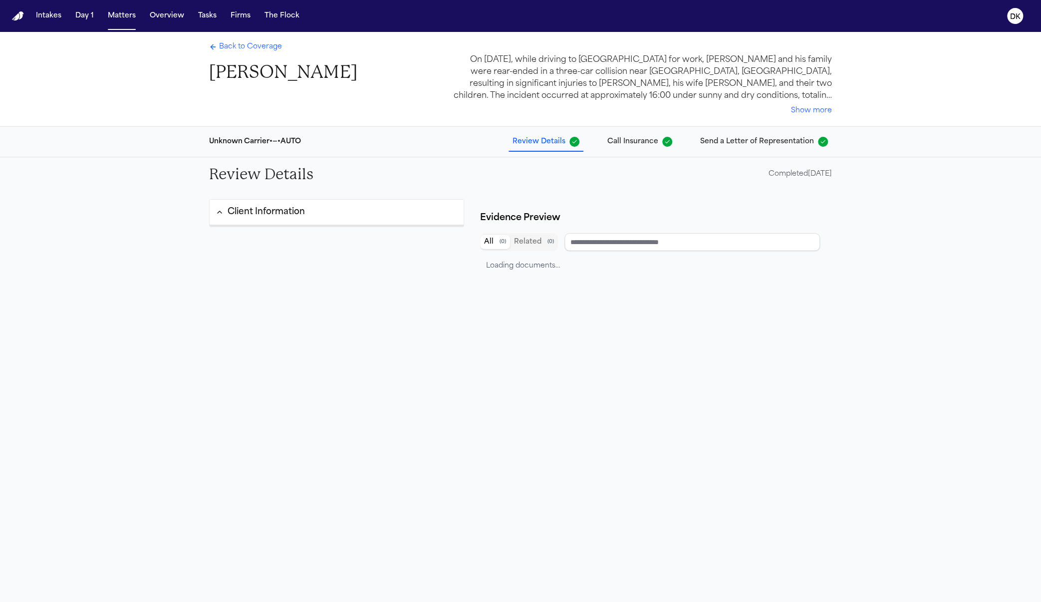
type input "**********"
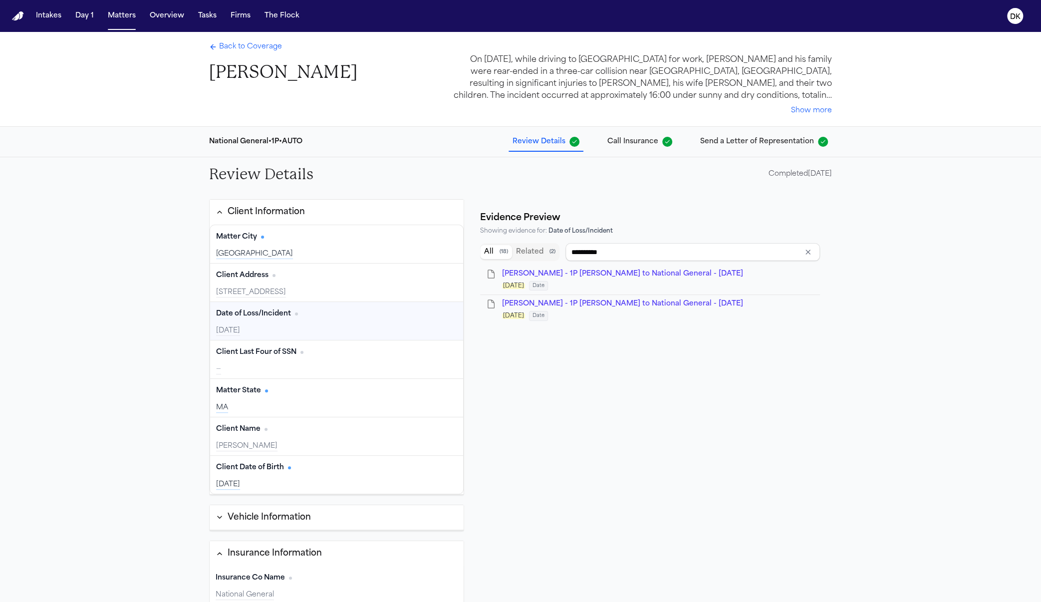
type input "**********"
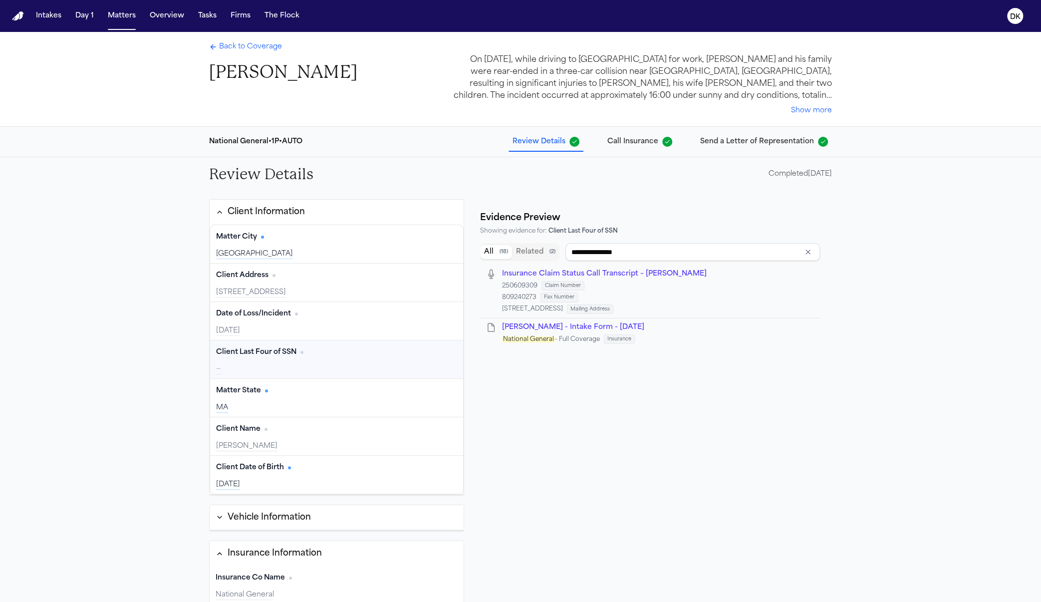
click at [242, 32] on div "Back to Coverage Andres Agudelo On July 28, 2025, while driving to Boston for w…" at bounding box center [520, 79] width 639 height 94
click at [247, 45] on span "Back to Coverage" at bounding box center [250, 47] width 63 height 10
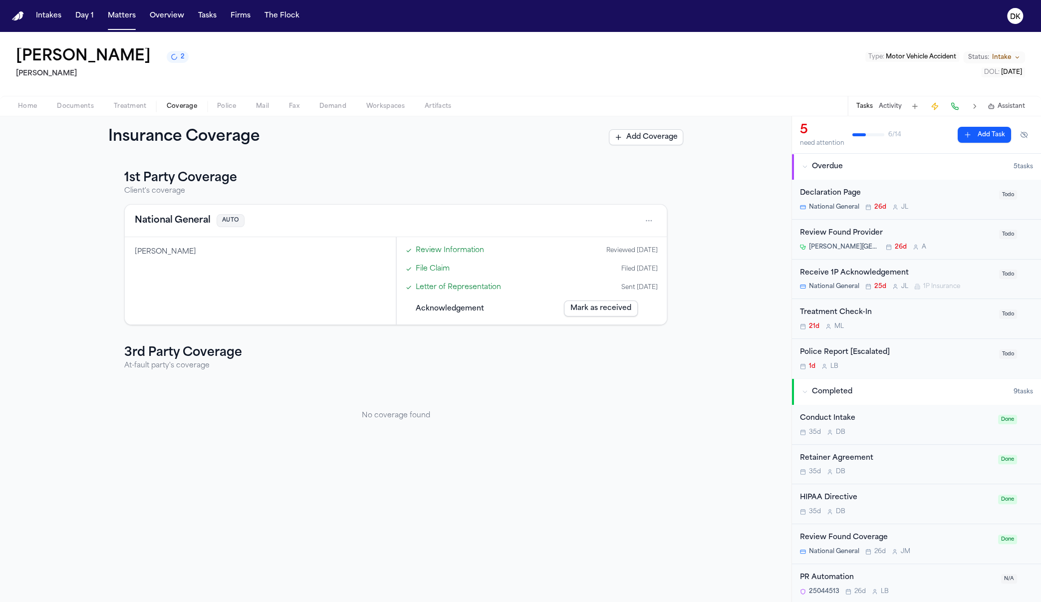
click at [166, 231] on div "National General AUTO" at bounding box center [396, 221] width 542 height 32
click at [170, 225] on button "National General" at bounding box center [173, 221] width 76 height 14
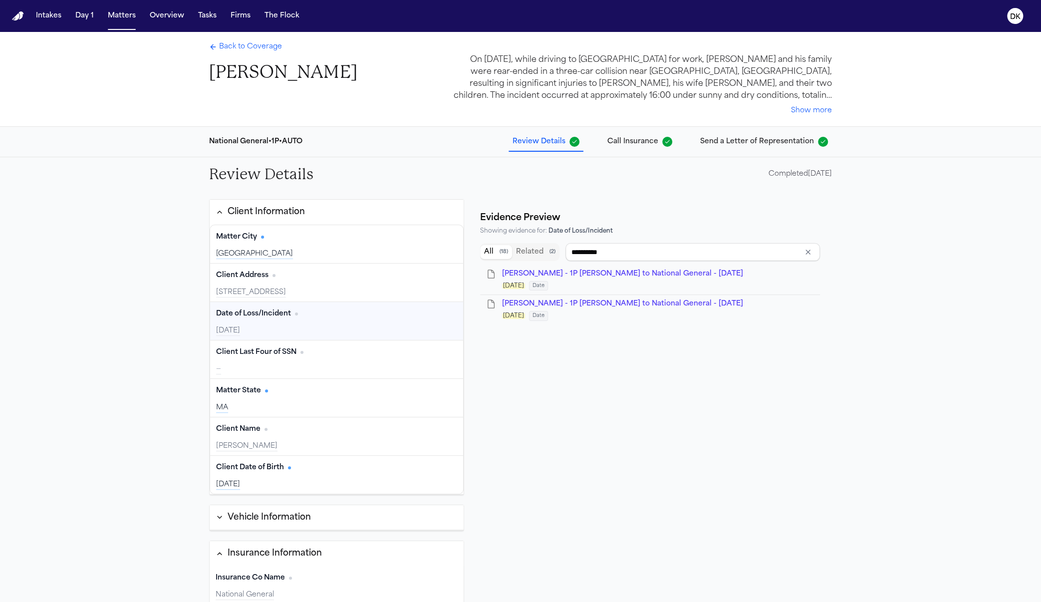
type input "**********"
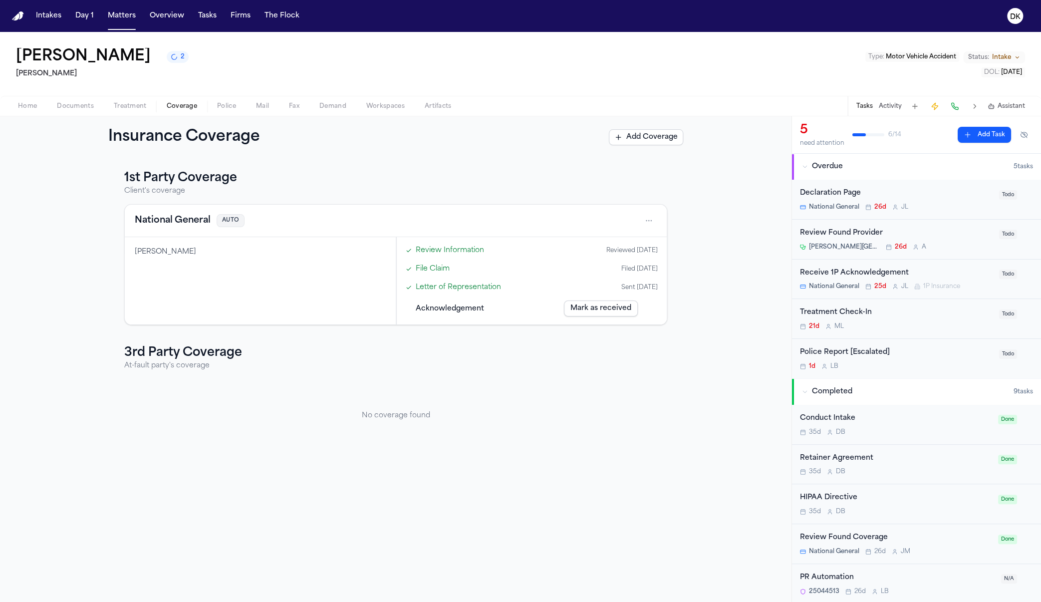
click at [198, 222] on button "National General" at bounding box center [173, 221] width 76 height 14
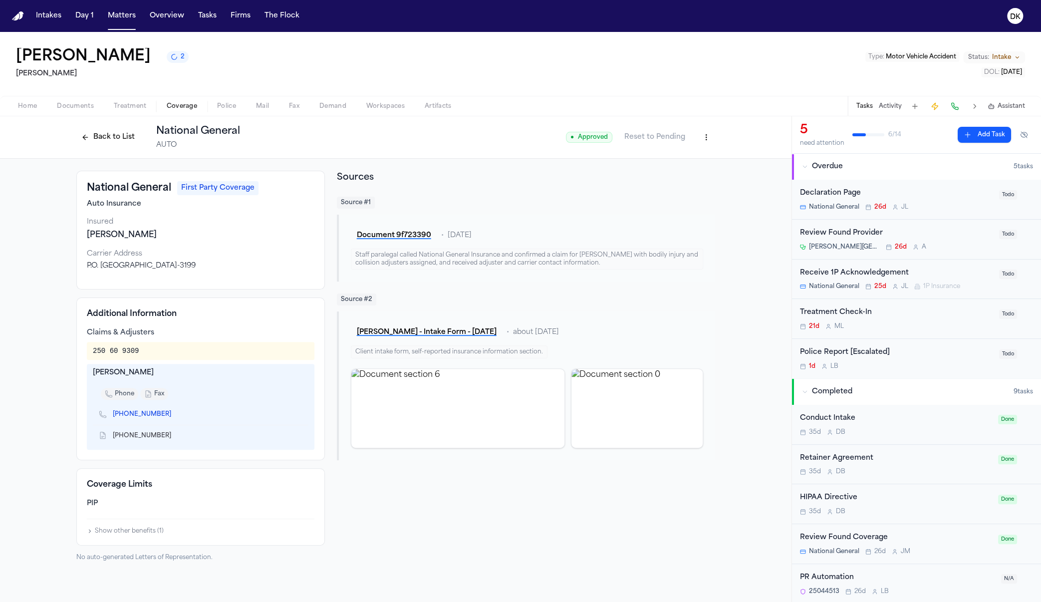
drag, startPoint x: 288, startPoint y: 278, endPoint x: 90, endPoint y: 199, distance: 213.1
click at [90, 199] on div "National General First Party Coverage Auto Insurance Insured Andres Agudelo Car…" at bounding box center [200, 230] width 248 height 119
click at [243, 283] on div "National General First Party Coverage Auto Insurance Insured Andres Agudelo Car…" at bounding box center [200, 230] width 248 height 119
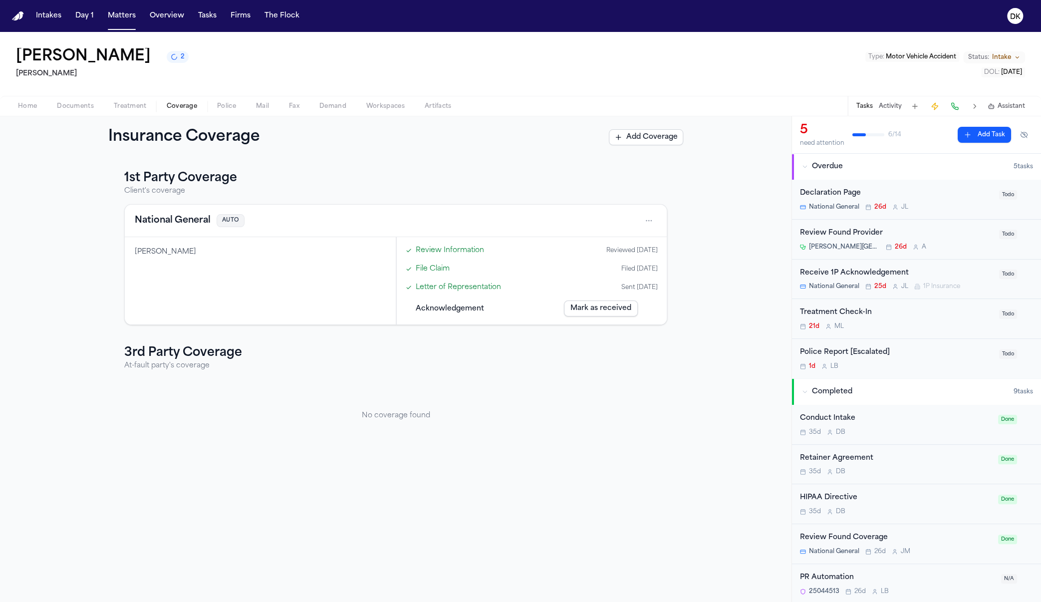
click at [61, 106] on span "Documents" at bounding box center [75, 106] width 37 height 8
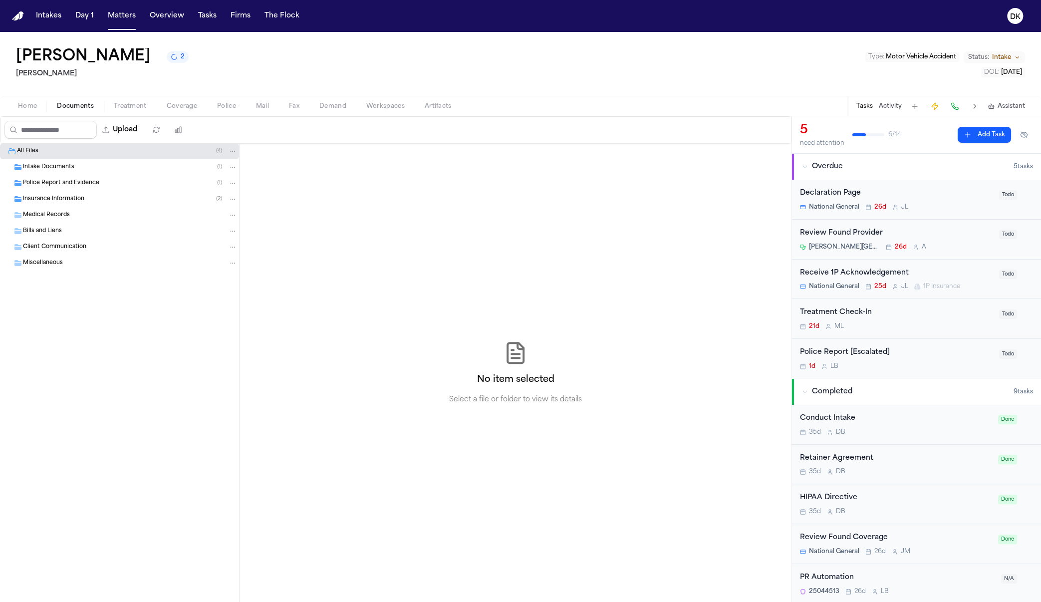
click at [55, 165] on span "Intake Documents" at bounding box center [48, 167] width 51 height 8
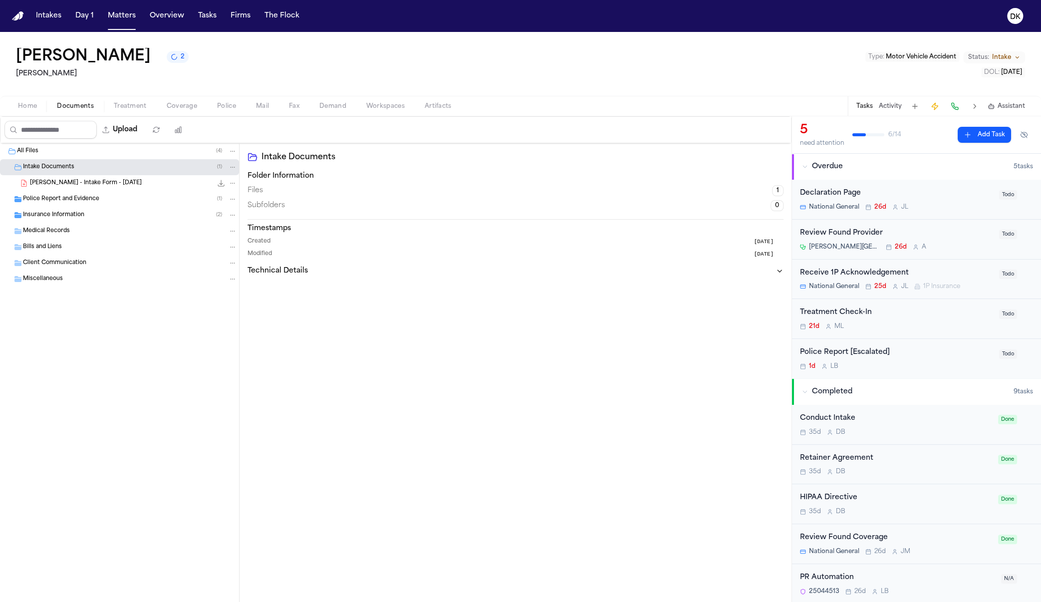
click at [62, 213] on span "Insurance Information" at bounding box center [53, 215] width 61 height 8
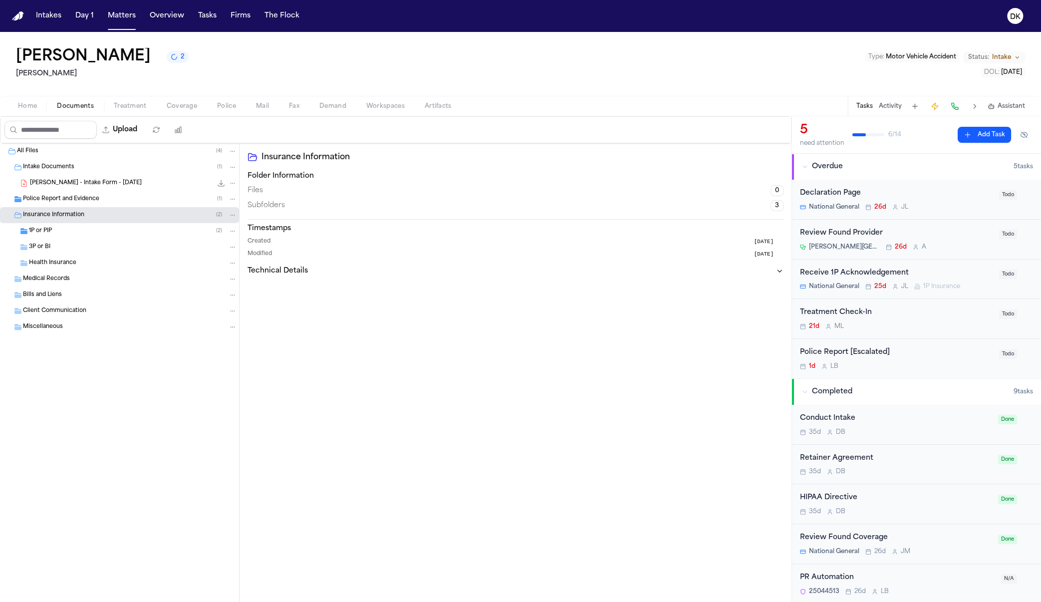
click at [67, 198] on span "Police Report and Evidence" at bounding box center [61, 199] width 76 height 8
click at [76, 230] on span "Insurance Information" at bounding box center [53, 231] width 61 height 8
click at [74, 242] on div "Medical Records" at bounding box center [130, 246] width 214 height 9
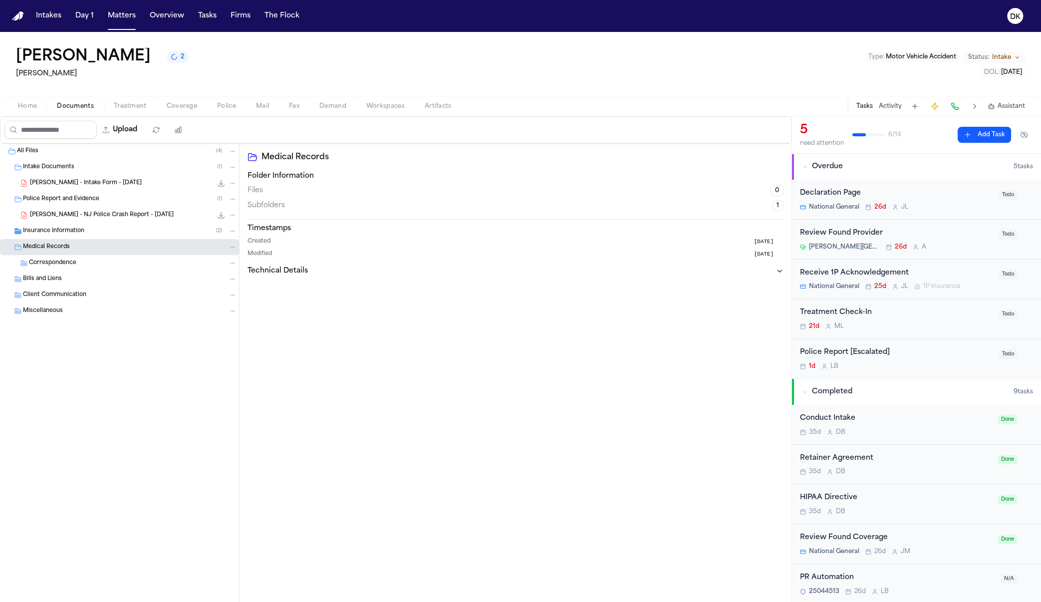
click at [79, 224] on div "Insurance Information ( 2 )" at bounding box center [119, 231] width 239 height 16
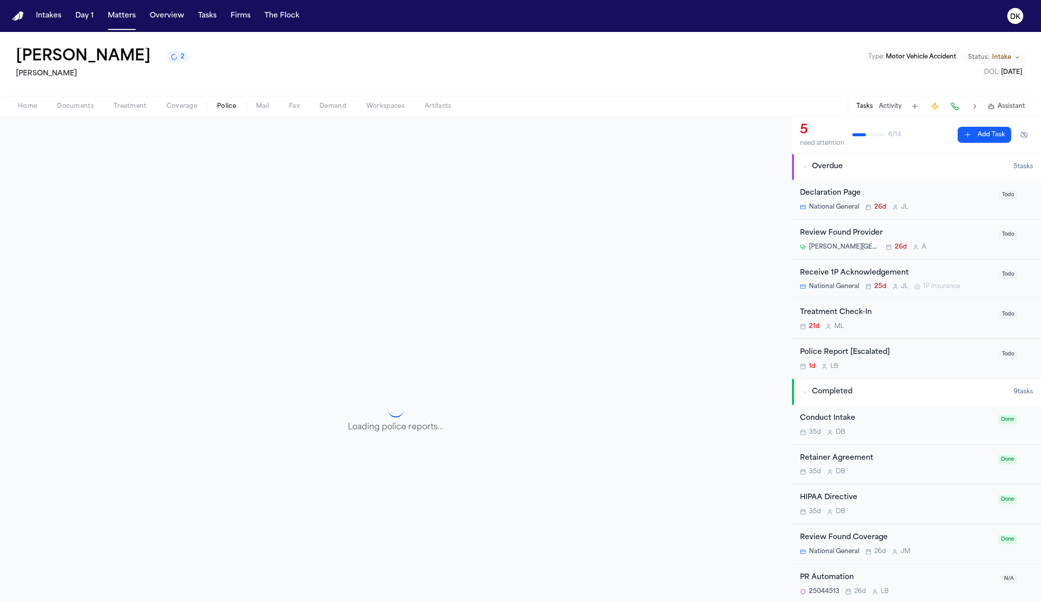
click at [239, 105] on button "Police" at bounding box center [226, 106] width 39 height 12
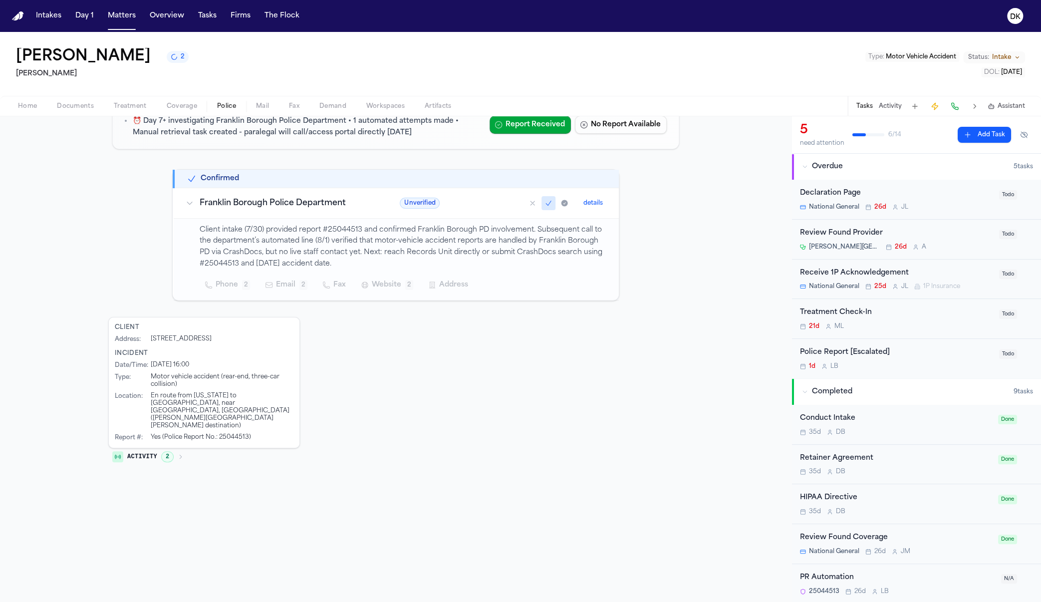
scroll to position [16, 0]
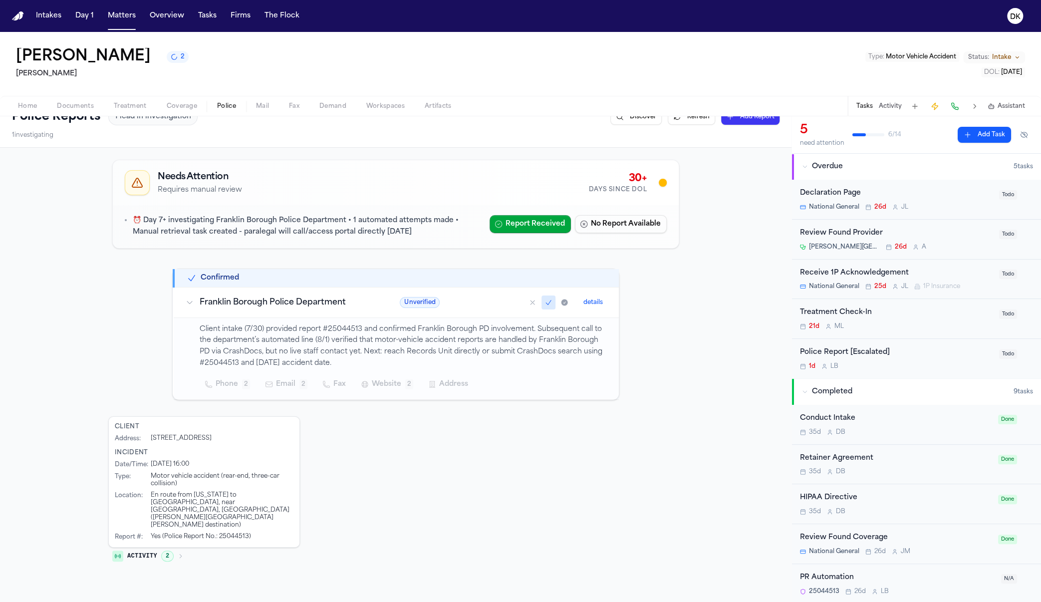
click at [114, 302] on div "Needs Attention Requires manual review 30+ Days Since DOL ⏰ Day 7+ investigatin…" at bounding box center [395, 362] width 575 height 413
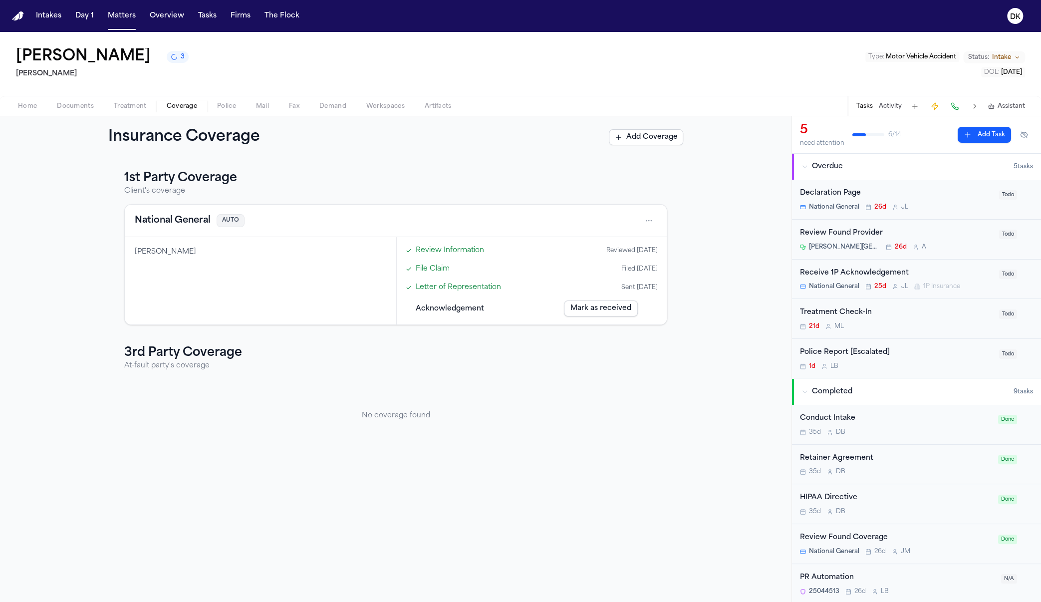
click at [189, 112] on span "button" at bounding box center [182, 111] width 42 height 1
click at [96, 107] on button "Documents" at bounding box center [75, 106] width 57 height 12
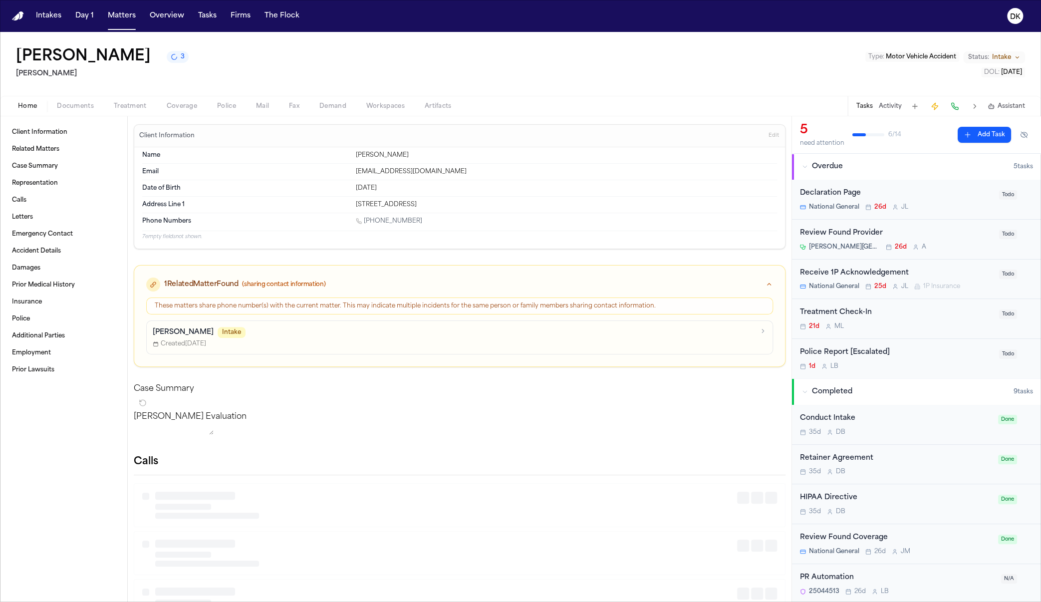
click at [19, 111] on span "button" at bounding box center [27, 111] width 31 height 1
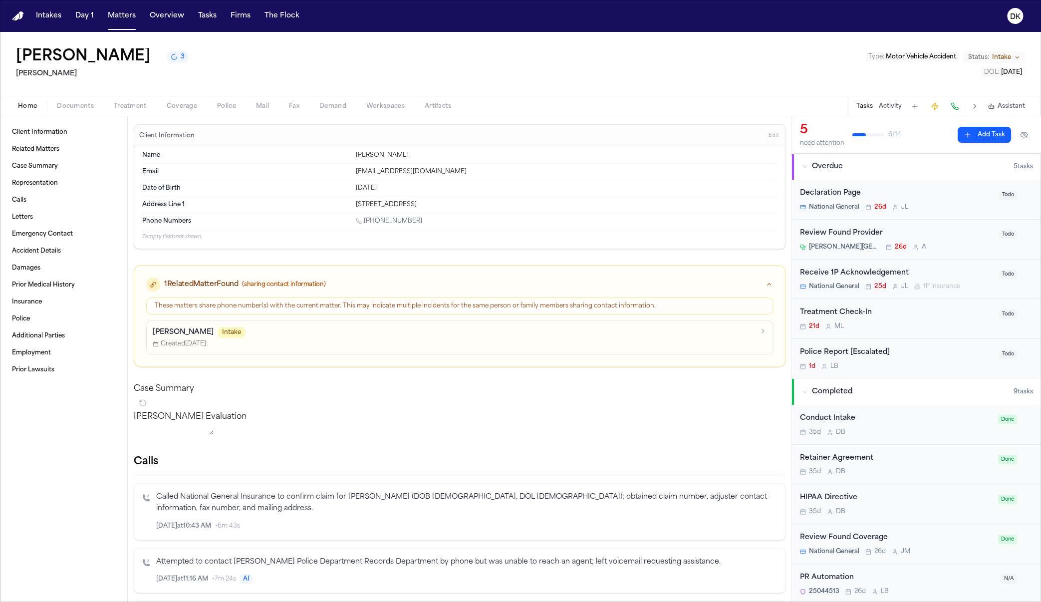
click at [458, 207] on div "[STREET_ADDRESS]" at bounding box center [566, 205] width 421 height 8
click at [477, 209] on div "Address Line 1 3013 Inland apt 23 Raleigh, NC 27613" at bounding box center [459, 205] width 635 height 16
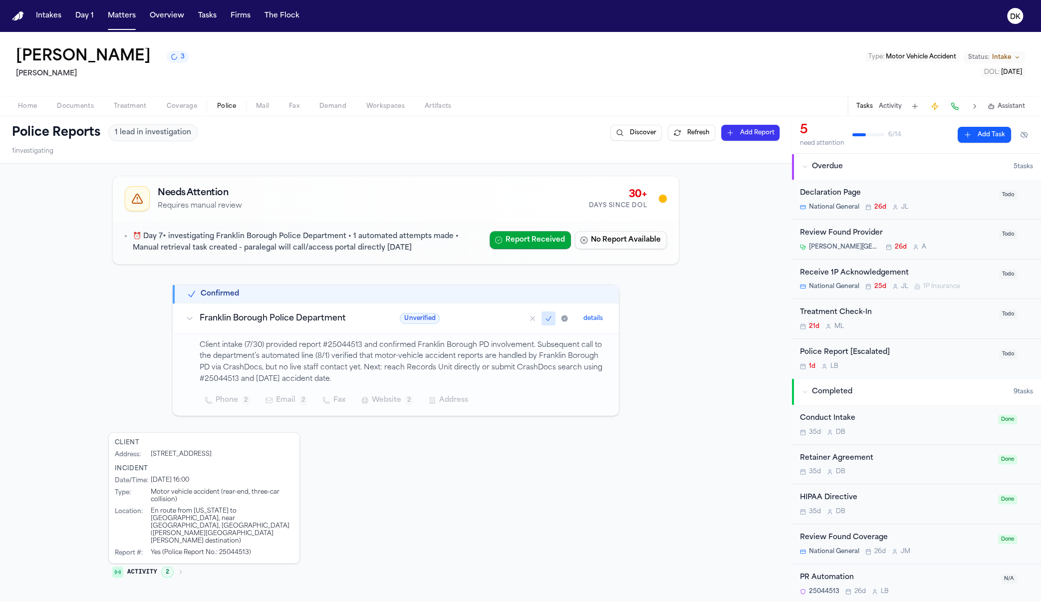
click at [220, 106] on span "Police" at bounding box center [226, 106] width 19 height 8
click at [401, 375] on p "Client intake (7/30) provided report #25044513 and confirmed Franklin Borough P…" at bounding box center [403, 362] width 407 height 45
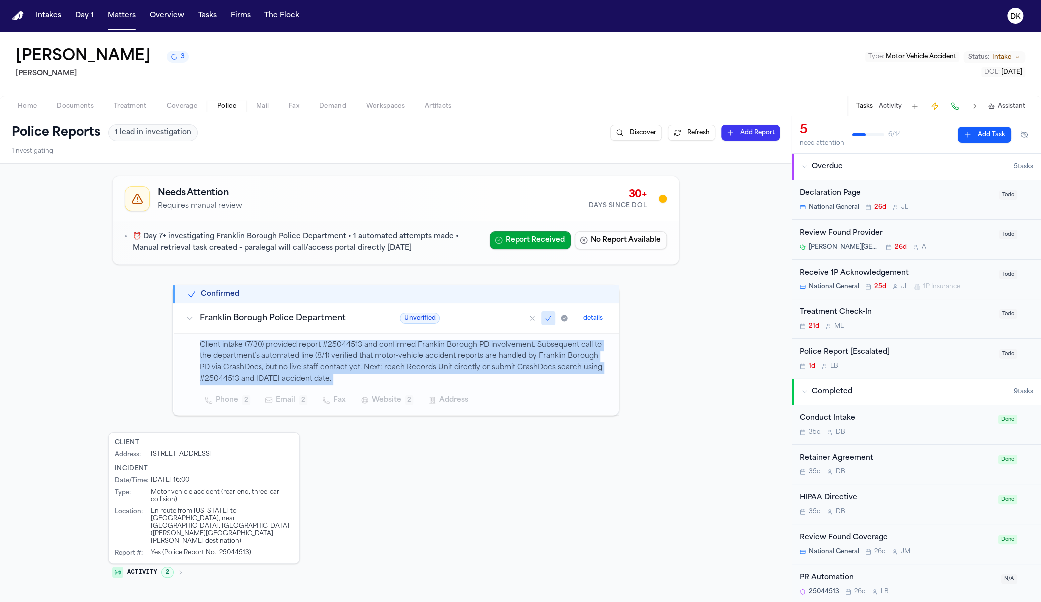
click at [401, 375] on p "Client intake (7/30) provided report #25044513 and confirmed Franklin Borough P…" at bounding box center [403, 362] width 407 height 45
click at [401, 371] on p "Client intake (7/30) provided report #25044513 and confirmed Franklin Borough P…" at bounding box center [403, 362] width 407 height 45
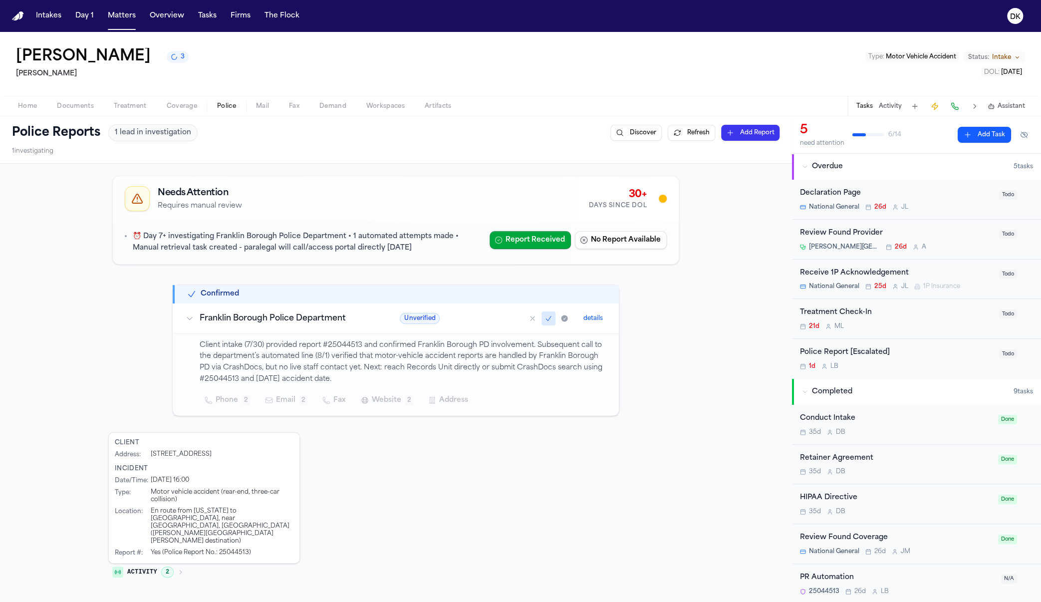
click at [387, 397] on span "Website" at bounding box center [386, 400] width 29 height 12
click at [317, 394] on button "Fax" at bounding box center [334, 400] width 34 height 18
click at [339, 404] on span "Fax" at bounding box center [339, 400] width 12 height 12
click at [279, 398] on span "Email" at bounding box center [285, 400] width 19 height 12
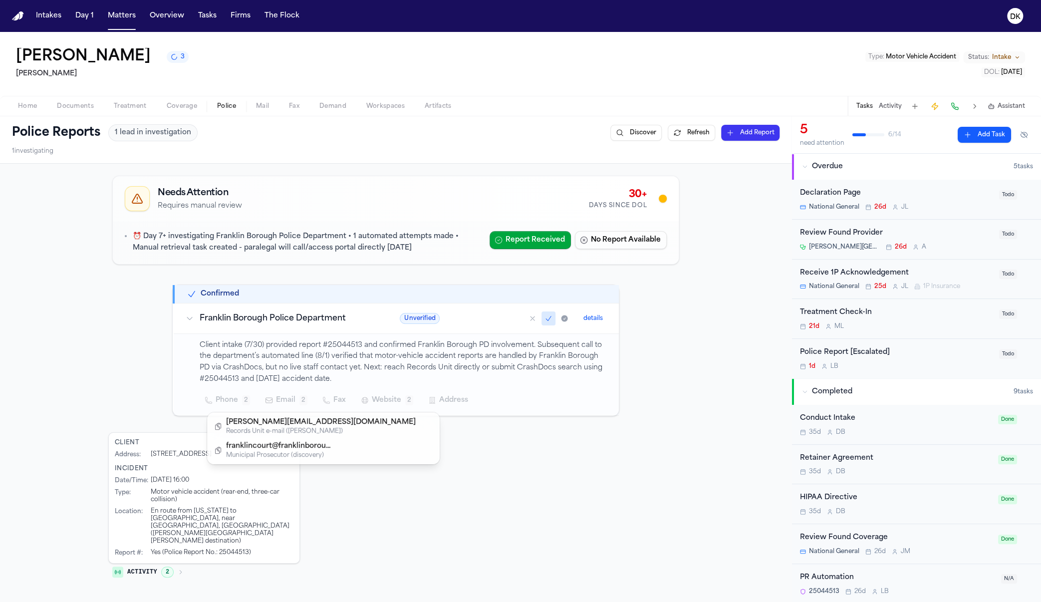
click at [254, 394] on div "Phone 2 Email 2 Fax Website 2 Address" at bounding box center [403, 400] width 407 height 18
click at [235, 397] on button "Phone 2" at bounding box center [228, 400] width 56 height 18
click at [265, 367] on p "Client intake (7/30) provided report #25044513 and confirmed Franklin Borough P…" at bounding box center [403, 362] width 407 height 45
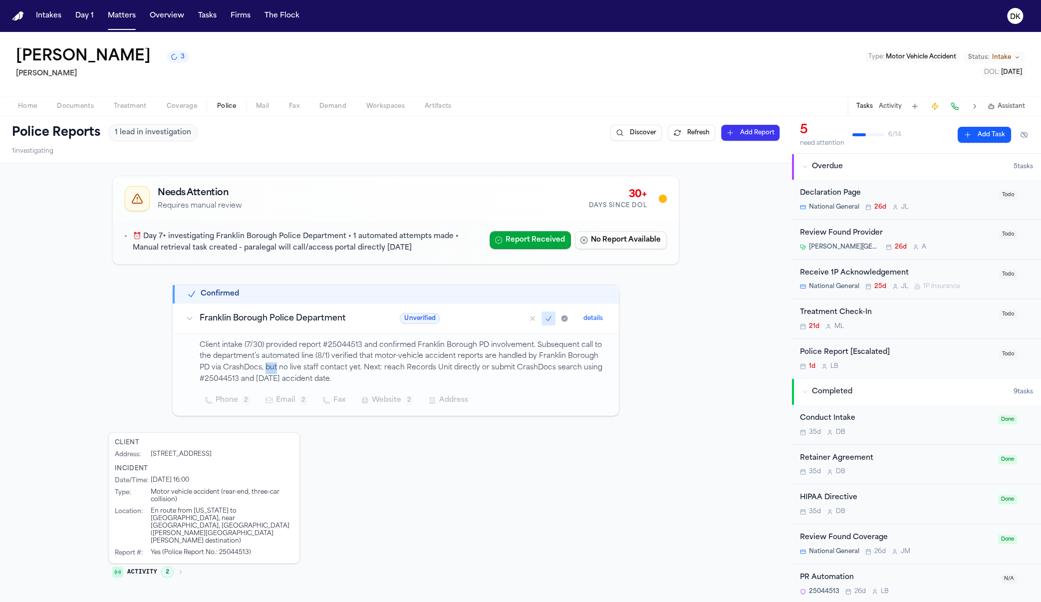
click at [265, 367] on p "Client intake (7/30) provided report #25044513 and confirmed Franklin Borough P…" at bounding box center [403, 362] width 407 height 45
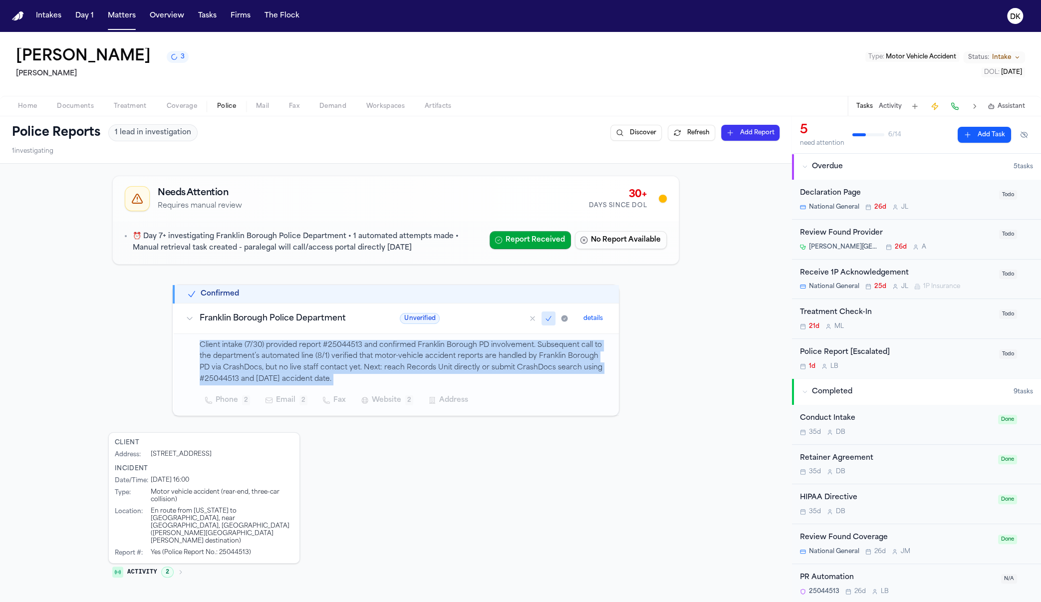
click at [265, 367] on p "Client intake (7/30) provided report #25044513 and confirmed Franklin Borough P…" at bounding box center [403, 362] width 407 height 45
click at [383, 359] on p "Client intake (7/30) provided report #25044513 and confirmed Franklin Borough P…" at bounding box center [403, 362] width 407 height 45
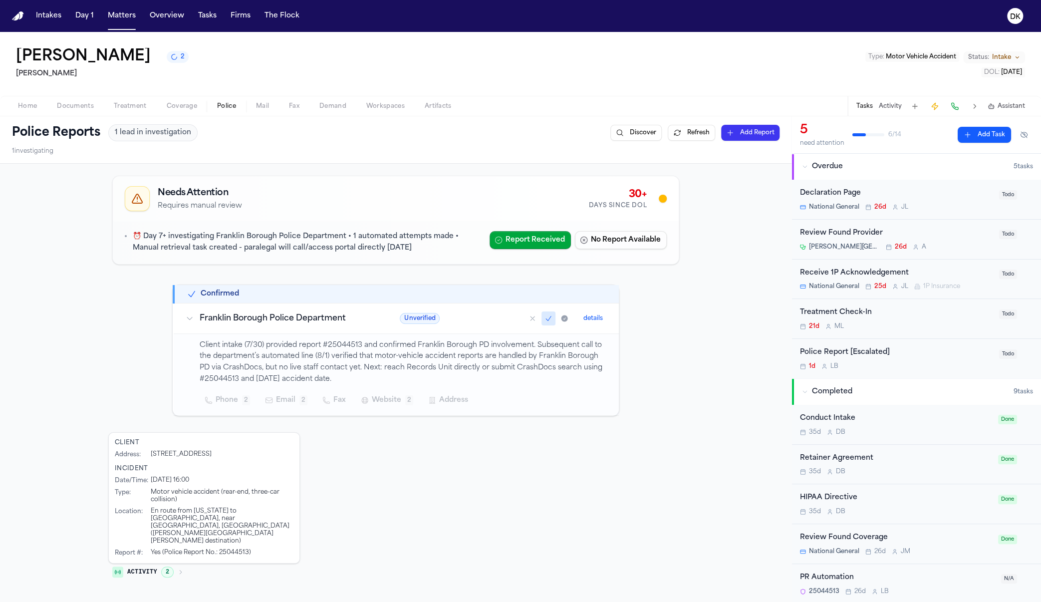
click at [380, 375] on p "Client intake (7/30) provided report #25044513 and confirmed Franklin Borough P…" at bounding box center [403, 362] width 407 height 45
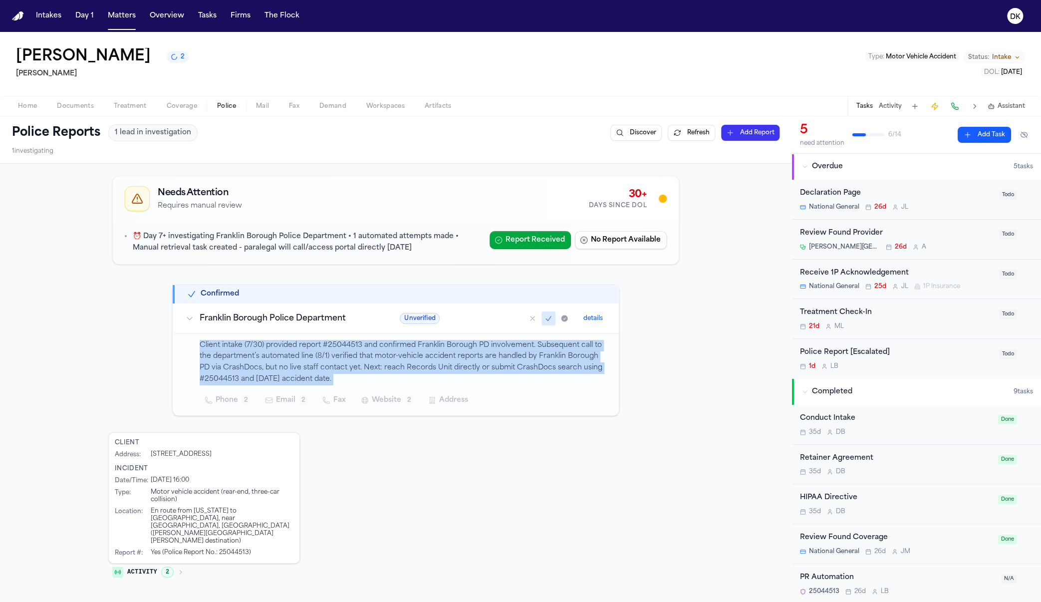
click at [379, 375] on p "Client intake (7/30) provided report #25044513 and confirmed Franklin Borough P…" at bounding box center [403, 362] width 407 height 45
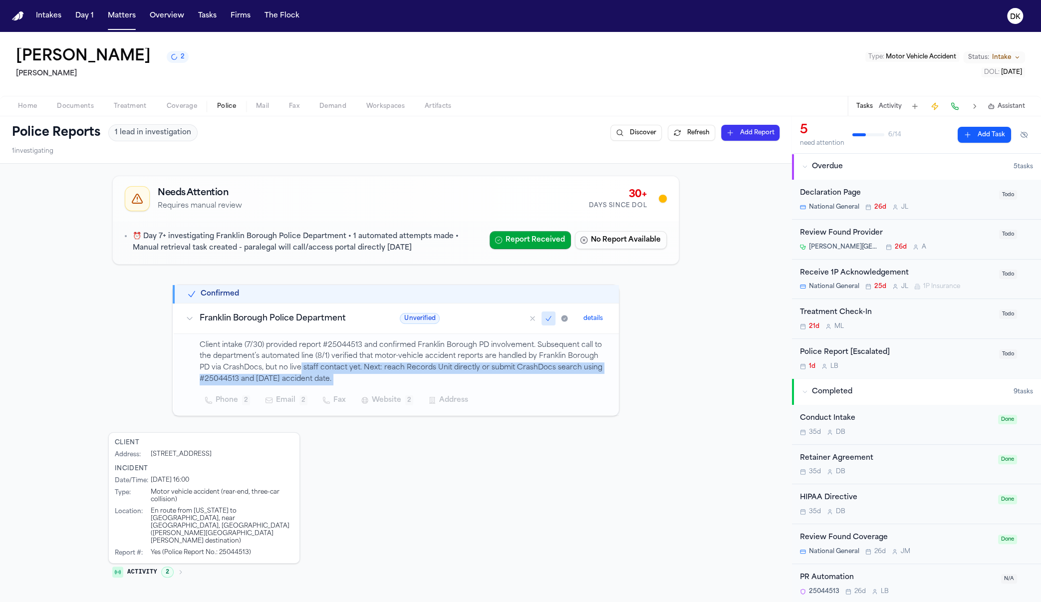
click at [295, 366] on p "Client intake (7/30) provided report #25044513 and confirmed Franklin Borough P…" at bounding box center [403, 362] width 407 height 45
click at [291, 366] on p "Client intake (7/30) provided report #25044513 and confirmed Franklin Borough P…" at bounding box center [403, 362] width 407 height 45
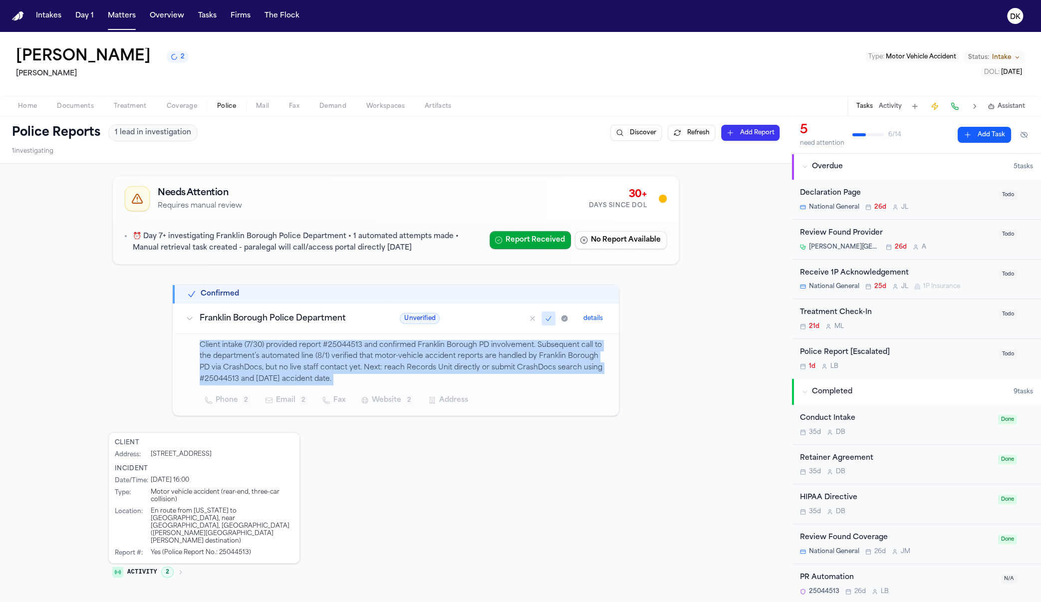
click at [291, 366] on p "Client intake (7/30) provided report #25044513 and confirmed Franklin Borough P…" at bounding box center [403, 362] width 407 height 45
click at [306, 383] on p "Client intake (7/30) provided report #25044513 and confirmed Franklin Borough P…" at bounding box center [403, 362] width 407 height 45
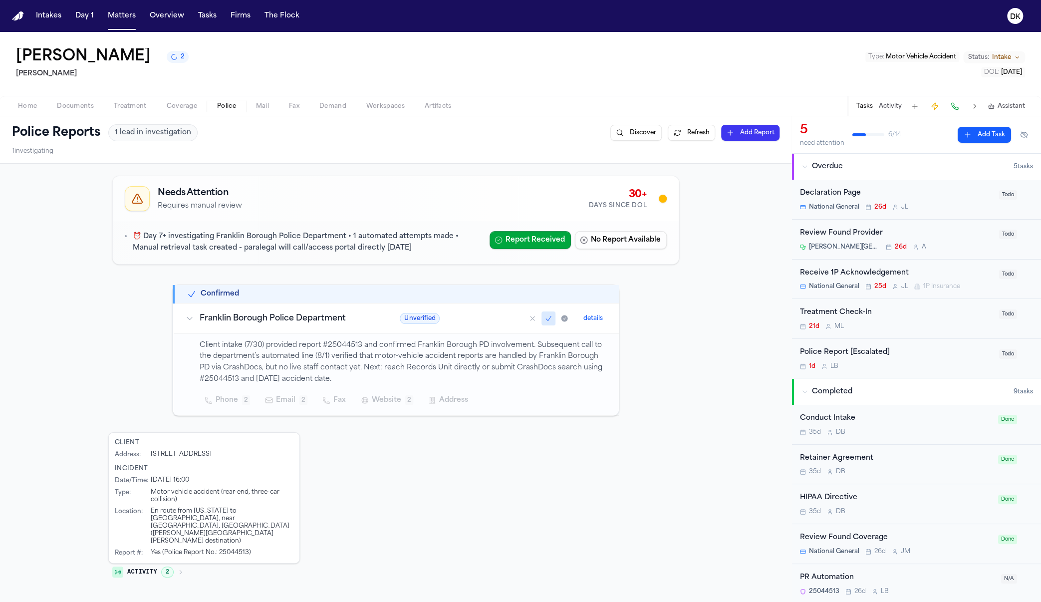
click at [291, 394] on button "Email 2" at bounding box center [286, 400] width 53 height 18
click at [369, 388] on div "Client intake (7/30) provided report #25044513 and confirmed Franklin Borough P…" at bounding box center [403, 374] width 407 height 69
click at [357, 395] on button "Website 2" at bounding box center [387, 400] width 63 height 18
click at [318, 410] on td "Client intake (7/30) provided report #25044513 and confirmed Franklin Borough P…" at bounding box center [396, 374] width 445 height 82
click at [327, 398] on button "Fax" at bounding box center [334, 400] width 34 height 18
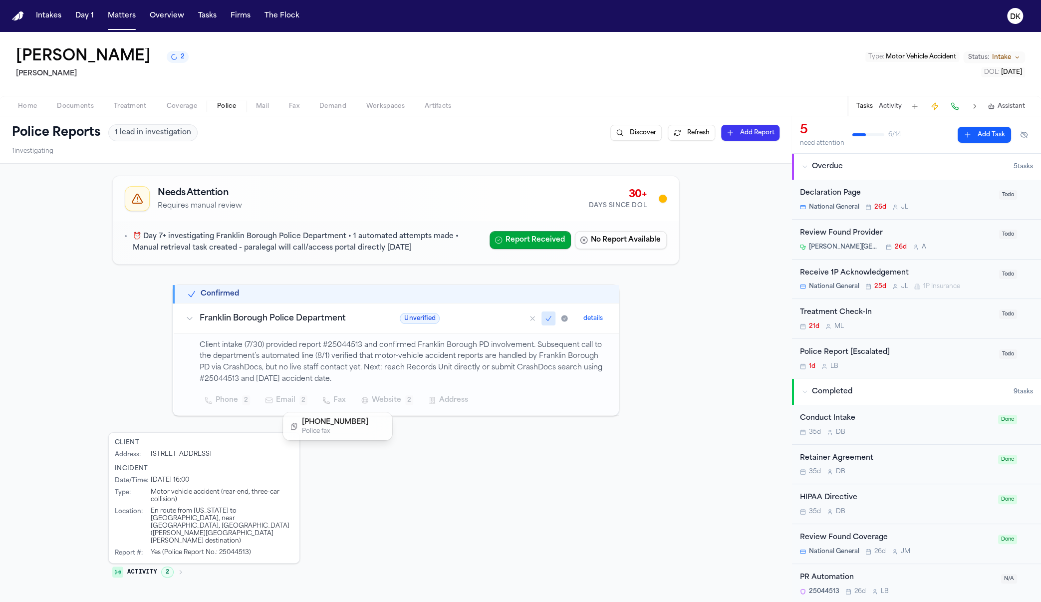
click at [387, 387] on div "Client intake (7/30) provided report #25044513 and confirmed Franklin Borough P…" at bounding box center [403, 374] width 407 height 69
click at [391, 394] on span "Website" at bounding box center [386, 400] width 29 height 12
click at [467, 400] on div "Phone 2 Email 2 Fax Website 2 Address" at bounding box center [403, 400] width 407 height 18
click at [428, 400] on icon "button" at bounding box center [432, 400] width 8 height 8
click at [337, 399] on div "Phone 2 Email 2 Fax Website 2 Address" at bounding box center [403, 400] width 407 height 18
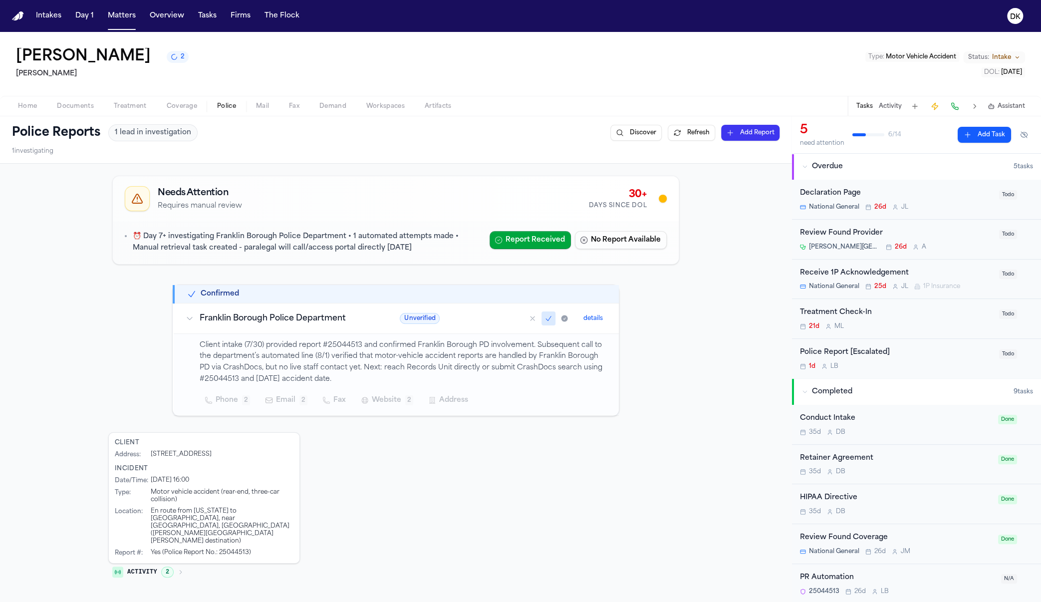
click at [276, 405] on span "Email" at bounding box center [285, 400] width 19 height 12
click at [244, 402] on div "Phone 2 Email 2 Fax Website 2 Address" at bounding box center [403, 400] width 407 height 18
click at [232, 399] on span "Phone" at bounding box center [226, 400] width 22 height 12
click at [291, 390] on div "Client intake (7/30) provided report #25044513 and confirmed Franklin Borough P…" at bounding box center [403, 374] width 407 height 69
click at [172, 115] on div "Home Documents Treatment Coverage Police Mail Fax Demand Workspaces Artifacts T…" at bounding box center [520, 106] width 1041 height 20
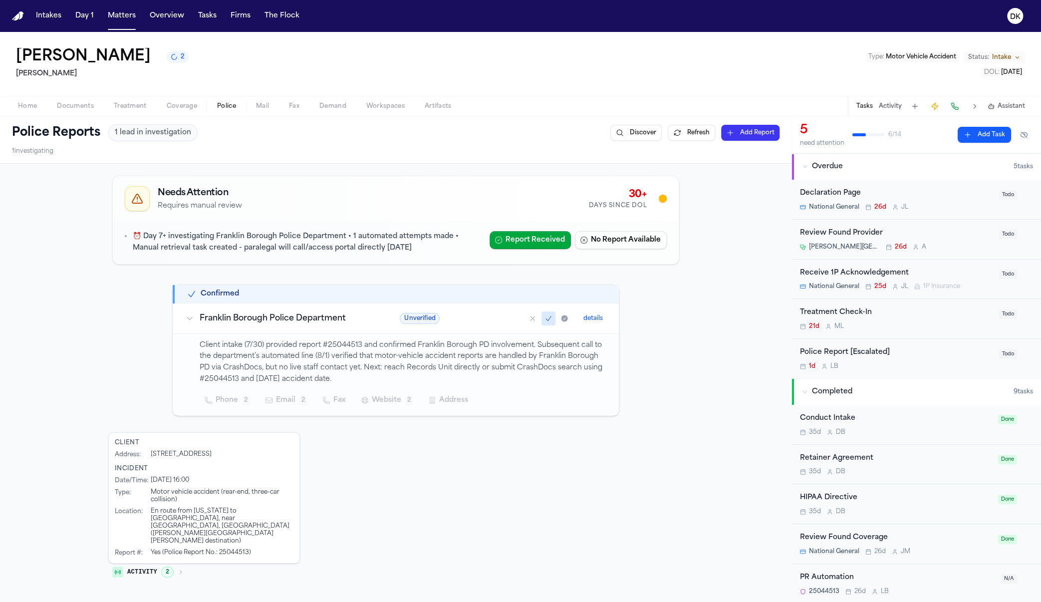
click at [184, 103] on span "Coverage" at bounding box center [182, 106] width 30 height 8
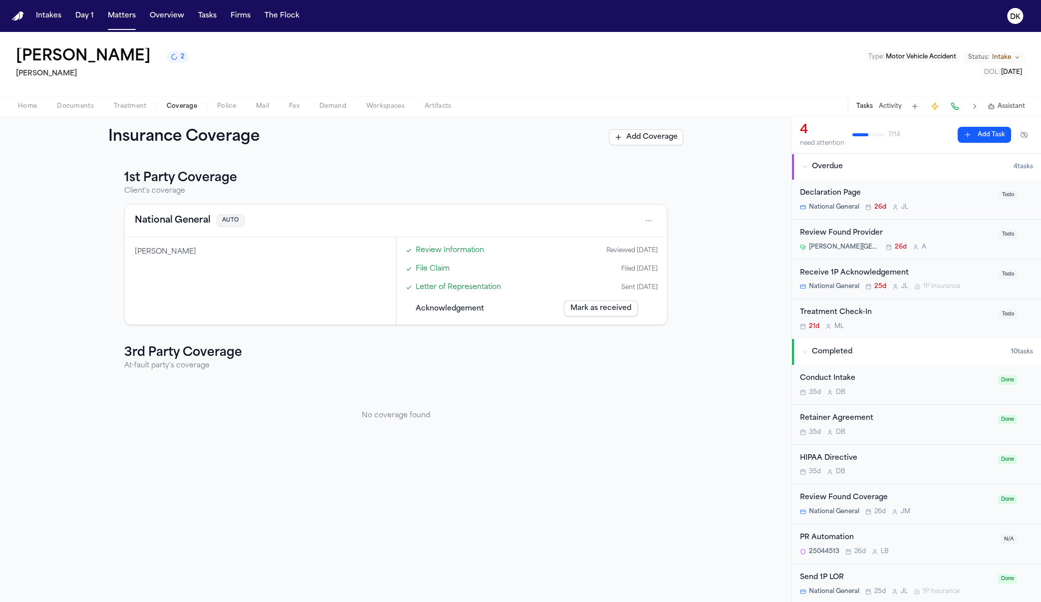
click at [462, 254] on link "Review Information" at bounding box center [450, 250] width 68 height 10
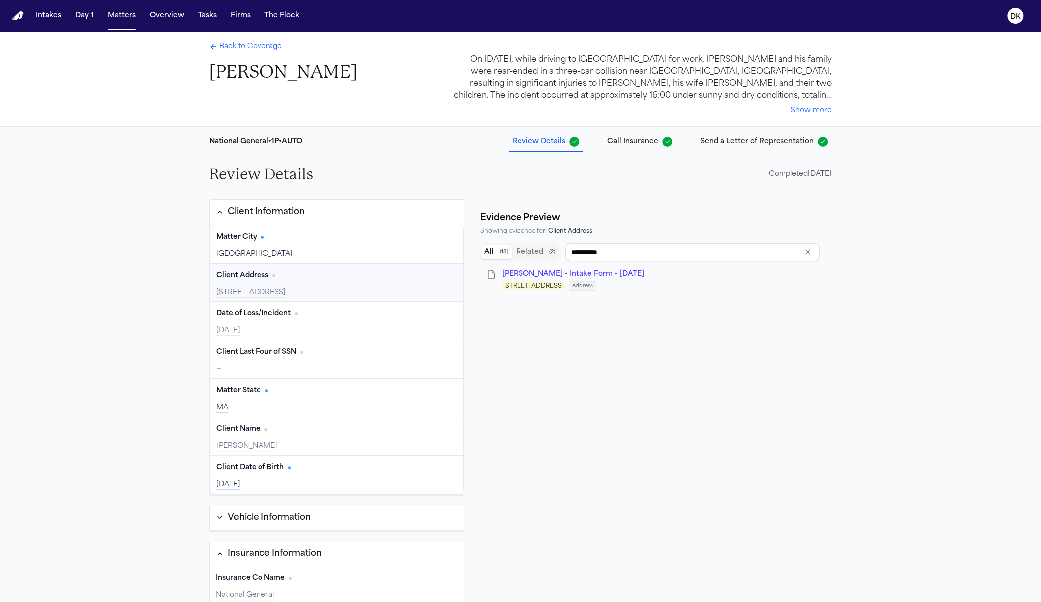
type input "**********"
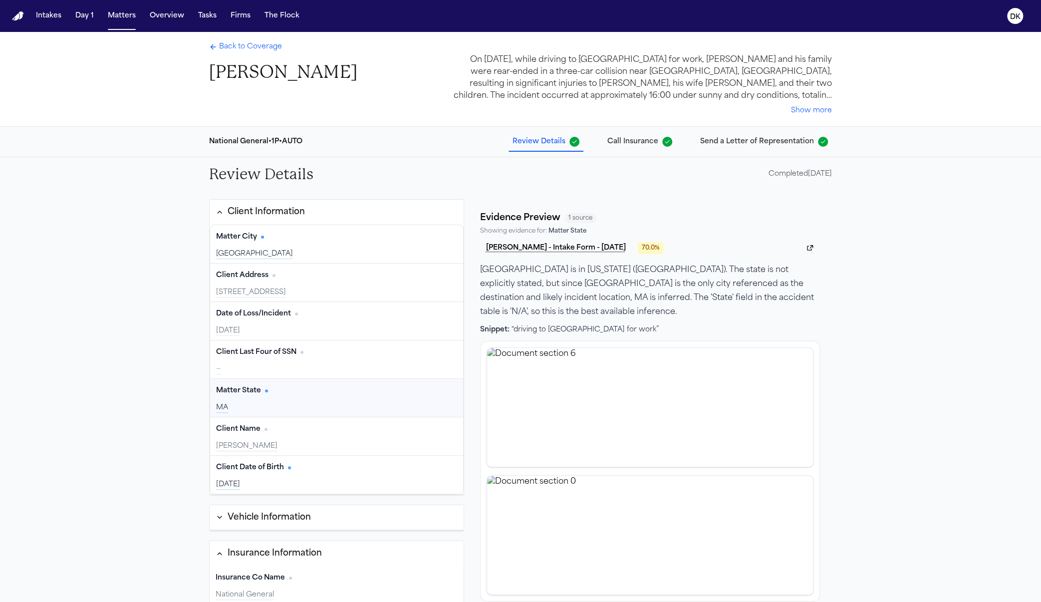
scroll to position [24, 0]
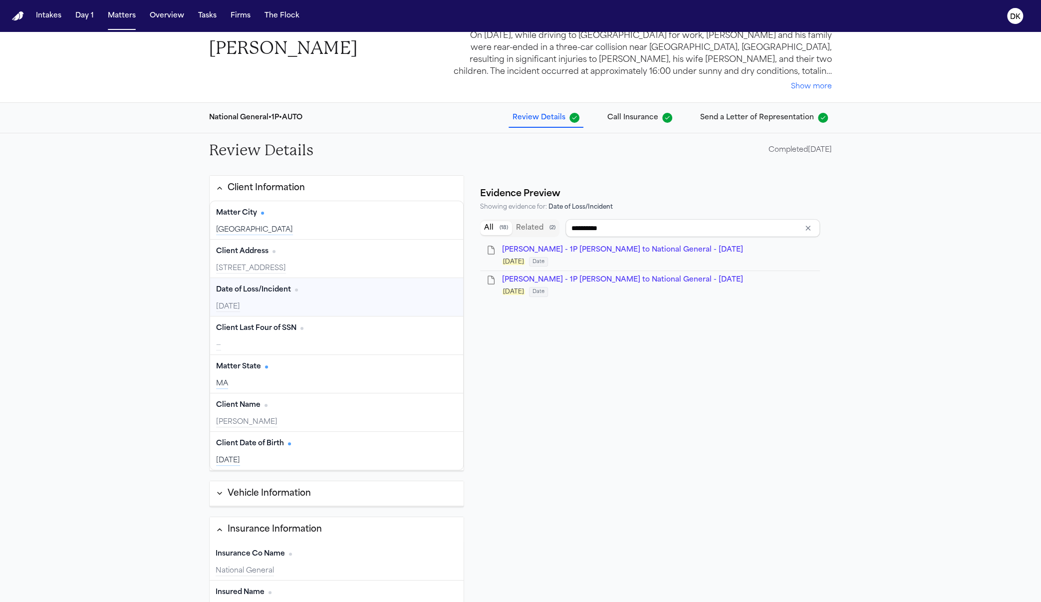
type input "**********"
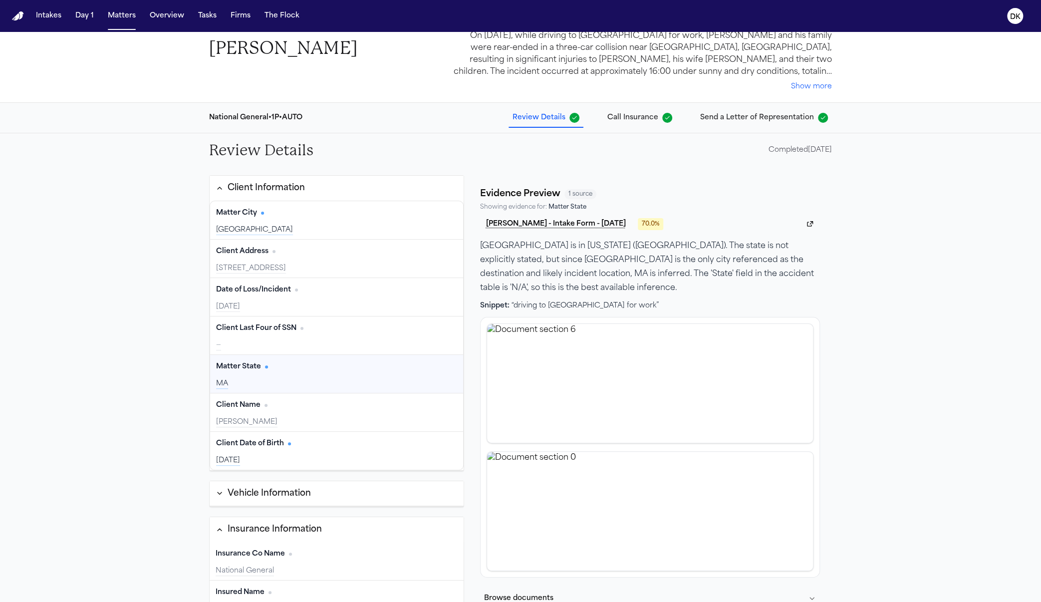
scroll to position [121, 0]
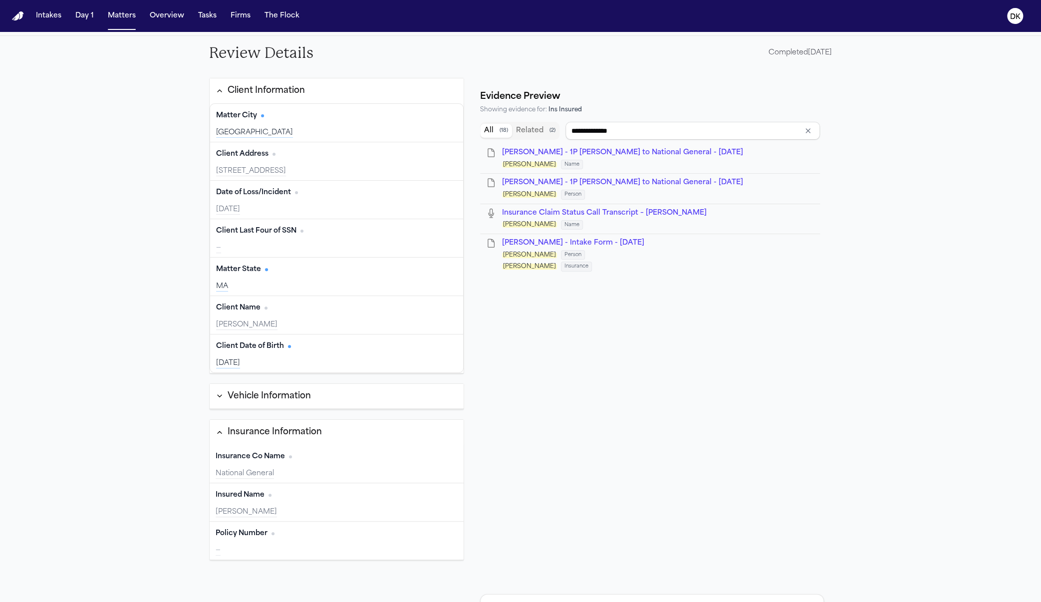
type input "**********"
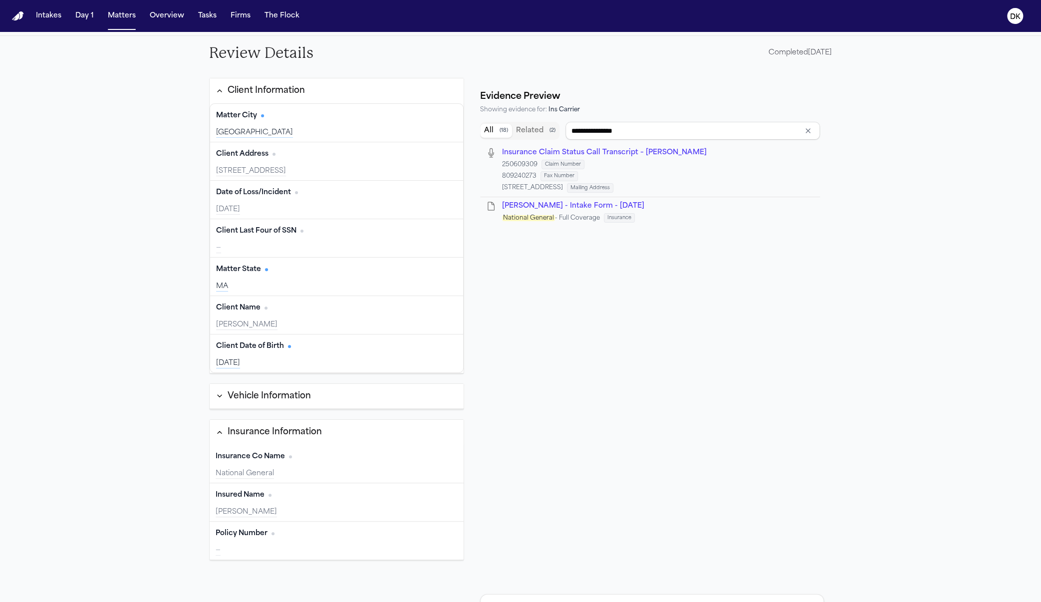
click at [333, 384] on button "Vehicle Information" at bounding box center [337, 396] width 254 height 25
click at [304, 393] on div "Vehicle Information" at bounding box center [268, 396] width 83 height 13
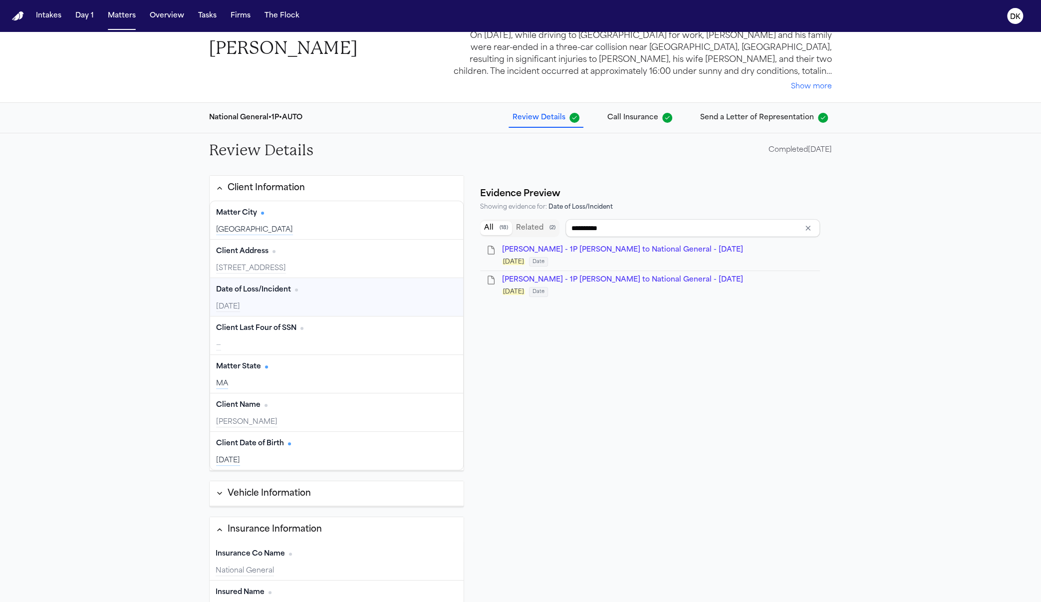
type input "**********"
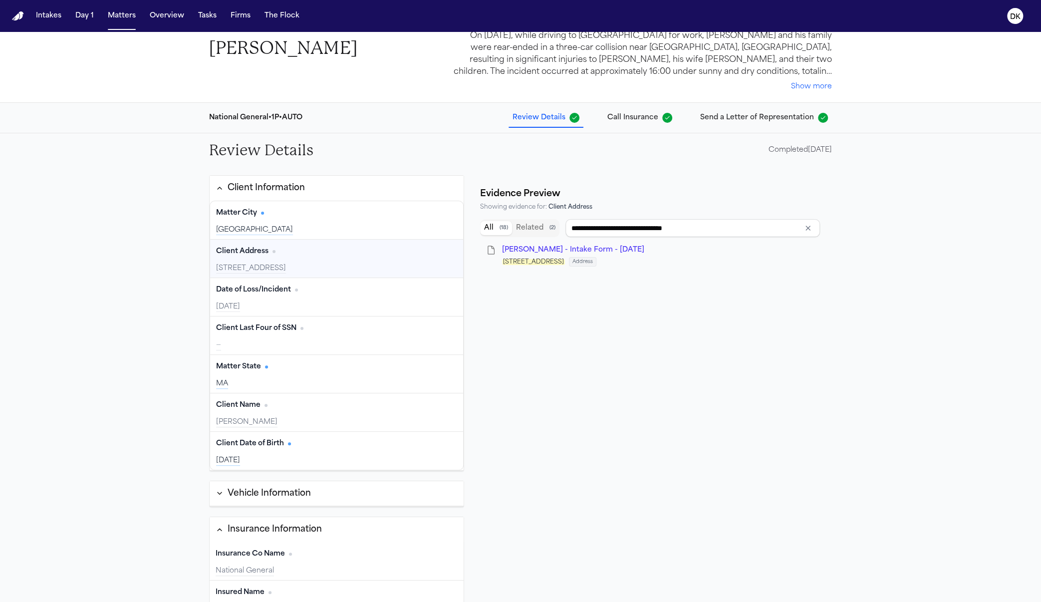
type input "**********"
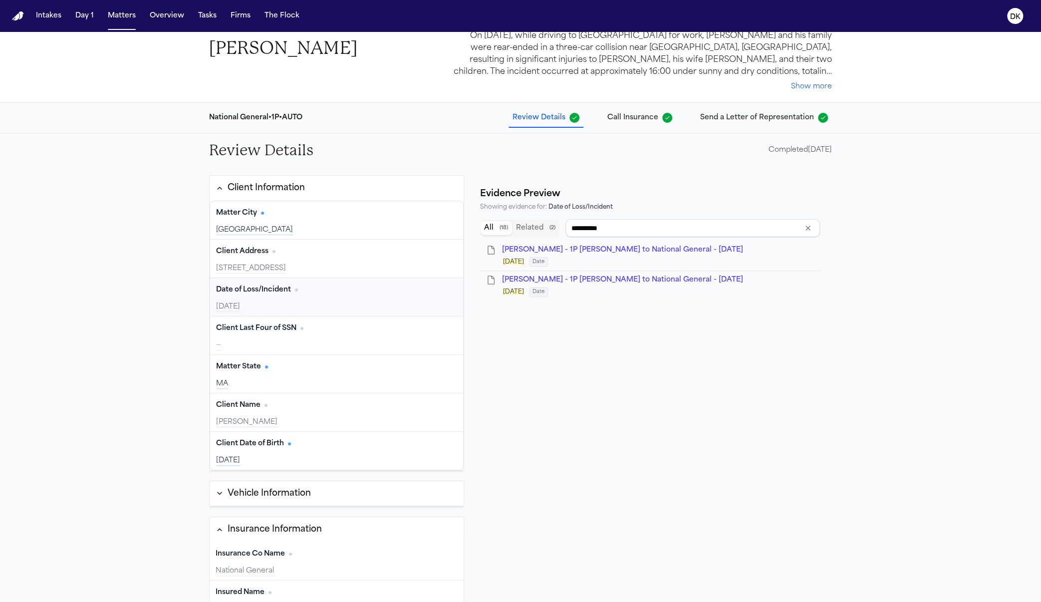
type input "**********"
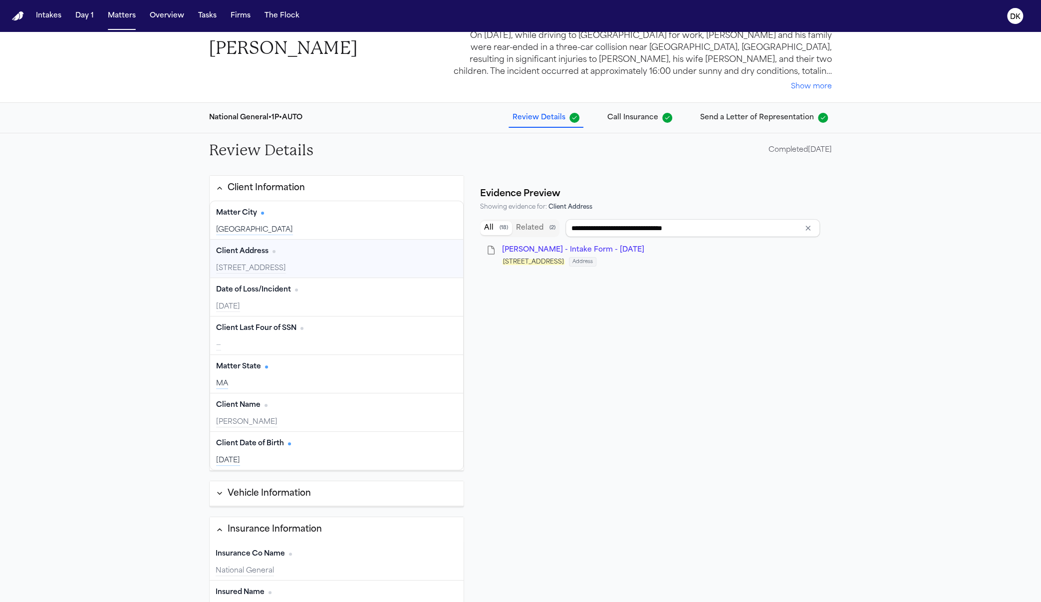
type input "**********"
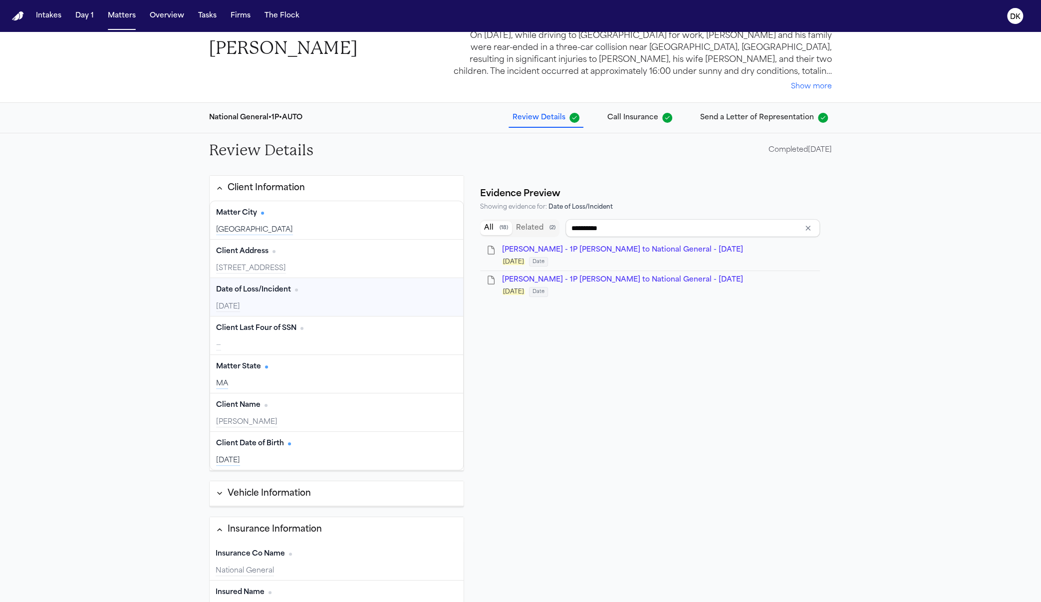
type input "**********"
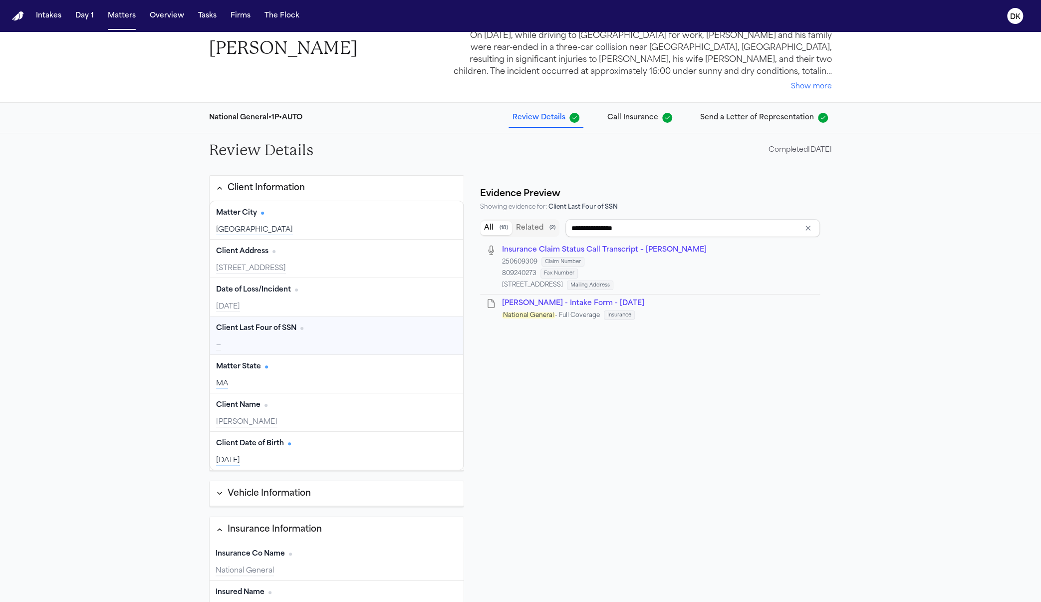
type input "**********"
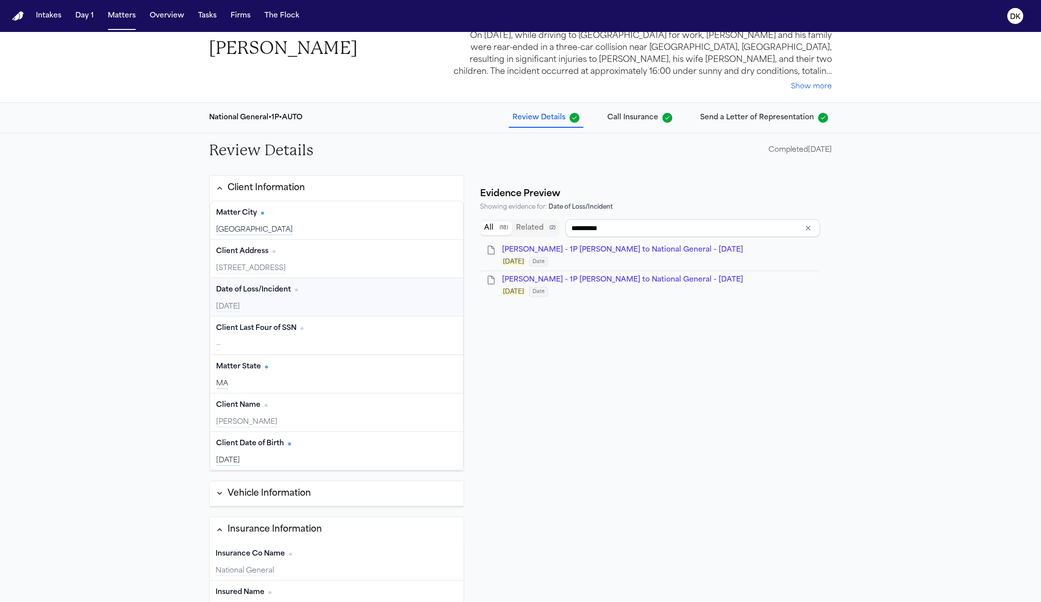
type input "**********"
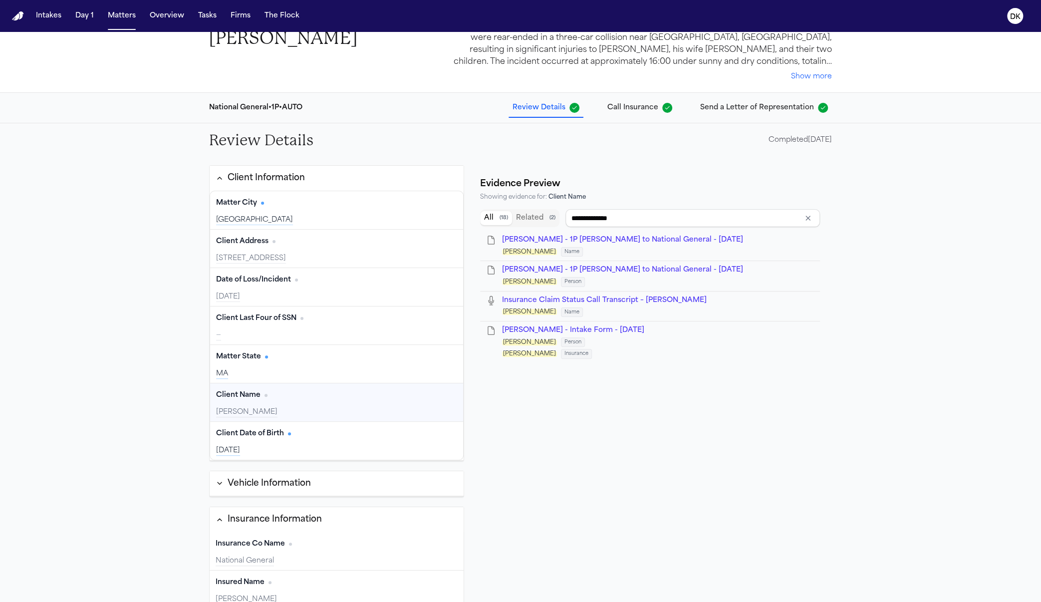
scroll to position [39, 0]
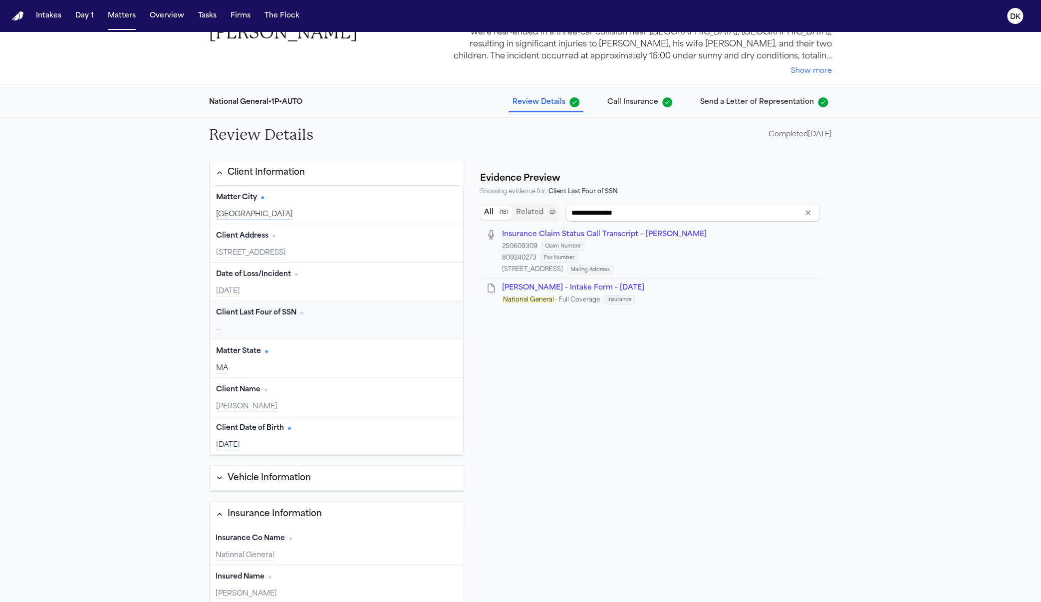
click at [247, 320] on div "Client Last Four of SSN Edit —" at bounding box center [336, 320] width 253 height 38
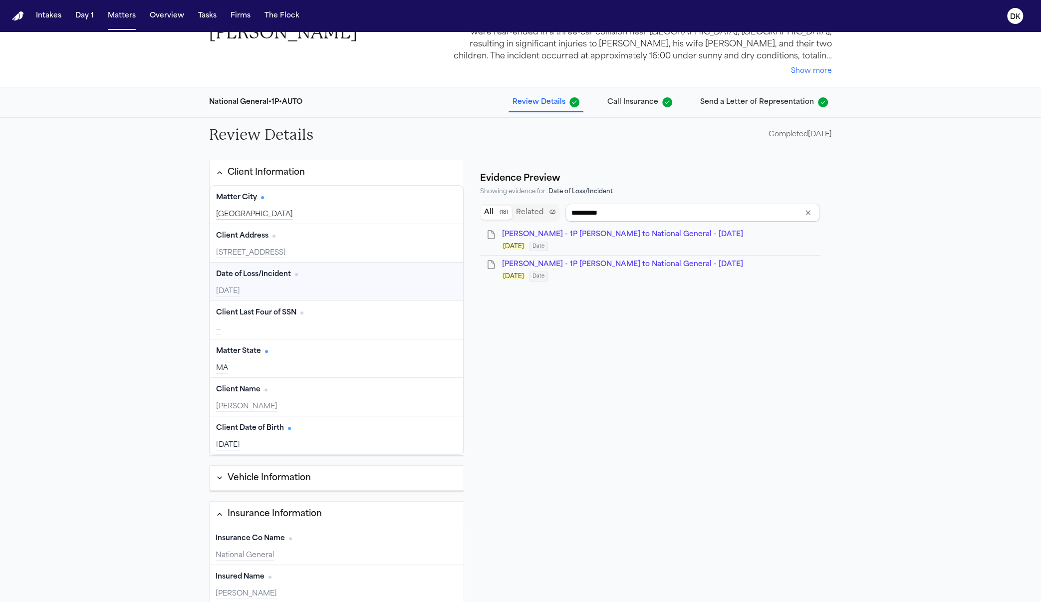
type input "**********"
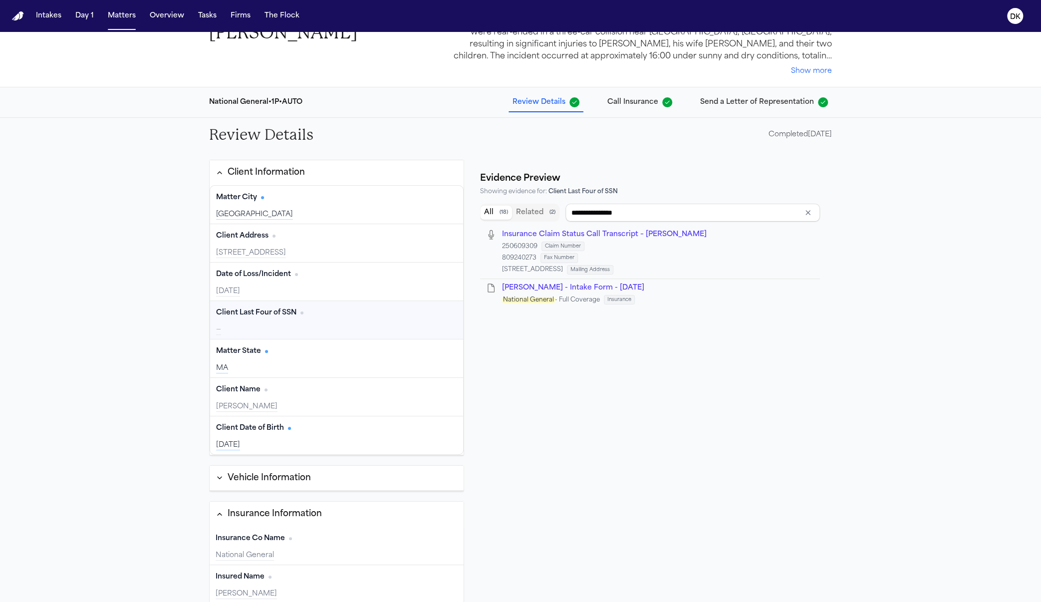
click at [801, 214] on button "Clear input" at bounding box center [808, 213] width 14 height 14
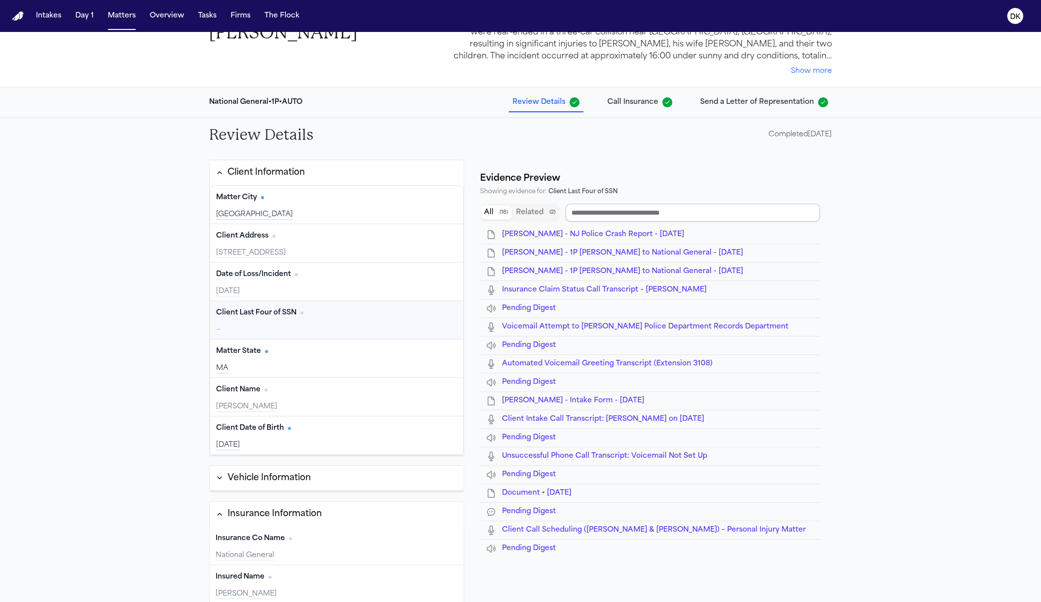
click at [803, 213] on input "Search references" at bounding box center [692, 213] width 254 height 18
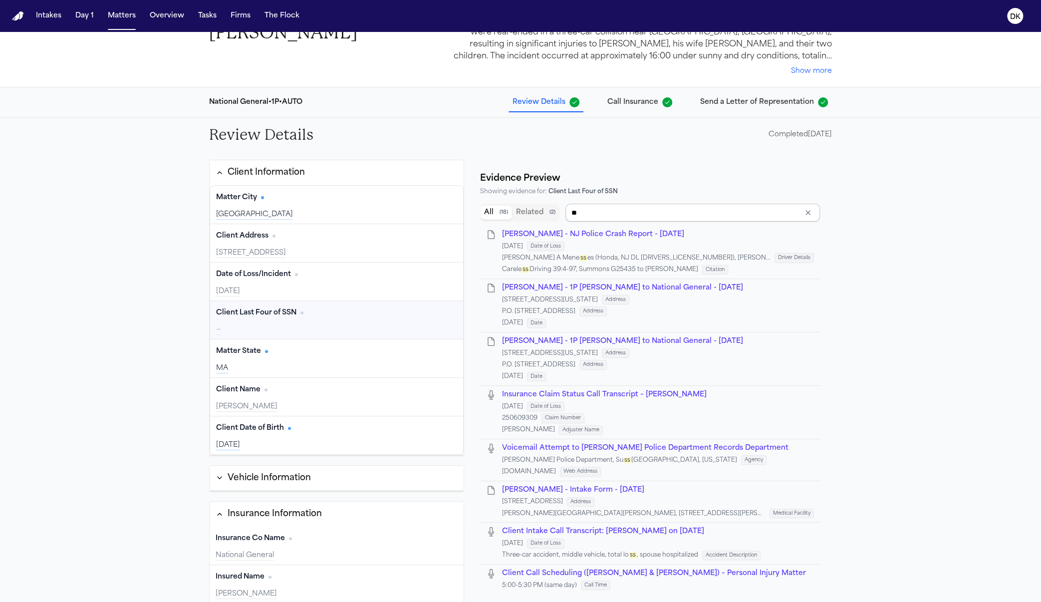
type input "***"
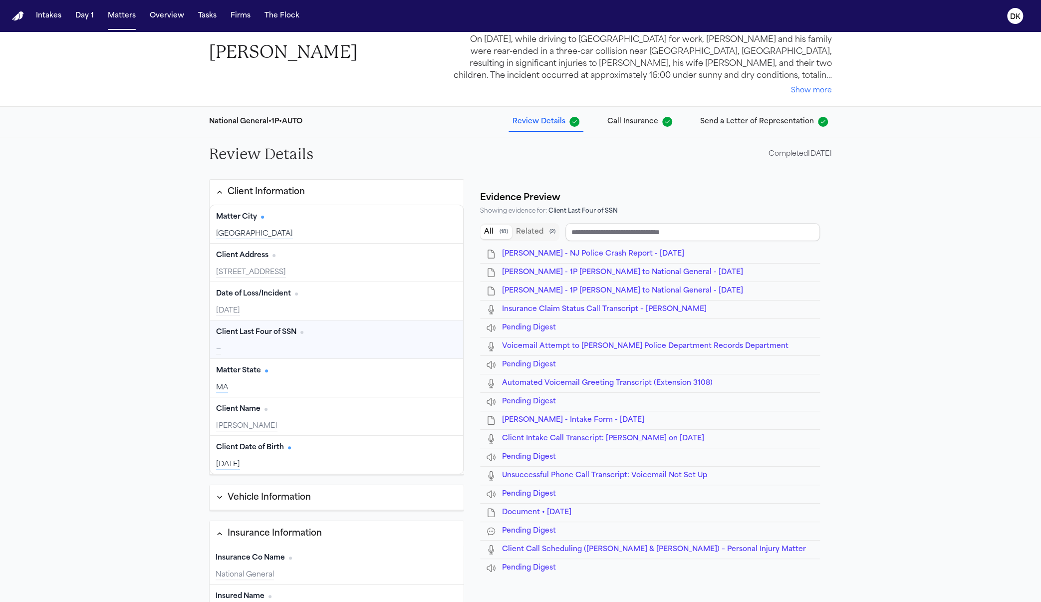
scroll to position [0, 0]
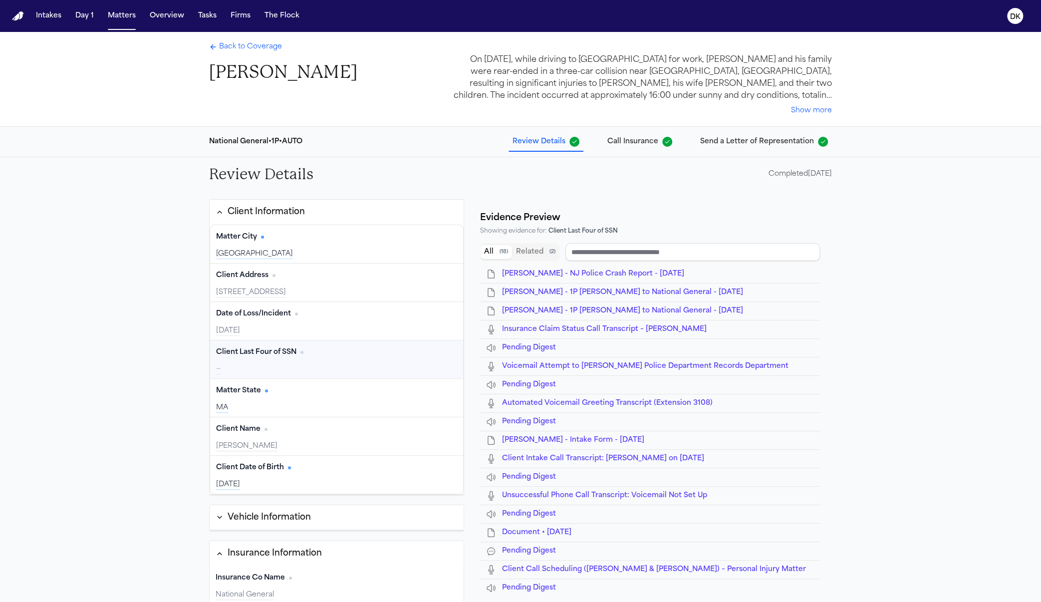
click at [519, 249] on button "Related ( 2 )" at bounding box center [535, 252] width 47 height 14
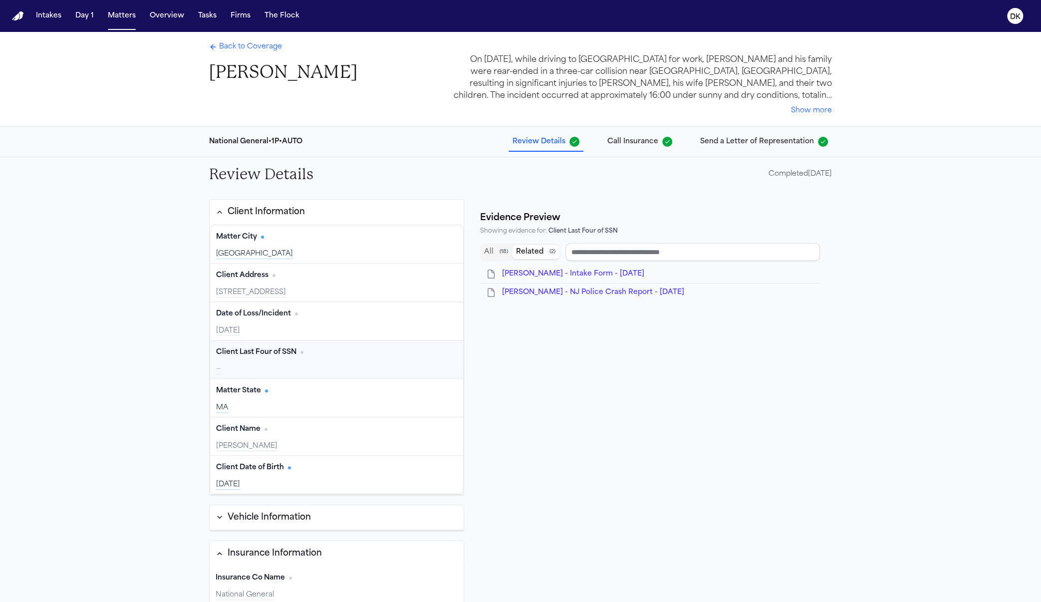
click at [480, 255] on button "All ( 18 )" at bounding box center [496, 252] width 32 height 14
click at [524, 251] on button "Related ( 2 )" at bounding box center [535, 252] width 47 height 14
click at [480, 255] on button "All ( 18 )" at bounding box center [496, 252] width 32 height 14
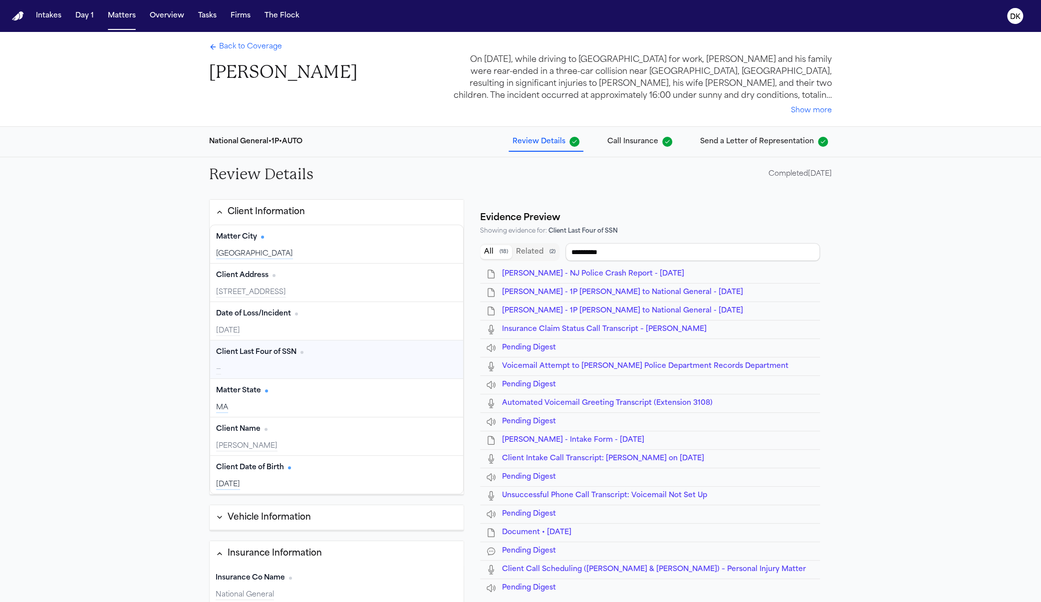
type input "**********"
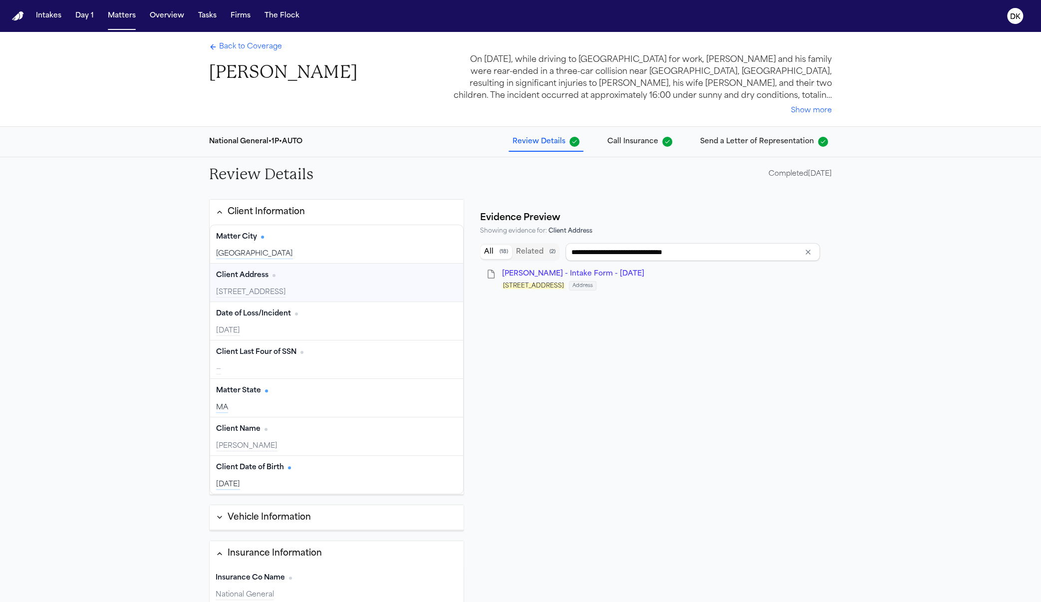
click at [578, 271] on span "[PERSON_NAME] - Intake Form - [DATE]" at bounding box center [573, 273] width 142 height 7
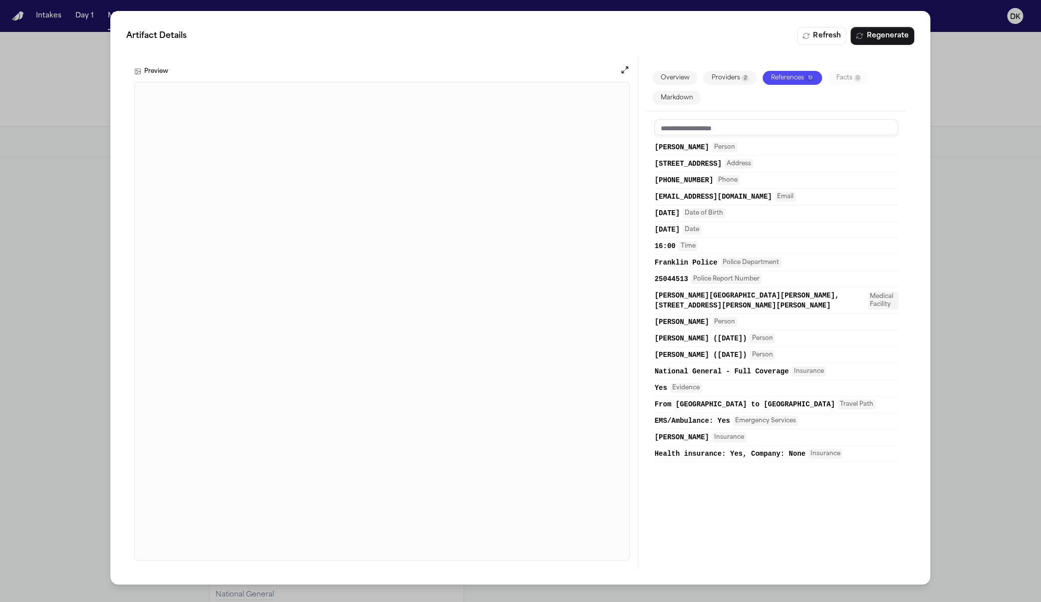
click at [1015, 272] on div "Artifact Details Refresh Regenerate Preview Overview Providers 2 References 19 …" at bounding box center [520, 301] width 1041 height 602
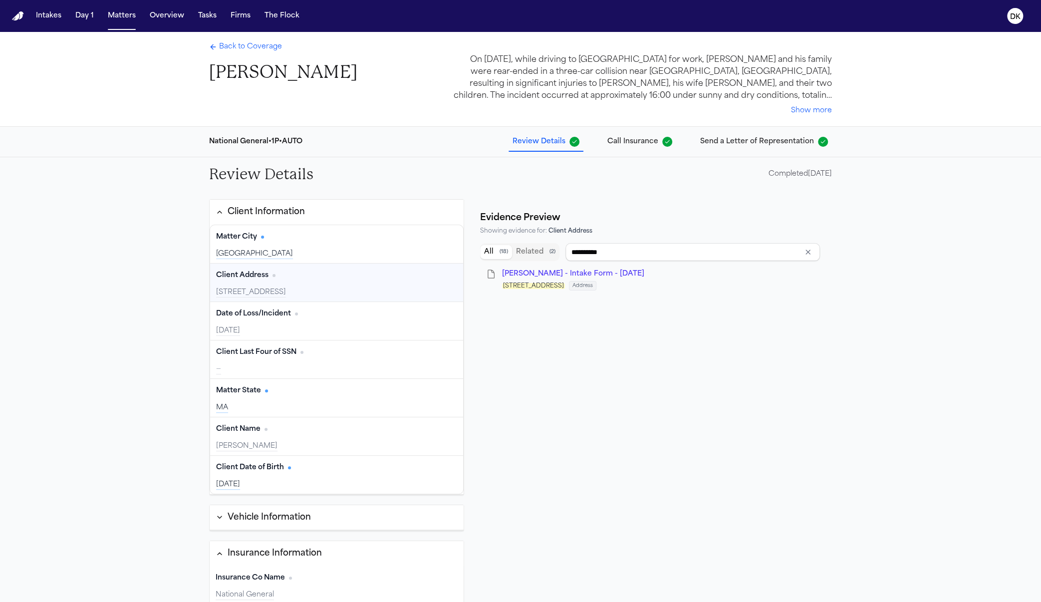
type input "**********"
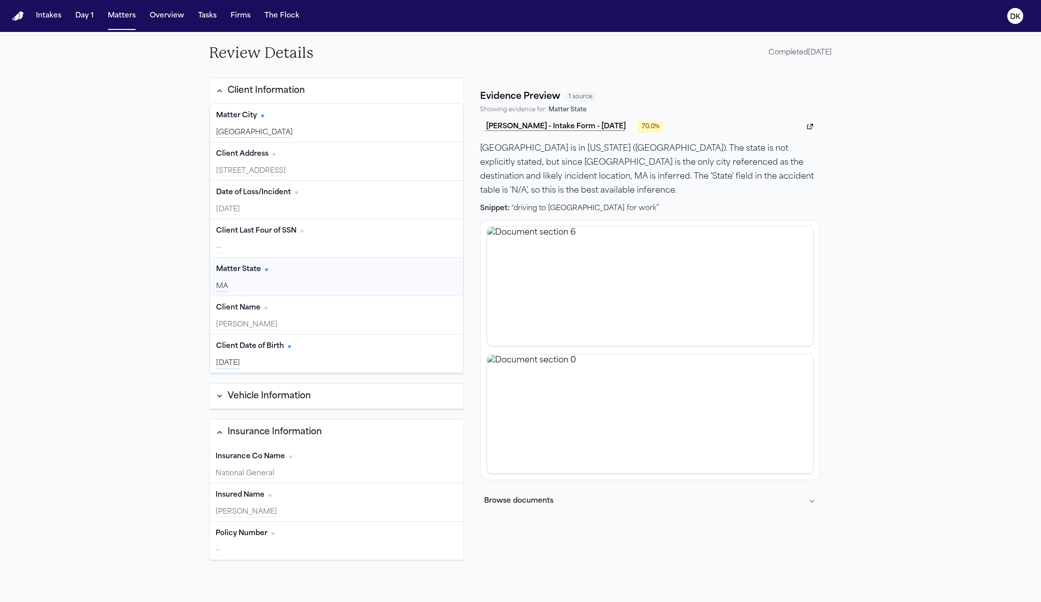
scroll to position [39, 0]
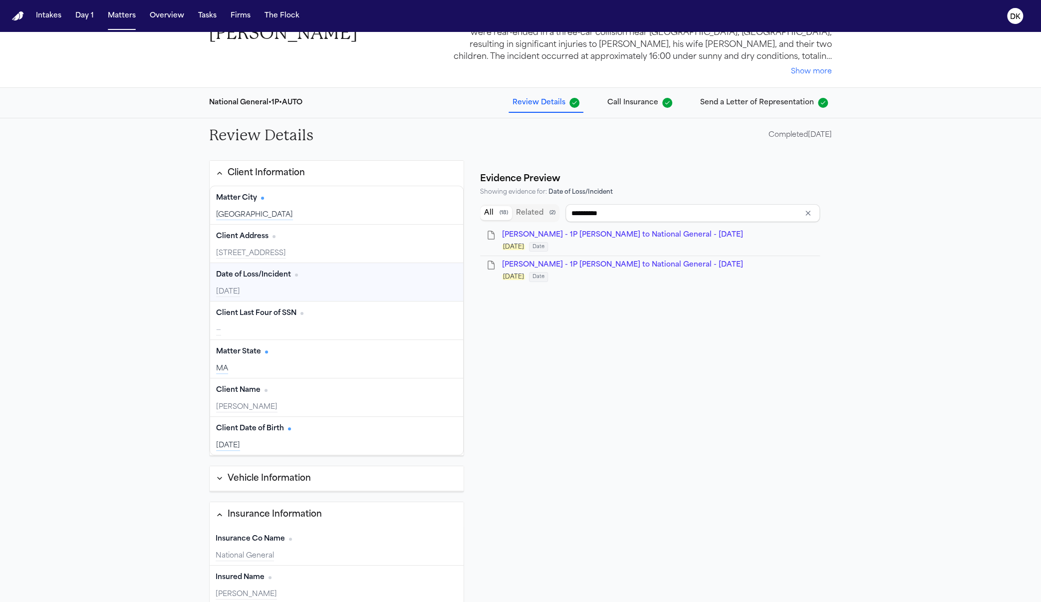
type input "**********"
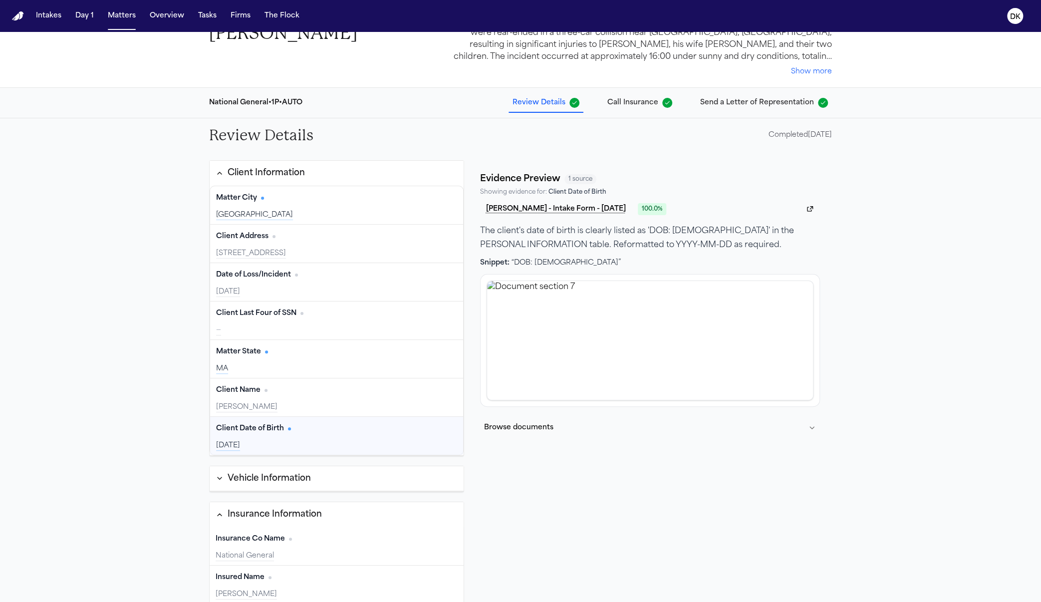
scroll to position [121, 0]
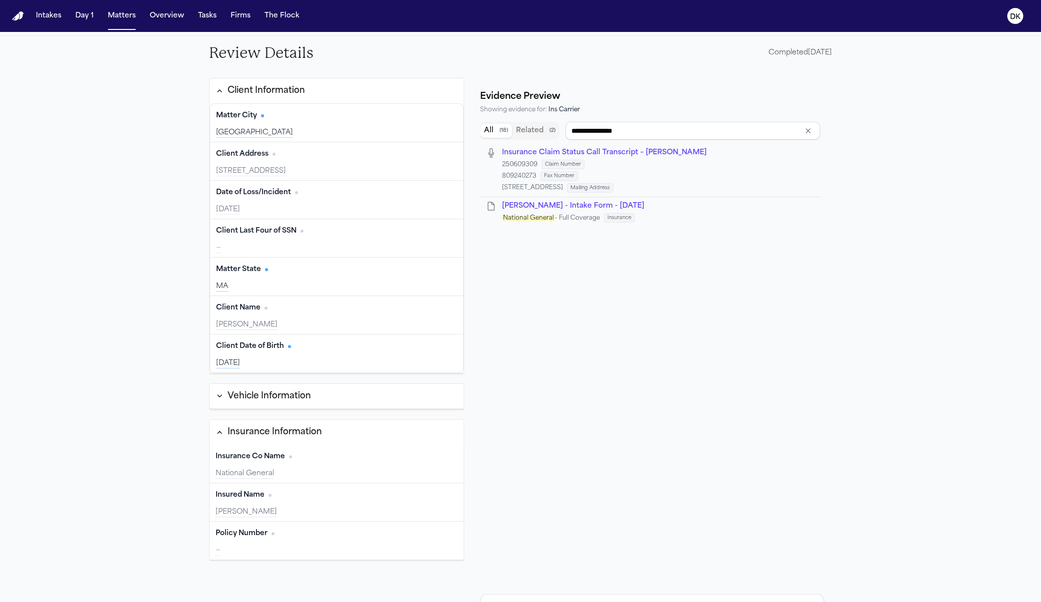
click at [296, 427] on div "Insurance Information" at bounding box center [274, 432] width 94 height 13
click at [299, 416] on div "Client Information Matter City Edit Boston Client Address Edit 3013 Inland apt …" at bounding box center [336, 262] width 255 height 368
click at [301, 408] on div "Client Information Matter City Edit Boston Client Address Edit 3013 Inland apt …" at bounding box center [336, 262] width 255 height 368
click at [303, 402] on button "Vehicle Information" at bounding box center [337, 396] width 254 height 25
click at [289, 444] on button "Insurance Information" at bounding box center [337, 439] width 254 height 25
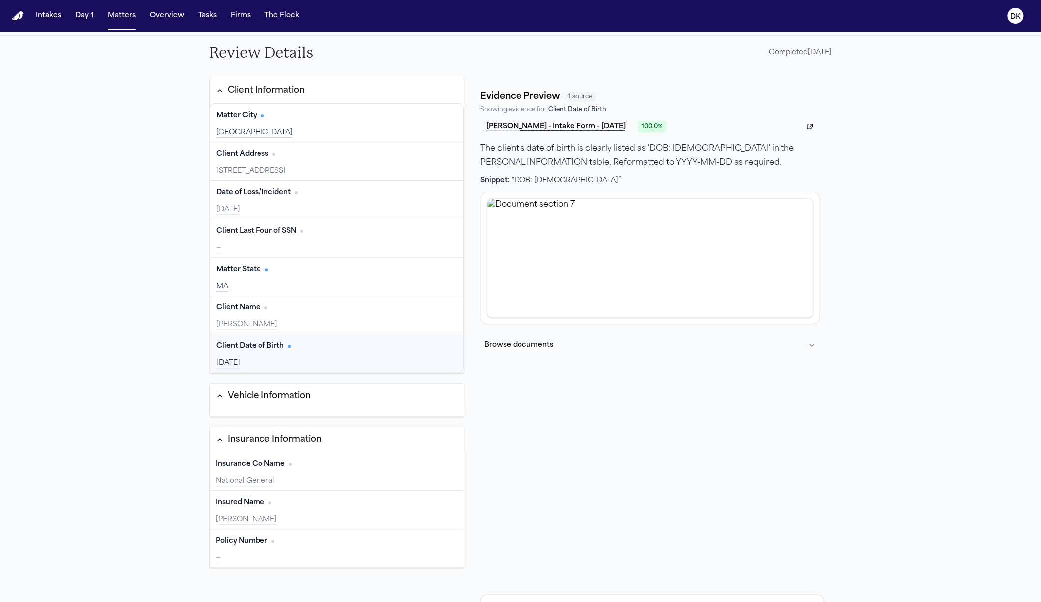
click at [293, 423] on div "Client Information Matter City Edit Boston Client Address Edit 3013 Inland apt …" at bounding box center [336, 322] width 255 height 489
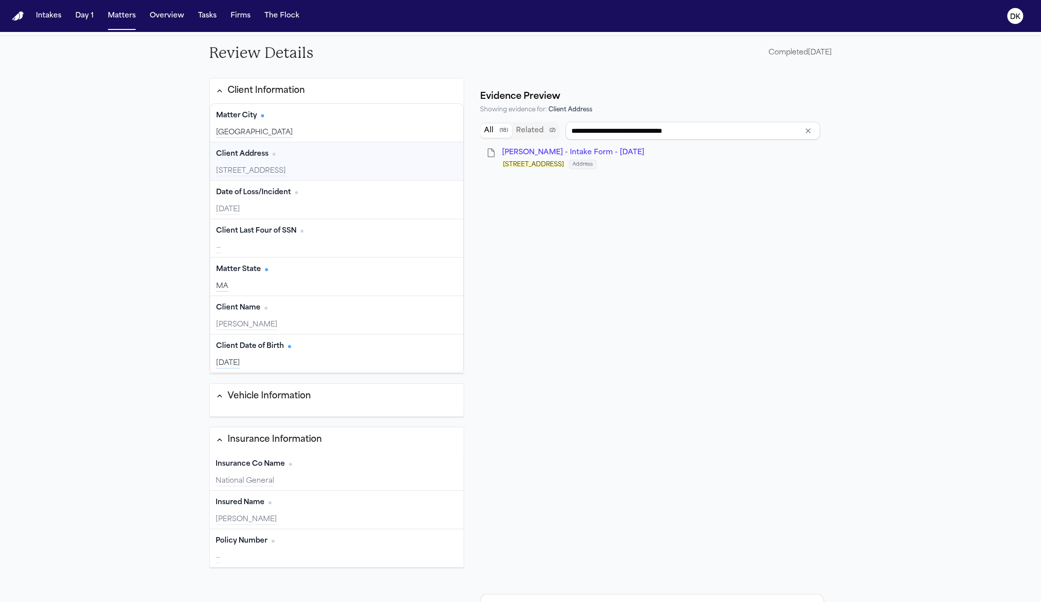
type input "**********"
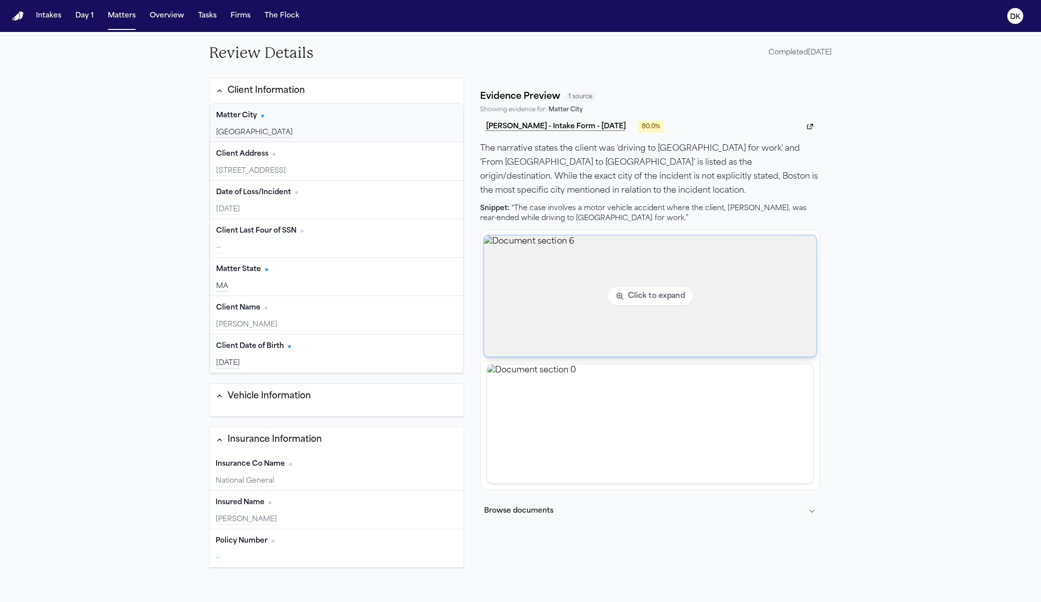
scroll to position [0, 0]
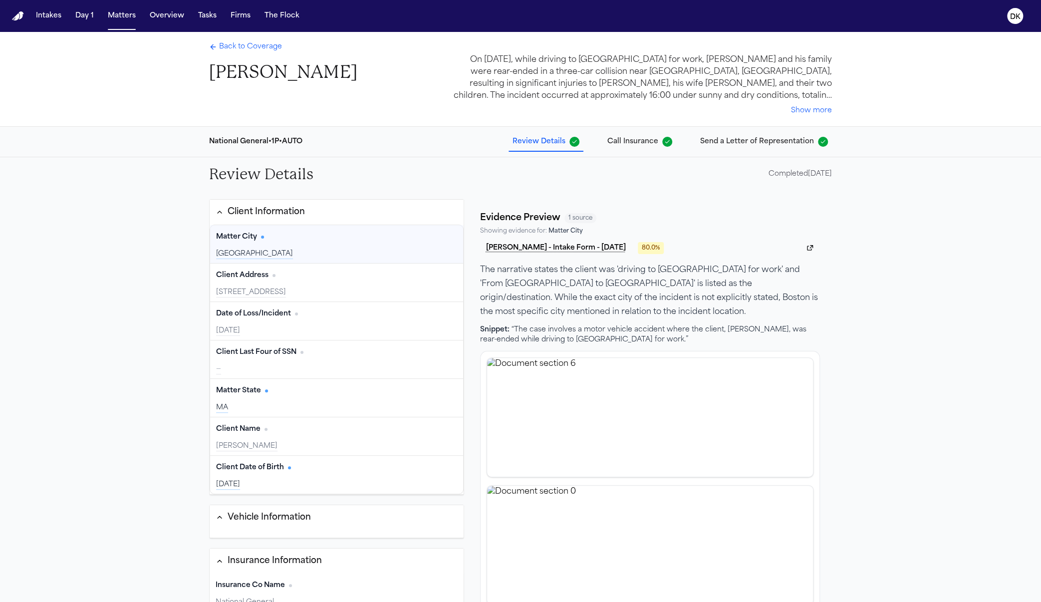
click at [803, 107] on button "Show more" at bounding box center [811, 111] width 41 height 10
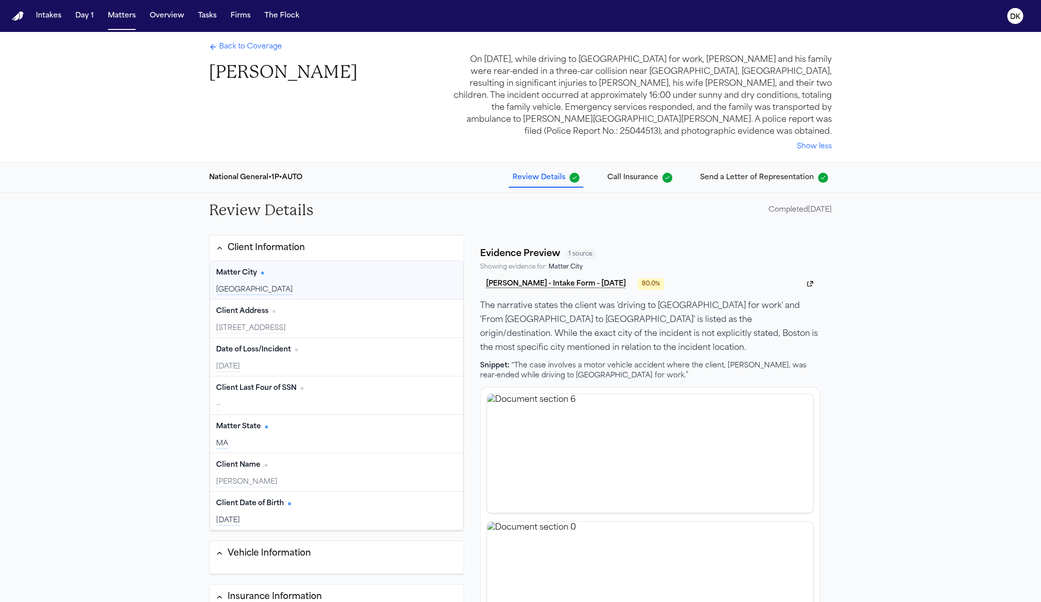
click at [779, 109] on div "On [DATE], while driving to [GEOGRAPHIC_DATA] for work, [PERSON_NAME] and his f…" at bounding box center [639, 96] width 383 height 84
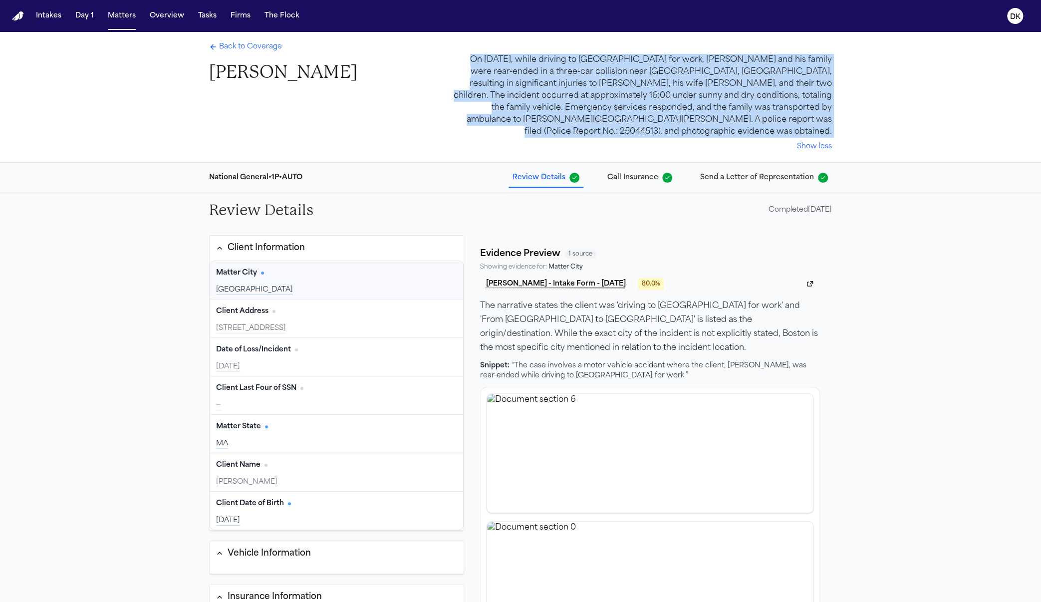
click at [779, 109] on div "On [DATE], while driving to [GEOGRAPHIC_DATA] for work, [PERSON_NAME] and his f…" at bounding box center [639, 96] width 383 height 84
click at [728, 119] on div "On [DATE], while driving to [GEOGRAPHIC_DATA] for work, [PERSON_NAME] and his f…" at bounding box center [639, 96] width 383 height 84
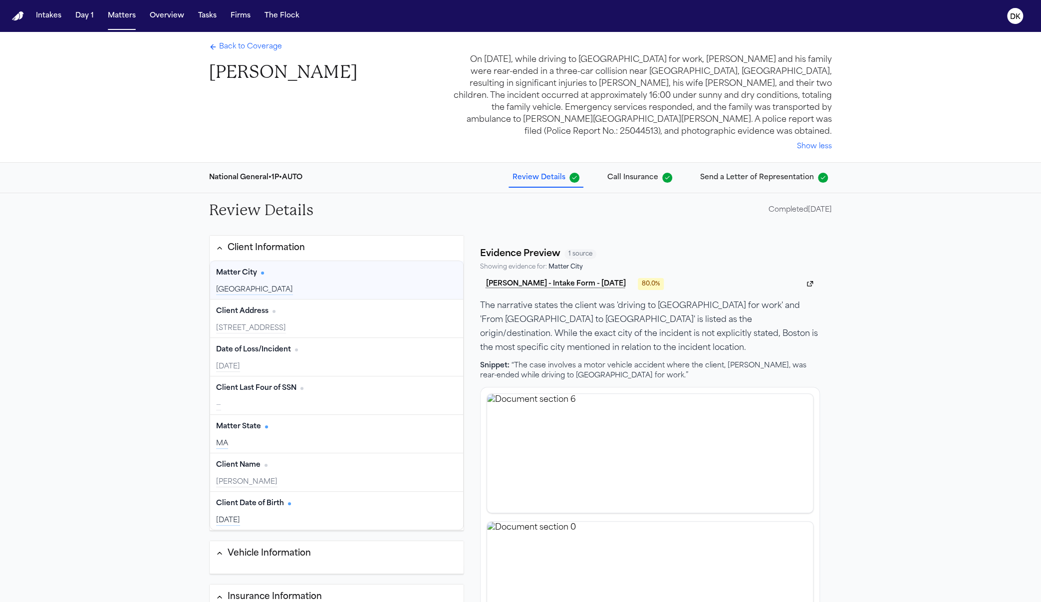
click at [707, 88] on div "On [DATE], while driving to [GEOGRAPHIC_DATA] for work, [PERSON_NAME] and his f…" at bounding box center [639, 96] width 383 height 84
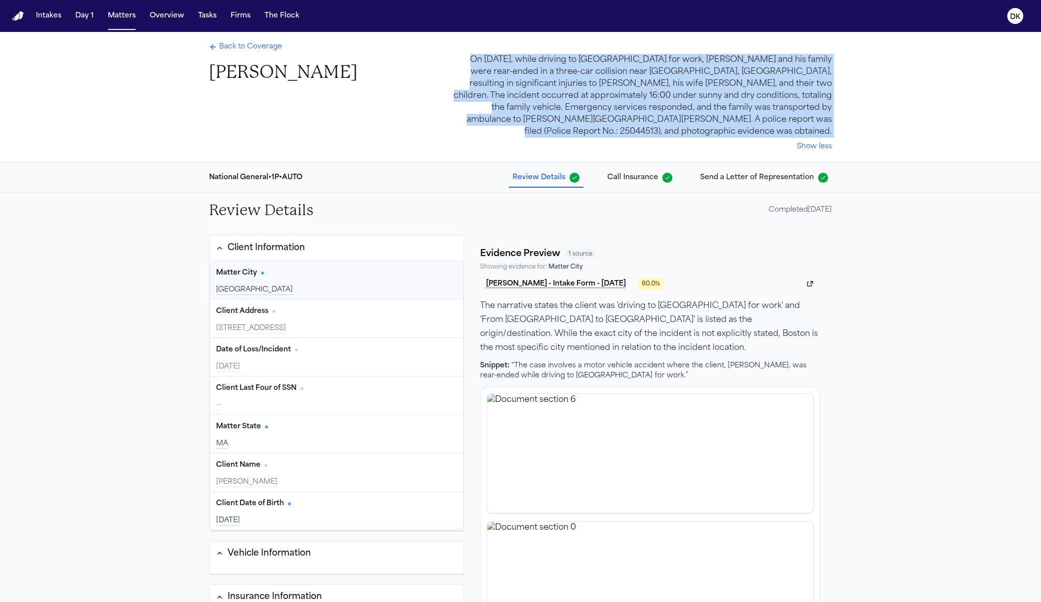
click at [707, 88] on div "On [DATE], while driving to [GEOGRAPHIC_DATA] for work, [PERSON_NAME] and his f…" at bounding box center [639, 96] width 383 height 84
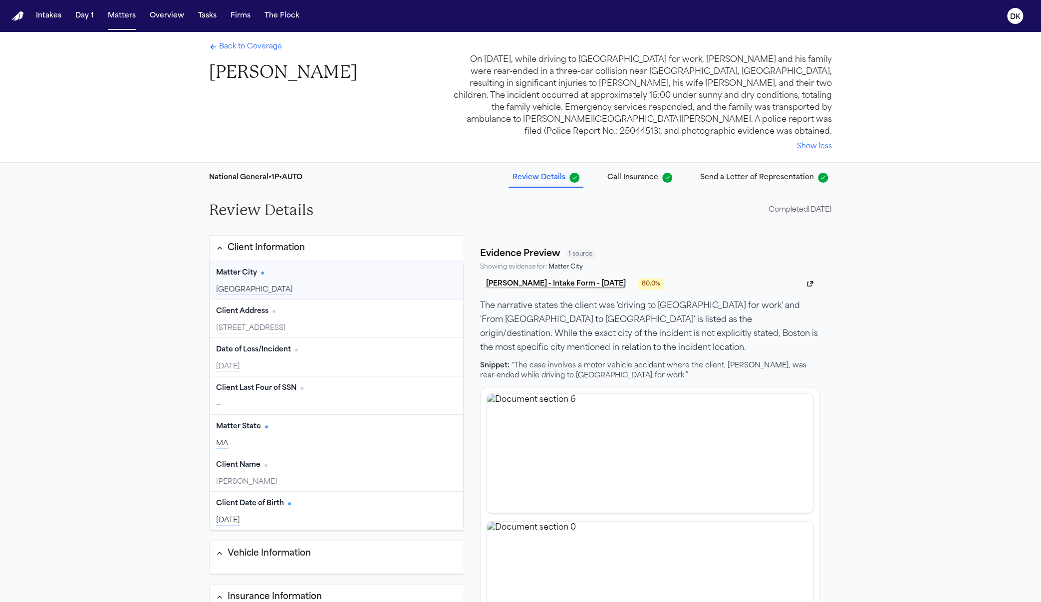
click at [780, 97] on div "On [DATE], while driving to [GEOGRAPHIC_DATA] for work, [PERSON_NAME] and his f…" at bounding box center [639, 96] width 383 height 84
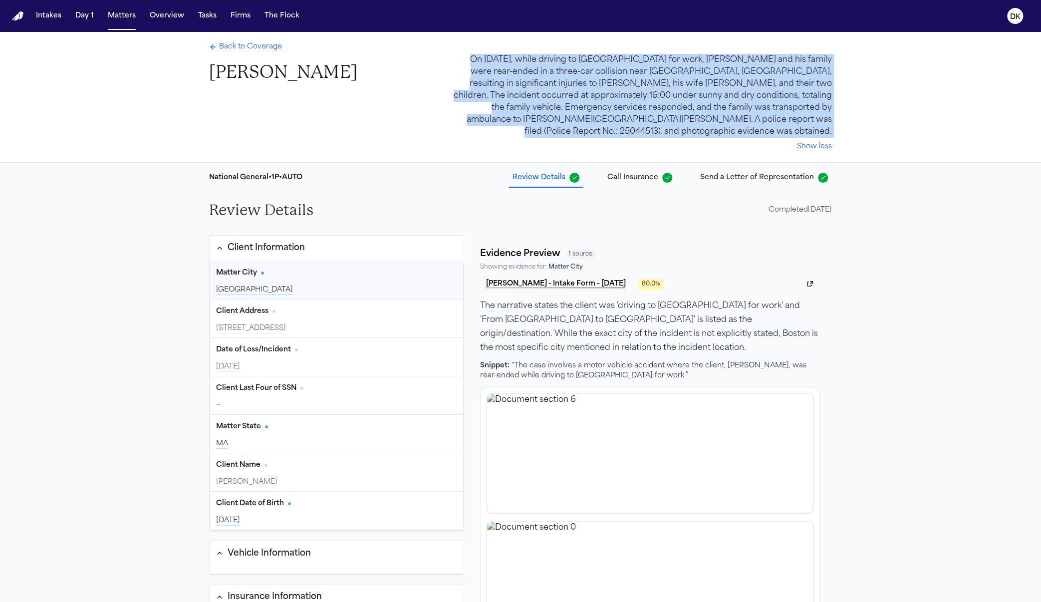
click at [780, 97] on div "On [DATE], while driving to [GEOGRAPHIC_DATA] for work, [PERSON_NAME] and his f…" at bounding box center [639, 96] width 383 height 84
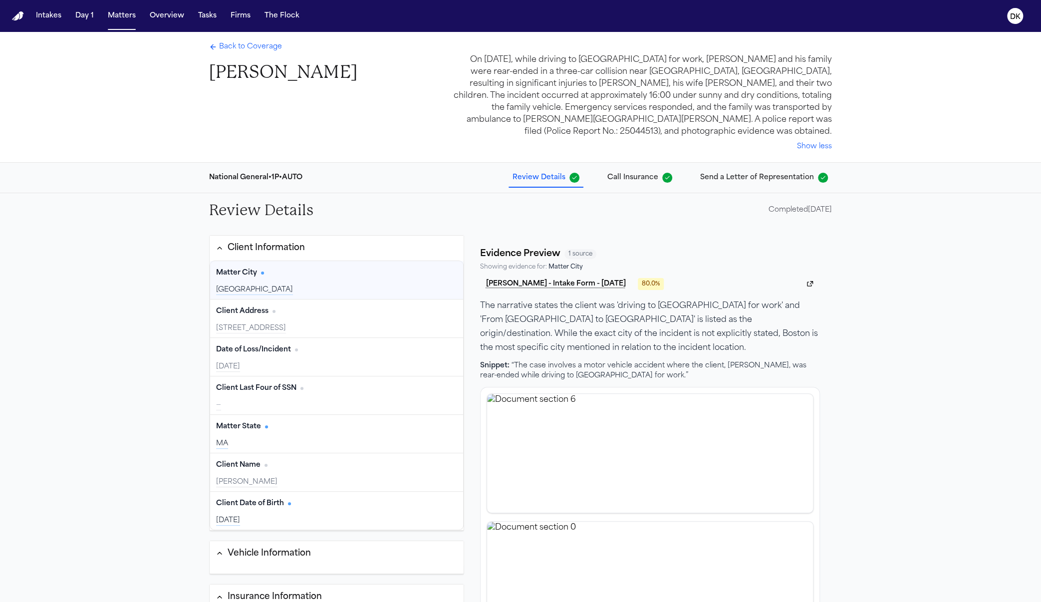
click at [678, 102] on div "On [DATE], while driving to [GEOGRAPHIC_DATA] for work, [PERSON_NAME] and his f…" at bounding box center [639, 96] width 383 height 84
click at [821, 142] on button "Show less" at bounding box center [814, 147] width 35 height 10
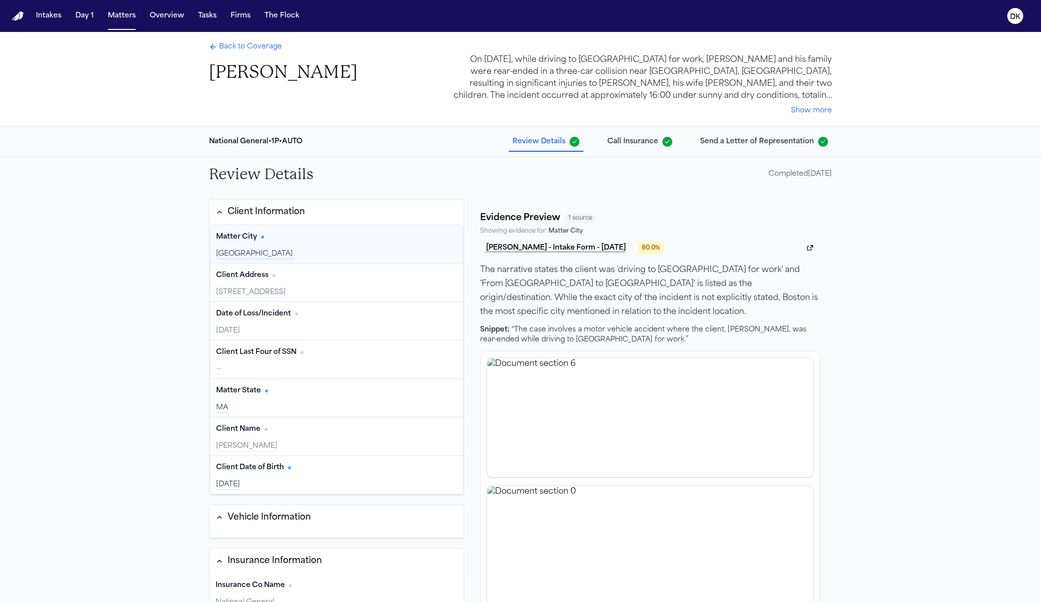
click at [762, 88] on div "On [DATE], while driving to [GEOGRAPHIC_DATA] for work, [PERSON_NAME] and his f…" at bounding box center [639, 78] width 383 height 48
click at [821, 112] on button "Show more" at bounding box center [811, 111] width 41 height 10
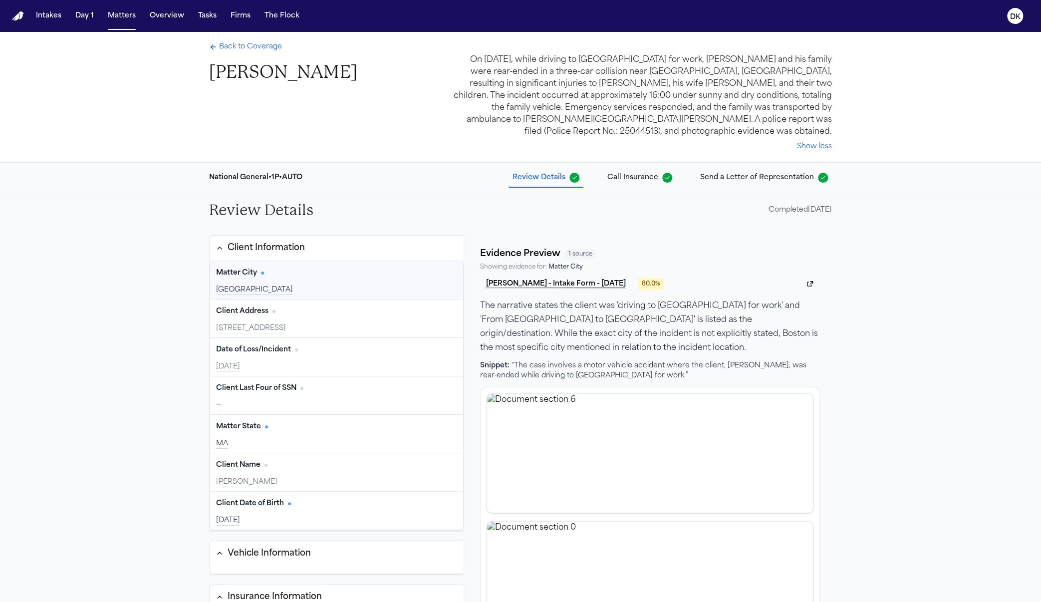
click at [685, 114] on div "On [DATE], while driving to [GEOGRAPHIC_DATA] for work, [PERSON_NAME] and his f…" at bounding box center [639, 96] width 383 height 84
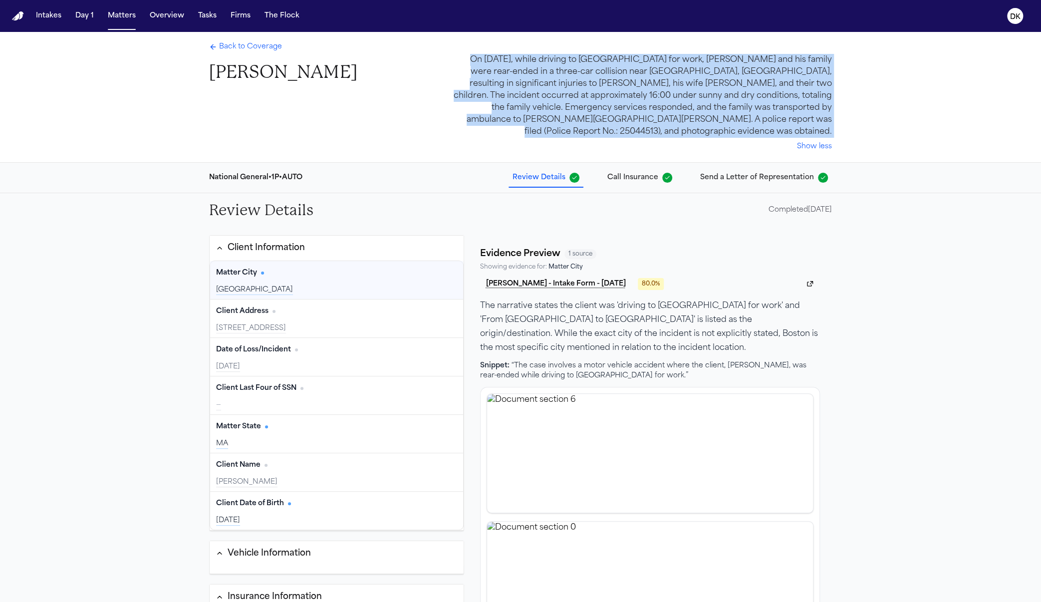
click at [685, 114] on div "On [DATE], while driving to [GEOGRAPHIC_DATA] for work, [PERSON_NAME] and his f…" at bounding box center [639, 96] width 383 height 84
click at [587, 103] on div "On [DATE], while driving to [GEOGRAPHIC_DATA] for work, [PERSON_NAME] and his f…" at bounding box center [639, 96] width 383 height 84
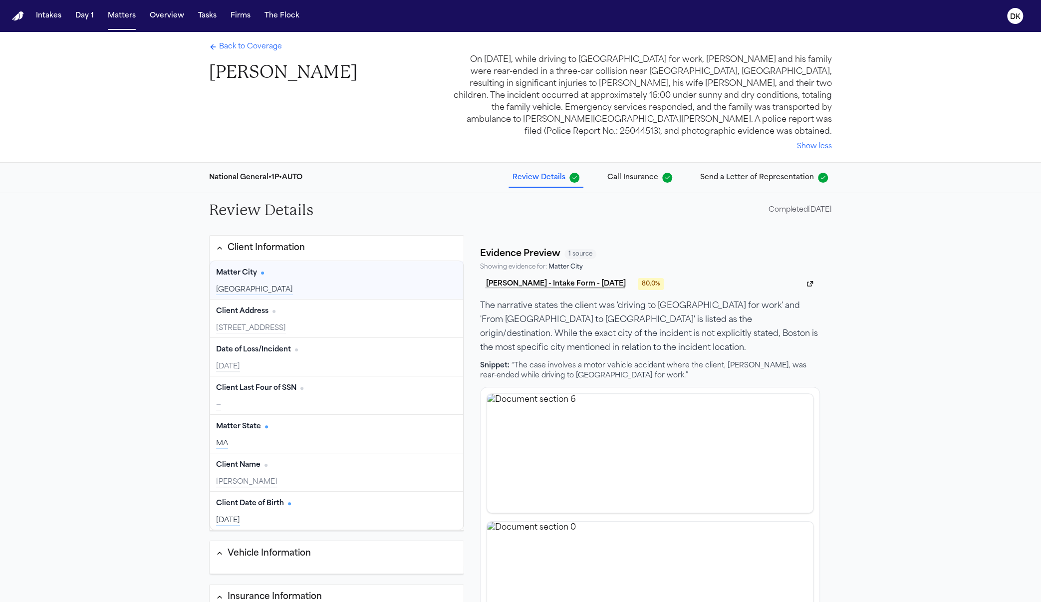
click at [269, 55] on div "Back to Coverage Andres Agudelo" at bounding box center [283, 62] width 148 height 41
click at [267, 46] on span "Back to Coverage" at bounding box center [250, 47] width 63 height 10
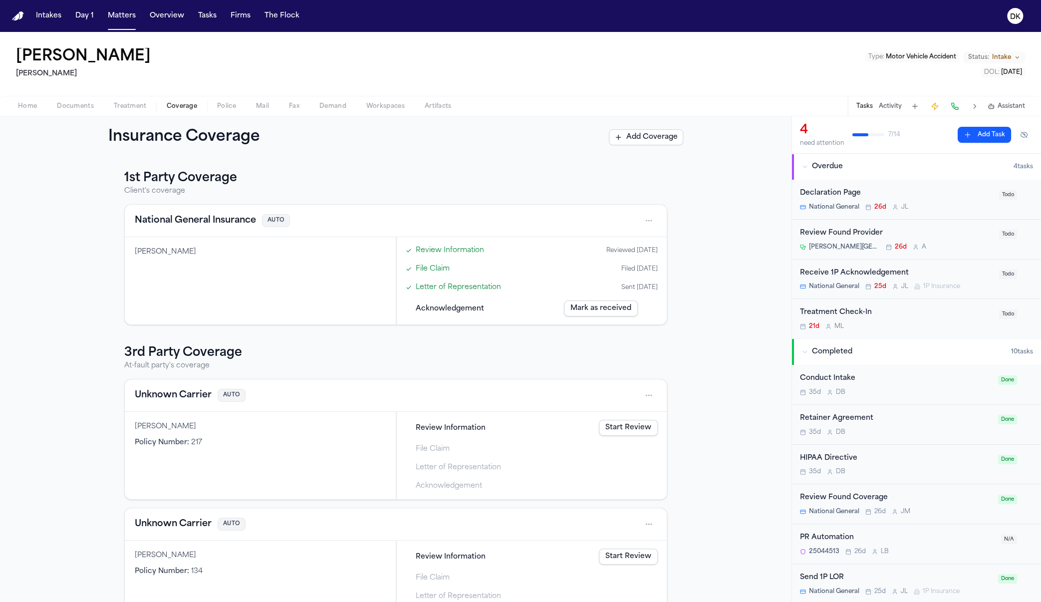
click at [54, 116] on div "Insurance Coverage Add Coverage" at bounding box center [395, 137] width 791 height 42
click at [58, 112] on div "Home Documents Treatment Coverage Police Mail Fax Demand Workspaces Artifacts T…" at bounding box center [520, 106] width 1041 height 20
click at [118, 103] on span "Treatment" at bounding box center [130, 106] width 33 height 8
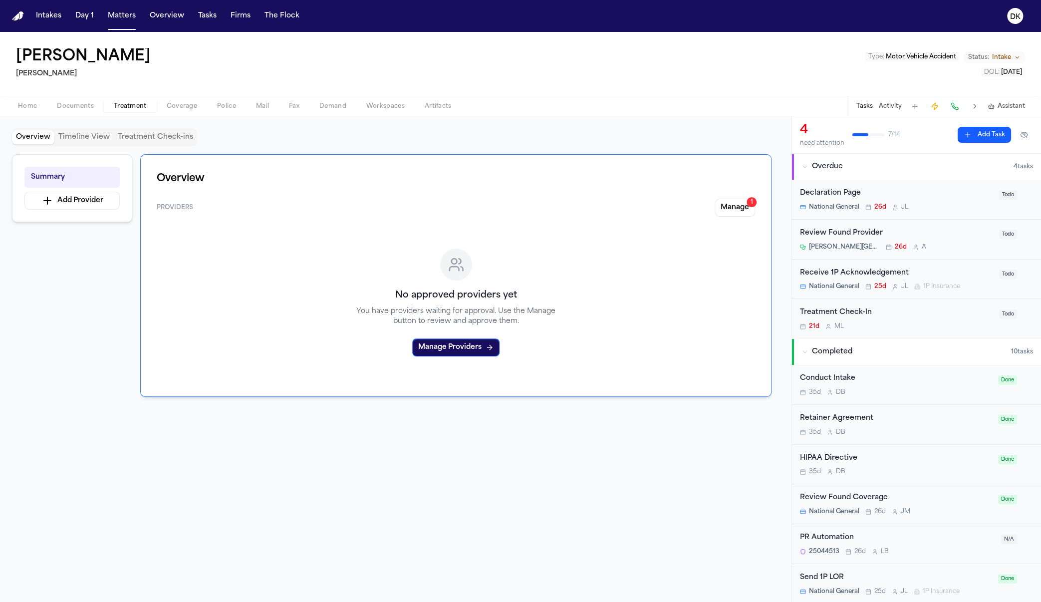
click at [63, 107] on span "Documents" at bounding box center [75, 106] width 37 height 8
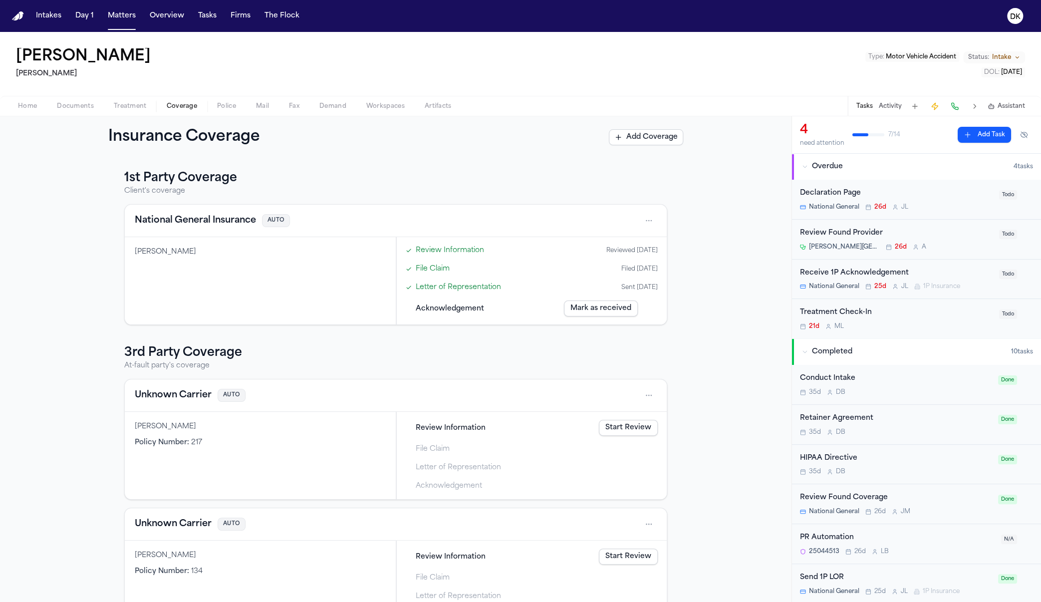
click at [193, 107] on span "Coverage" at bounding box center [182, 106] width 30 height 8
click at [316, 298] on div "[PERSON_NAME]" at bounding box center [260, 280] width 271 height 87
click at [90, 103] on span "Documents" at bounding box center [75, 106] width 37 height 8
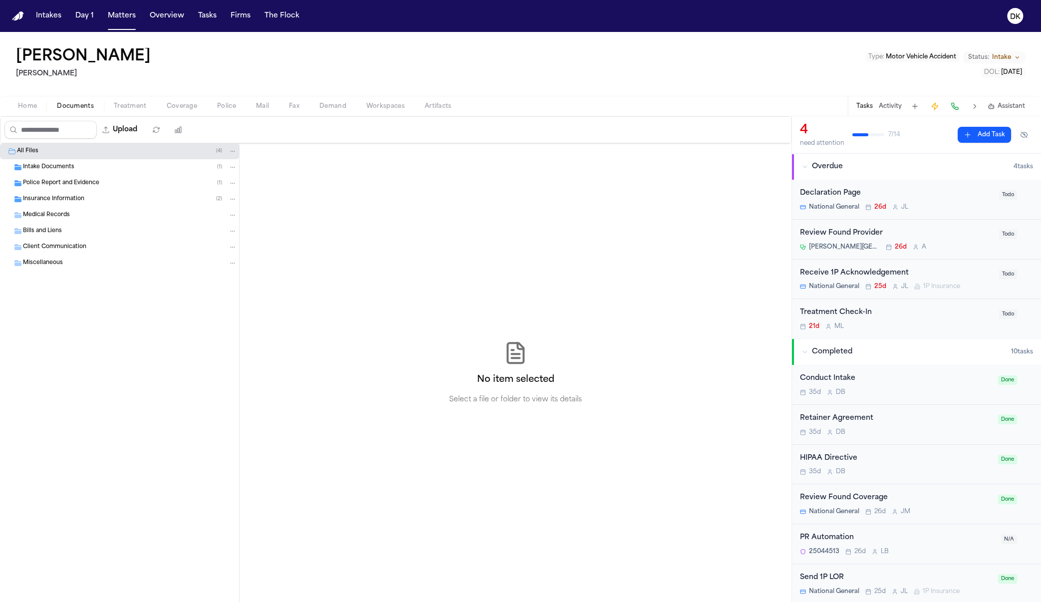
click at [70, 184] on span "Police Report and Evidence" at bounding box center [61, 183] width 76 height 8
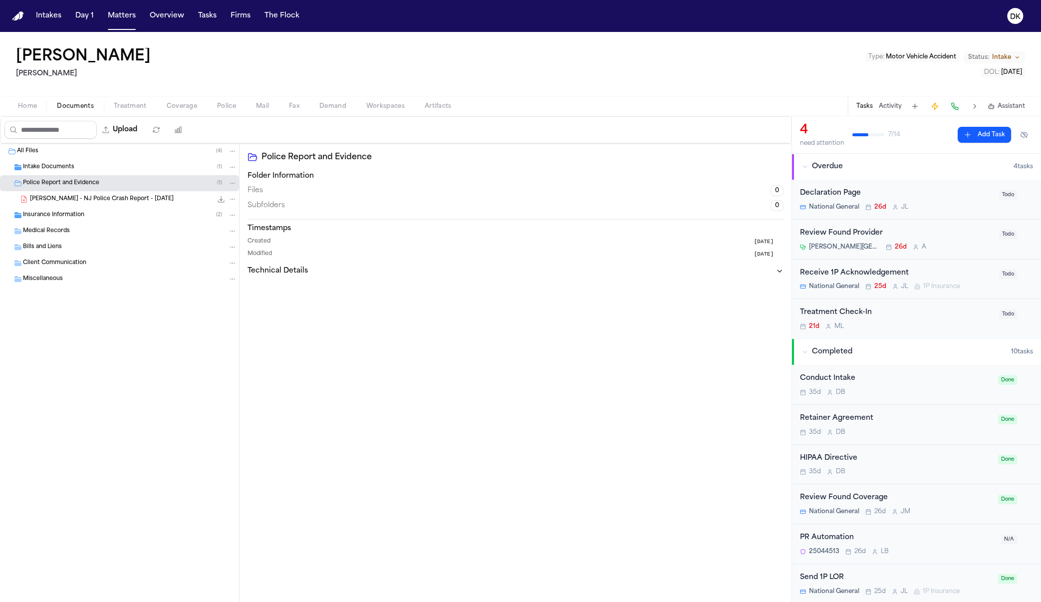
click at [104, 164] on div "Intake Documents ( 1 )" at bounding box center [130, 167] width 214 height 9
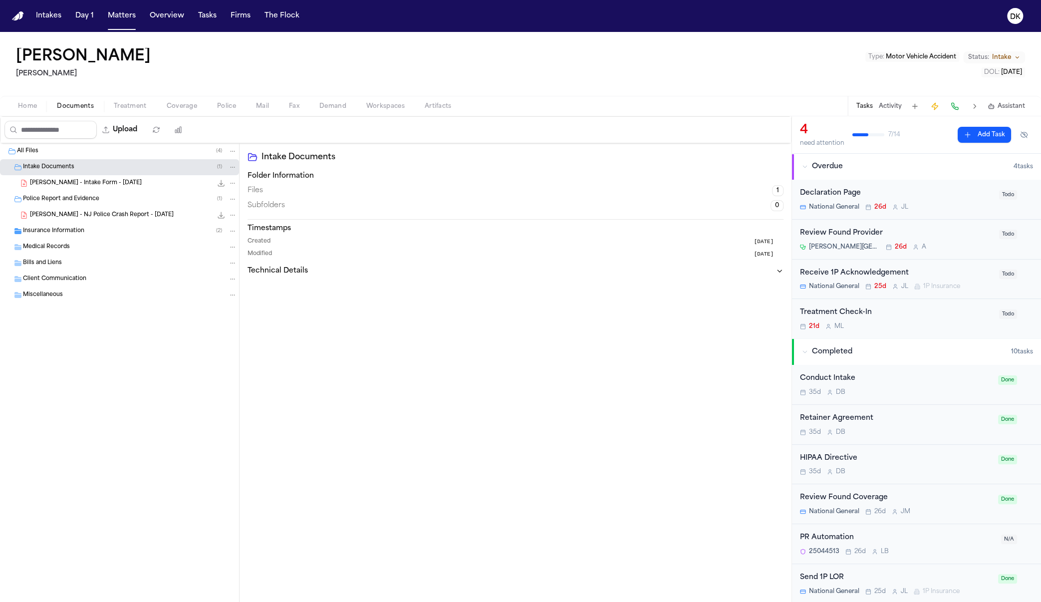
click at [103, 251] on div "Medical Records" at bounding box center [119, 247] width 239 height 16
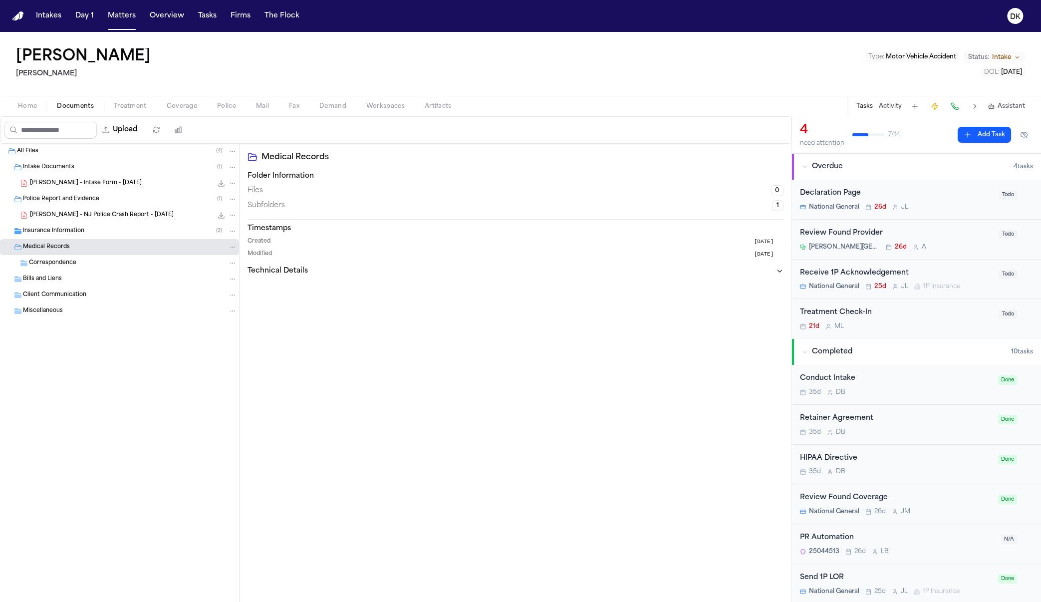
click at [108, 242] on div "Medical Records" at bounding box center [130, 246] width 214 height 9
click at [119, 224] on div "Insurance Information ( 2 )" at bounding box center [119, 231] width 239 height 16
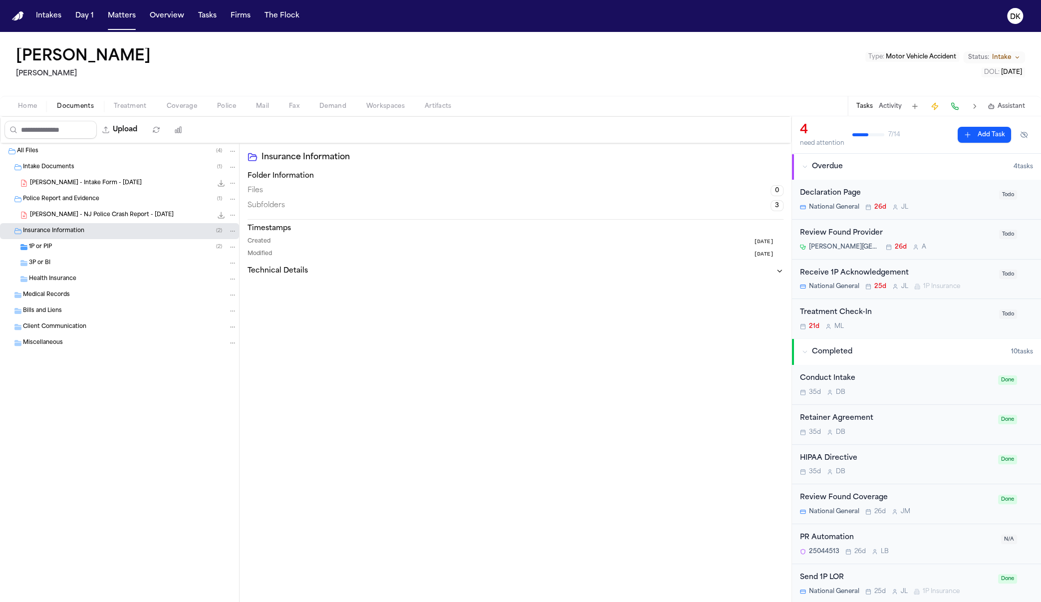
click at [98, 271] on div "Health Insurance" at bounding box center [119, 279] width 239 height 16
click at [121, 242] on div "1P or PIP ( 2 )" at bounding box center [133, 246] width 208 height 9
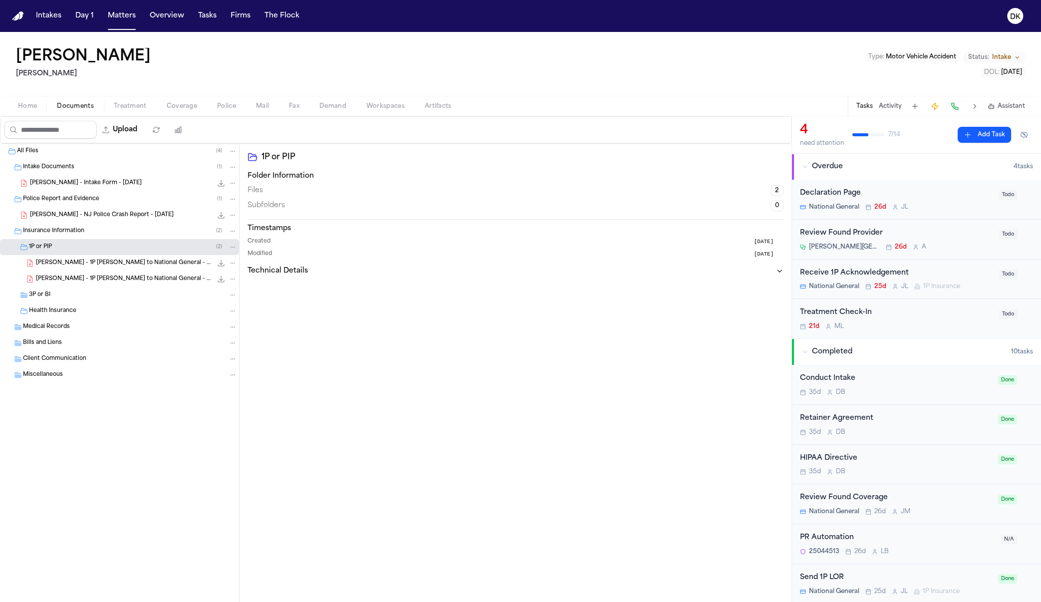
click at [125, 253] on div "1P or PIP ( 2 )" at bounding box center [119, 247] width 239 height 16
click at [128, 244] on div "1P or PIP ( 2 )" at bounding box center [133, 246] width 208 height 9
click at [112, 275] on span "A. Agudelo - 1P LOR to National General - 8.11.25" at bounding box center [124, 279] width 176 height 8
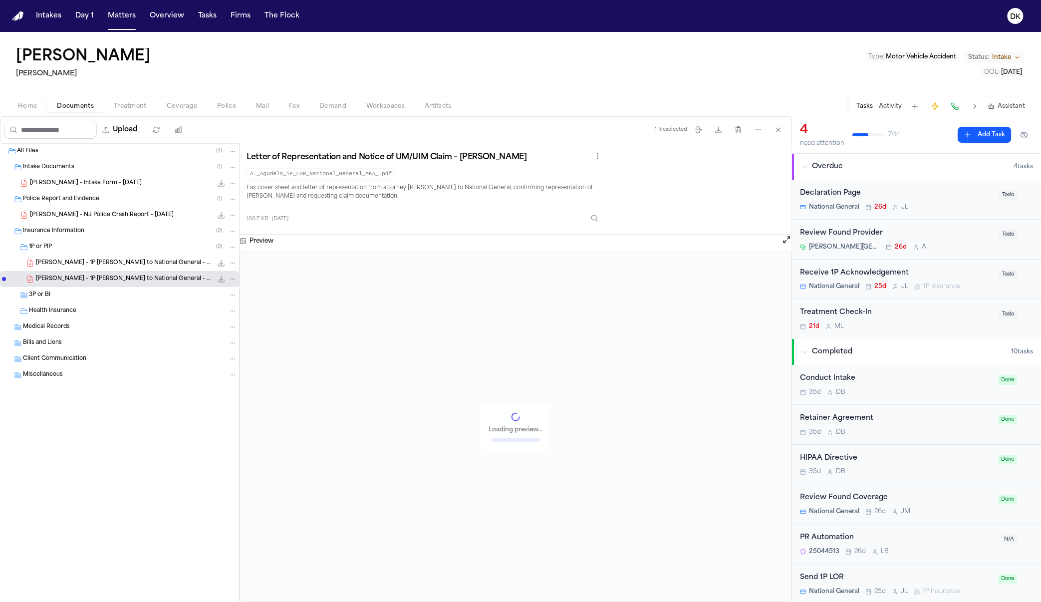
click at [118, 262] on span "A. Agudelo - 1P LOR to National General - 8.11.25" at bounding box center [124, 263] width 176 height 8
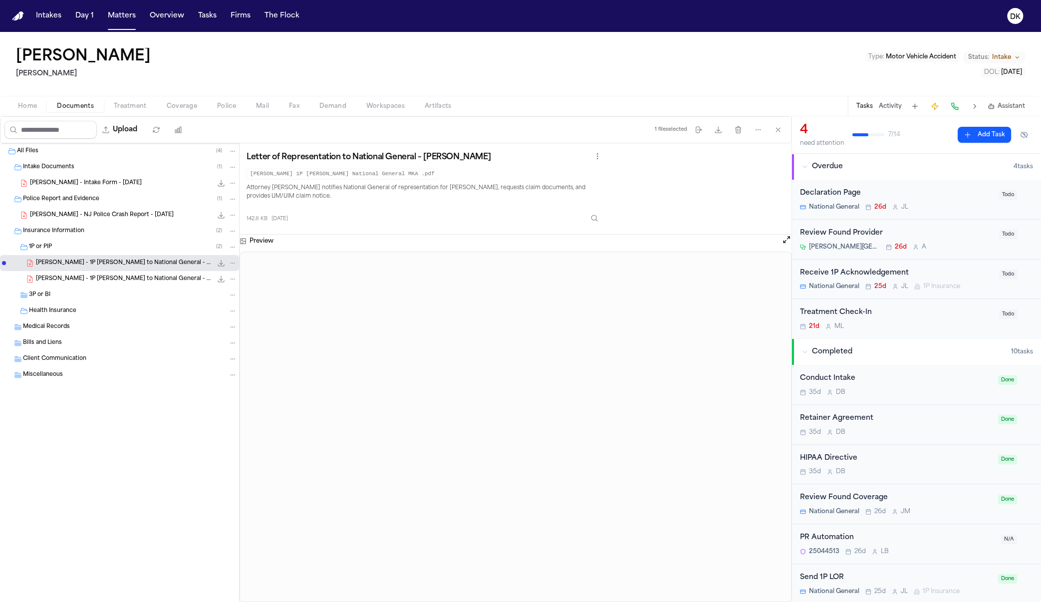
click at [103, 283] on div "A. Agudelo - 1P LOR to National General - 8.11.25 180.7 KB • PDF" at bounding box center [119, 279] width 239 height 16
click at [105, 278] on span "A. Agudelo - 1P LOR to National General - 8.11.25" at bounding box center [124, 279] width 176 height 8
click at [111, 262] on span "A. Agudelo - 1P LOR to National General - 8.11.25" at bounding box center [124, 263] width 176 height 8
click at [111, 288] on div "3P or BI" at bounding box center [119, 295] width 239 height 16
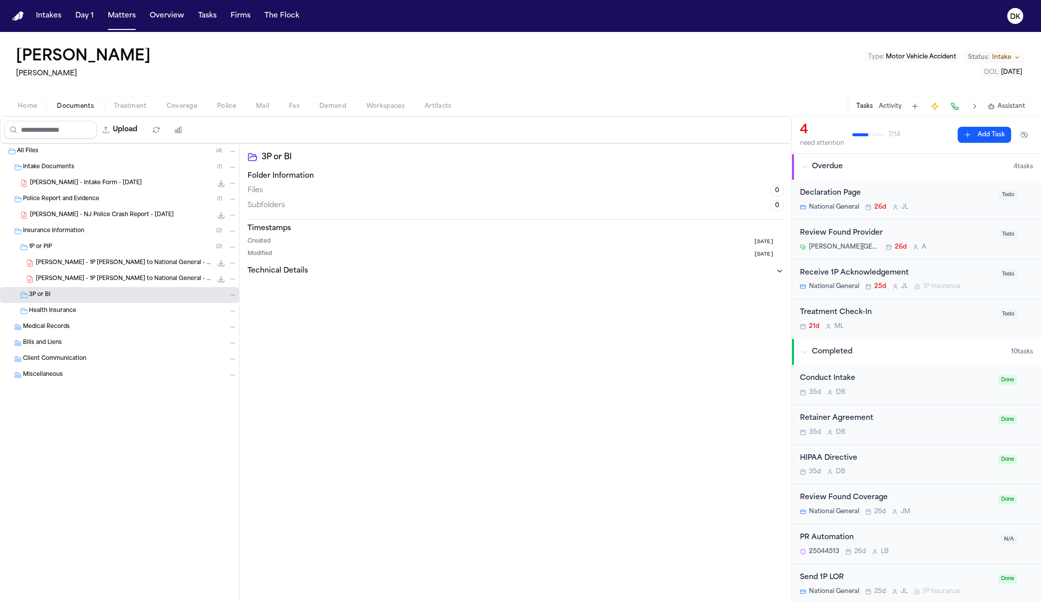
click at [115, 281] on span "A. Agudelo - 1P LOR to National General - 8.11.25" at bounding box center [124, 279] width 176 height 8
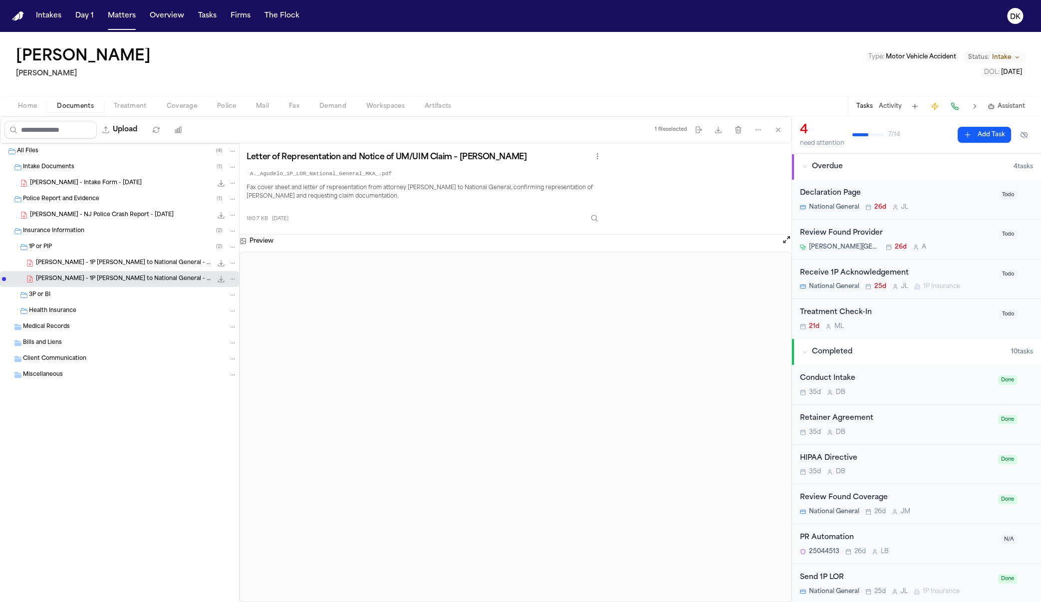
click at [110, 289] on div "3P or BI" at bounding box center [119, 295] width 239 height 16
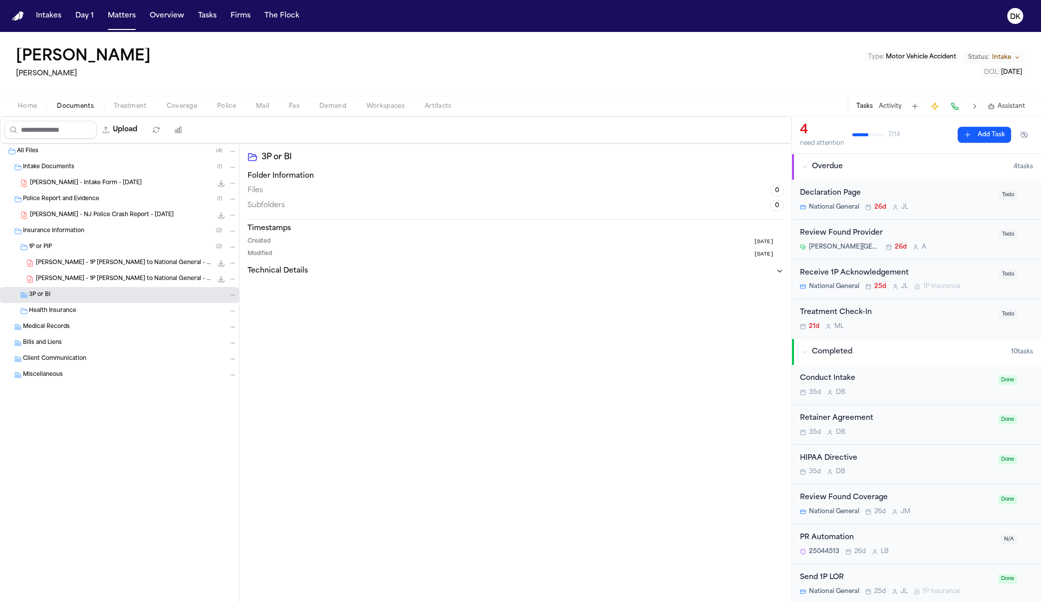
click at [116, 277] on span "A. Agudelo - 1P LOR to National General - 8.11.25" at bounding box center [124, 279] width 176 height 8
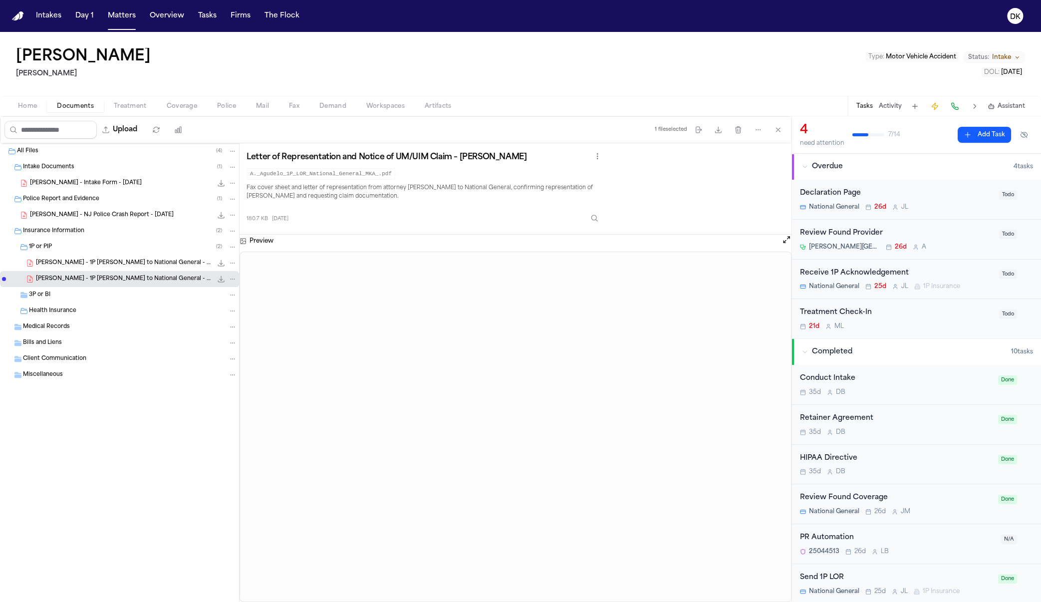
click at [119, 267] on div "A. Agudelo - 1P LOR to National General - 8.11.25 142.8 KB • PDF" at bounding box center [119, 263] width 239 height 16
click at [101, 299] on div "3P or BI" at bounding box center [119, 295] width 239 height 16
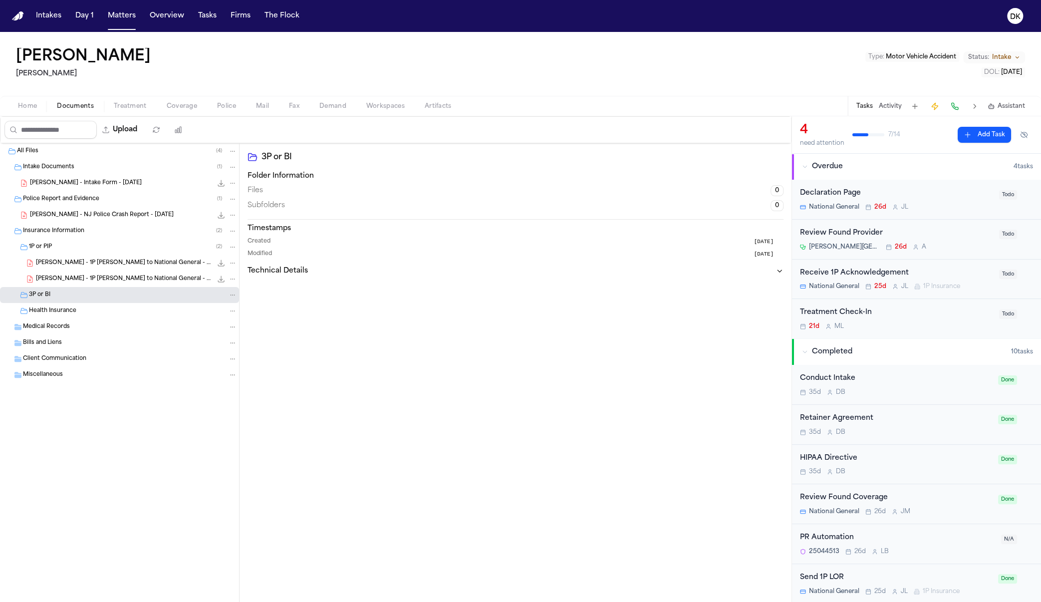
click at [581, 239] on div "Created 1 month ago" at bounding box center [515, 241] width 536 height 8
click at [372, 270] on button "Technical Details" at bounding box center [515, 271] width 536 height 10
click at [339, 263] on div "Folder Information Files 0 Subfolders 0 Timestamps Created 1 month ago Modified…" at bounding box center [515, 237] width 536 height 133
click at [337, 267] on button "Technical Details" at bounding box center [515, 271] width 536 height 10
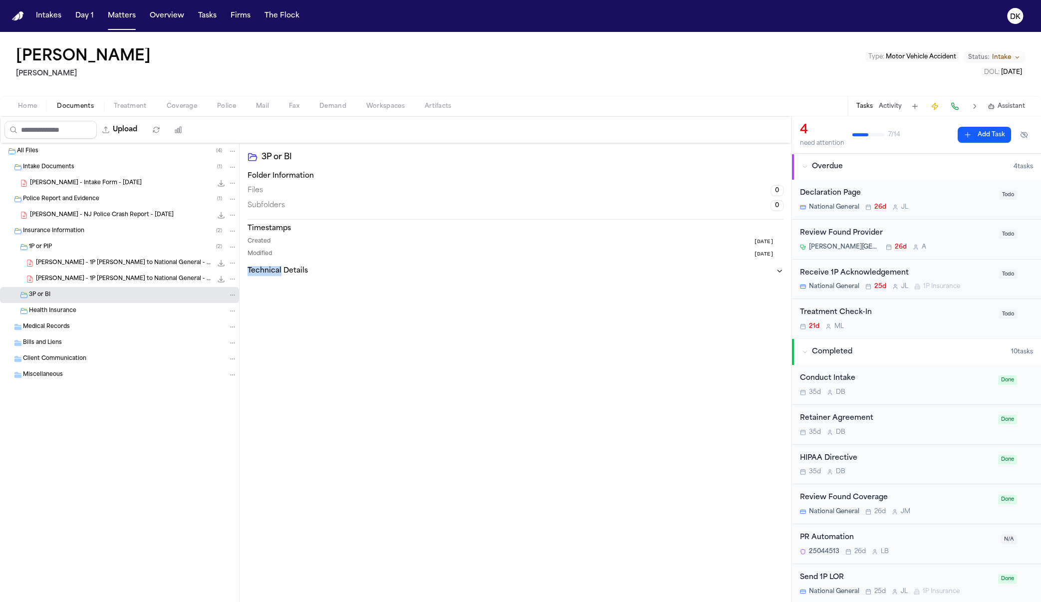
click at [337, 267] on button "Technical Details" at bounding box center [515, 271] width 536 height 10
click at [321, 238] on div "Created 1 month ago" at bounding box center [515, 241] width 536 height 8
click at [762, 271] on button "Technical Details" at bounding box center [515, 271] width 536 height 10
click at [763, 272] on button "Technical Details" at bounding box center [515, 271] width 536 height 10
click at [718, 246] on div "Created 1 month ago Modified 1 month ago" at bounding box center [515, 247] width 536 height 20
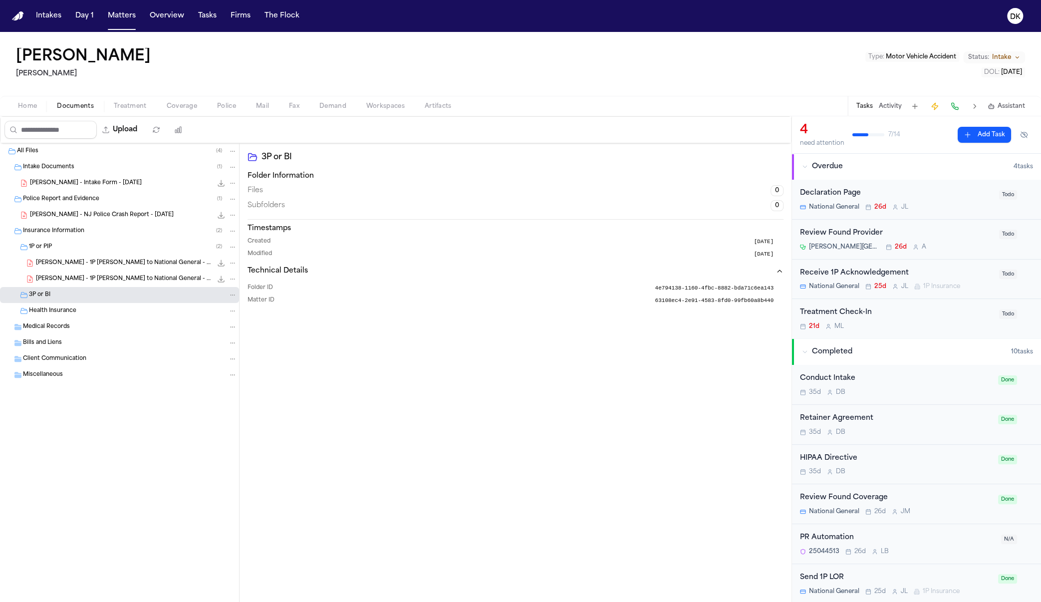
click at [199, 120] on div "Upload 0 files selected Move files Download files Delete files More actions Cle…" at bounding box center [395, 130] width 790 height 26
click at [226, 109] on span "Police" at bounding box center [226, 106] width 19 height 8
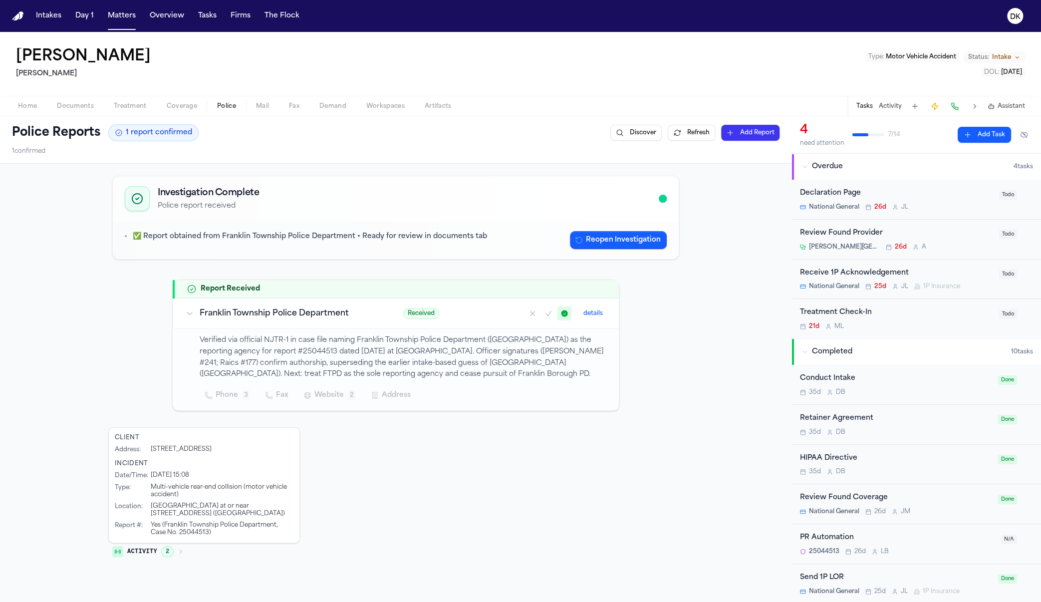
click at [333, 324] on td "Franklin Township Police Department" at bounding box center [282, 313] width 217 height 30
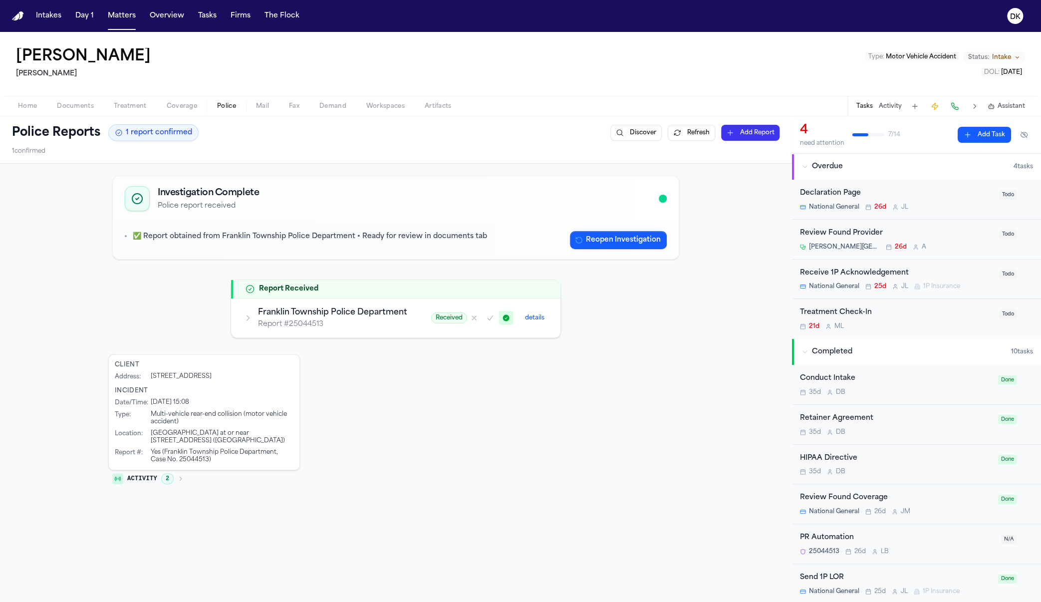
click at [309, 306] on h3 "Franklin Township Police Department" at bounding box center [332, 312] width 149 height 12
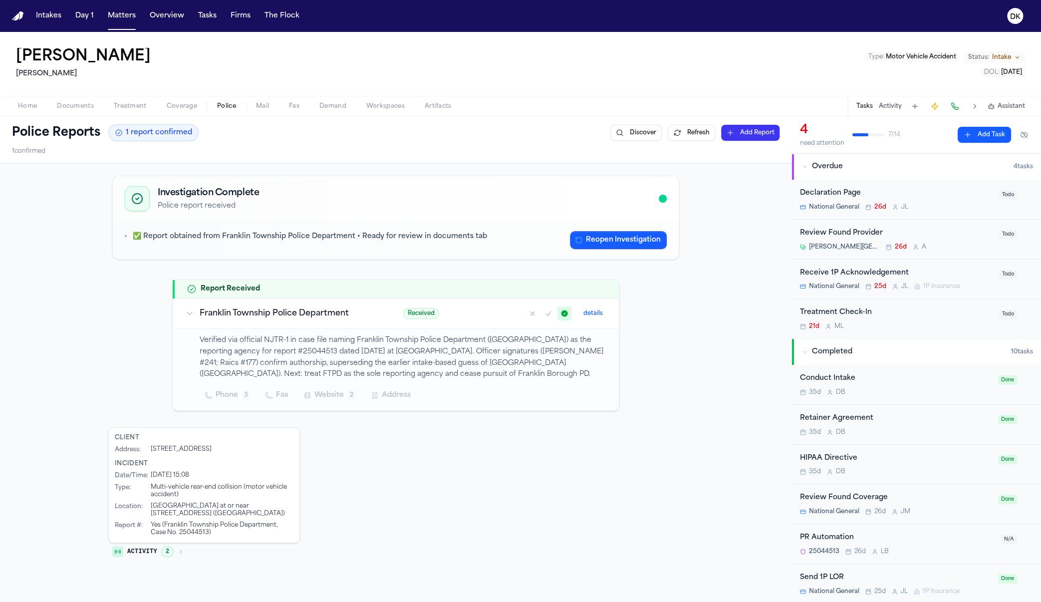
click at [279, 338] on p "Verified via official NJTR-1 in case file naming Franklin Township Police Depar…" at bounding box center [403, 357] width 407 height 45
click at [280, 341] on p "Verified via official NJTR-1 in case file naming Franklin Township Police Depar…" at bounding box center [403, 357] width 407 height 45
click at [281, 342] on p "Verified via official NJTR-1 in case file naming Franklin Township Police Depar…" at bounding box center [403, 357] width 407 height 45
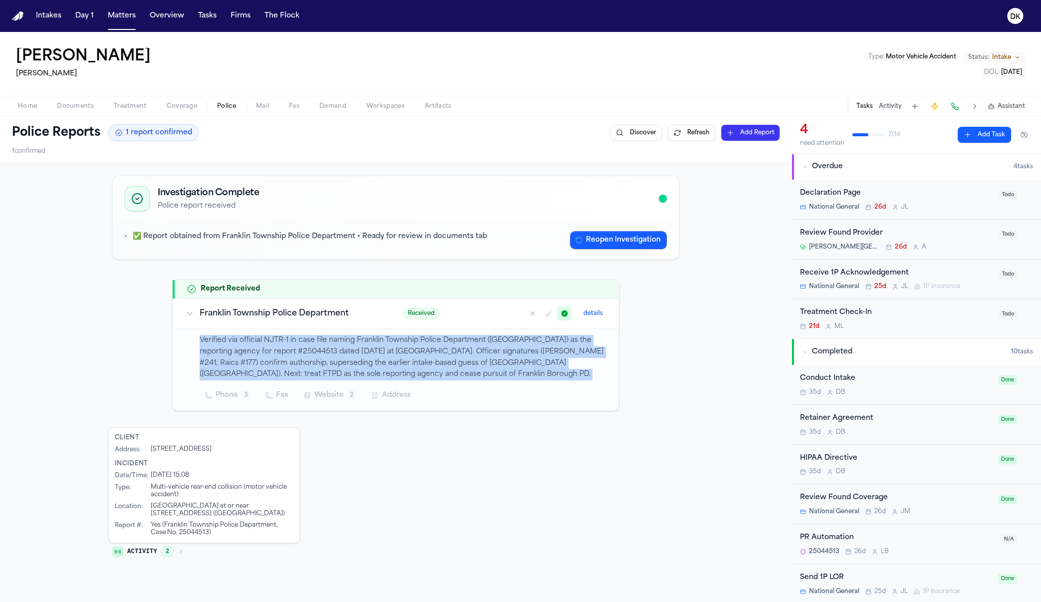
click at [281, 342] on p "Verified via official NJTR-1 in case file naming Franklin Township Police Depar…" at bounding box center [403, 357] width 407 height 45
click at [282, 343] on p "Verified via official NJTR-1 in case file naming Franklin Township Police Depar…" at bounding box center [403, 357] width 407 height 45
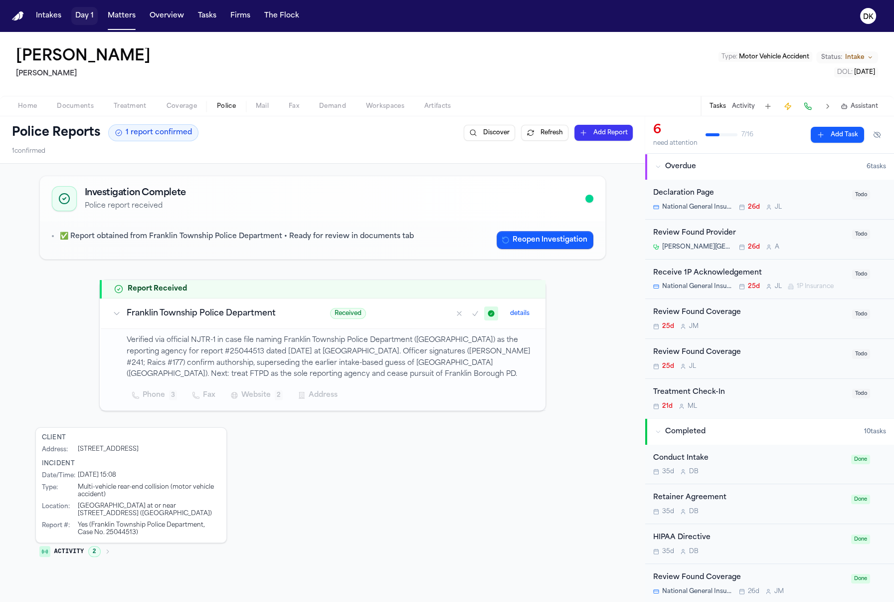
click at [50, 12] on button "Intakes" at bounding box center [48, 16] width 33 height 18
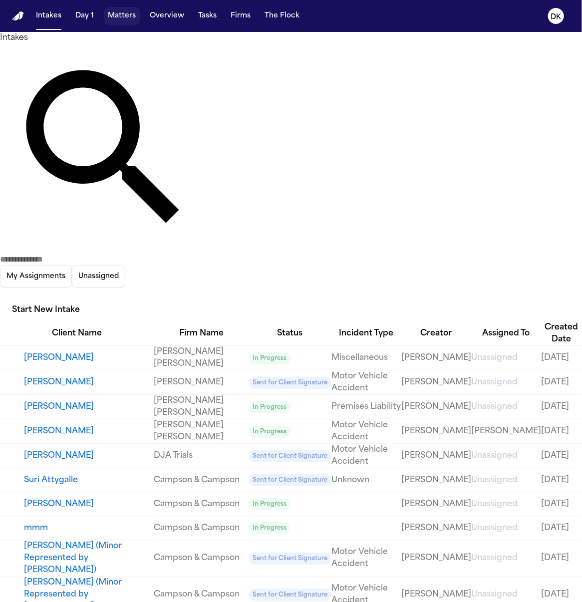
drag, startPoint x: 123, startPoint y: 16, endPoint x: 134, endPoint y: 20, distance: 11.5
click at [123, 16] on button "Matters" at bounding box center [122, 16] width 36 height 18
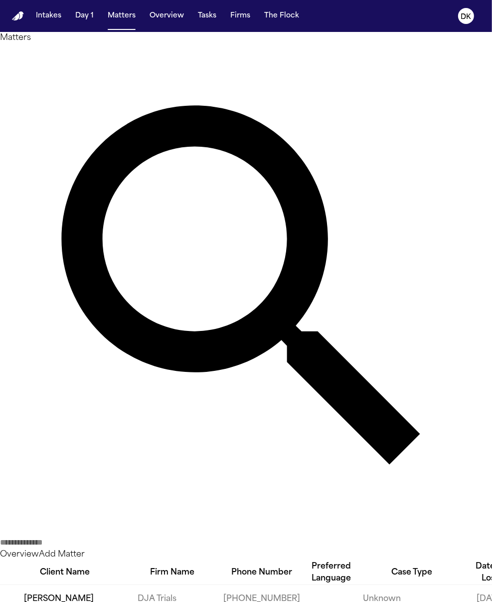
click at [80, 536] on input "text" at bounding box center [40, 542] width 80 height 12
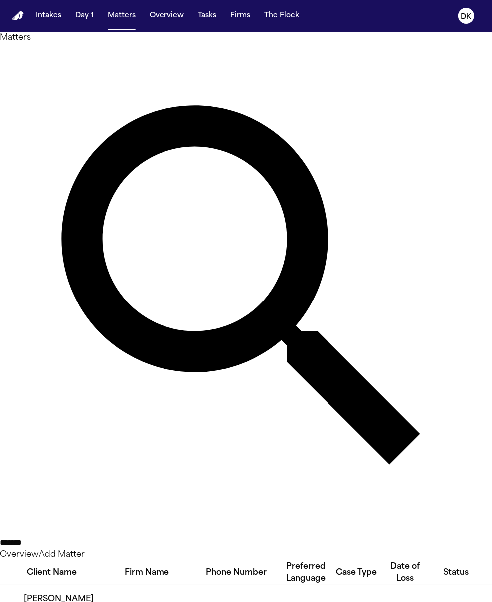
type input "*******"
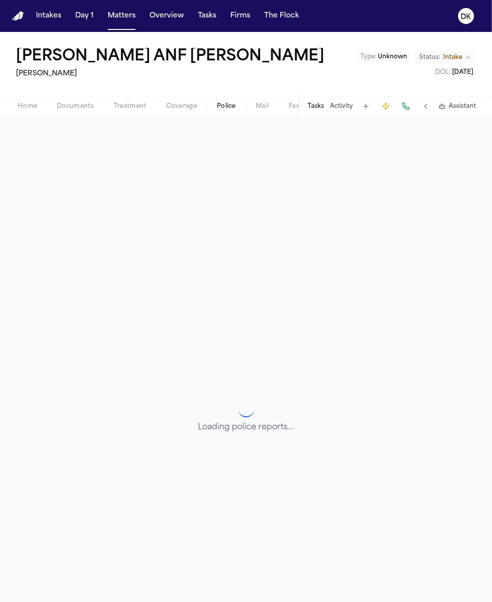
click at [215, 112] on button "Police" at bounding box center [226, 106] width 39 height 12
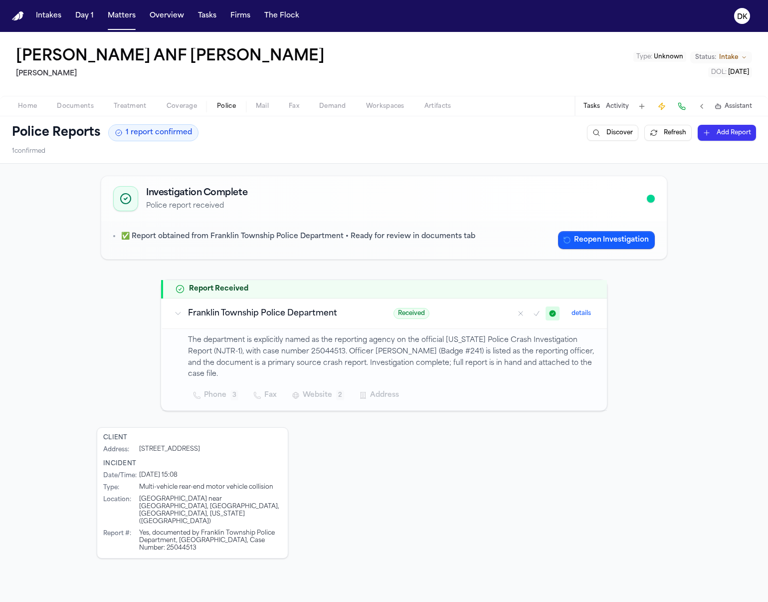
click at [581, 108] on button "Activity" at bounding box center [617, 106] width 23 height 8
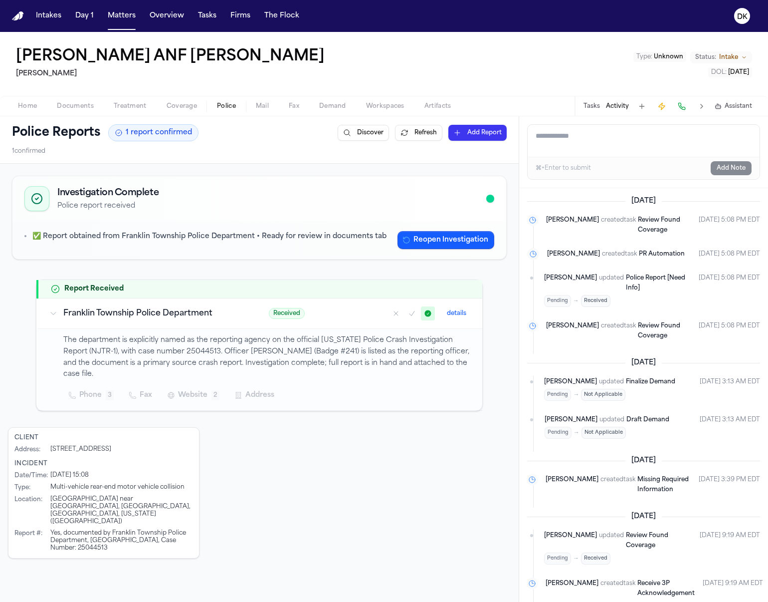
click at [581, 108] on button "Activity" at bounding box center [617, 106] width 23 height 8
click at [581, 104] on button "Tasks" at bounding box center [592, 106] width 16 height 8
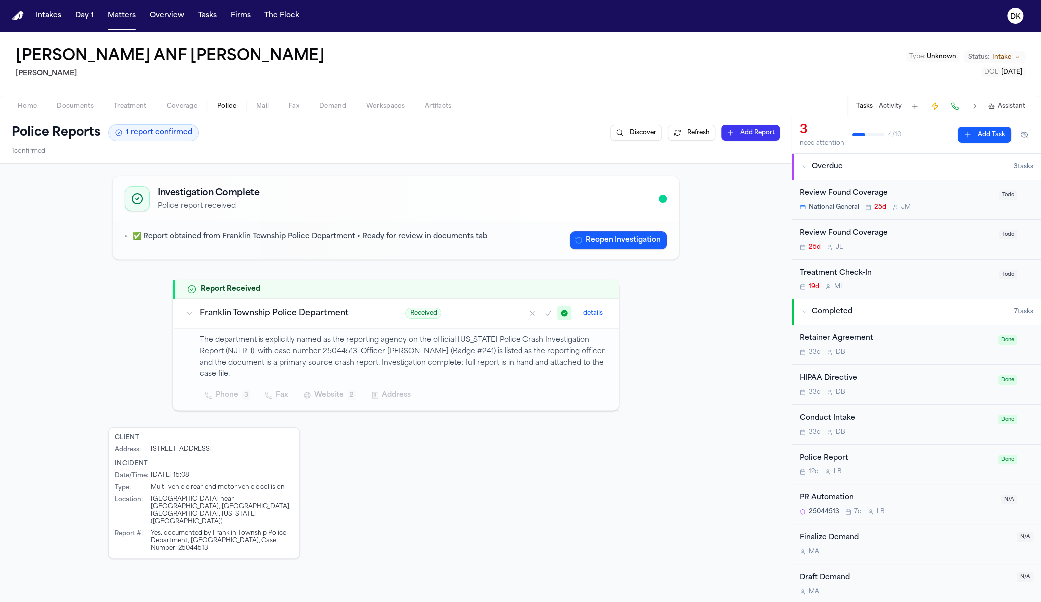
click at [496, 369] on p "The department is explicitly named as the reporting agency on the official New …" at bounding box center [403, 357] width 407 height 45
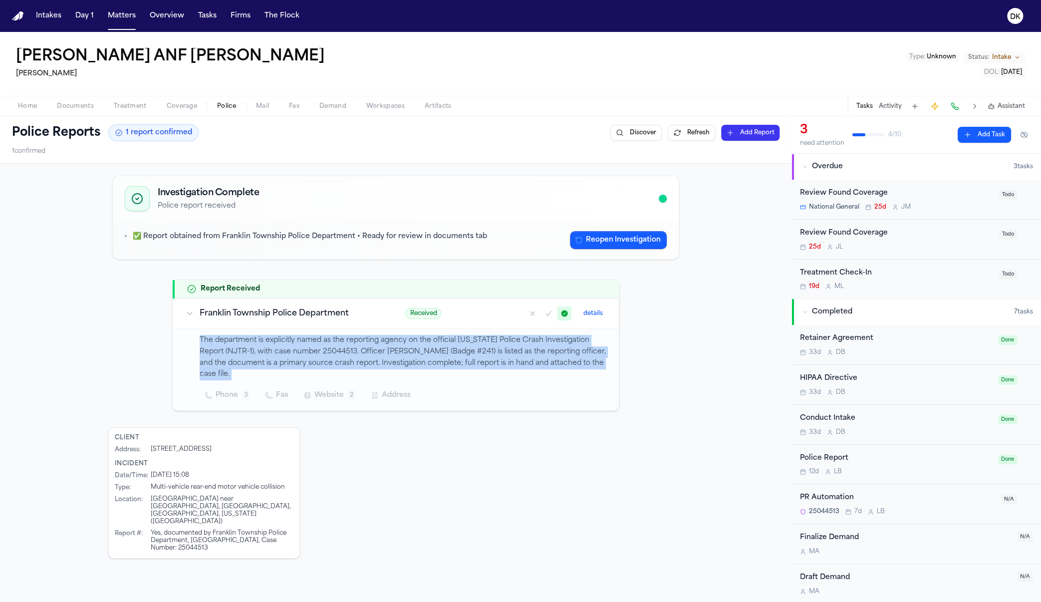
click at [496, 369] on p "The department is explicitly named as the reporting agency on the official New …" at bounding box center [403, 357] width 407 height 45
click at [373, 368] on p "The department is explicitly named as the reporting agency on the official New …" at bounding box center [403, 357] width 407 height 45
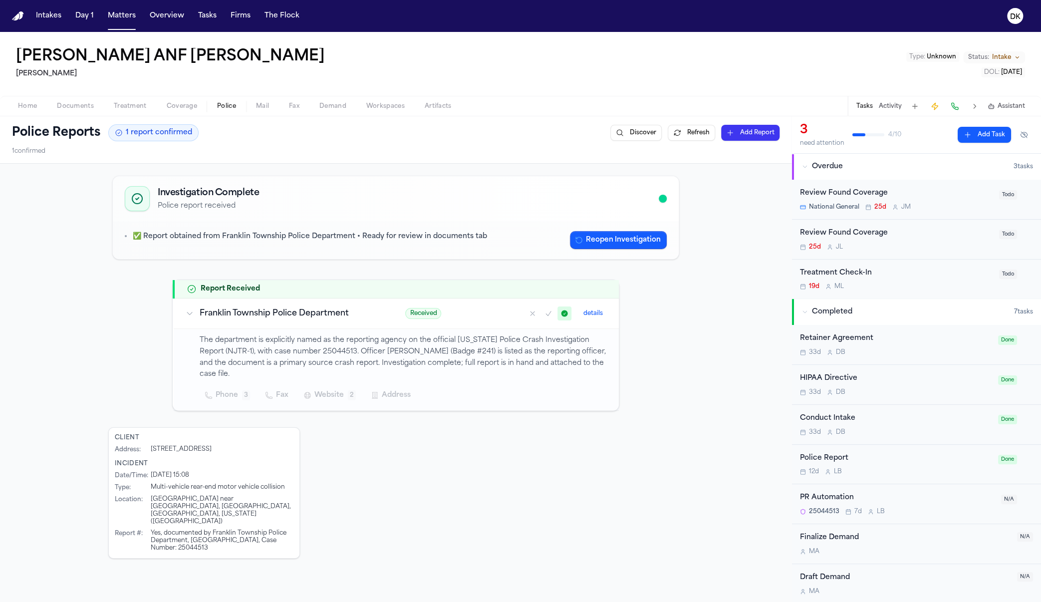
click at [35, 106] on span "Home" at bounding box center [27, 106] width 19 height 8
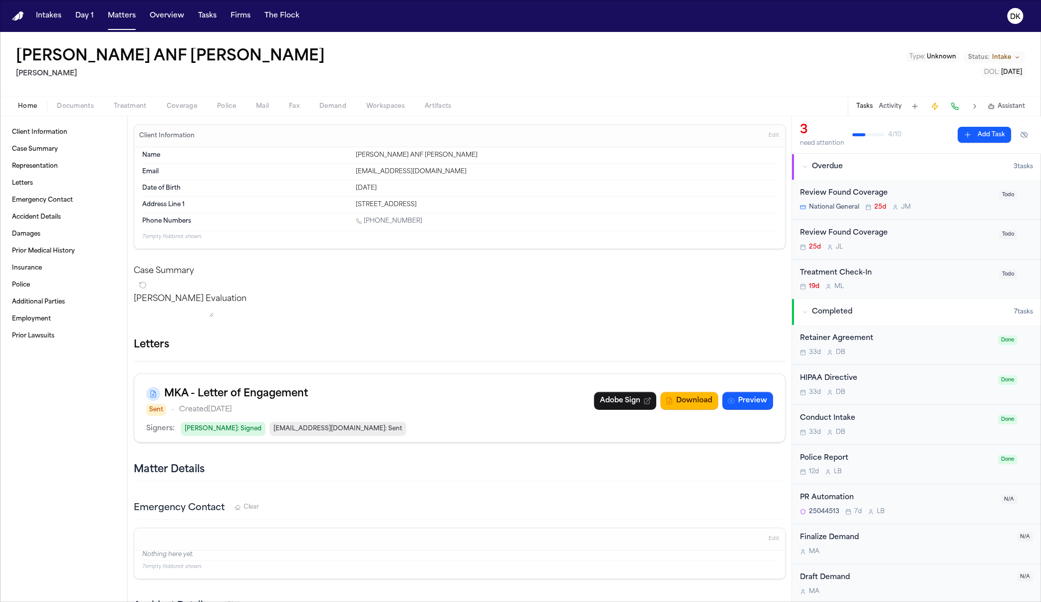
click at [176, 237] on p "7 empty fields not shown." at bounding box center [459, 236] width 635 height 7
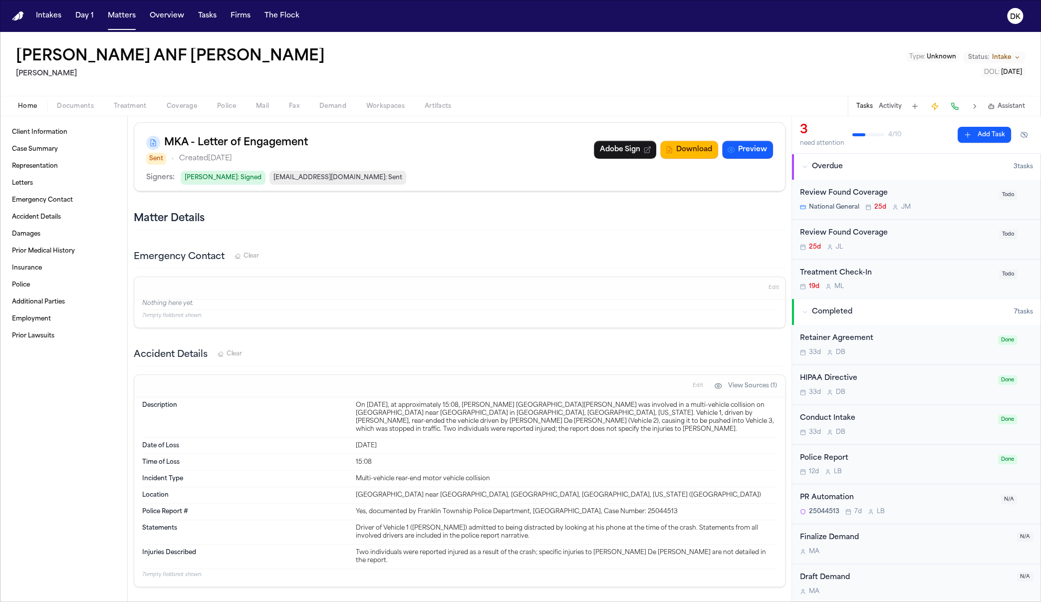
scroll to position [461, 0]
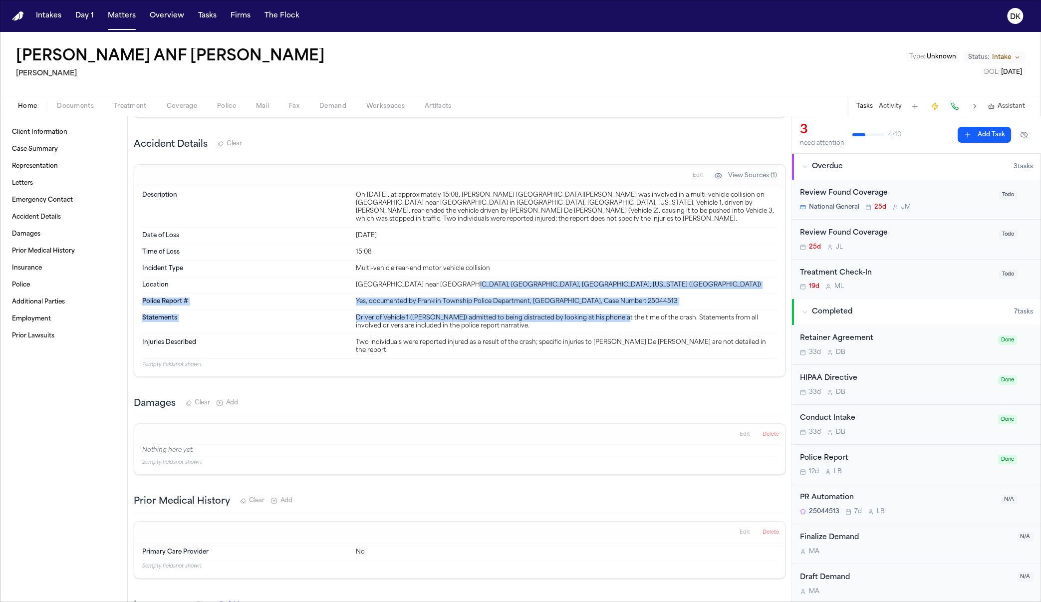
drag, startPoint x: 473, startPoint y: 293, endPoint x: 618, endPoint y: 323, distance: 147.6
click at [581, 322] on dl "Description On July 28, 2025, at approximately 15:08, Andres F. Agudelo De La P…" at bounding box center [459, 272] width 635 height 171
click at [581, 323] on div "Driver of Vehicle 1 (Marco A. Meneses) admitted to being distracted by looking …" at bounding box center [566, 322] width 421 height 16
drag, startPoint x: 601, startPoint y: 338, endPoint x: 358, endPoint y: 217, distance: 271.5
click at [358, 217] on dl "Description On July 28, 2025, at approximately 15:08, Andres F. Agudelo De La P…" at bounding box center [459, 272] width 635 height 171
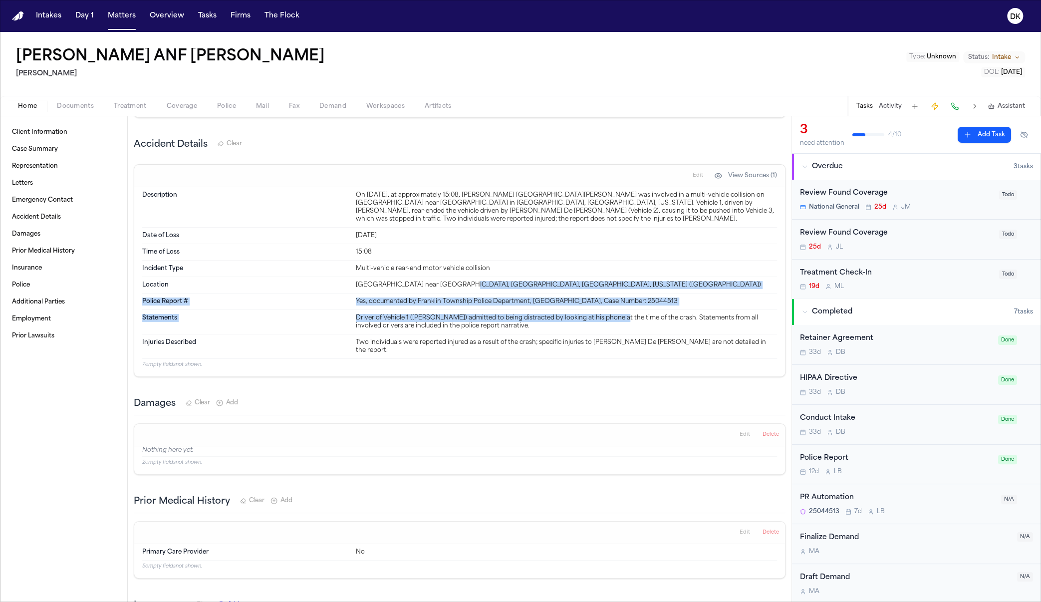
click at [358, 217] on div "On July 28, 2025, at approximately 15:08, Andres F. Agudelo De La Pava was invo…" at bounding box center [566, 207] width 421 height 32
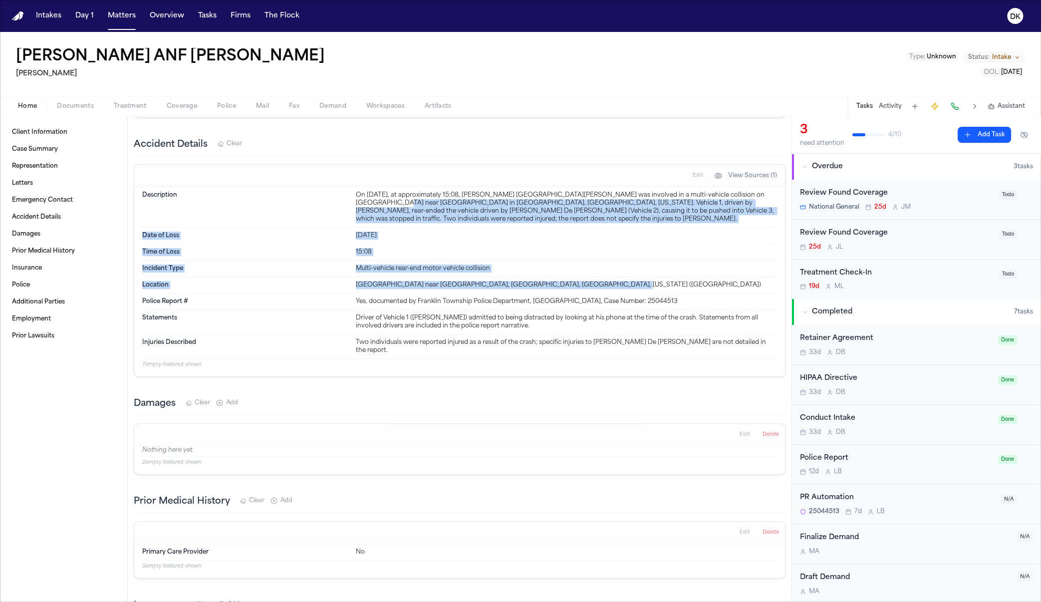
drag, startPoint x: 358, startPoint y: 210, endPoint x: 611, endPoint y: 294, distance: 266.6
click at [581, 294] on dl "Description On July 28, 2025, at approximately 15:08, Andres F. Agudelo De La P…" at bounding box center [459, 272] width 635 height 171
drag, startPoint x: 611, startPoint y: 294, endPoint x: 649, endPoint y: 265, distance: 48.1
click at [581, 289] on div "South Middlebush Road near Magellan Way, Franklin Township, Somerset County, Ne…" at bounding box center [566, 285] width 421 height 8
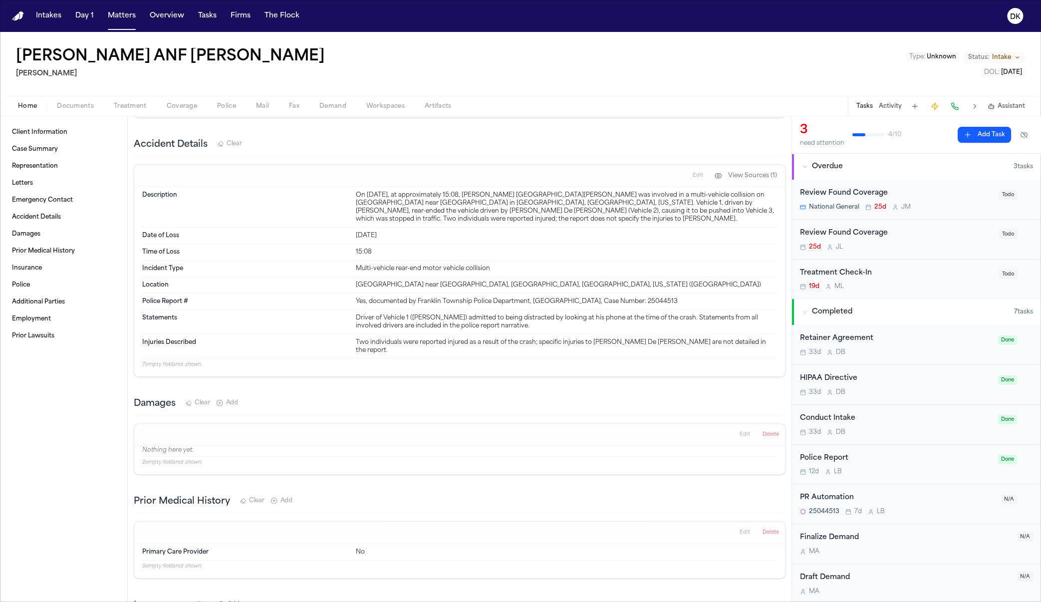
click at [581, 183] on button "View Sources (1)" at bounding box center [745, 176] width 73 height 16
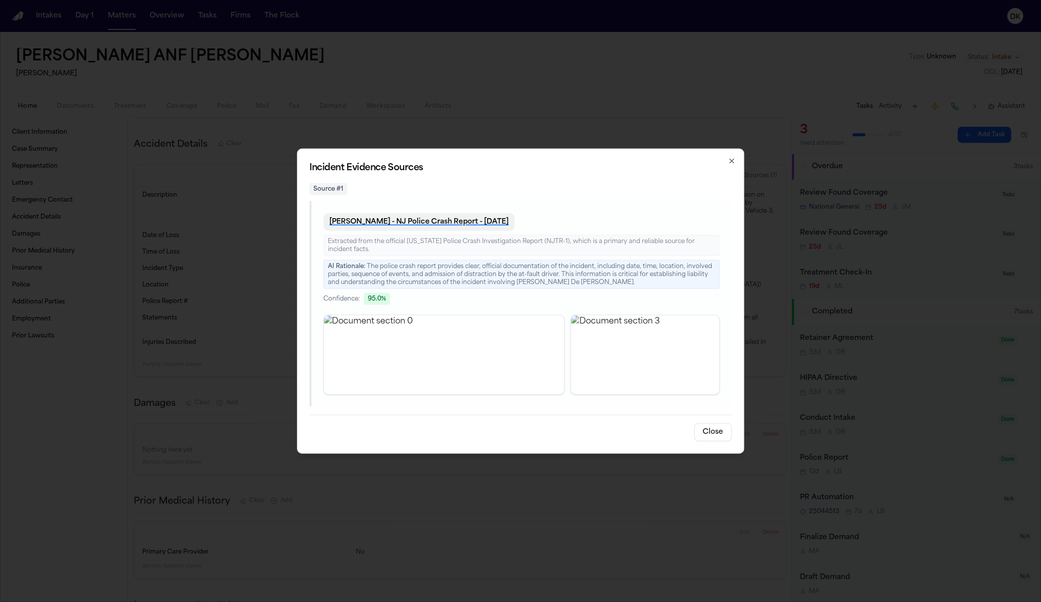
click at [453, 220] on button "A. Agudelo - NJ Police Crash Report - 7.28.25" at bounding box center [418, 222] width 191 height 18
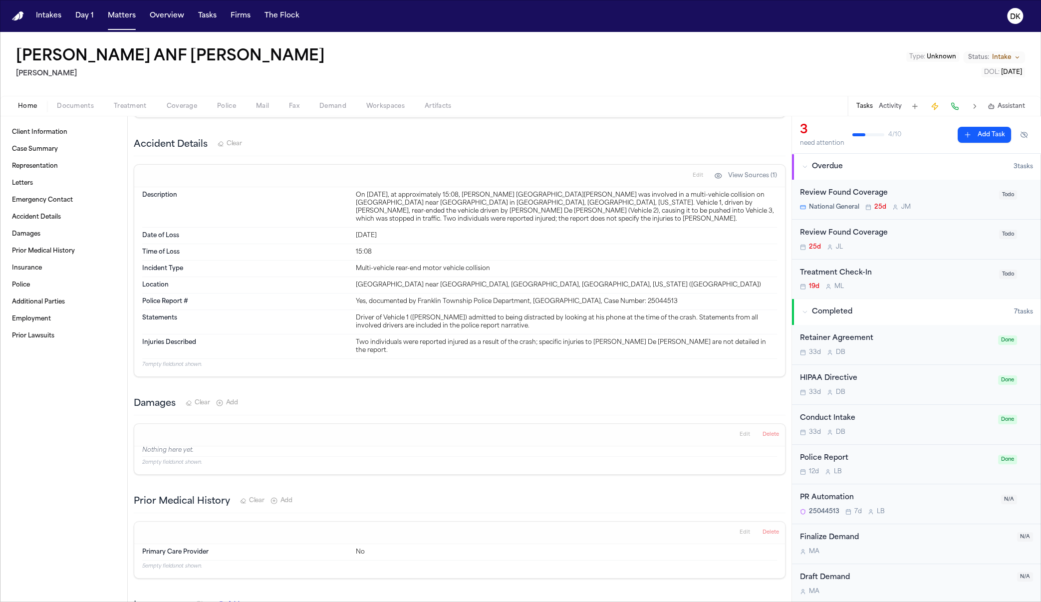
click at [571, 256] on div "15:08" at bounding box center [566, 252] width 421 height 8
click at [581, 179] on button "View Sources (1)" at bounding box center [745, 176] width 73 height 16
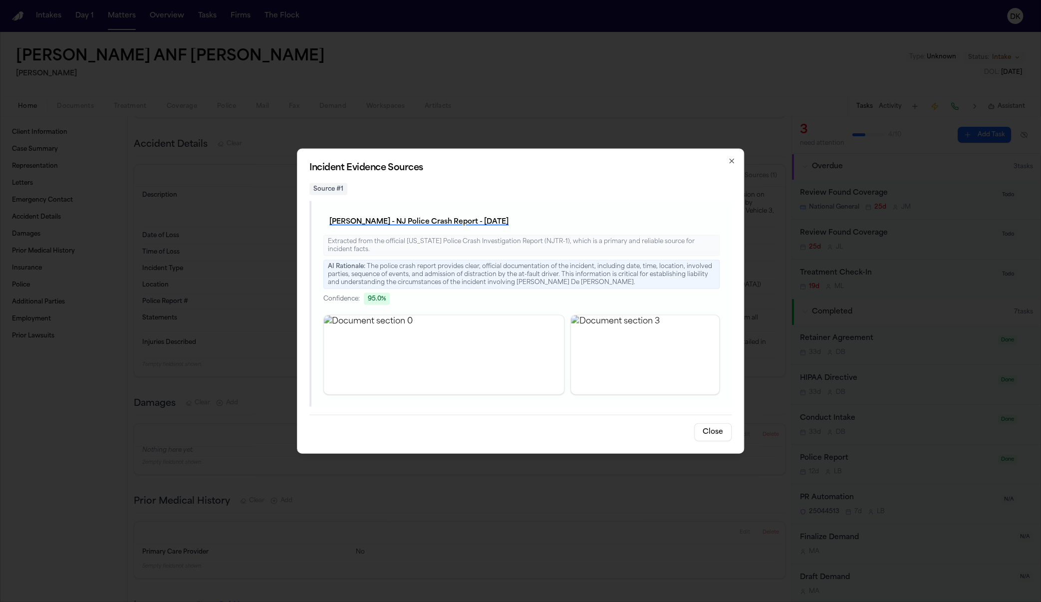
click at [442, 231] on div "A. Agudelo - NJ Police Crash Report - 7.28.25 Extracted from the official New J…" at bounding box center [521, 259] width 396 height 92
click at [449, 224] on button "A. Agudelo - NJ Police Crash Report - 7.28.25" at bounding box center [418, 222] width 191 height 18
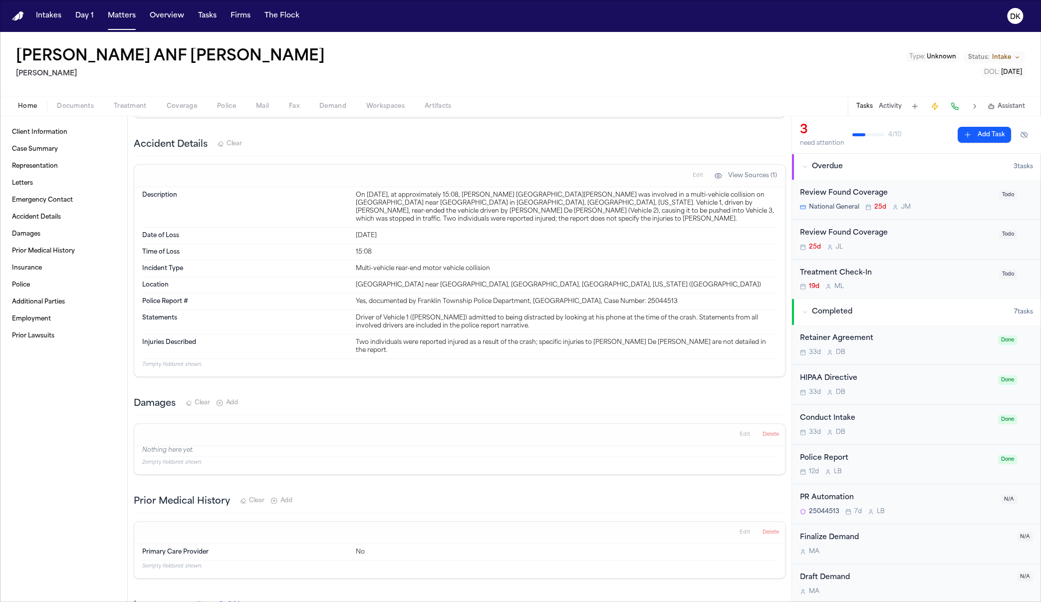
click at [581, 184] on button "View Sources (1)" at bounding box center [745, 176] width 73 height 16
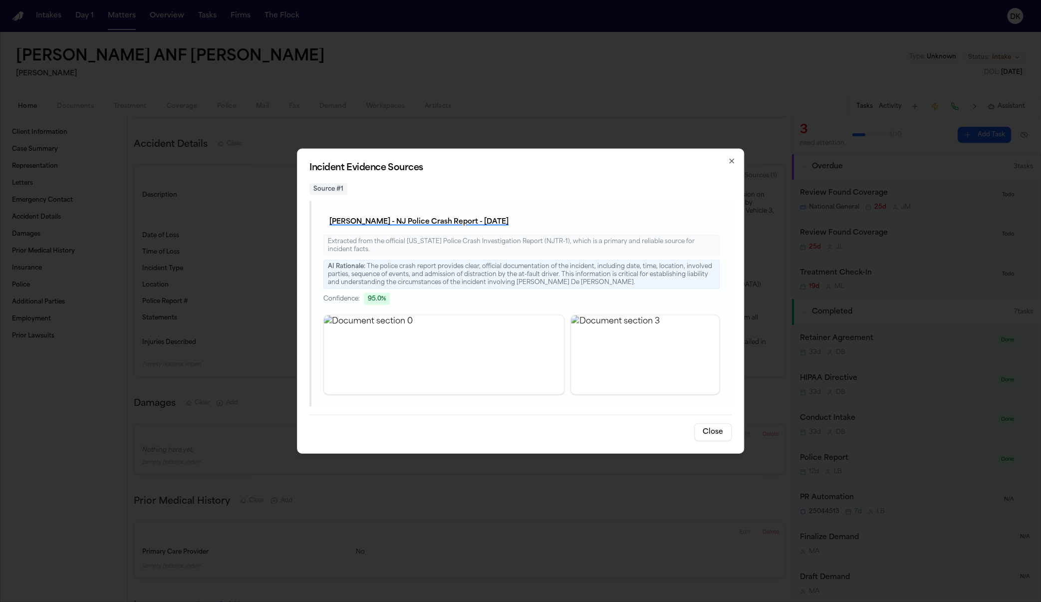
click at [581, 150] on div "Incident Evidence Sources Source # 1 A. Agudelo - NJ Police Crash Report - 7.28…" at bounding box center [520, 301] width 447 height 305
click at [581, 154] on div "Incident Evidence Sources Source # 1 A. Agudelo - NJ Police Crash Report - 7.28…" at bounding box center [520, 301] width 447 height 305
click at [581, 159] on icon "button" at bounding box center [731, 161] width 8 height 8
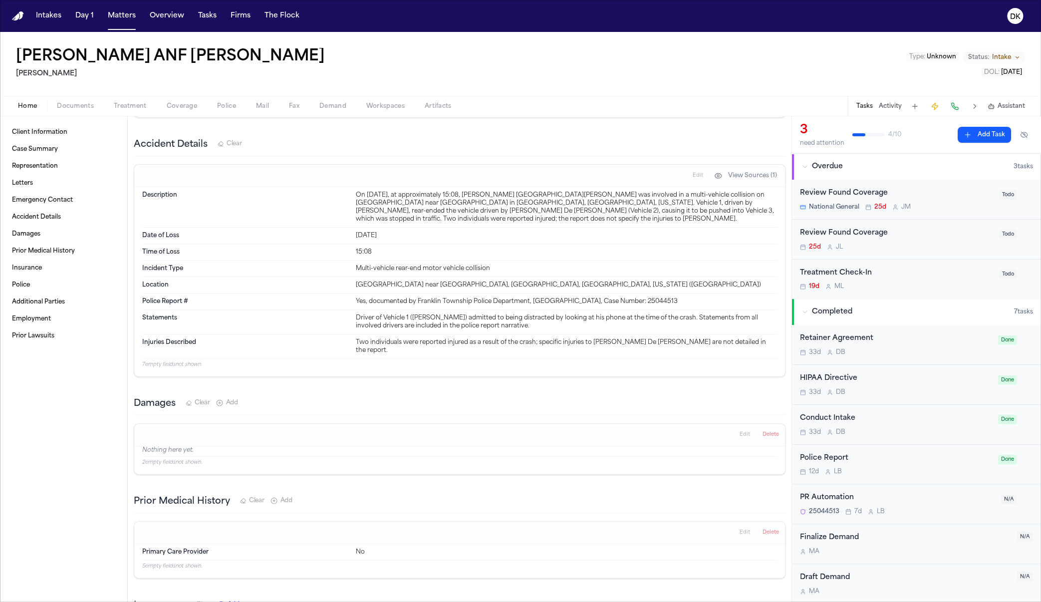
click at [541, 221] on div "On July 28, 2025, at approximately 15:08, Andres F. Agudelo De La Pava was invo…" at bounding box center [566, 207] width 421 height 32
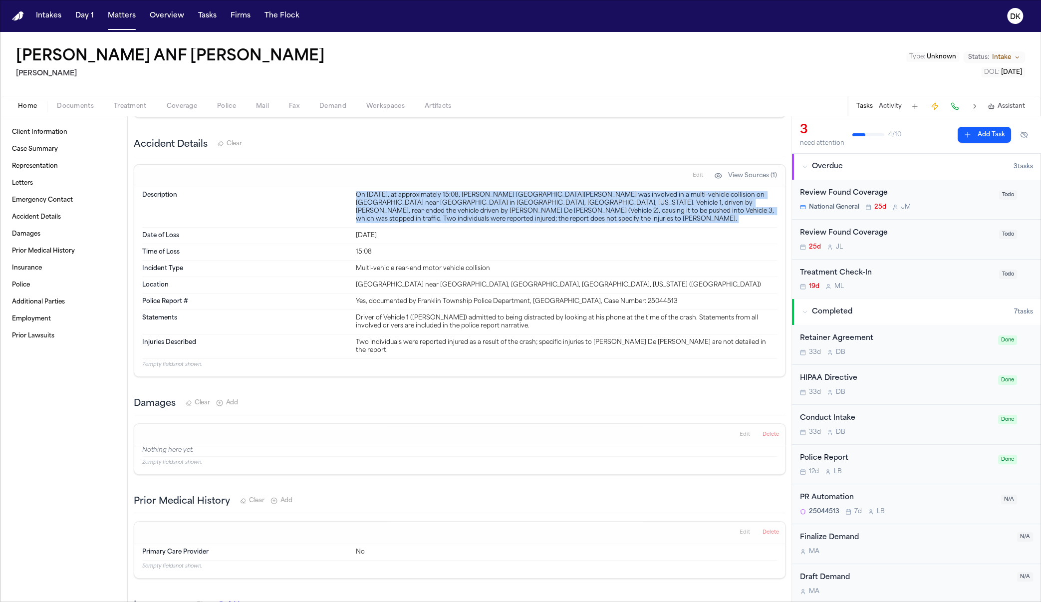
click at [541, 221] on div "On July 28, 2025, at approximately 15:08, Andres F. Agudelo De La Pava was invo…" at bounding box center [566, 207] width 421 height 32
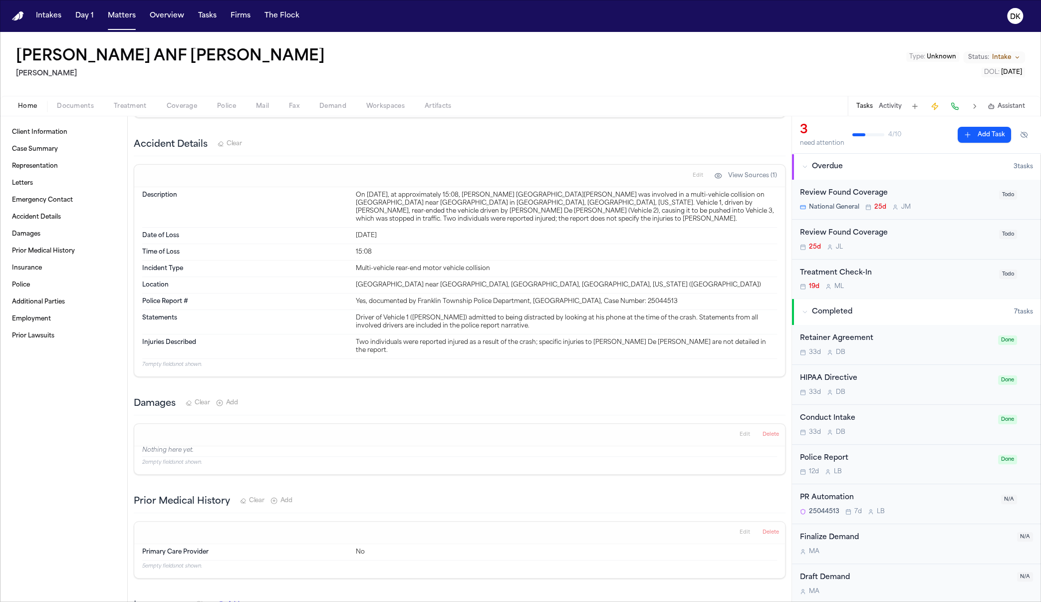
click at [543, 269] on div "Incident Type Multi-vehicle rear-end motor vehicle collision" at bounding box center [459, 268] width 635 height 16
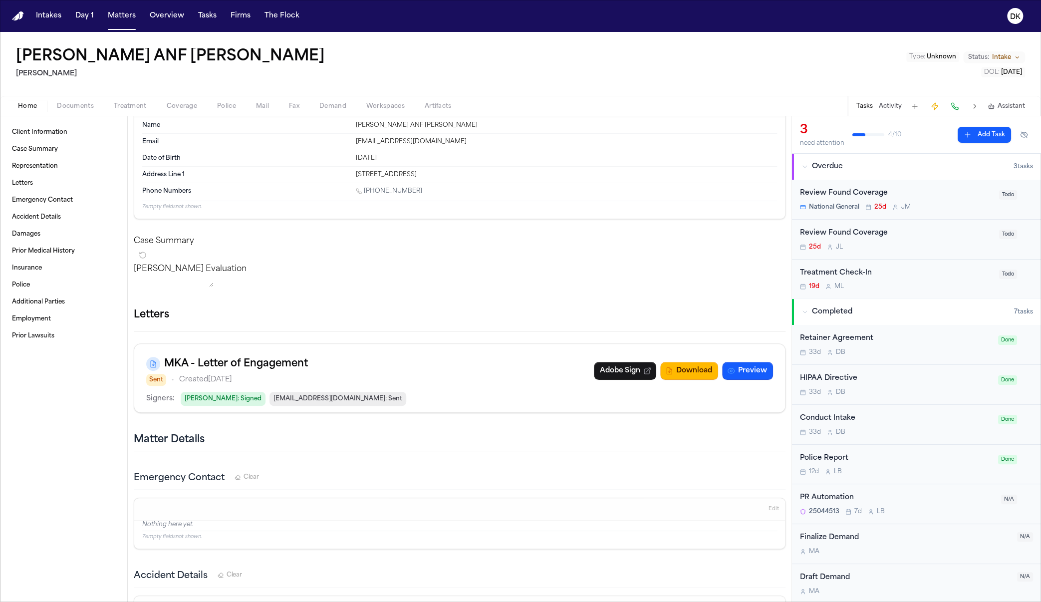
scroll to position [0, 0]
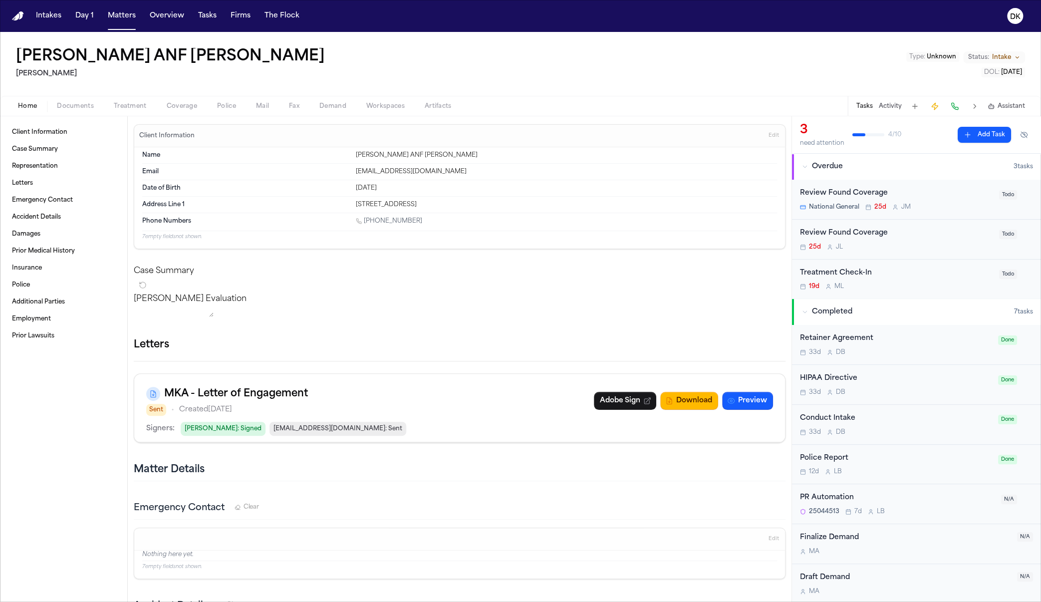
drag, startPoint x: 449, startPoint y: 192, endPoint x: 341, endPoint y: 142, distance: 119.4
click at [341, 142] on div "Client Information Edit Name Andres Agudelo ANF Andres Santiago Agudelo Email S…" at bounding box center [459, 186] width 651 height 125
click at [364, 171] on div "[EMAIL_ADDRESS][DOMAIN_NAME]" at bounding box center [566, 172] width 421 height 8
click at [414, 205] on div "[STREET_ADDRESS]" at bounding box center [566, 205] width 421 height 8
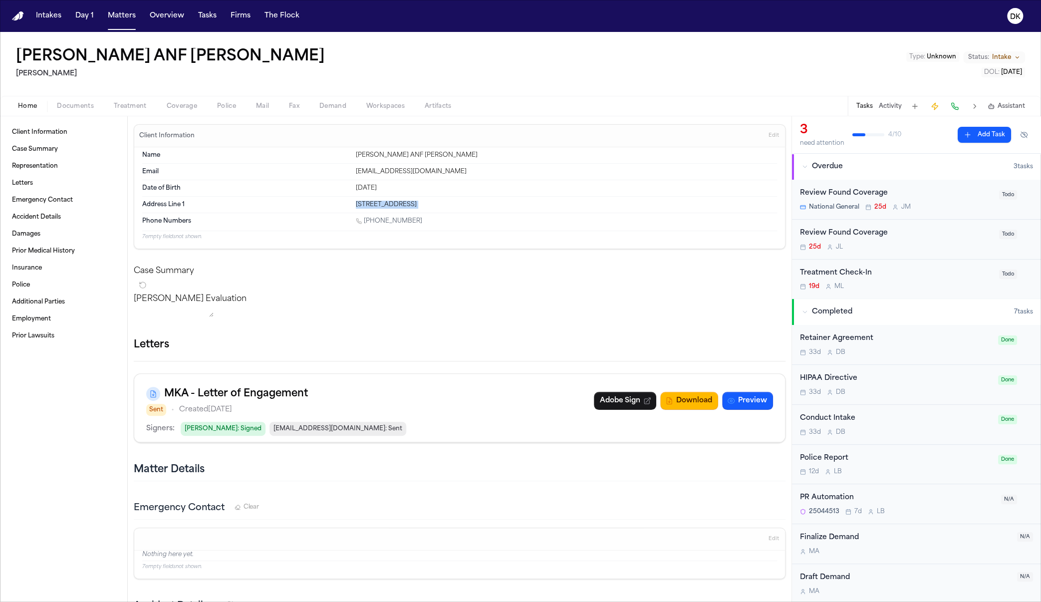
click at [414, 205] on div "[STREET_ADDRESS]" at bounding box center [566, 205] width 421 height 8
click at [515, 202] on div "[STREET_ADDRESS]" at bounding box center [566, 205] width 421 height 8
drag, startPoint x: 509, startPoint y: 202, endPoint x: 364, endPoint y: 155, distance: 153.0
click at [364, 155] on dl "Name Andres Agudelo ANF Andres Santiago Agudelo Email Santiago290421@gmail.com …" at bounding box center [459, 179] width 635 height 65
click at [364, 155] on div "[PERSON_NAME] ANF [PERSON_NAME]" at bounding box center [566, 155] width 421 height 8
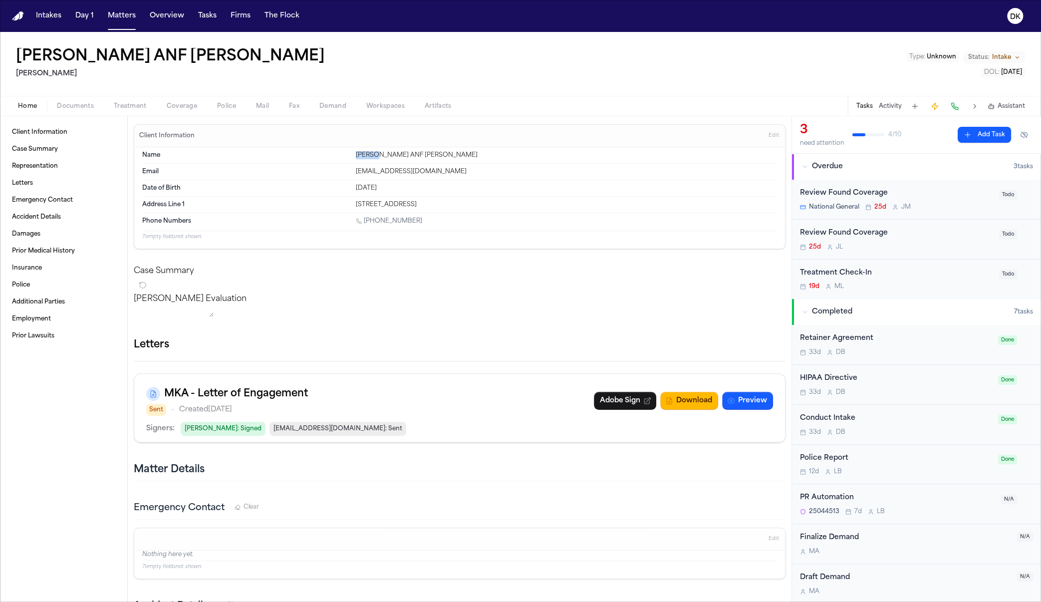
click at [364, 155] on div "[PERSON_NAME] ANF [PERSON_NAME]" at bounding box center [566, 155] width 421 height 8
click at [417, 162] on div "Name Andres Agudelo ANF Andres Santiago Agudelo" at bounding box center [459, 155] width 635 height 16
click at [419, 163] on div "Name Andres Agudelo ANF Andres Santiago Agudelo" at bounding box center [459, 155] width 635 height 16
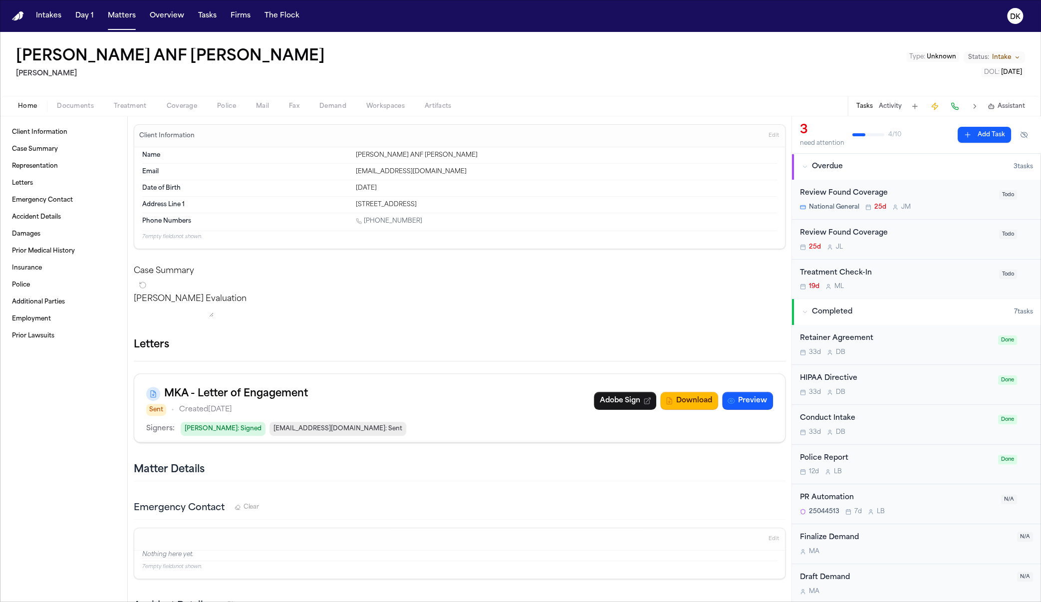
click at [505, 205] on div "[STREET_ADDRESS]" at bounding box center [566, 205] width 421 height 8
click at [503, 207] on div "[STREET_ADDRESS]" at bounding box center [566, 205] width 421 height 8
drag, startPoint x: 501, startPoint y: 209, endPoint x: 363, endPoint y: 151, distance: 150.5
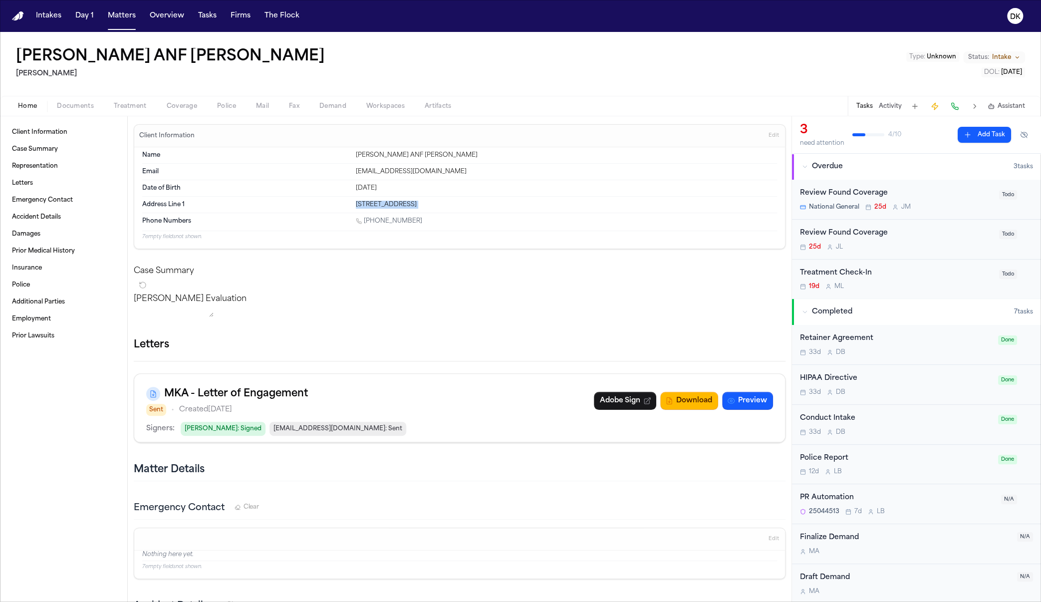
click at [363, 151] on dl "Name Andres Agudelo ANF Andres Santiago Agudelo Email Santiago290421@gmail.com …" at bounding box center [459, 179] width 635 height 65
click at [363, 151] on div "[PERSON_NAME] ANF [PERSON_NAME]" at bounding box center [566, 155] width 421 height 8
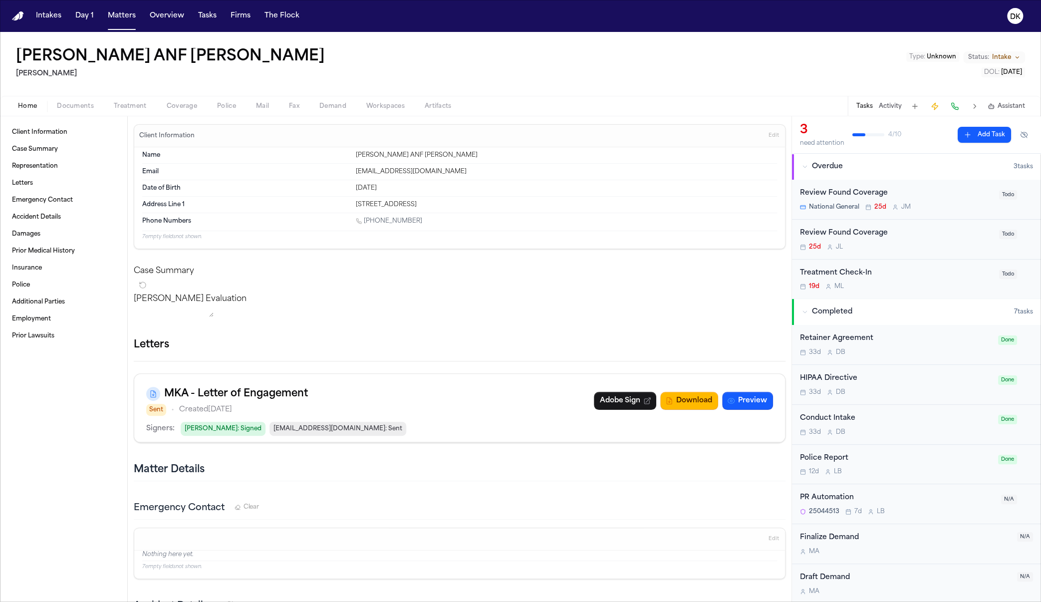
click at [366, 168] on div "[EMAIL_ADDRESS][DOMAIN_NAME]" at bounding box center [566, 172] width 421 height 8
click at [153, 106] on button "Treatment" at bounding box center [130, 106] width 53 height 12
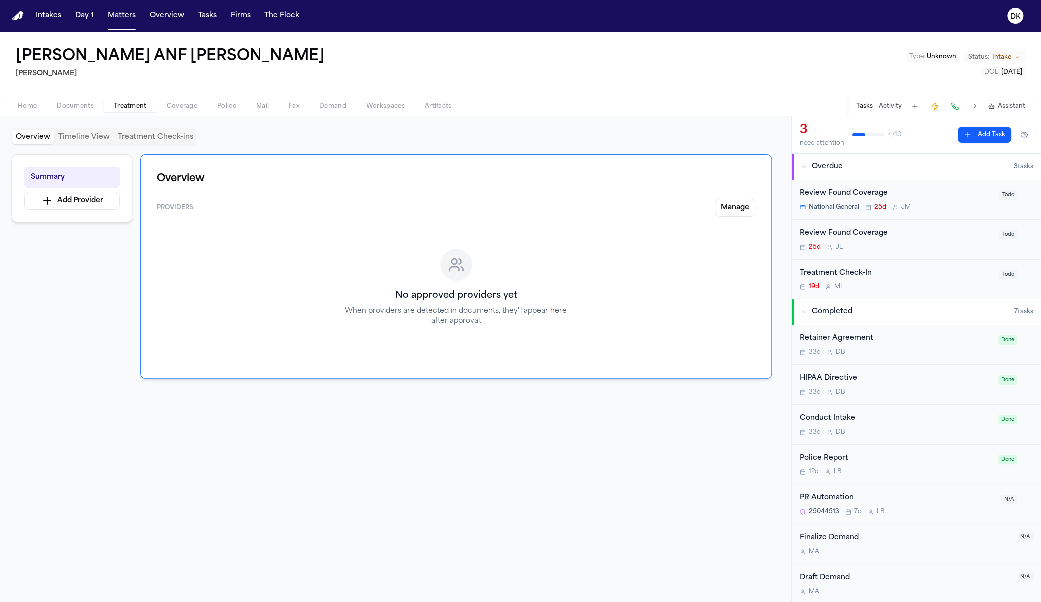
click at [71, 104] on span "Documents" at bounding box center [75, 106] width 37 height 8
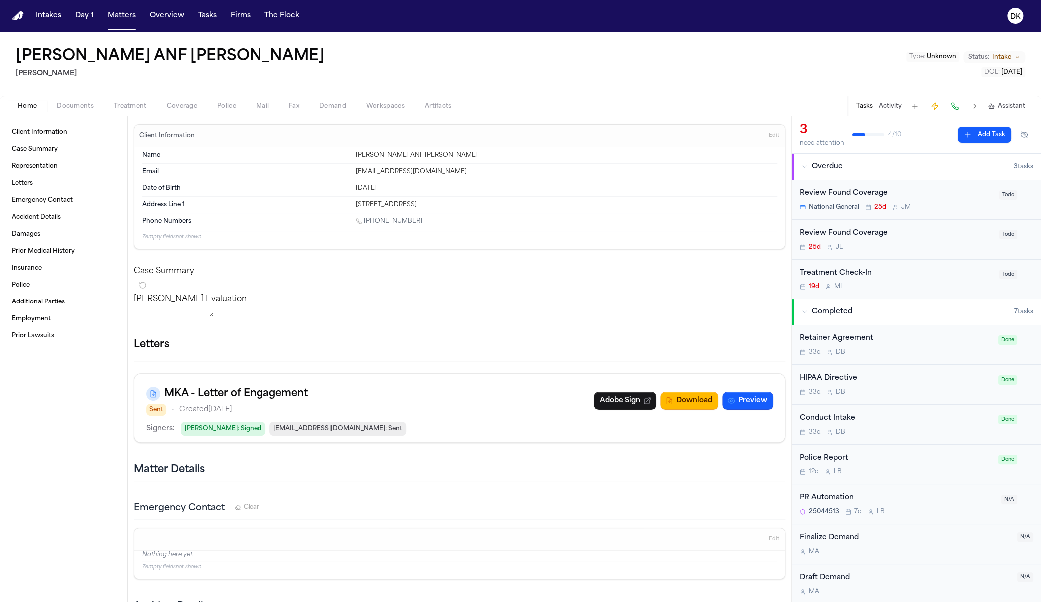
click at [28, 108] on span "Home" at bounding box center [27, 106] width 19 height 8
click at [336, 180] on div "Date of Birth Apr 29, 2021" at bounding box center [459, 188] width 635 height 16
click at [412, 197] on div "Address Line 1 3013 Inland apt 23 Raleigh, NC 27613" at bounding box center [459, 205] width 635 height 16
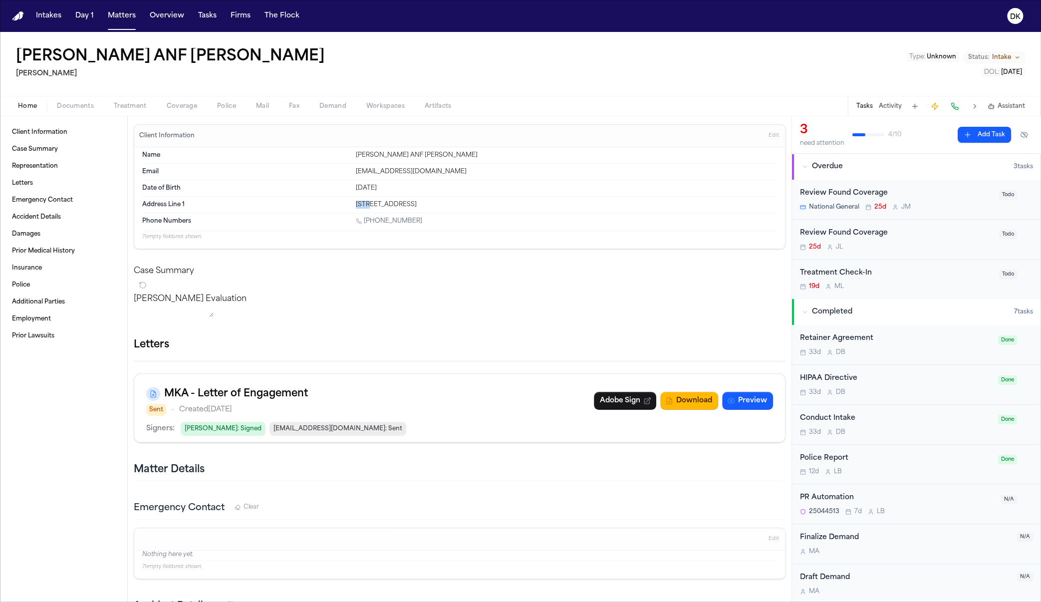
click at [412, 197] on div "Address Line 1 3013 Inland apt 23 Raleigh, NC 27613" at bounding box center [459, 205] width 635 height 16
click at [119, 16] on button "Matters" at bounding box center [122, 16] width 36 height 18
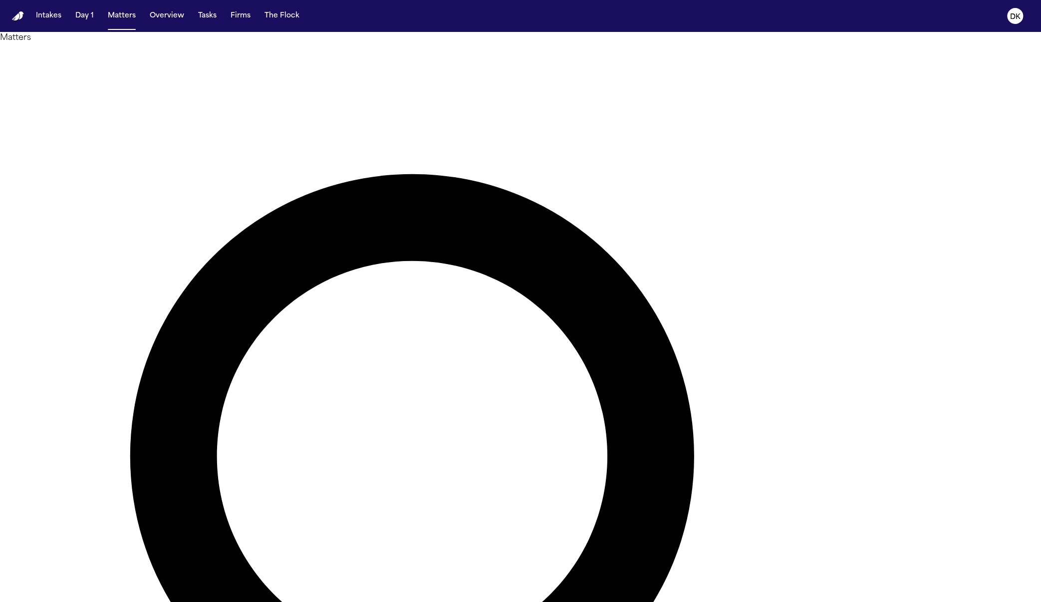
type input "**********"
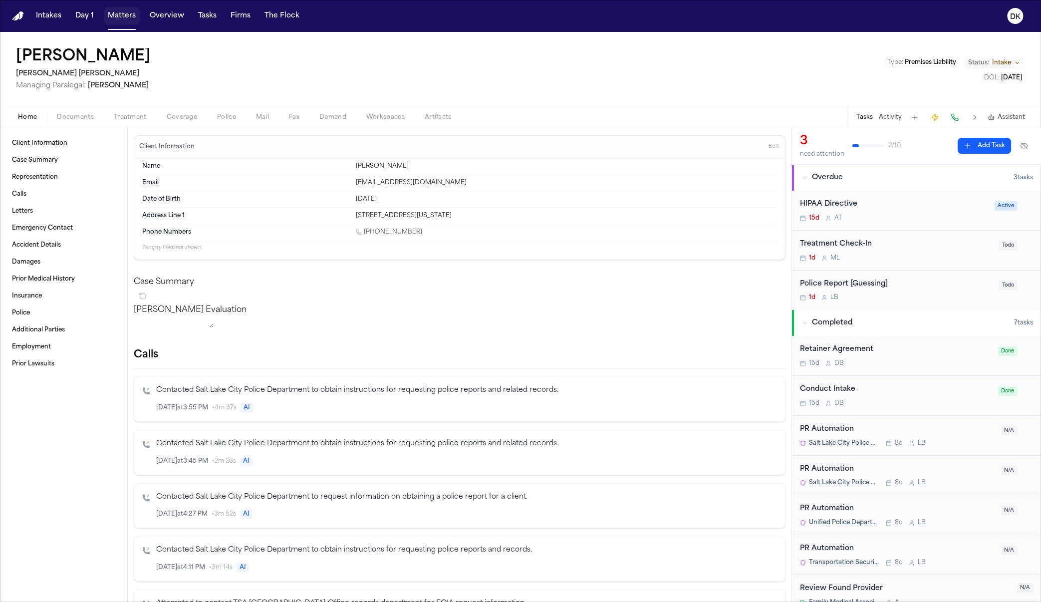
click at [133, 23] on button "Matters" at bounding box center [122, 16] width 36 height 18
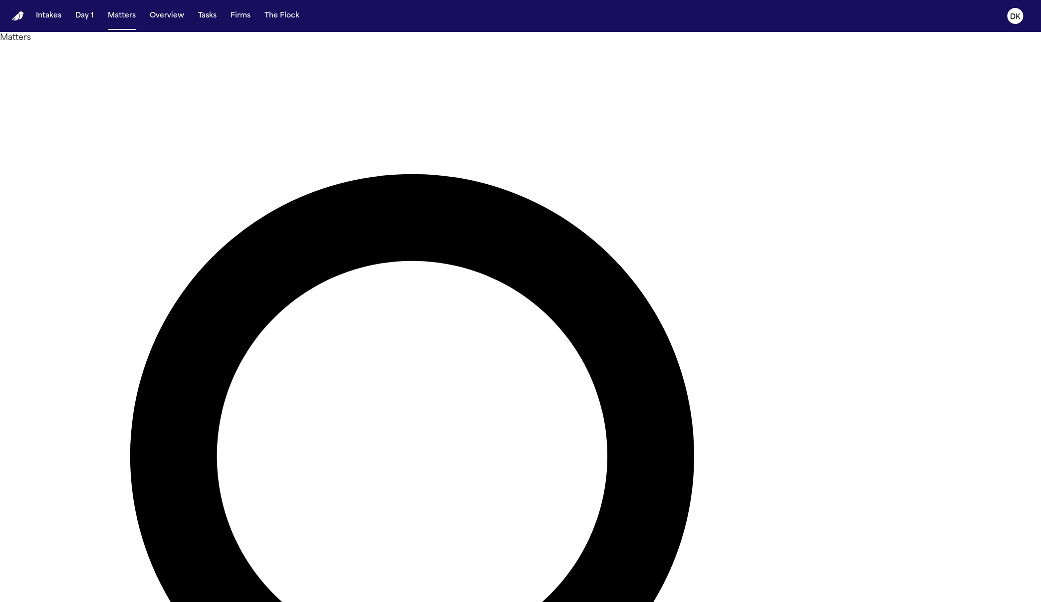
type input "*"
click at [581, 13] on text "DK" at bounding box center [1015, 16] width 10 height 7
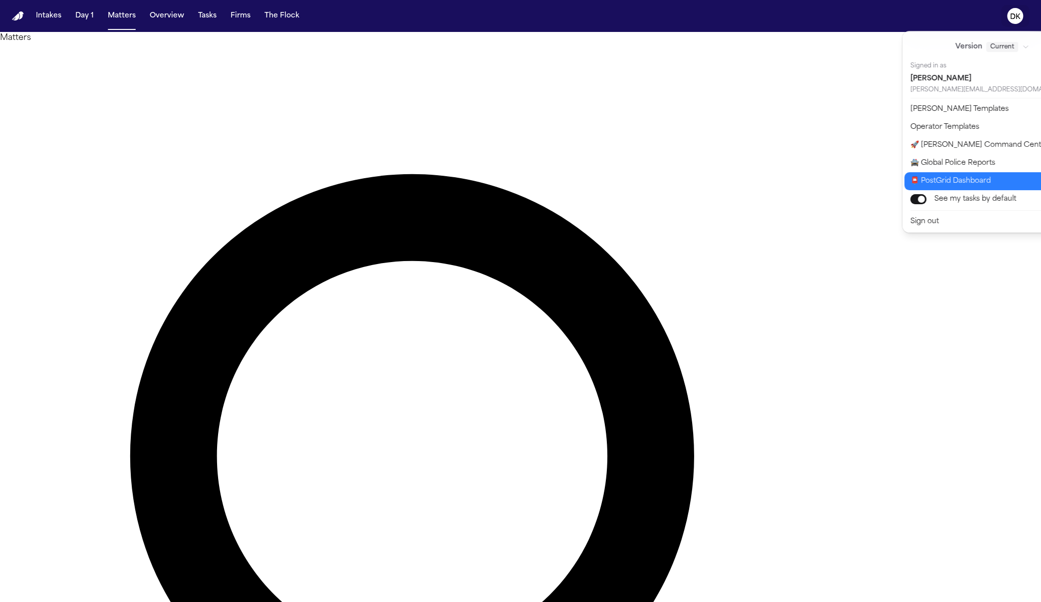
click at [581, 179] on button "📮 PostGrid Dashboard" at bounding box center [998, 181] width 188 height 18
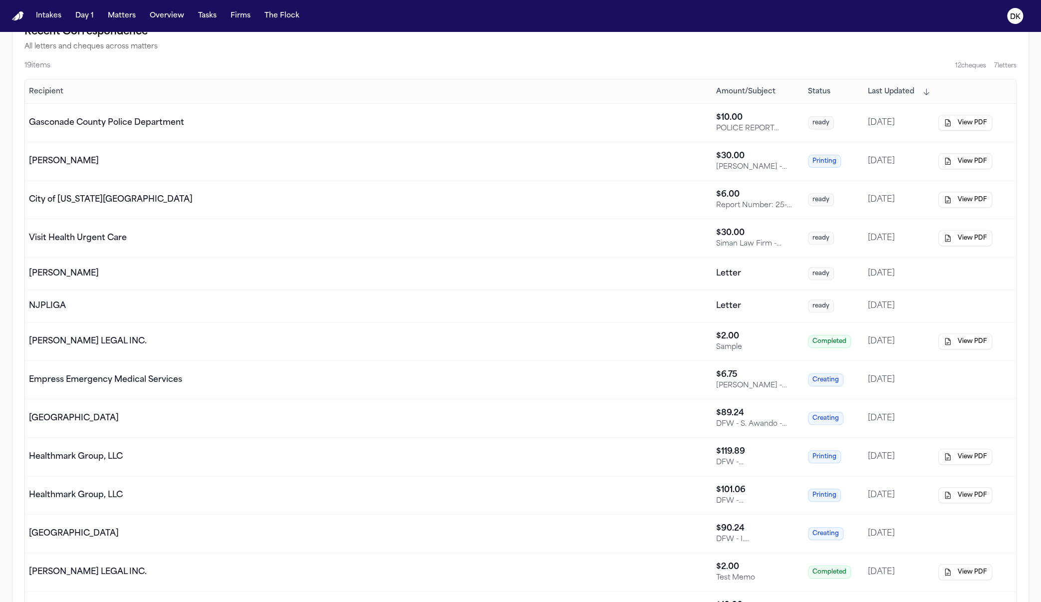
scroll to position [39, 0]
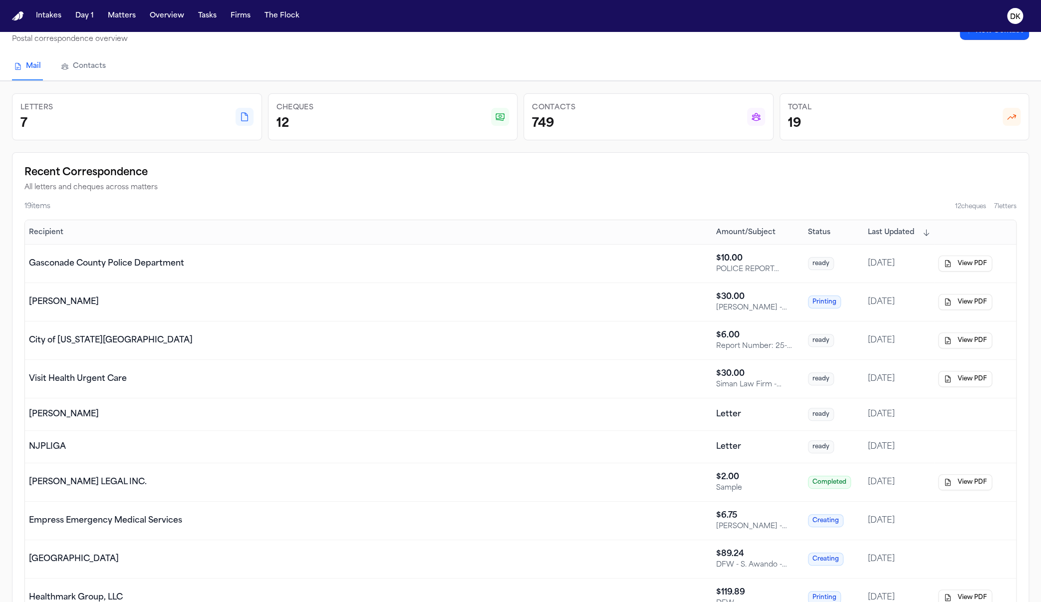
drag, startPoint x: 897, startPoint y: 456, endPoint x: 465, endPoint y: 340, distance: 448.0
click at [465, 340] on tbody "Gasconade County Police Department $ 10.00 POLICE REPORT REQUEST IF PR NOT AVAI…" at bounding box center [520, 593] width 991 height 698
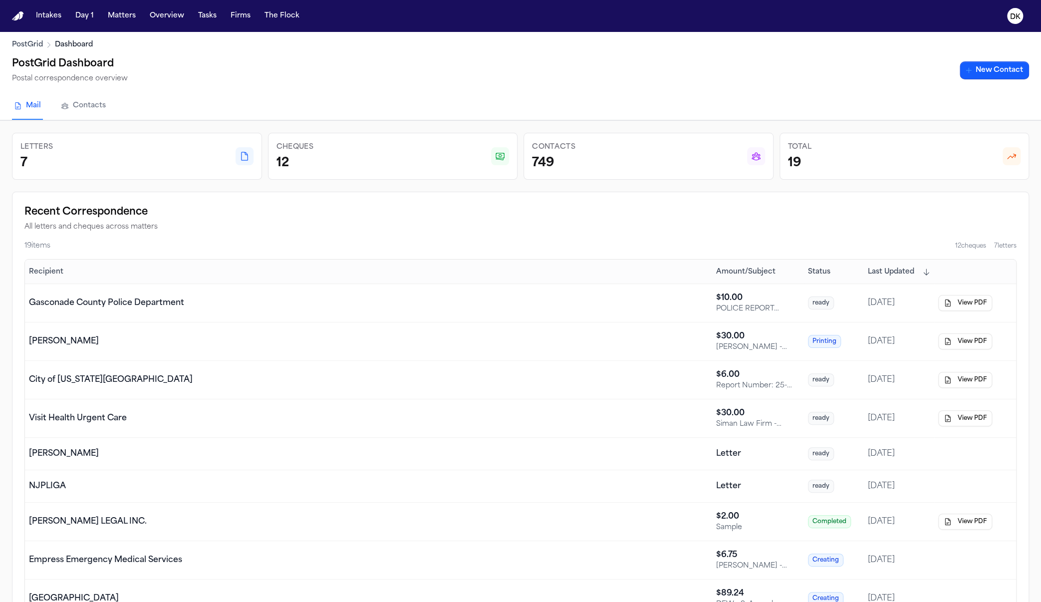
click at [165, 72] on div "PostGrid Dashboard Postal correspondence overview New Contact" at bounding box center [520, 70] width 1017 height 29
click at [396, 218] on h2 "Recent Correspondence" at bounding box center [520, 212] width 992 height 16
click at [581, 277] on th "Recipient" at bounding box center [368, 271] width 687 height 24
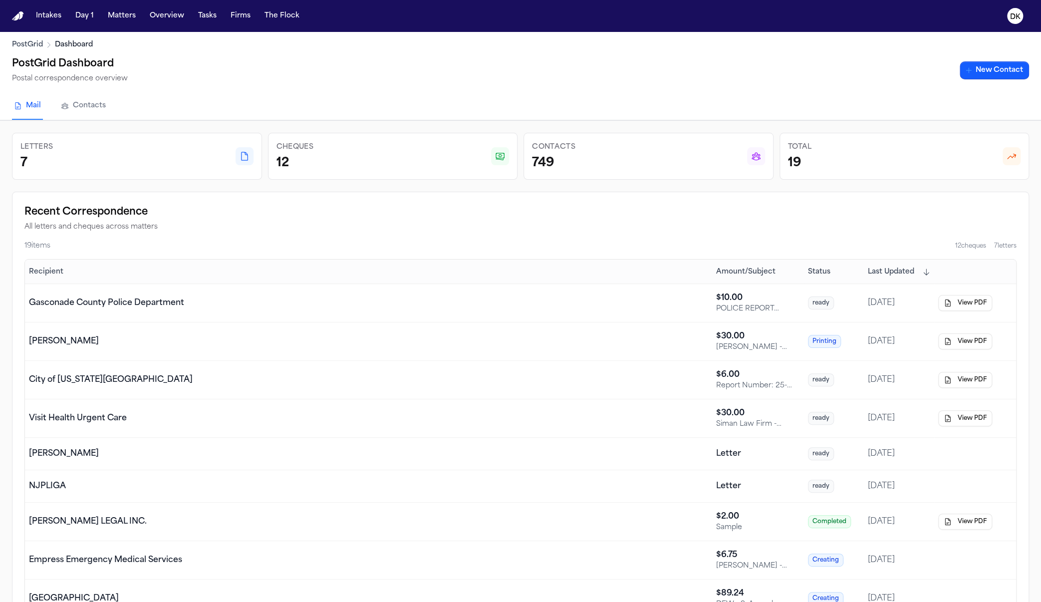
click at [581, 302] on div "Gasconade County Police Department" at bounding box center [368, 303] width 679 height 12
click at [540, 319] on td "Gasconade County Police Department" at bounding box center [368, 303] width 687 height 38
click at [447, 337] on div "Roland Sanchez" at bounding box center [368, 341] width 679 height 12
click at [105, 18] on button "Matters" at bounding box center [122, 16] width 36 height 18
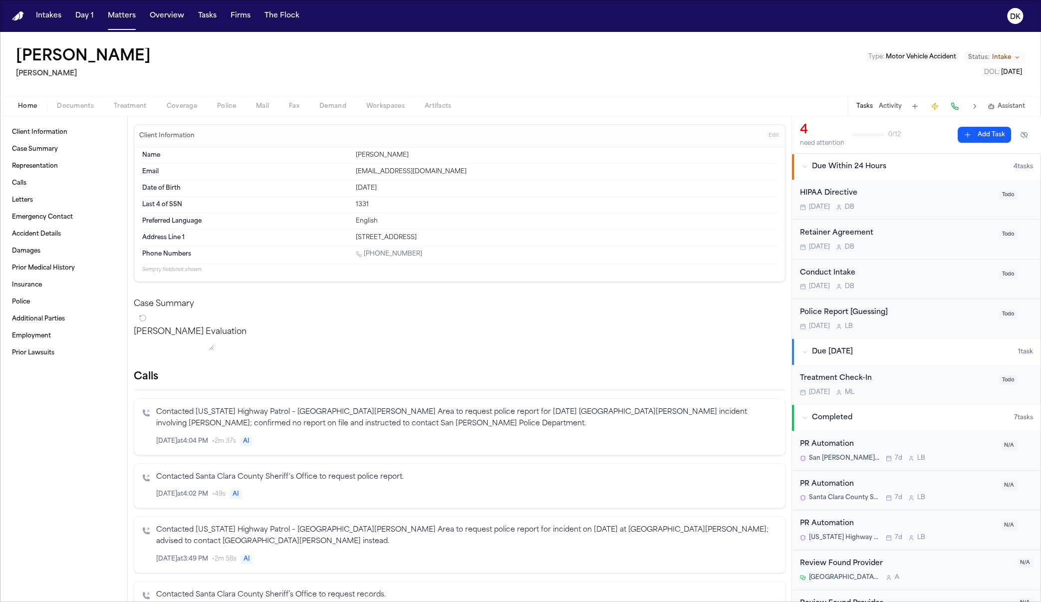
click at [581, 107] on button "Activity" at bounding box center [889, 106] width 23 height 8
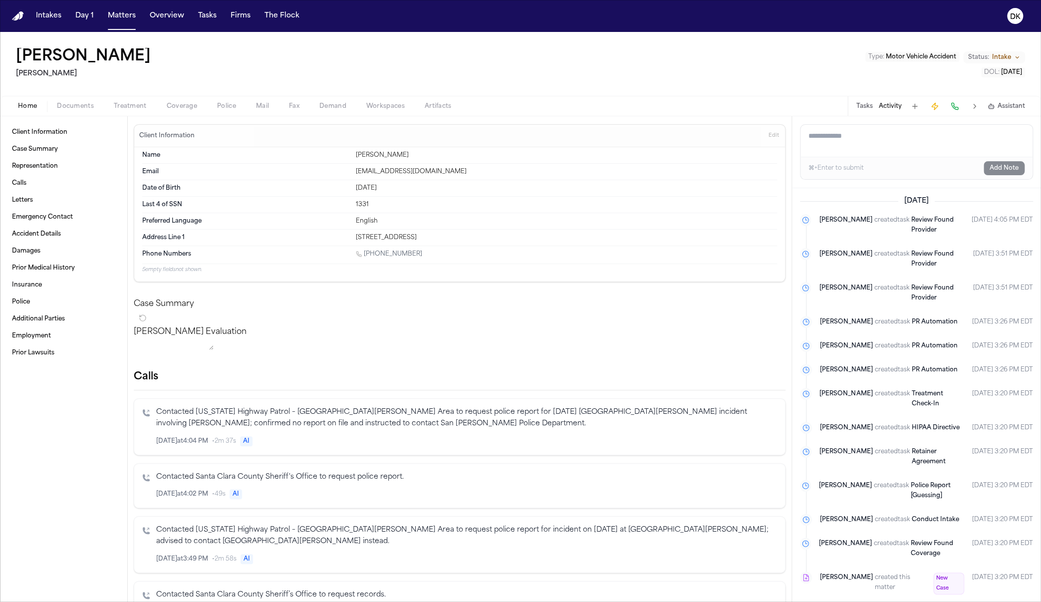
click at [581, 341] on span "created task" at bounding box center [891, 346] width 35 height 10
click at [115, 17] on button "Matters" at bounding box center [122, 16] width 36 height 18
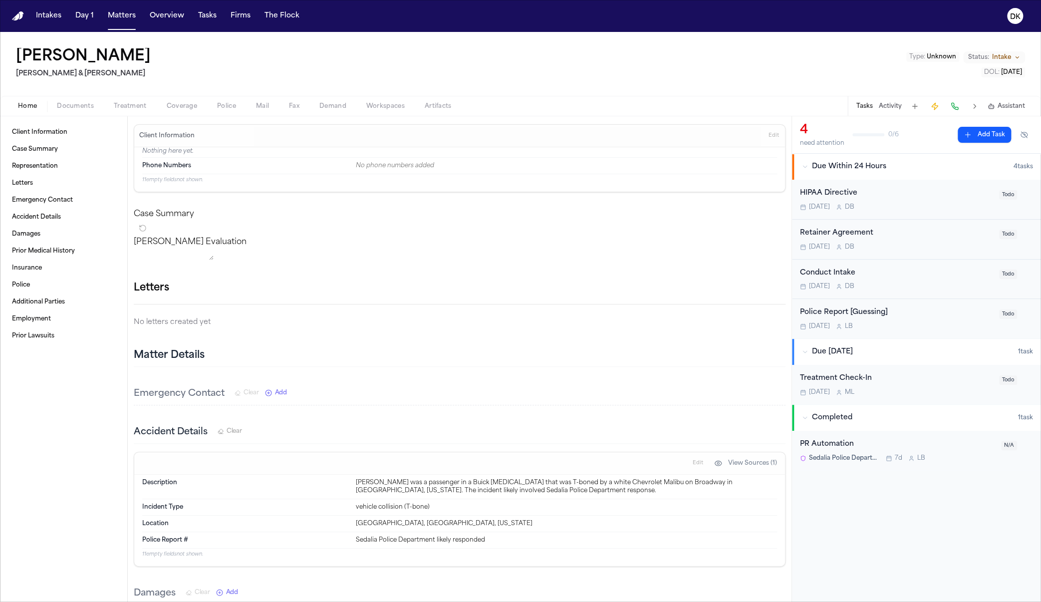
click at [581, 107] on button "Activity" at bounding box center [889, 106] width 23 height 8
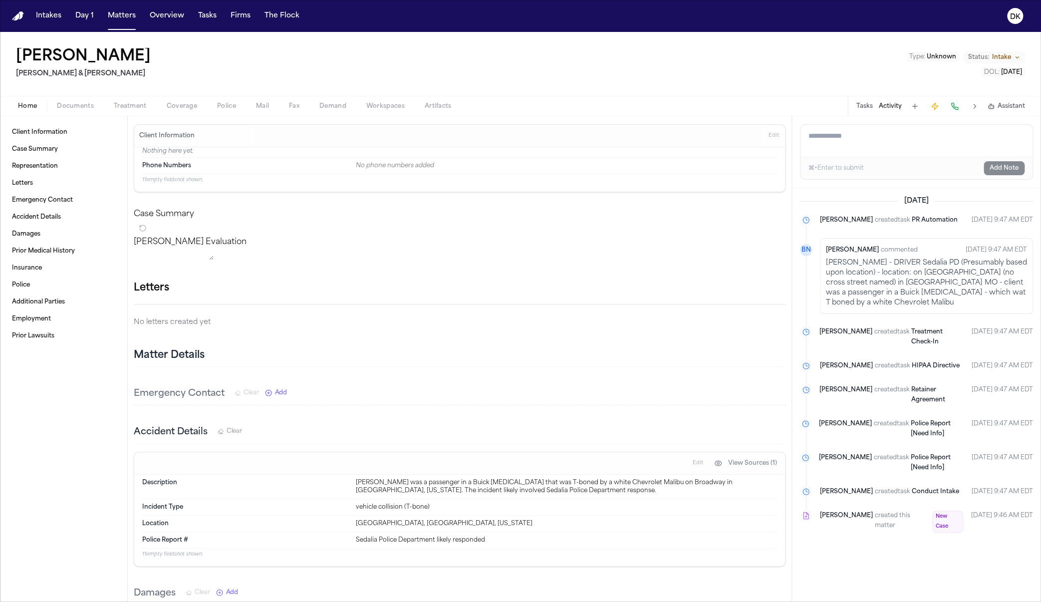
click at [581, 104] on button at bounding box center [974, 106] width 14 height 14
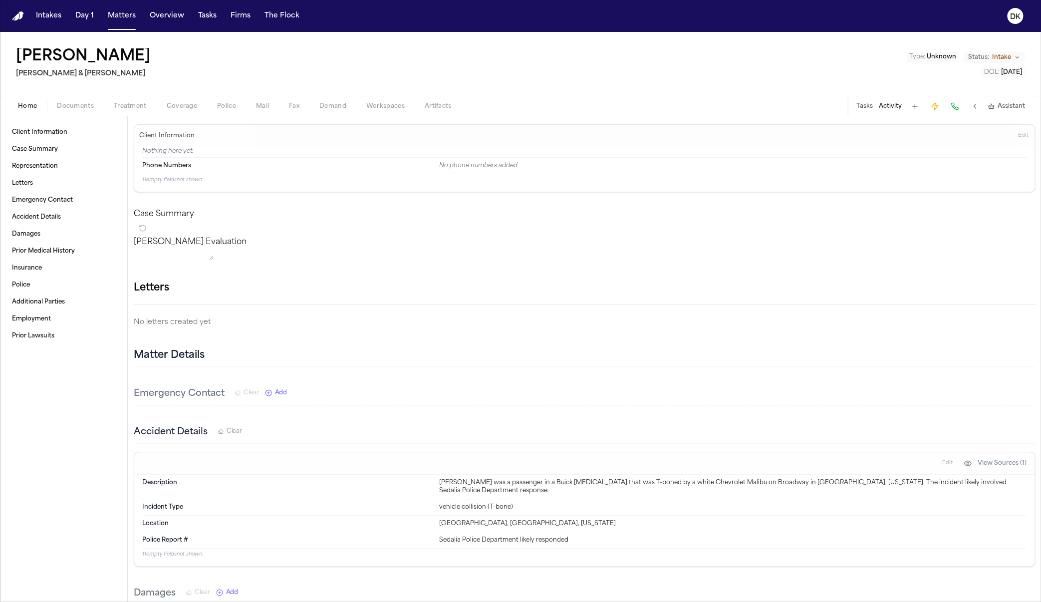
click at [581, 104] on button at bounding box center [974, 106] width 14 height 14
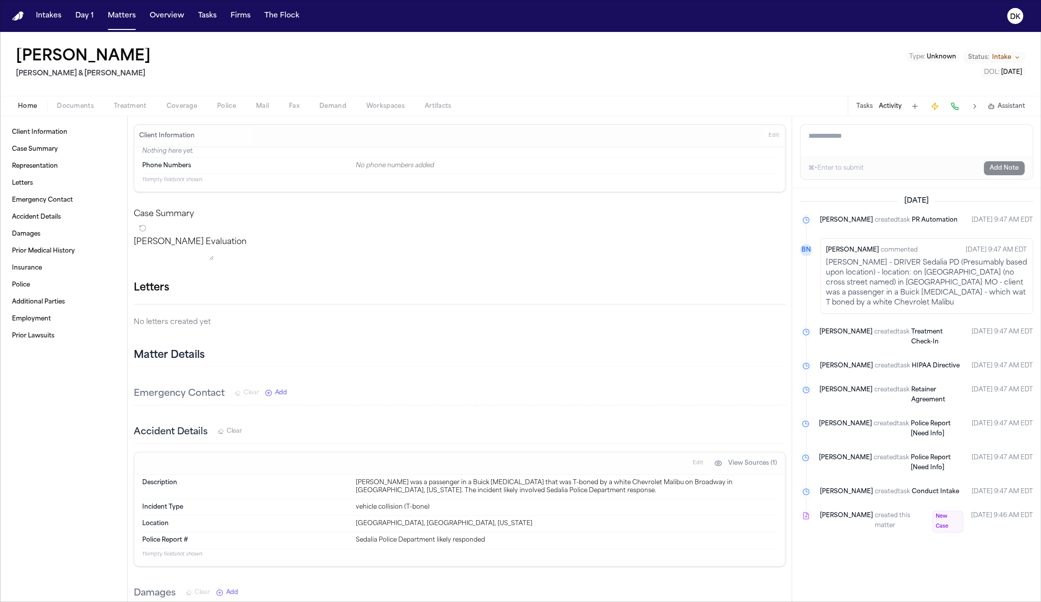
click at [581, 104] on button at bounding box center [974, 106] width 14 height 14
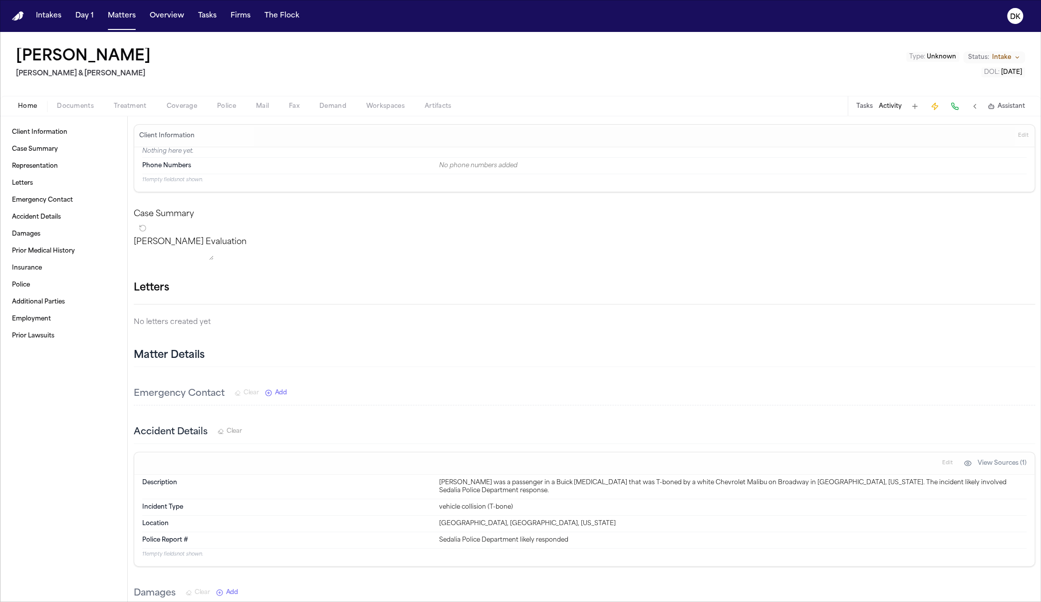
click at [581, 104] on button at bounding box center [974, 106] width 14 height 14
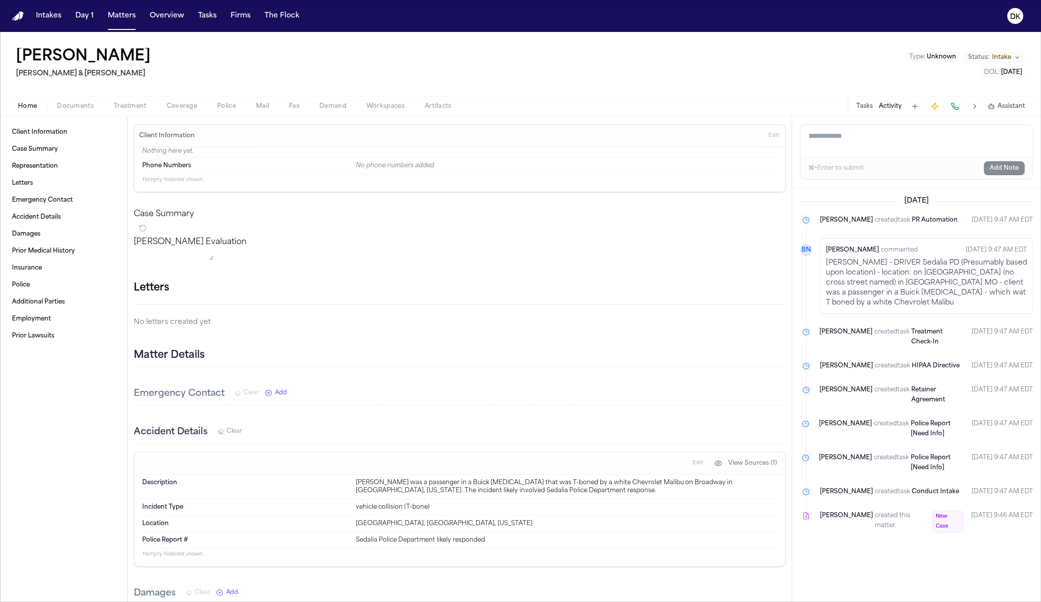
click at [581, 104] on button at bounding box center [974, 106] width 14 height 14
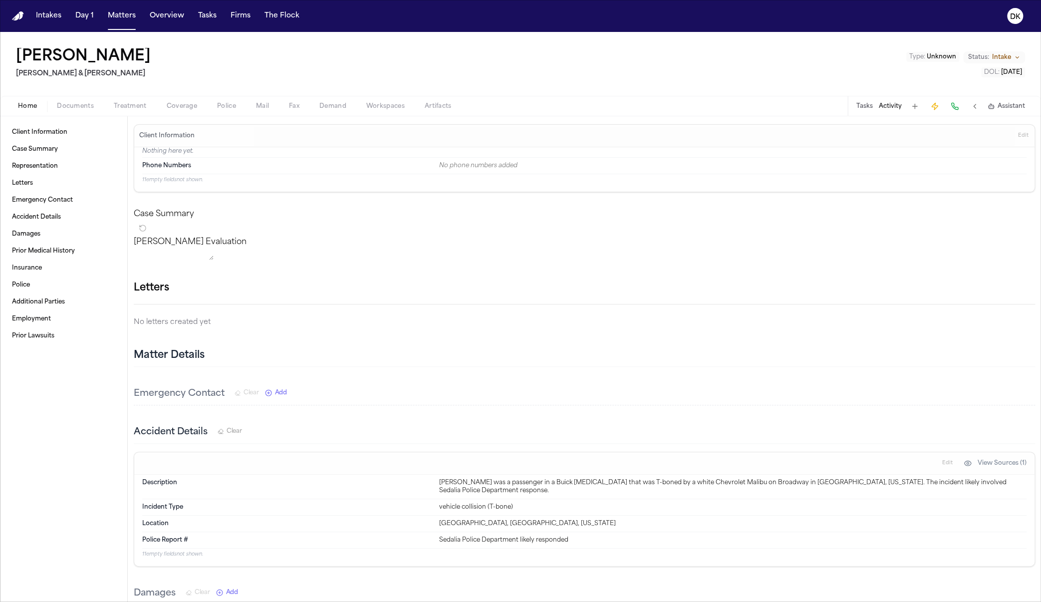
click at [581, 104] on button at bounding box center [974, 106] width 14 height 14
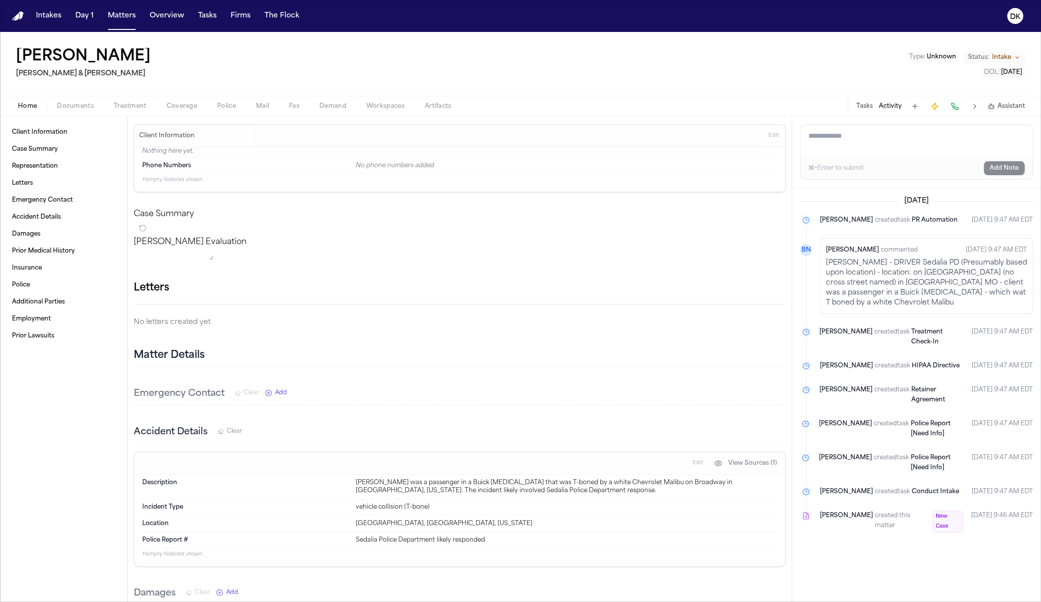
click at [581, 104] on button at bounding box center [974, 106] width 14 height 14
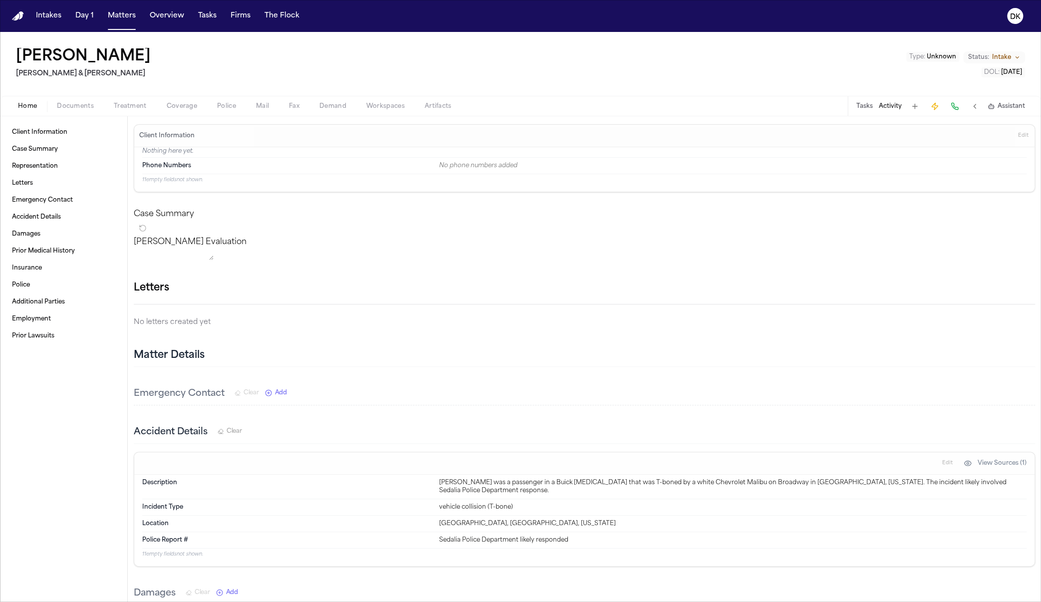
click at [581, 104] on button at bounding box center [974, 106] width 14 height 14
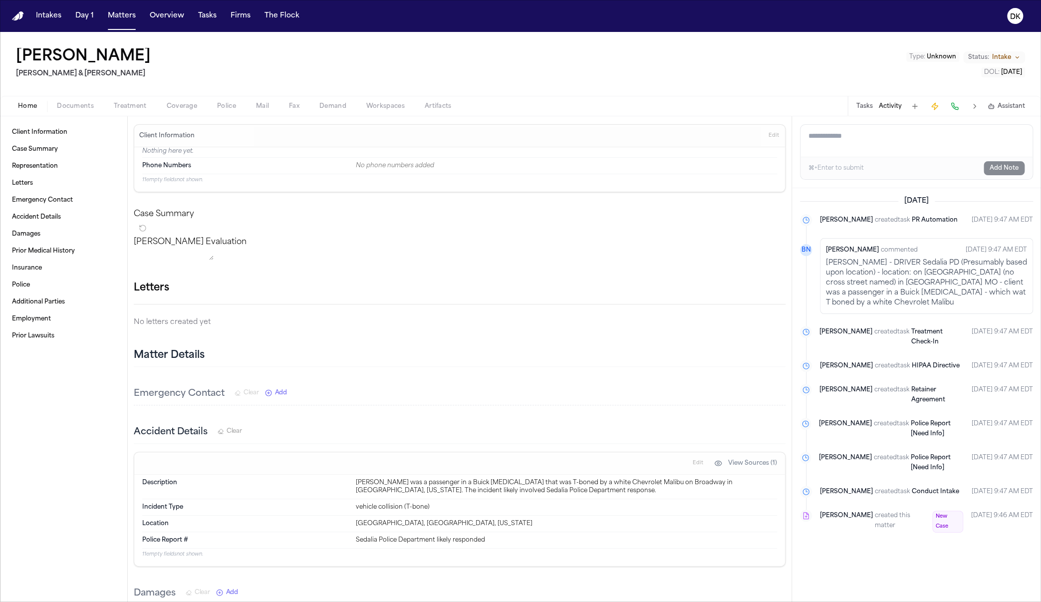
click at [581, 104] on button at bounding box center [974, 106] width 14 height 14
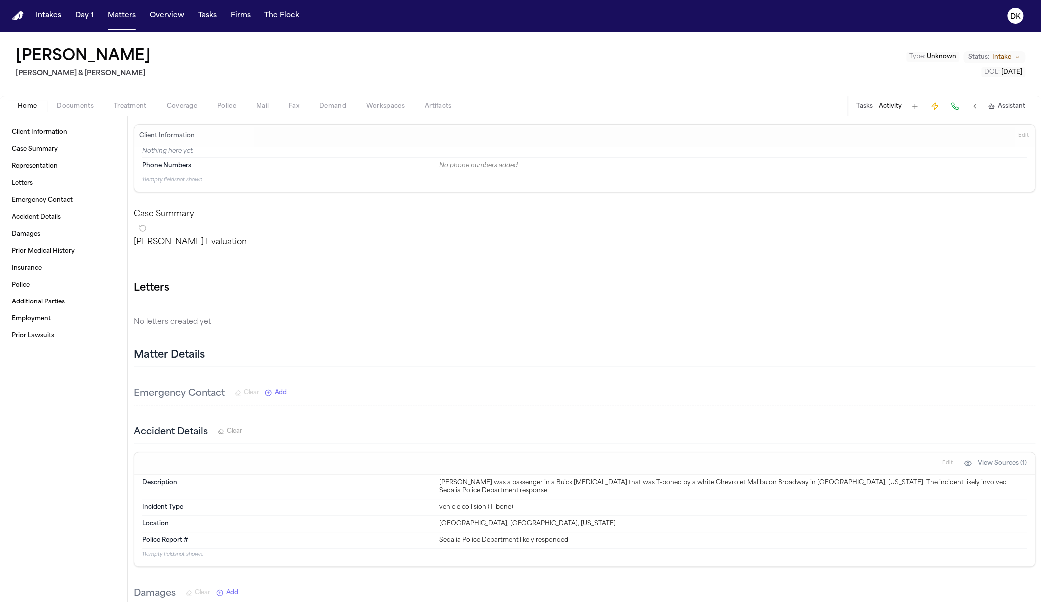
click at [581, 104] on button at bounding box center [974, 106] width 14 height 14
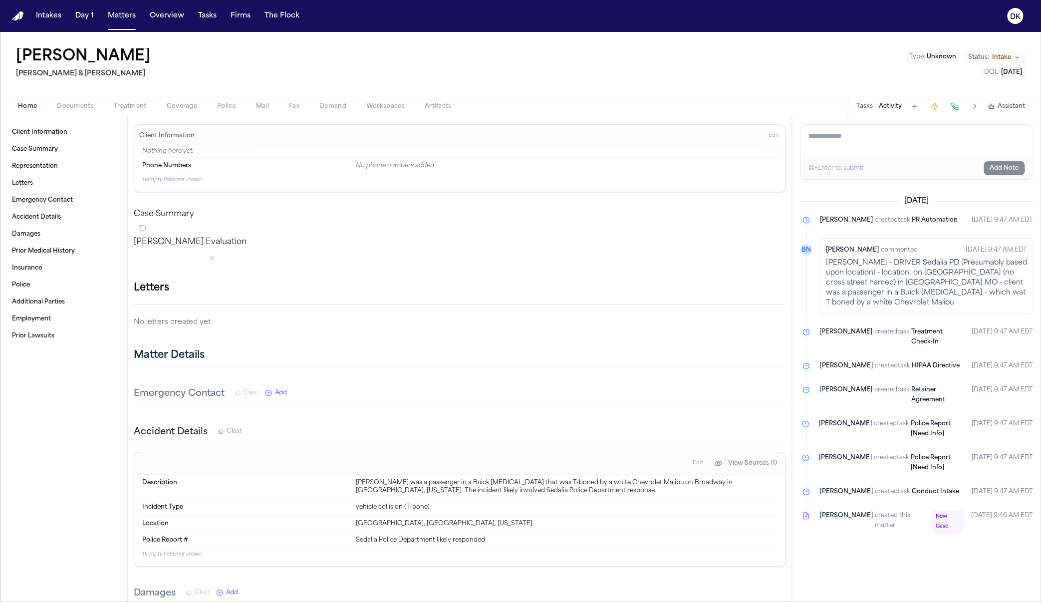
click at [581, 104] on button at bounding box center [974, 106] width 14 height 14
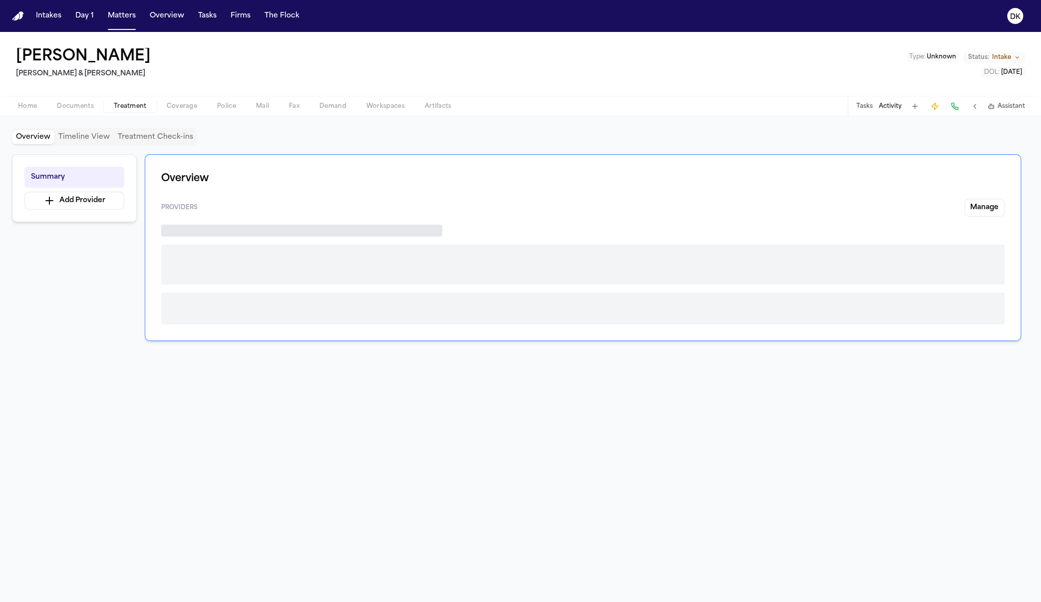
click at [104, 106] on button "Treatment" at bounding box center [130, 106] width 53 height 12
click at [58, 110] on span "Documents" at bounding box center [75, 106] width 37 height 8
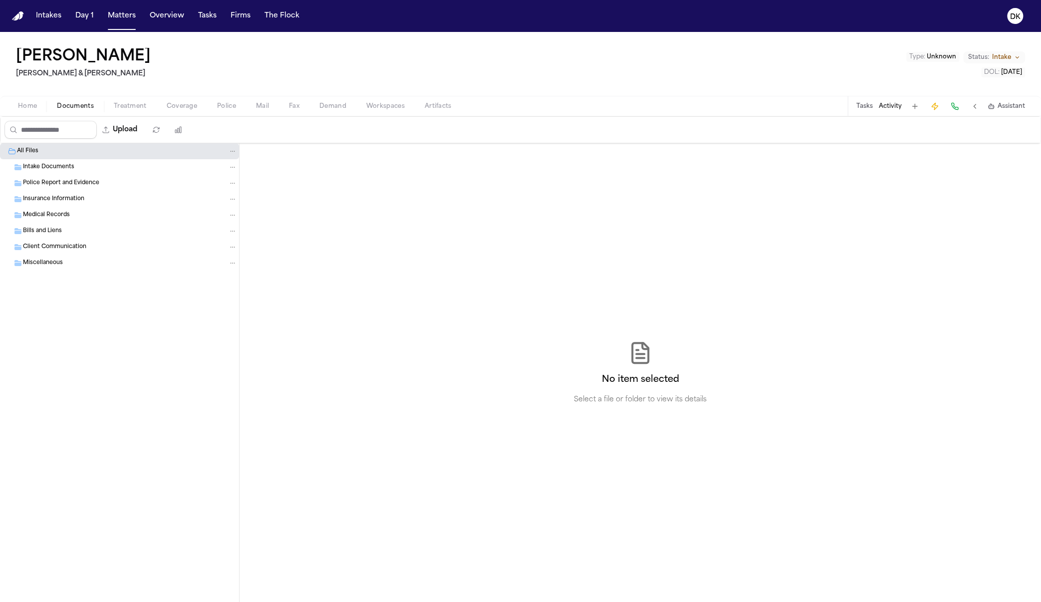
click at [242, 103] on button "Police" at bounding box center [226, 106] width 39 height 12
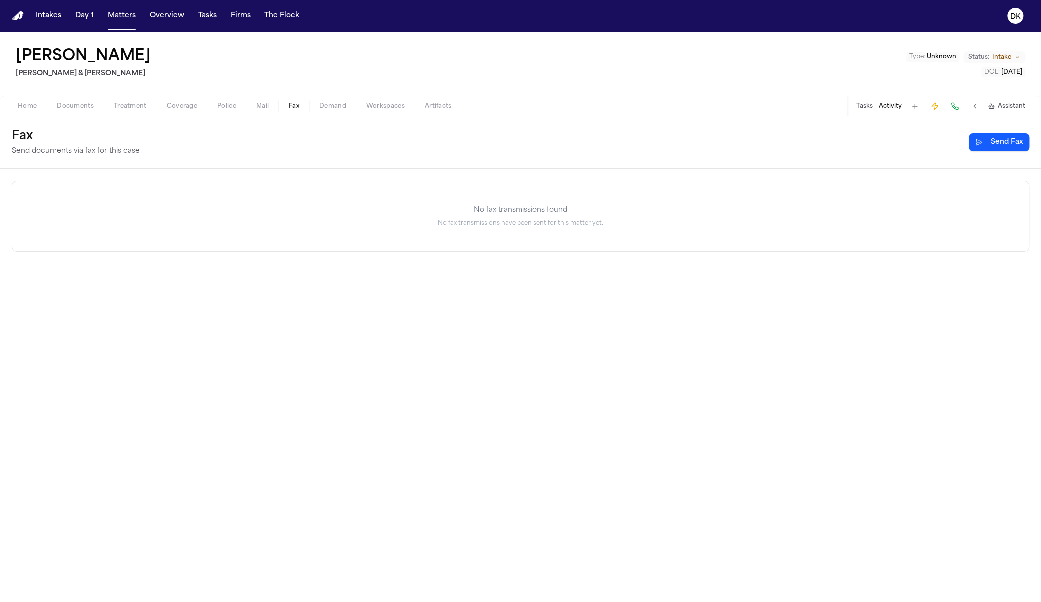
click at [290, 109] on span "Fax" at bounding box center [294, 106] width 10 height 8
click at [132, 110] on span "Treatment" at bounding box center [130, 106] width 33 height 8
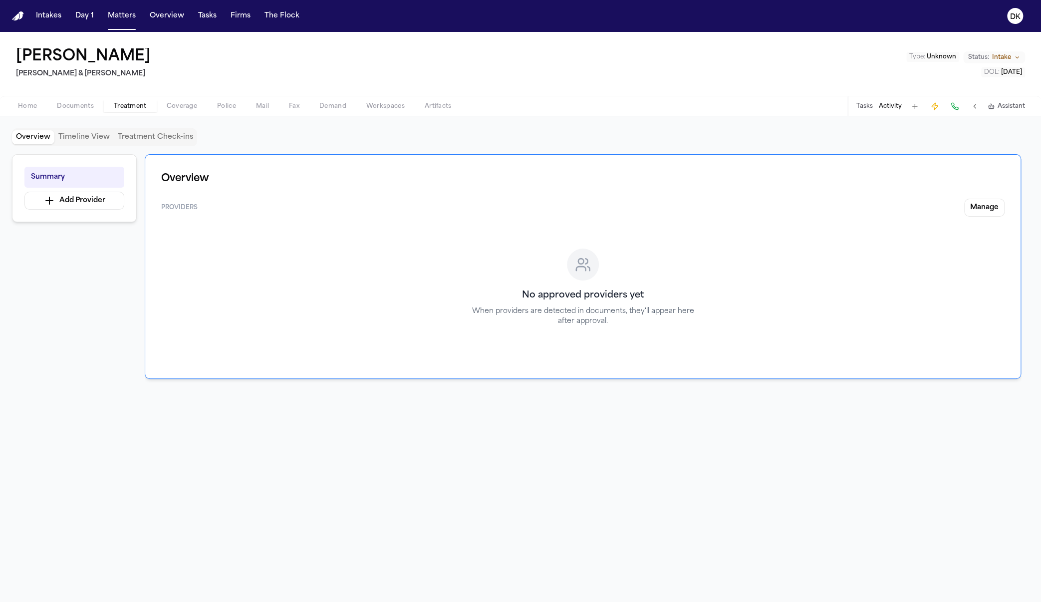
click at [57, 114] on div "Home Documents Treatment Coverage Police Mail Fax Demand Workspaces Artifacts T…" at bounding box center [520, 106] width 1041 height 20
click at [65, 112] on div "Home Documents Treatment Coverage Police Mail Fax Demand Workspaces Artifacts T…" at bounding box center [520, 106] width 1041 height 20
click at [72, 106] on span "Documents" at bounding box center [75, 106] width 37 height 8
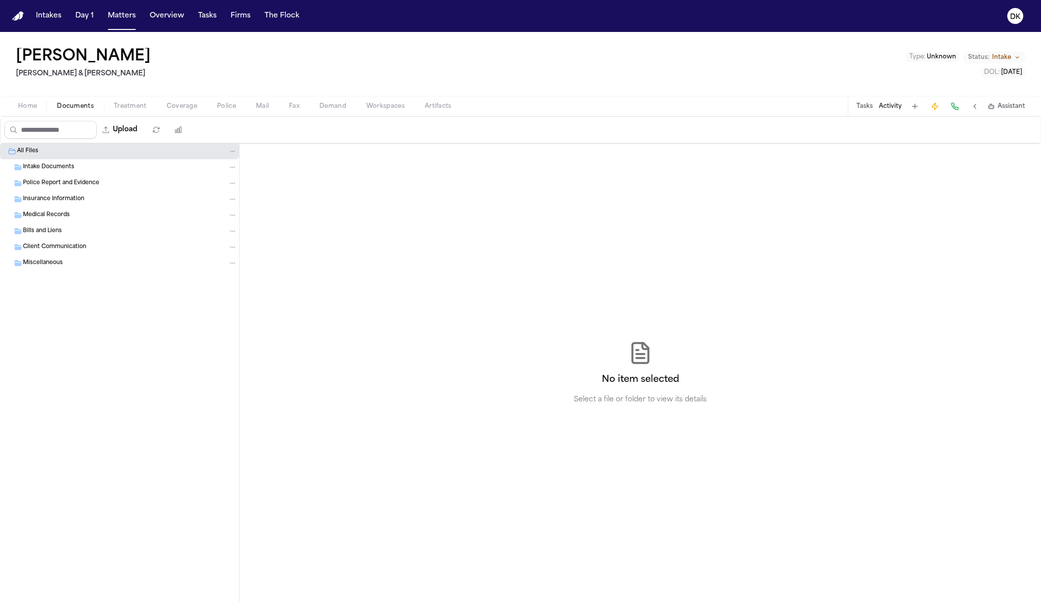
click at [100, 203] on div "Insurance Information" at bounding box center [130, 199] width 214 height 9
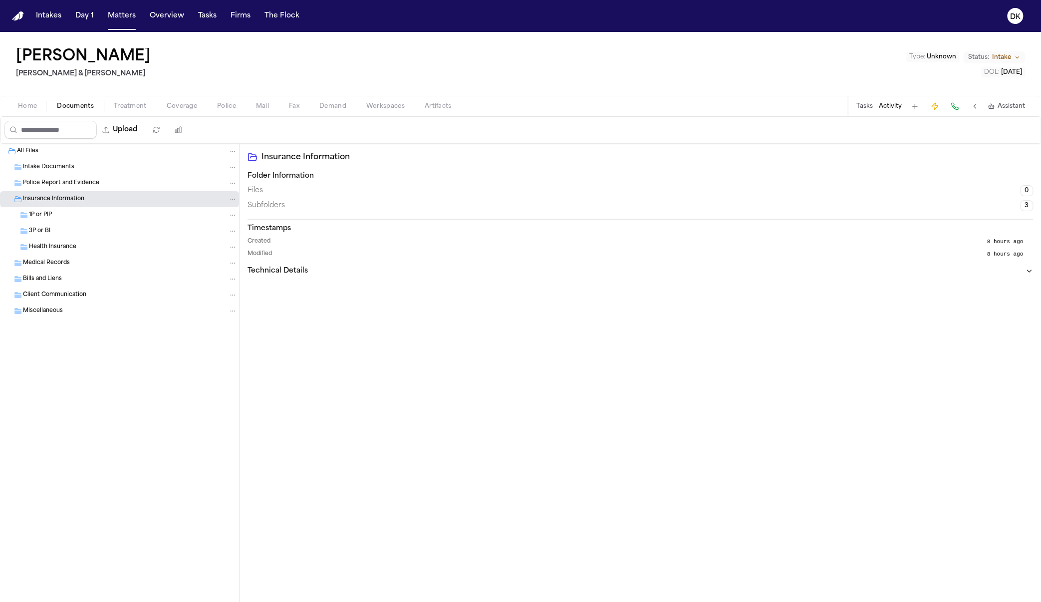
click at [99, 179] on div "Police Report and Evidence" at bounding box center [130, 183] width 214 height 9
click at [104, 242] on div "Health Insurance" at bounding box center [133, 246] width 208 height 9
click at [165, 122] on button "button" at bounding box center [156, 130] width 18 height 18
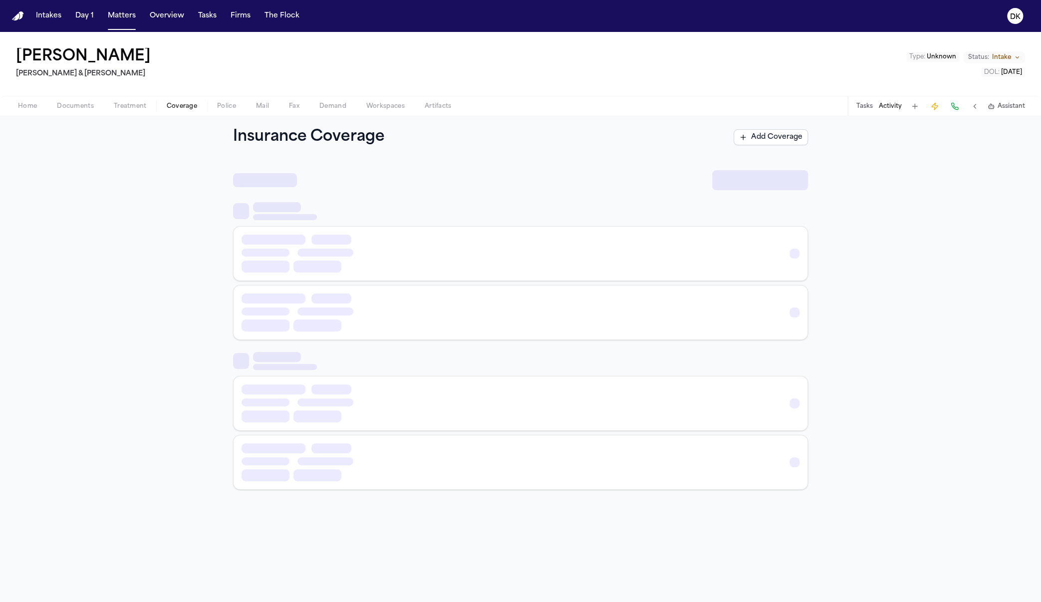
click at [171, 111] on span "button" at bounding box center [182, 111] width 42 height 1
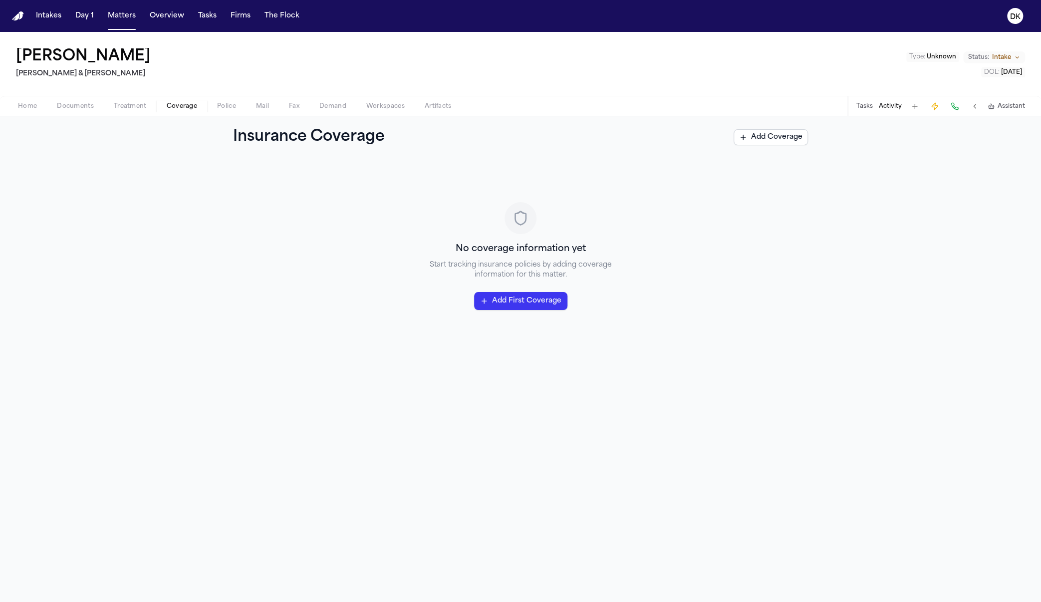
click at [224, 104] on span "Police" at bounding box center [226, 106] width 19 height 8
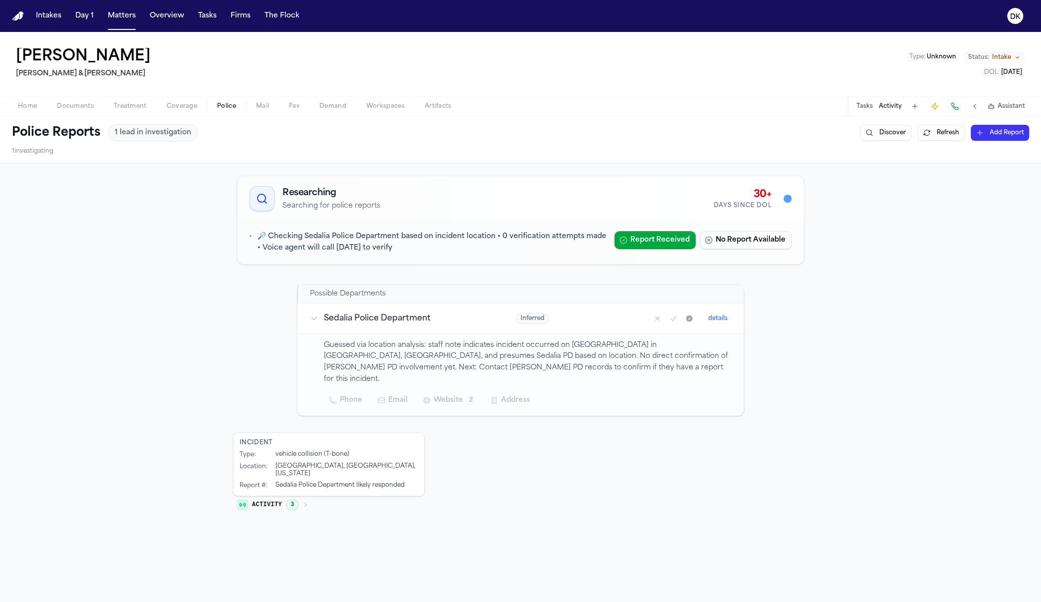
click at [263, 108] on span "Mail" at bounding box center [262, 106] width 13 height 8
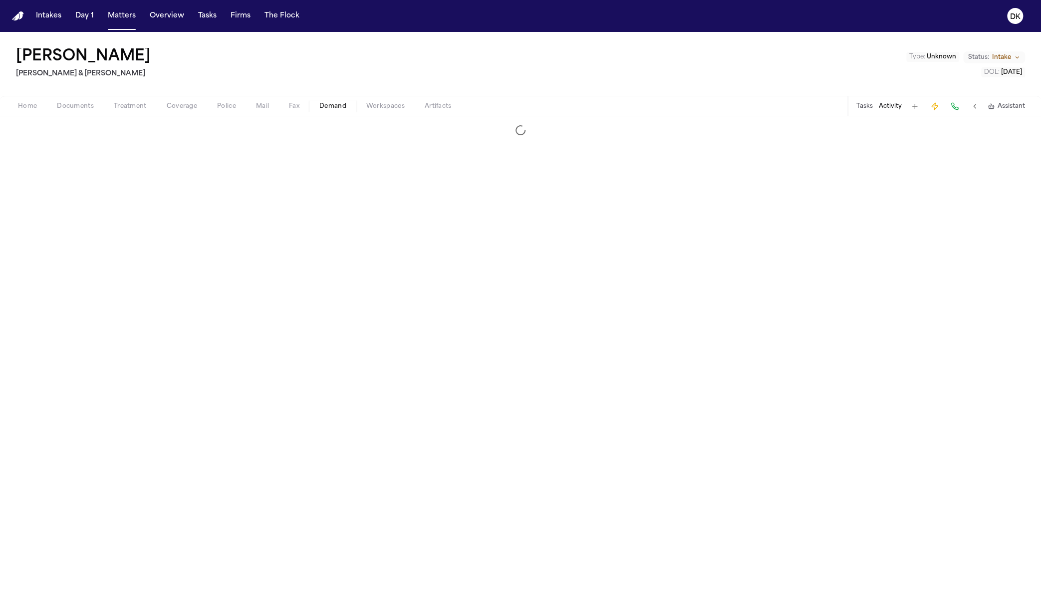
click at [341, 106] on span "Demand" at bounding box center [332, 106] width 27 height 8
click at [286, 106] on button "Fax" at bounding box center [294, 106] width 30 height 12
click at [148, 113] on div "Home Documents Treatment Coverage Police Mail Fax Demand Workspaces Artifacts T…" at bounding box center [520, 106] width 1041 height 20
click at [118, 112] on div "Home Documents Treatment Coverage Police Mail Fax Demand Workspaces Artifacts T…" at bounding box center [520, 106] width 1041 height 20
click at [78, 110] on span "Documents" at bounding box center [75, 106] width 37 height 8
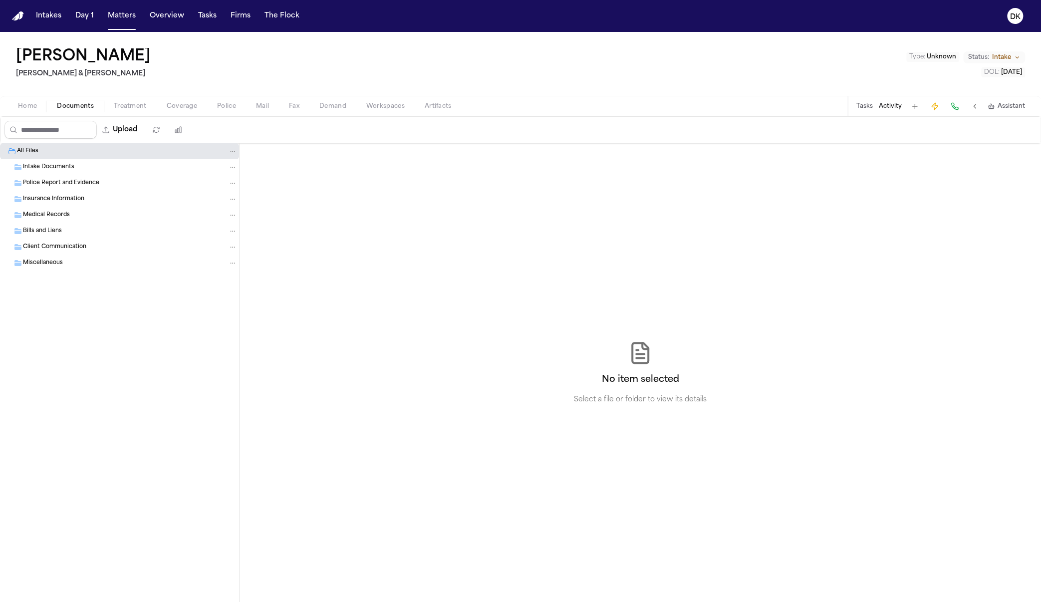
click at [44, 109] on button "Home" at bounding box center [27, 106] width 39 height 12
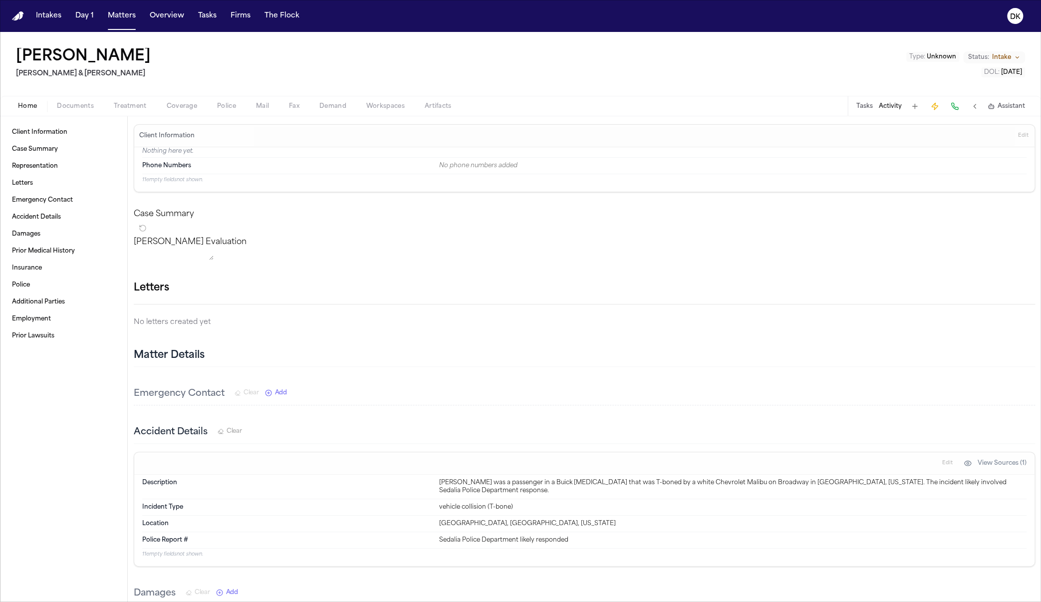
click at [551, 101] on div "Home Documents Treatment Coverage Police Mail Fax Demand Workspaces Artifacts T…" at bounding box center [520, 106] width 1041 height 20
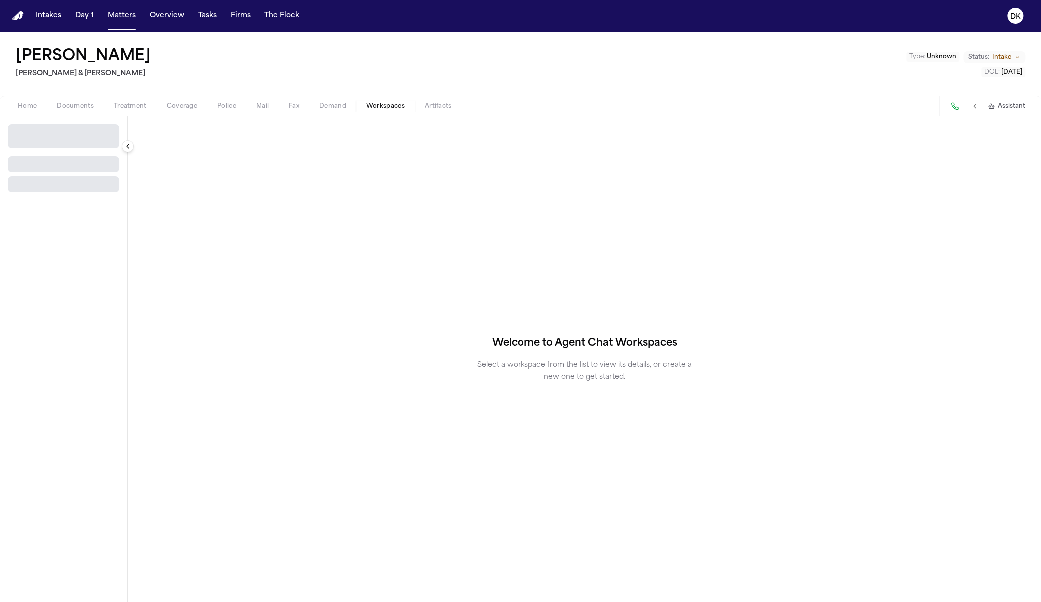
click at [407, 108] on button "Workspaces" at bounding box center [385, 106] width 58 height 12
click at [317, 106] on button "Demand" at bounding box center [332, 106] width 47 height 12
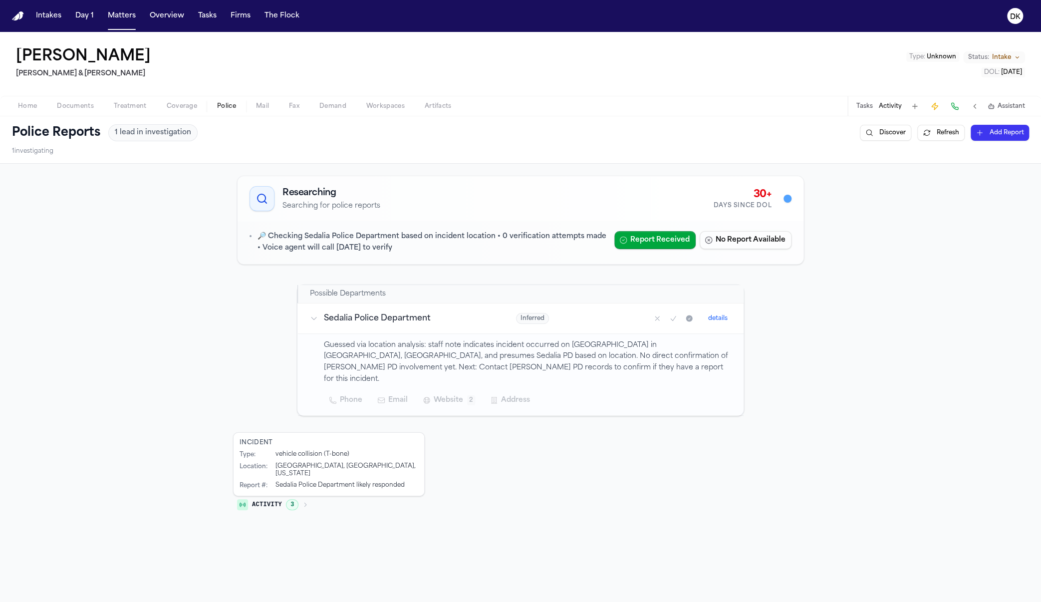
click at [232, 108] on span "Police" at bounding box center [226, 106] width 19 height 8
click at [298, 105] on span "Fax" at bounding box center [294, 106] width 10 height 8
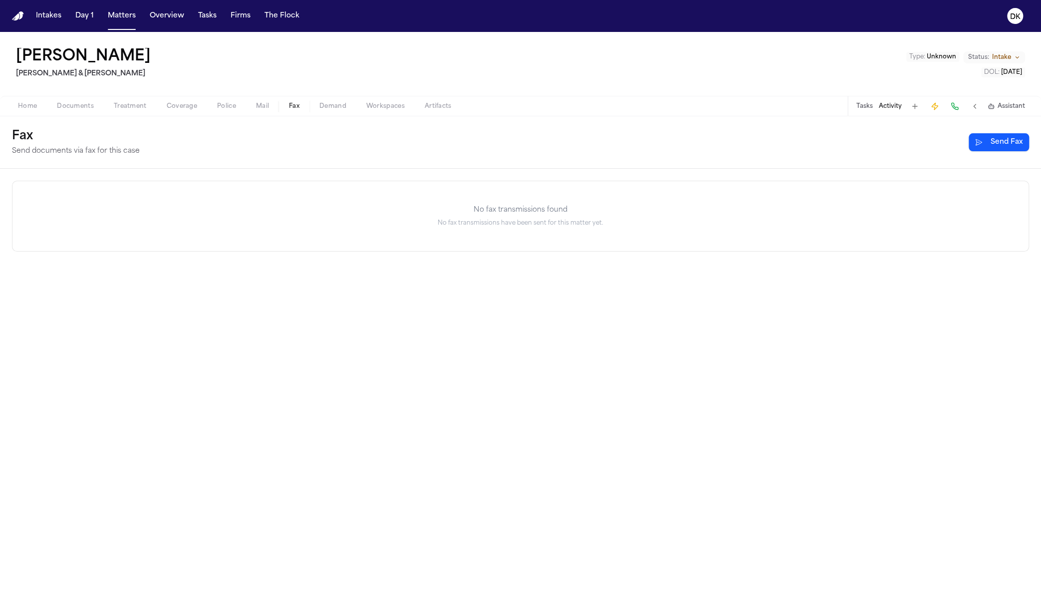
click at [367, 105] on span "Workspaces" at bounding box center [385, 106] width 38 height 8
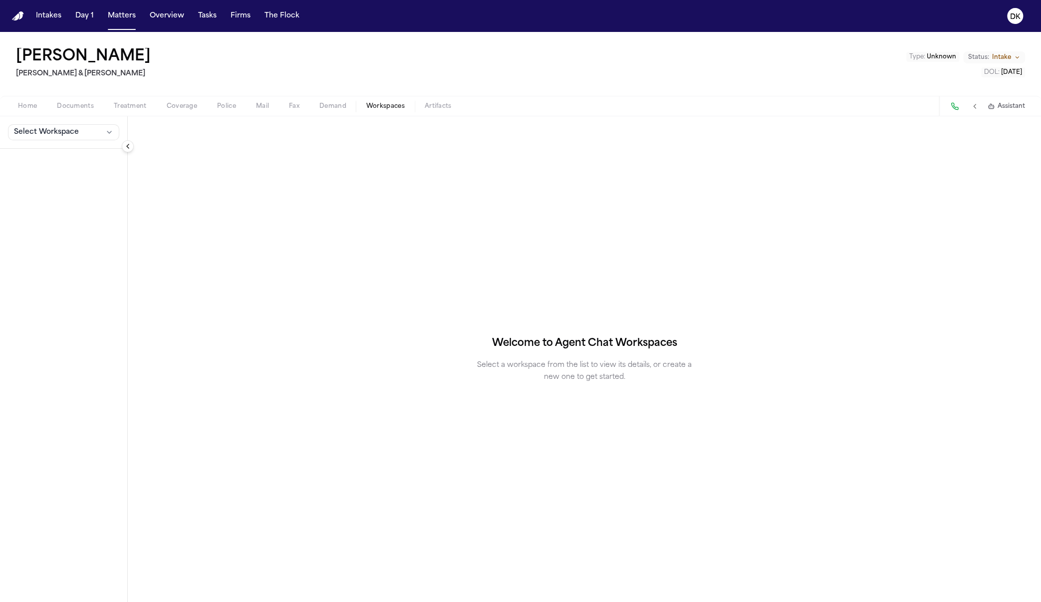
click at [581, 108] on button at bounding box center [974, 106] width 14 height 14
click at [581, 109] on button at bounding box center [974, 106] width 14 height 14
click at [29, 97] on div "Home Documents Treatment Coverage Police Mail Fax Demand Workspaces Artifacts A…" at bounding box center [520, 106] width 1041 height 20
click at [29, 103] on span "Home" at bounding box center [27, 106] width 19 height 8
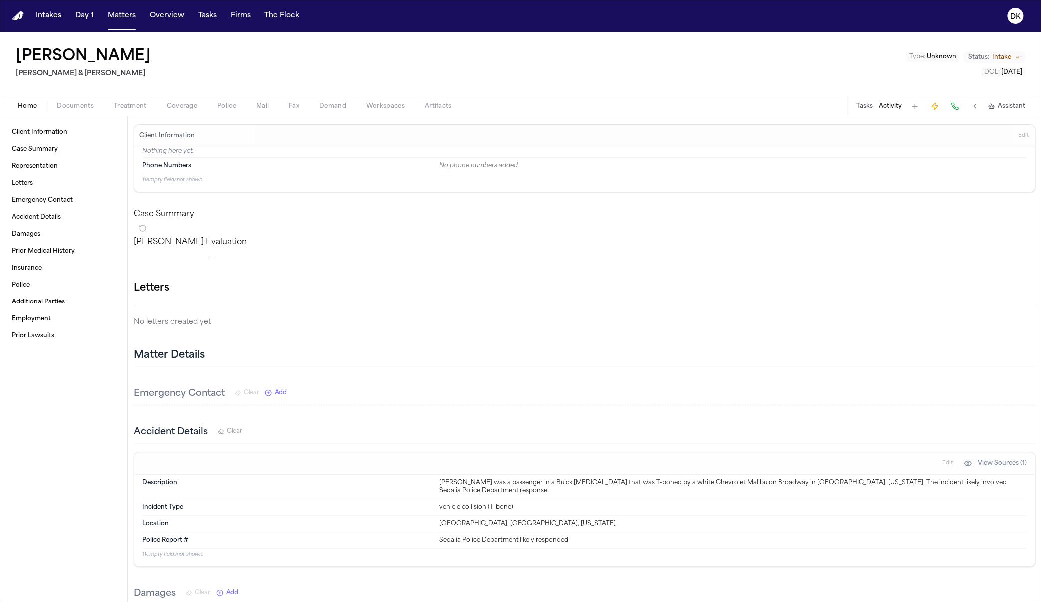
click at [581, 104] on button at bounding box center [974, 106] width 14 height 14
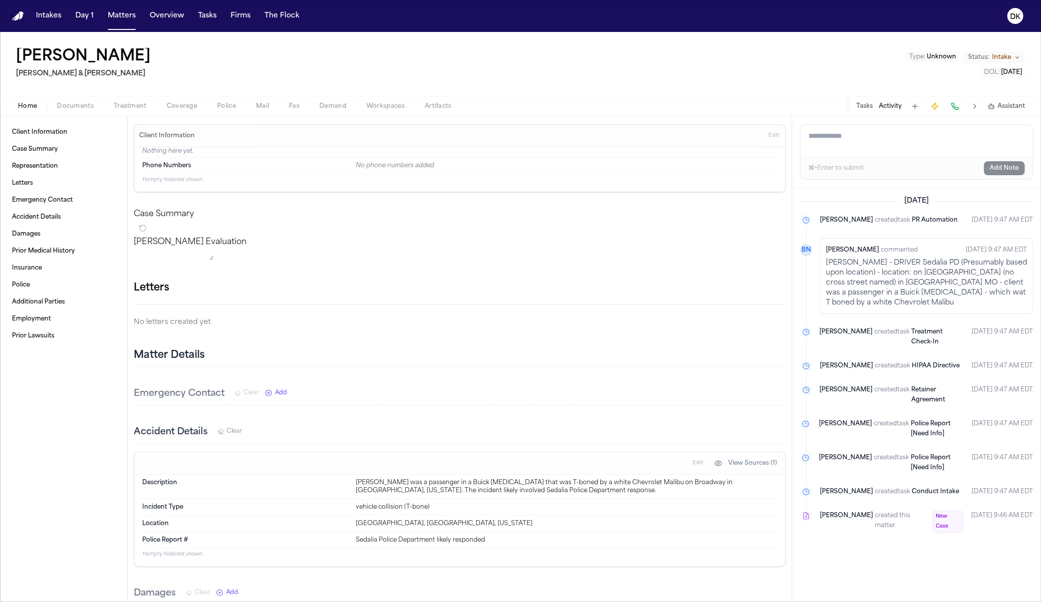
click at [581, 106] on button at bounding box center [974, 106] width 14 height 14
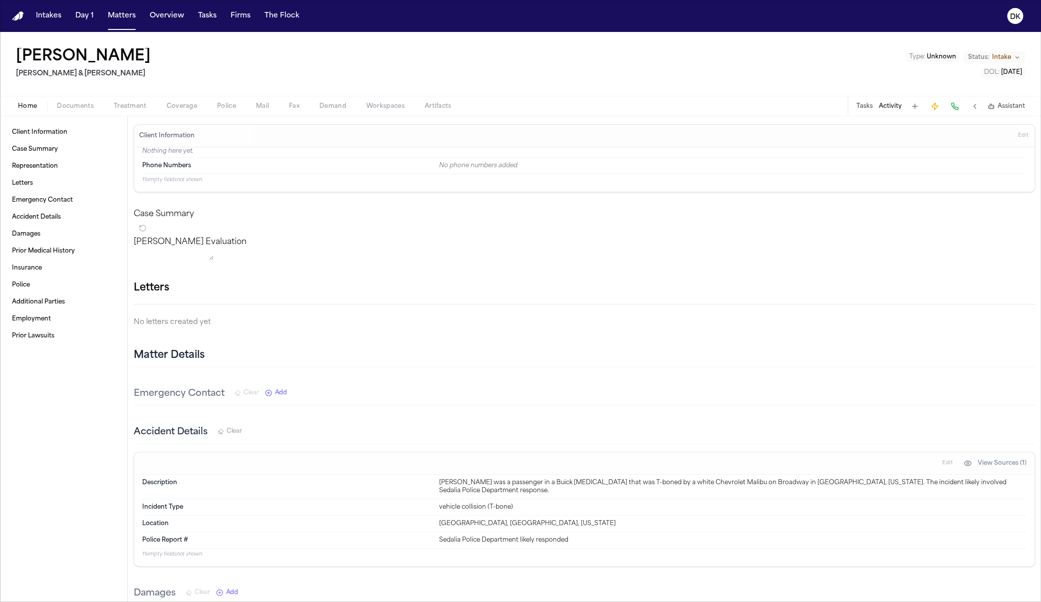
click at [581, 106] on button at bounding box center [974, 106] width 14 height 14
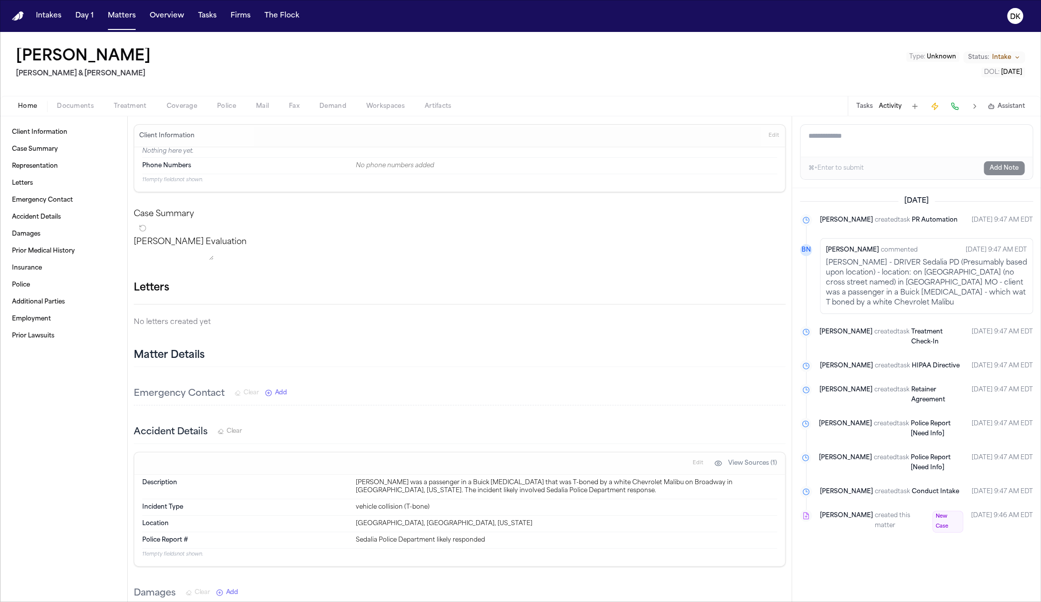
click at [581, 436] on span "created task" at bounding box center [890, 429] width 35 height 20
click at [581, 464] on span "created task" at bounding box center [890, 462] width 35 height 20
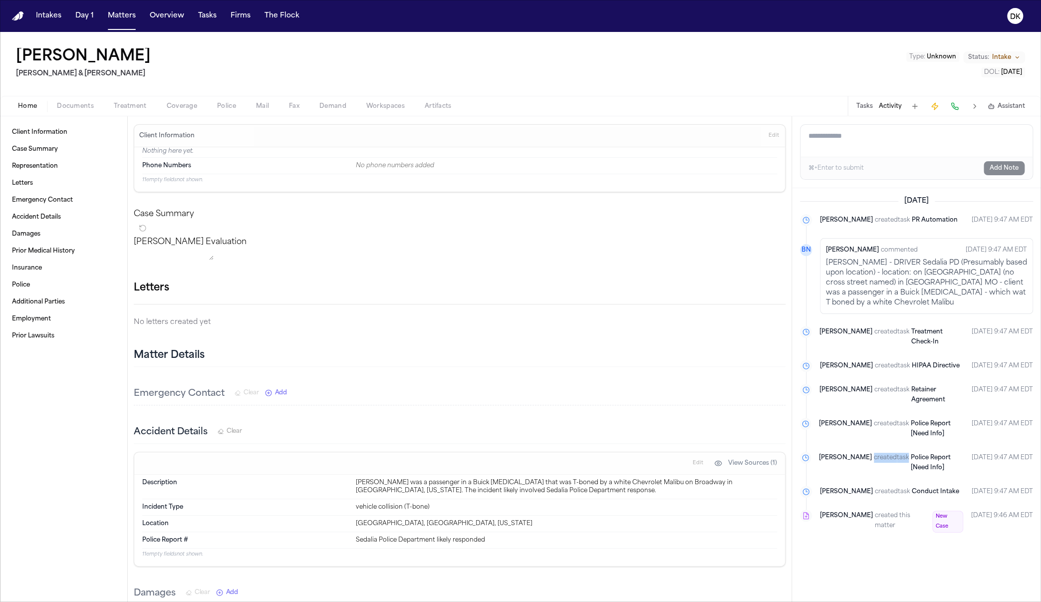
click at [581, 464] on span "created task" at bounding box center [890, 462] width 35 height 20
click at [581, 509] on ul "Finch created task PR Automation Sep 3, 2025 9:47 AM EDT BN Bennett Northcutt c…" at bounding box center [916, 373] width 233 height 319
click at [581, 532] on span "[PERSON_NAME]" at bounding box center [846, 521] width 53 height 22
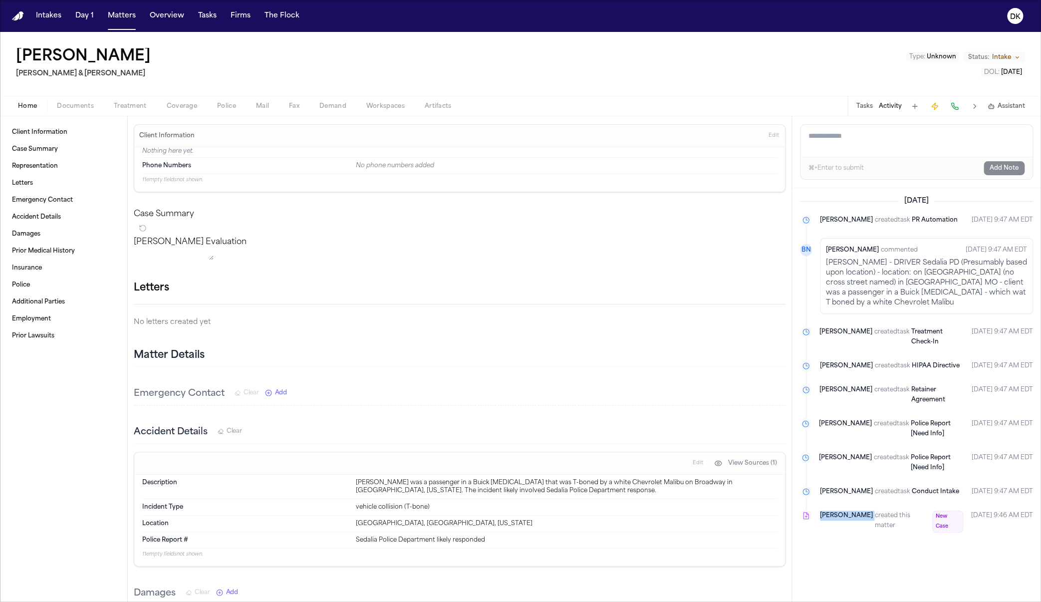
click at [581, 532] on span "[PERSON_NAME]" at bounding box center [846, 521] width 53 height 22
click at [581, 496] on span "[PERSON_NAME]" at bounding box center [846, 491] width 53 height 10
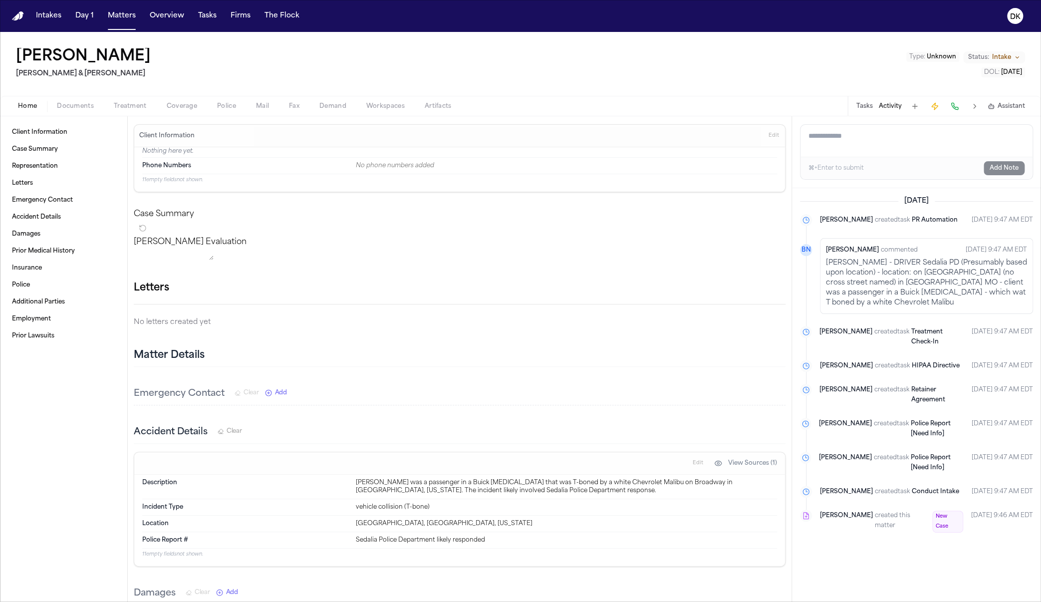
drag, startPoint x: 566, startPoint y: 255, endPoint x: 550, endPoint y: 249, distance: 16.9
click at [566, 255] on div "Finch Evaluation * ​" at bounding box center [459, 250] width 651 height 28
click at [263, 102] on span "Mail" at bounding box center [262, 106] width 13 height 8
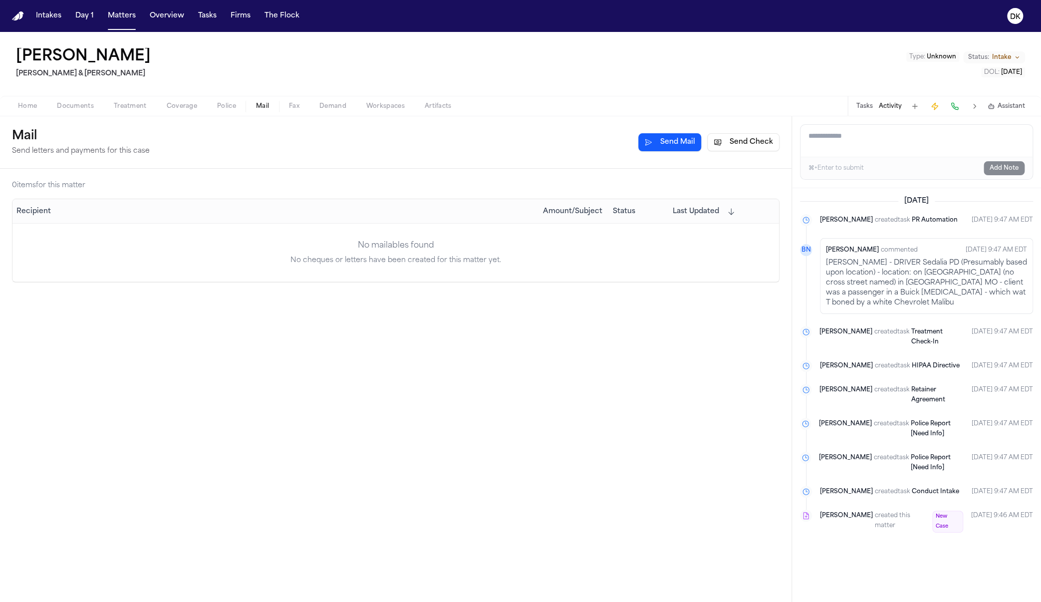
click at [217, 107] on span "Police" at bounding box center [226, 106] width 19 height 8
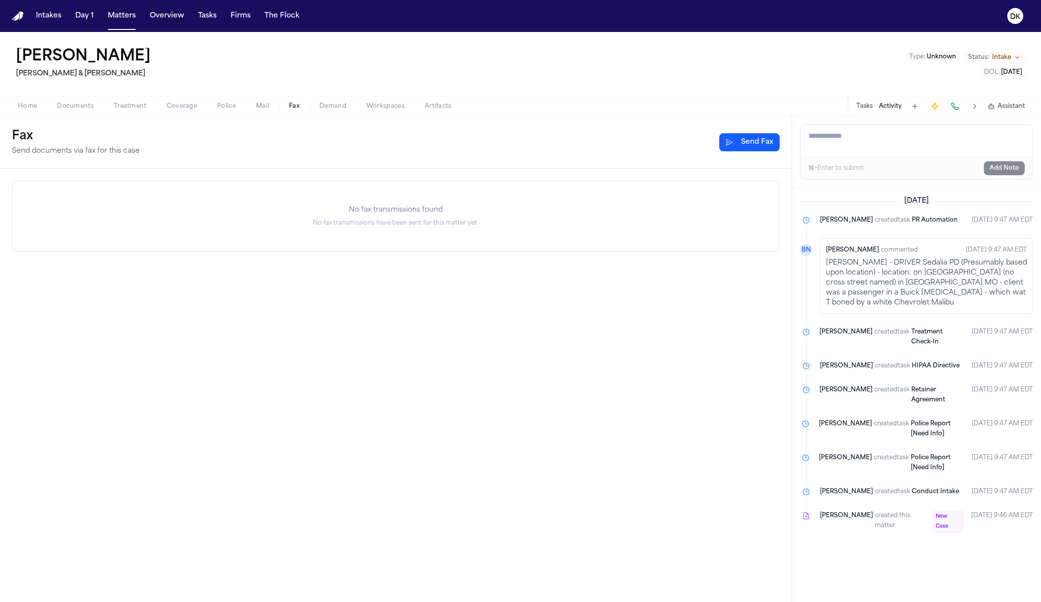
click at [279, 106] on button "Fax" at bounding box center [294, 106] width 30 height 12
click at [308, 102] on button "Fax" at bounding box center [294, 106] width 30 height 12
click at [331, 103] on span "Demand" at bounding box center [332, 106] width 27 height 8
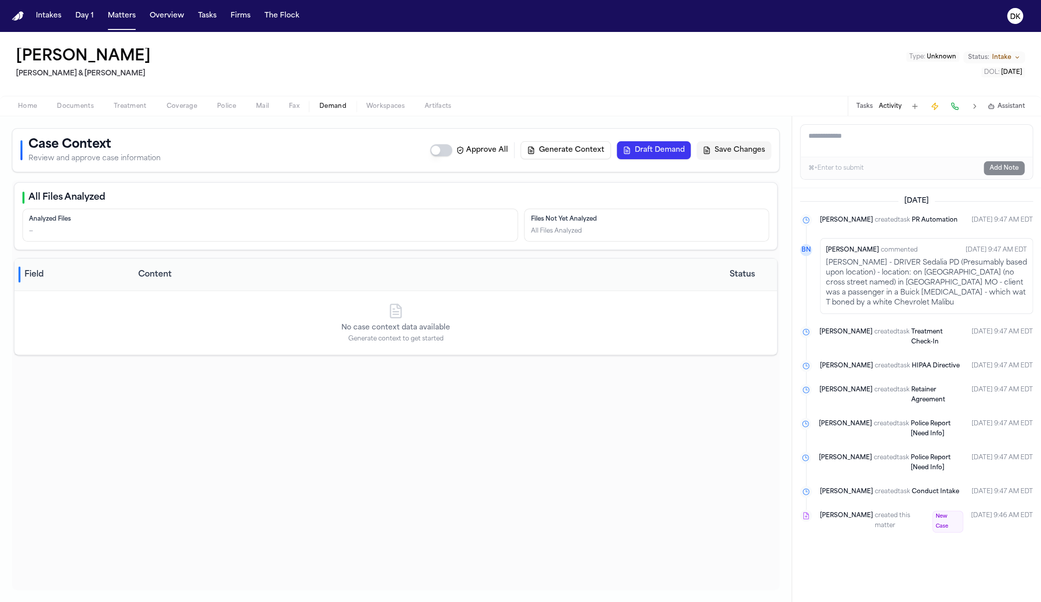
click at [371, 102] on span "Workspaces" at bounding box center [385, 106] width 38 height 8
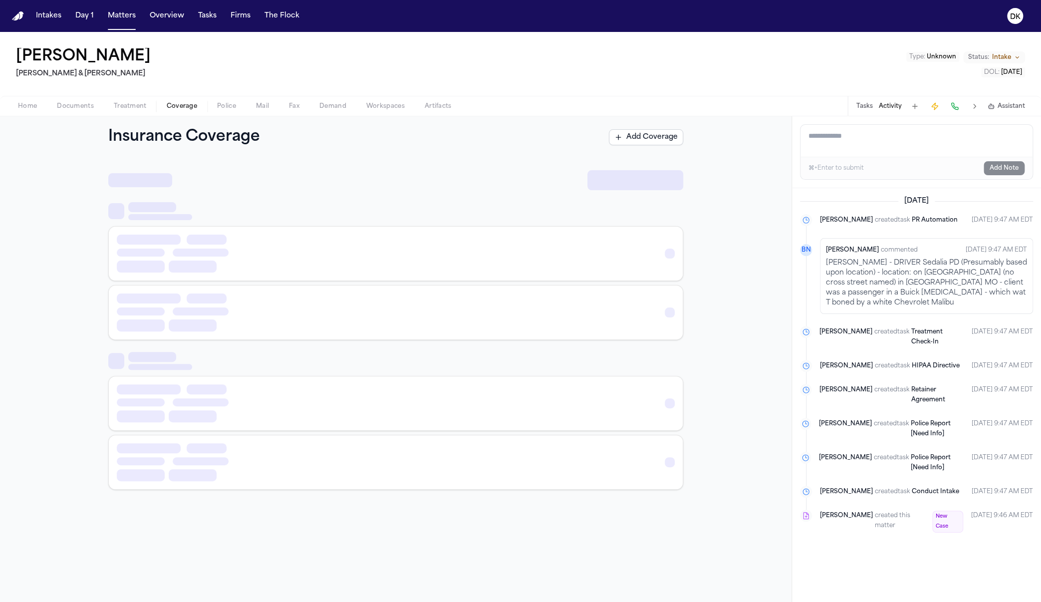
click at [189, 104] on span "Coverage" at bounding box center [182, 106] width 30 height 8
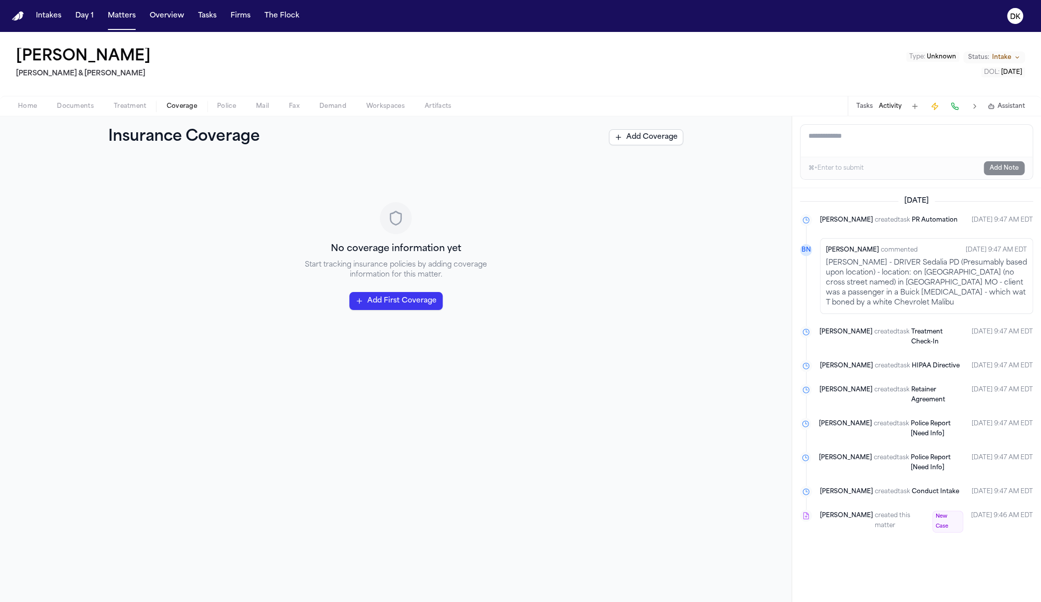
click at [152, 100] on button "Treatment" at bounding box center [130, 106] width 53 height 12
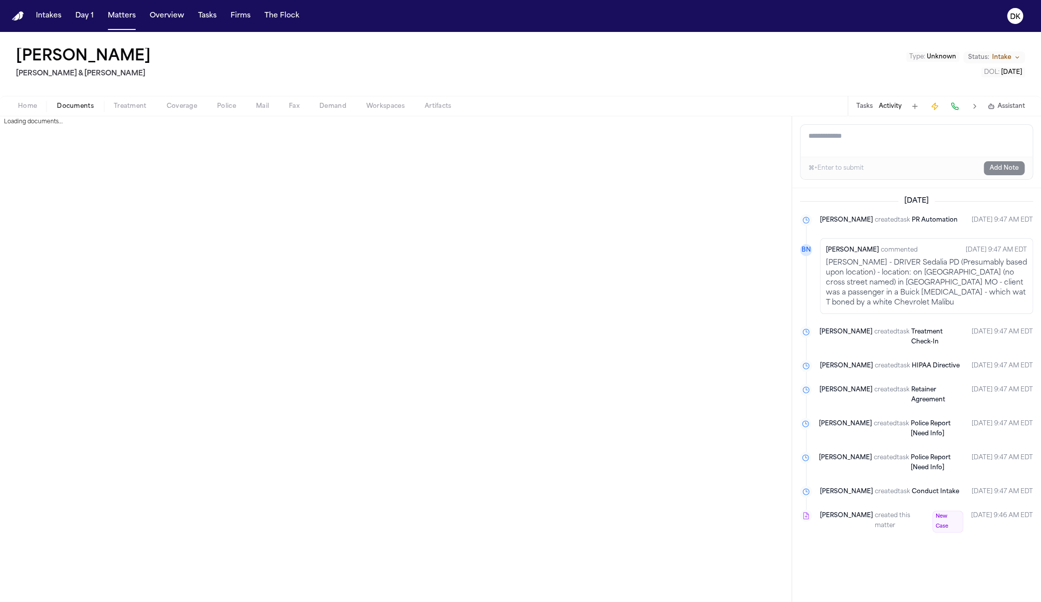
click at [98, 100] on button "Documents" at bounding box center [75, 106] width 57 height 12
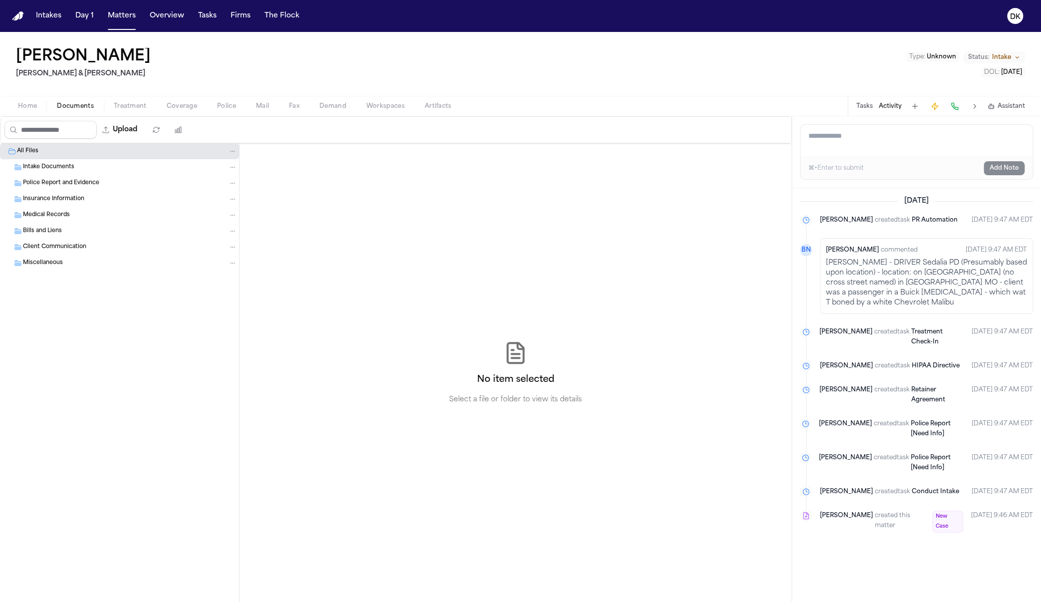
click at [62, 100] on button "Documents" at bounding box center [75, 106] width 57 height 12
click at [20, 104] on span "Home" at bounding box center [27, 106] width 19 height 8
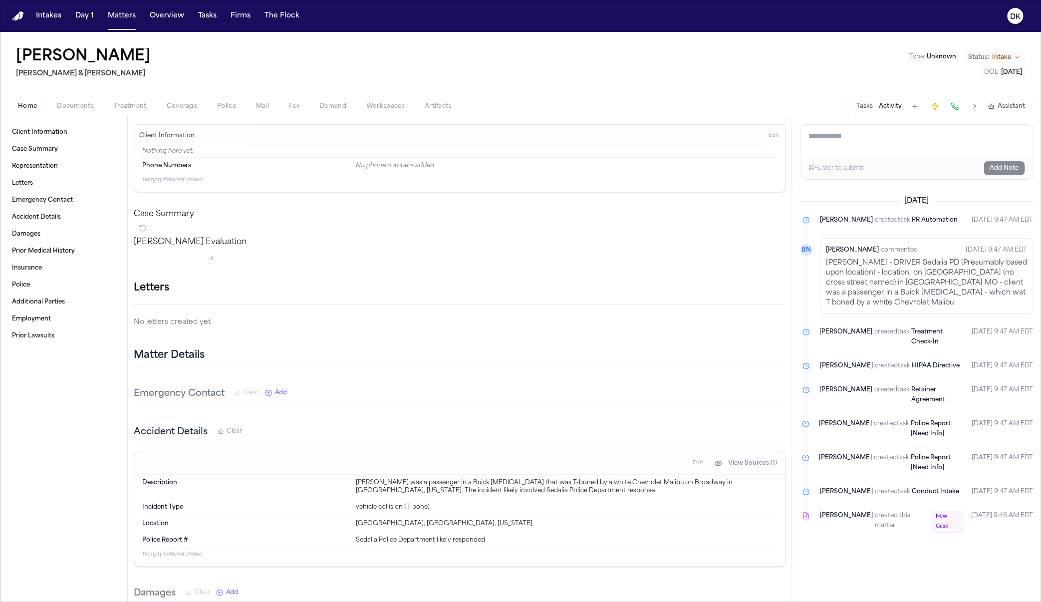
click at [113, 98] on div "Home Documents Treatment Coverage Police Mail Fax Demand Workspaces Artifacts T…" at bounding box center [520, 106] width 1041 height 20
click at [364, 113] on div "Home Documents Treatment Coverage Police Mail Fax Demand Workspaces Artifacts T…" at bounding box center [520, 106] width 1041 height 20
click at [393, 105] on span "Workspaces" at bounding box center [385, 106] width 38 height 8
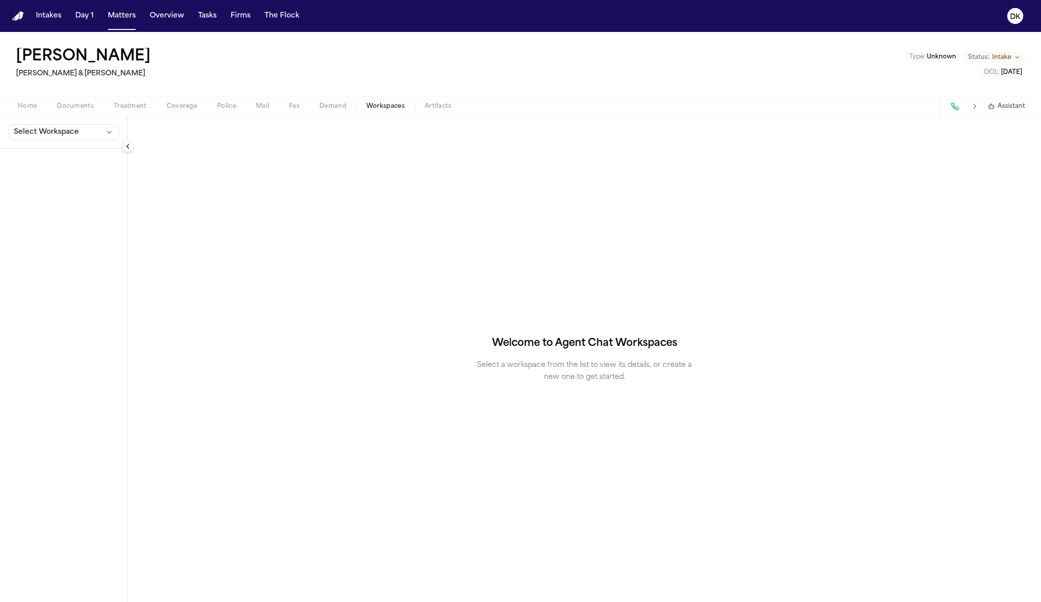
click at [447, 104] on span "Artifacts" at bounding box center [438, 106] width 27 height 8
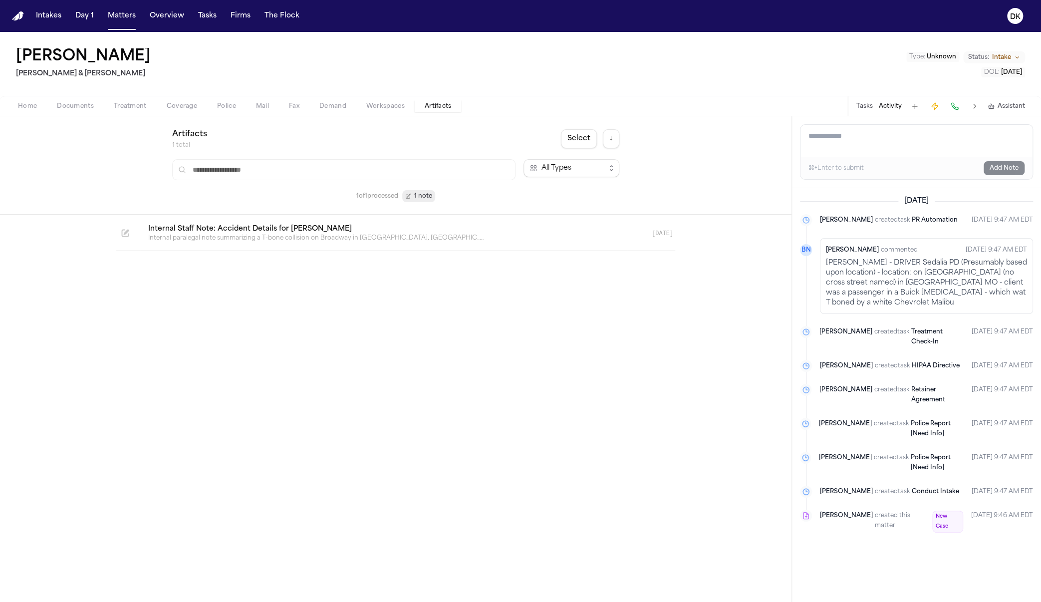
click at [342, 102] on span "Demand" at bounding box center [332, 106] width 27 height 8
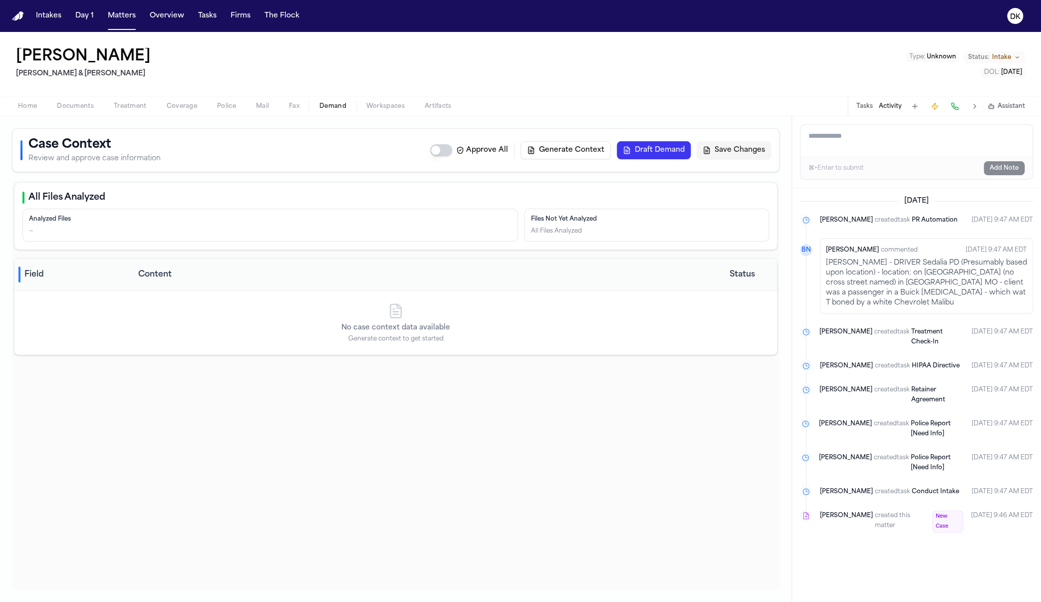
click at [413, 101] on button "Workspaces" at bounding box center [385, 106] width 58 height 12
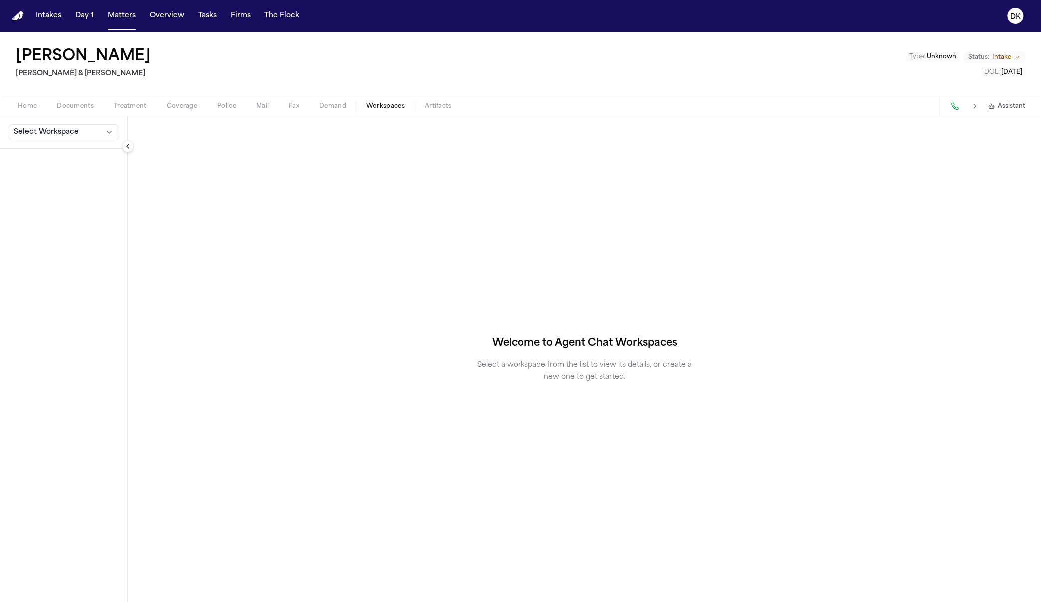
click at [438, 103] on span "Artifacts" at bounding box center [438, 106] width 27 height 8
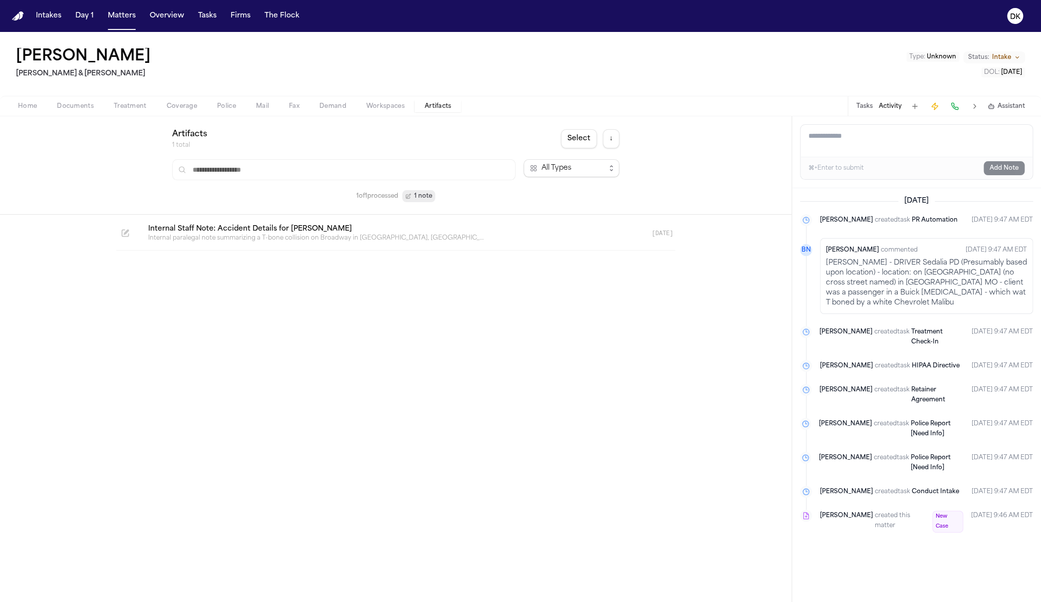
click at [388, 104] on span "Workspaces" at bounding box center [385, 106] width 38 height 8
click at [430, 102] on span "Artifacts" at bounding box center [438, 106] width 27 height 8
click at [350, 106] on button "Demand" at bounding box center [332, 106] width 47 height 12
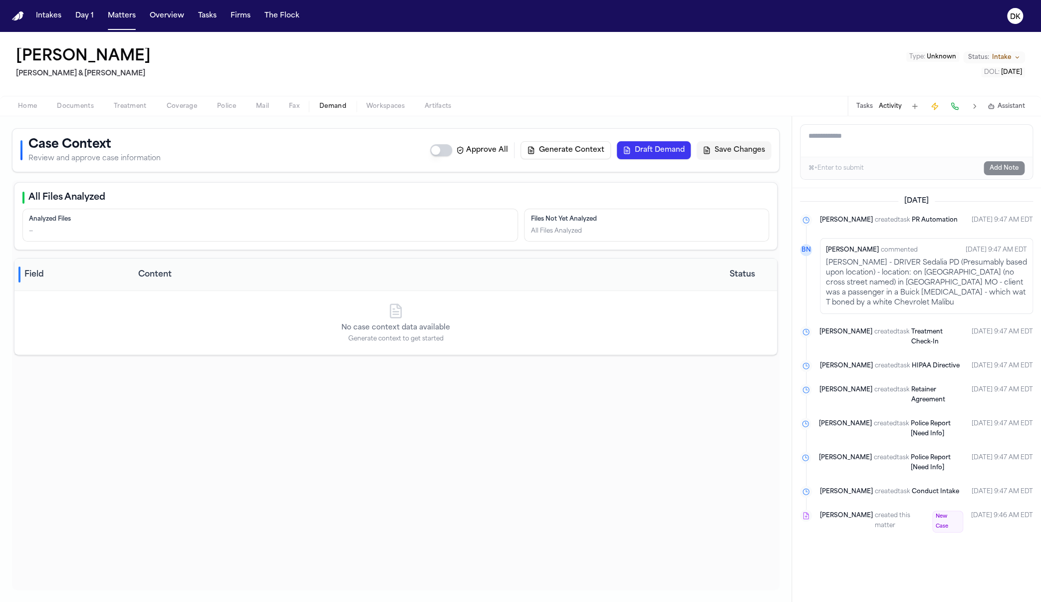
click at [377, 109] on span "Workspaces" at bounding box center [385, 106] width 38 height 8
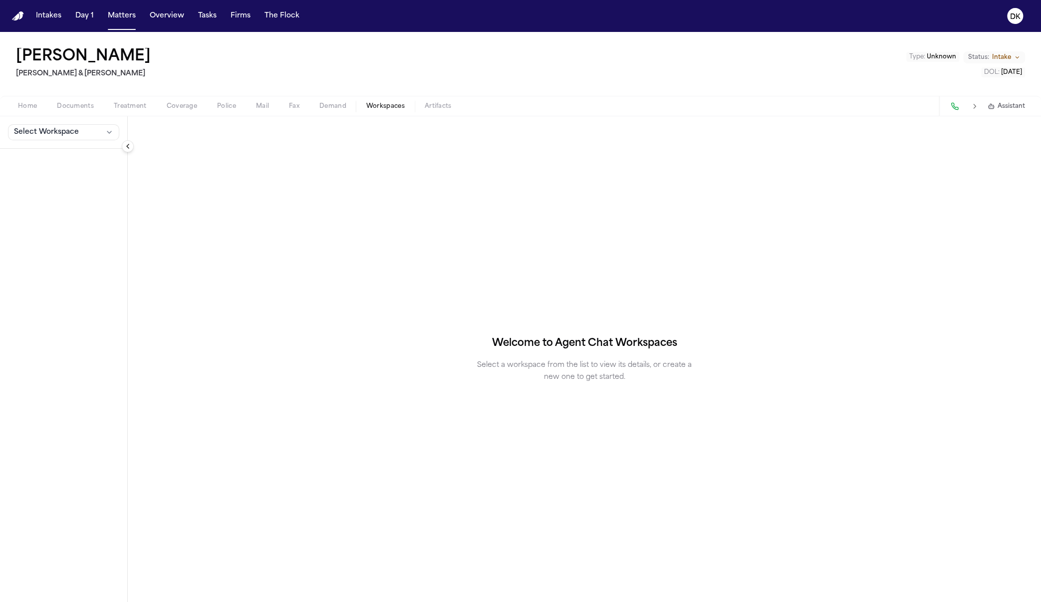
click at [419, 106] on button "Artifacts" at bounding box center [438, 106] width 47 height 12
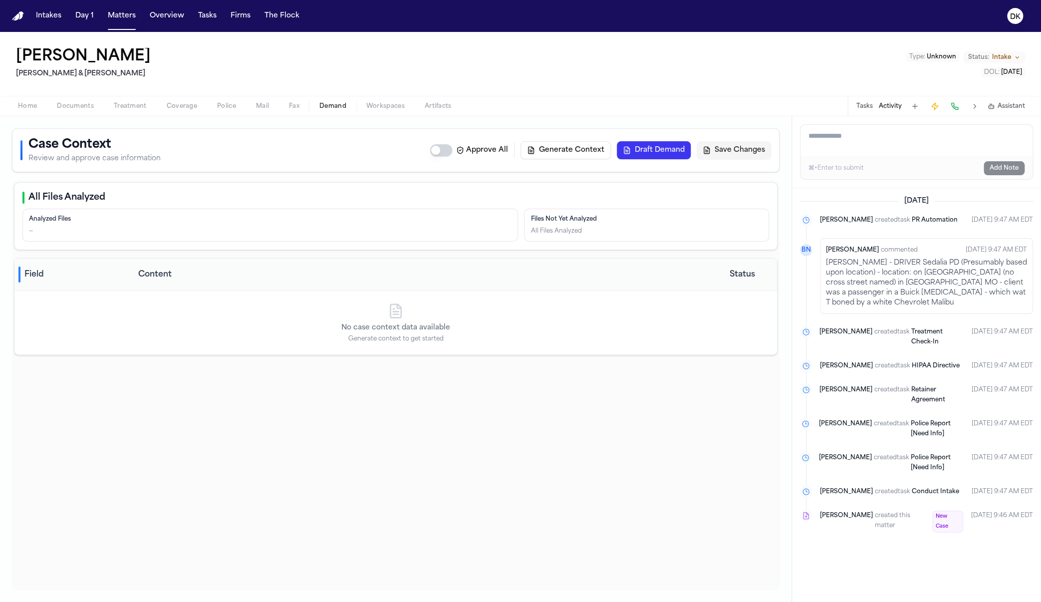
click at [352, 110] on button "Demand" at bounding box center [332, 106] width 47 height 12
click at [407, 107] on button "Workspaces" at bounding box center [385, 106] width 58 height 12
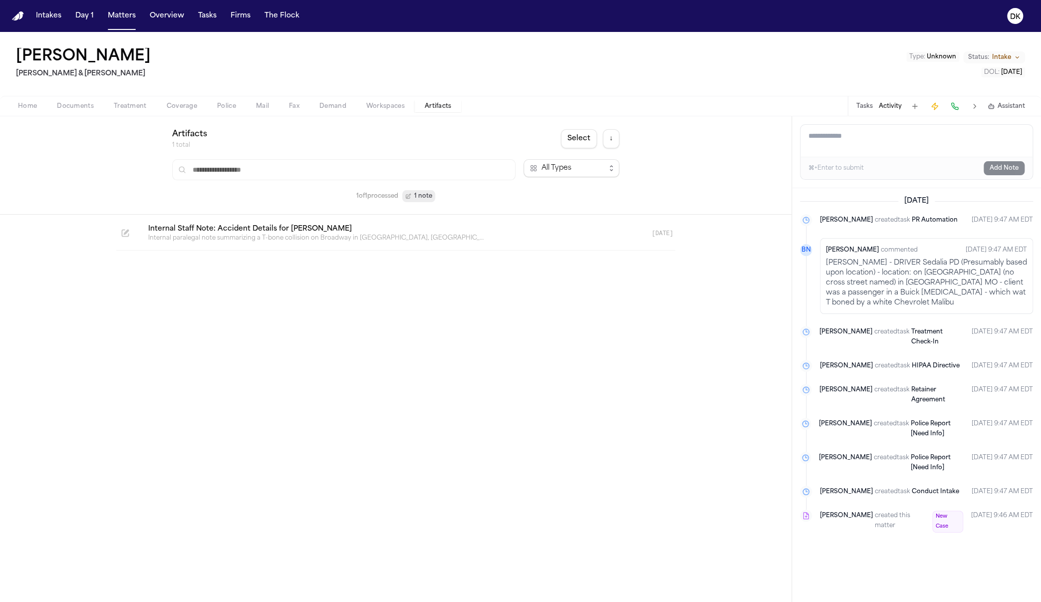
click at [426, 107] on span "Artifacts" at bounding box center [438, 106] width 27 height 8
click at [389, 107] on span "Workspaces" at bounding box center [385, 106] width 38 height 8
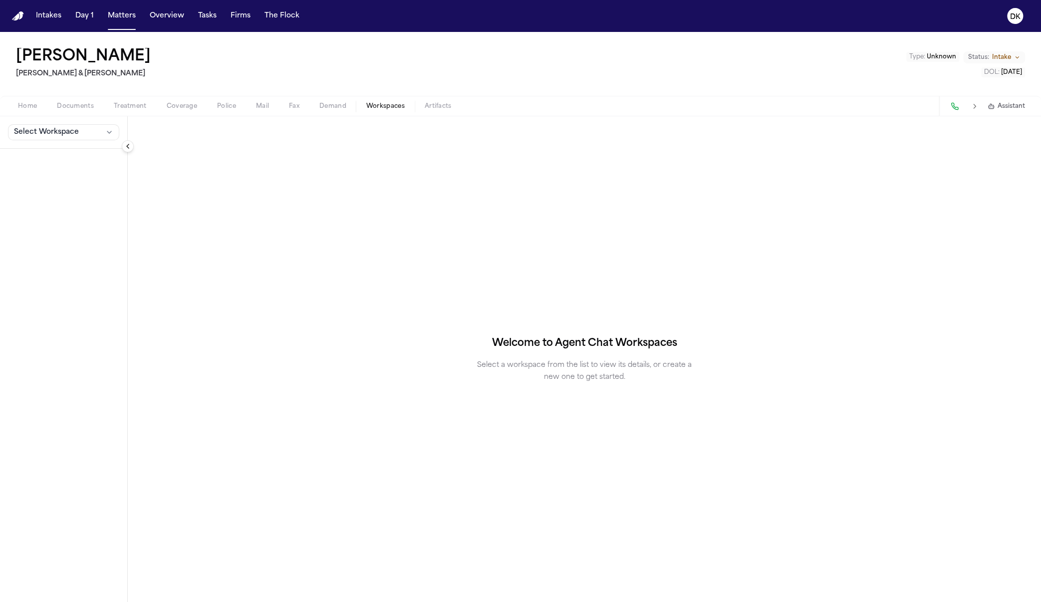
click at [319, 102] on span "Demand" at bounding box center [332, 106] width 27 height 8
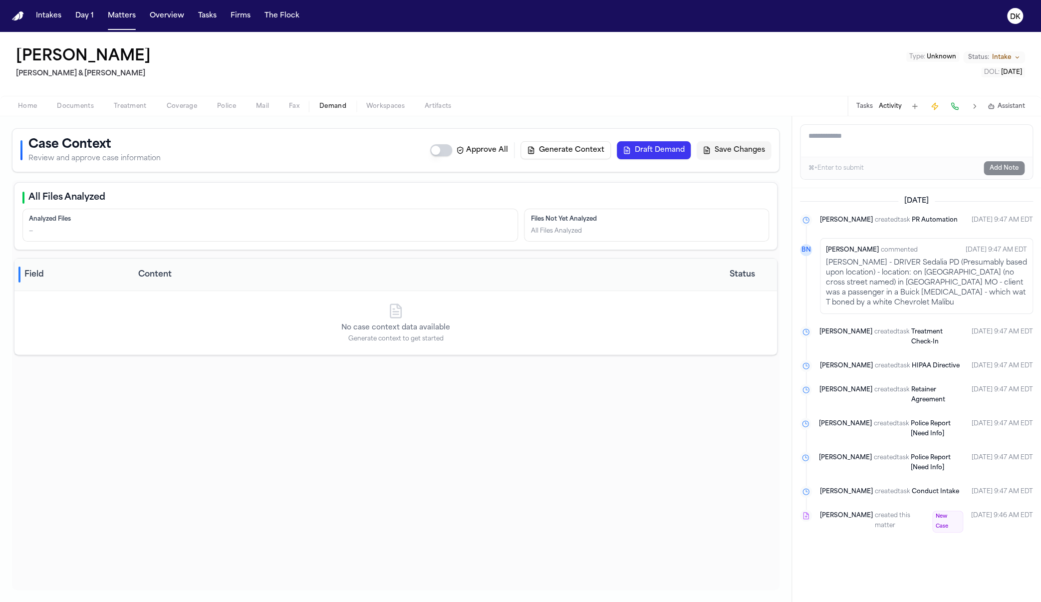
click at [397, 107] on span "Workspaces" at bounding box center [385, 106] width 38 height 8
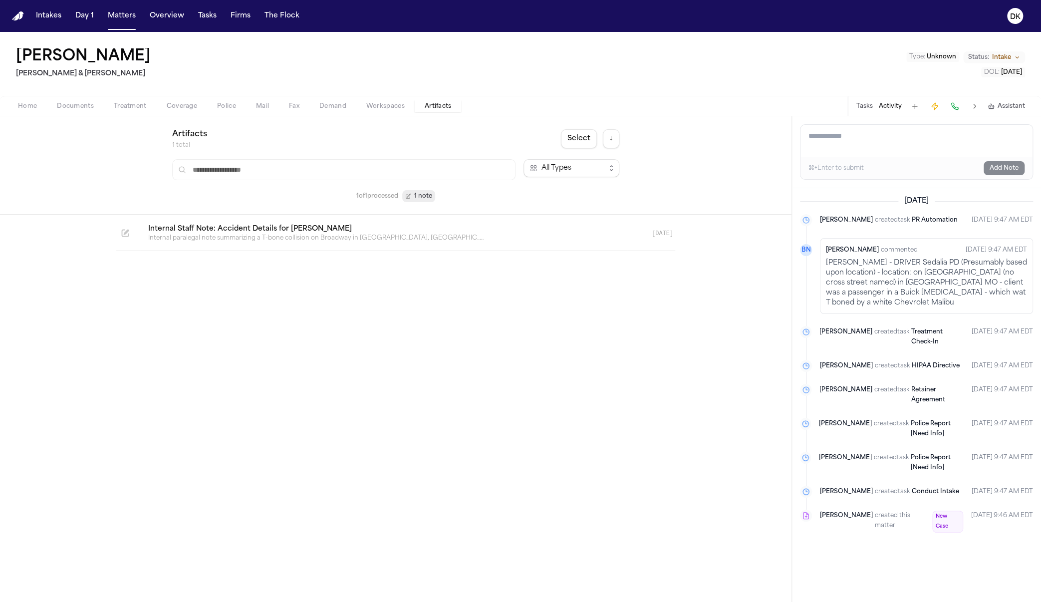
click at [425, 110] on span "Artifacts" at bounding box center [438, 106] width 27 height 8
click at [390, 106] on span "Workspaces" at bounding box center [385, 106] width 38 height 8
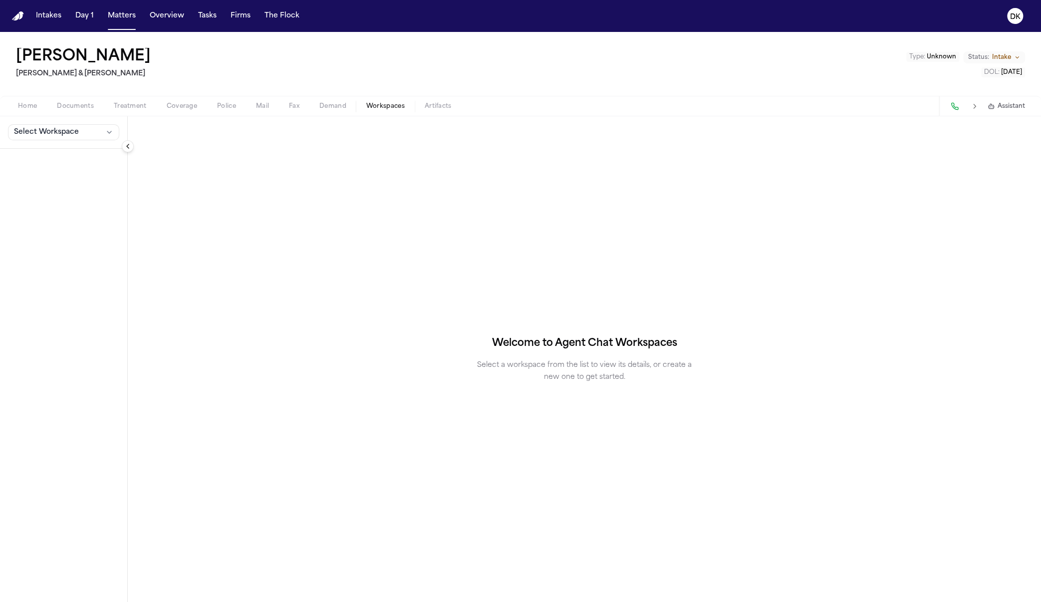
click at [327, 107] on span "Demand" at bounding box center [332, 106] width 27 height 8
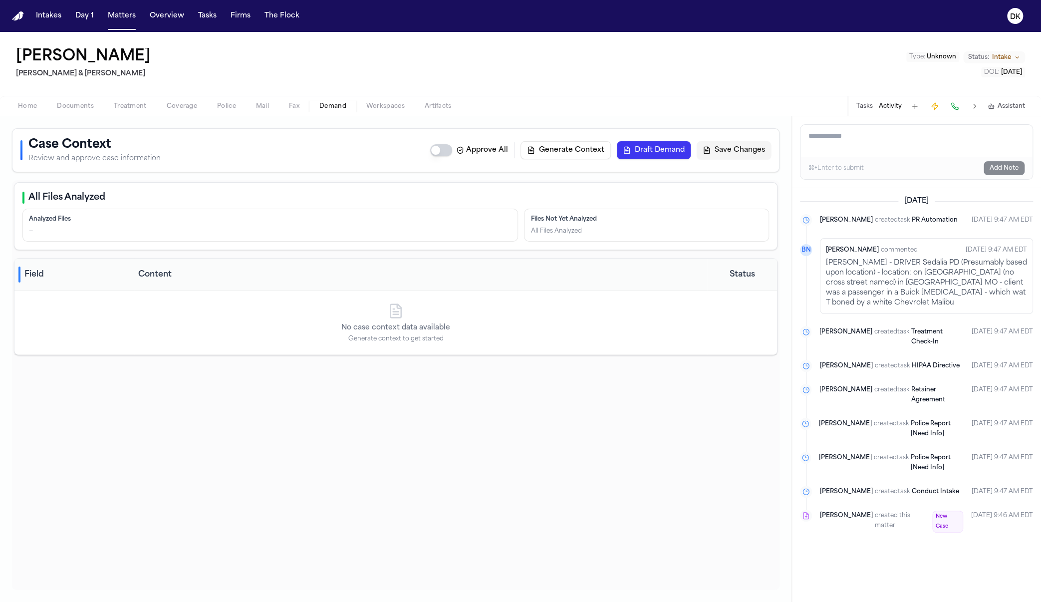
click at [581, 289] on p "Kristepher Bailey - DRIVER Sedalia PD (Presumably based upon location) - locati…" at bounding box center [926, 283] width 201 height 50
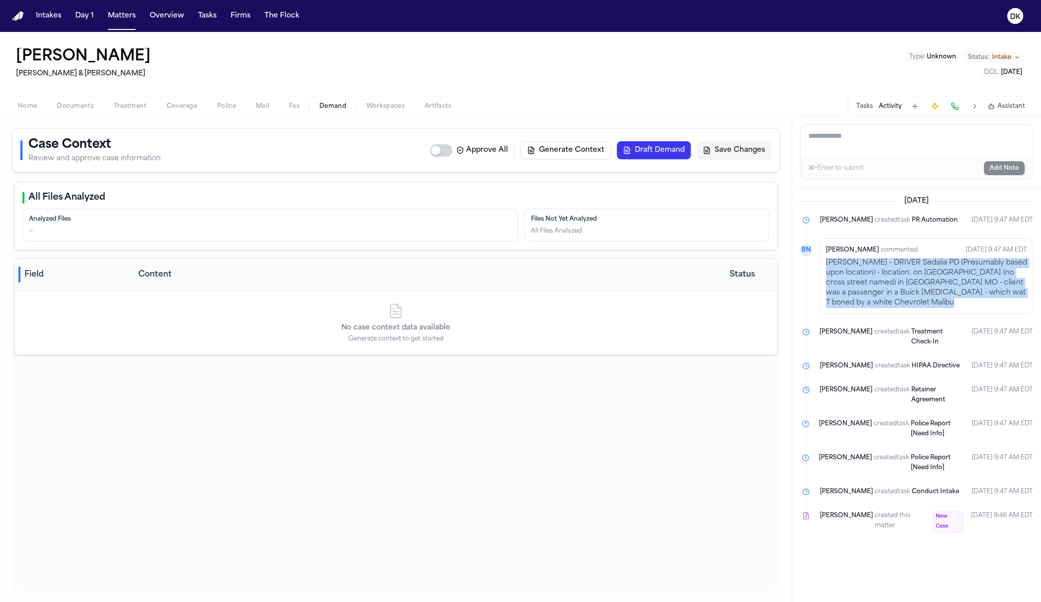
click at [581, 289] on p "Kristepher Bailey - DRIVER Sedalia PD (Presumably based upon location) - locati…" at bounding box center [926, 283] width 201 height 50
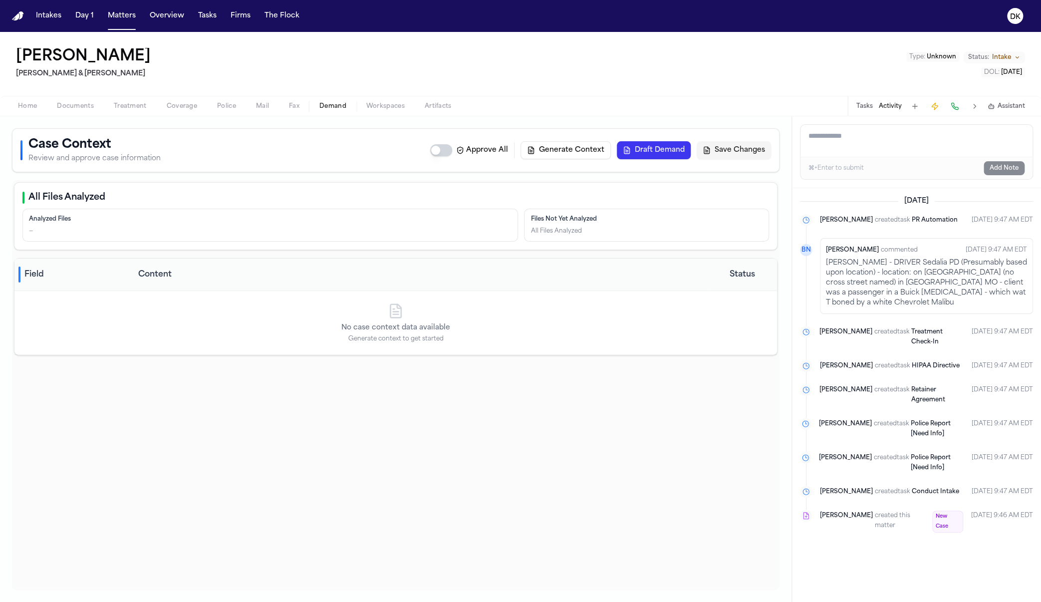
click at [581, 297] on div "Bennett Northcutt commented Sep 3, 2025 9:47 AM EDT Kristepher Bailey - DRIVER …" at bounding box center [926, 276] width 213 height 76
click at [581, 222] on span "created task" at bounding box center [891, 220] width 35 height 10
click at [581, 278] on p "Kristepher Bailey - DRIVER Sedalia PD (Presumably based upon location) - locati…" at bounding box center [926, 283] width 201 height 50
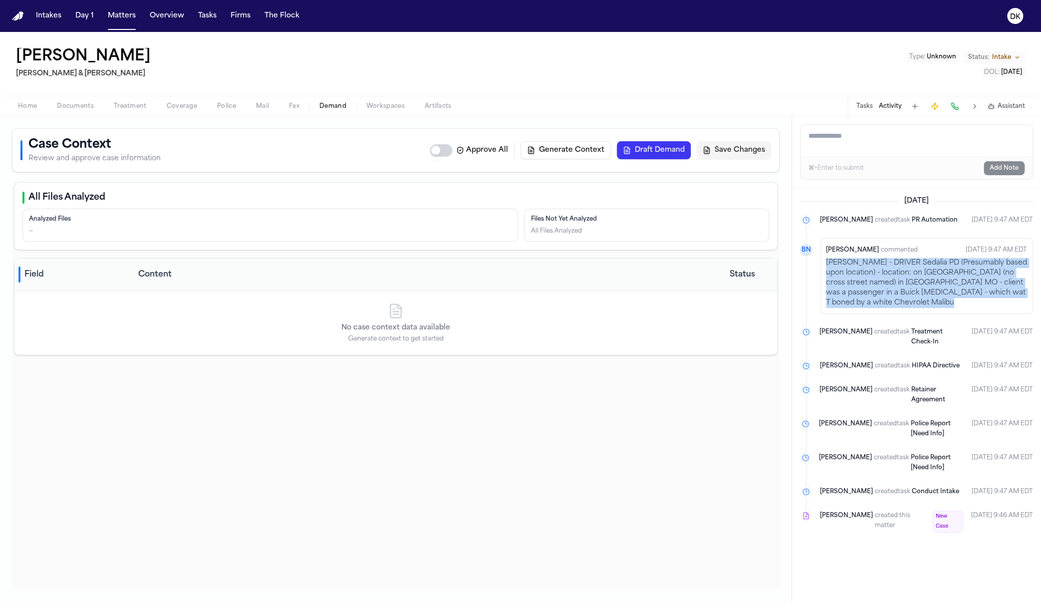
click at [581, 278] on p "Kristepher Bailey - DRIVER Sedalia PD (Presumably based upon location) - locati…" at bounding box center [926, 283] width 201 height 50
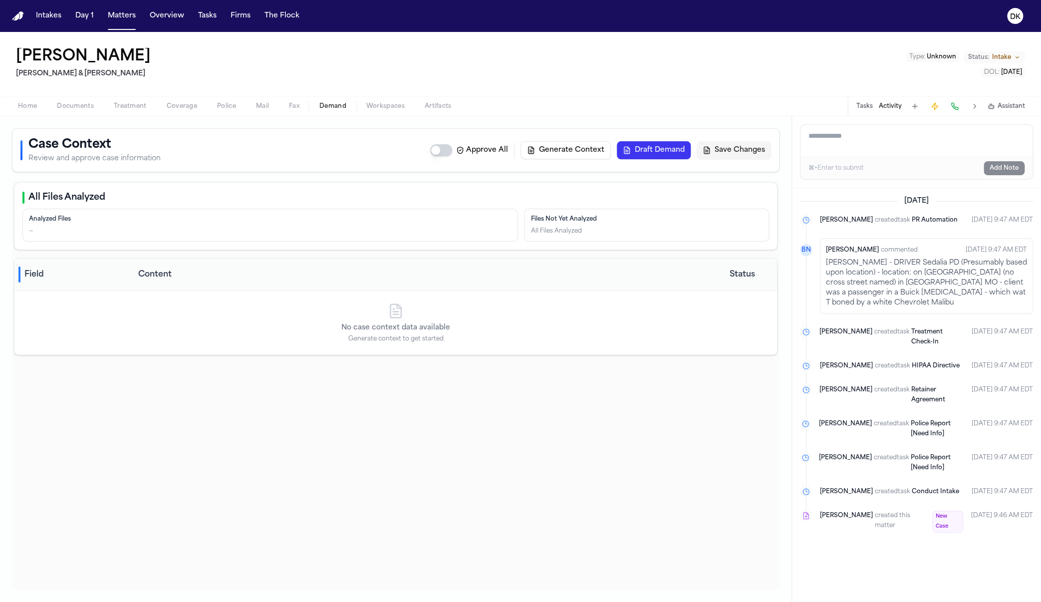
click at [581, 386] on span "[PERSON_NAME]" at bounding box center [845, 395] width 53 height 20
click at [581, 496] on span "[PERSON_NAME]" at bounding box center [846, 491] width 53 height 10
click at [581, 492] on span "created task" at bounding box center [891, 491] width 35 height 10
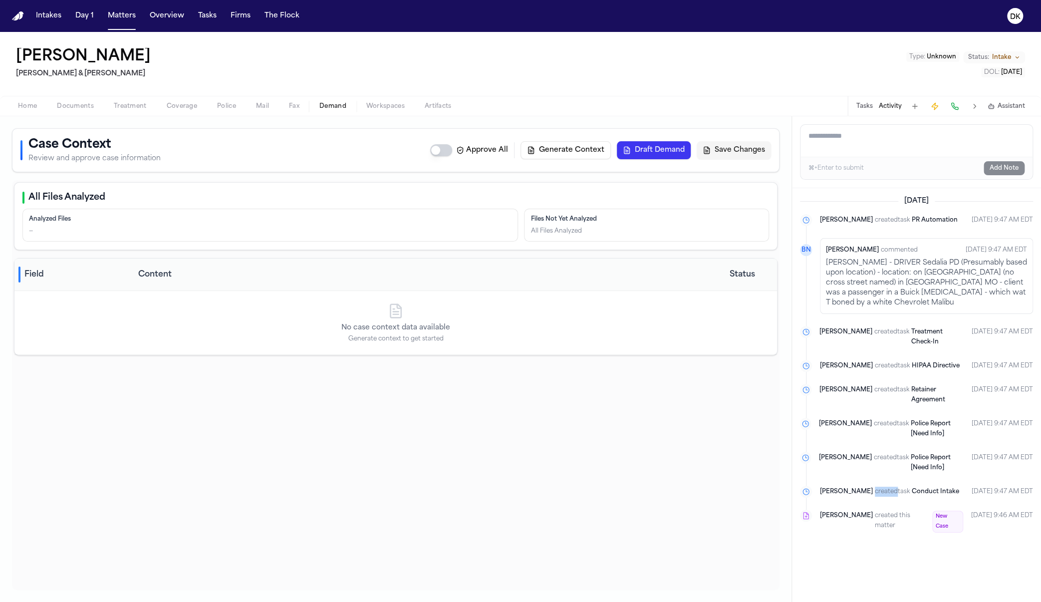
click at [581, 492] on span "created task" at bounding box center [891, 491] width 35 height 10
click at [581, 443] on ul "Finch created task PR Automation Sep 3, 2025 9:47 AM EDT BN Bennett Northcutt c…" at bounding box center [916, 373] width 233 height 319
click at [581, 387] on span "Retainer Agreement" at bounding box center [928, 395] width 34 height 16
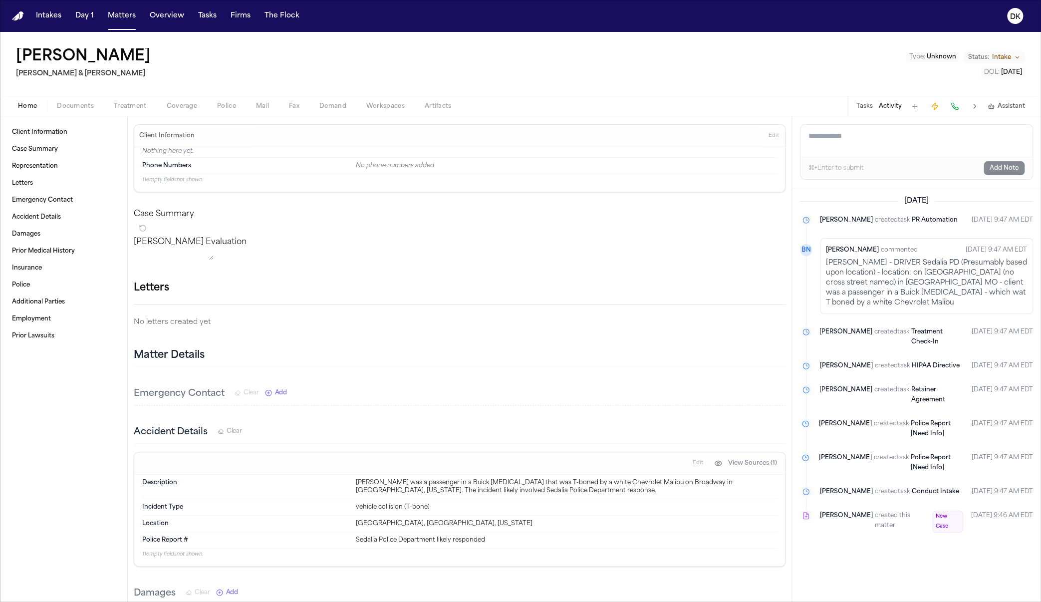
click at [581, 395] on span "created task" at bounding box center [891, 395] width 35 height 20
click at [581, 363] on span "HIPAA Directive" at bounding box center [935, 366] width 48 height 6
click at [581, 329] on span "Treatment Check-In" at bounding box center [926, 337] width 31 height 16
click at [581, 327] on span "[PERSON_NAME]" at bounding box center [845, 337] width 53 height 20
click at [581, 331] on span "[PERSON_NAME]" at bounding box center [845, 337] width 53 height 20
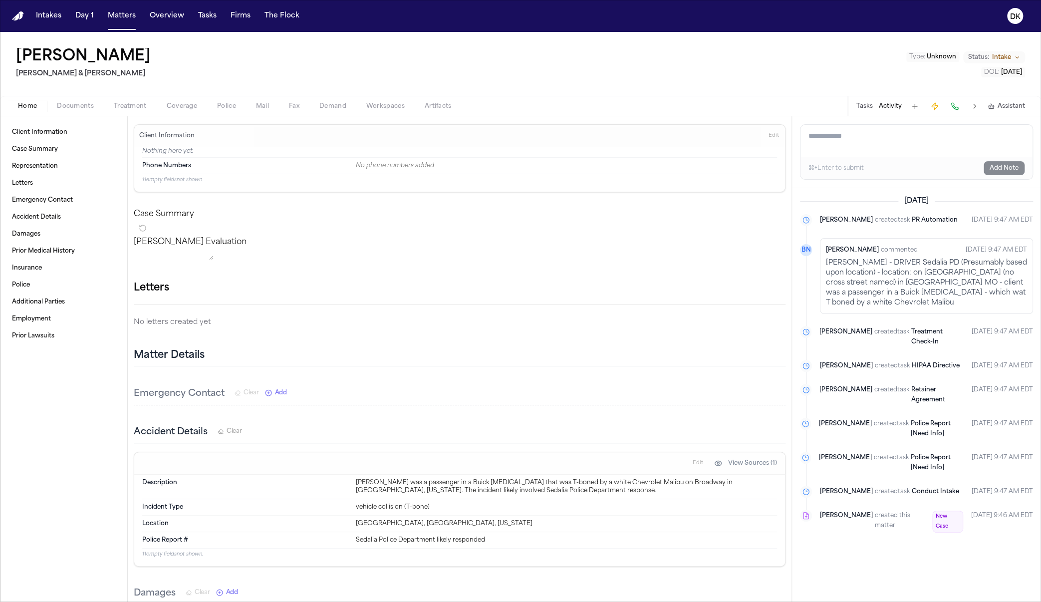
click at [581, 384] on div "Bennett Northcutt created task Retainer Agreement Sep 3, 2025 9:47 AM EDT" at bounding box center [926, 395] width 214 height 22
click at [287, 109] on button "Fax" at bounding box center [294, 106] width 30 height 12
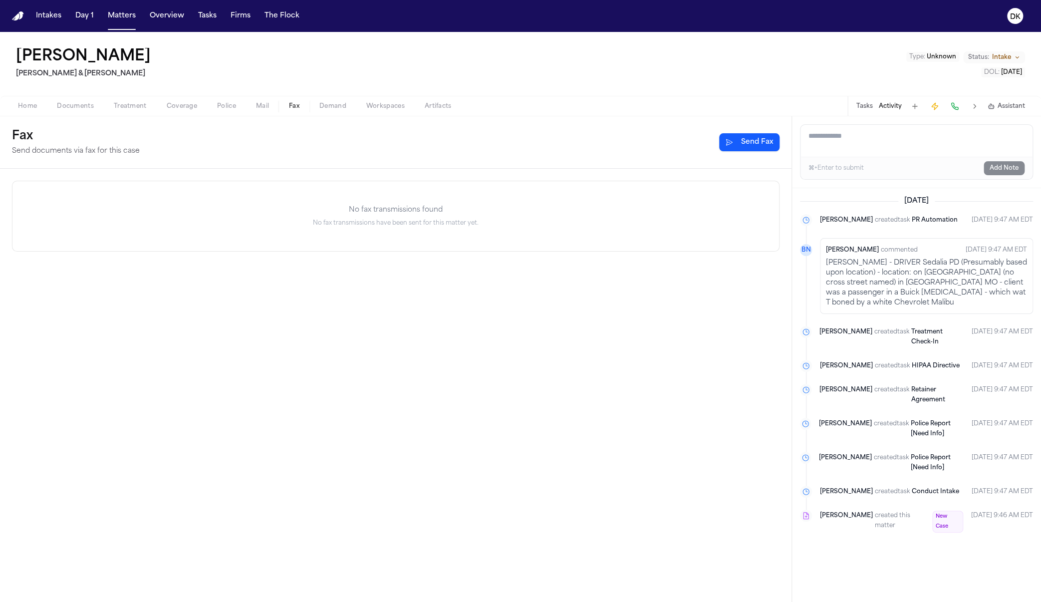
click at [225, 98] on div "Home Documents Treatment Coverage Police Mail Fax Demand Workspaces Artifacts T…" at bounding box center [520, 106] width 1041 height 20
click at [224, 105] on span "Police" at bounding box center [226, 106] width 19 height 8
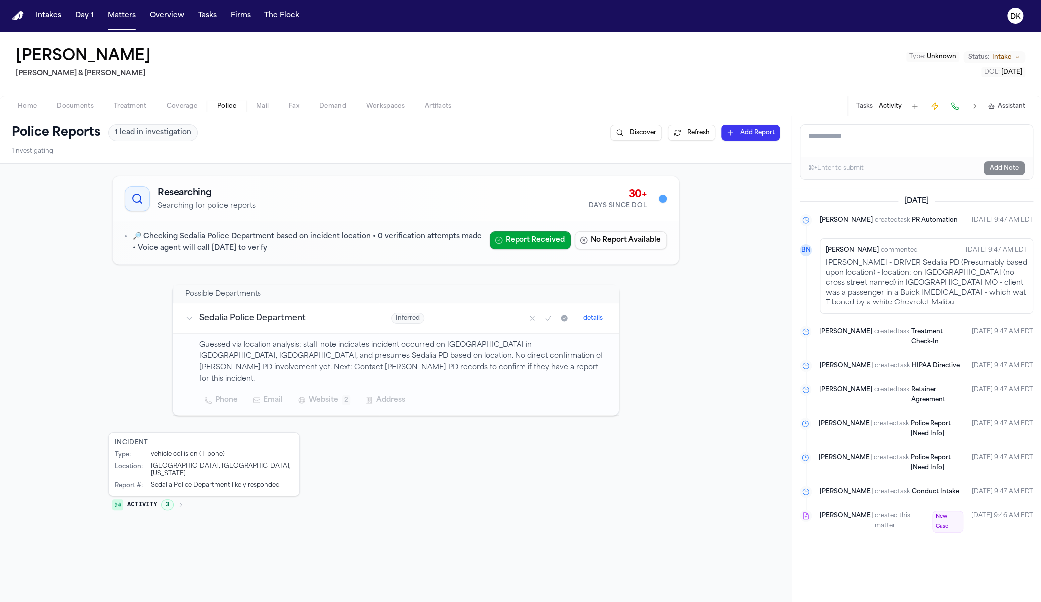
click at [327, 370] on p "Guessed via location analysis: staff note indicates incident occurred on Broadw…" at bounding box center [403, 362] width 408 height 45
click at [336, 350] on p "Guessed via location analysis: staff note indicates incident occurred on Broadw…" at bounding box center [403, 362] width 408 height 45
click at [342, 336] on td "Guessed via location analysis: staff note indicates incident occurred on Broadw…" at bounding box center [396, 374] width 446 height 82
click at [341, 331] on td "Sedalia Police Department" at bounding box center [276, 318] width 206 height 30
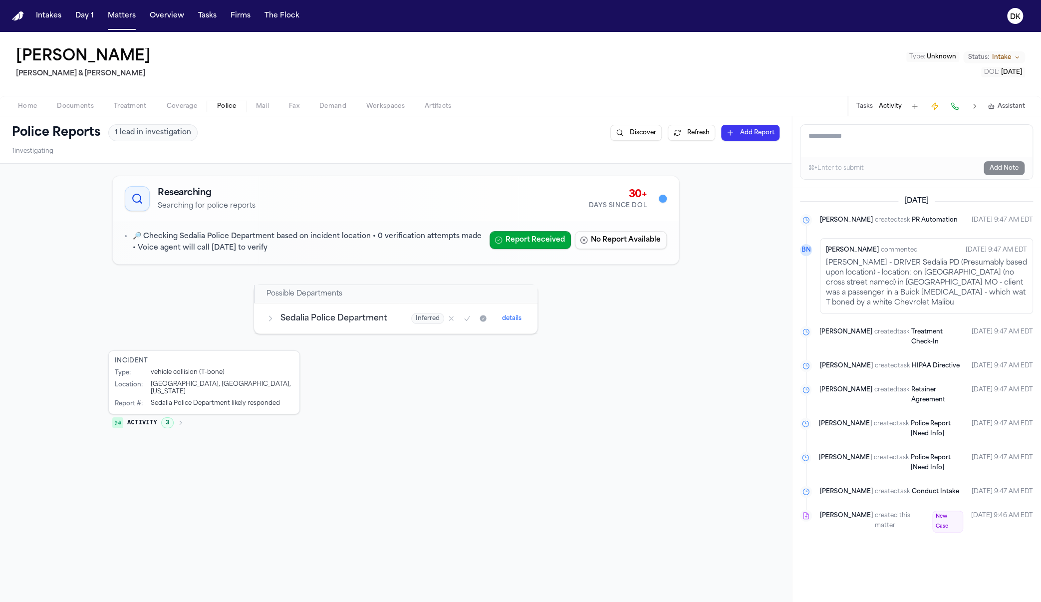
click at [341, 329] on td "Sedalia Police Department" at bounding box center [326, 318] width 145 height 30
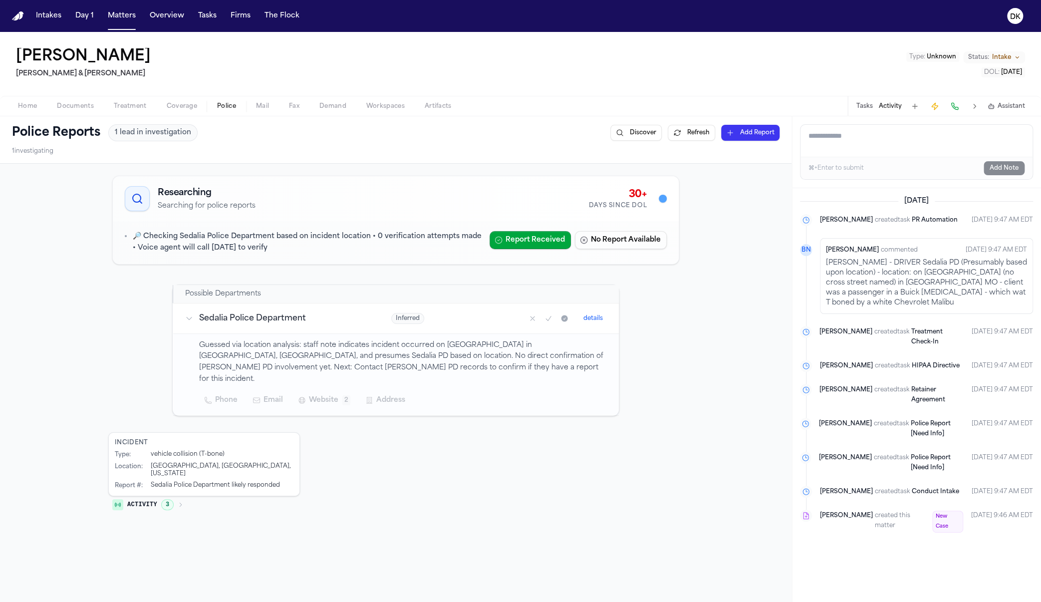
click at [268, 249] on p "🔎 Checking Sedalia Police Department based on incident location • 0 verificatio…" at bounding box center [307, 242] width 349 height 23
click at [295, 273] on div "Researching Searching for police reports 30+ Days Since DOL 🔎 Checking Sedalia …" at bounding box center [395, 344] width 575 height 345
click at [313, 340] on p "Guessed via location analysis: staff note indicates incident occurred on Broadw…" at bounding box center [403, 362] width 408 height 45
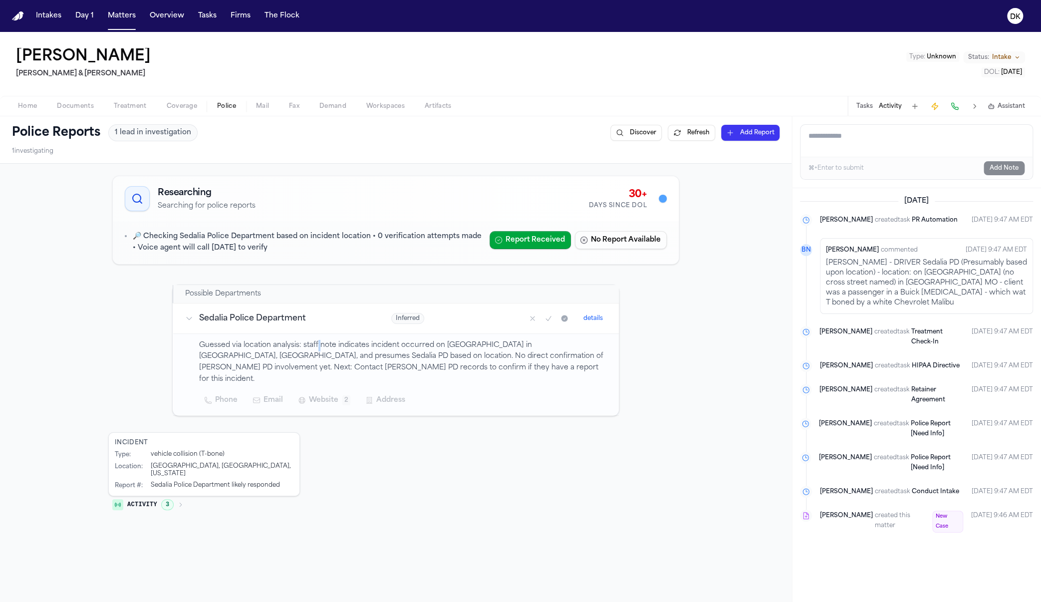
click at [313, 340] on p "Guessed via location analysis: staff note indicates incident occurred on Broadw…" at bounding box center [403, 362] width 408 height 45
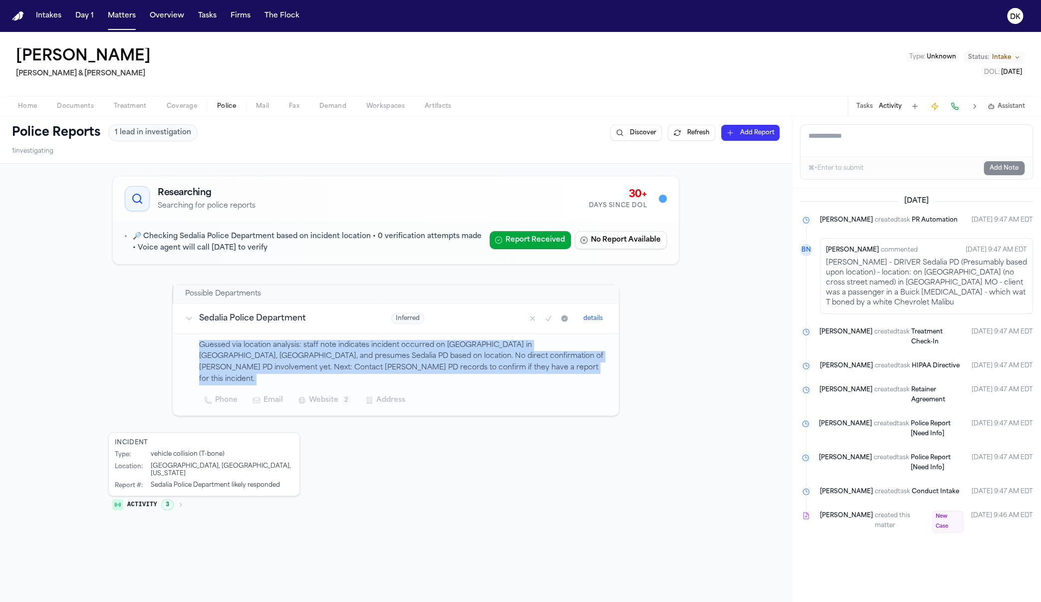
click at [313, 340] on p "Guessed via location analysis: staff note indicates incident occurred on Broadw…" at bounding box center [403, 362] width 408 height 45
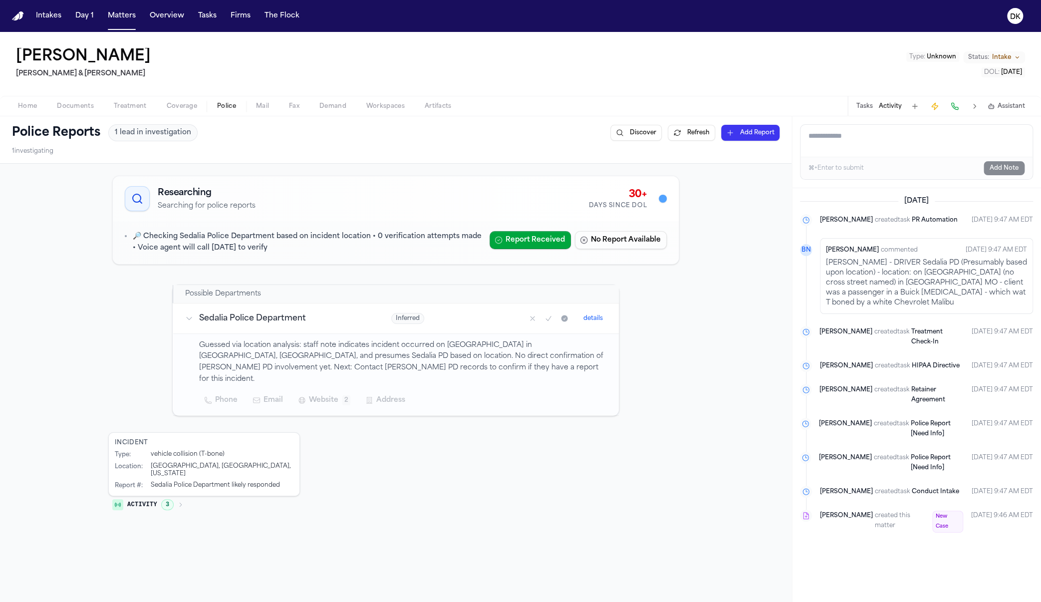
click at [288, 321] on h3 "Sedalia Police Department" at bounding box center [283, 318] width 168 height 12
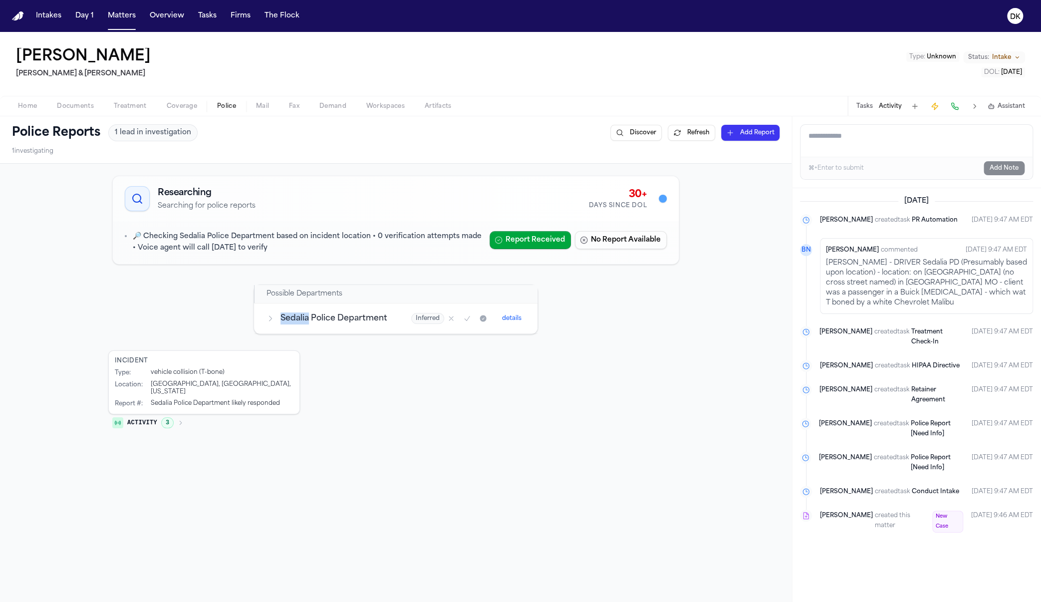
click at [288, 321] on h3 "Sedalia Police Department" at bounding box center [333, 318] width 107 height 12
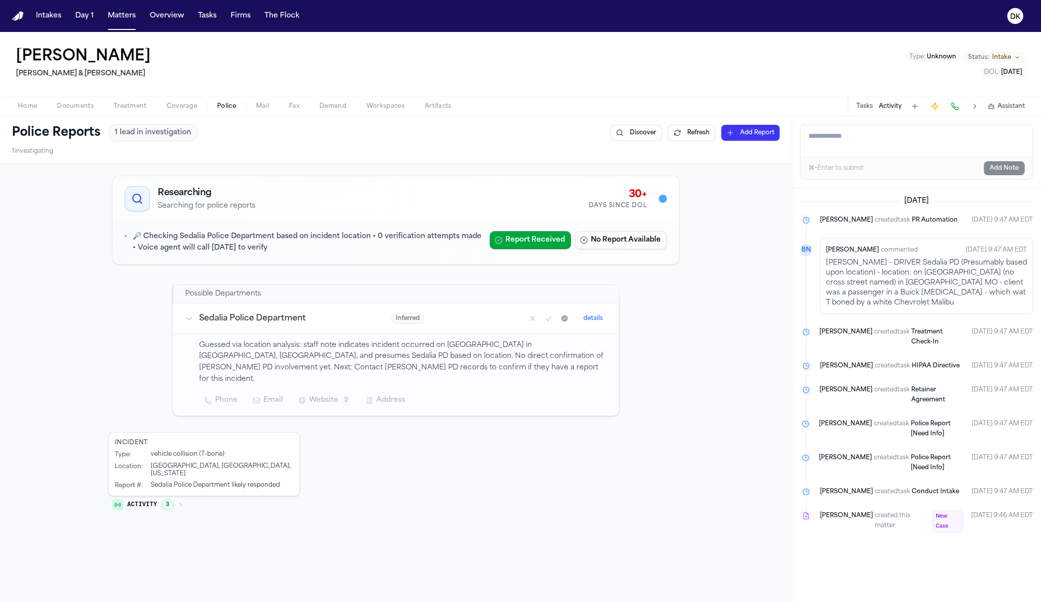
click at [286, 336] on td "Guessed via location analysis: staff note indicates incident occurred on Broadw…" at bounding box center [396, 374] width 446 height 82
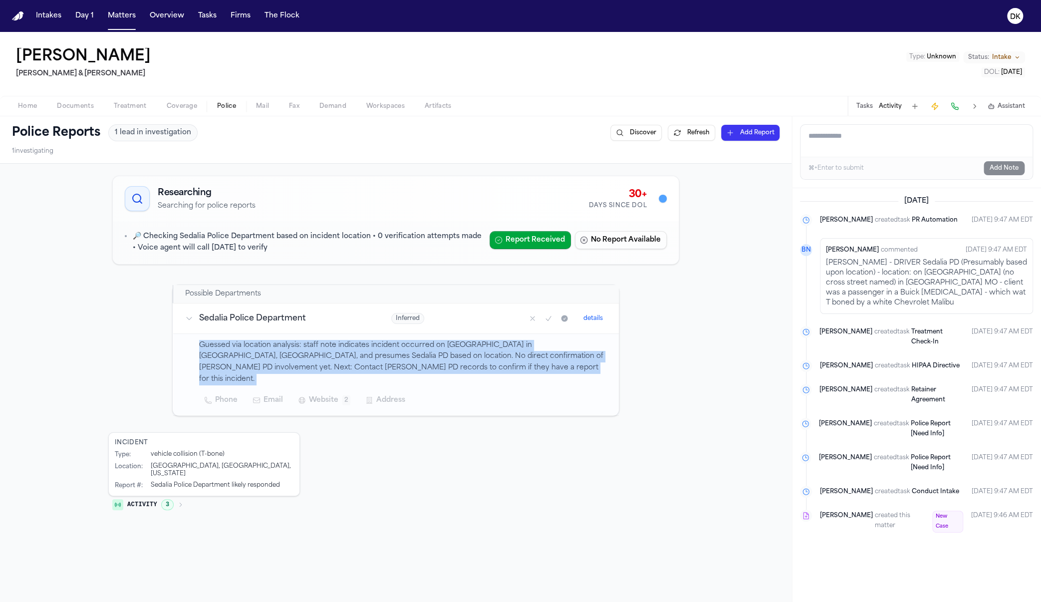
click at [286, 336] on td "Guessed via location analysis: staff note indicates incident occurred on Broadw…" at bounding box center [396, 374] width 446 height 82
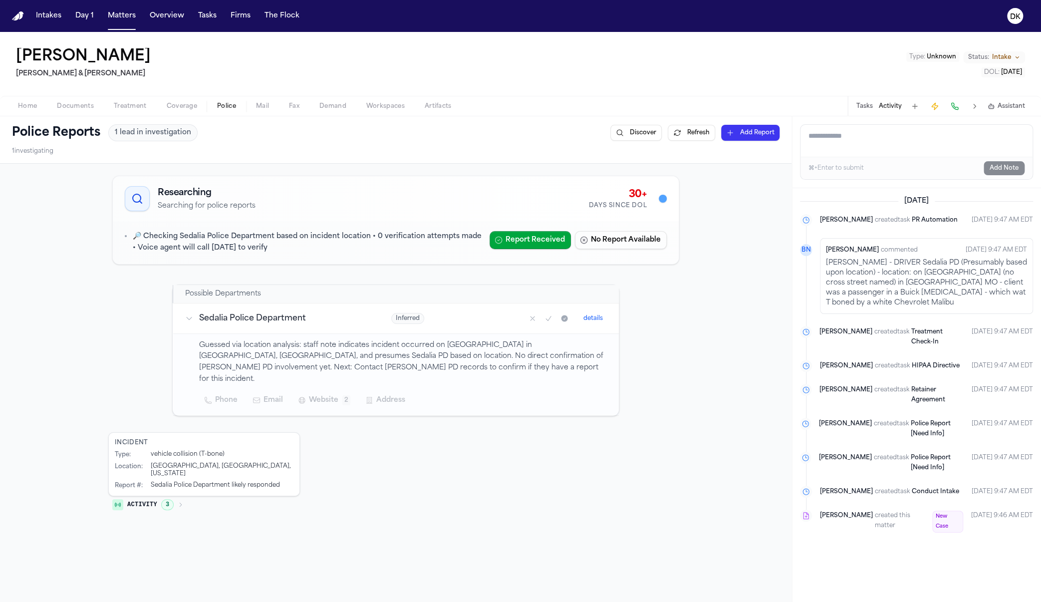
click at [286, 318] on h3 "Sedalia Police Department" at bounding box center [283, 318] width 168 height 12
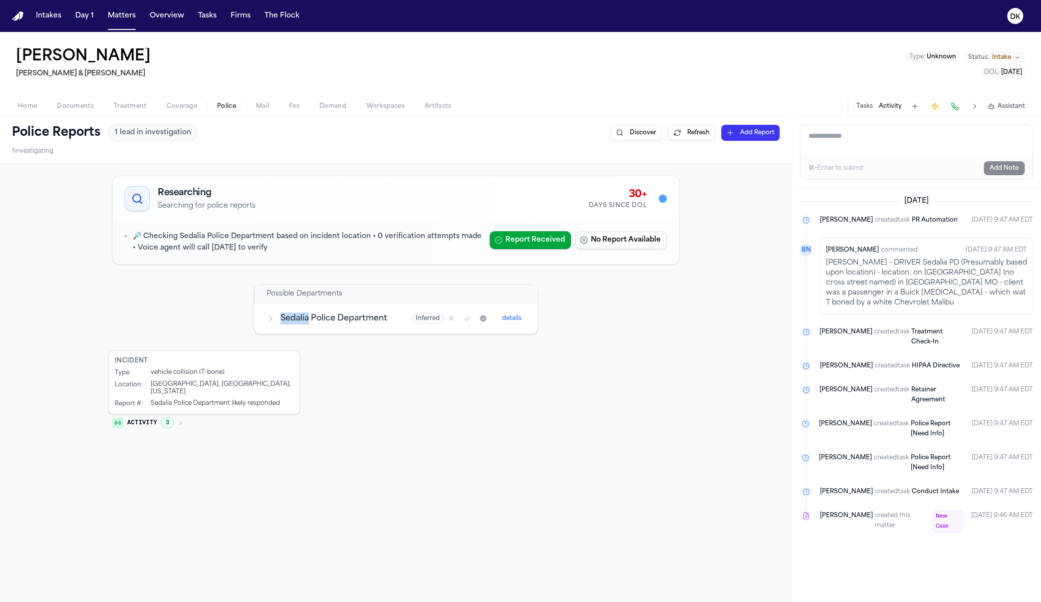
click at [286, 318] on h3 "Sedalia Police Department" at bounding box center [333, 318] width 107 height 12
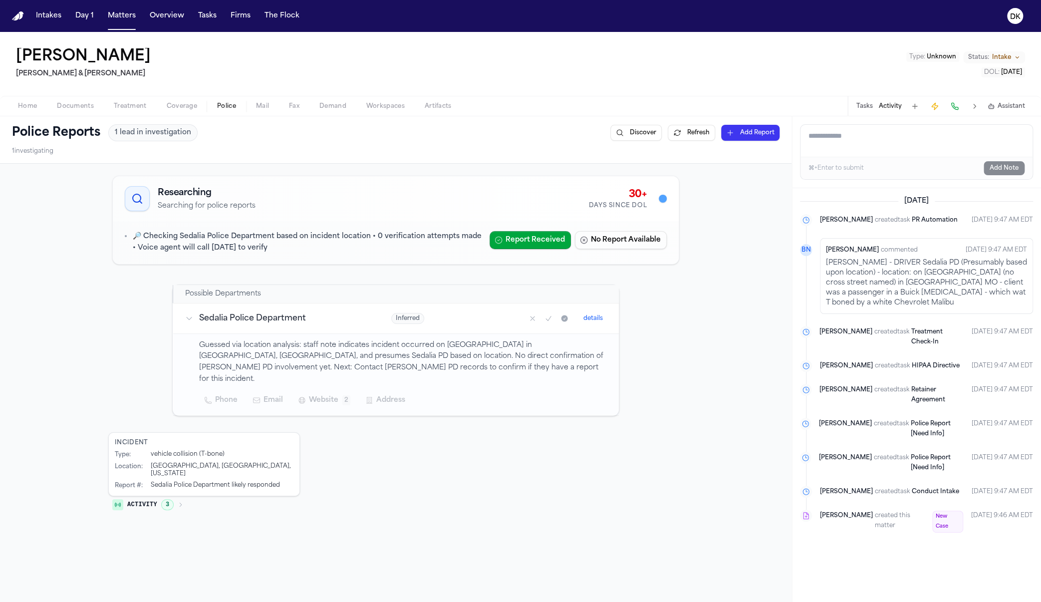
click at [290, 340] on p "Guessed via location analysis: staff note indicates incident occurred on Broadw…" at bounding box center [403, 362] width 408 height 45
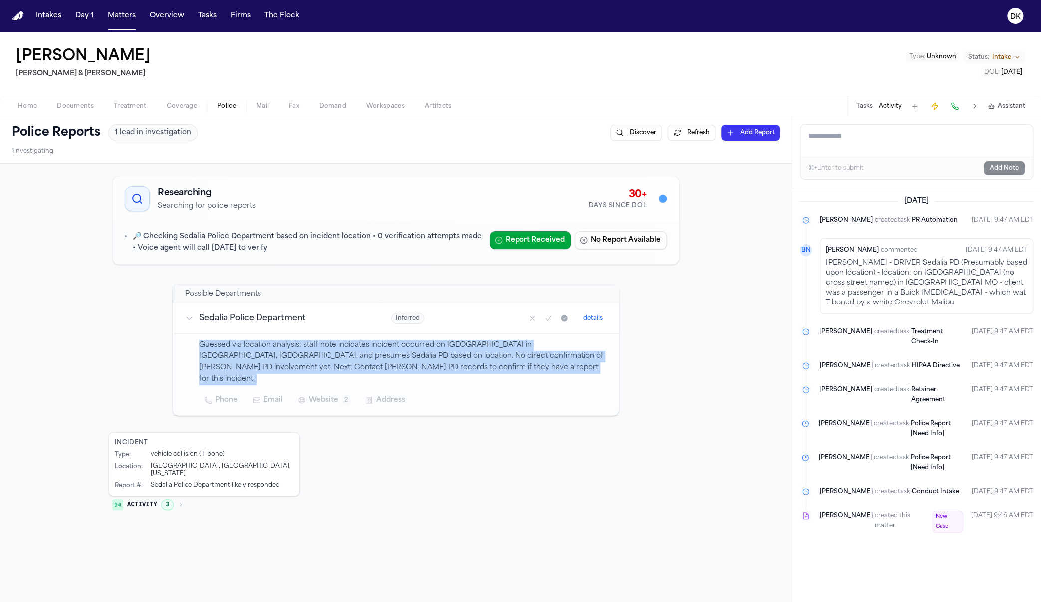
click at [290, 340] on p "Guessed via location analysis: staff note indicates incident occurred on Broadw…" at bounding box center [403, 362] width 408 height 45
